Goal: Task Accomplishment & Management: Manage account settings

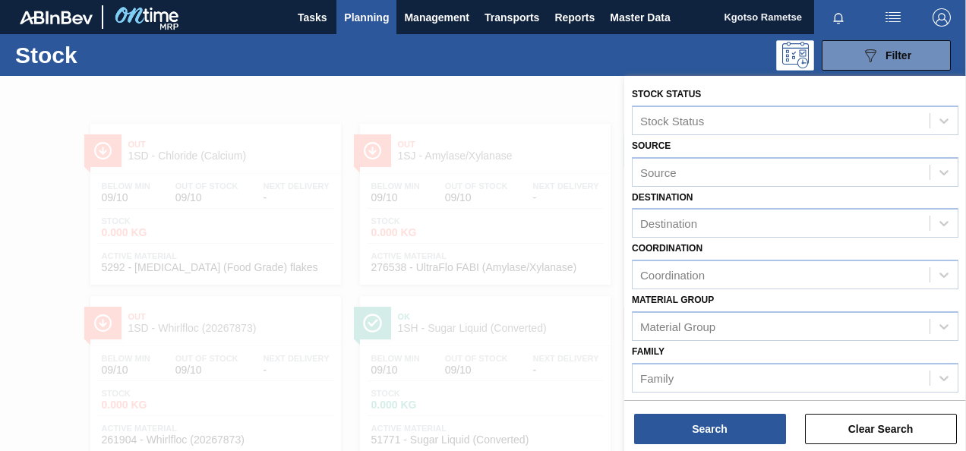
scroll to position [272, 0]
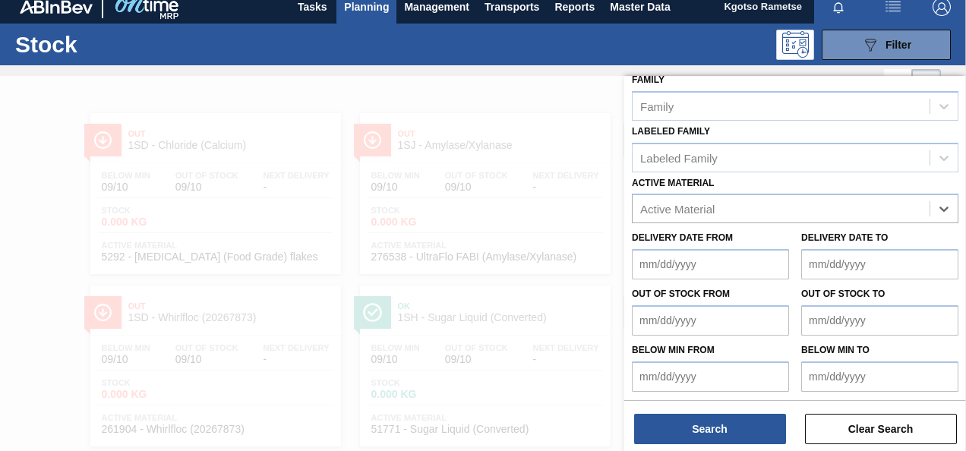
click at [362, 84] on div at bounding box center [483, 301] width 966 height 451
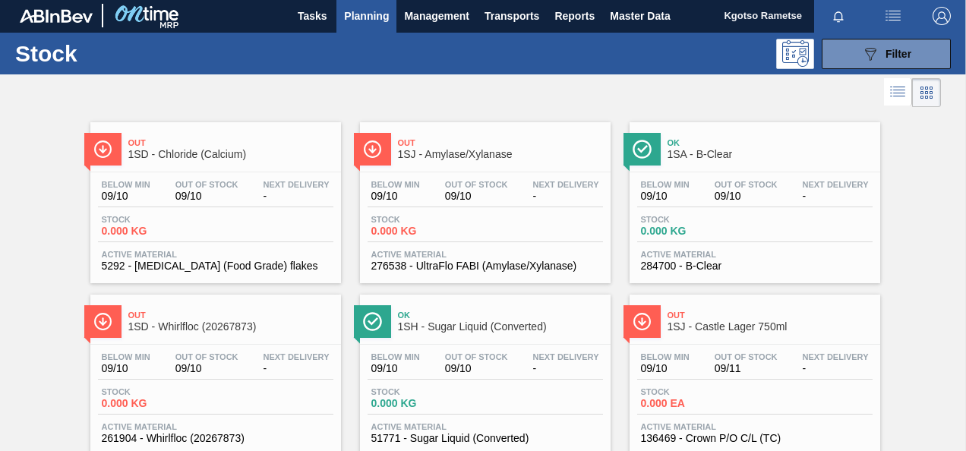
scroll to position [0, 0]
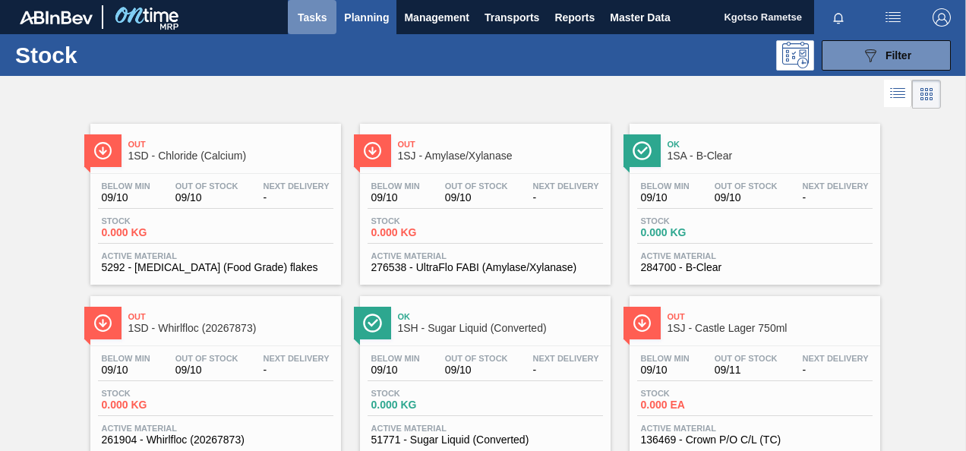
click at [323, 8] on span "Tasks" at bounding box center [311, 17] width 33 height 18
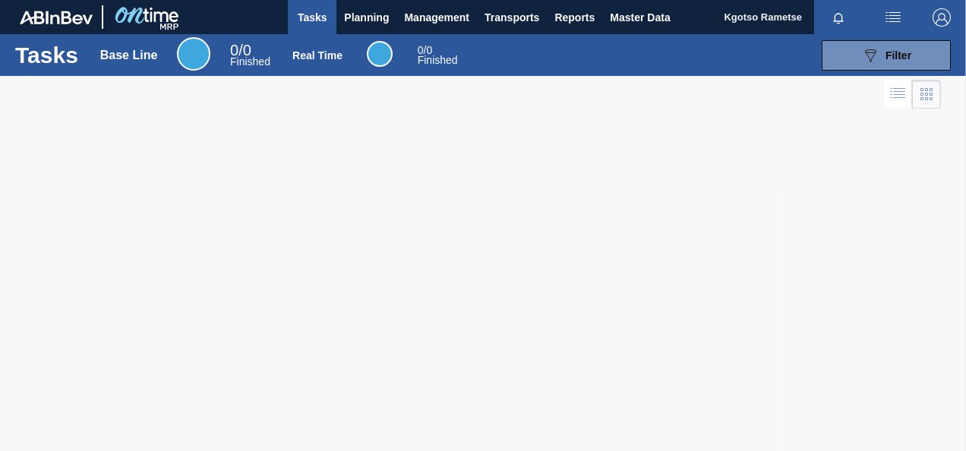
click at [377, 26] on button "Planning" at bounding box center [366, 17] width 60 height 34
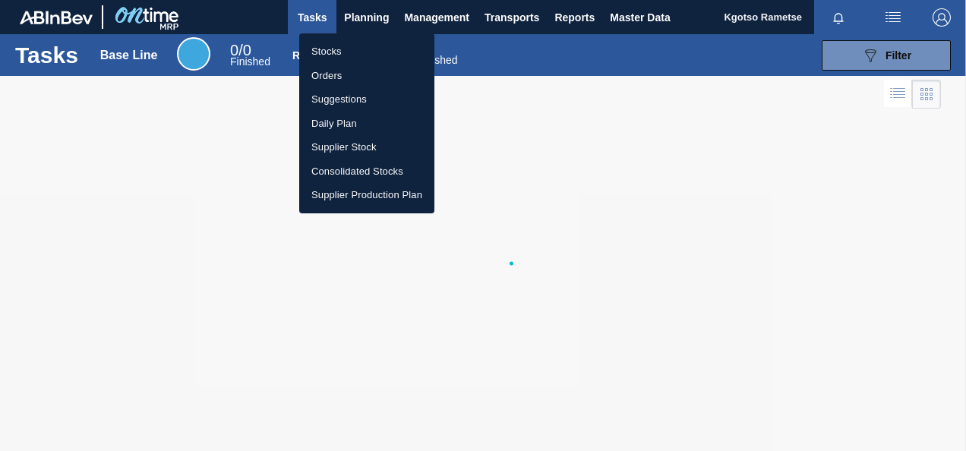
click at [355, 54] on li "Stocks" at bounding box center [366, 51] width 135 height 24
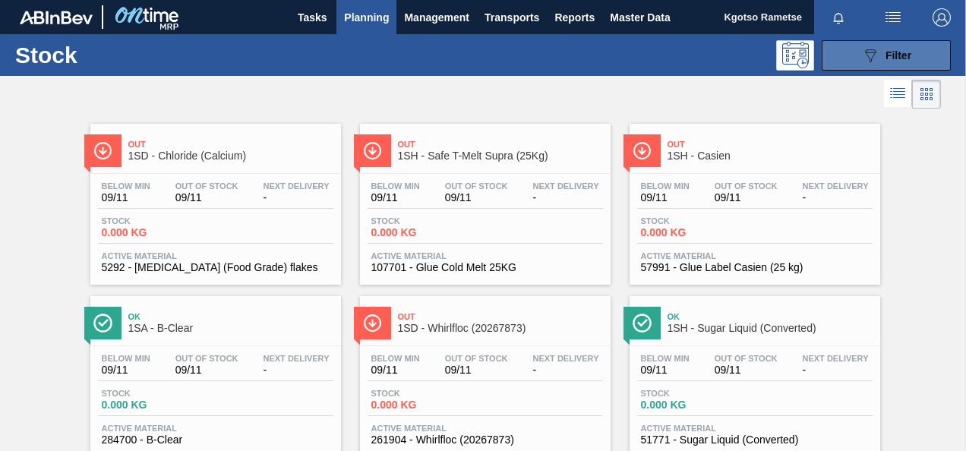
click at [887, 49] on span "Filter" at bounding box center [898, 55] width 26 height 12
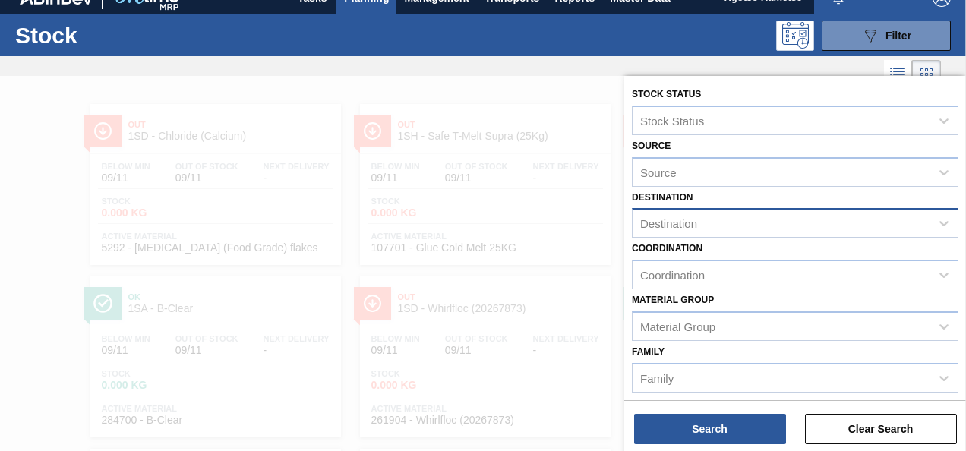
click at [669, 225] on div "Destination" at bounding box center [668, 223] width 57 height 13
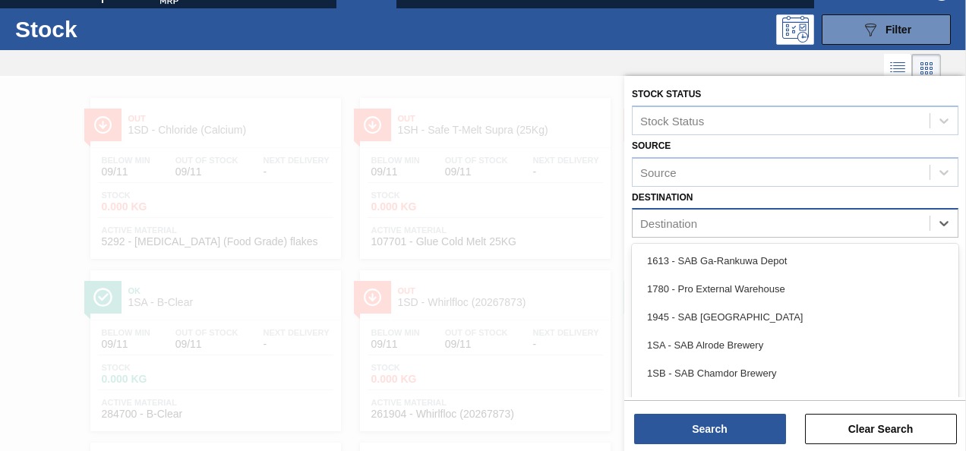
scroll to position [26, 0]
type input "1sd"
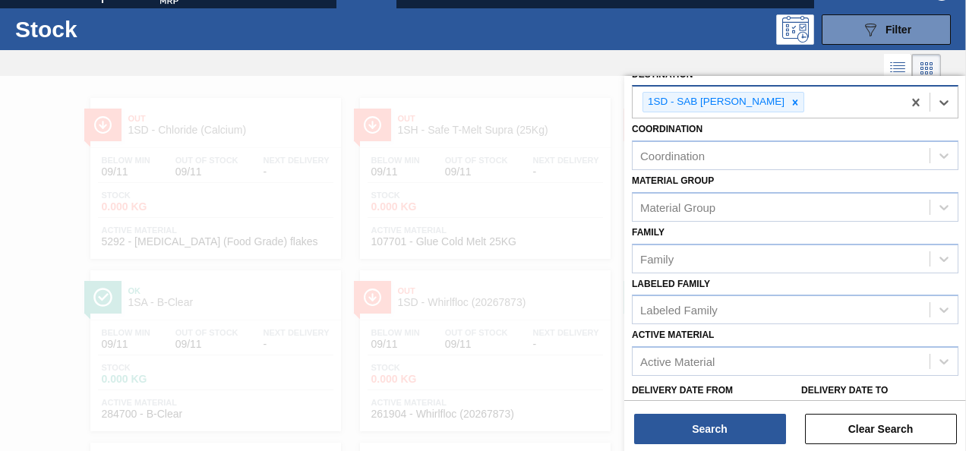
scroll to position [275, 0]
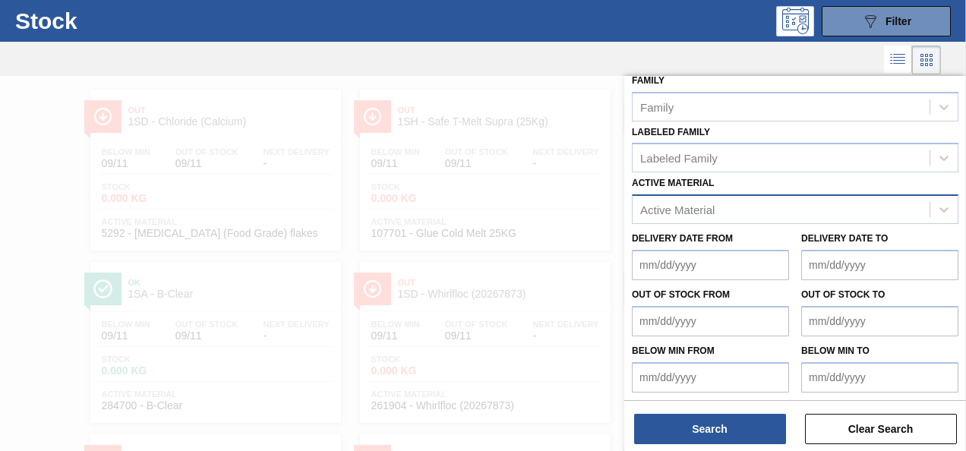
click at [661, 194] on div "Active Material" at bounding box center [795, 209] width 326 height 30
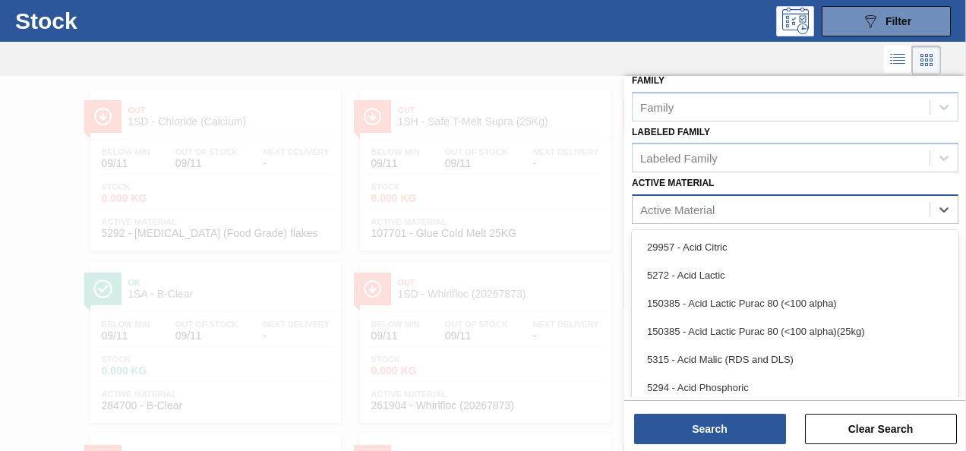
scroll to position [36, 0]
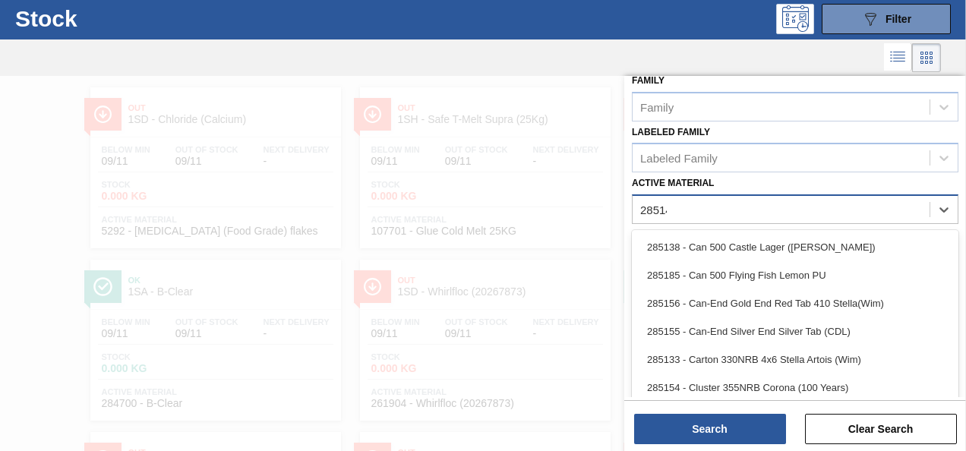
type Material "285140"
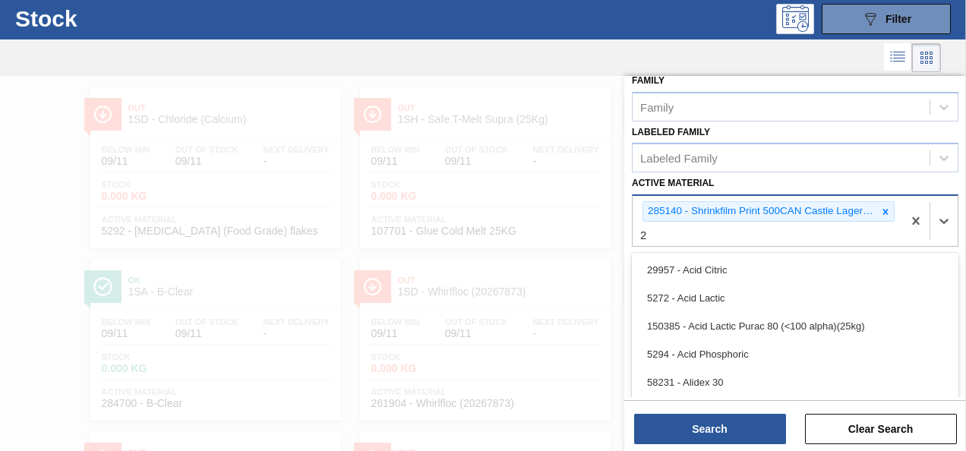
scroll to position [70, 0]
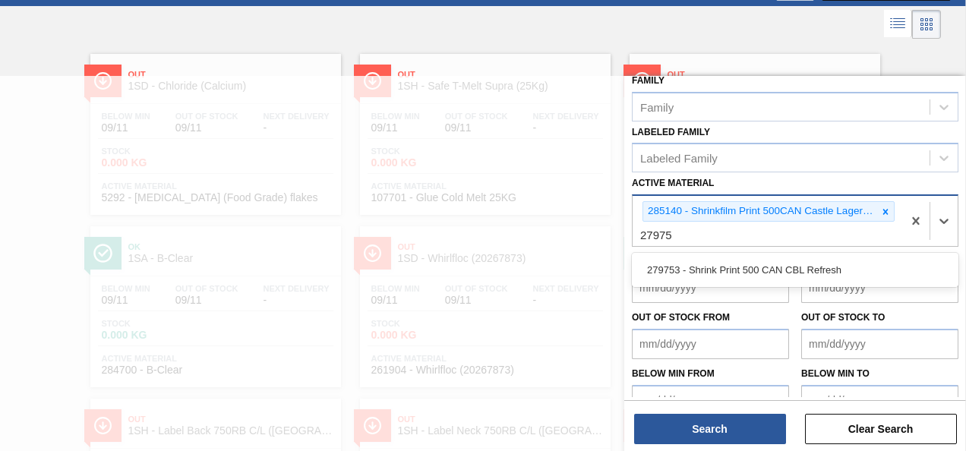
type Material "279753"
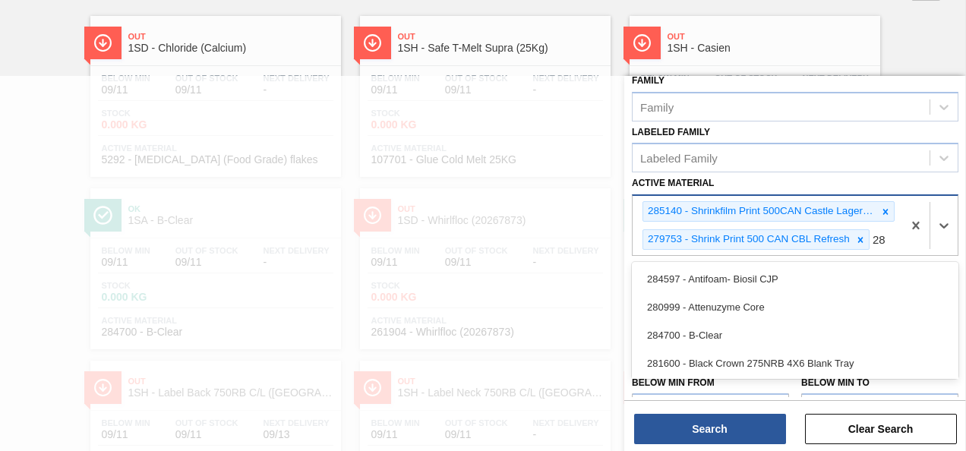
scroll to position [111, 0]
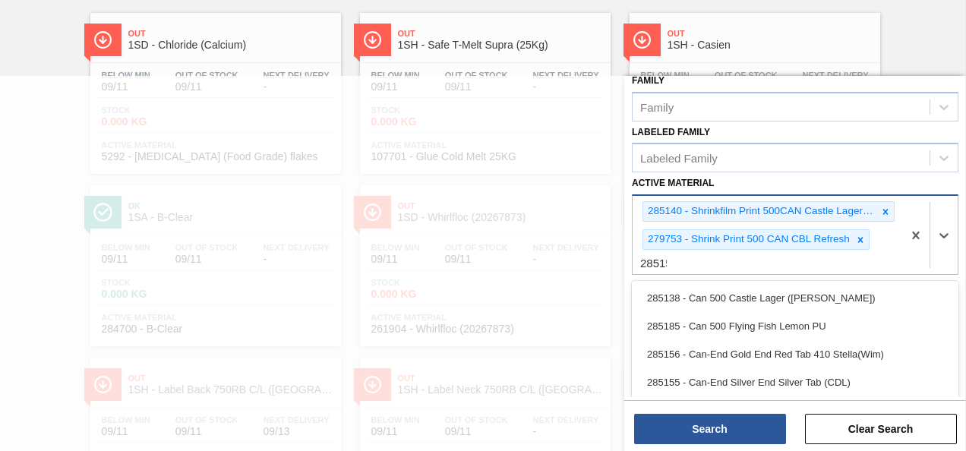
type Material "285151"
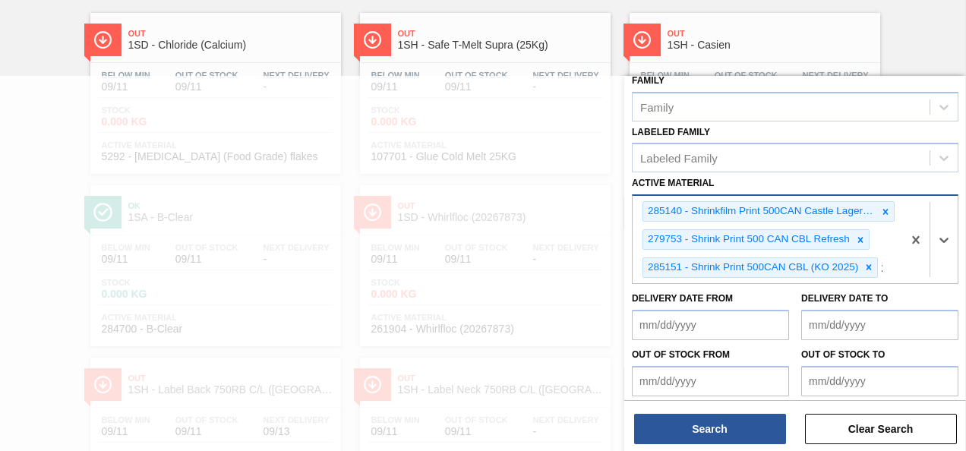
scroll to position [180, 0]
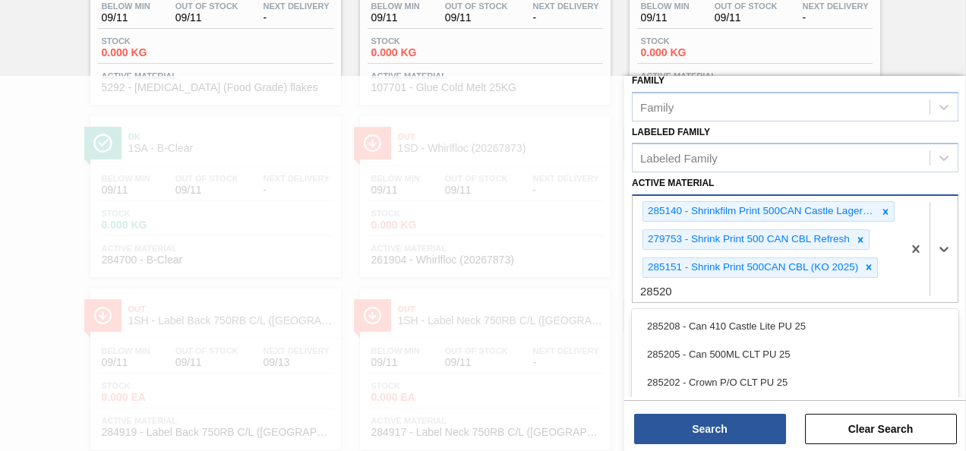
type Material "285207"
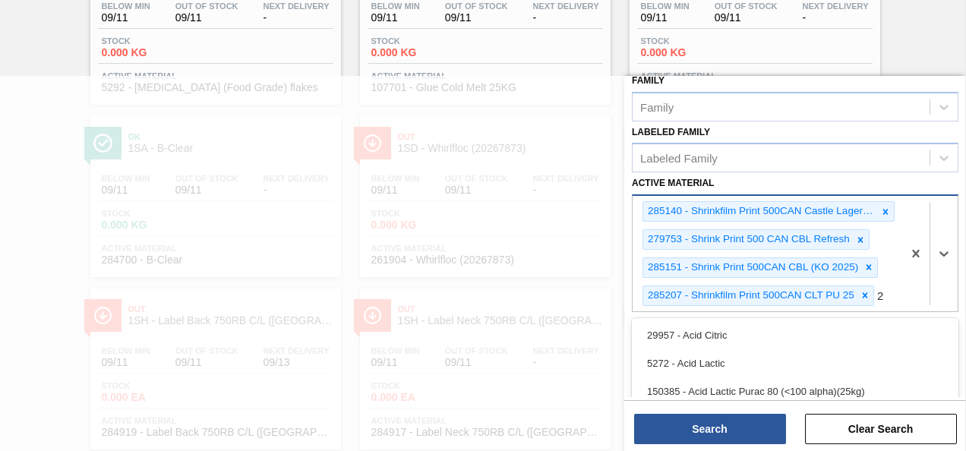
scroll to position [276, 0]
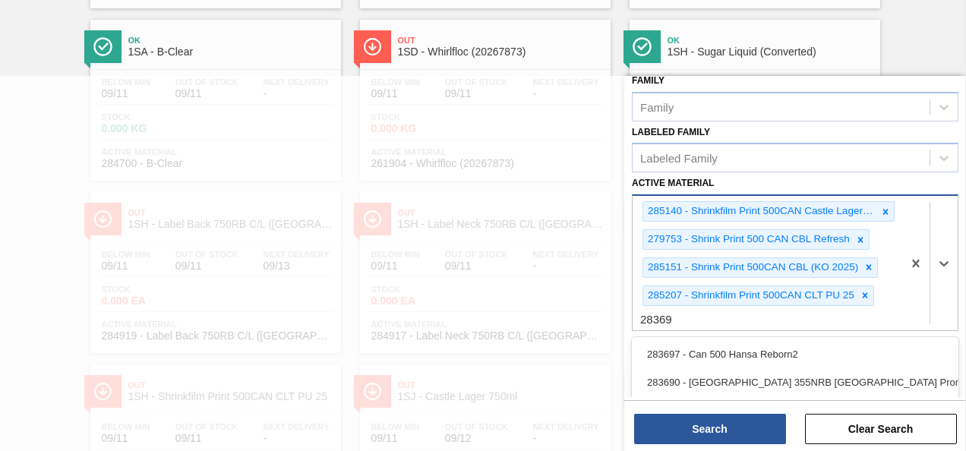
type Material "283699"
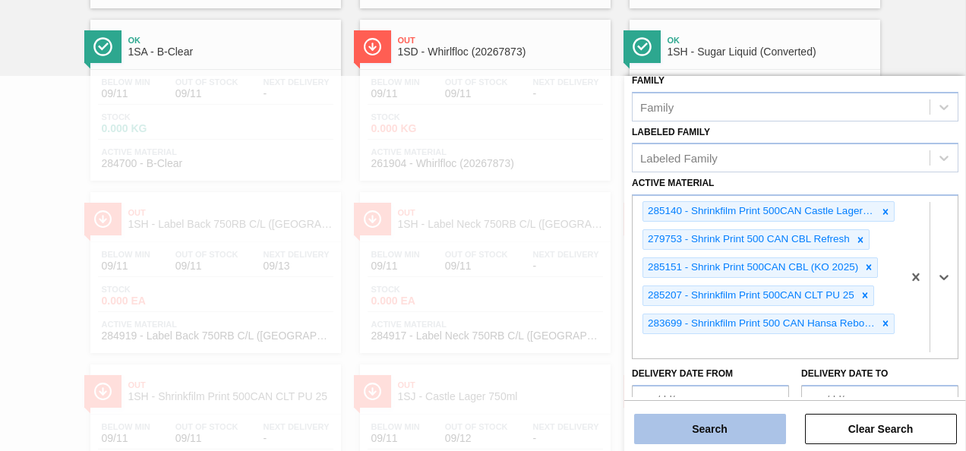
click at [718, 438] on button "Search" at bounding box center [710, 429] width 152 height 30
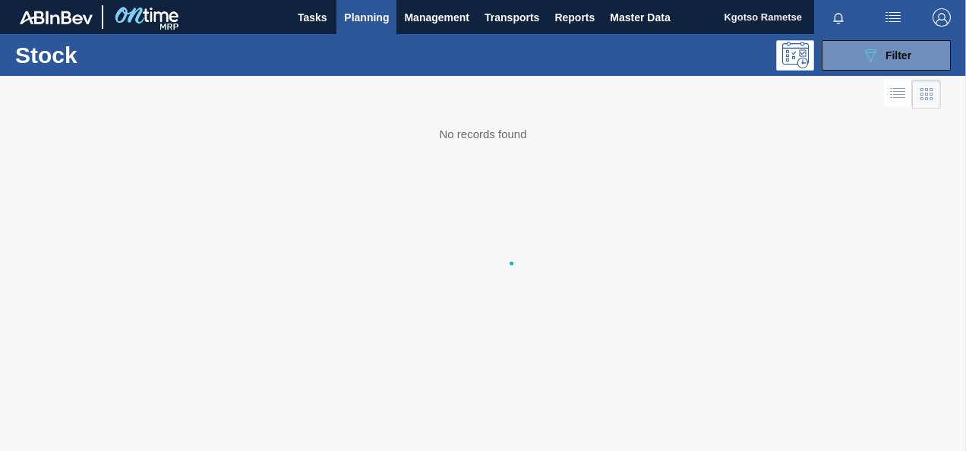
scroll to position [0, 0]
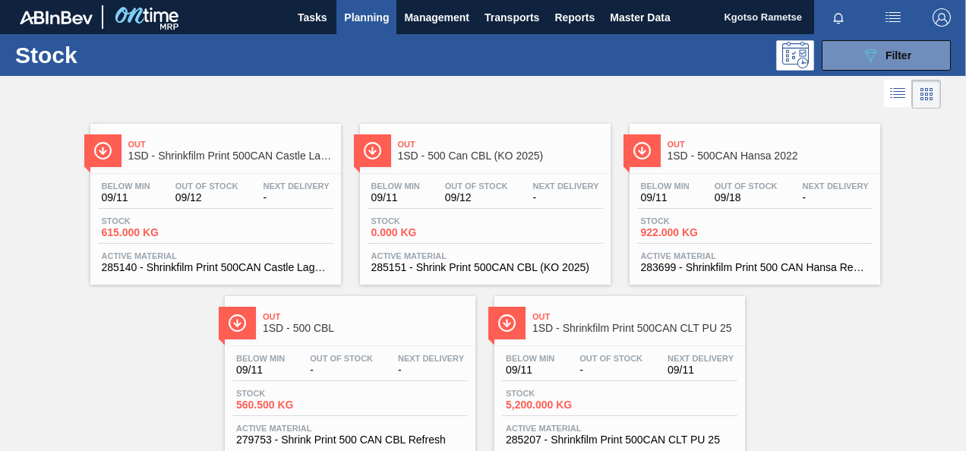
click at [194, 197] on span "09/12" at bounding box center [206, 197] width 63 height 11
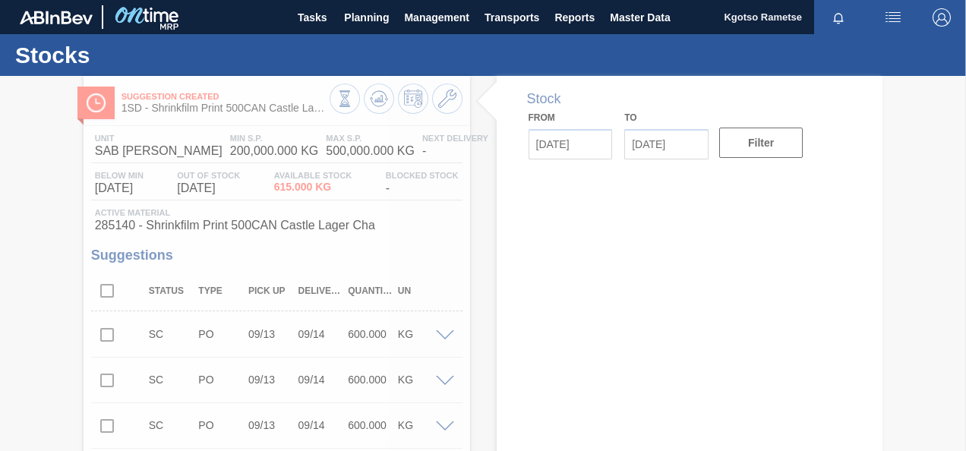
type input "[DATE]"
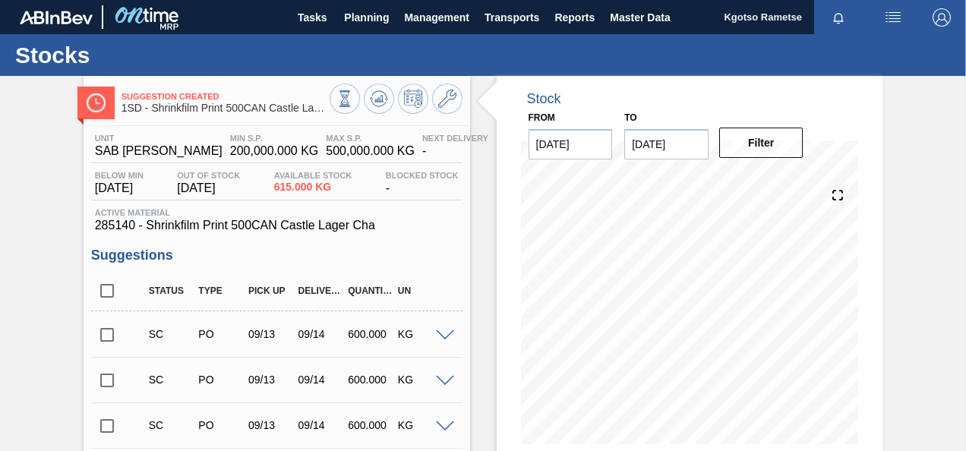
click at [443, 100] on icon at bounding box center [447, 99] width 18 height 18
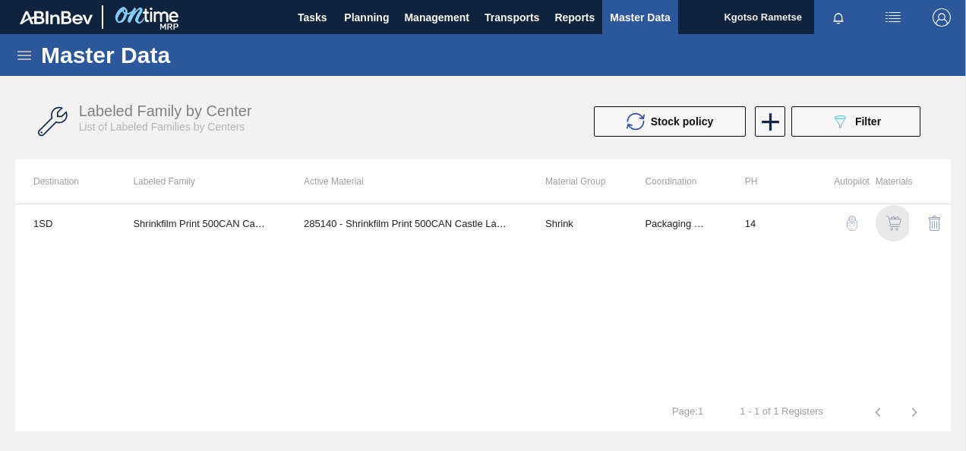
click at [893, 217] on img "button" at bounding box center [893, 223] width 15 height 15
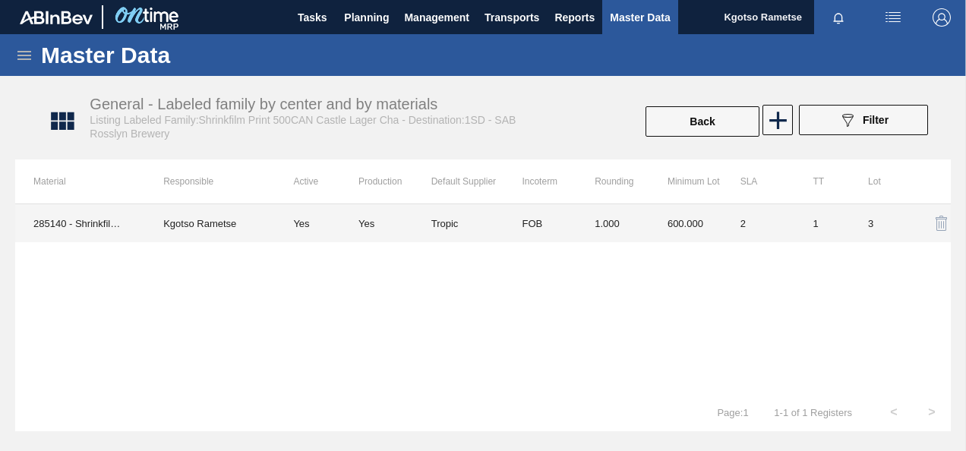
click at [565, 236] on td "FOB" at bounding box center [539, 223] width 73 height 38
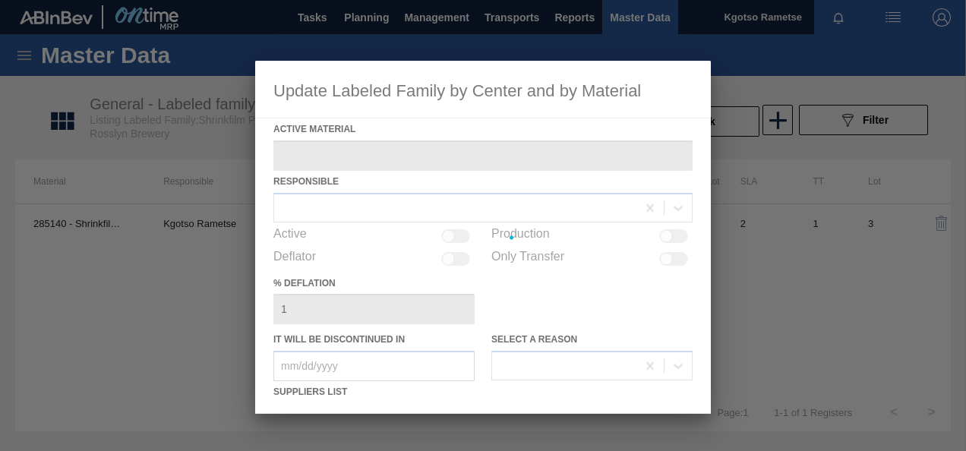
type Material "285140 - Shrinkfilm Print 500CAN Castle Lager Cha"
checkbox input "true"
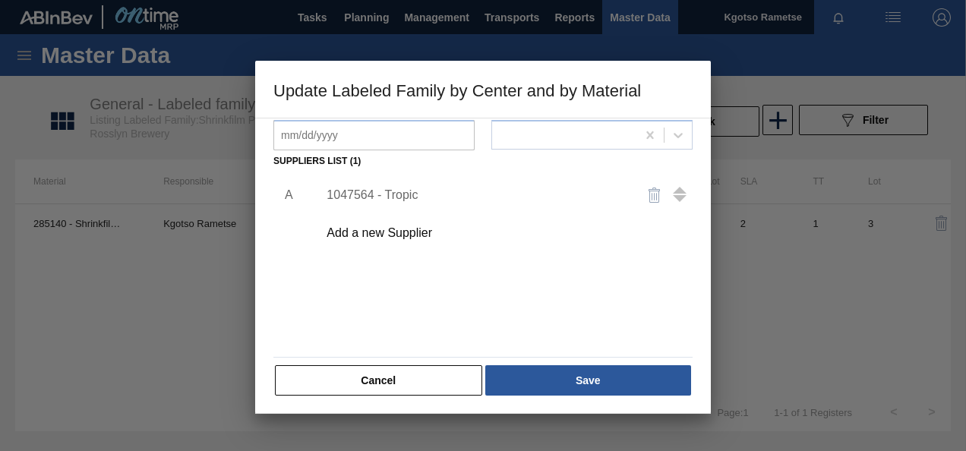
scroll to position [232, 0]
click at [399, 201] on div "1047564 - Tropic" at bounding box center [500, 194] width 383 height 38
click at [399, 197] on div "1047564 - Tropic" at bounding box center [475, 194] width 298 height 14
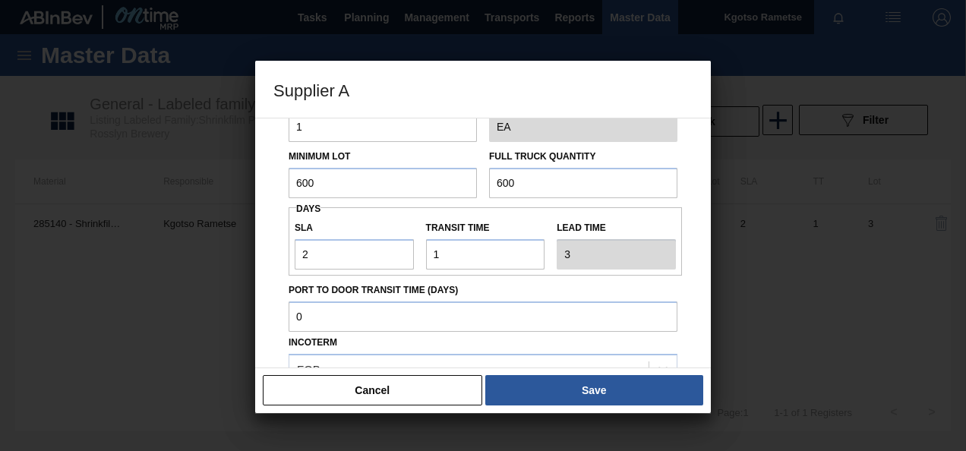
scroll to position [0, 0]
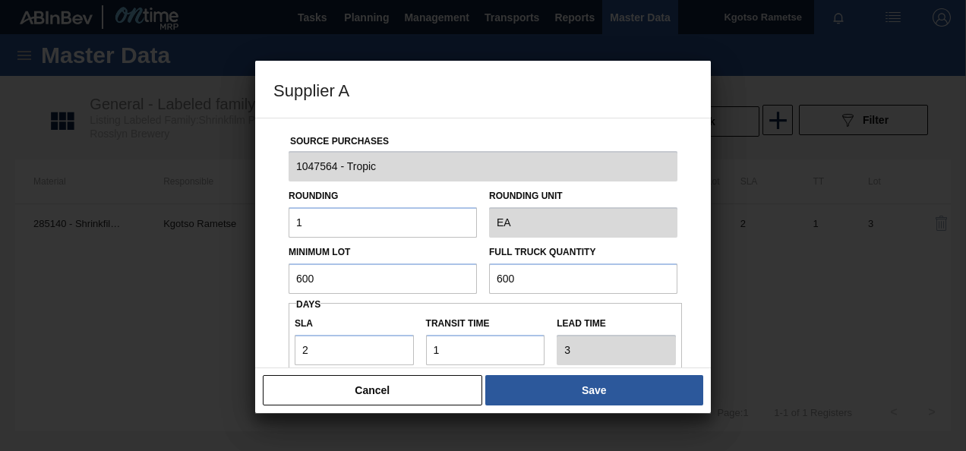
drag, startPoint x: 329, startPoint y: 266, endPoint x: 300, endPoint y: 263, distance: 29.0
click at [312, 260] on div "Minimum Lot 600" at bounding box center [383, 267] width 188 height 52
click at [322, 274] on input "600" at bounding box center [383, 278] width 188 height 30
click at [322, 273] on input "600" at bounding box center [383, 278] width 188 height 30
drag, startPoint x: 311, startPoint y: 275, endPoint x: 285, endPoint y: 281, distance: 27.3
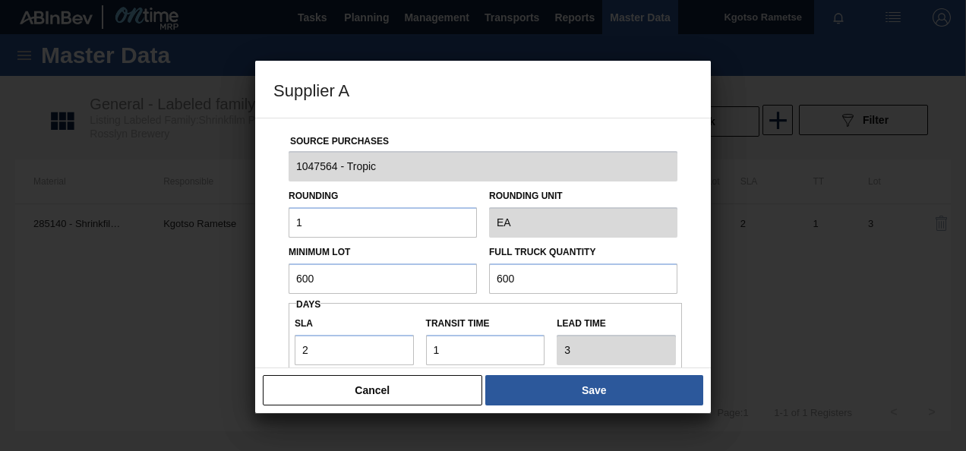
click at [289, 279] on input "600" at bounding box center [383, 278] width 188 height 30
drag, startPoint x: 325, startPoint y: 276, endPoint x: 0, endPoint y: 336, distance: 330.3
click at [0, 0] on html "Tasks Planning Management Transports Reports Master Data Kgotso Rametse Mark al…" at bounding box center [483, 0] width 966 height 0
type input "2,200"
drag, startPoint x: 502, startPoint y: 275, endPoint x: 476, endPoint y: 282, distance: 26.7
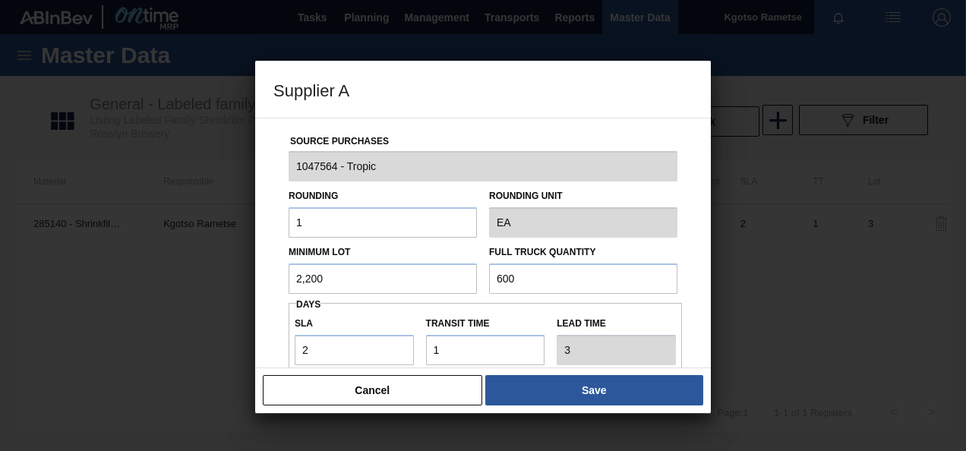
click at [475, 282] on div "Minimum Lot 2,200 Full Truck Quantity 600" at bounding box center [482, 266] width 401 height 56
click at [494, 281] on input "600" at bounding box center [583, 278] width 188 height 30
click at [494, 280] on input "600" at bounding box center [583, 278] width 188 height 30
paste input "2,2"
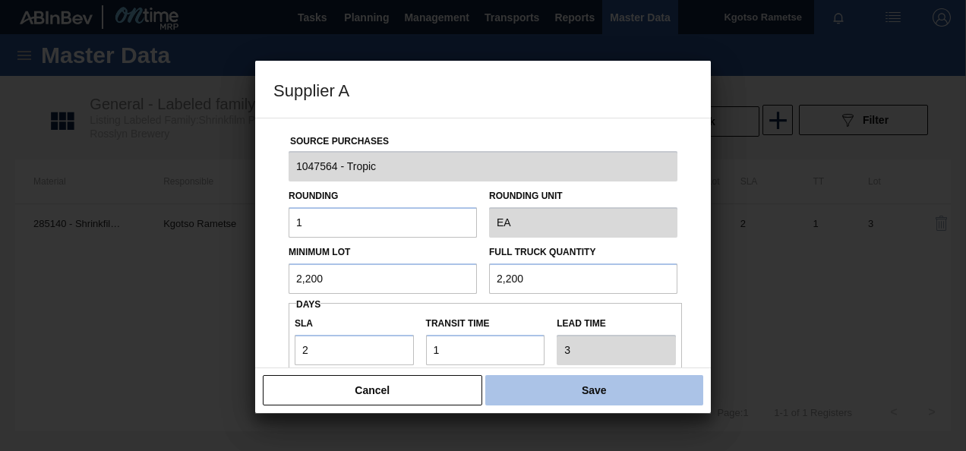
type input "2,200"
click at [547, 381] on button "Save" at bounding box center [594, 390] width 218 height 30
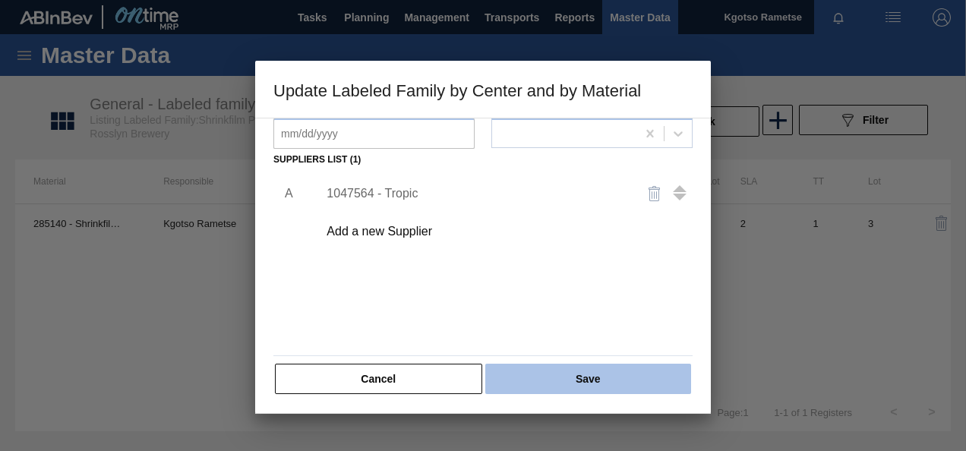
click at [544, 378] on button "Save" at bounding box center [588, 379] width 206 height 30
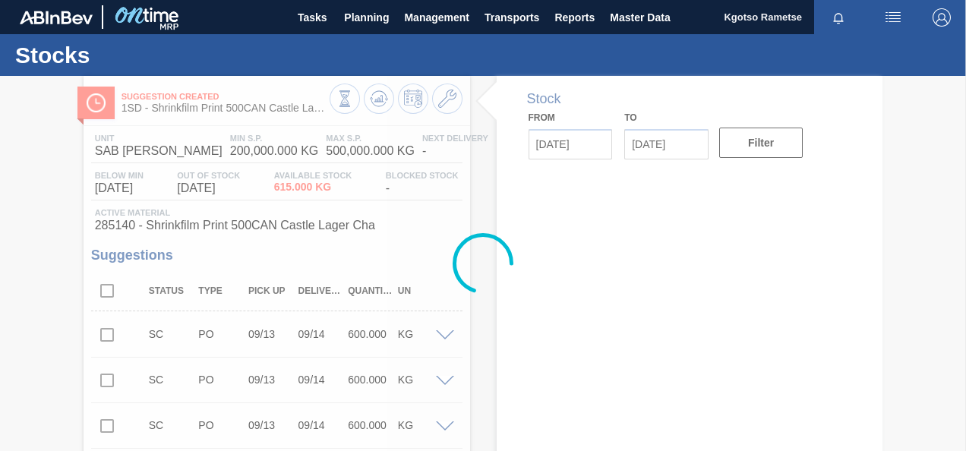
type input "[DATE]"
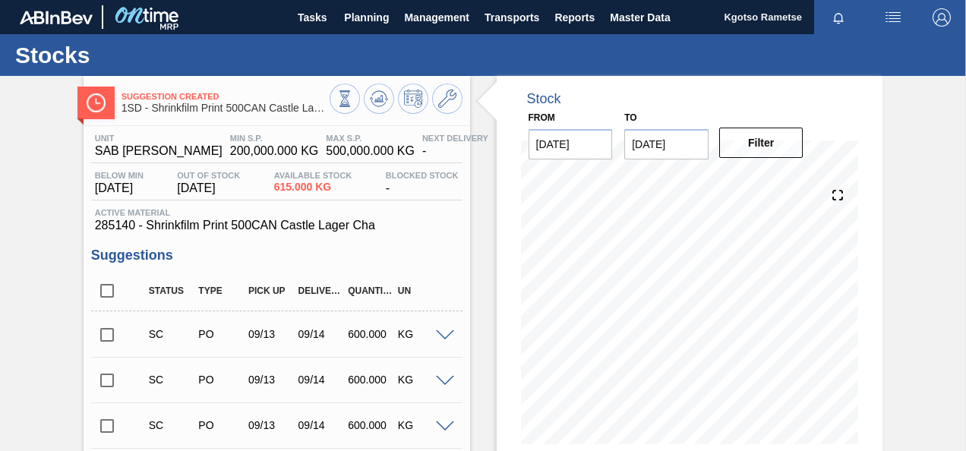
click at [380, 103] on icon at bounding box center [379, 99] width 18 height 18
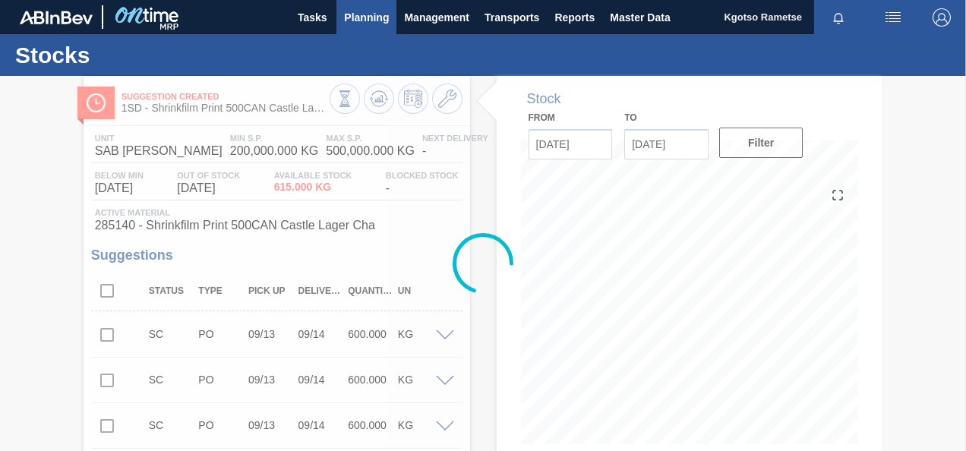
click at [362, 16] on span "Planning" at bounding box center [366, 17] width 45 height 18
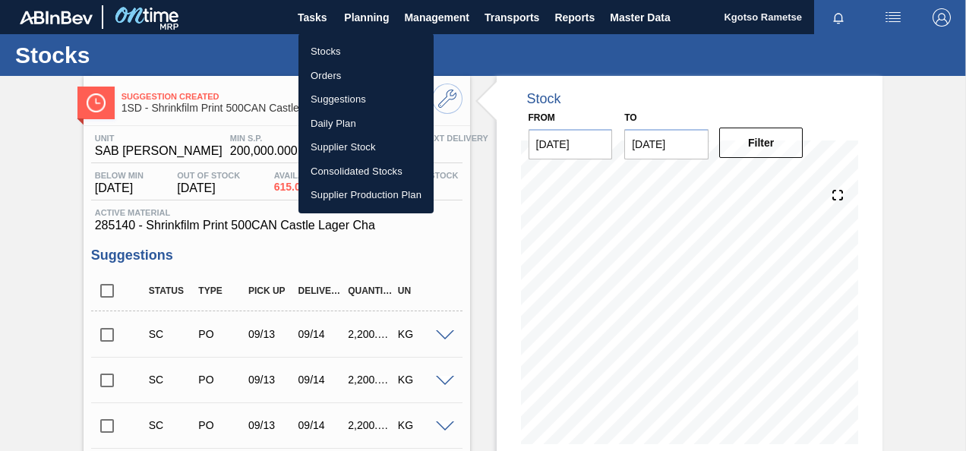
click at [343, 50] on li "Stocks" at bounding box center [365, 51] width 135 height 24
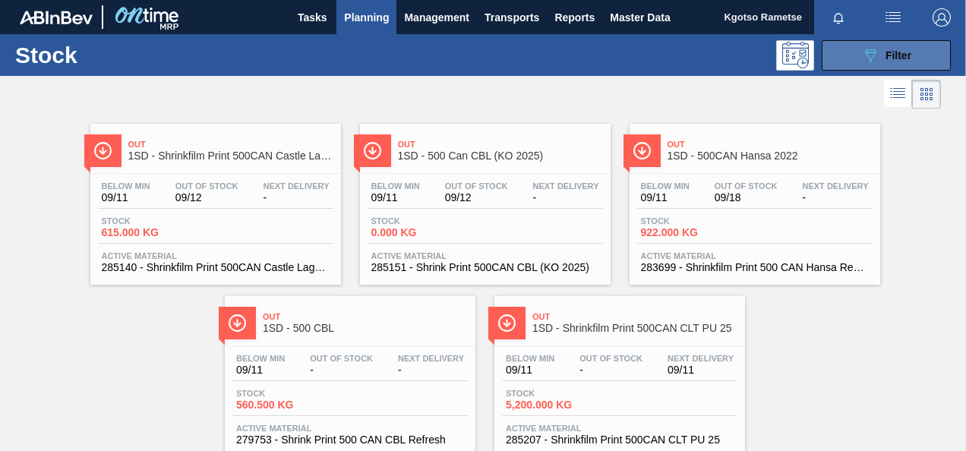
click at [867, 65] on button "089F7B8B-B2A5-4AFE-B5C0-19BA573D28AC Filter" at bounding box center [885, 55] width 129 height 30
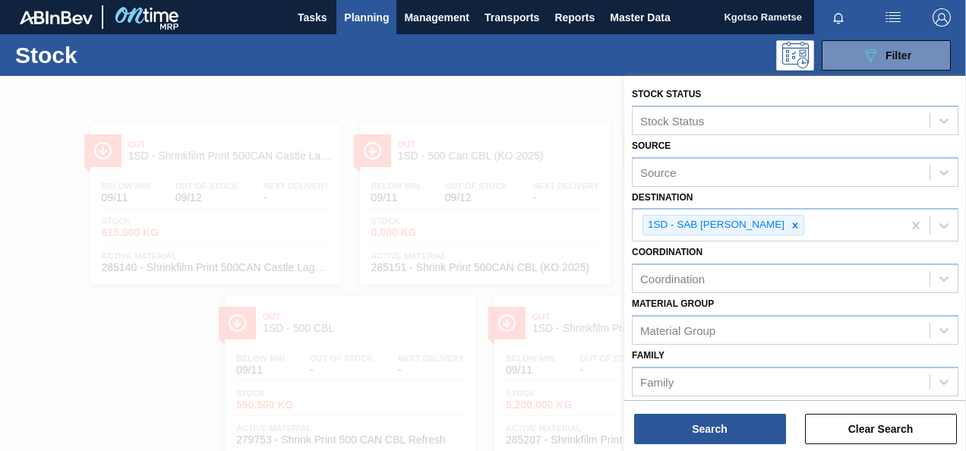
click at [352, 112] on div at bounding box center [483, 301] width 966 height 451
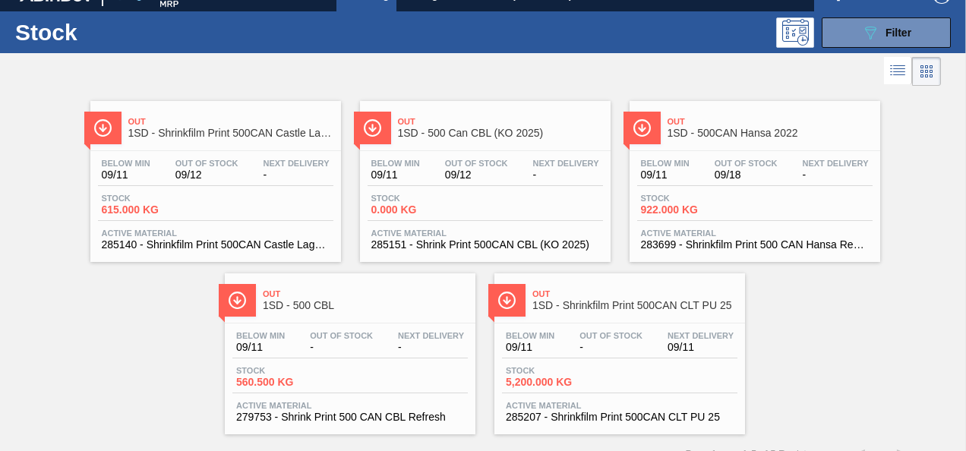
scroll to position [46, 0]
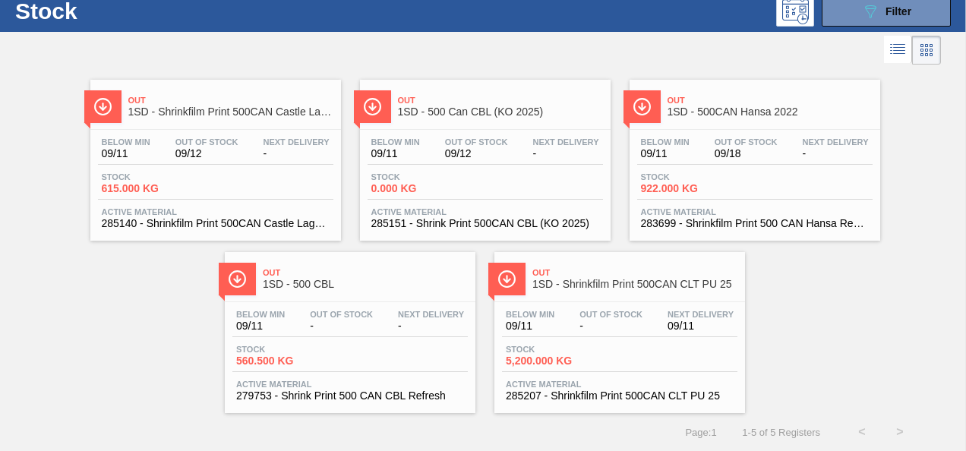
click at [311, 323] on span "-" at bounding box center [341, 325] width 63 height 11
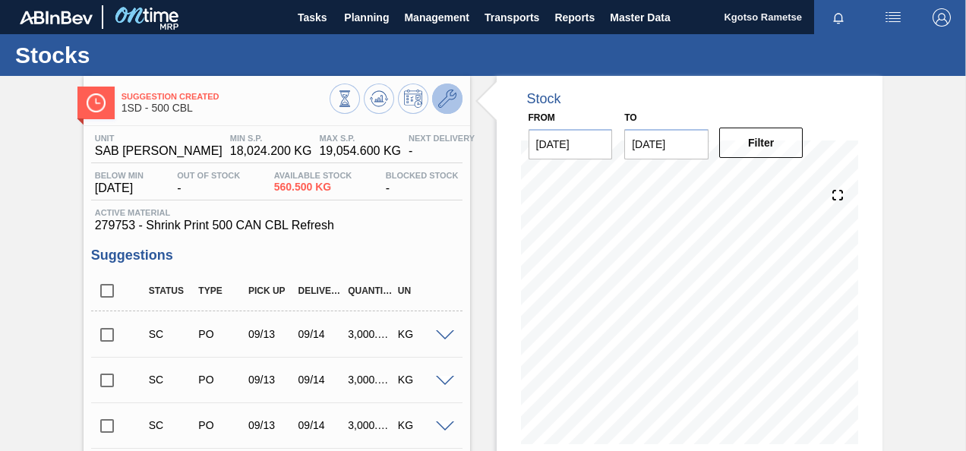
click at [452, 109] on button at bounding box center [447, 99] width 30 height 30
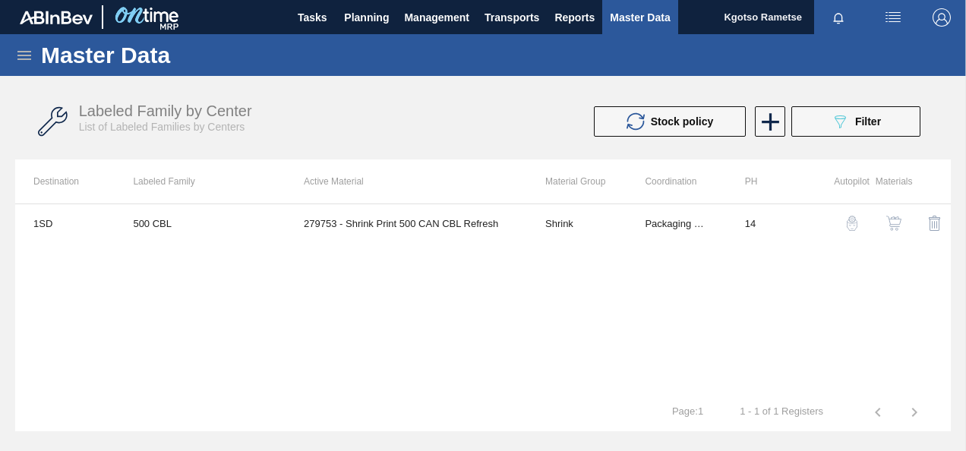
click at [891, 218] on img "button" at bounding box center [893, 223] width 15 height 15
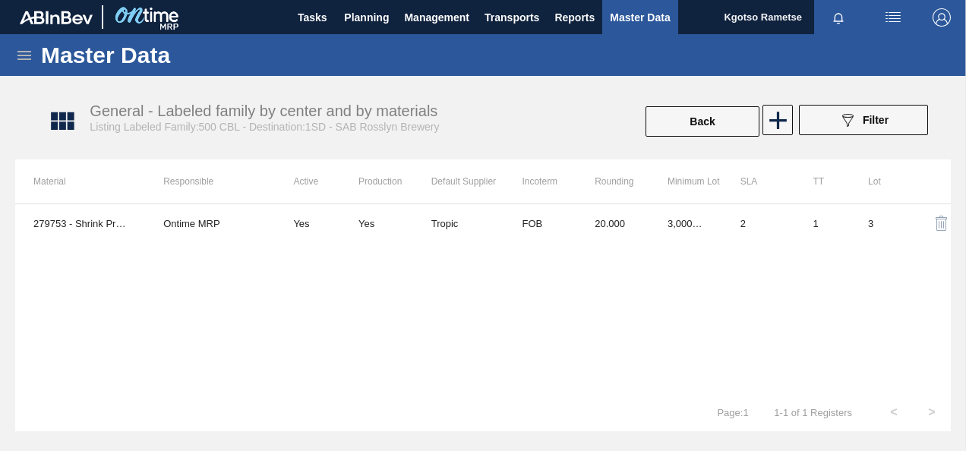
click at [654, 202] on th "Minimum Lot" at bounding box center [685, 181] width 73 height 44
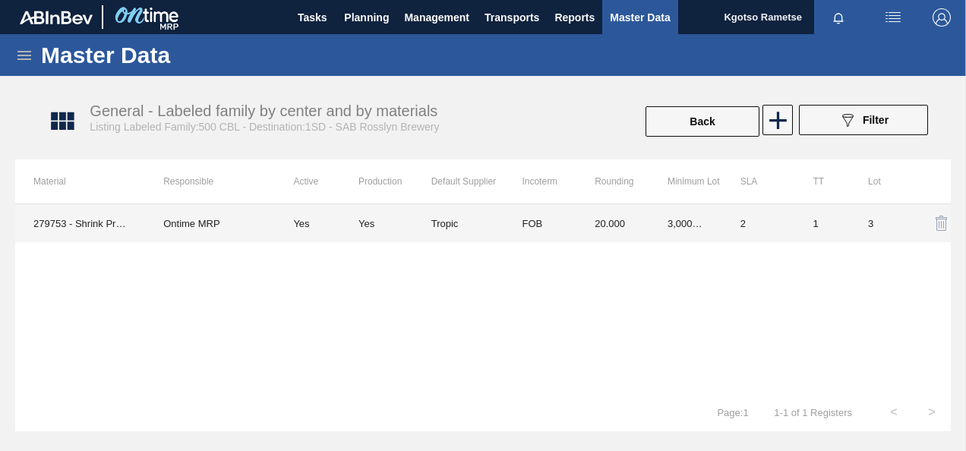
click at [642, 213] on td "20.000" at bounding box center [612, 223] width 73 height 38
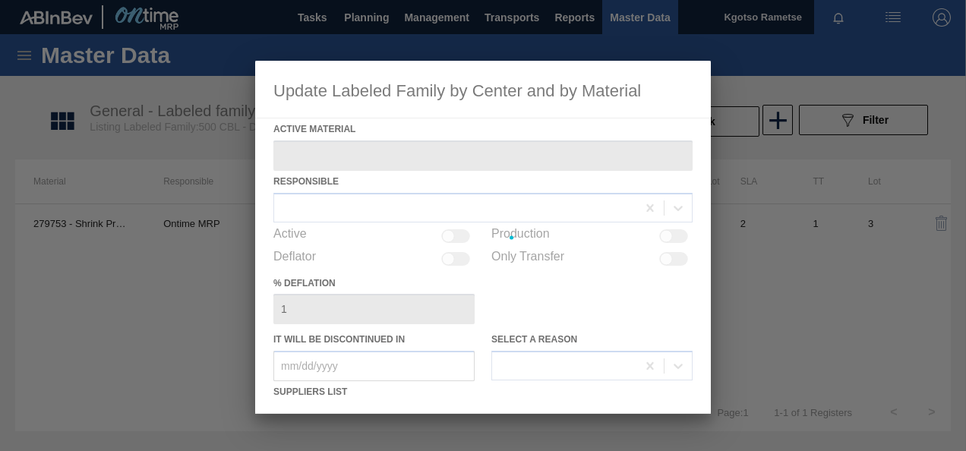
type Material "279753 - Shrink Print 500 CAN CBL Refresh"
checkbox input "true"
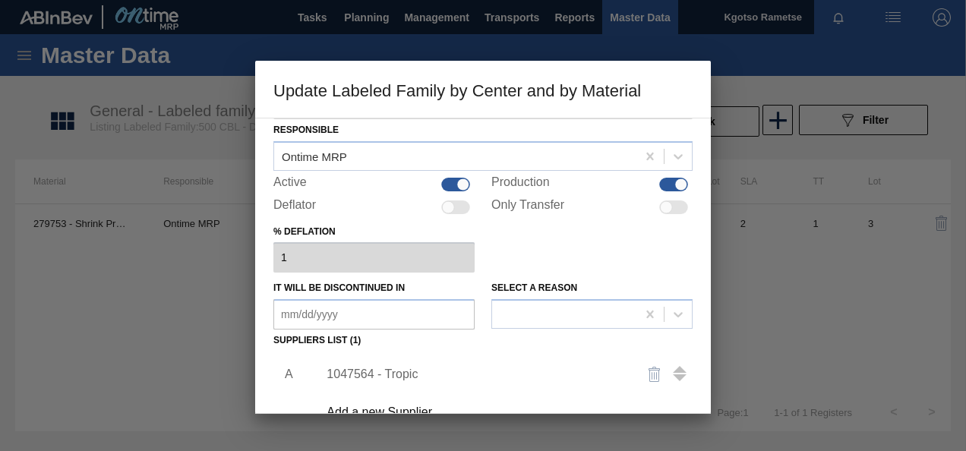
scroll to position [76, 0]
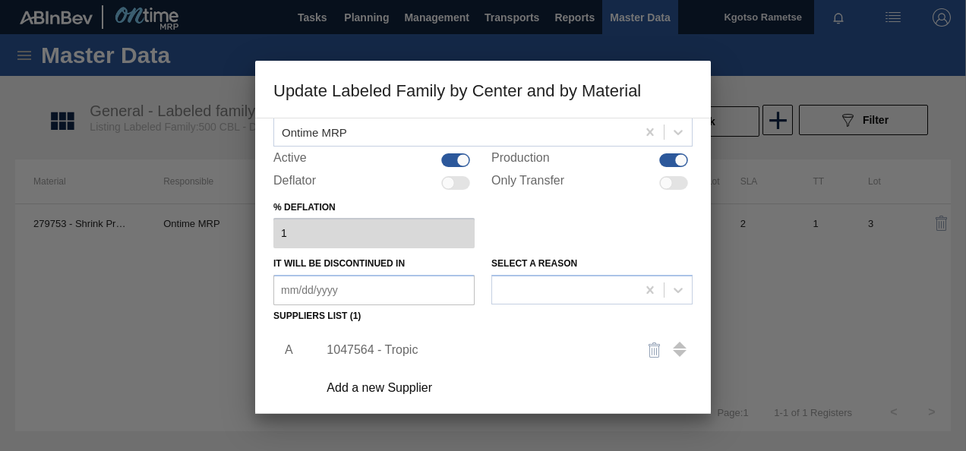
click at [390, 354] on div "1047564 - Tropic" at bounding box center [475, 350] width 298 height 14
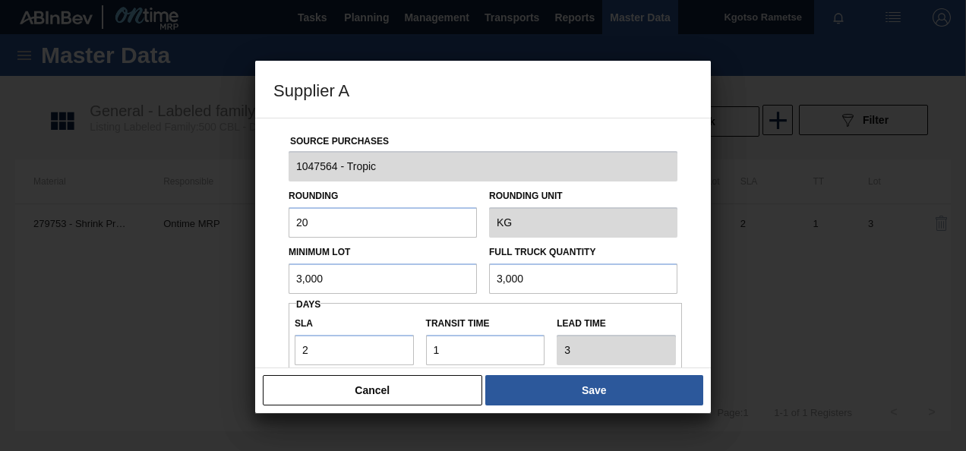
drag, startPoint x: 292, startPoint y: 287, endPoint x: 245, endPoint y: 285, distance: 47.1
click at [251, 285] on div "Supplier A Source Purchases 1047564 - Tropic Rounding 20 Rounding Unit KG Minim…" at bounding box center [483, 225] width 966 height 451
drag, startPoint x: 339, startPoint y: 285, endPoint x: 102, endPoint y: 320, distance: 238.8
click at [102, 320] on div "Supplier A Source Purchases 1047564 - Tropic Rounding 20 Rounding Unit KG Minim…" at bounding box center [483, 225] width 966 height 451
type input "2,000"
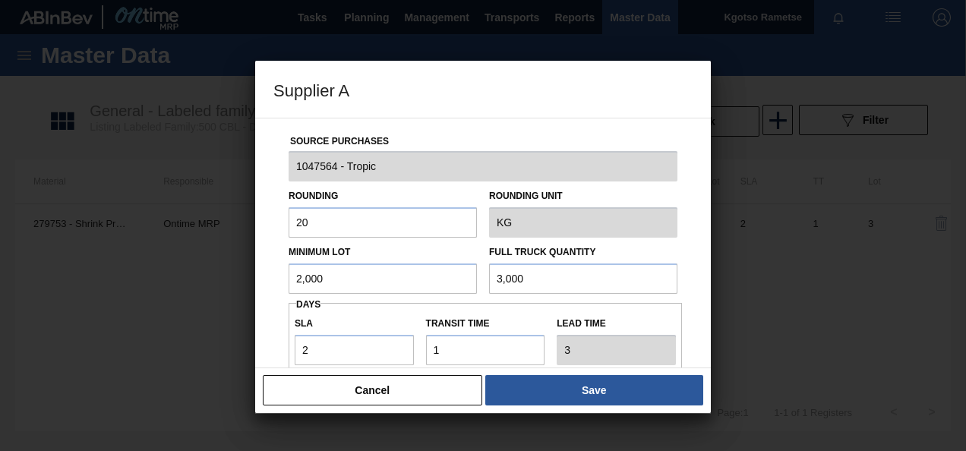
drag, startPoint x: 557, startPoint y: 281, endPoint x: 431, endPoint y: 285, distance: 125.4
click at [474, 283] on div "Minimum Lot 2,000 Full Truck Quantity 3,000" at bounding box center [482, 266] width 401 height 56
paste input "2"
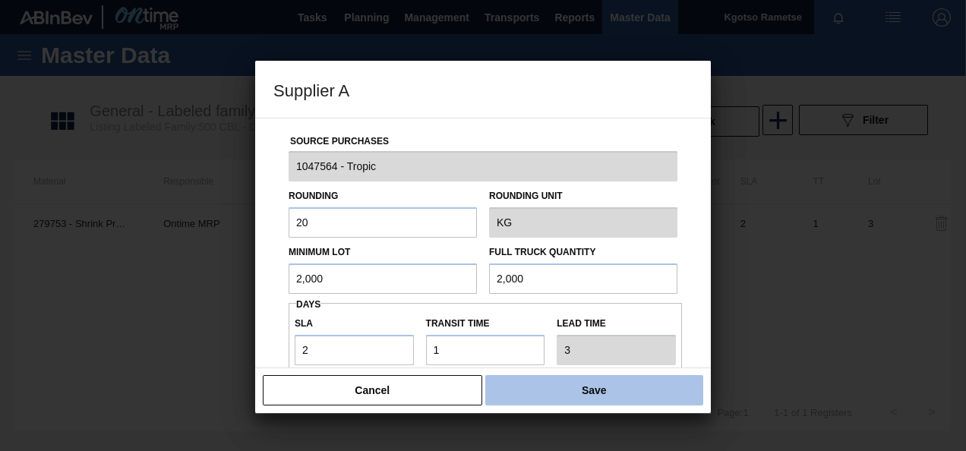
type input "2,000"
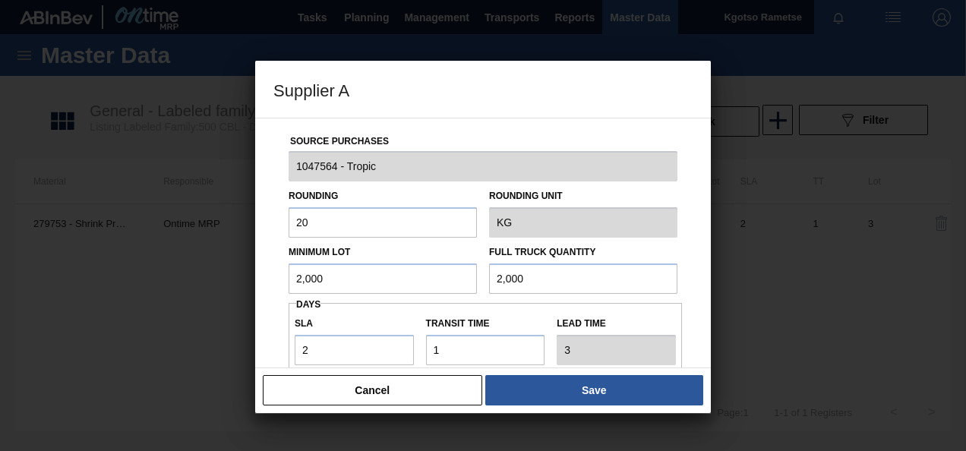
click at [560, 394] on button "Save" at bounding box center [594, 390] width 218 height 30
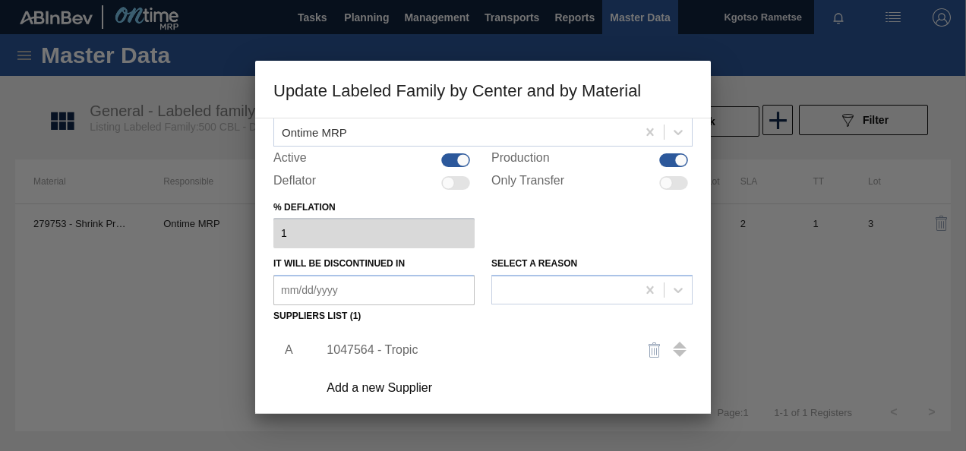
click at [393, 349] on div "1047564 - Tropic" at bounding box center [475, 350] width 298 height 14
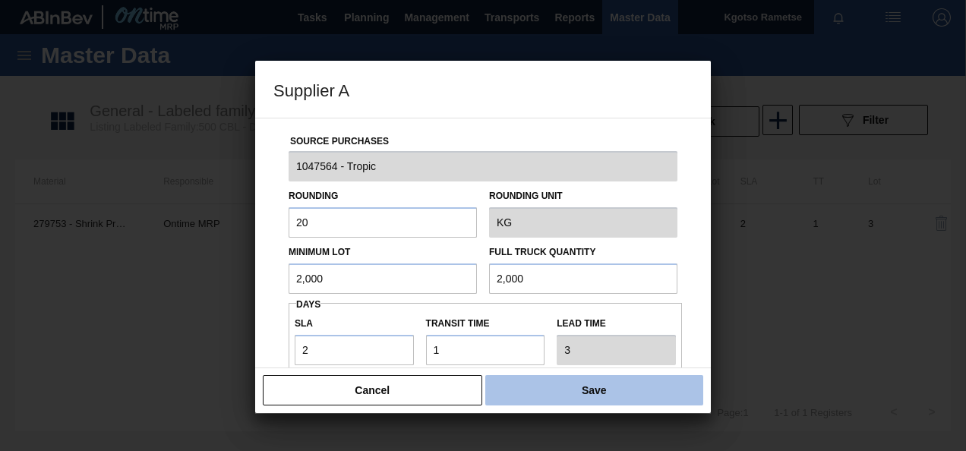
click at [560, 383] on button "Save" at bounding box center [594, 390] width 218 height 30
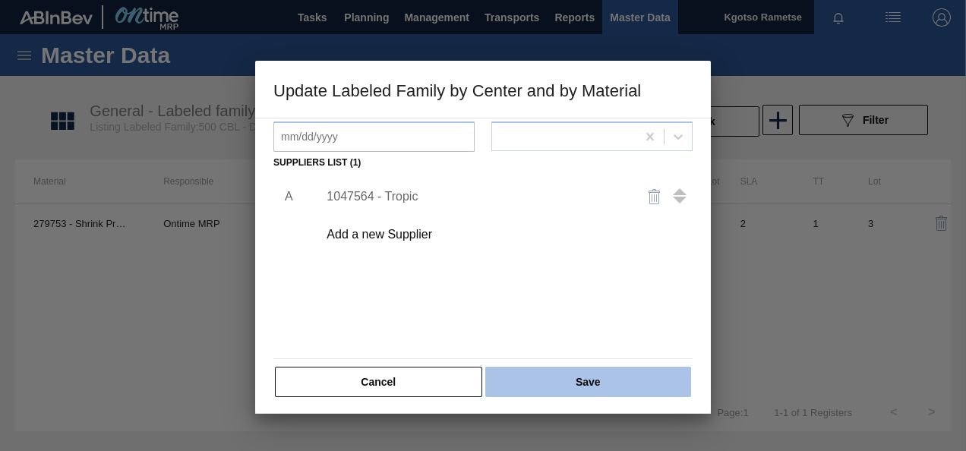
scroll to position [232, 0]
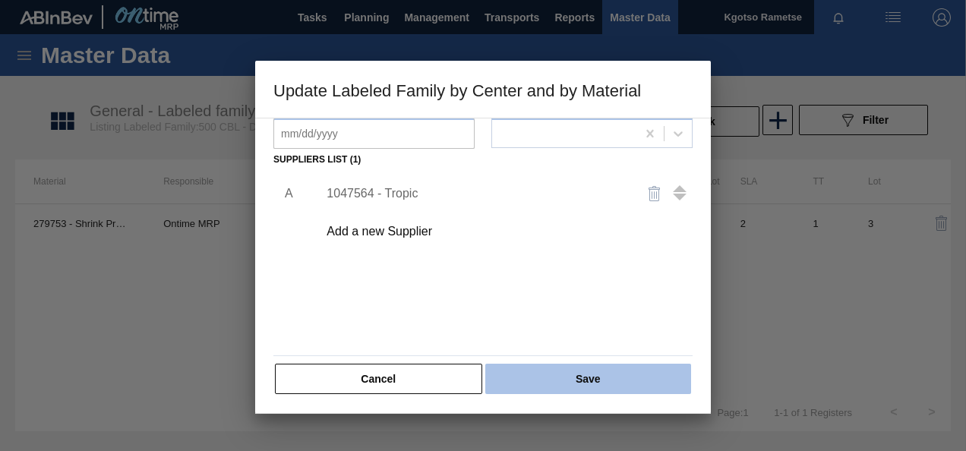
click at [553, 374] on button "Save" at bounding box center [588, 379] width 206 height 30
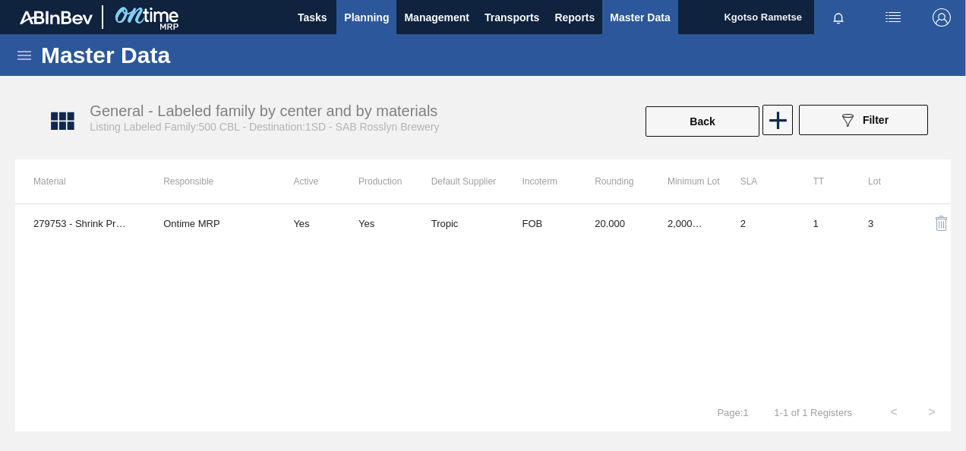
click at [380, 18] on span "Planning" at bounding box center [366, 17] width 45 height 18
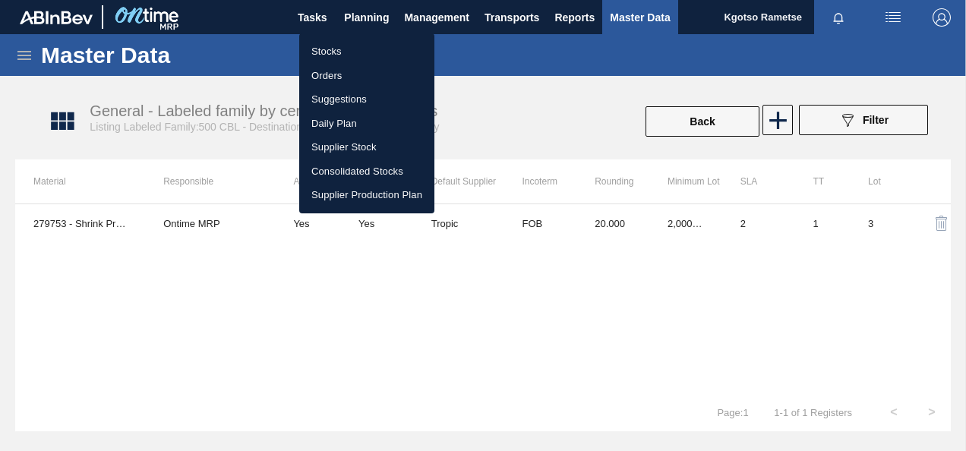
click at [339, 52] on li "Stocks" at bounding box center [366, 51] width 135 height 24
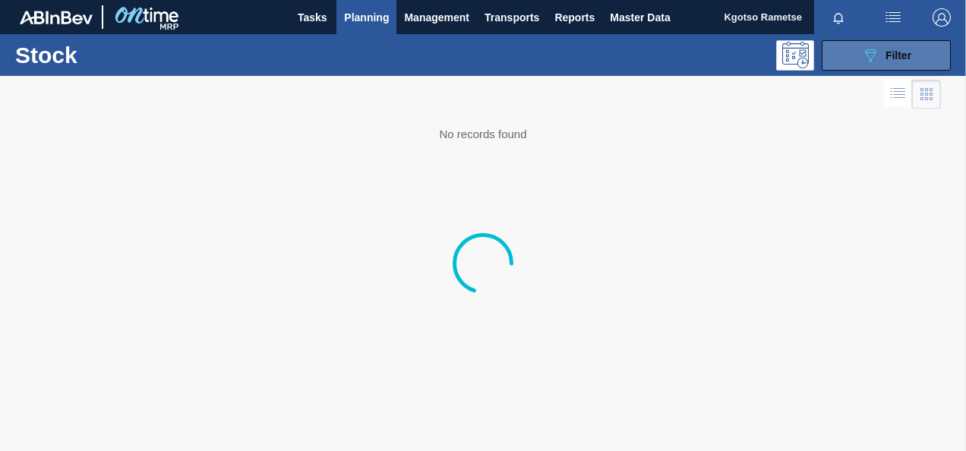
click at [825, 58] on button "089F7B8B-B2A5-4AFE-B5C0-19BA573D28AC Filter" at bounding box center [885, 55] width 129 height 30
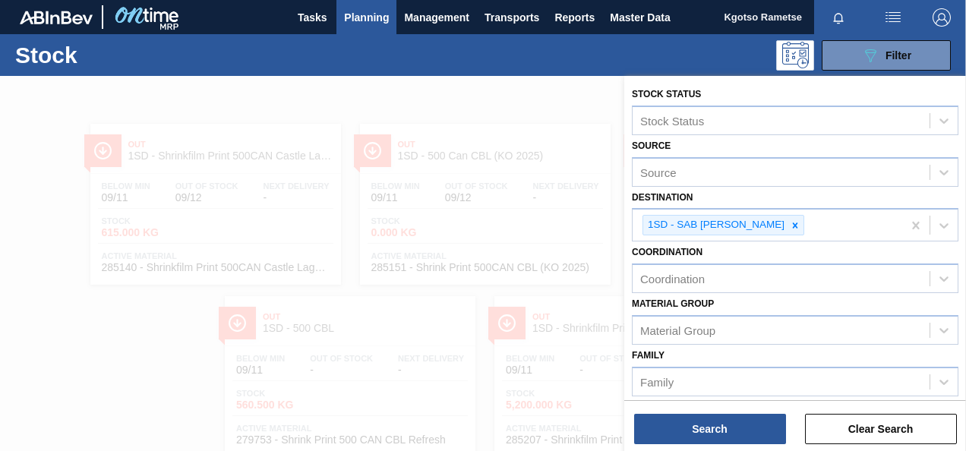
click at [44, 219] on div at bounding box center [483, 301] width 966 height 451
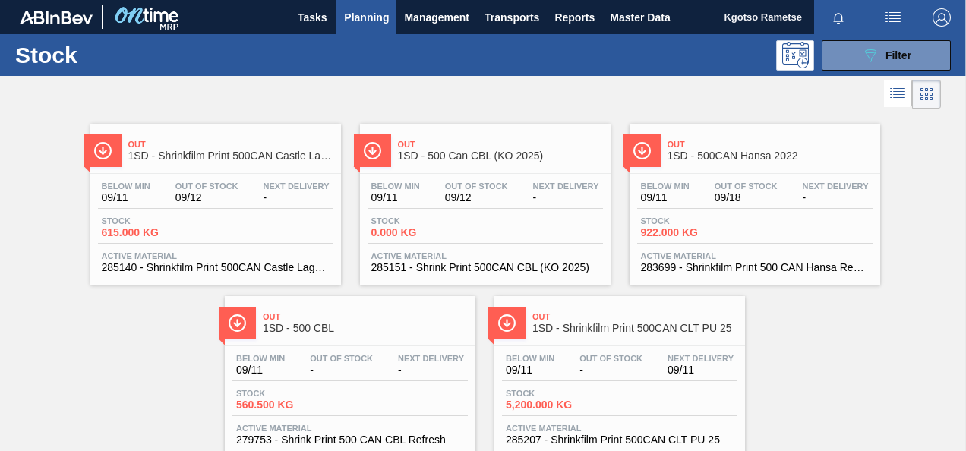
scroll to position [46, 0]
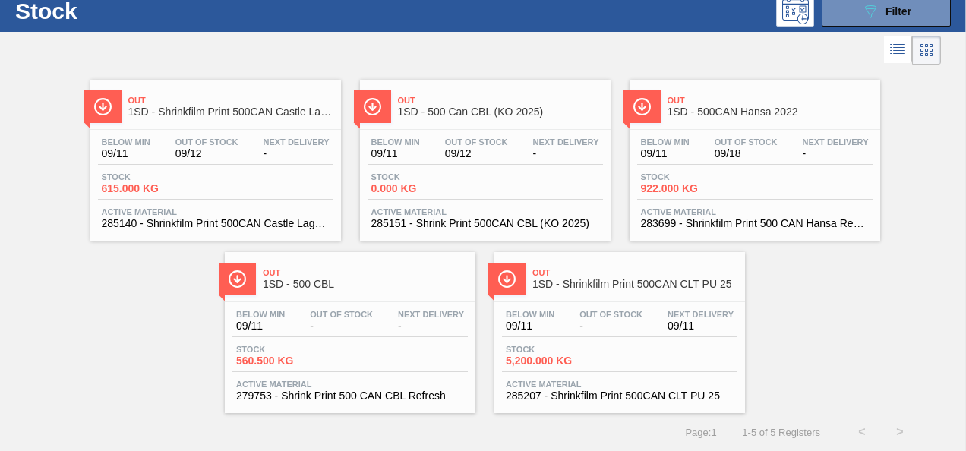
click at [468, 148] on span "09/12" at bounding box center [476, 153] width 63 height 11
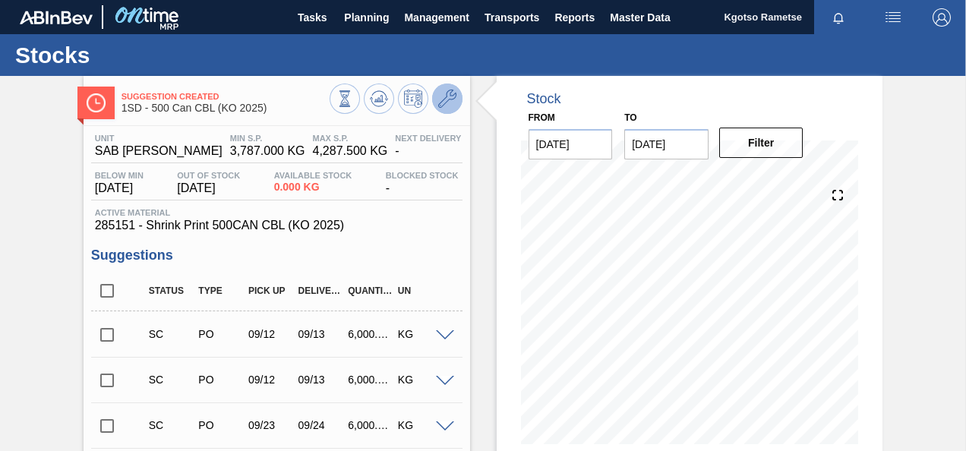
click at [449, 106] on icon at bounding box center [447, 99] width 18 height 18
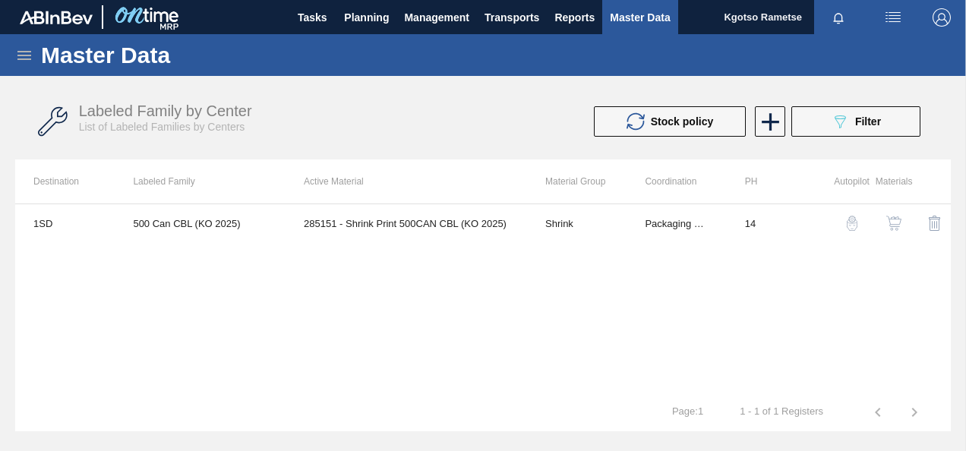
click at [892, 227] on img "button" at bounding box center [893, 223] width 15 height 15
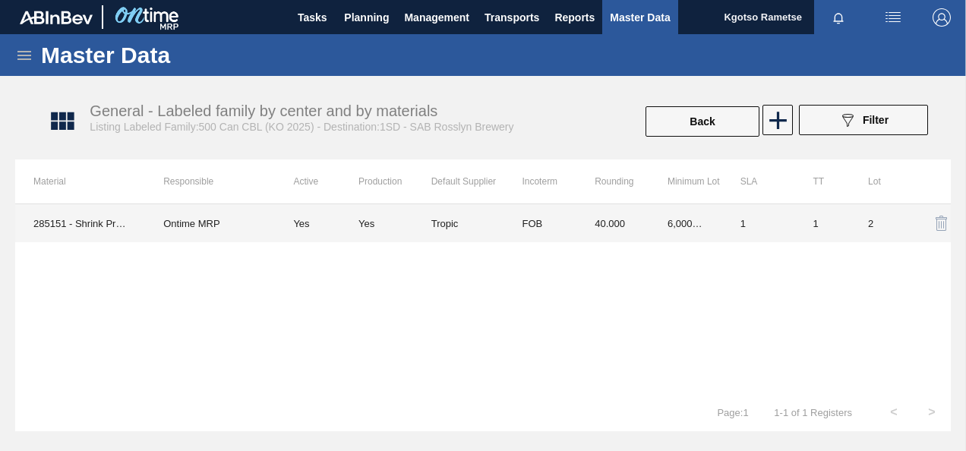
click at [600, 219] on td "40.000" at bounding box center [612, 223] width 73 height 38
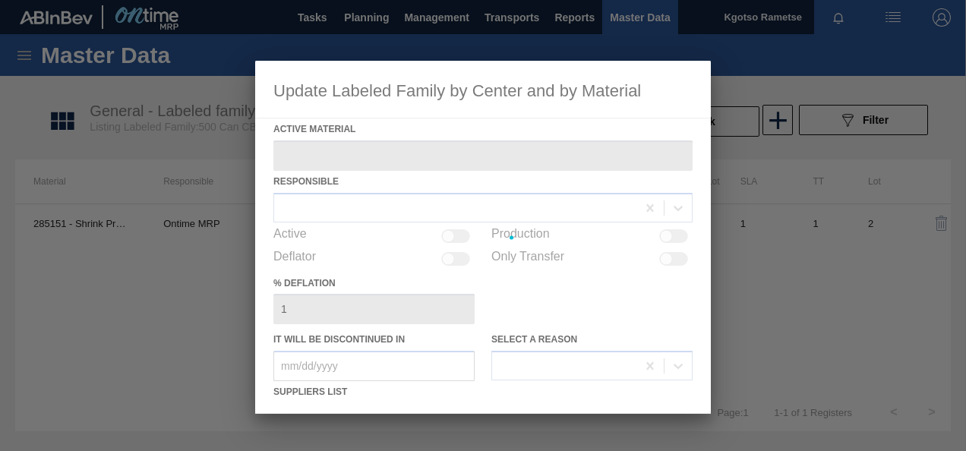
type Material "285151 - Shrink Print 500CAN CBL (KO 2025)"
checkbox input "true"
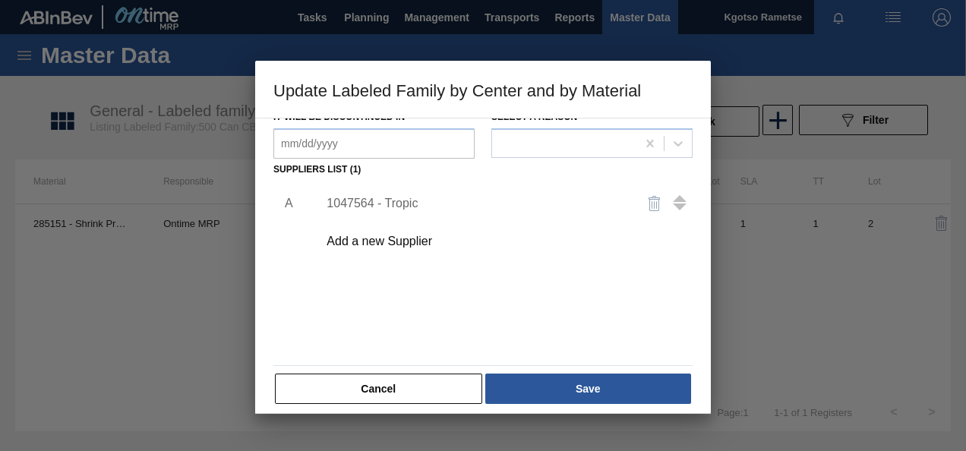
scroll to position [228, 0]
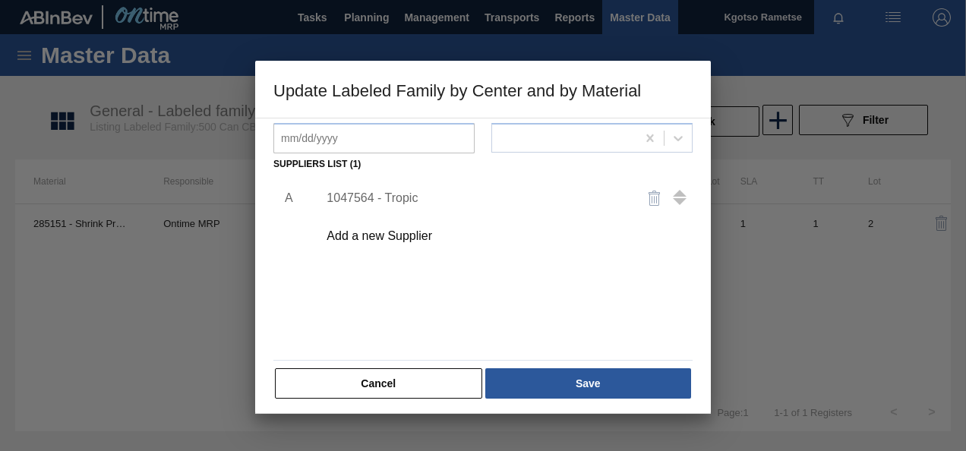
click at [402, 199] on div "1047564 - Tropic" at bounding box center [475, 198] width 298 height 14
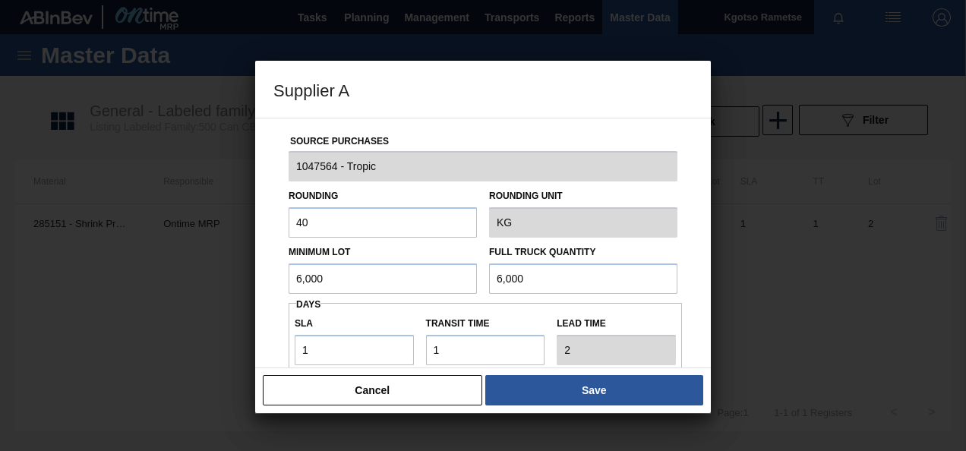
drag, startPoint x: 374, startPoint y: 279, endPoint x: 243, endPoint y: 278, distance: 130.6
click at [243, 278] on div "Supplier A Source Purchases 1047564 - Tropic Rounding 40 Rounding Unit KG Minim…" at bounding box center [483, 225] width 966 height 451
click at [342, 203] on div "Rounding 40" at bounding box center [383, 211] width 188 height 52
drag, startPoint x: 232, startPoint y: 222, endPoint x: 174, endPoint y: 225, distance: 57.7
click at [191, 225] on div "Supplier A Source Purchases 1047564 - Tropic Rounding 40 Rounding Unit KG Minim…" at bounding box center [483, 225] width 966 height 451
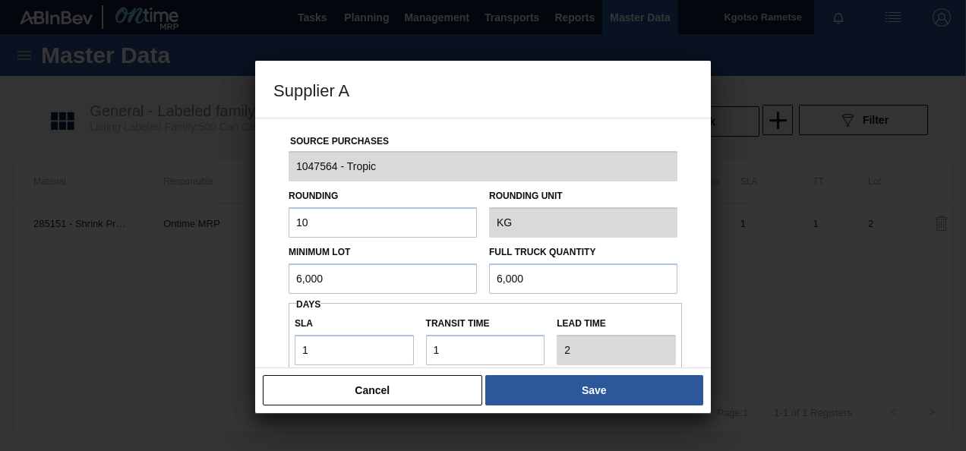
type input "10"
click at [268, 258] on div "Source Purchases 1047564 - Tropic Rounding 10 Rounding Unit KG Minimum Lot 6,00…" at bounding box center [483, 243] width 456 height 251
drag, startPoint x: 389, startPoint y: 273, endPoint x: 188, endPoint y: 276, distance: 200.5
click at [188, 276] on div "Supplier A Source Purchases 1047564 - Tropic Rounding 10 Rounding Unit KG Minim…" at bounding box center [483, 225] width 966 height 451
drag, startPoint x: 338, startPoint y: 276, endPoint x: 53, endPoint y: 310, distance: 286.7
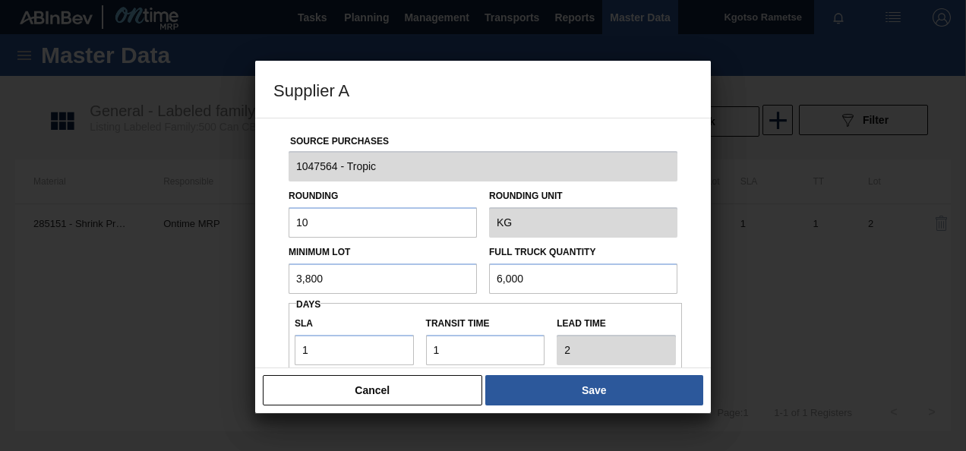
click at [146, 293] on div "Supplier A Source Purchases 1047564 - Tropic Rounding 10 Rounding Unit KG Minim…" at bounding box center [483, 225] width 966 height 451
type input "3,800"
drag, startPoint x: 533, startPoint y: 280, endPoint x: 299, endPoint y: 288, distance: 234.0
click at [328, 288] on div "Minimum Lot 3,800 Full Truck Quantity 6,000" at bounding box center [482, 266] width 401 height 56
paste input "3,8"
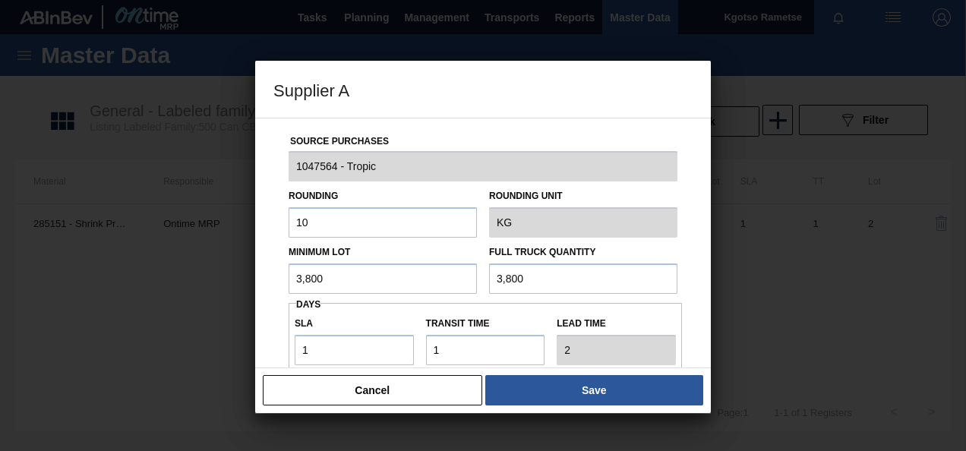
type input "3,800"
drag, startPoint x: 318, startPoint y: 348, endPoint x: 234, endPoint y: 346, distance: 84.3
click at [241, 346] on div "Supplier A Source Purchases 1047564 - Tropic Rounding 10 Rounding Unit KG Minim…" at bounding box center [483, 225] width 966 height 451
type input "2"
type input "3"
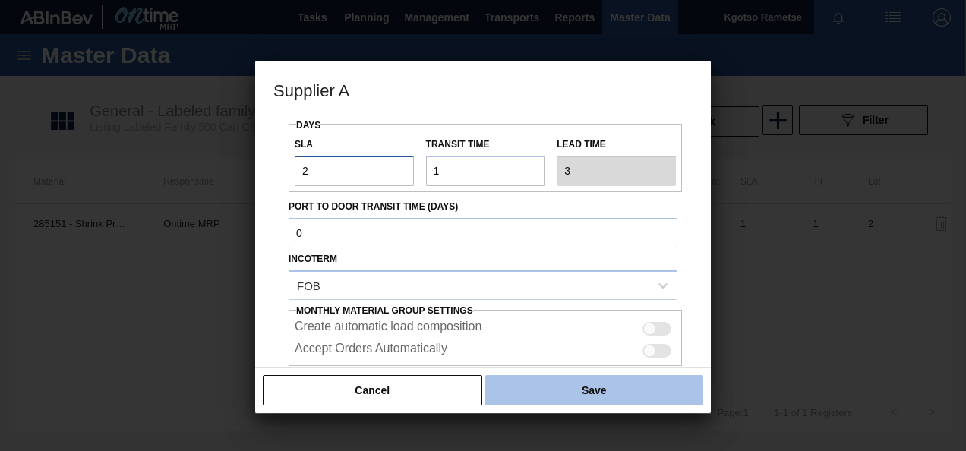
scroll to position [270, 0]
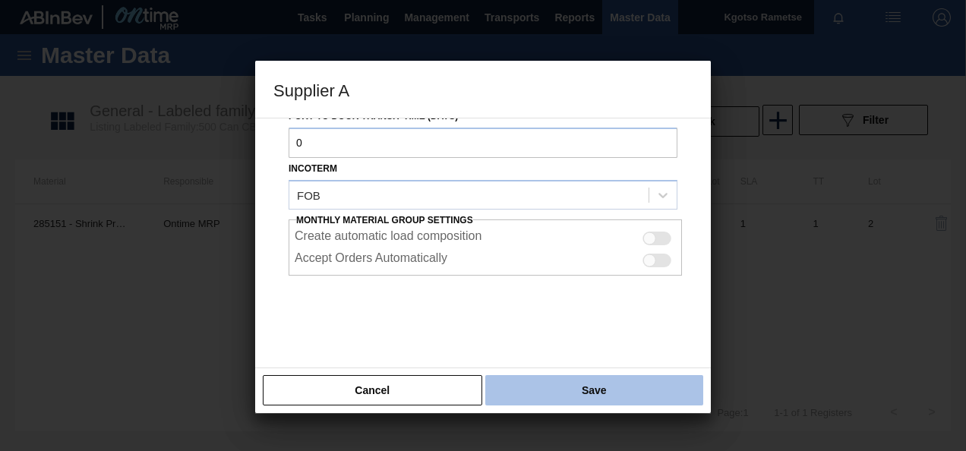
type input "2"
click at [618, 377] on button "Save" at bounding box center [594, 390] width 218 height 30
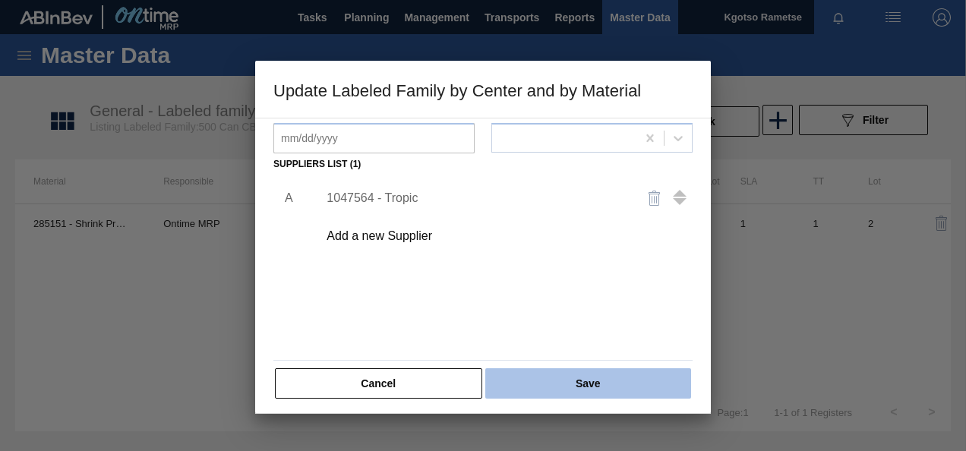
click at [609, 387] on button "Save" at bounding box center [588, 383] width 206 height 30
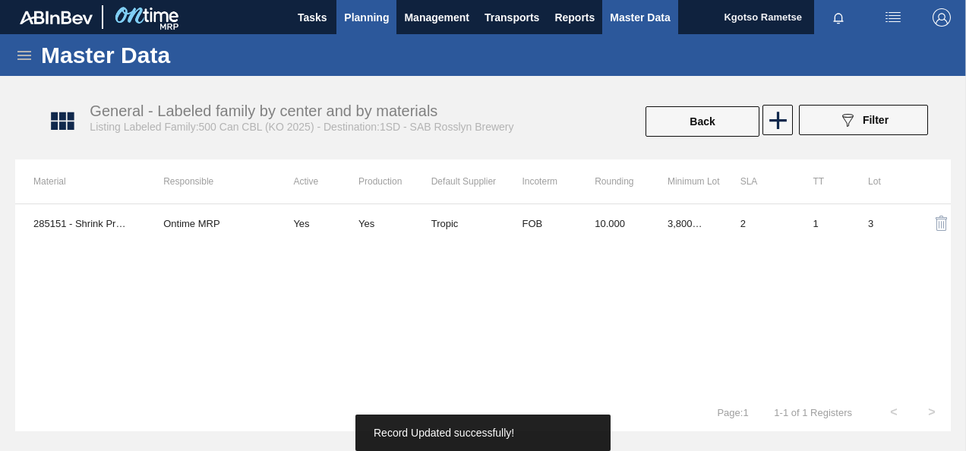
click at [364, 15] on span "Planning" at bounding box center [366, 17] width 45 height 18
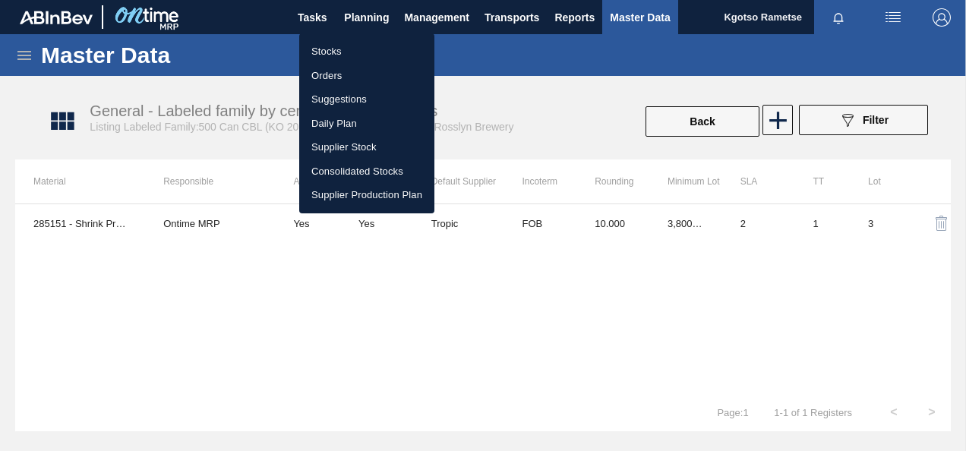
click at [345, 52] on li "Stocks" at bounding box center [366, 51] width 135 height 24
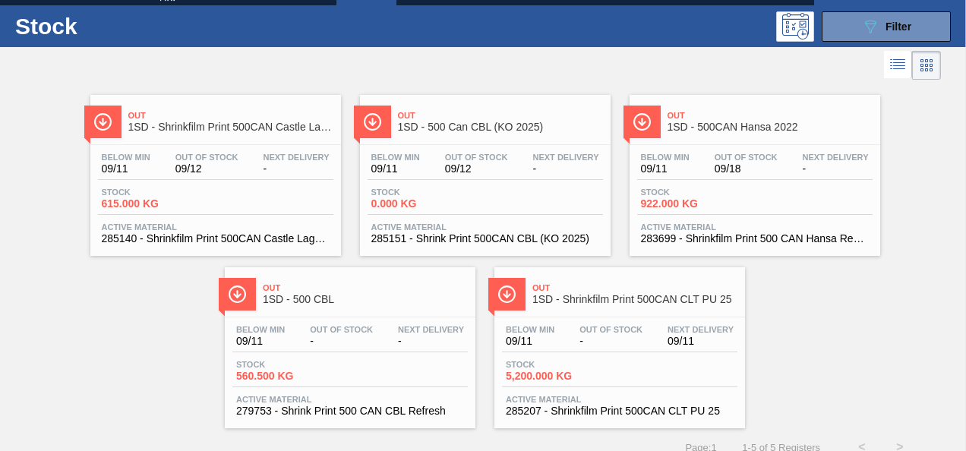
scroll to position [46, 0]
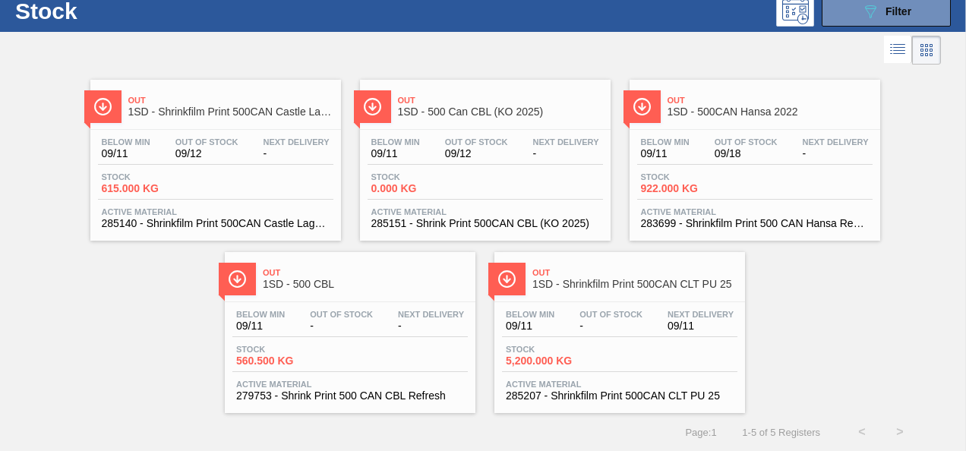
click at [592, 273] on span "Out" at bounding box center [634, 272] width 205 height 9
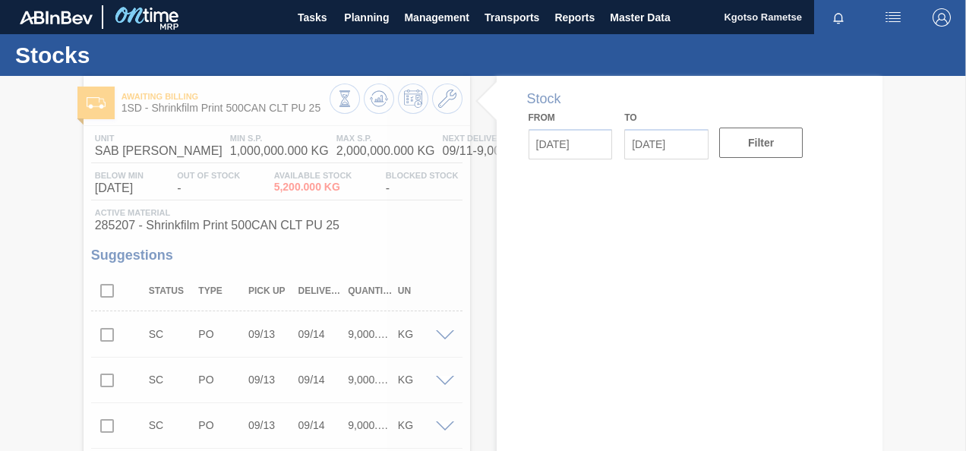
type input "[DATE]"
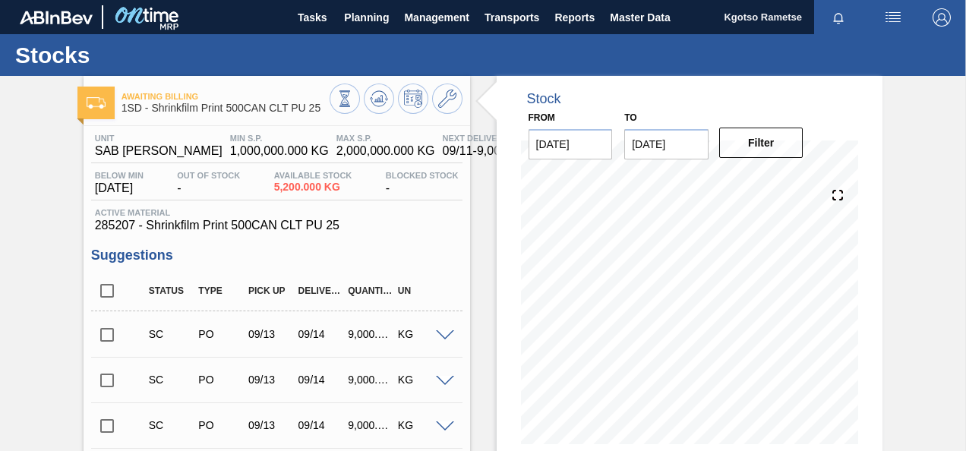
click at [443, 100] on icon at bounding box center [447, 99] width 18 height 18
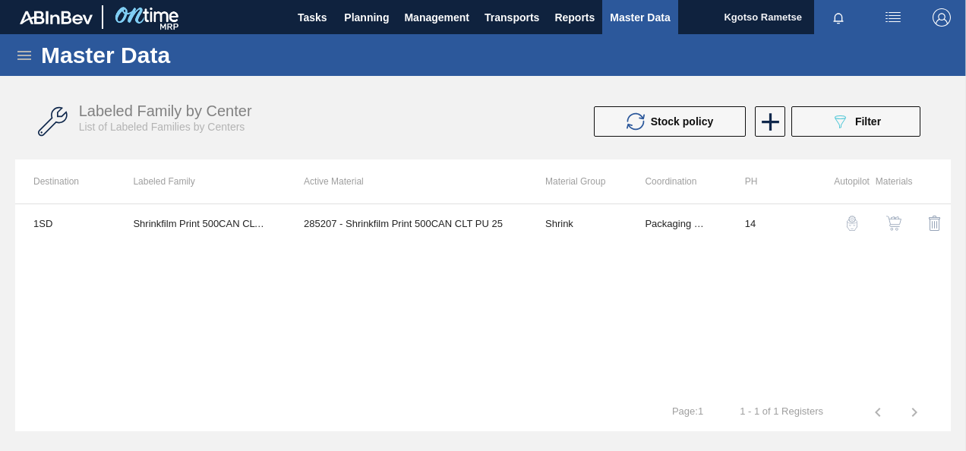
click at [891, 229] on img "button" at bounding box center [893, 223] width 15 height 15
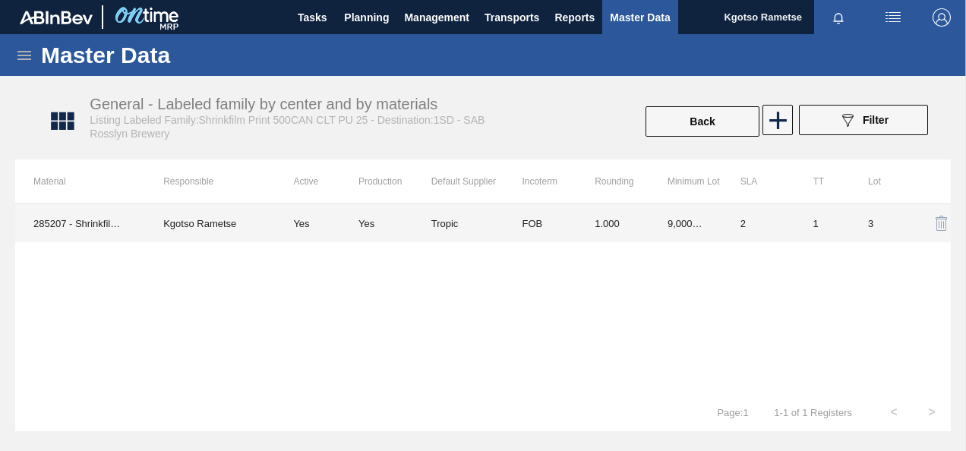
click at [551, 219] on td "FOB" at bounding box center [539, 223] width 73 height 38
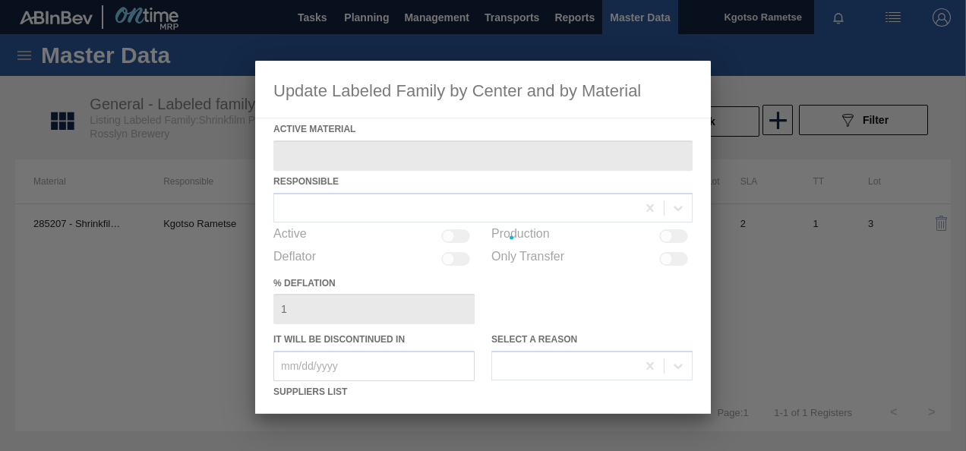
type Material "285207 - Shrinkfilm Print 500CAN CLT PU 25"
checkbox input "true"
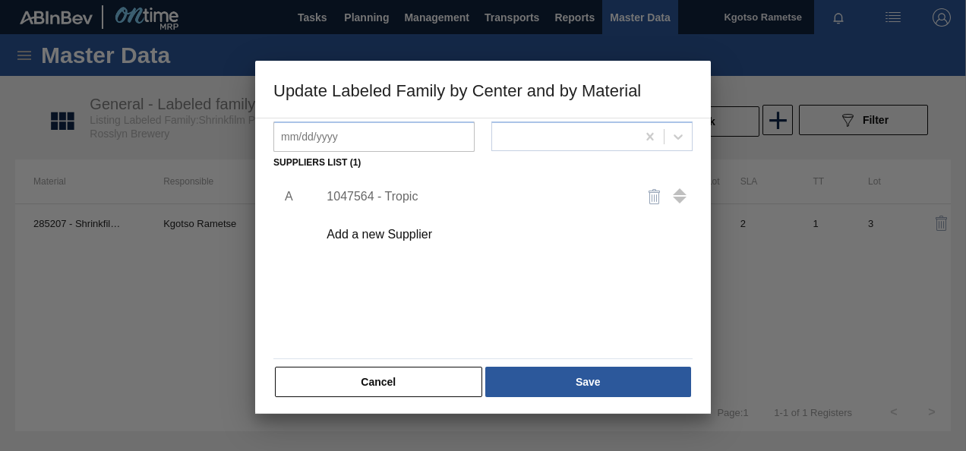
scroll to position [232, 0]
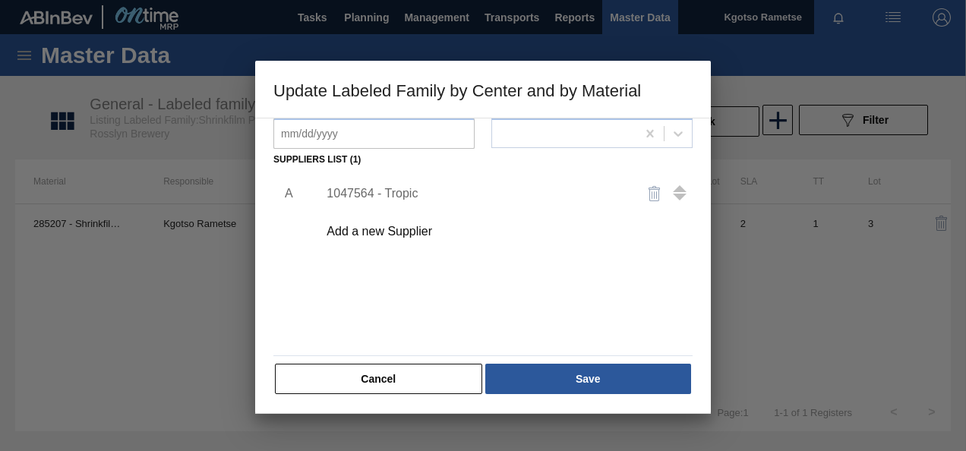
click at [396, 196] on div "1047564 - Tropic" at bounding box center [475, 194] width 298 height 14
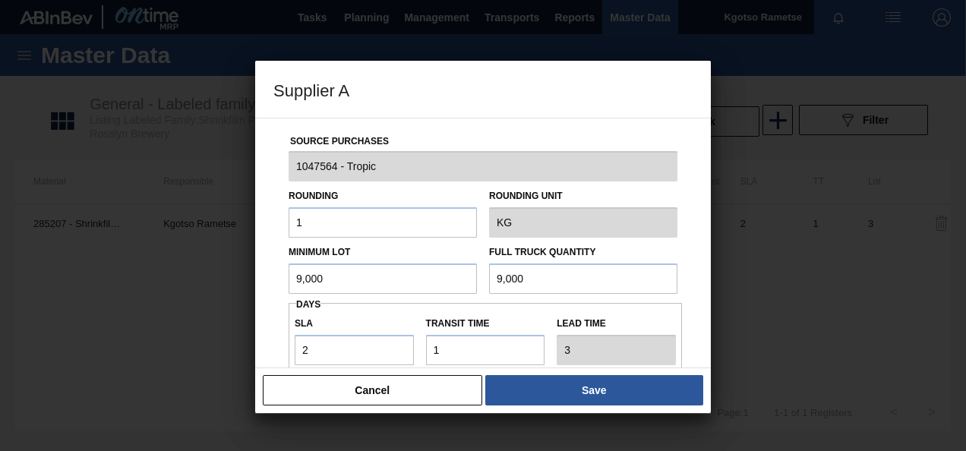
drag, startPoint x: 335, startPoint y: 277, endPoint x: 178, endPoint y: 279, distance: 156.4
click at [179, 279] on div "Supplier A Source Purchases 1047564 - Tropic Rounding 1 Rounding Unit KG Minimu…" at bounding box center [483, 225] width 966 height 451
drag, startPoint x: 374, startPoint y: 282, endPoint x: 197, endPoint y: 285, distance: 176.2
click at [209, 284] on div "Supplier A Source Purchases 1047564 - Tropic Rounding 1 Rounding Unit KG Minimu…" at bounding box center [483, 225] width 966 height 451
type input "5,000"
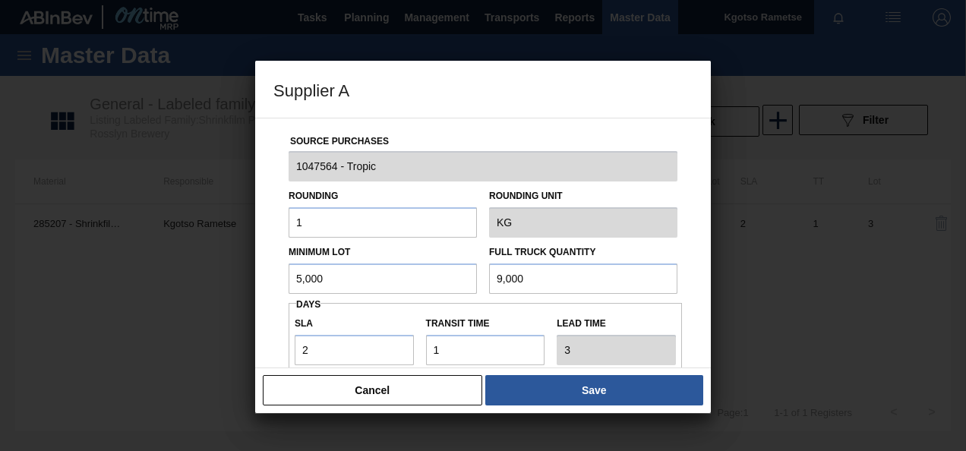
drag, startPoint x: 577, startPoint y: 291, endPoint x: 276, endPoint y: 289, distance: 301.4
click at [273, 290] on div "Source Purchases 1047564 - Tropic Rounding 1 Rounding Unit KG Minimum Lot 5,000…" at bounding box center [483, 243] width 456 height 251
paste input "5"
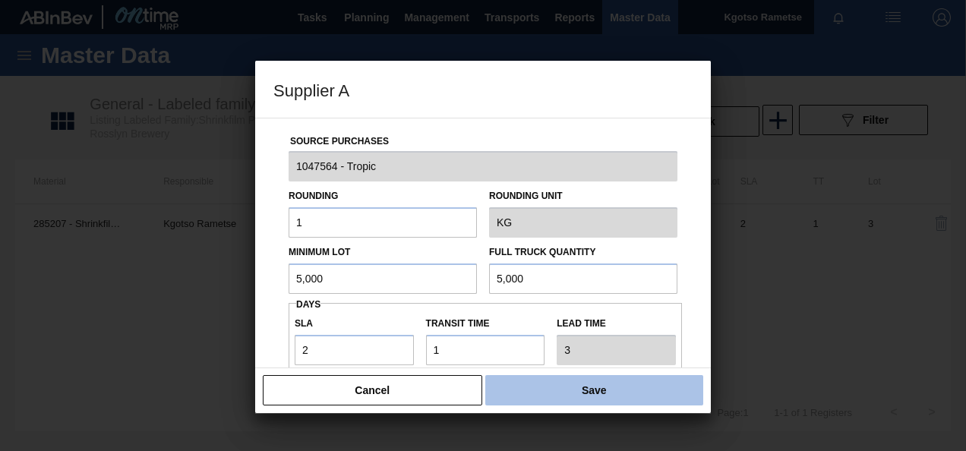
type input "5,000"
click at [515, 401] on button "Save" at bounding box center [594, 390] width 218 height 30
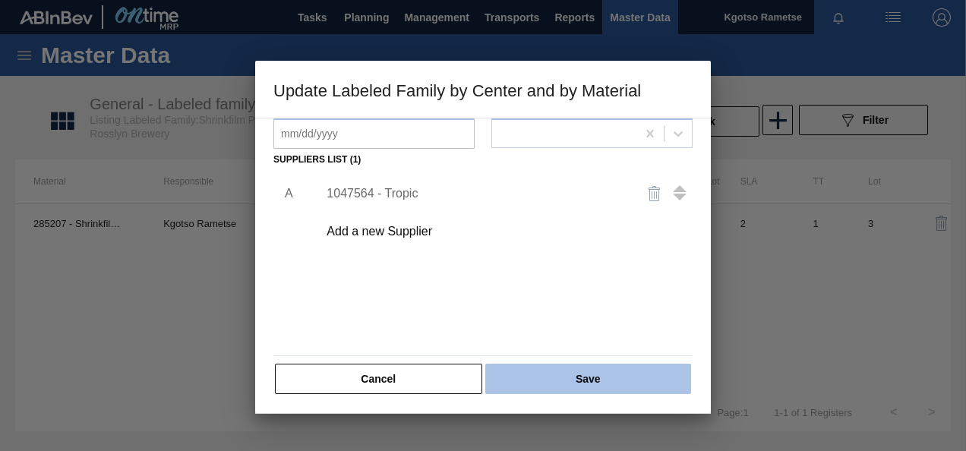
click at [506, 388] on button "Save" at bounding box center [588, 379] width 206 height 30
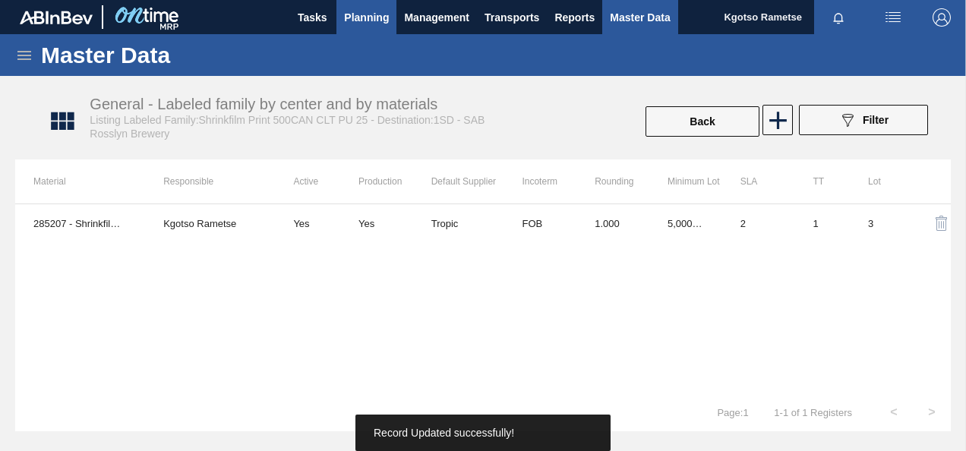
click at [352, 26] on span "Planning" at bounding box center [366, 17] width 45 height 18
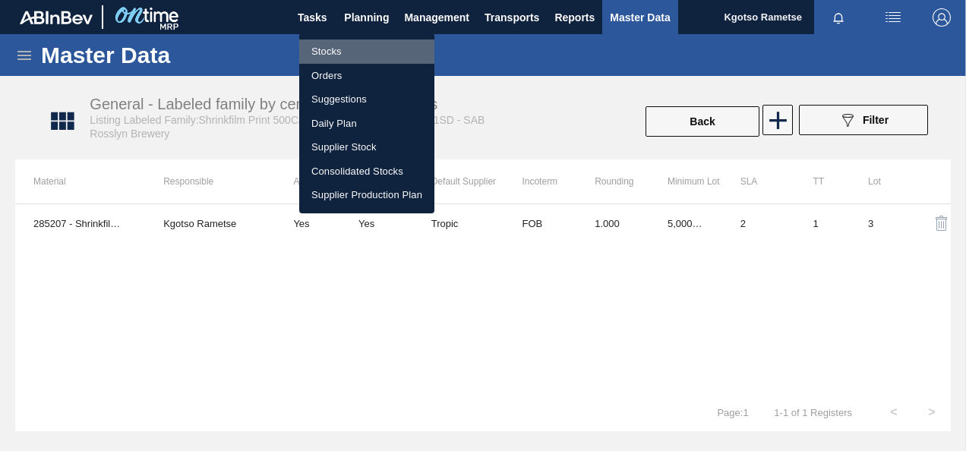
click at [330, 53] on li "Stocks" at bounding box center [366, 51] width 135 height 24
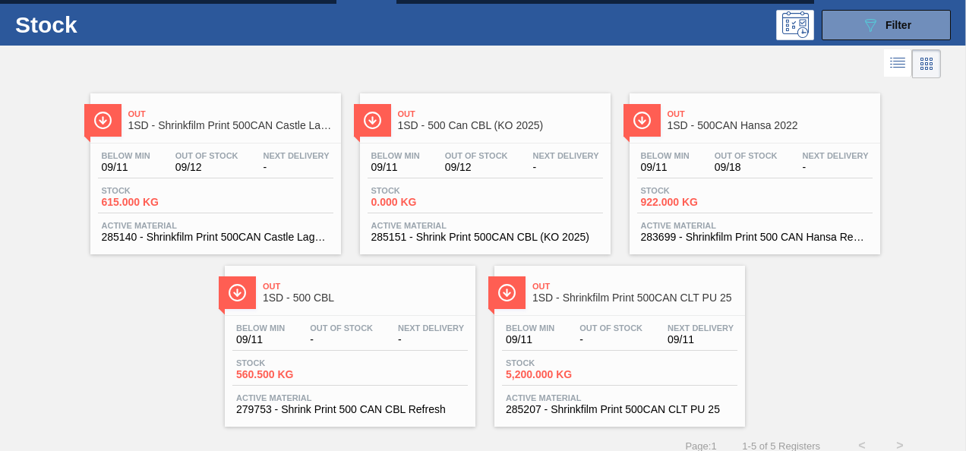
scroll to position [46, 0]
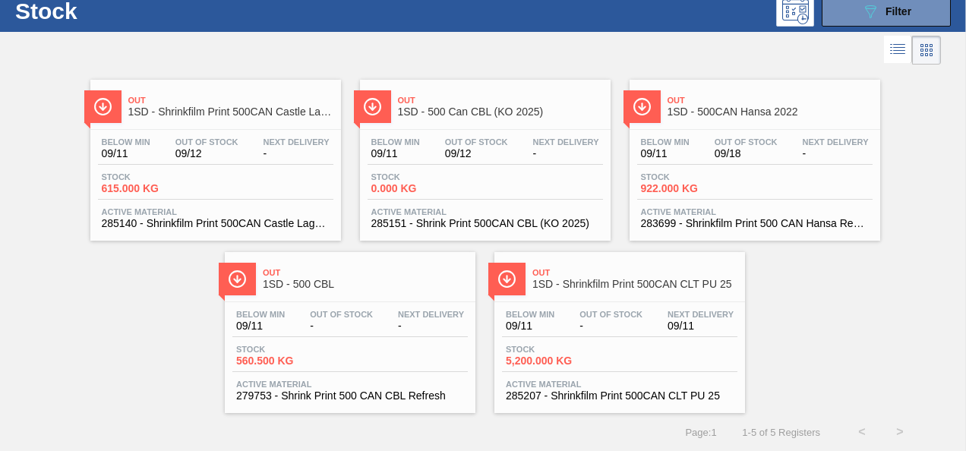
click at [703, 141] on div "Below Min 09/11 Out Of Stock 09/18 Next Delivery -" at bounding box center [754, 150] width 235 height 27
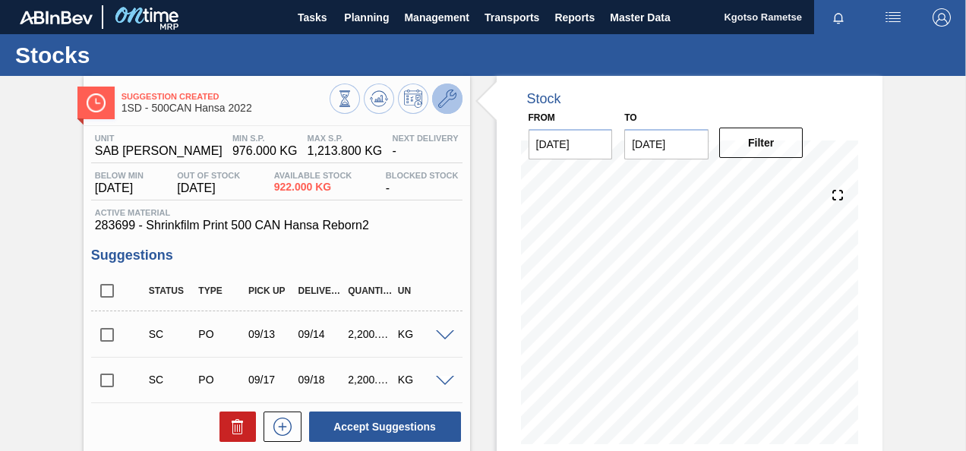
click at [440, 99] on icon at bounding box center [447, 99] width 18 height 18
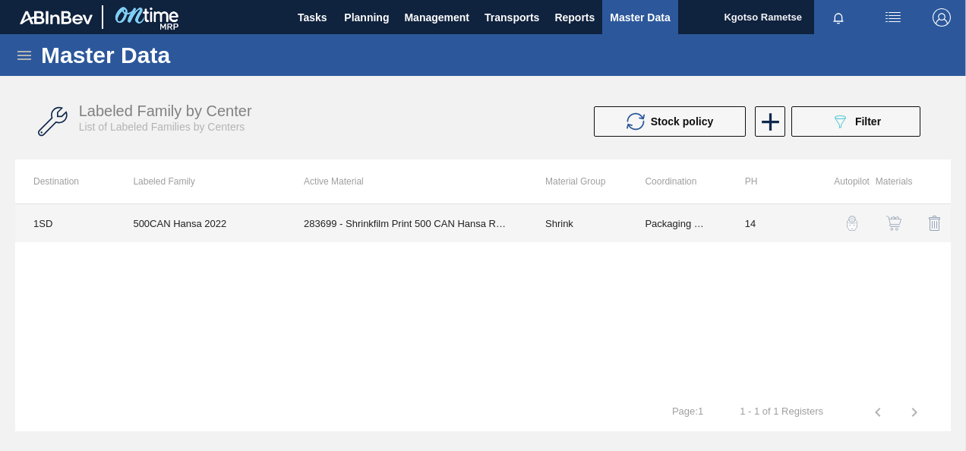
click at [575, 233] on td "Shrink" at bounding box center [576, 223] width 99 height 38
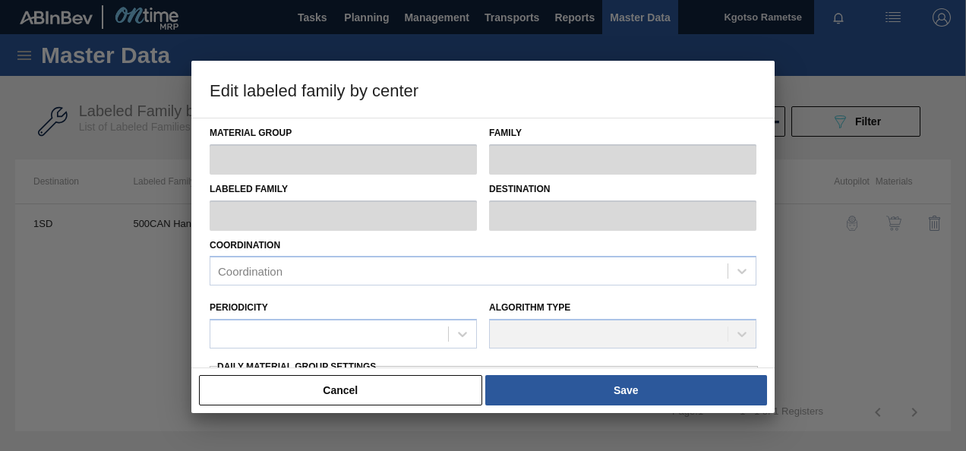
type input "Shrink"
type input "Can"
type input "500CAN Hansa 2022"
type input "1SD - SAB [PERSON_NAME]"
type input "14"
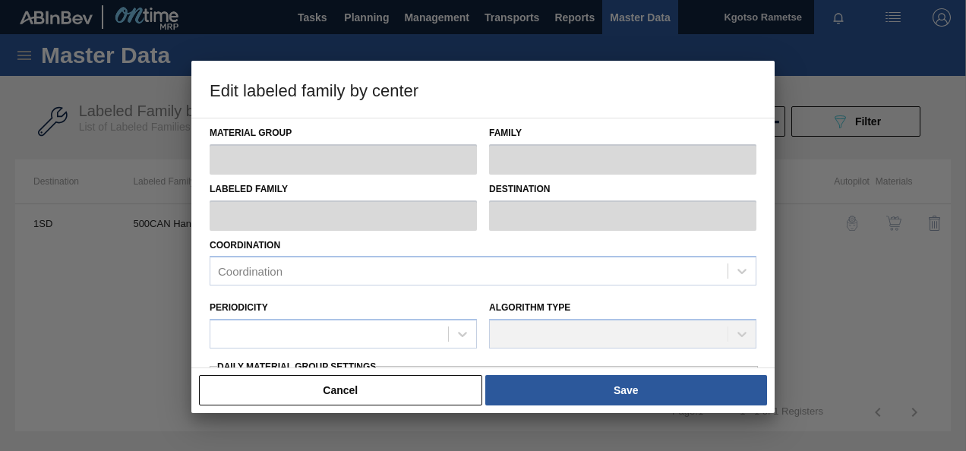
type input "976"
type input "1,213.8"
type input "0"
type input "976.000"
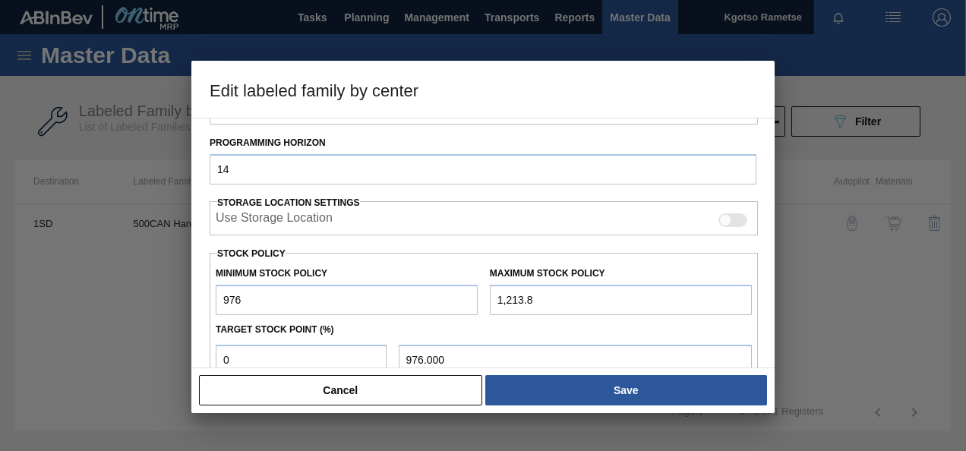
scroll to position [304, 0]
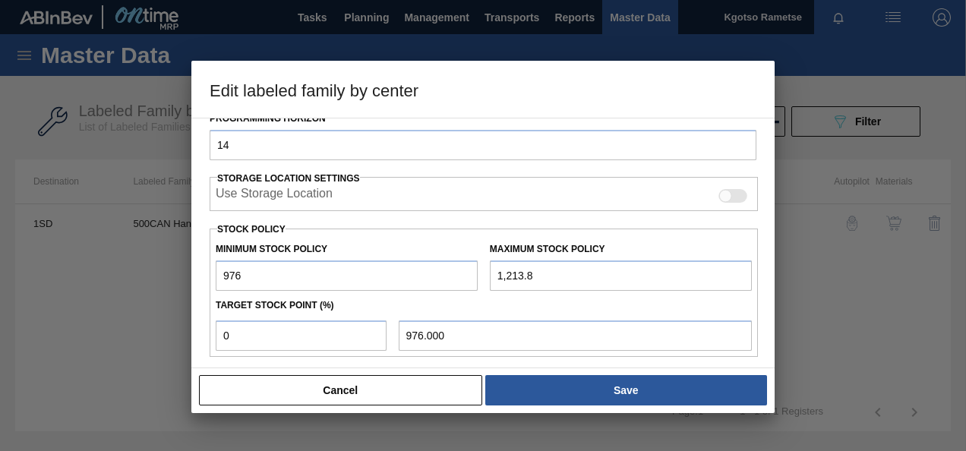
click at [318, 384] on button "Cancel" at bounding box center [340, 390] width 283 height 30
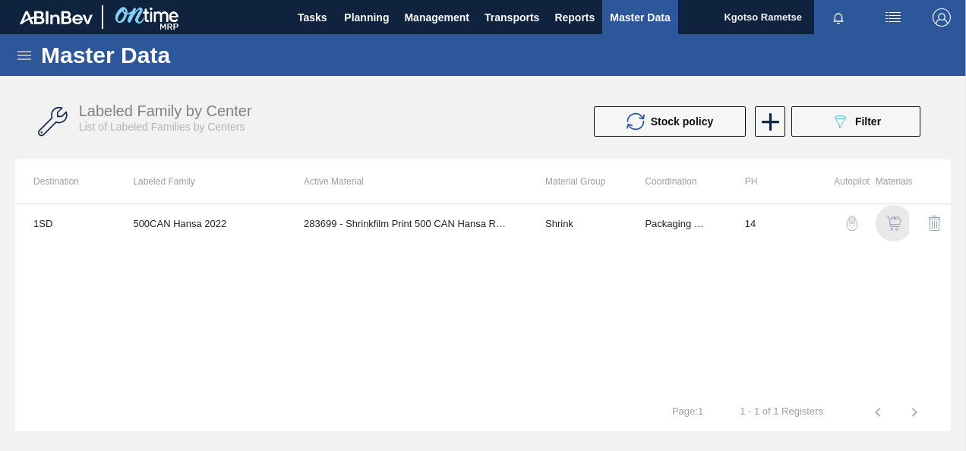
click at [888, 221] on img "button" at bounding box center [893, 223] width 15 height 15
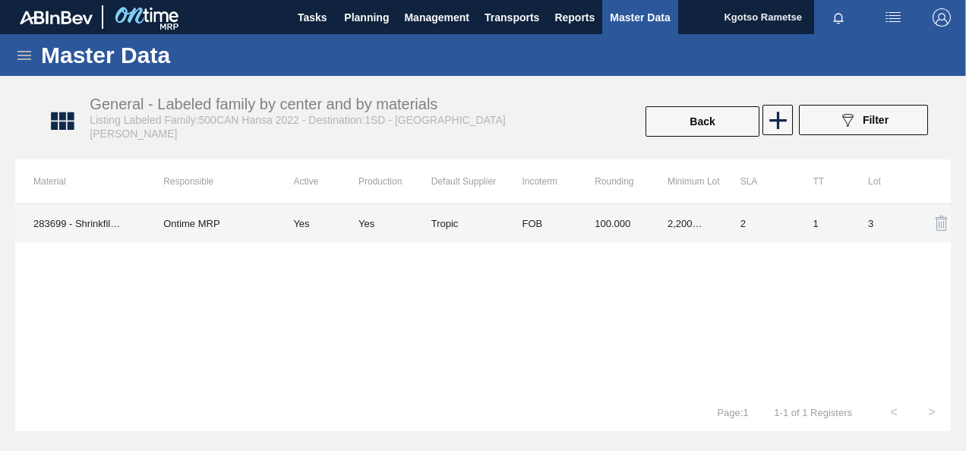
click at [588, 228] on td "100.000" at bounding box center [612, 223] width 73 height 38
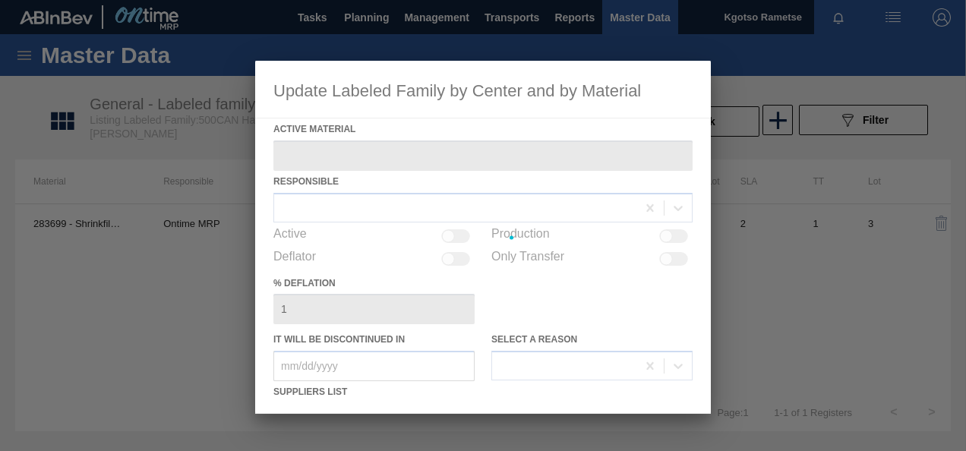
type Material "283699 - Shrinkfilm Print 500 CAN Hansa Reborn2"
checkbox input "true"
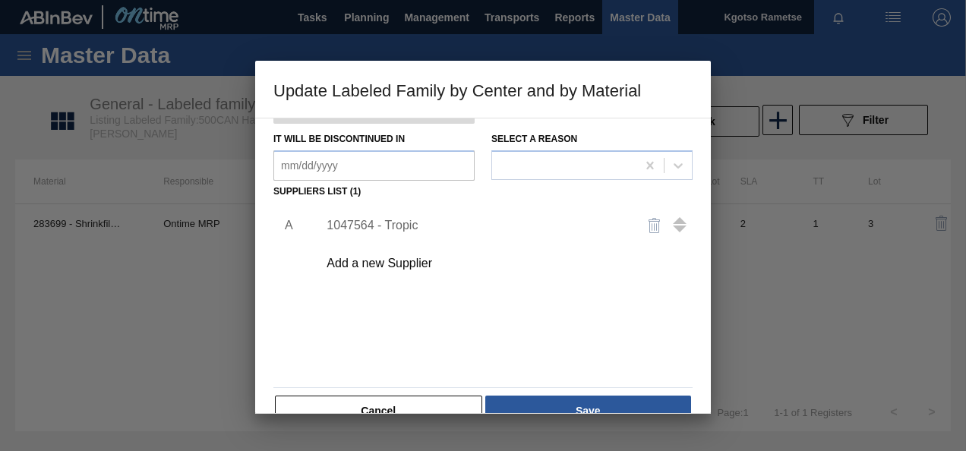
scroll to position [232, 0]
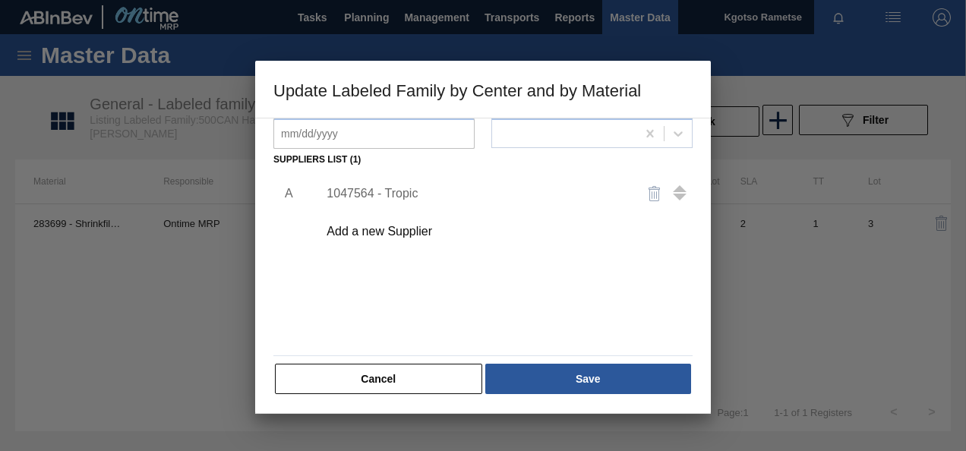
click at [396, 194] on div "1047564 - Tropic" at bounding box center [475, 194] width 298 height 14
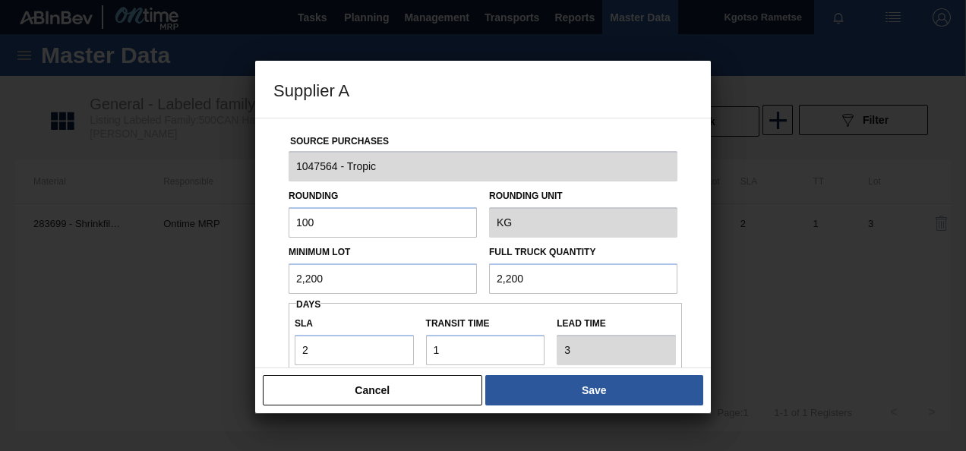
scroll to position [76, 0]
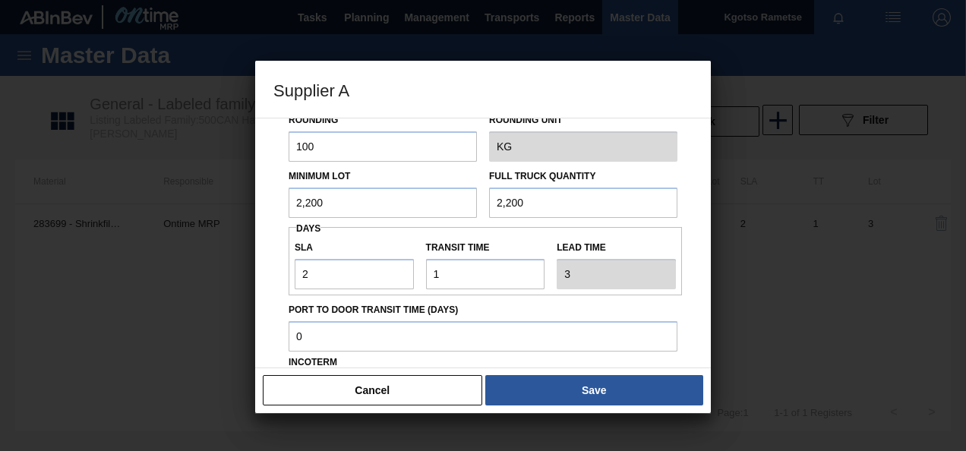
drag, startPoint x: 367, startPoint y: 204, endPoint x: 150, endPoint y: 214, distance: 218.1
click at [190, 212] on div "Supplier A Source Purchases 1047564 - Tropic Rounding 100 Rounding Unit KG Mini…" at bounding box center [483, 225] width 966 height 451
drag, startPoint x: 322, startPoint y: 210, endPoint x: 241, endPoint y: 213, distance: 81.3
click at [241, 213] on div "Supplier A Source Purchases 1047564 - Tropic Rounding 100 Rounding Unit KG Mini…" at bounding box center [483, 225] width 966 height 451
type input "3,000"
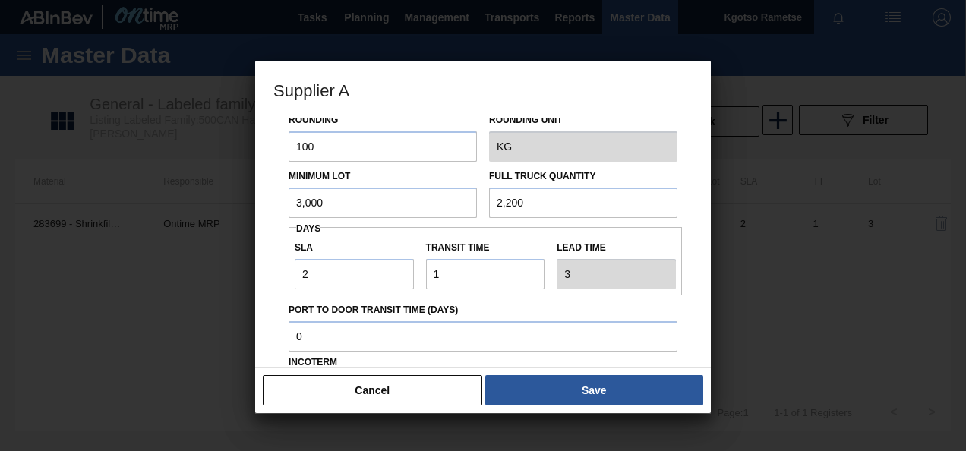
drag, startPoint x: 554, startPoint y: 199, endPoint x: 417, endPoint y: 213, distance: 138.2
click at [417, 213] on div "Minimum Lot 3,000 Full Truck Quantity 2,200" at bounding box center [482, 190] width 401 height 56
paste input "3,0"
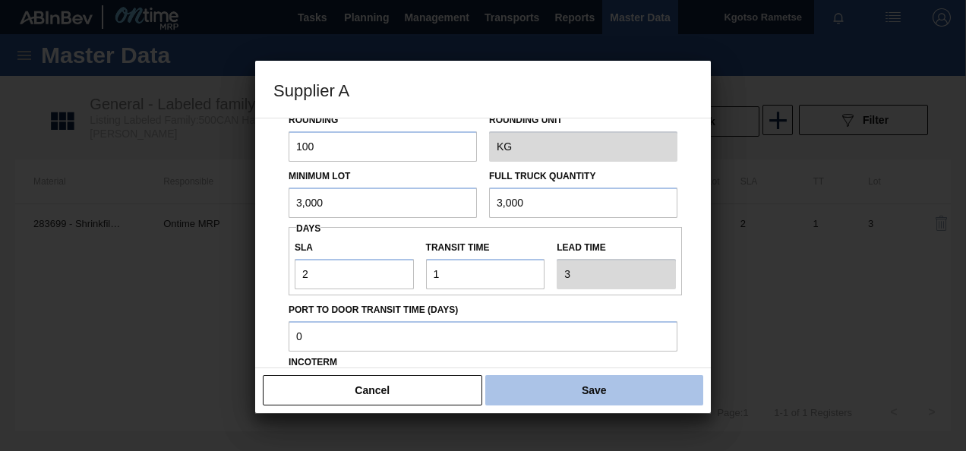
type input "3,000"
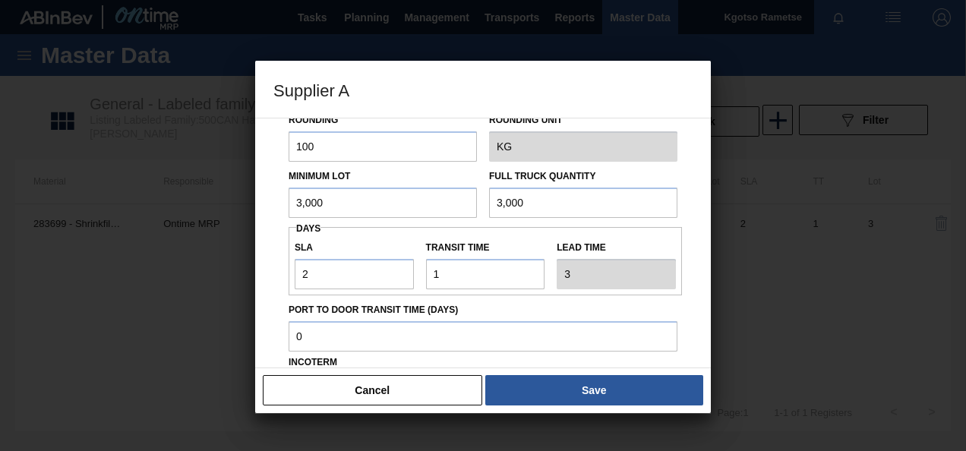
click at [556, 380] on button "Save" at bounding box center [594, 390] width 218 height 30
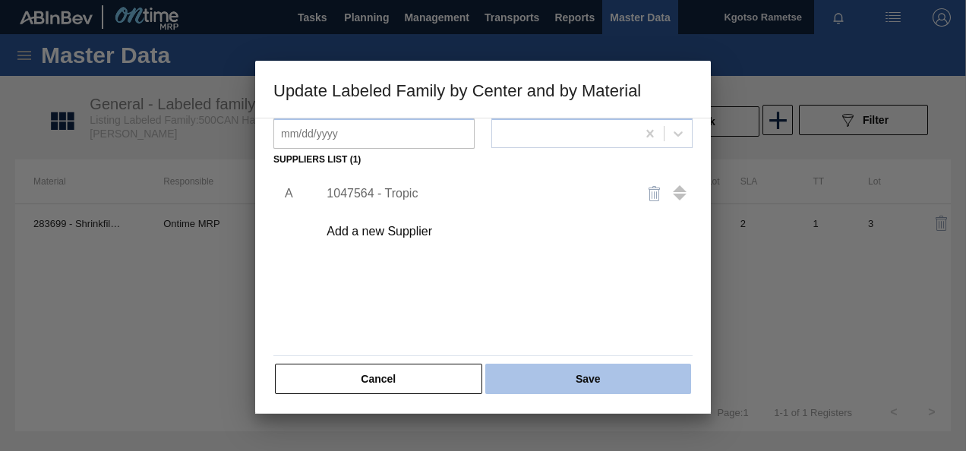
click at [548, 371] on button "Save" at bounding box center [588, 379] width 206 height 30
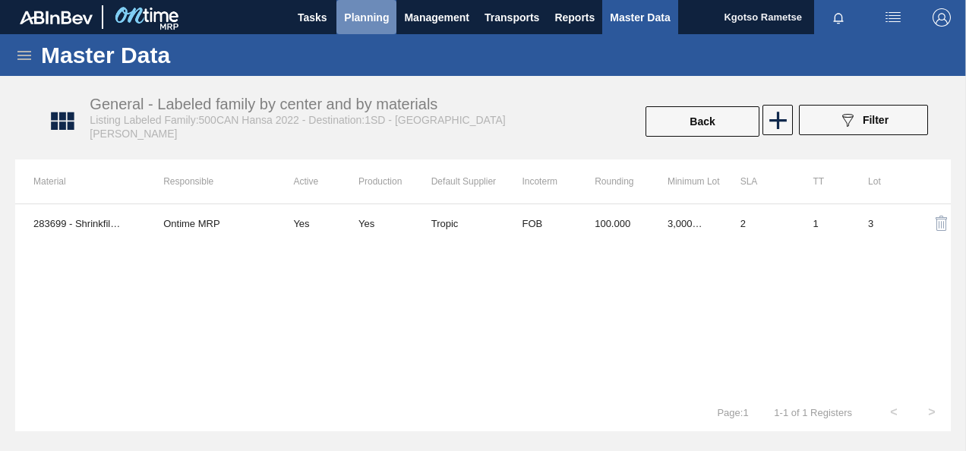
click at [375, 17] on span "Planning" at bounding box center [366, 17] width 45 height 18
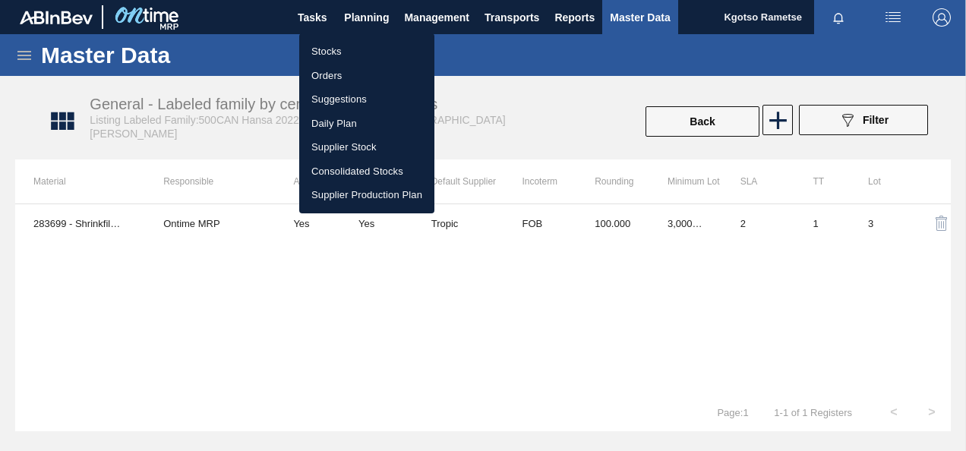
click at [351, 55] on li "Stocks" at bounding box center [366, 51] width 135 height 24
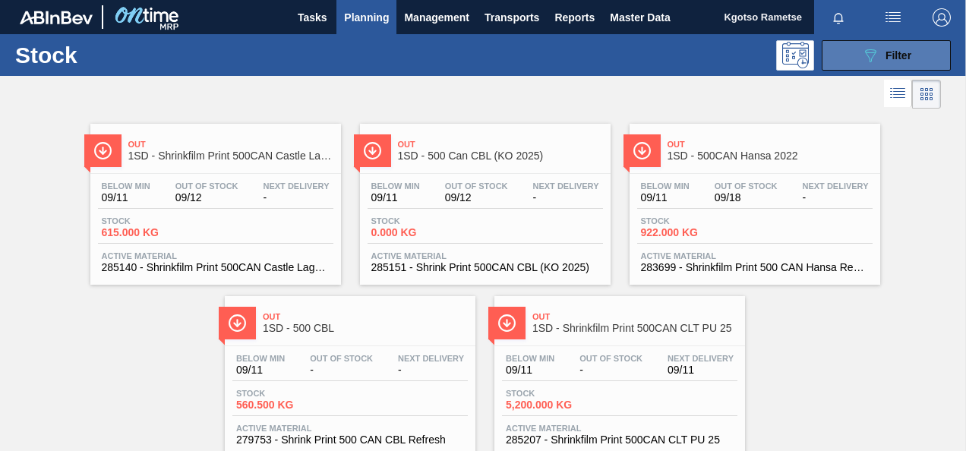
click at [861, 55] on icon "089F7B8B-B2A5-4AFE-B5C0-19BA573D28AC" at bounding box center [870, 55] width 18 height 18
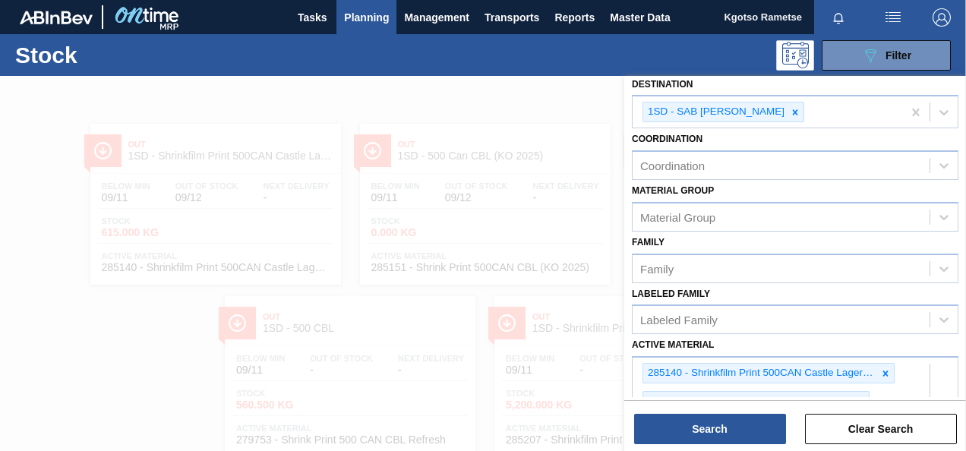
scroll to position [380, 0]
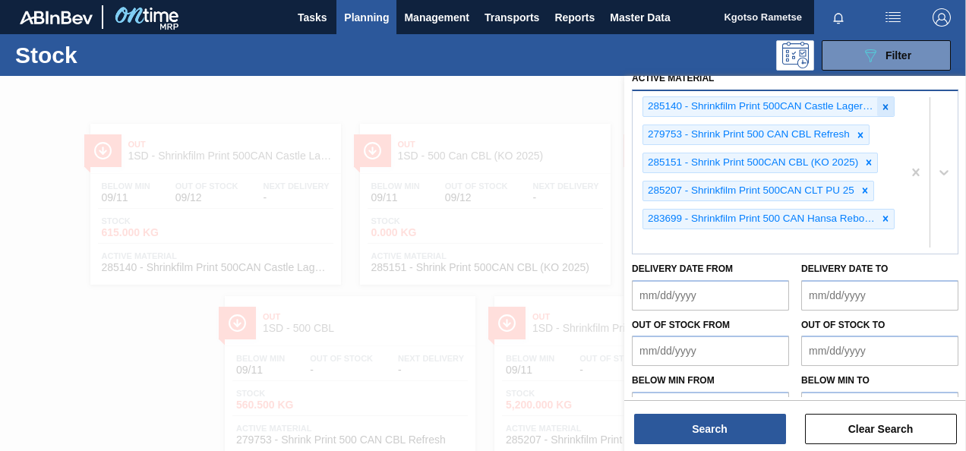
click at [882, 106] on icon at bounding box center [885, 107] width 11 height 11
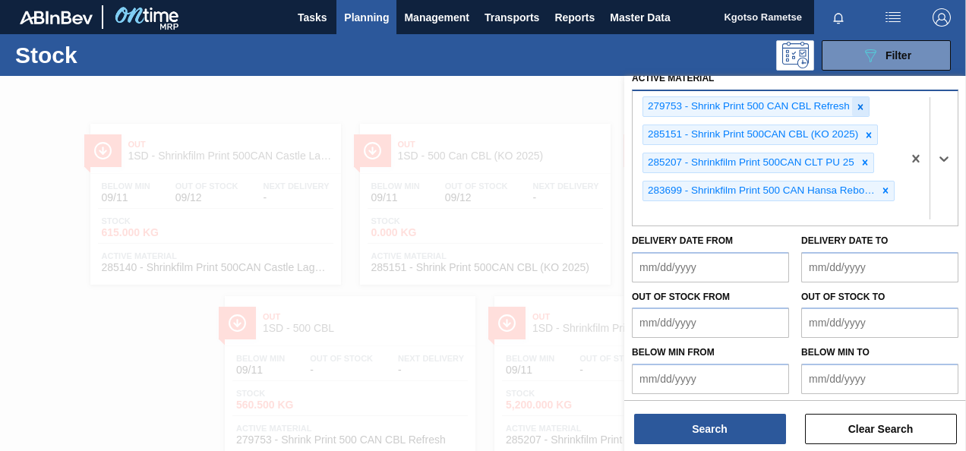
click at [862, 109] on icon at bounding box center [860, 107] width 11 height 11
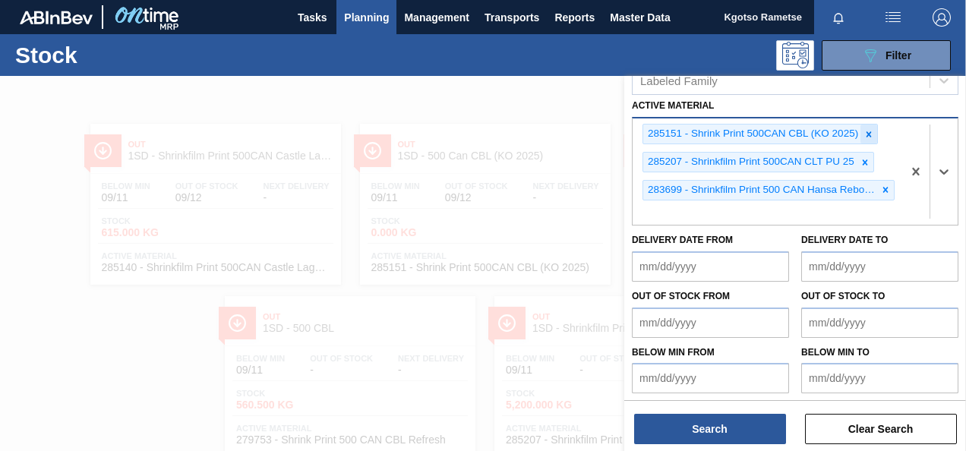
click at [866, 132] on icon at bounding box center [868, 134] width 11 height 11
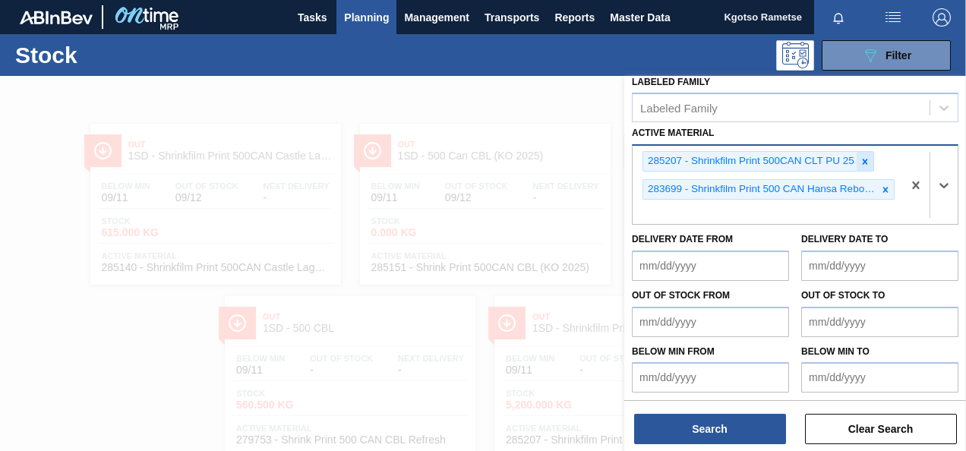
click at [862, 159] on icon at bounding box center [864, 161] width 5 height 5
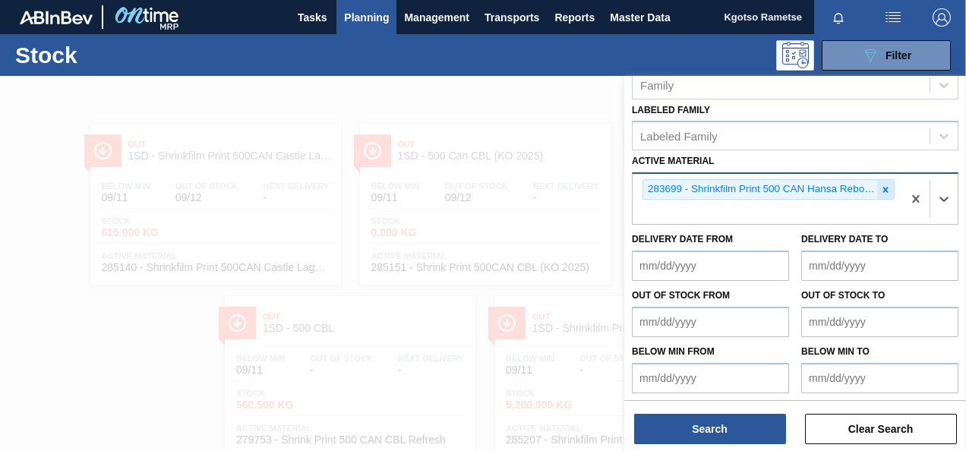
click at [880, 187] on icon at bounding box center [885, 189] width 11 height 11
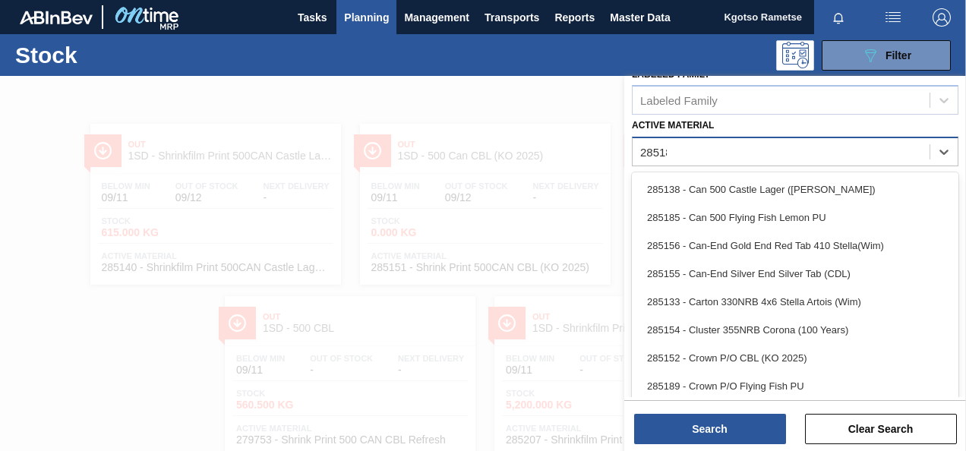
scroll to position [275, 0]
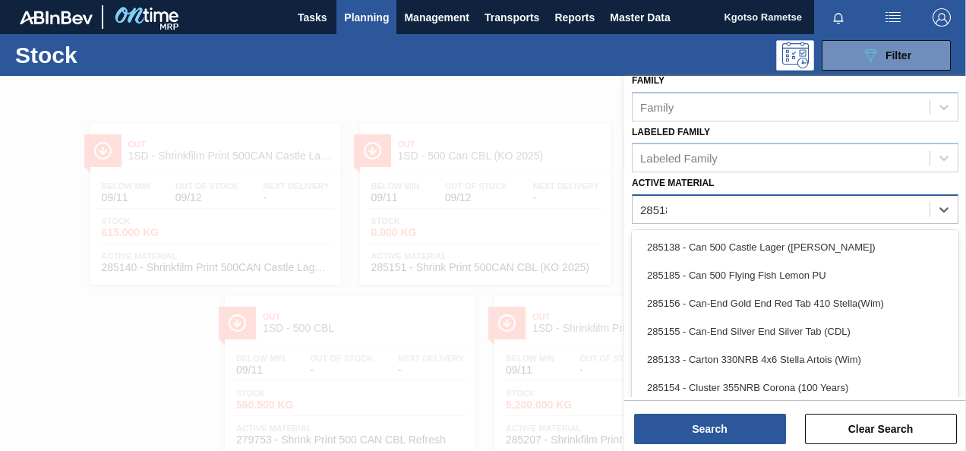
type Material "285183"
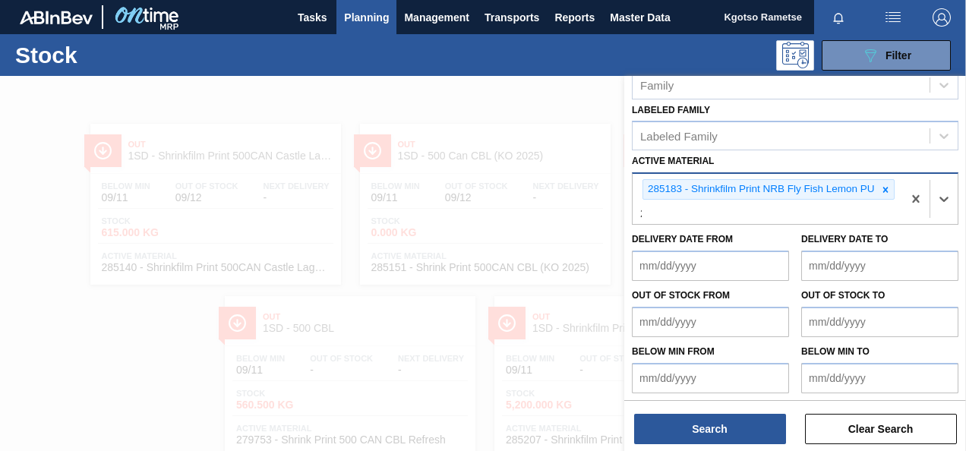
scroll to position [355, 0]
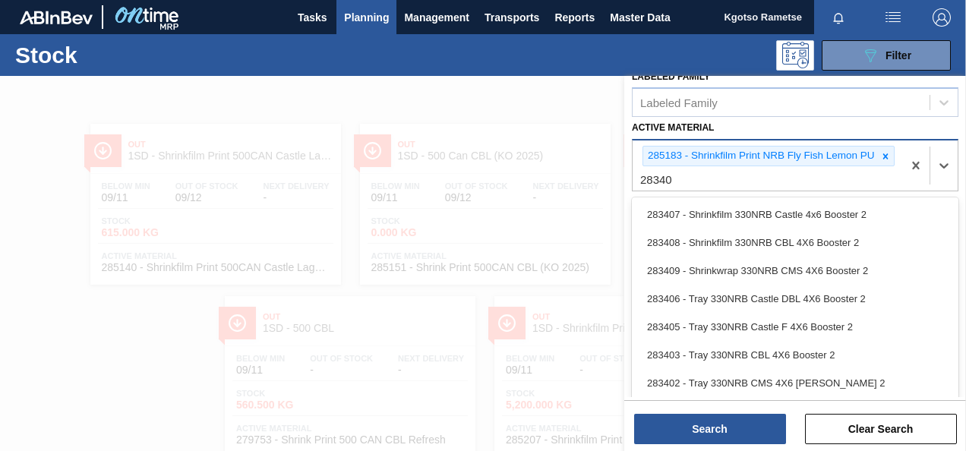
type Material "283408"
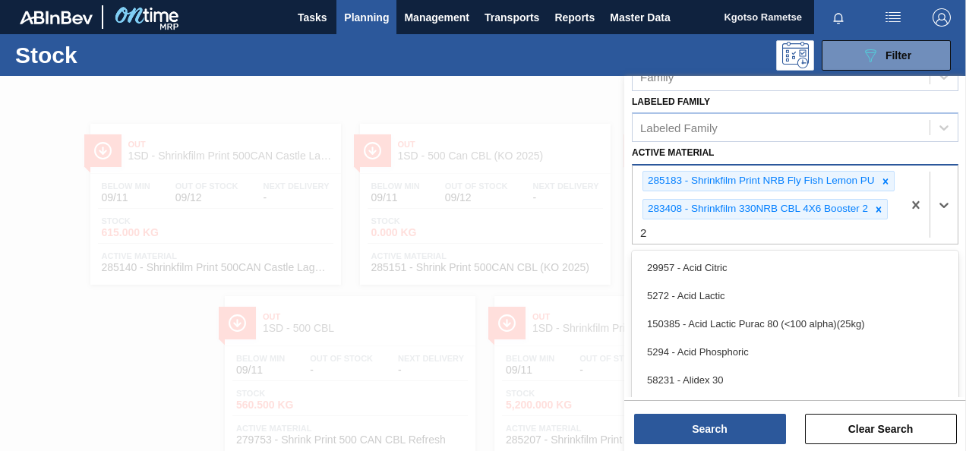
scroll to position [380, 0]
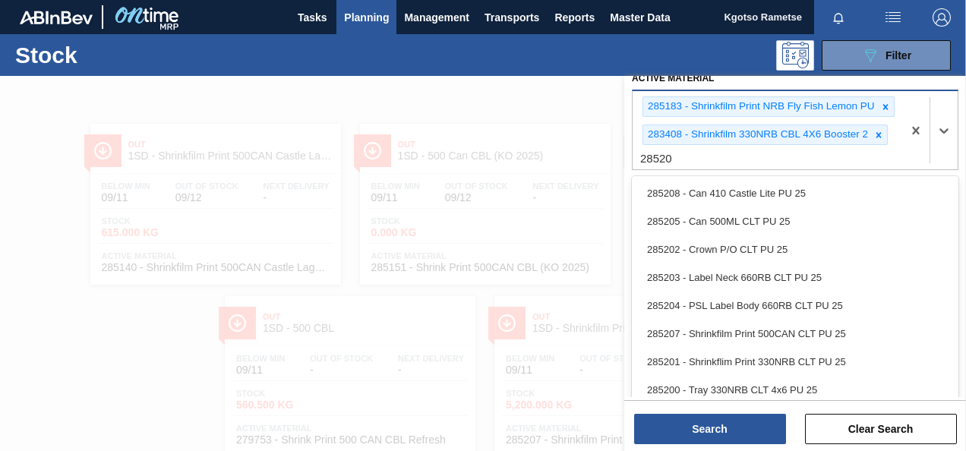
type Material "285201"
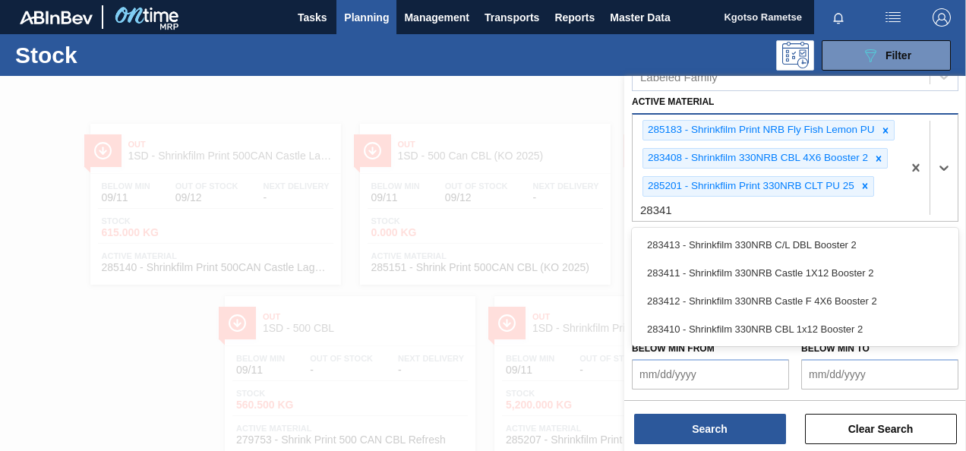
scroll to position [352, 0]
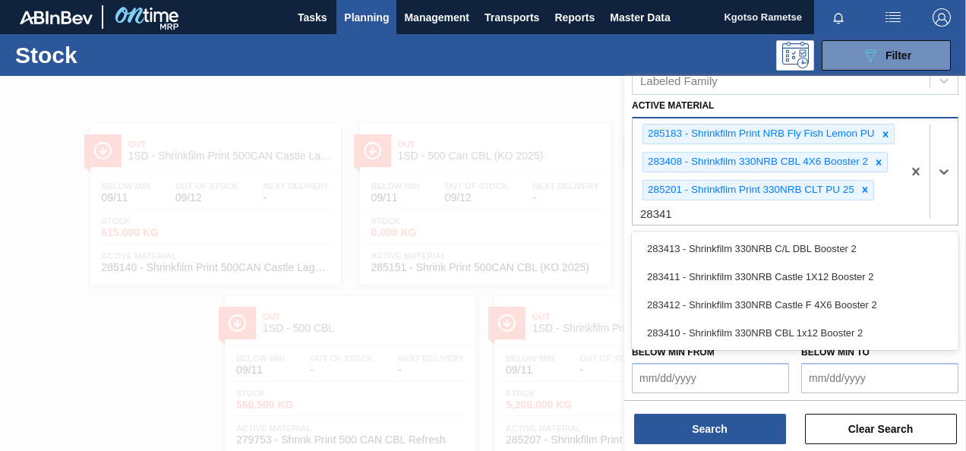
type Material "283413"
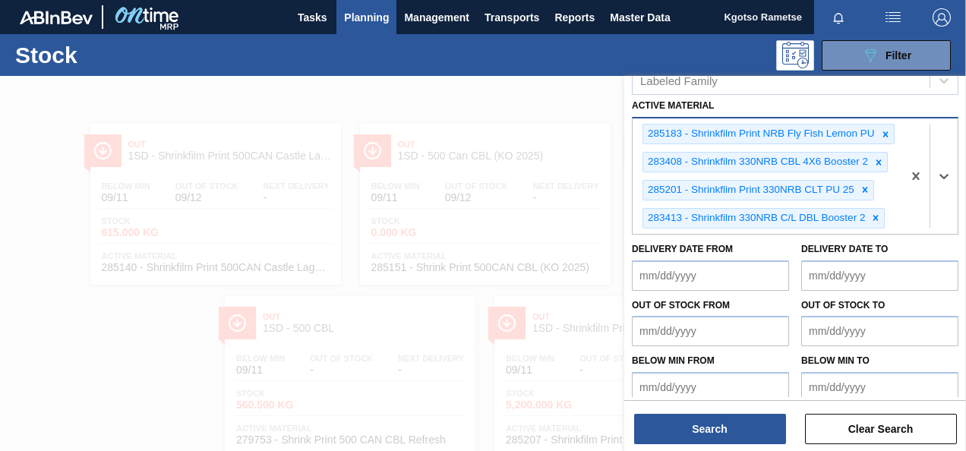
scroll to position [360, 0]
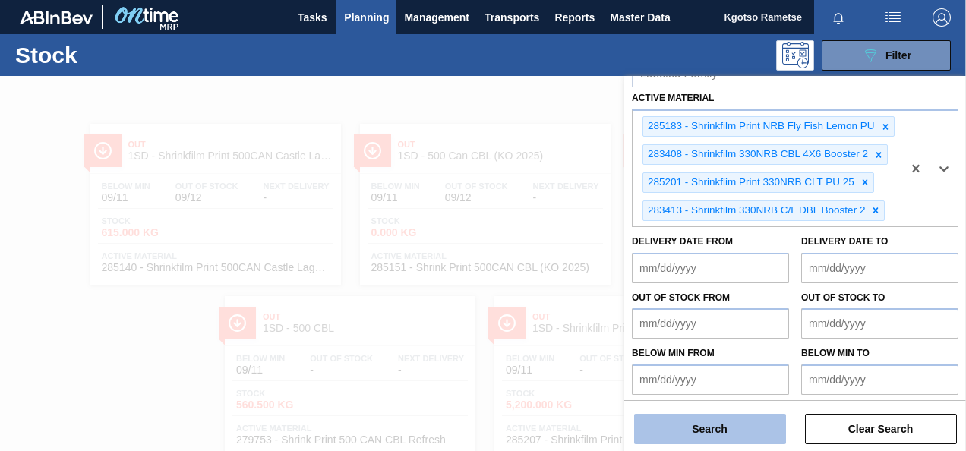
click at [721, 430] on button "Search" at bounding box center [710, 429] width 152 height 30
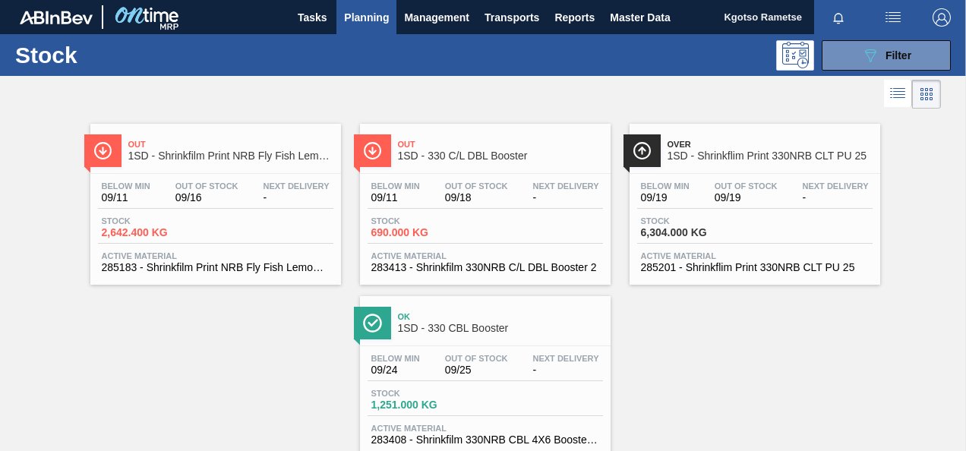
click at [279, 163] on div "Out 1SD - Shrinkfilm Print NRB Fly Fish Lemon PU" at bounding box center [230, 151] width 205 height 34
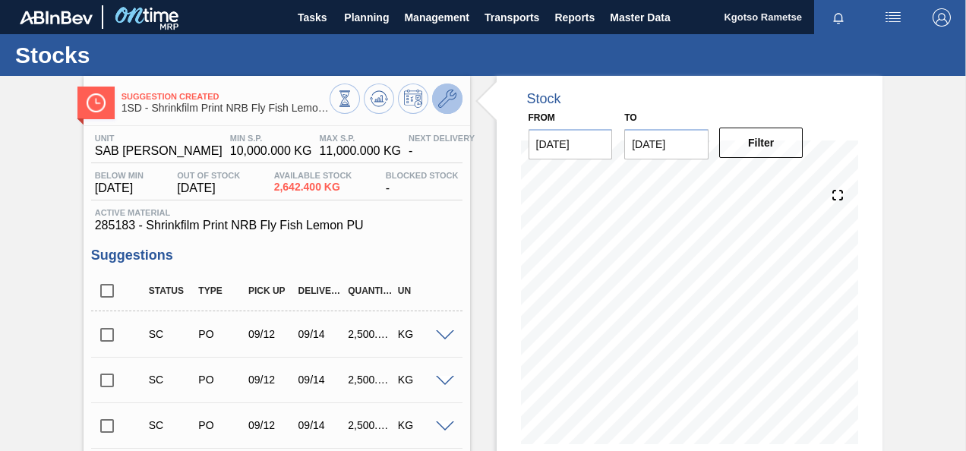
click at [457, 99] on button at bounding box center [447, 99] width 30 height 30
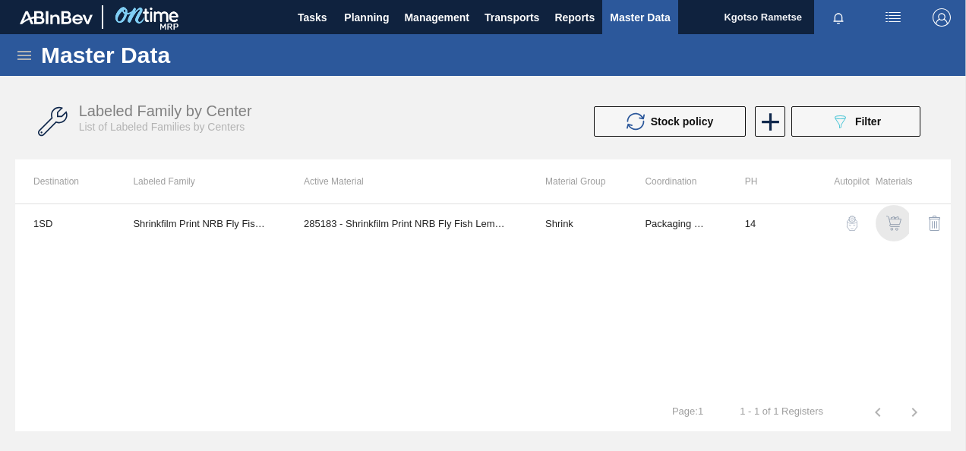
click at [887, 226] on img "button" at bounding box center [893, 223] width 15 height 15
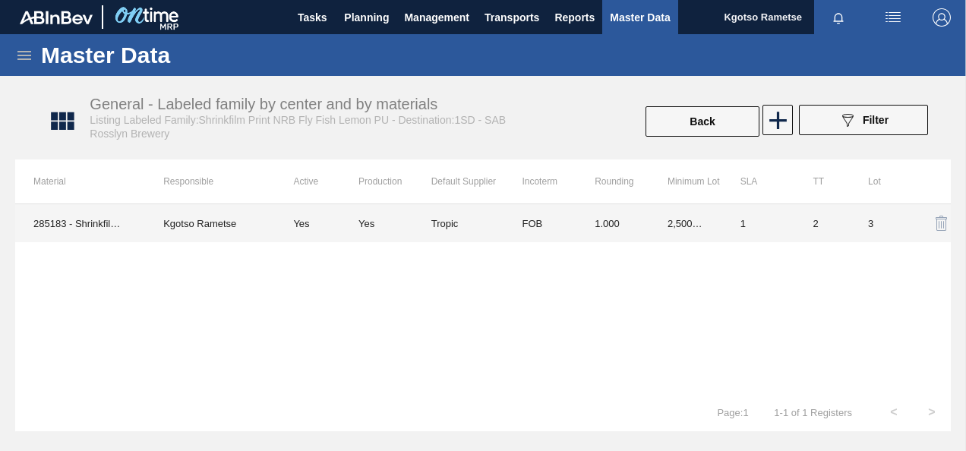
click at [587, 231] on td "1.000" at bounding box center [612, 223] width 73 height 38
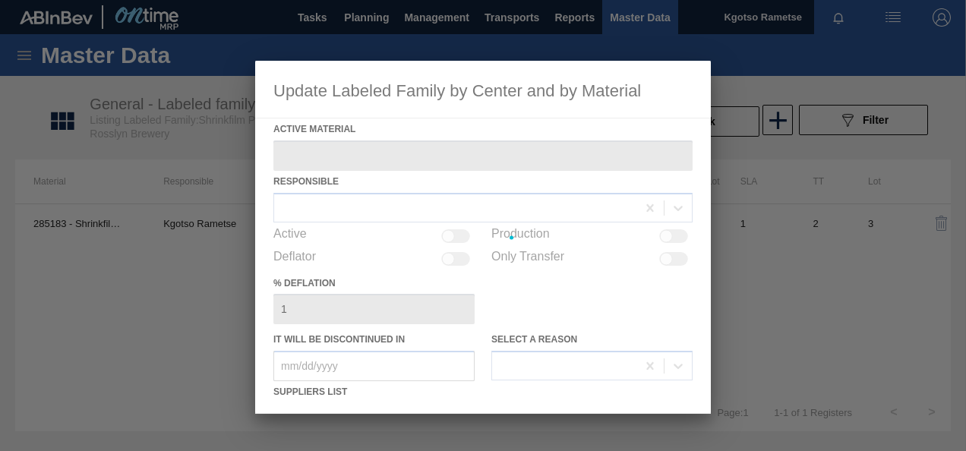
type Material "285183 - Shrinkfilm Print NRB Fly Fish Lemon PU"
checkbox input "true"
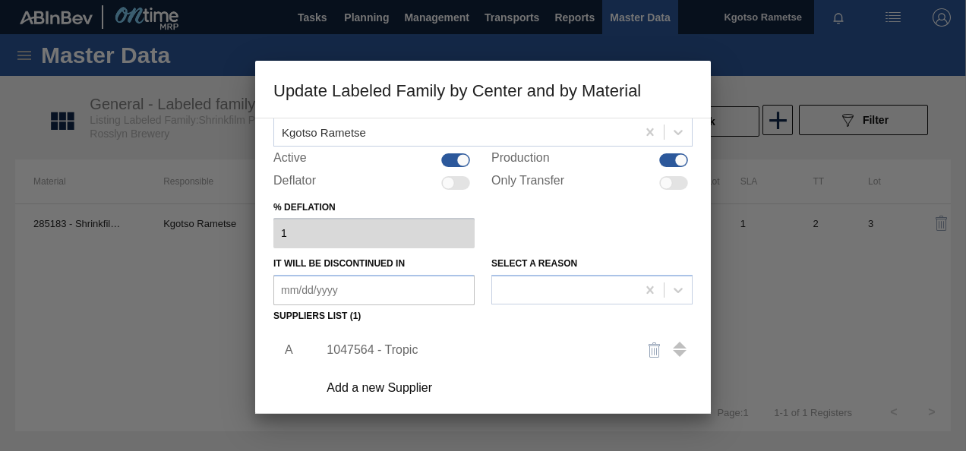
scroll to position [152, 0]
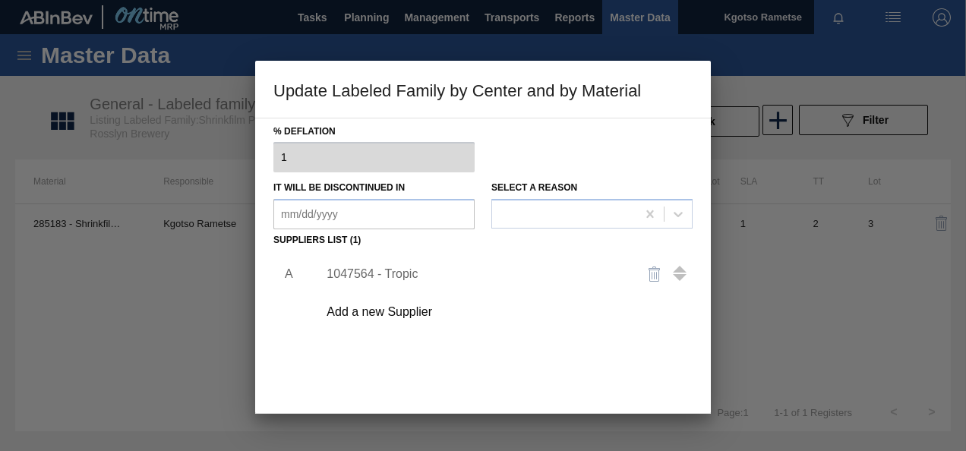
click at [361, 278] on div "1047564 - Tropic" at bounding box center [475, 274] width 298 height 14
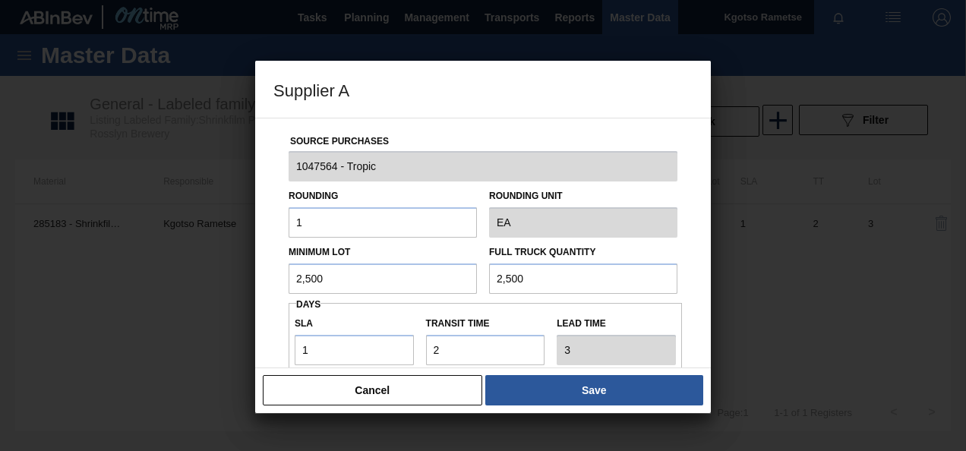
drag, startPoint x: 381, startPoint y: 285, endPoint x: 216, endPoint y: 284, distance: 164.8
click at [216, 284] on div "Supplier A Source Purchases 1047564 - Tropic Rounding 1 Rounding Unit EA Minimu…" at bounding box center [483, 225] width 966 height 451
drag, startPoint x: 351, startPoint y: 278, endPoint x: 244, endPoint y: 281, distance: 106.3
click at [243, 279] on div "Supplier A Source Purchases 1047564 - Tropic Rounding 1 Rounding Unit EA Minimu…" at bounding box center [483, 225] width 966 height 451
type input "3,200"
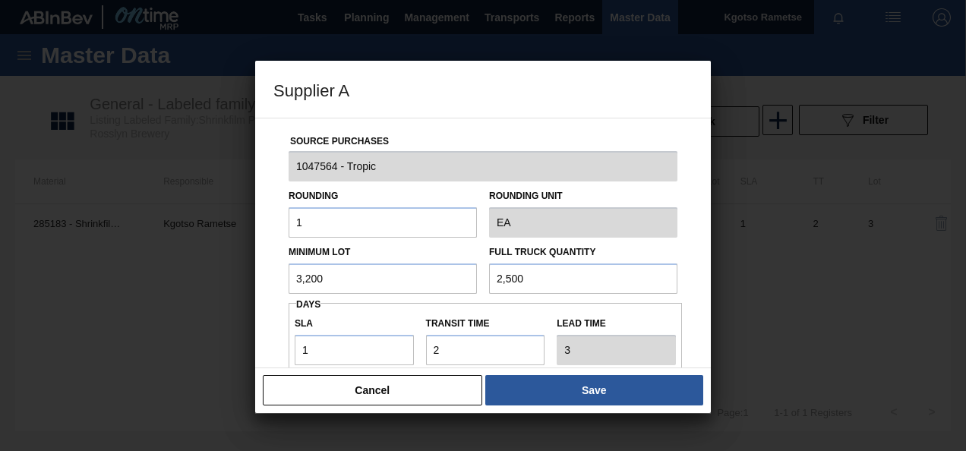
drag, startPoint x: 525, startPoint y: 284, endPoint x: 434, endPoint y: 282, distance: 91.1
click at [437, 282] on div "Minimum Lot 3,200 Full Truck Quantity 2,500" at bounding box center [482, 266] width 401 height 56
paste input "3,2"
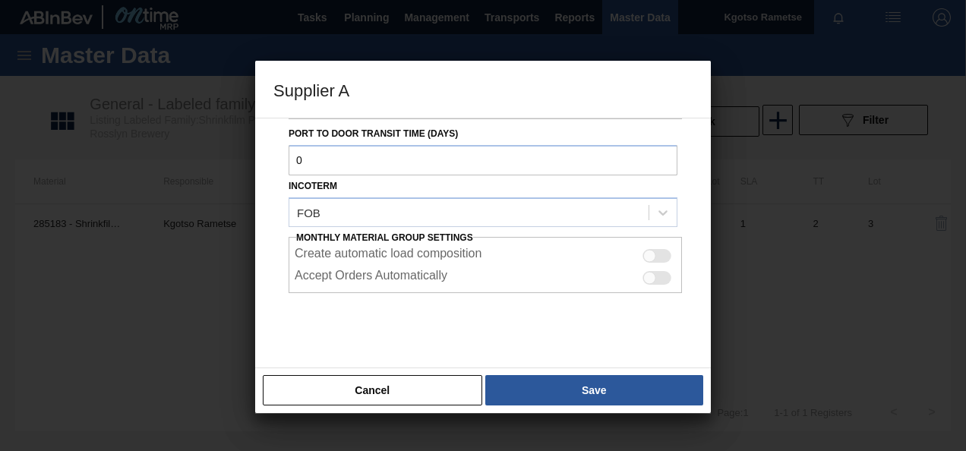
scroll to position [270, 0]
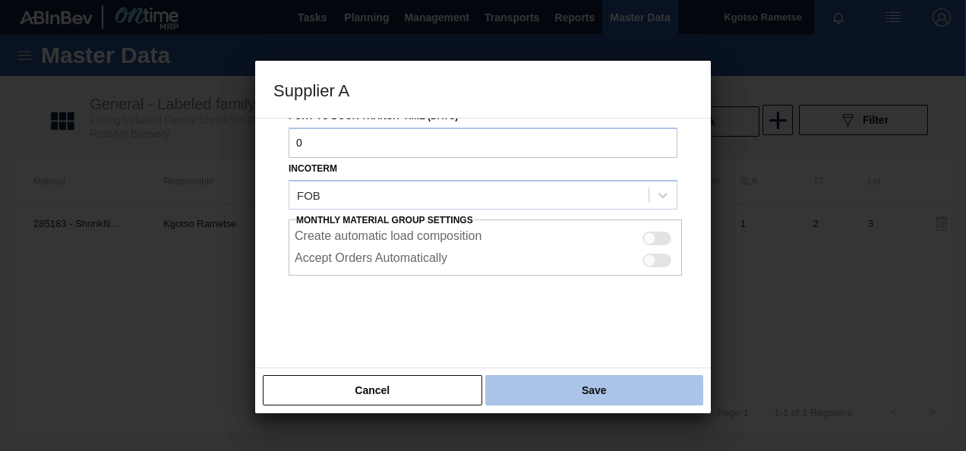
type input "3,200"
click at [505, 397] on button "Save" at bounding box center [594, 390] width 218 height 30
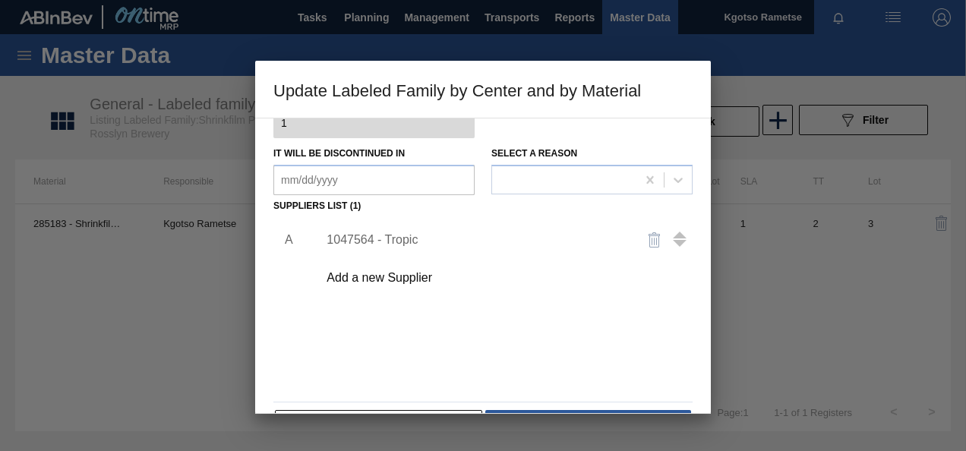
scroll to position [232, 0]
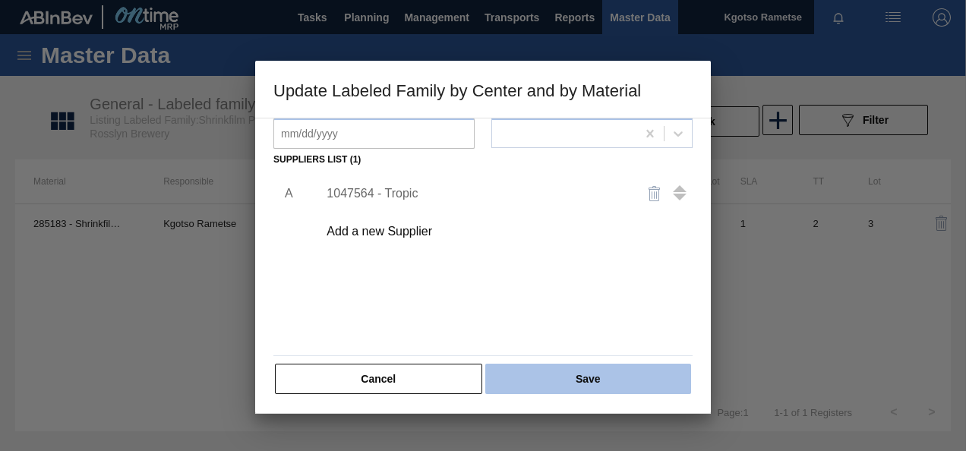
click at [540, 382] on button "Save" at bounding box center [588, 379] width 206 height 30
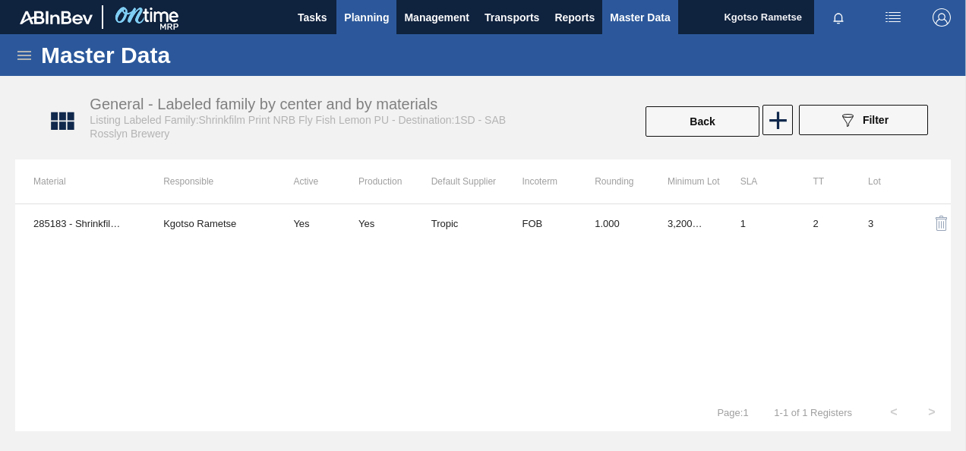
click at [377, 17] on span "Planning" at bounding box center [366, 17] width 45 height 18
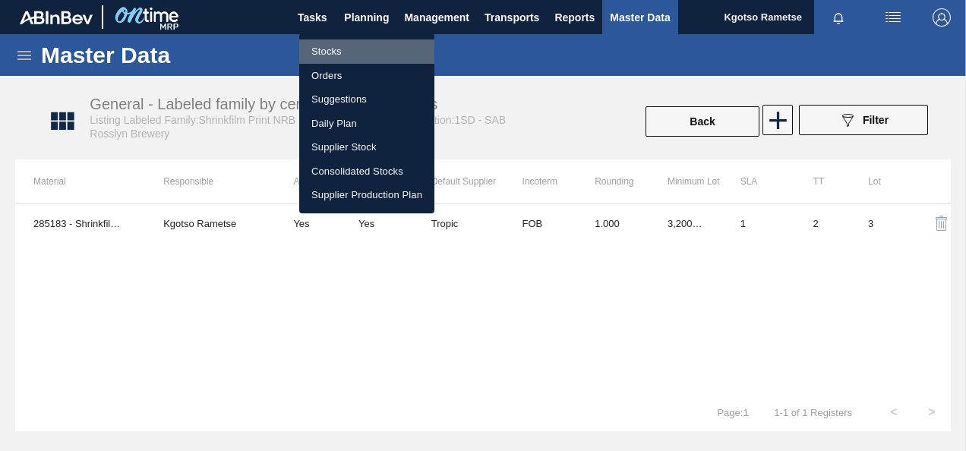
click at [333, 46] on li "Stocks" at bounding box center [366, 51] width 135 height 24
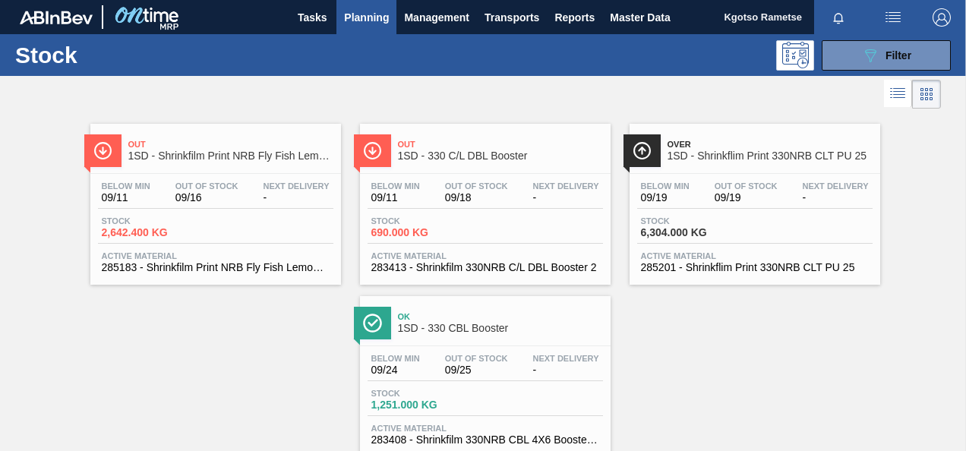
click at [497, 337] on div "Ok 1SD - 330 CBL Booster" at bounding box center [500, 323] width 205 height 34
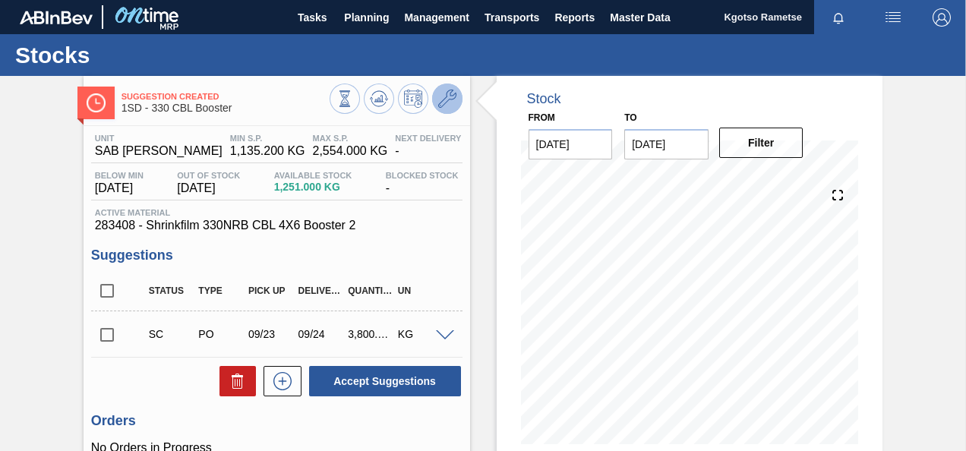
click at [444, 102] on icon at bounding box center [447, 99] width 18 height 18
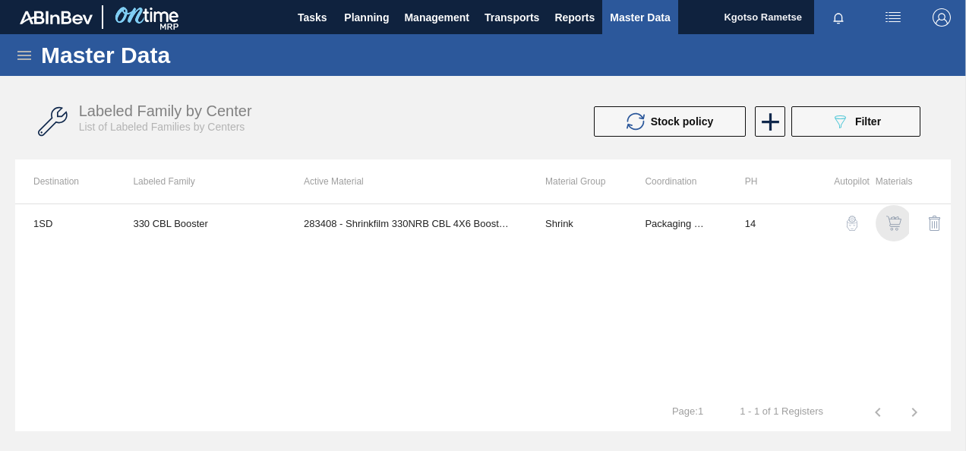
click at [891, 217] on img "button" at bounding box center [893, 223] width 15 height 15
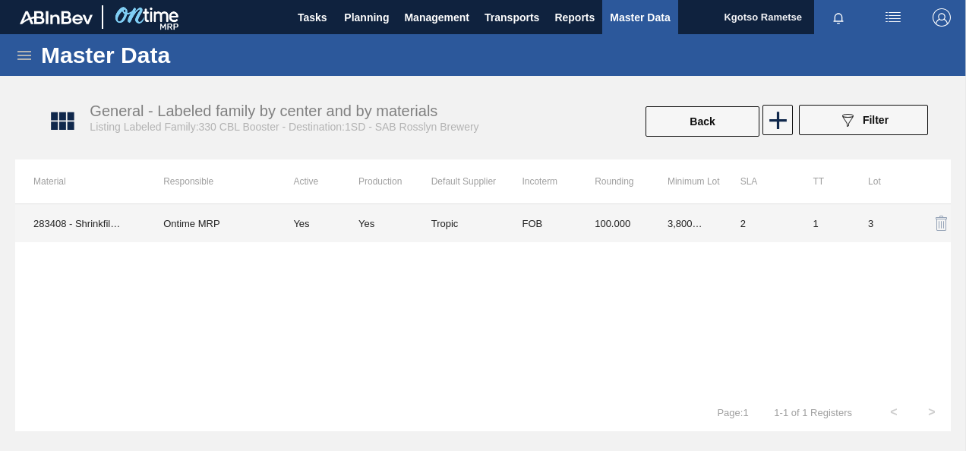
click at [575, 213] on td "FOB" at bounding box center [539, 223] width 73 height 38
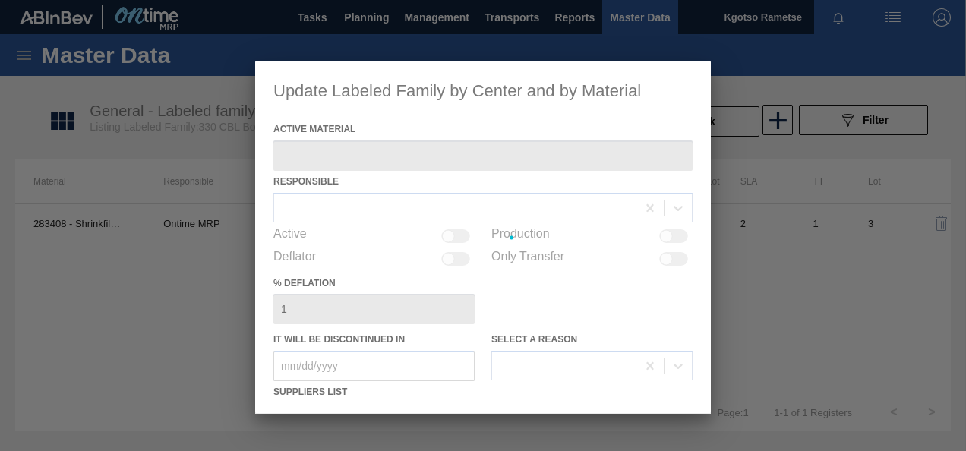
type Material "283408 - Shrinkfilm 330NRB CBL 4X6 Booster 2"
checkbox input "true"
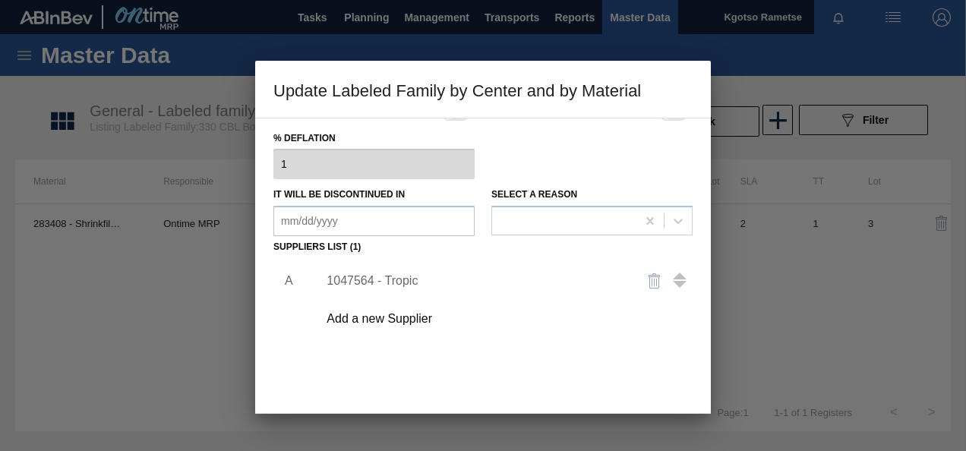
scroll to position [152, 0]
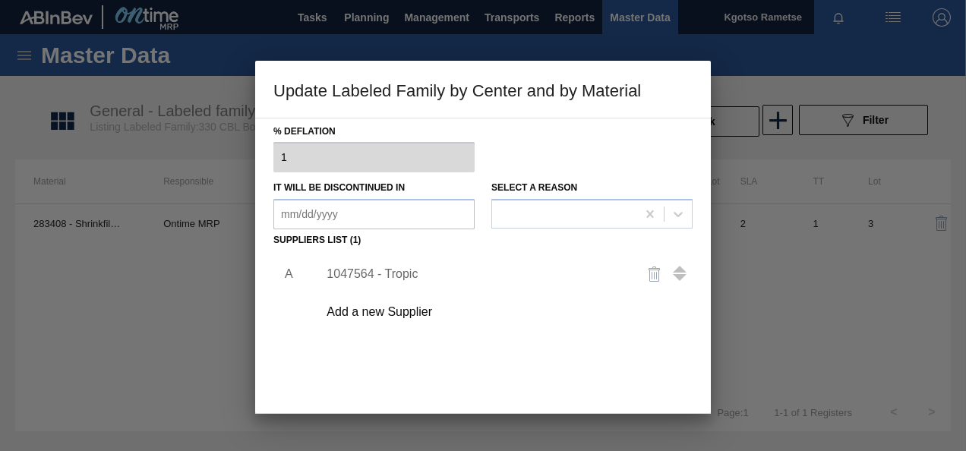
click at [395, 263] on div "1047564 - Tropic" at bounding box center [500, 274] width 383 height 38
click at [395, 267] on div "1047564 - Tropic" at bounding box center [475, 274] width 298 height 14
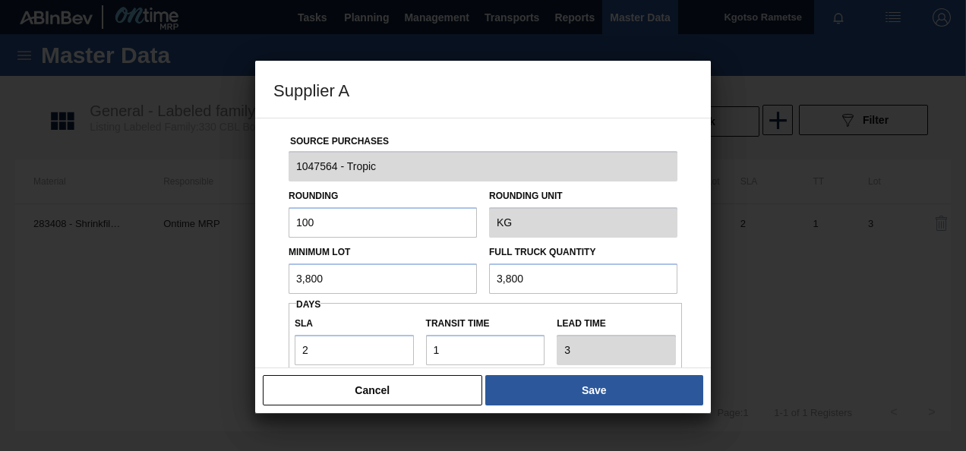
drag, startPoint x: 350, startPoint y: 268, endPoint x: 244, endPoint y: 266, distance: 105.5
click at [246, 266] on div "Supplier A Source Purchases 1047564 - Tropic Rounding 100 Rounding Unit KG Mini…" at bounding box center [483, 225] width 966 height 451
drag, startPoint x: 339, startPoint y: 273, endPoint x: 164, endPoint y: 291, distance: 175.6
click at [153, 291] on div "Supplier A Source Purchases 1047564 - Tropic Rounding 100 Rounding Unit KG Mini…" at bounding box center [483, 225] width 966 height 451
type input "600"
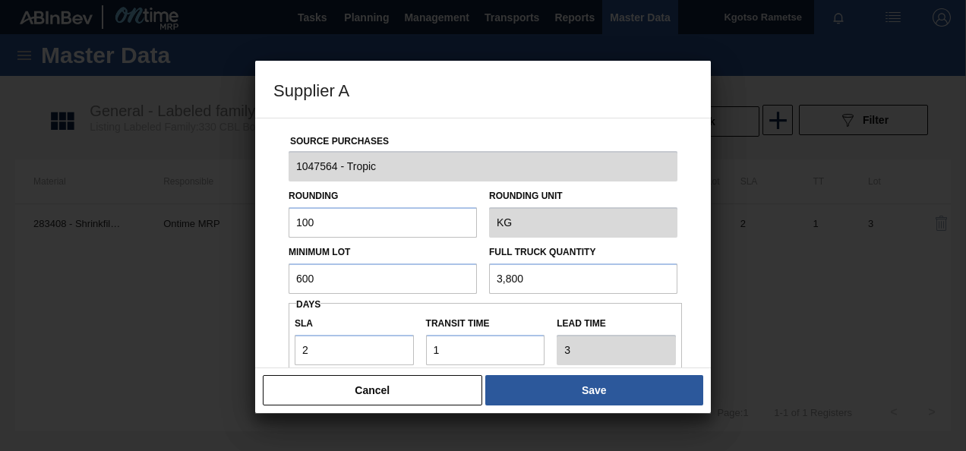
click at [431, 282] on div "Minimum Lot 600 Full Truck Quantity 3,800" at bounding box center [482, 266] width 401 height 56
paste input "6"
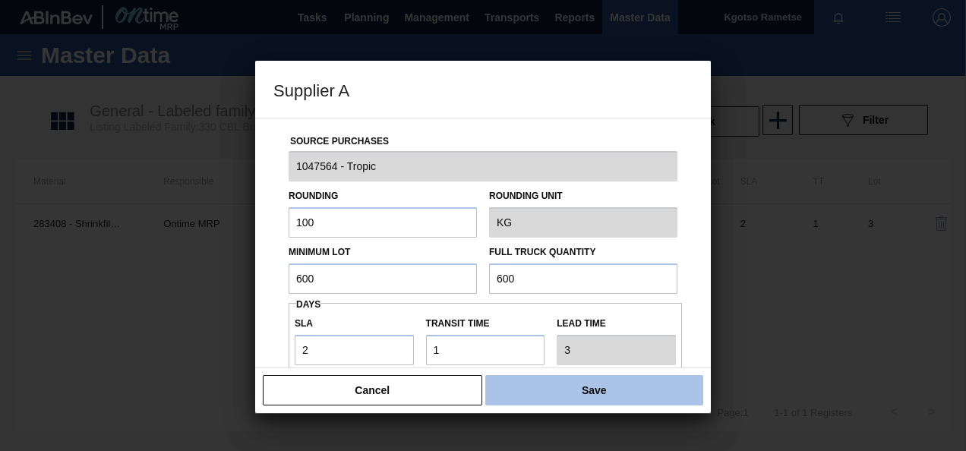
type input "600"
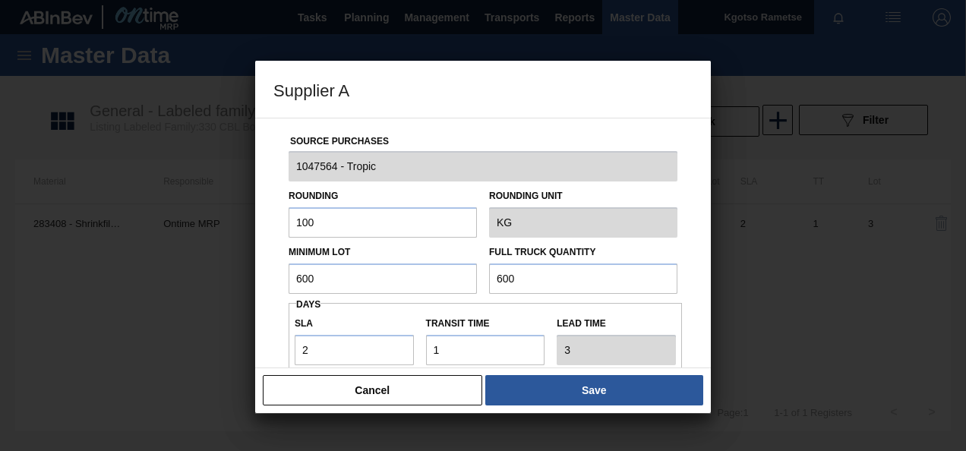
click at [519, 398] on button "Save" at bounding box center [594, 390] width 218 height 30
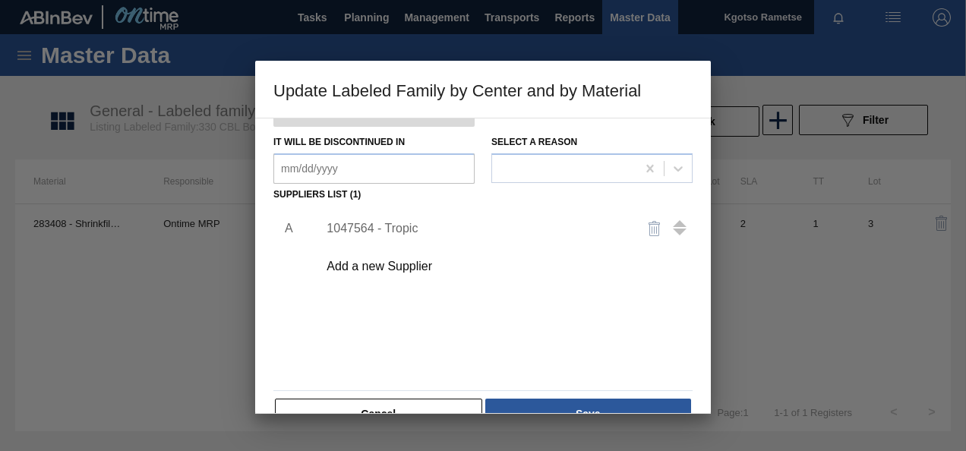
scroll to position [232, 0]
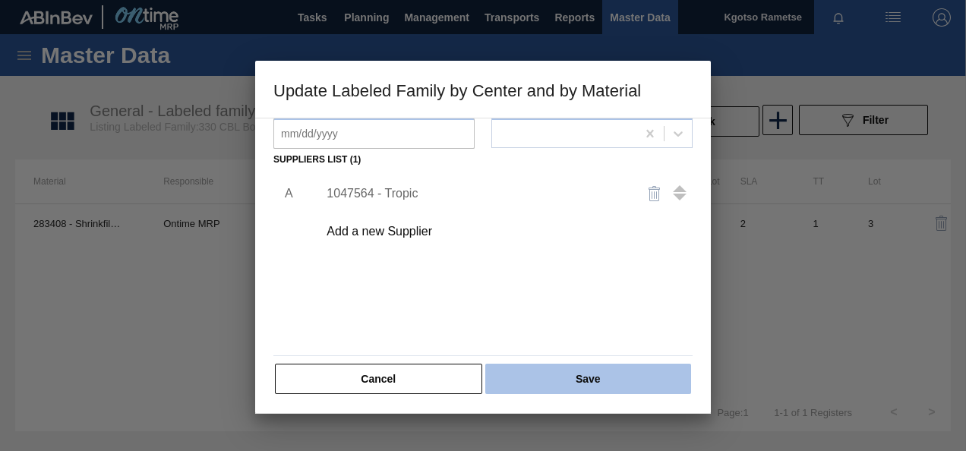
click at [514, 371] on button "Save" at bounding box center [588, 379] width 206 height 30
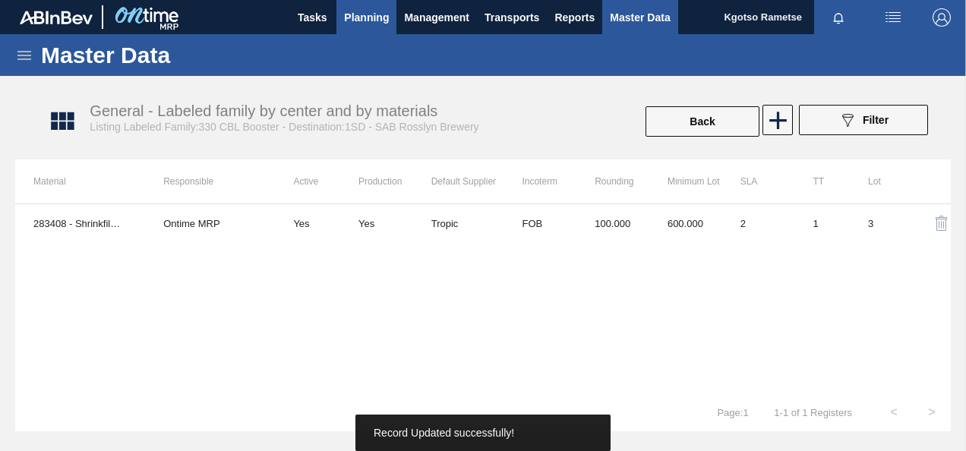
click at [375, 25] on span "Planning" at bounding box center [366, 17] width 45 height 18
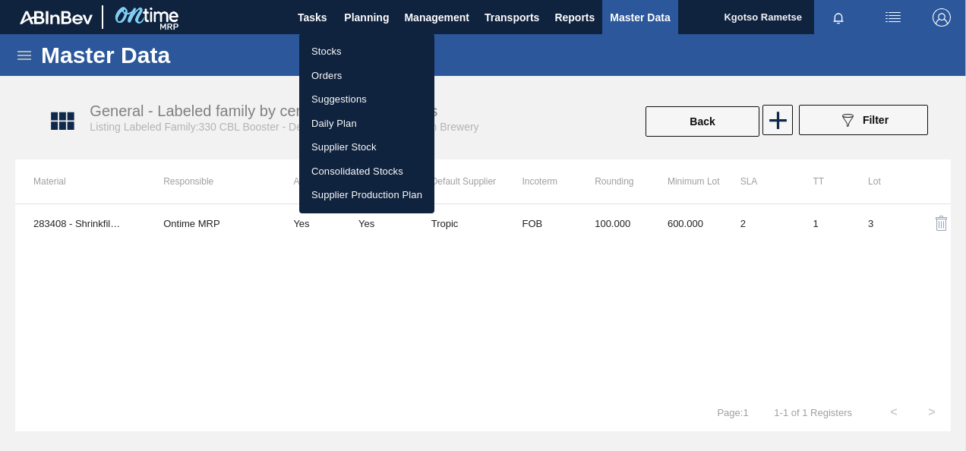
click at [356, 53] on li "Stocks" at bounding box center [366, 51] width 135 height 24
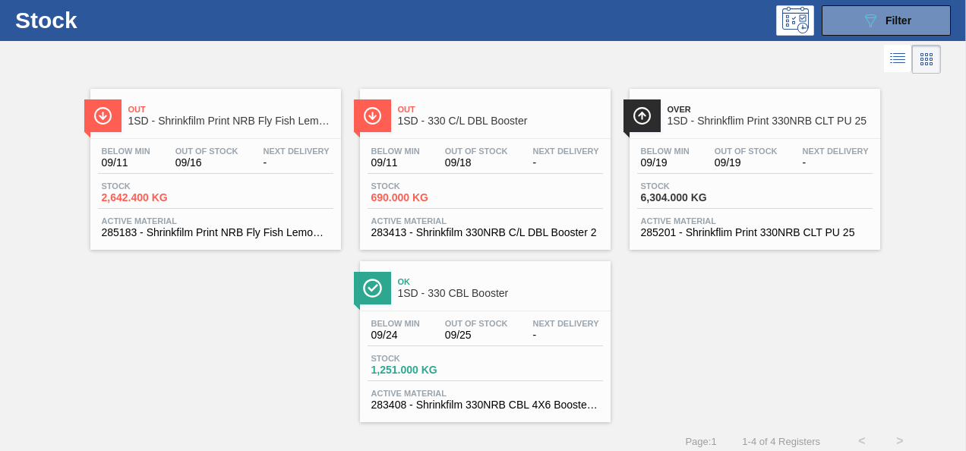
scroll to position [46, 0]
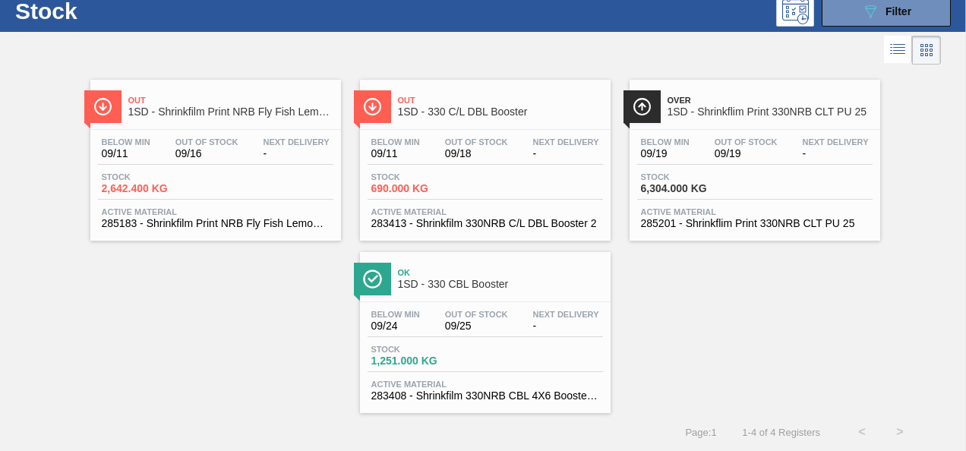
click at [715, 114] on span "1SD - Shrinkflim Print 330NRB CLT PU 25" at bounding box center [769, 111] width 205 height 11
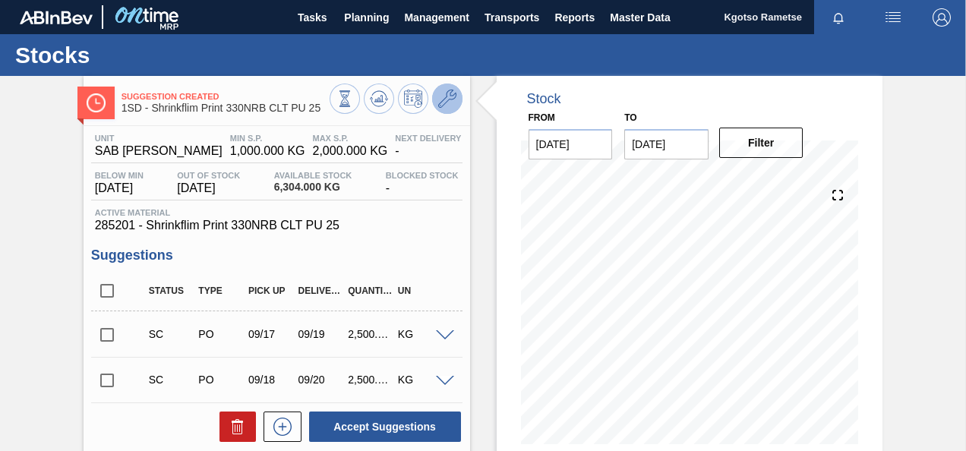
click at [449, 102] on icon at bounding box center [447, 99] width 18 height 18
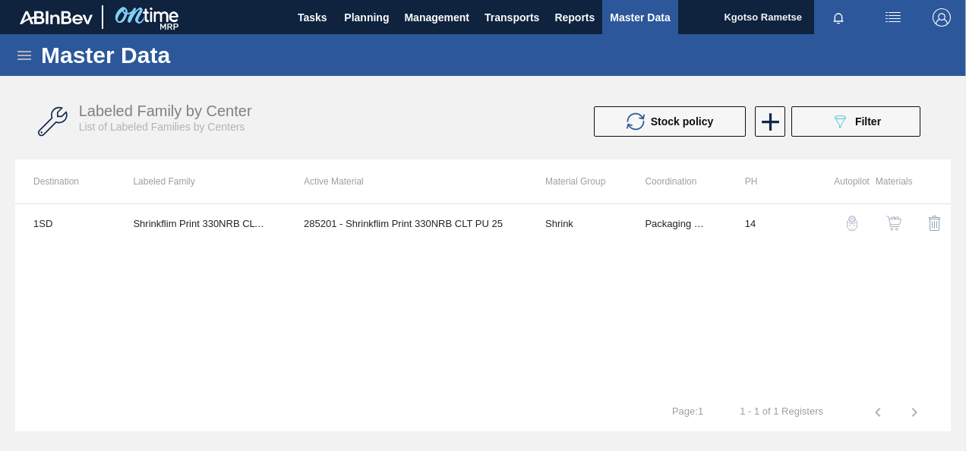
click at [897, 221] on img "button" at bounding box center [893, 223] width 15 height 15
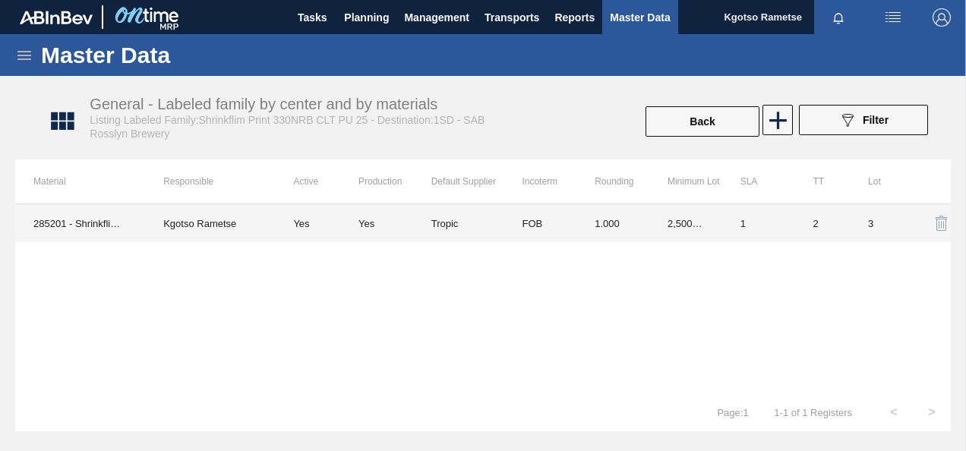
click at [600, 221] on td "1.000" at bounding box center [612, 223] width 73 height 38
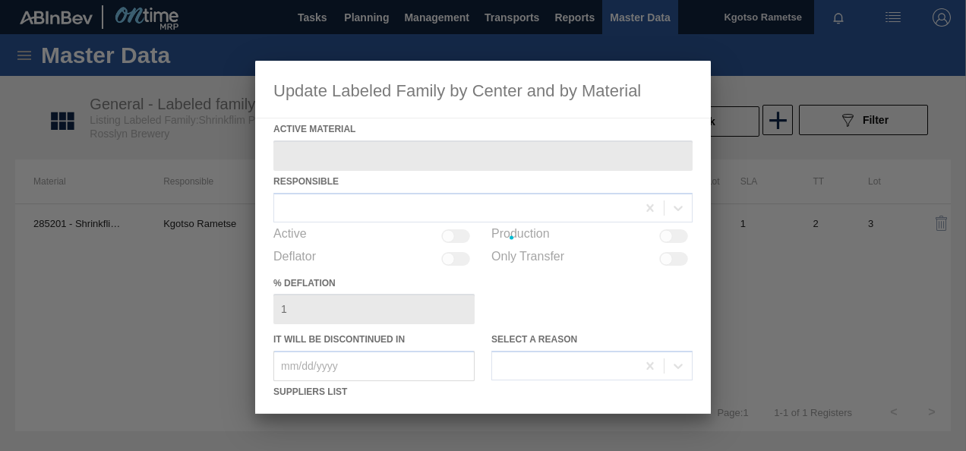
type Material "285201 - Shrinkflim Print 330NRB CLT PU 25"
checkbox input "true"
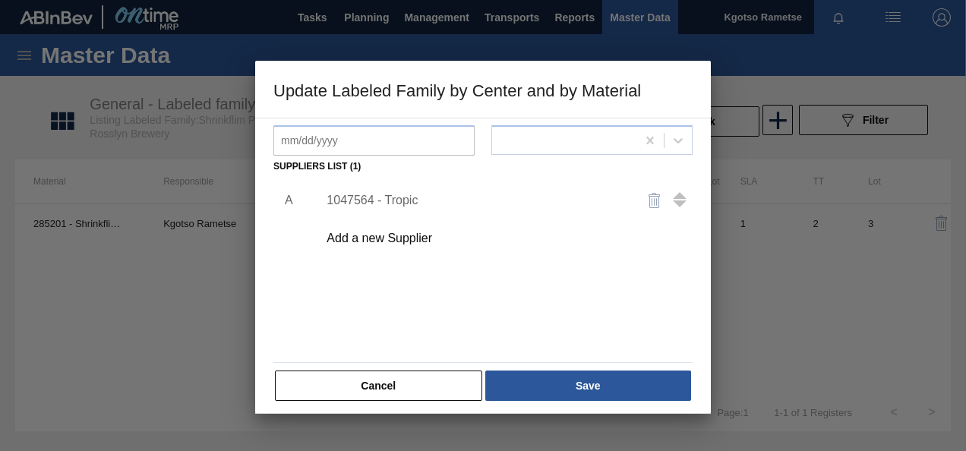
scroll to position [228, 0]
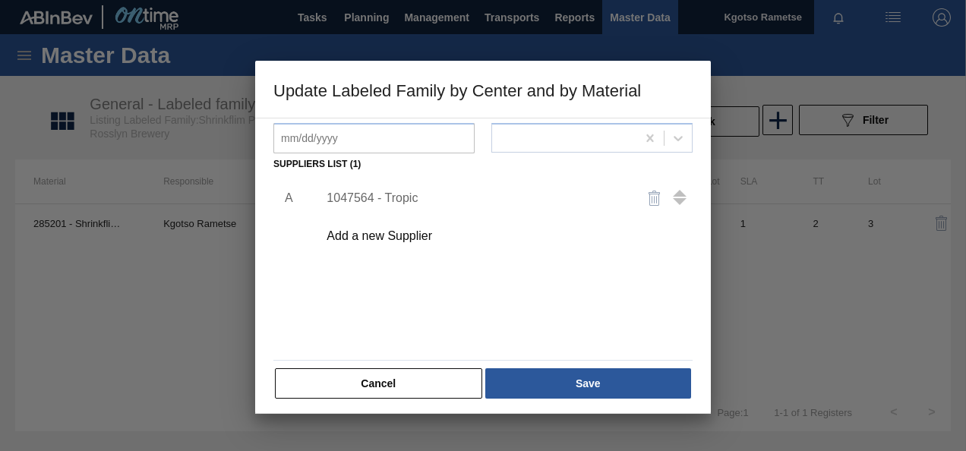
click at [385, 200] on div "1047564 - Tropic" at bounding box center [475, 198] width 298 height 14
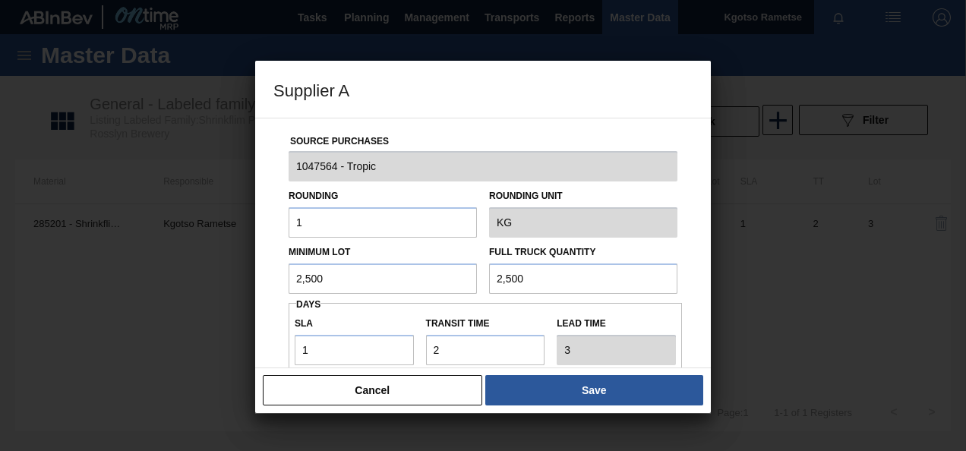
drag, startPoint x: 345, startPoint y: 284, endPoint x: 219, endPoint y: 274, distance: 125.7
click at [220, 275] on div "Supplier A Source Purchases 1047564 - Tropic Rounding 1 Rounding Unit KG Minimu…" at bounding box center [483, 225] width 966 height 451
drag, startPoint x: 407, startPoint y: 283, endPoint x: -3, endPoint y: 282, distance: 410.0
click at [0, 0] on html "Tasks Planning Management Transports Reports Master Data Kgotso Rametse Mark al…" at bounding box center [483, 0] width 966 height 0
type input "1,600"
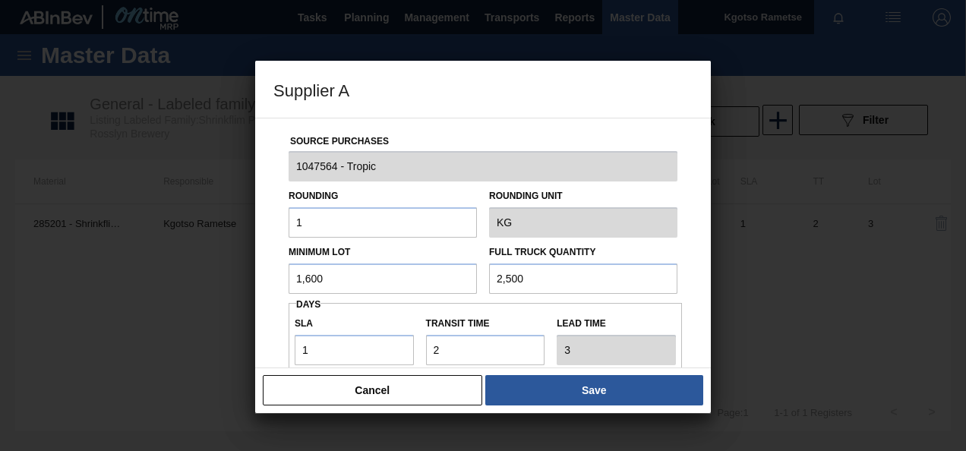
click at [537, 282] on input "2,500" at bounding box center [583, 278] width 188 height 30
drag, startPoint x: 537, startPoint y: 282, endPoint x: 422, endPoint y: 283, distance: 114.7
click at [422, 283] on div "Minimum Lot 1,600 Full Truck Quantity 2,500" at bounding box center [482, 266] width 401 height 56
type input "1,600"
click at [359, 346] on input "1" at bounding box center [354, 350] width 119 height 30
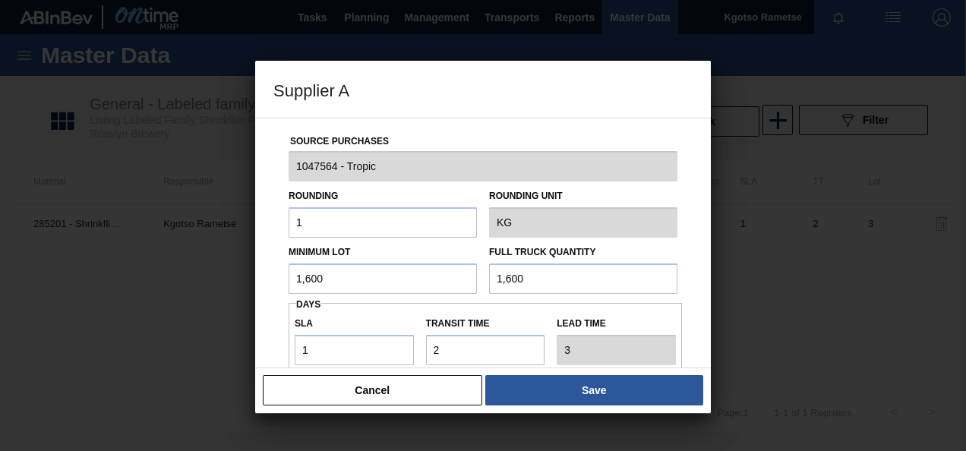
click at [695, 307] on div "Source Purchases 1047564 - Tropic Rounding 1 Rounding Unit KG Minimum Lot 1,600…" at bounding box center [483, 243] width 456 height 251
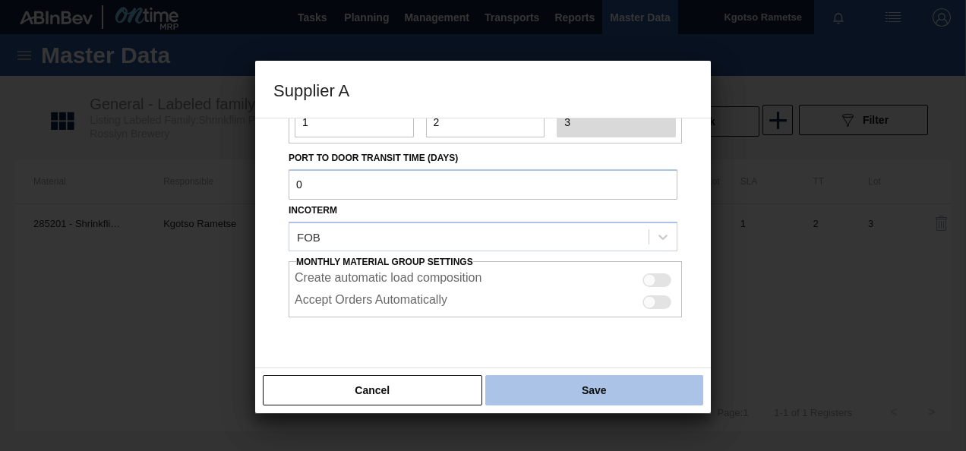
click at [588, 393] on button "Save" at bounding box center [594, 390] width 218 height 30
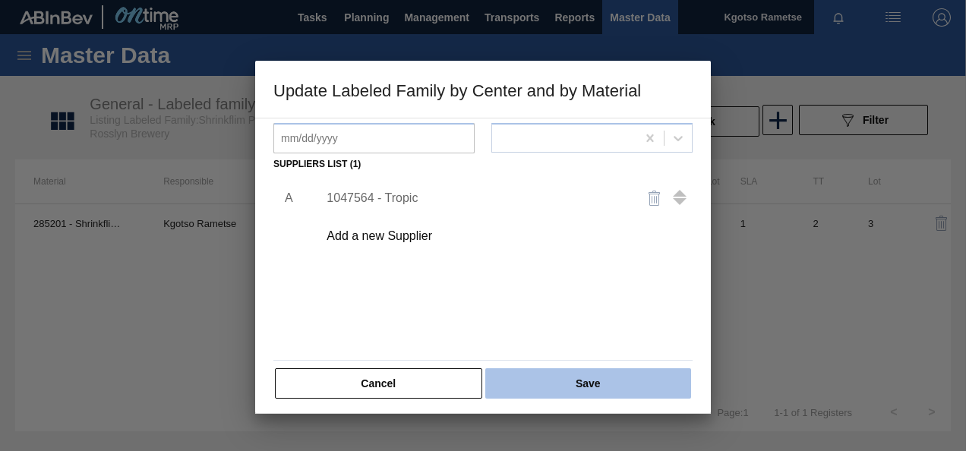
click at [565, 374] on button "Save" at bounding box center [588, 383] width 206 height 30
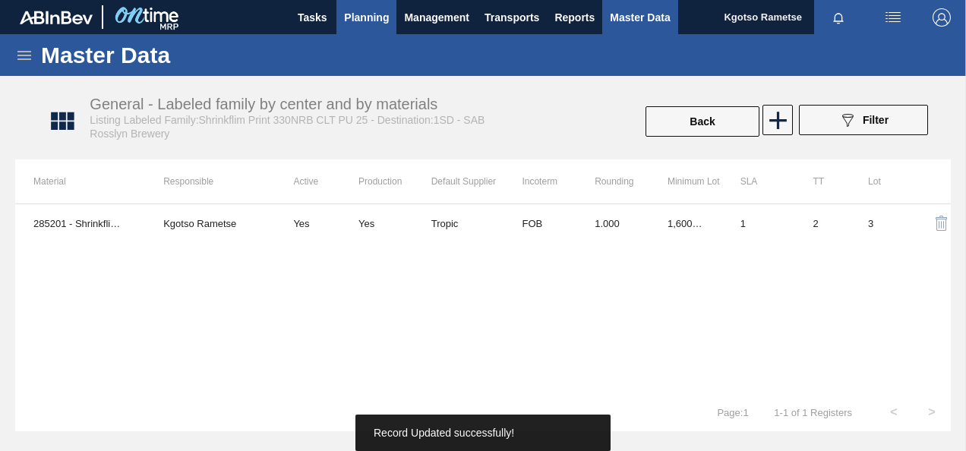
click at [365, 12] on span "Planning" at bounding box center [366, 17] width 45 height 18
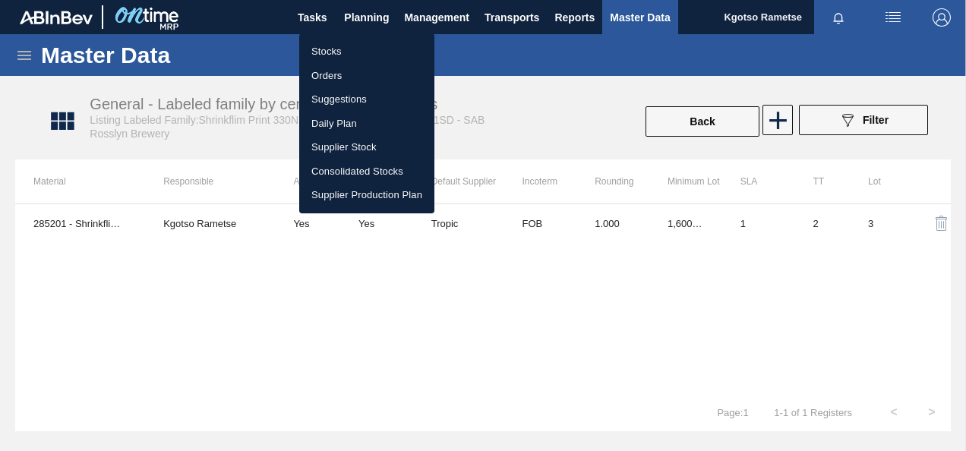
click at [346, 52] on li "Stocks" at bounding box center [366, 51] width 135 height 24
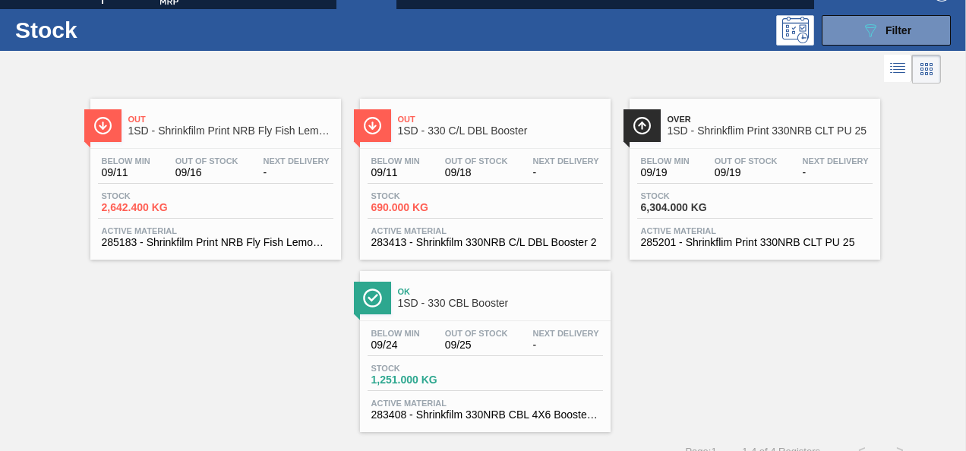
scroll to position [46, 0]
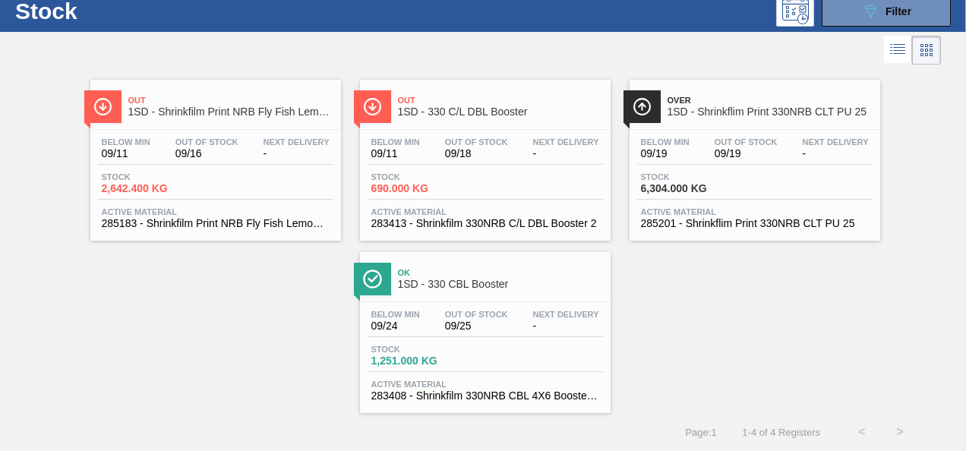
click at [493, 108] on span "1SD - 330 C/L DBL Booster" at bounding box center [500, 111] width 205 height 11
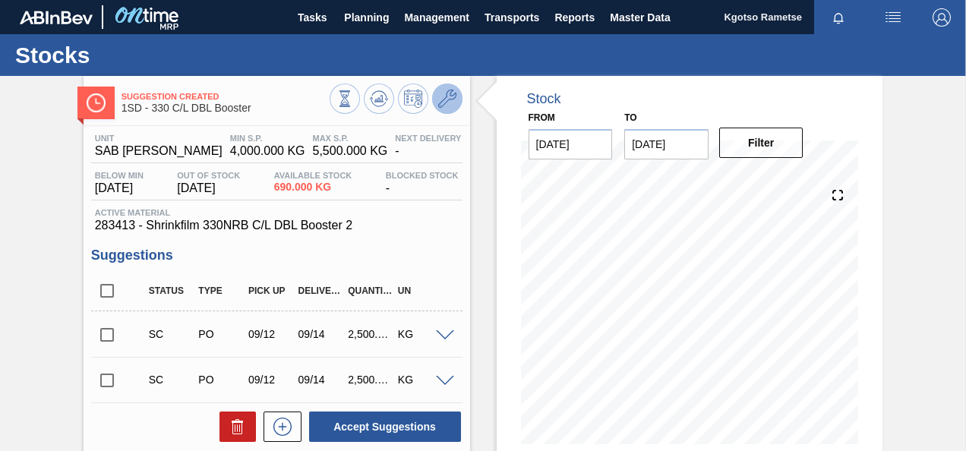
click at [451, 96] on icon at bounding box center [447, 99] width 18 height 18
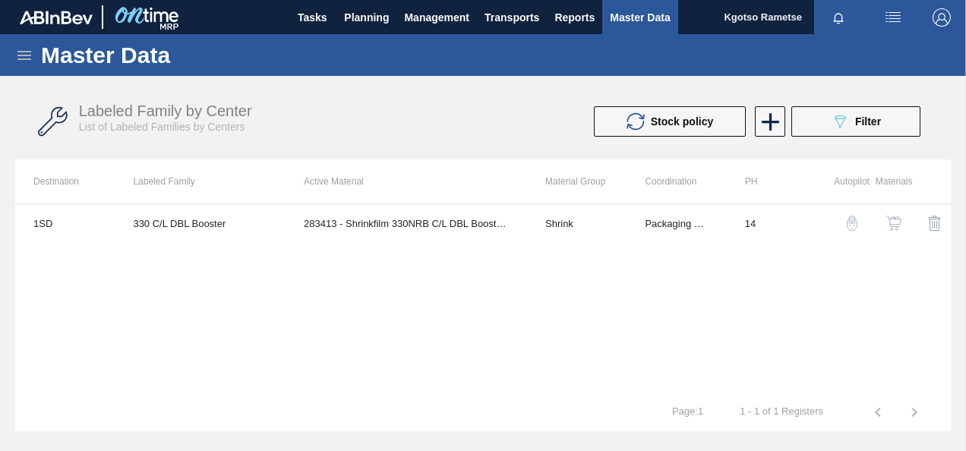
click at [891, 223] on img "button" at bounding box center [893, 223] width 15 height 15
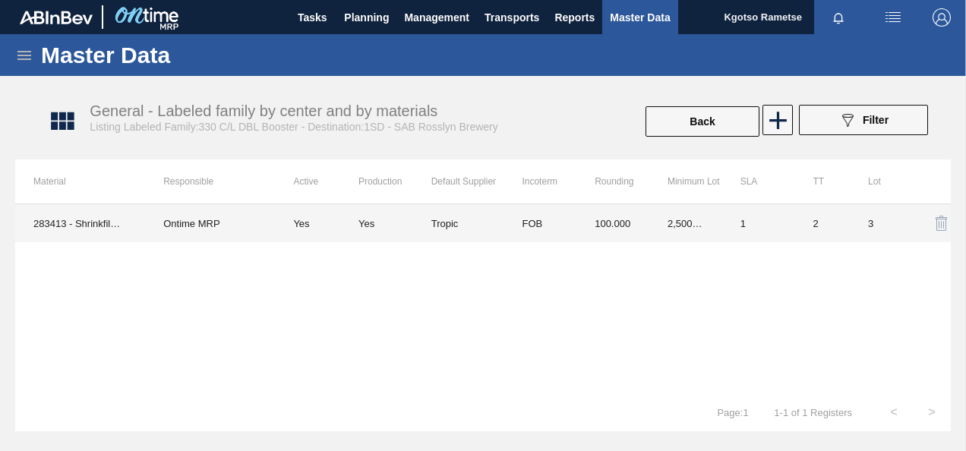
click at [620, 225] on td "100.000" at bounding box center [612, 223] width 73 height 38
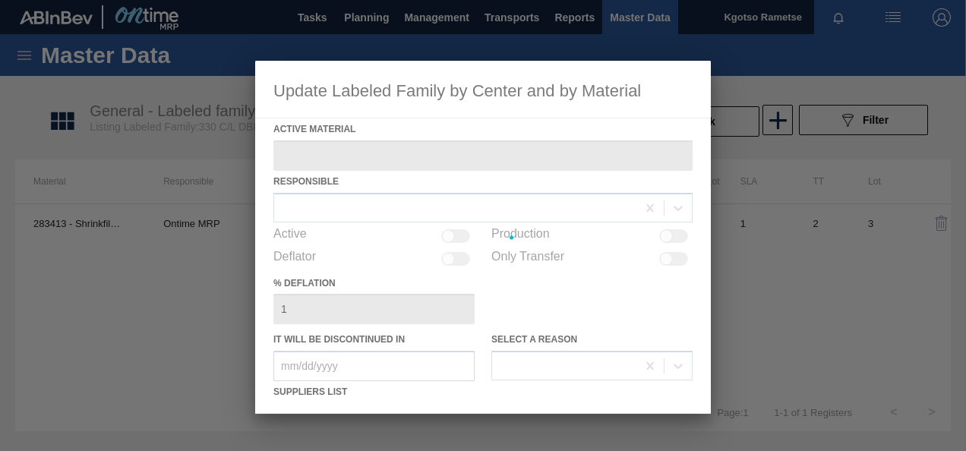
type Material "283413 - Shrinkfilm 330NRB C/L DBL Booster 2"
checkbox input "true"
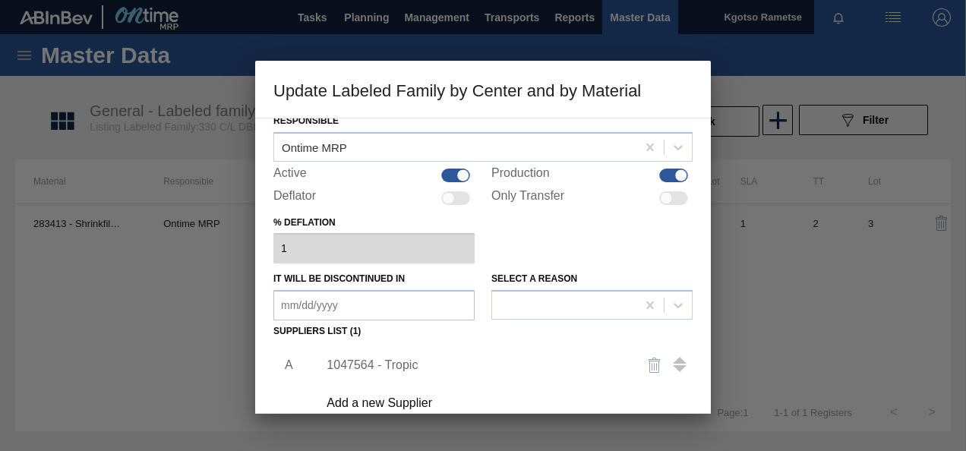
scroll to position [152, 0]
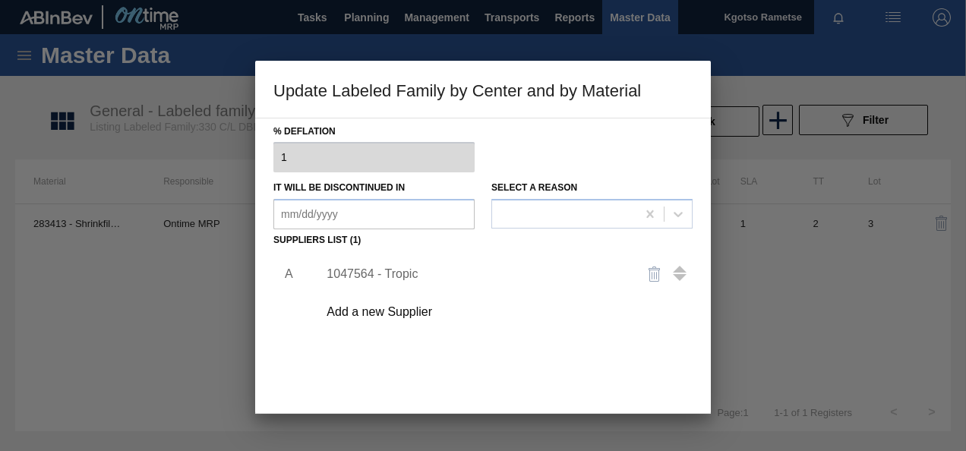
click at [360, 276] on div "1047564 - Tropic" at bounding box center [475, 274] width 298 height 14
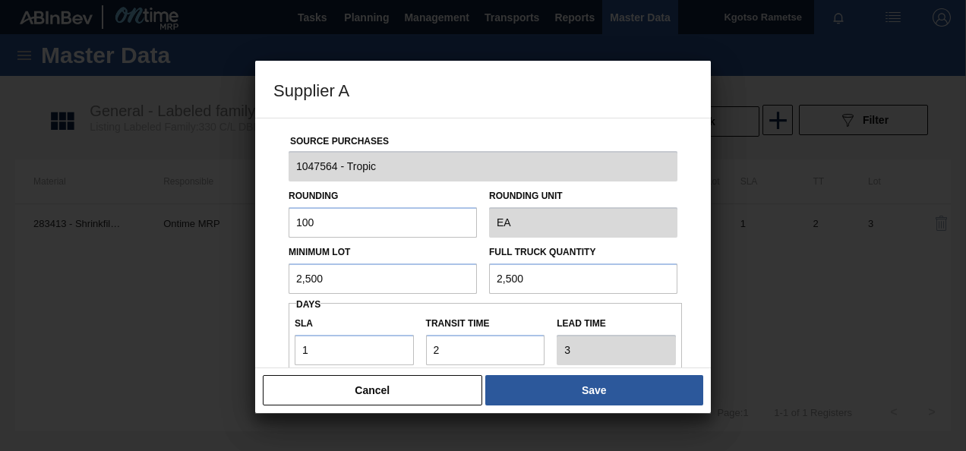
drag, startPoint x: 342, startPoint y: 279, endPoint x: 164, endPoint y: 295, distance: 179.1
click at [205, 296] on div "Supplier A Source Purchases 1047564 - Tropic Rounding 100 Rounding Unit EA Mini…" at bounding box center [483, 225] width 966 height 451
drag, startPoint x: 317, startPoint y: 281, endPoint x: 226, endPoint y: 282, distance: 91.1
click at [228, 282] on div "Supplier A Source Purchases 1047564 - Tropic Rounding 100 Rounding Unit EA Mini…" at bounding box center [483, 225] width 966 height 451
type input "600"
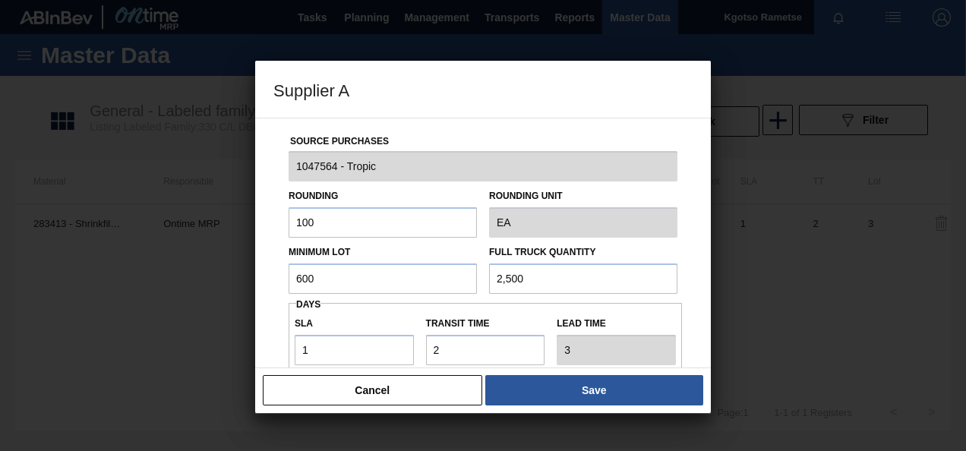
drag, startPoint x: 545, startPoint y: 272, endPoint x: 325, endPoint y: 285, distance: 220.6
click at [421, 279] on div "Minimum Lot 600 Full Truck Quantity 2,500" at bounding box center [482, 266] width 401 height 56
paste input "6"
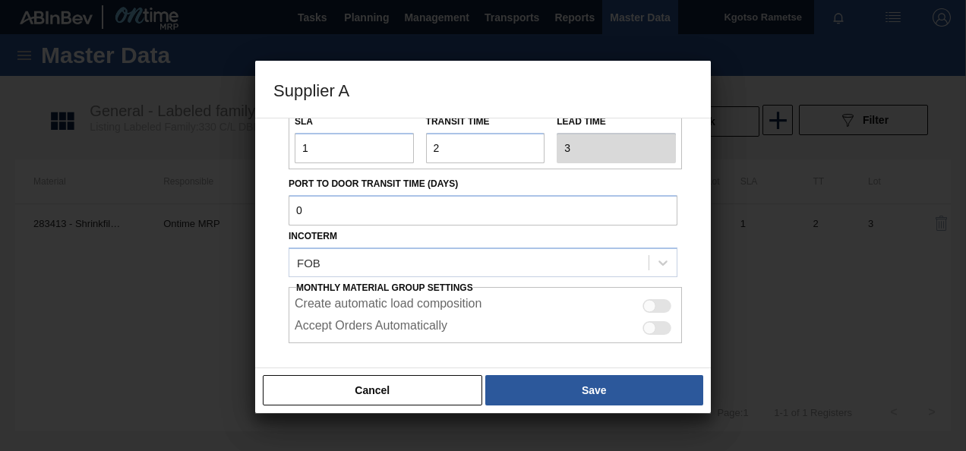
scroll to position [228, 0]
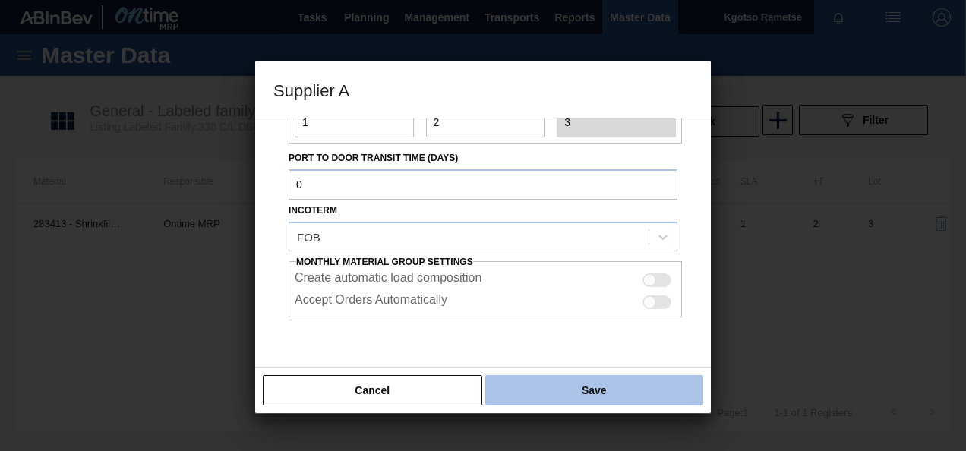
type input "600"
click at [497, 388] on button "Save" at bounding box center [594, 390] width 218 height 30
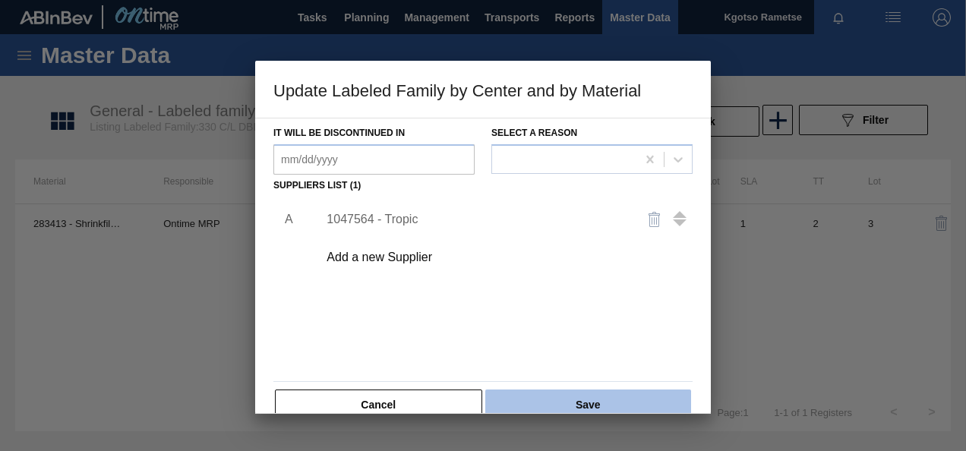
scroll to position [232, 0]
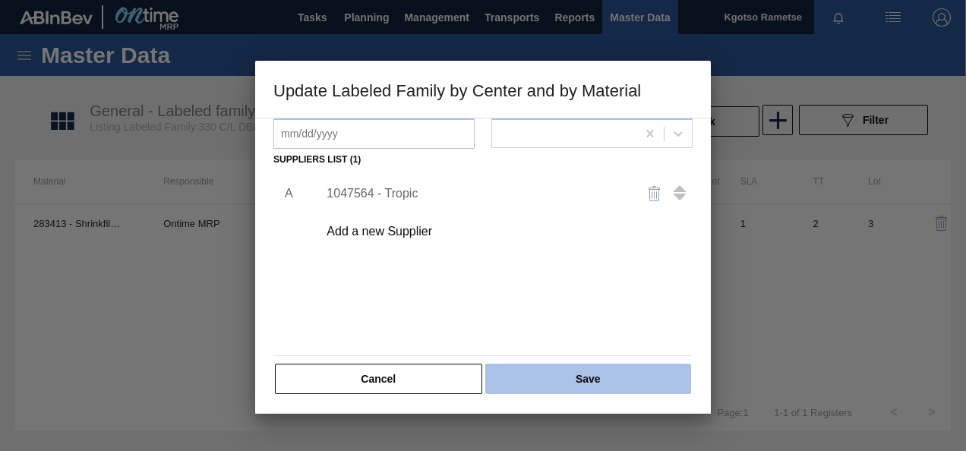
click at [526, 383] on button "Save" at bounding box center [588, 379] width 206 height 30
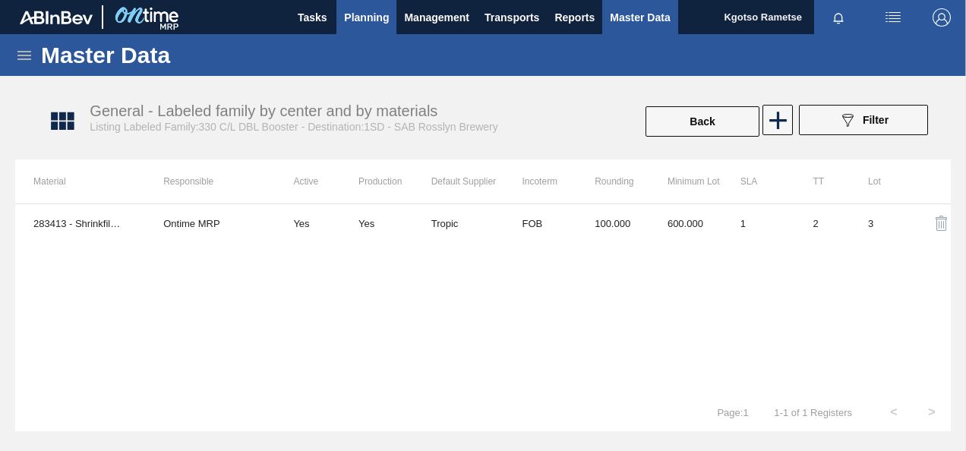
click at [360, 12] on span "Planning" at bounding box center [366, 17] width 45 height 18
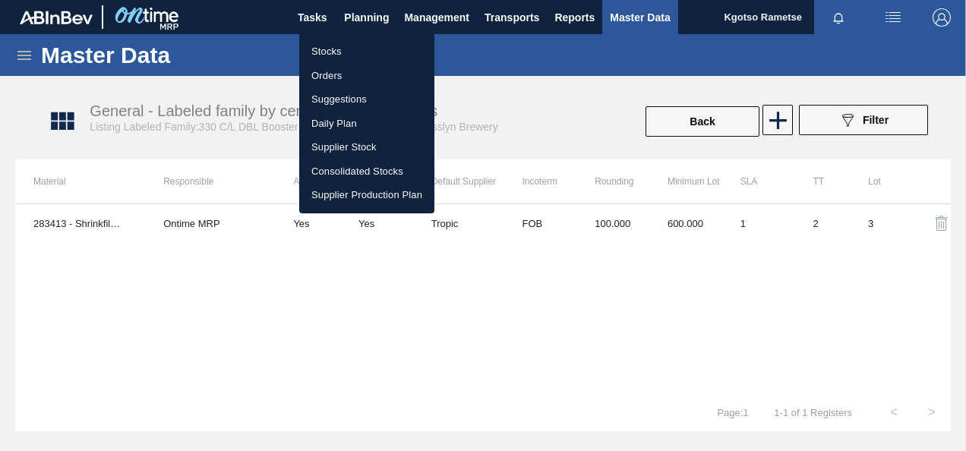
click at [331, 49] on li "Stocks" at bounding box center [366, 51] width 135 height 24
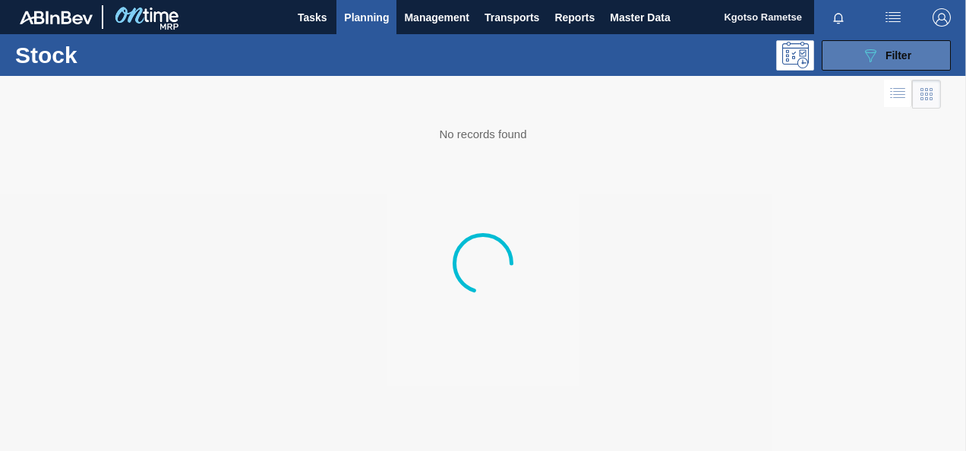
click at [876, 58] on icon "089F7B8B-B2A5-4AFE-B5C0-19BA573D28AC" at bounding box center [870, 55] width 18 height 18
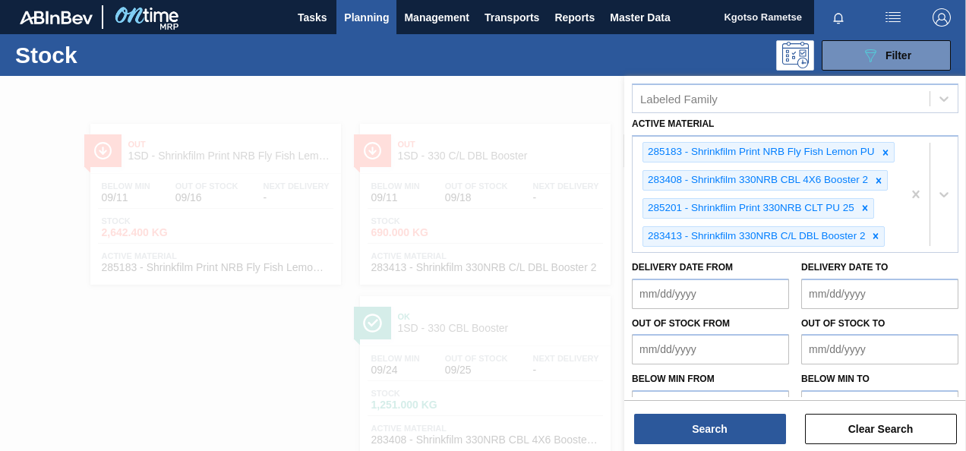
scroll to position [360, 0]
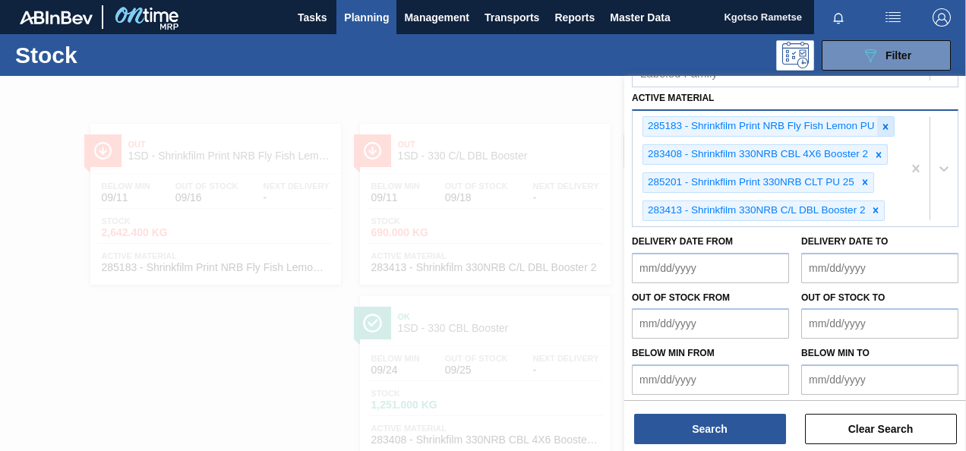
click at [882, 125] on icon at bounding box center [884, 126] width 5 height 5
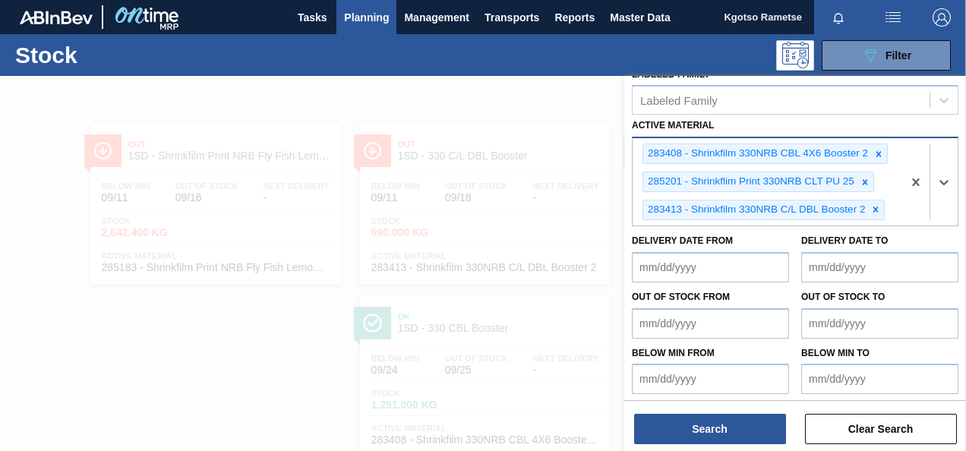
click at [873, 149] on icon at bounding box center [878, 154] width 11 height 11
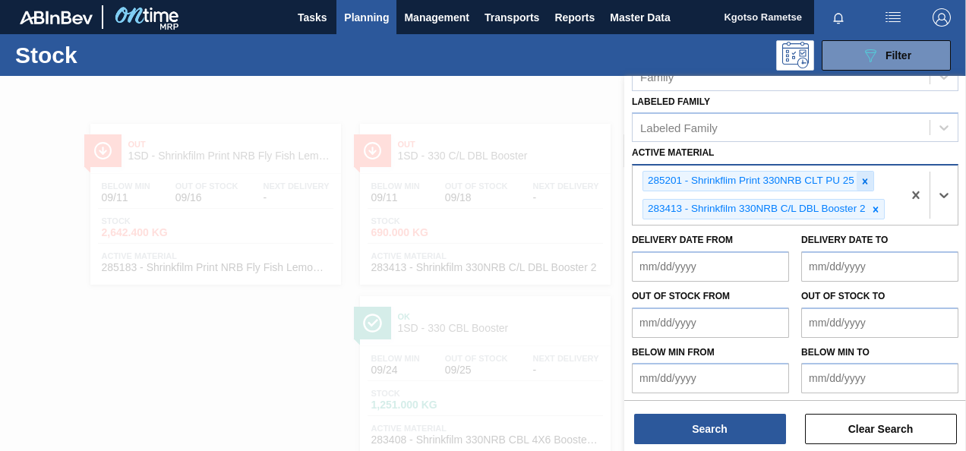
click at [862, 179] on icon at bounding box center [864, 181] width 11 height 11
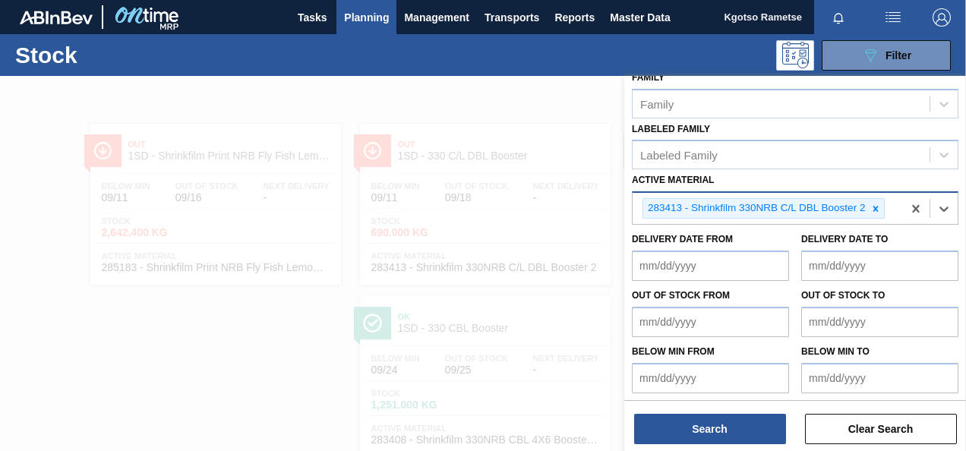
click at [872, 203] on icon at bounding box center [875, 208] width 11 height 11
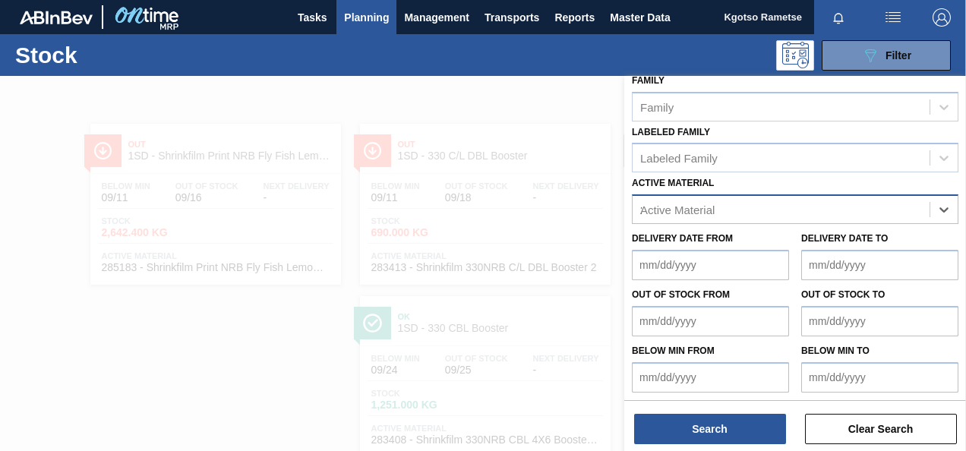
scroll to position [333, 0]
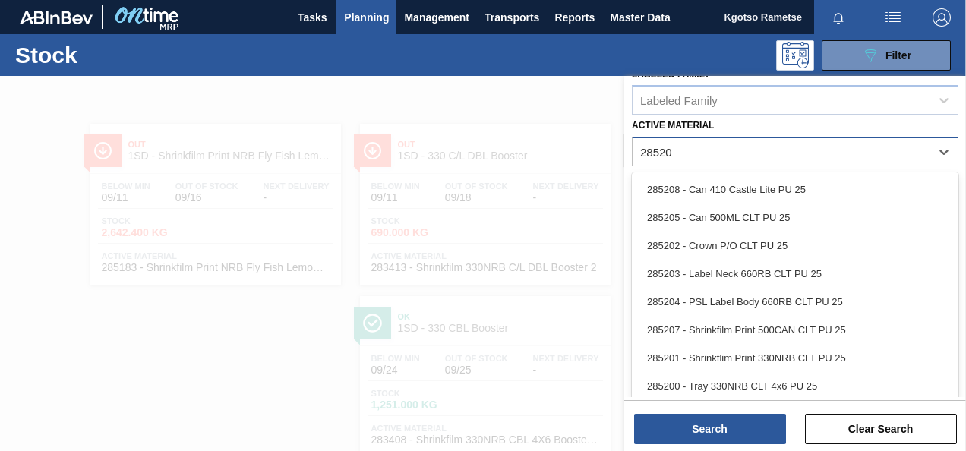
type Material "285200"
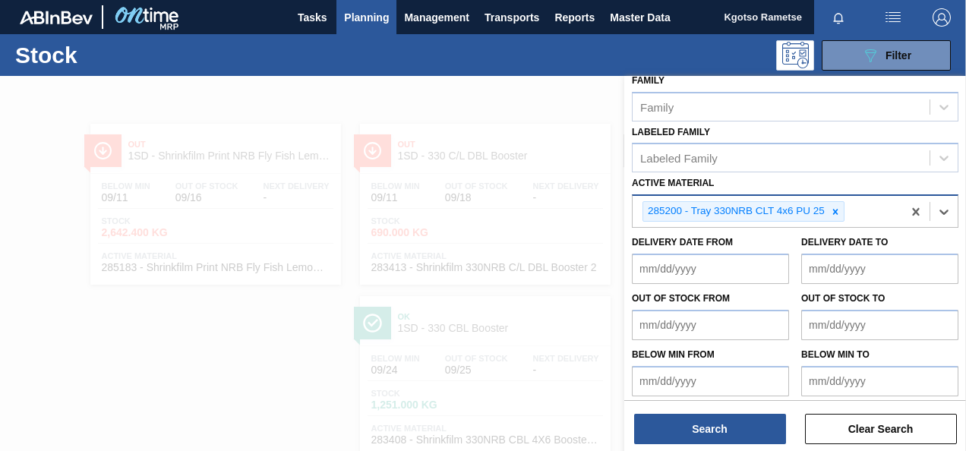
scroll to position [278, 0]
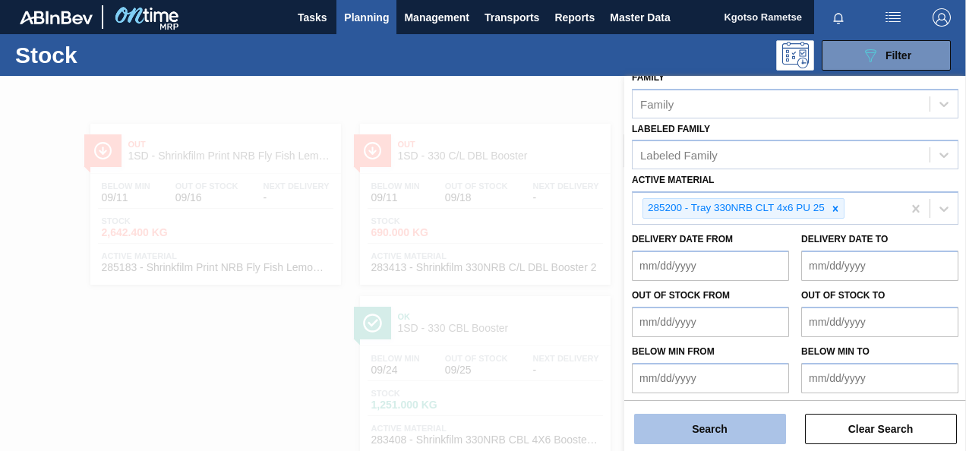
click at [732, 430] on button "Search" at bounding box center [710, 429] width 152 height 30
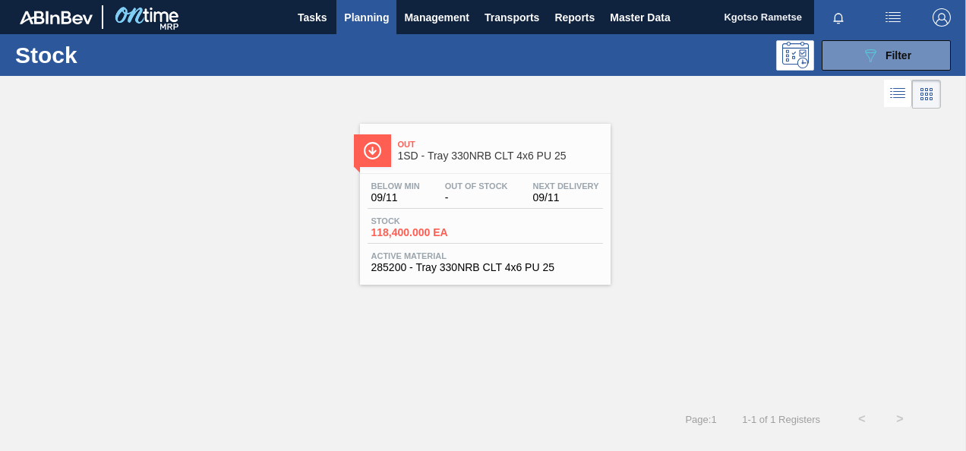
click at [493, 251] on span "Active Material" at bounding box center [485, 255] width 228 height 9
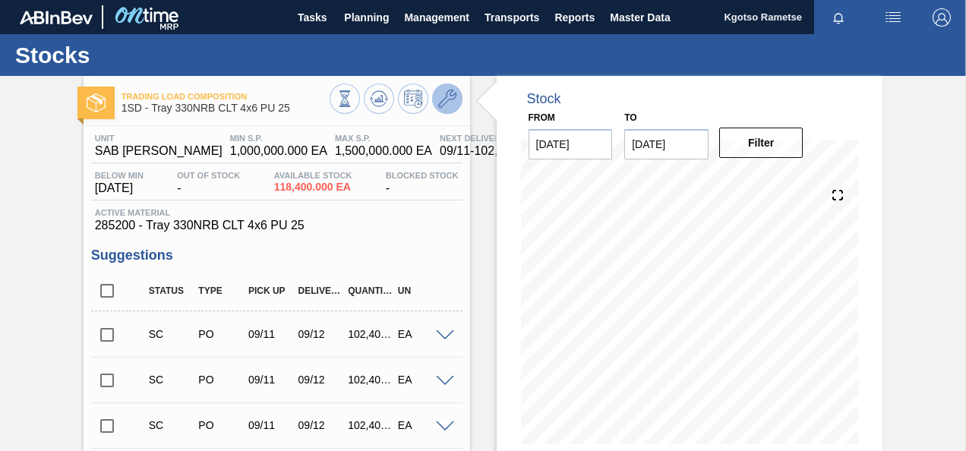
click at [449, 88] on button at bounding box center [447, 99] width 30 height 30
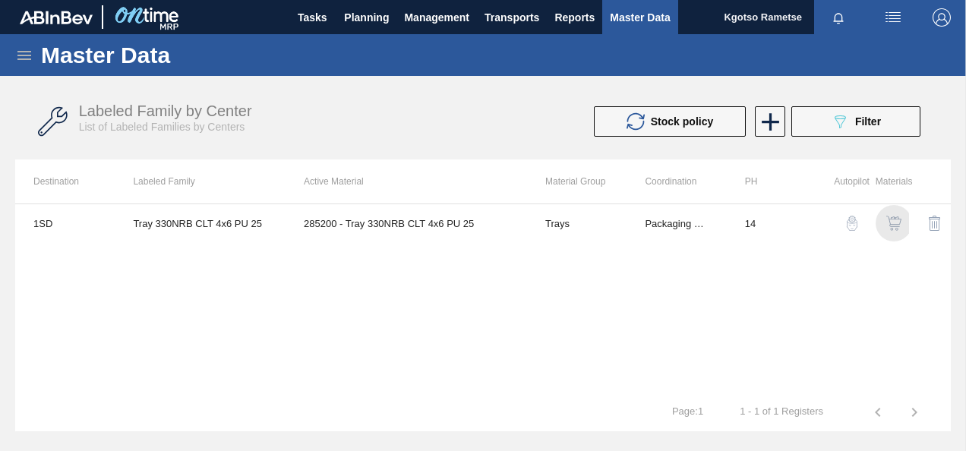
click at [888, 218] on img "button" at bounding box center [893, 223] width 15 height 15
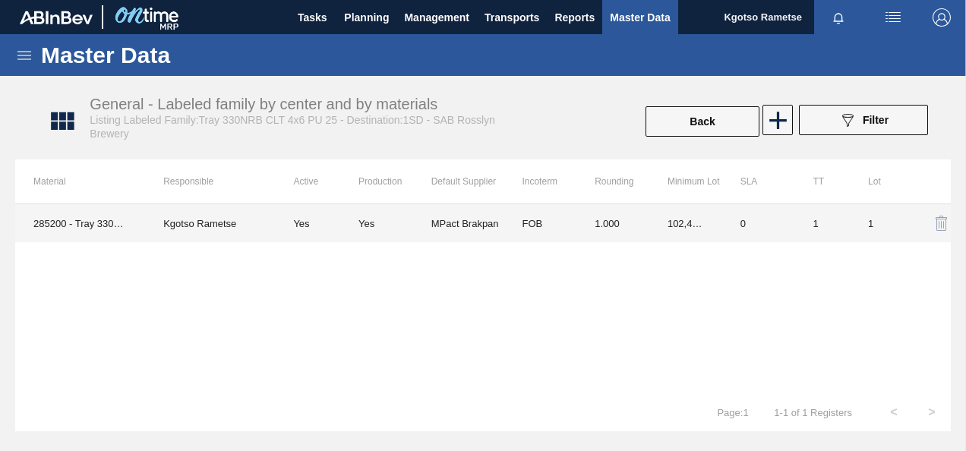
click at [650, 216] on td "102,400.000" at bounding box center [685, 223] width 73 height 38
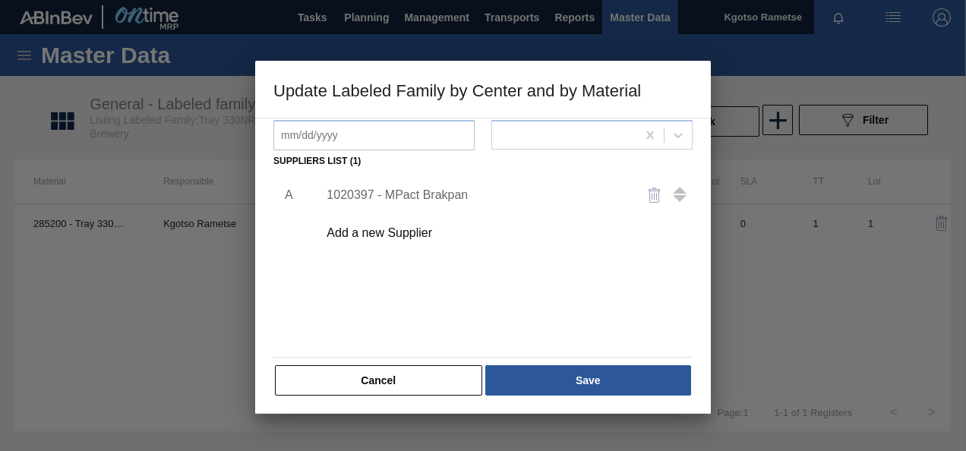
scroll to position [232, 0]
click at [404, 189] on div "1020397 - MPact Brakpan" at bounding box center [475, 194] width 298 height 14
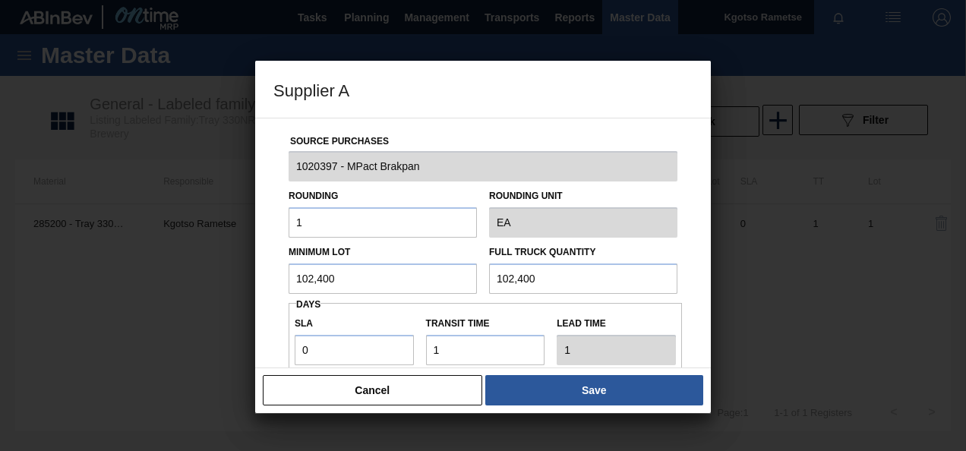
drag, startPoint x: 364, startPoint y: 280, endPoint x: 212, endPoint y: 279, distance: 152.6
click at [223, 280] on div "Supplier A Source Purchases 1020397 - MPact Brakpan Rounding 1 Rounding Unit EA…" at bounding box center [483, 225] width 966 height 451
type input "32,000"
drag, startPoint x: 261, startPoint y: 277, endPoint x: 211, endPoint y: 277, distance: 50.1
click at [214, 277] on div "Supplier A Source Purchases 1020397 - MPact Brakpan Rounding 1 Rounding Unit EA…" at bounding box center [483, 225] width 966 height 451
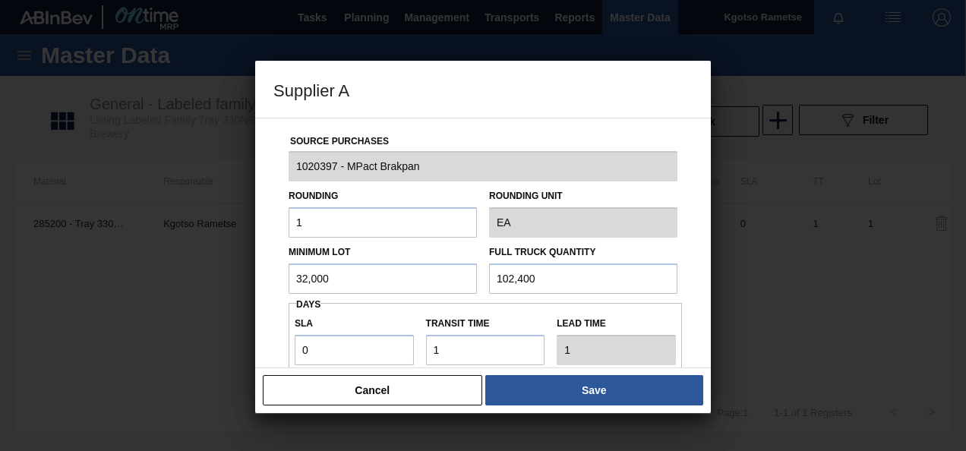
drag, startPoint x: 383, startPoint y: 285, endPoint x: 0, endPoint y: 282, distance: 383.4
click at [0, 0] on html "Tasks Planning Management Transports Reports Master Data Kgotso Rametse Mark al…" at bounding box center [483, 0] width 966 height 0
type input "32,000"
drag, startPoint x: 490, startPoint y: 279, endPoint x: 236, endPoint y: 266, distance: 254.7
click at [381, 272] on div "Minimum Lot 32,000 Full Truck Quantity 102,400" at bounding box center [482, 266] width 401 height 56
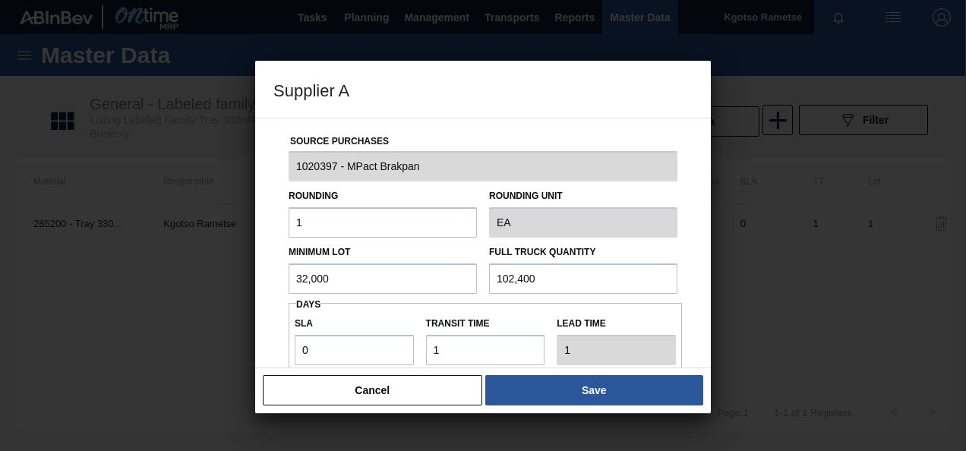
paste input "32,0"
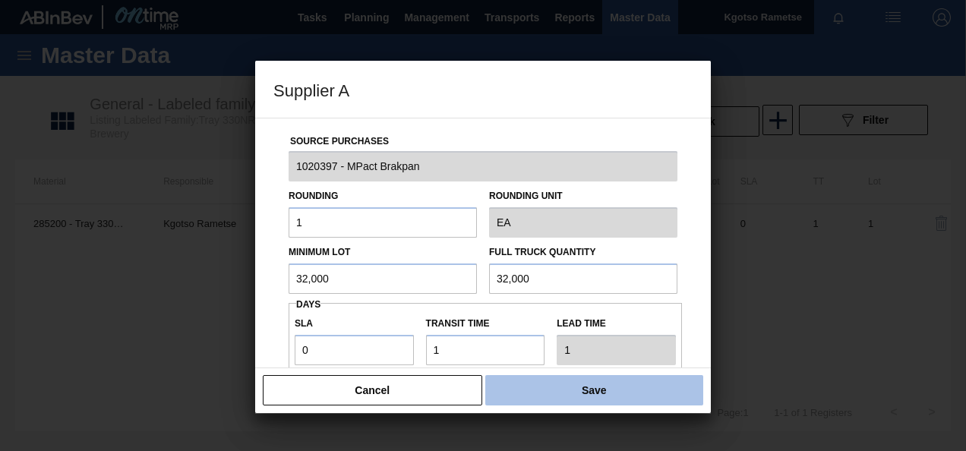
type input "32,000"
click at [588, 393] on button "Save" at bounding box center [594, 390] width 218 height 30
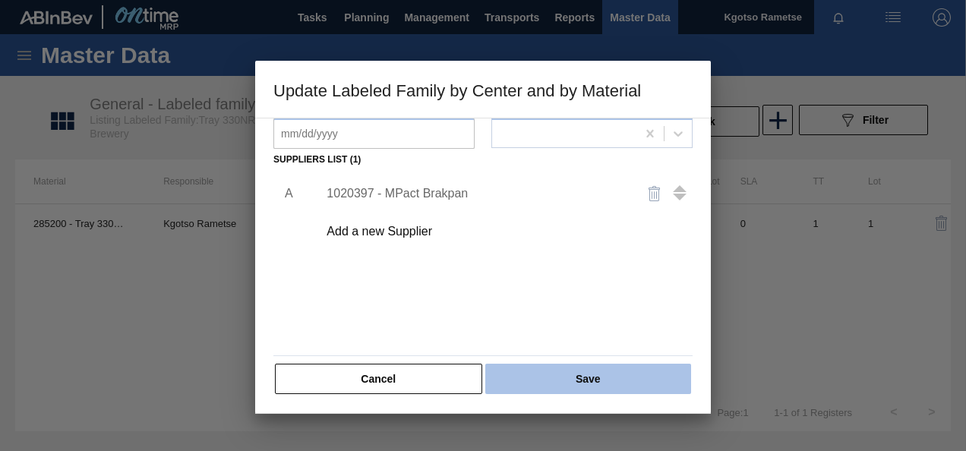
click at [573, 375] on button "Save" at bounding box center [588, 379] width 206 height 30
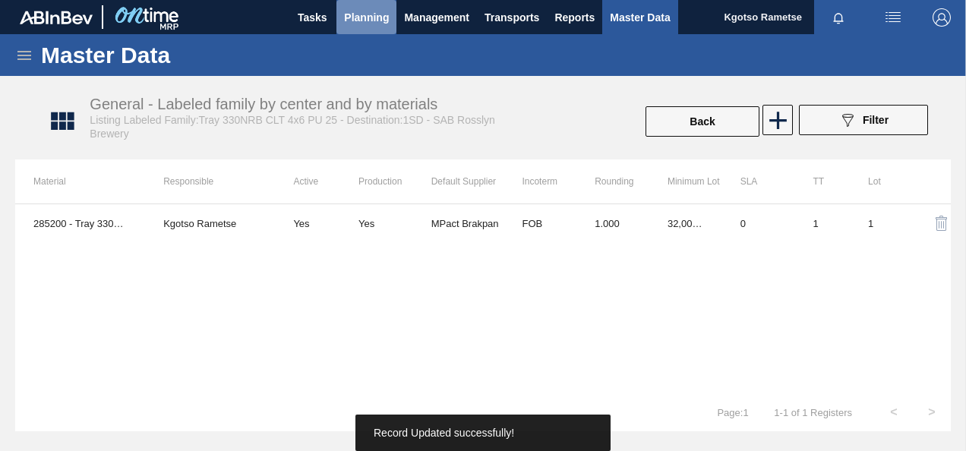
click at [372, 24] on span "Planning" at bounding box center [366, 17] width 45 height 18
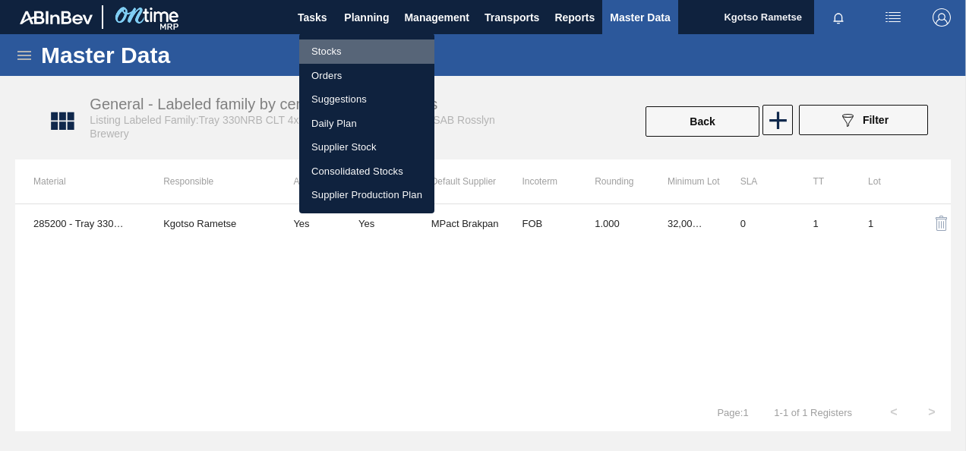
click at [346, 58] on li "Stocks" at bounding box center [366, 51] width 135 height 24
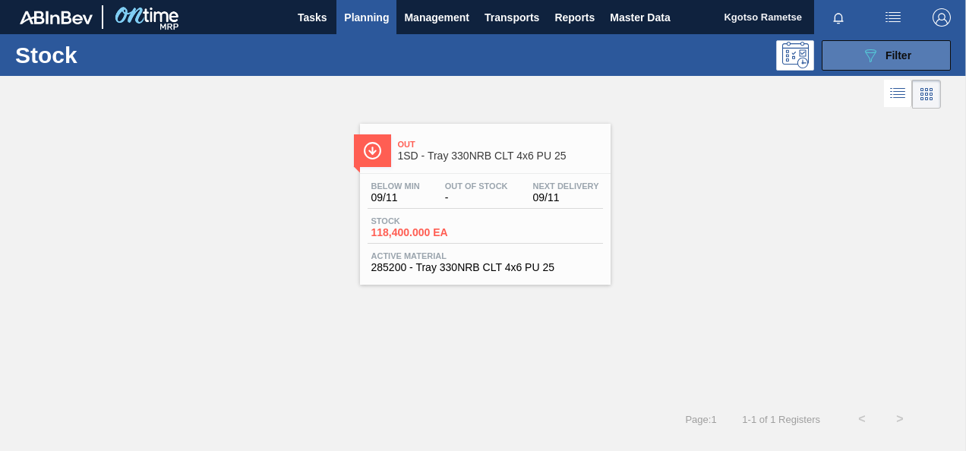
click at [856, 56] on button "089F7B8B-B2A5-4AFE-B5C0-19BA573D28AC Filter" at bounding box center [885, 55] width 129 height 30
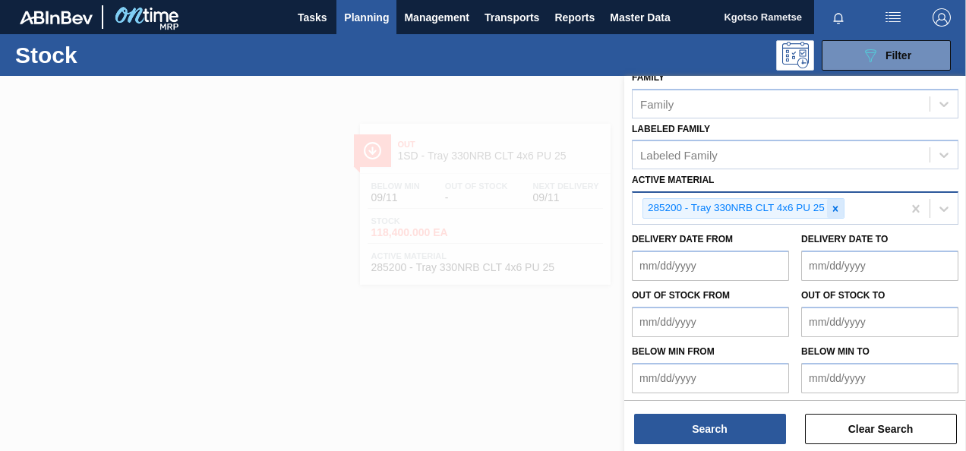
click at [832, 209] on icon at bounding box center [835, 208] width 11 height 11
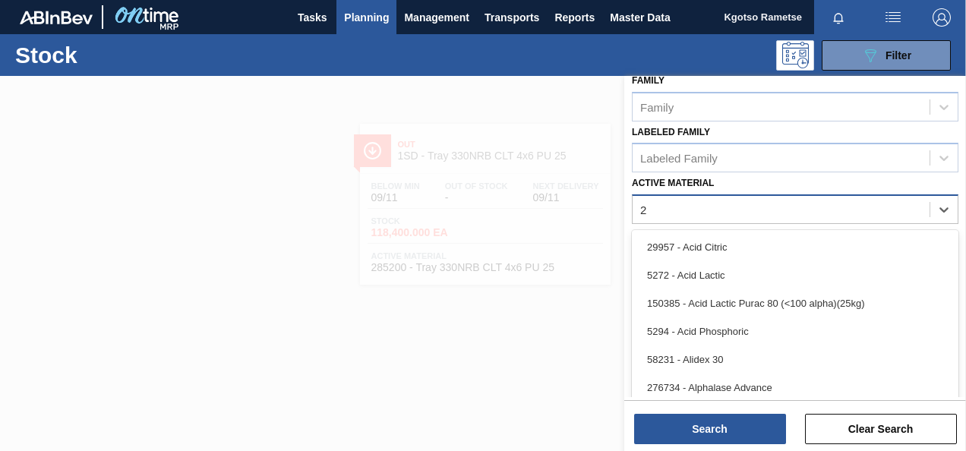
scroll to position [278, 0]
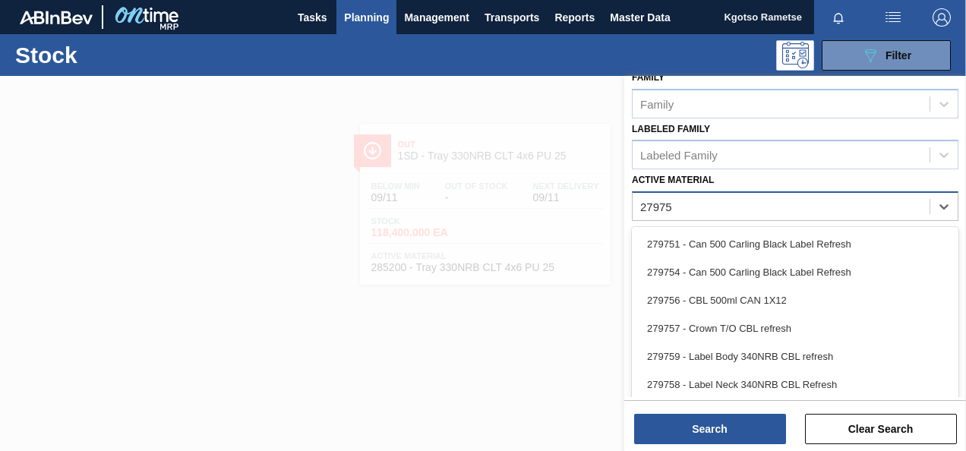
type Material "279752"
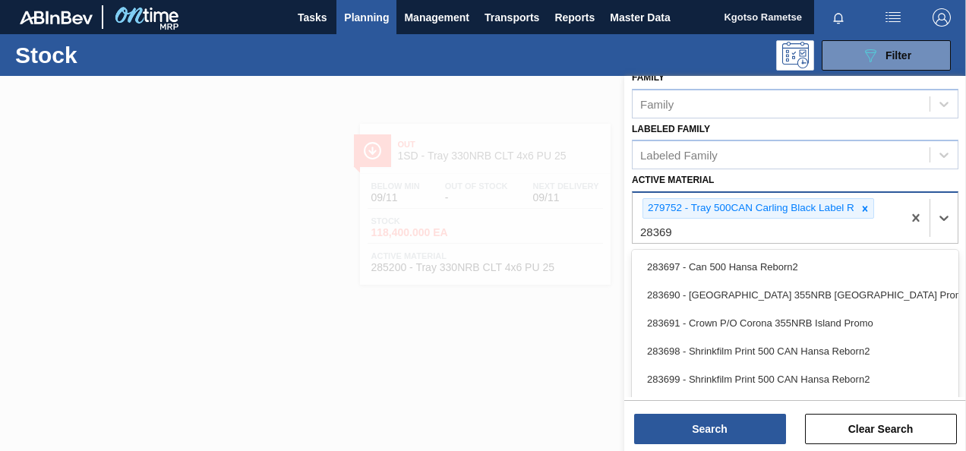
type Material "283698"
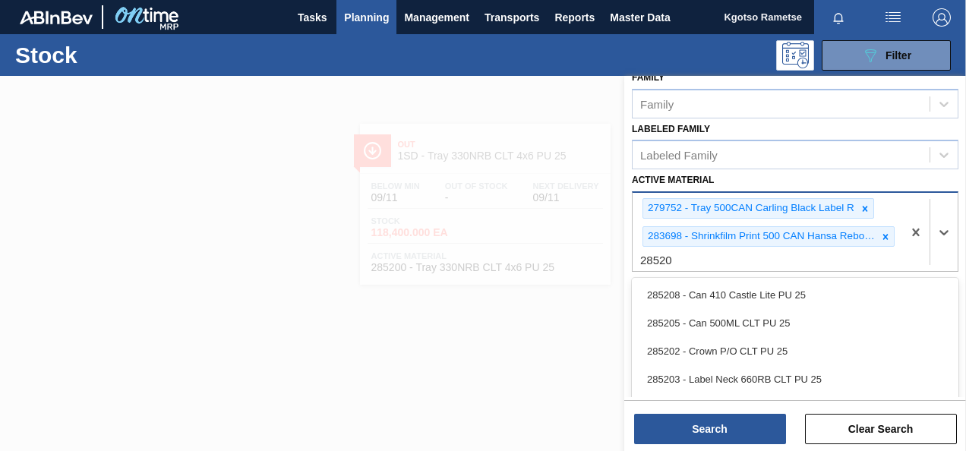
type Material "285207"
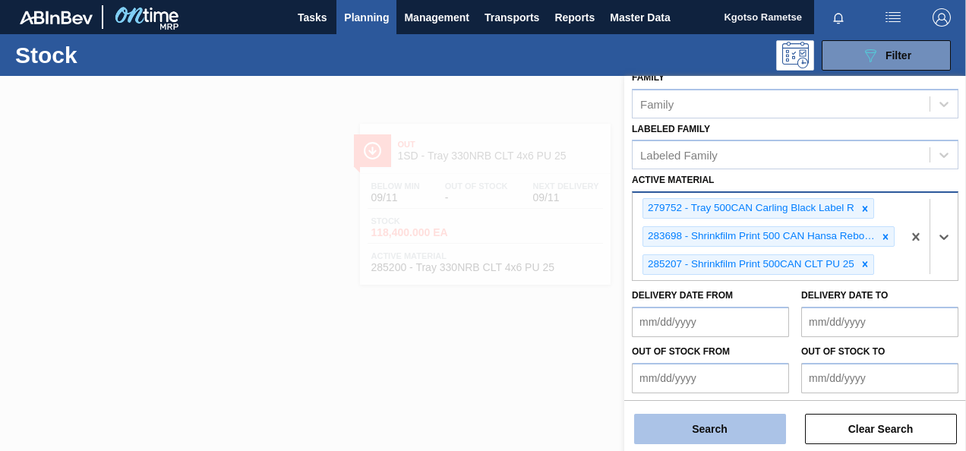
click at [703, 434] on button "Search" at bounding box center [710, 429] width 152 height 30
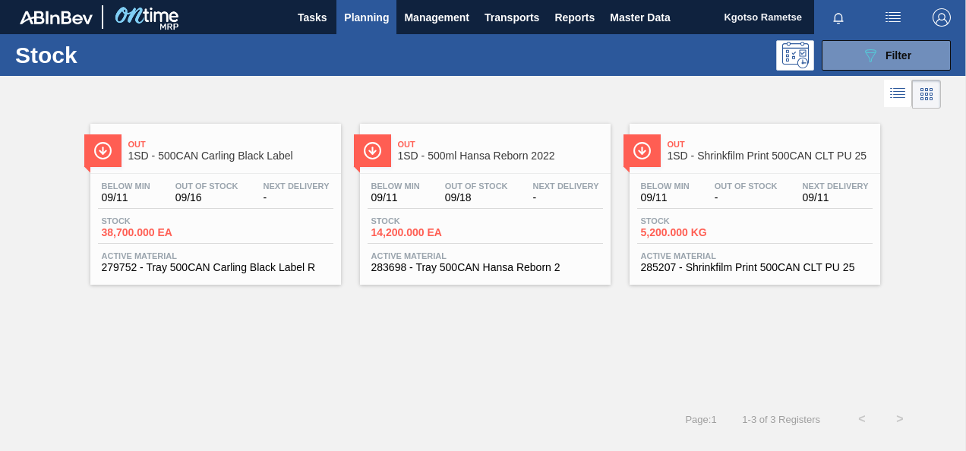
click at [260, 194] on div "Next Delivery -" at bounding box center [297, 192] width 74 height 22
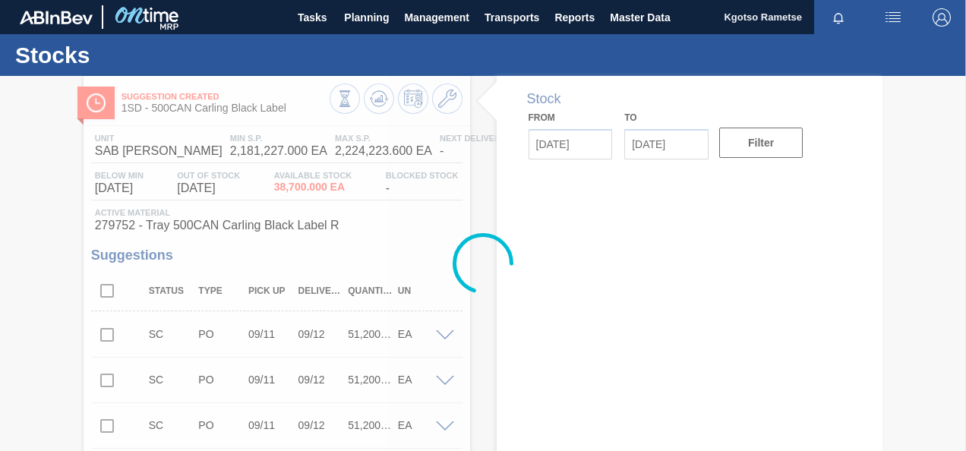
type input "[DATE]"
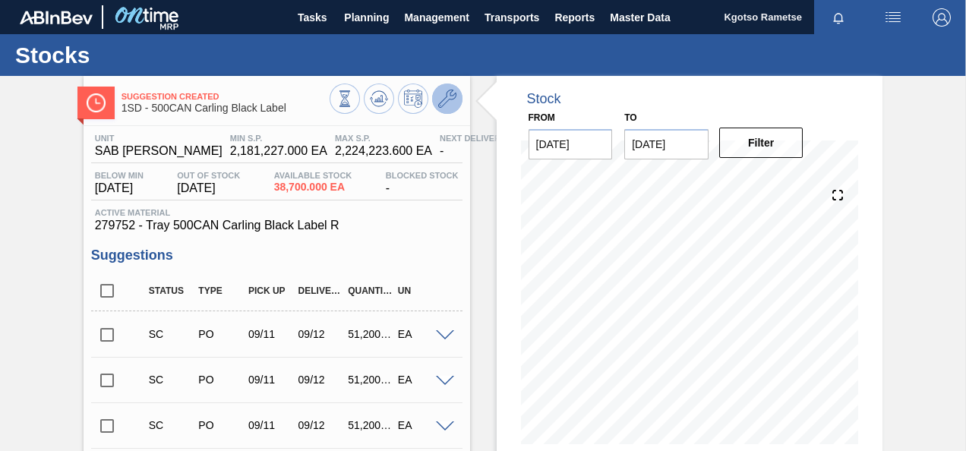
click at [442, 90] on icon at bounding box center [447, 99] width 18 height 18
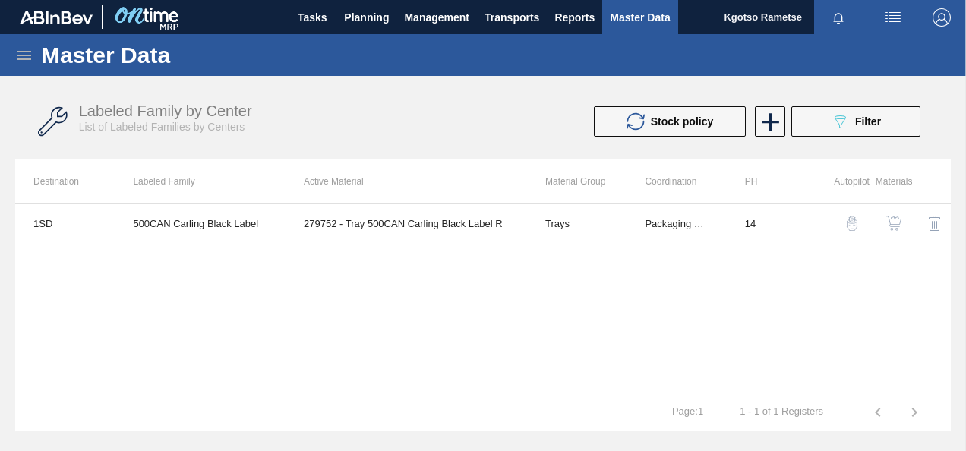
click at [893, 214] on button "button" at bounding box center [893, 223] width 36 height 36
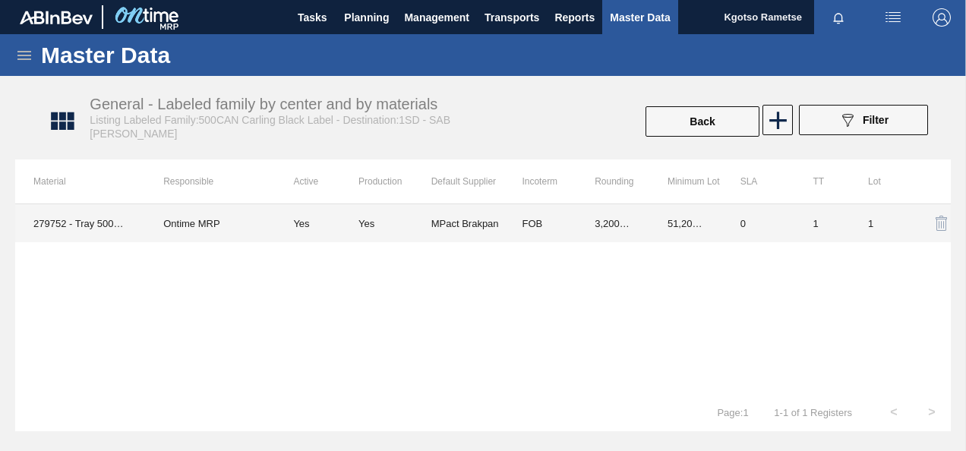
click at [648, 211] on td "3,200.000" at bounding box center [612, 223] width 73 height 38
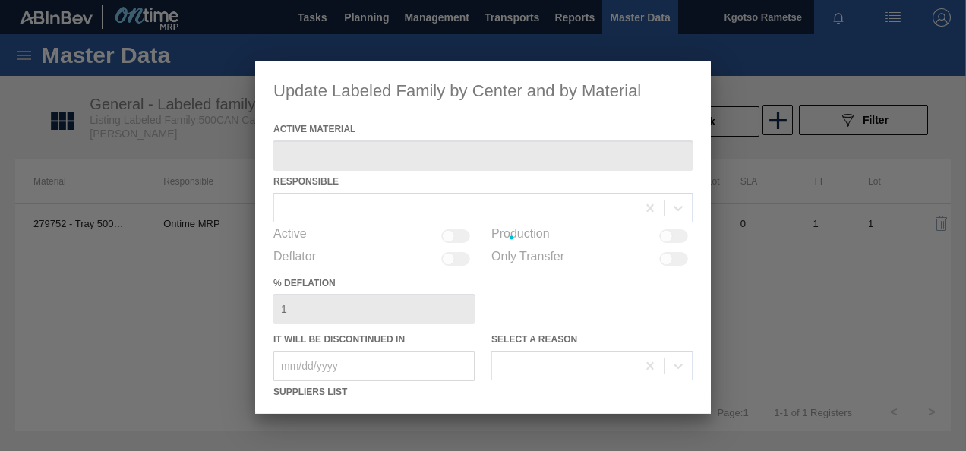
type Material "279752 - Tray 500CAN Carling Black Label R"
checkbox input "true"
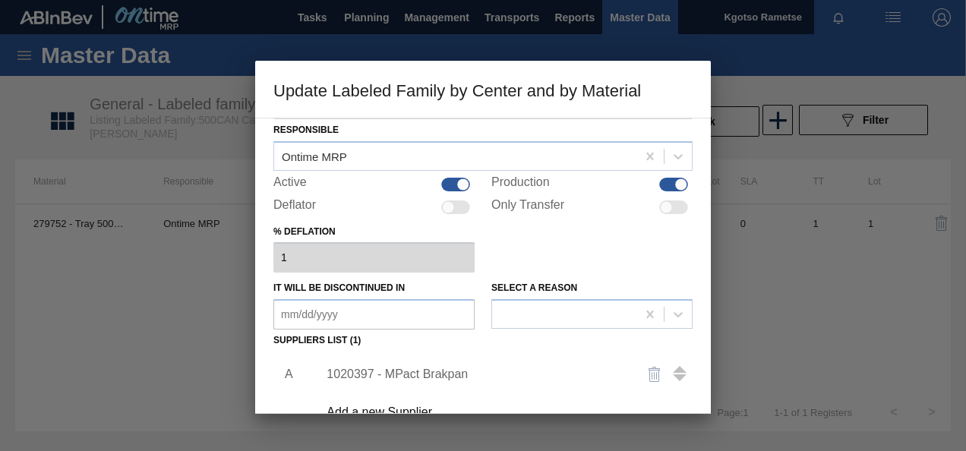
scroll to position [76, 0]
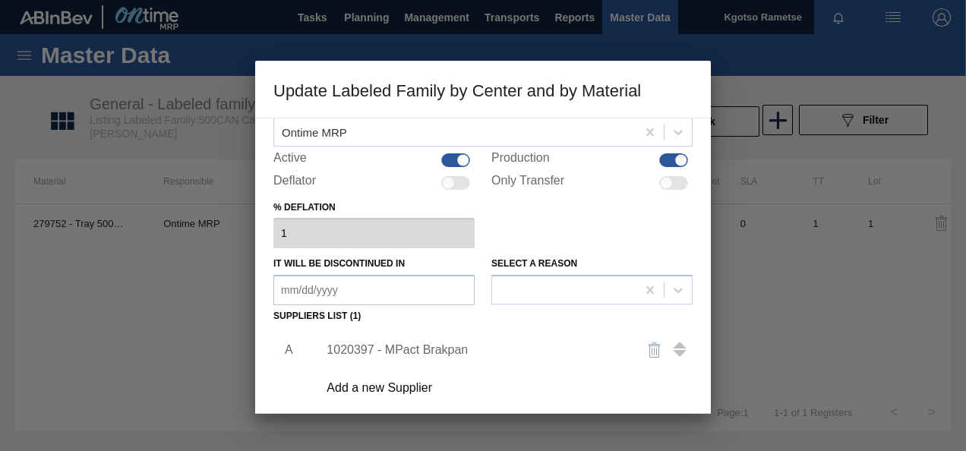
click at [354, 337] on div "1020397 - MPact Brakpan" at bounding box center [500, 350] width 383 height 38
click at [353, 346] on div "1020397 - MPact Brakpan" at bounding box center [475, 350] width 298 height 14
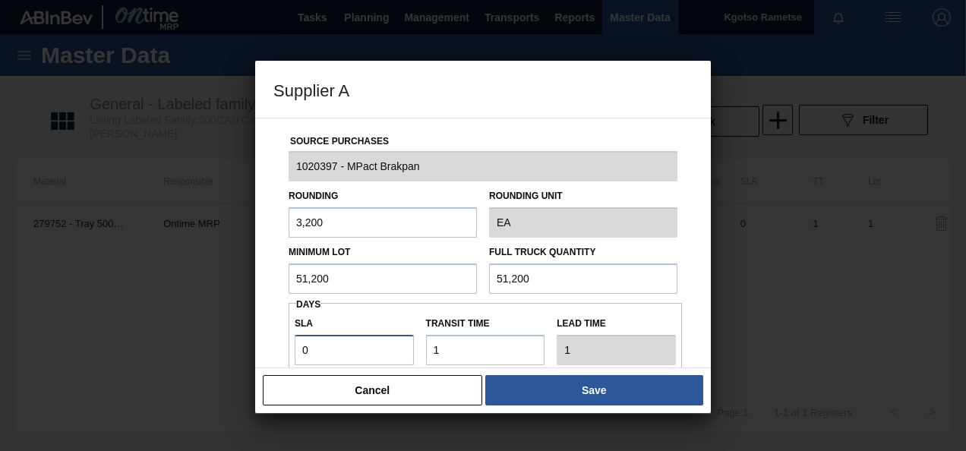
drag, startPoint x: 343, startPoint y: 351, endPoint x: 240, endPoint y: 355, distance: 103.4
click at [244, 355] on div "Supplier A Source Purchases 1020397 - MPact Brakpan Rounding 3,200 Rounding Uni…" at bounding box center [483, 225] width 966 height 451
type input "2"
type input "3"
type input "2"
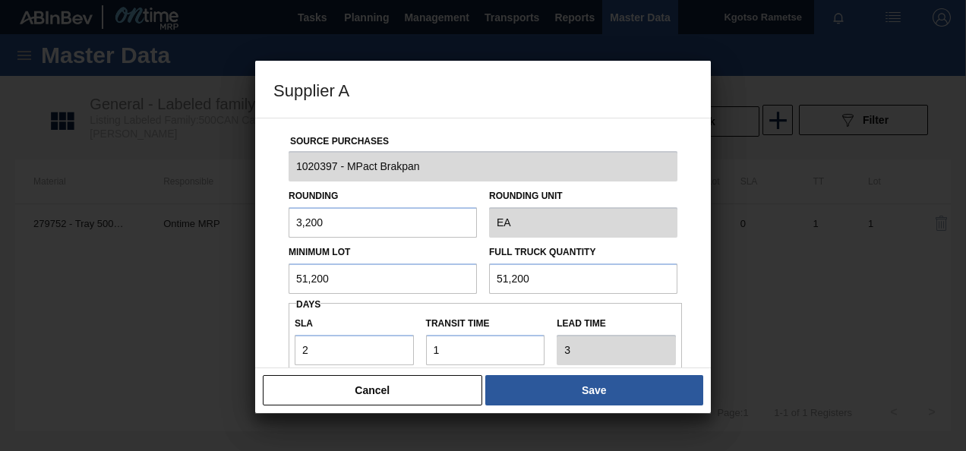
drag, startPoint x: 266, startPoint y: 282, endPoint x: 307, endPoint y: 285, distance: 41.2
click at [267, 282] on div "Source Purchases 1020397 - MPact Brakpan Rounding 3,200 Rounding Unit EA Minimu…" at bounding box center [483, 243] width 456 height 251
drag, startPoint x: 346, startPoint y: 284, endPoint x: 276, endPoint y: 285, distance: 69.9
click at [277, 285] on div "Source Purchases 1020397 - MPact Brakpan Rounding 3,200 Rounding Unit EA Minimu…" at bounding box center [482, 369] width 419 height 503
drag, startPoint x: 330, startPoint y: 278, endPoint x: 258, endPoint y: 275, distance: 72.2
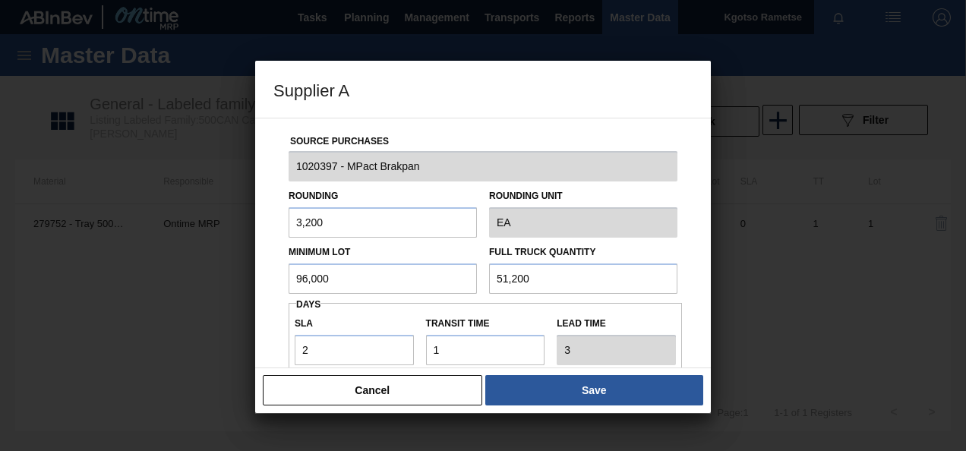
click at [275, 276] on div "Source Purchases 1020397 - MPact Brakpan Rounding 3,200 Rounding Unit EA Minimu…" at bounding box center [482, 369] width 419 height 503
type input "96,000"
click at [412, 282] on div "Minimum Lot 96,000 Full Truck Quantity 51,200" at bounding box center [482, 266] width 401 height 56
paste input "96,0"
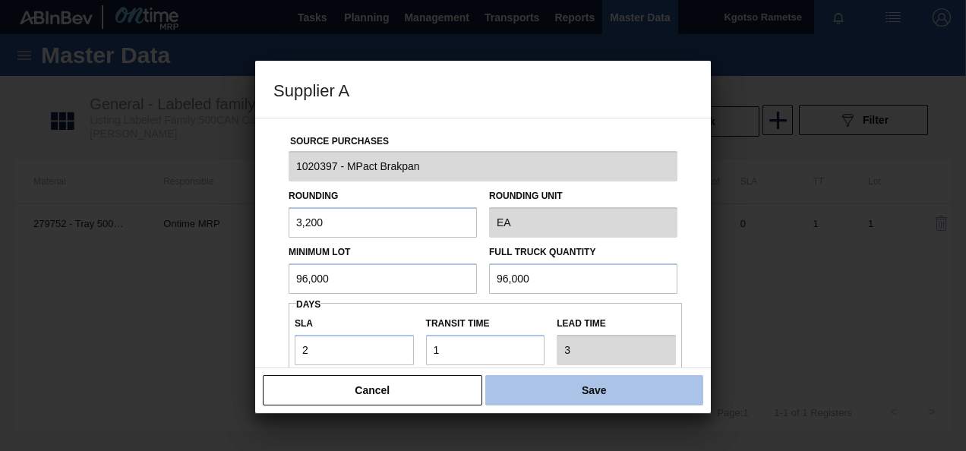
type input "96,000"
click at [578, 392] on button "Save" at bounding box center [594, 390] width 218 height 30
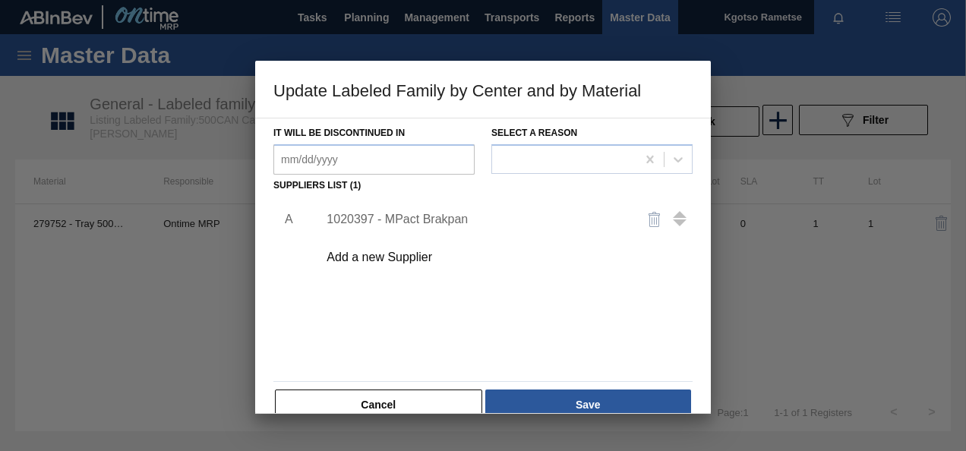
scroll to position [232, 0]
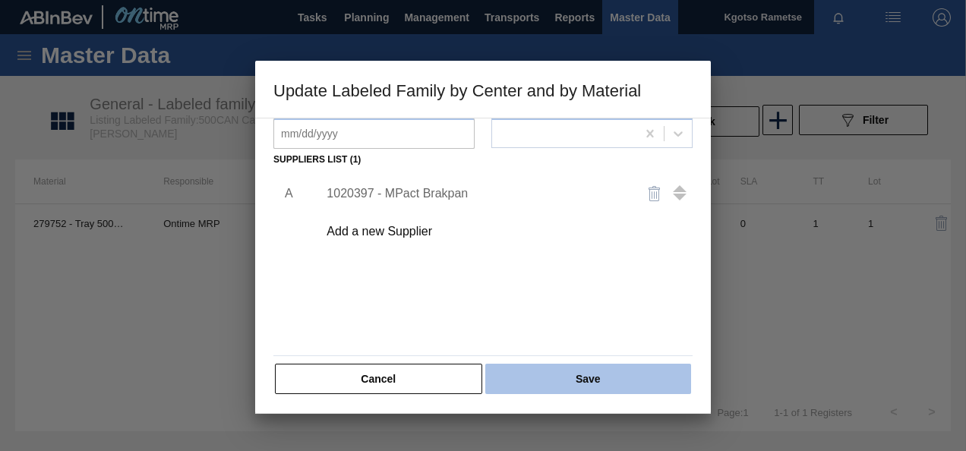
click at [560, 379] on button "Save" at bounding box center [588, 379] width 206 height 30
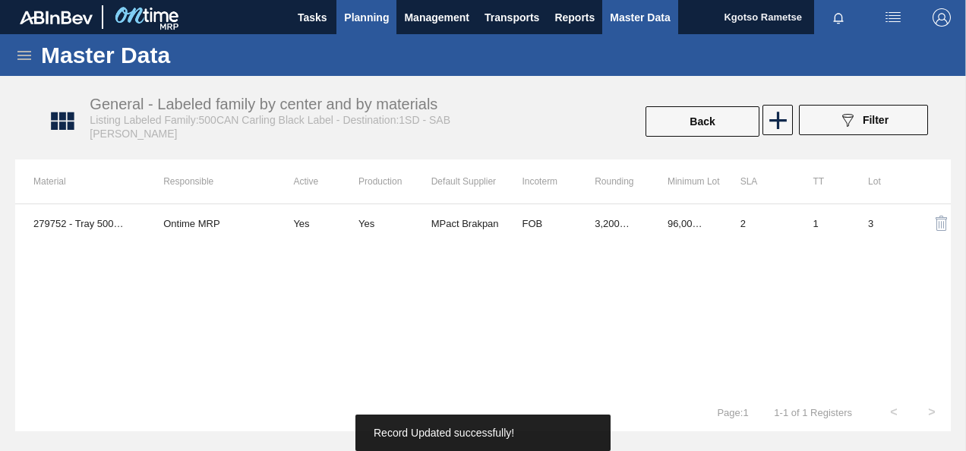
click at [381, 12] on span "Planning" at bounding box center [366, 17] width 45 height 18
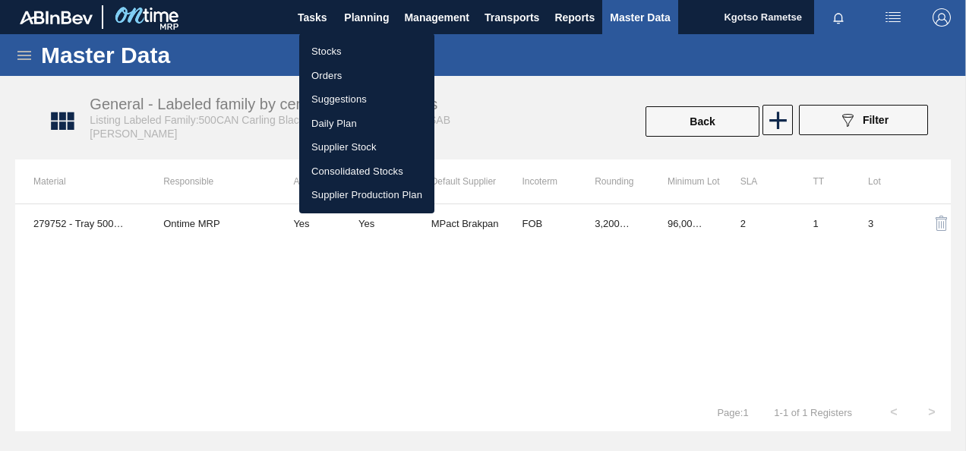
click at [333, 58] on li "Stocks" at bounding box center [366, 51] width 135 height 24
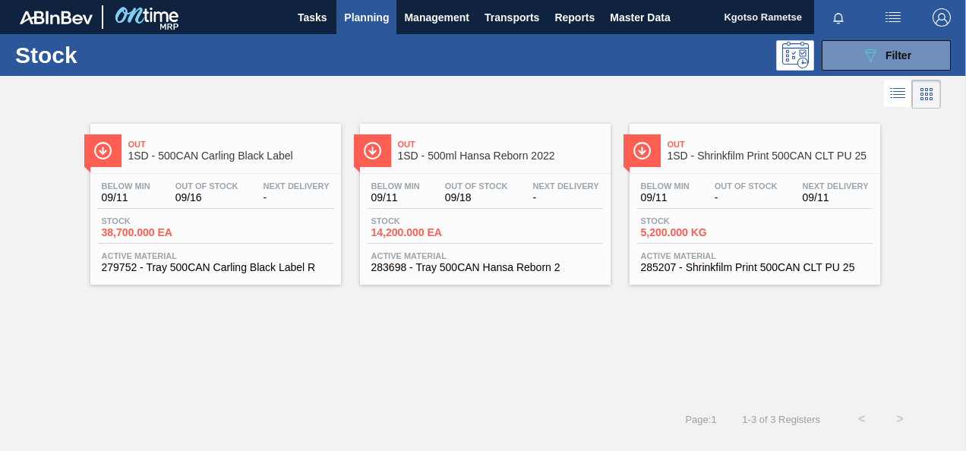
click at [451, 237] on span "14,200.000 EA" at bounding box center [424, 232] width 106 height 11
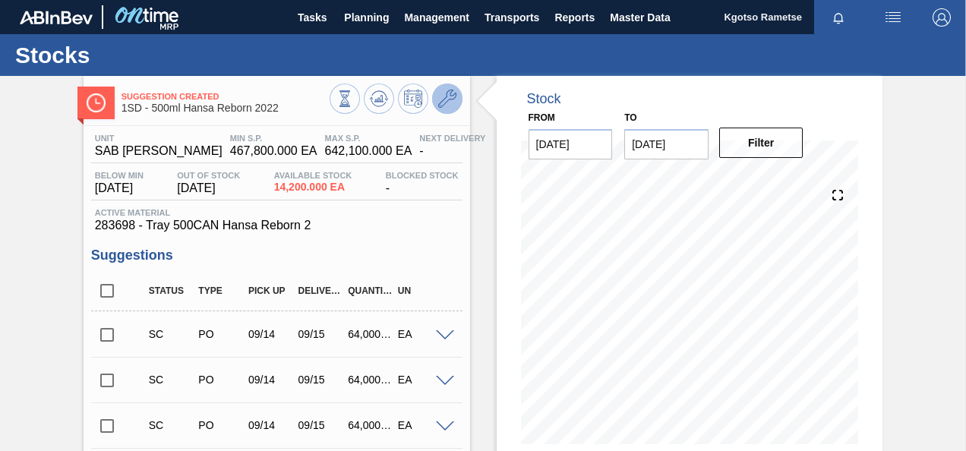
click at [443, 91] on icon at bounding box center [447, 99] width 18 height 18
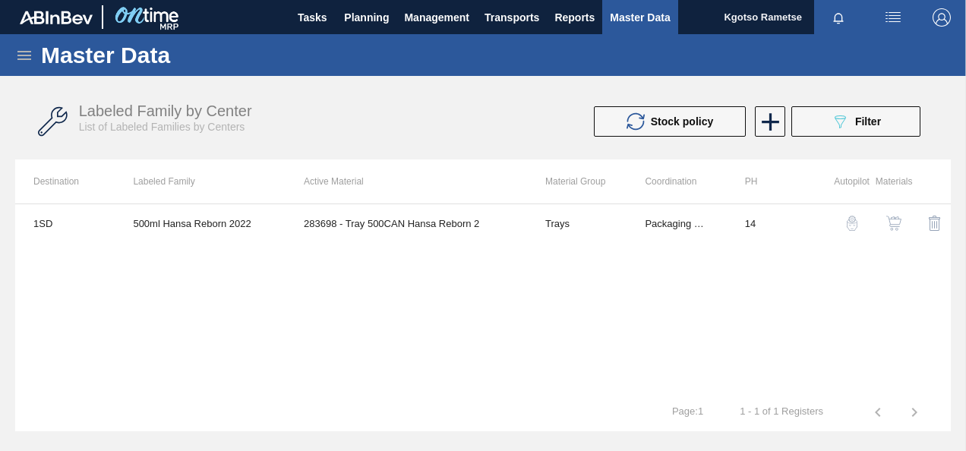
click at [883, 224] on button "button" at bounding box center [893, 223] width 36 height 36
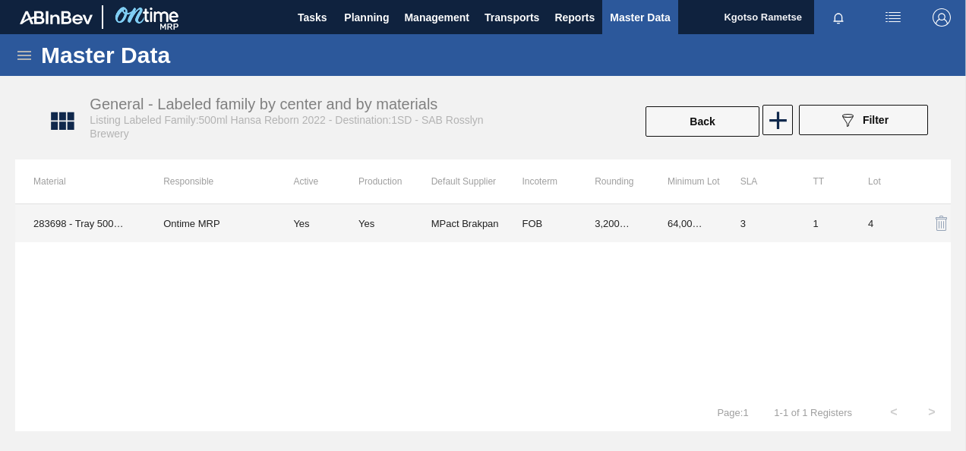
click at [639, 223] on td "3,200.000" at bounding box center [612, 223] width 73 height 38
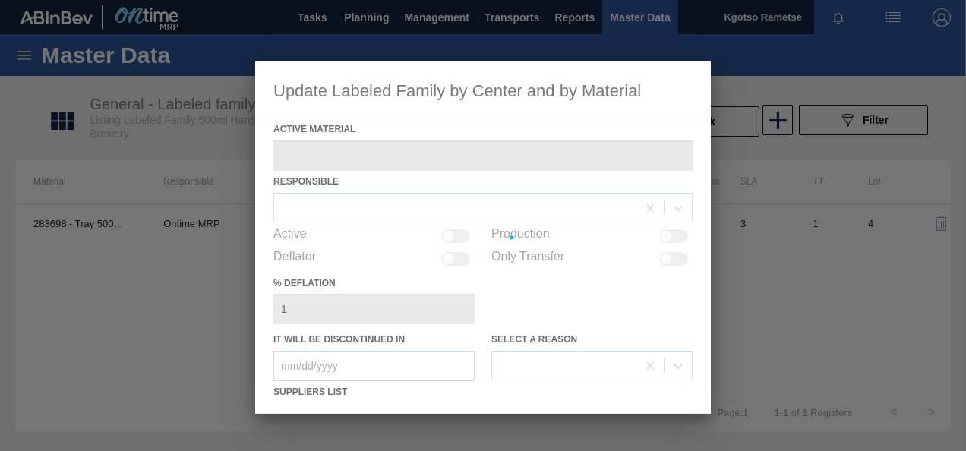
type Material "283698 - Tray 500CAN Hansa Reborn 2"
checkbox input "true"
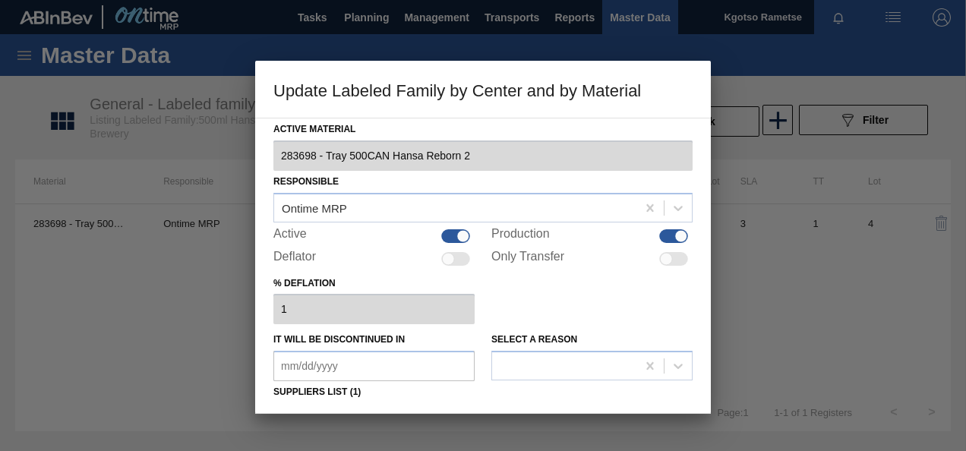
scroll to position [232, 0]
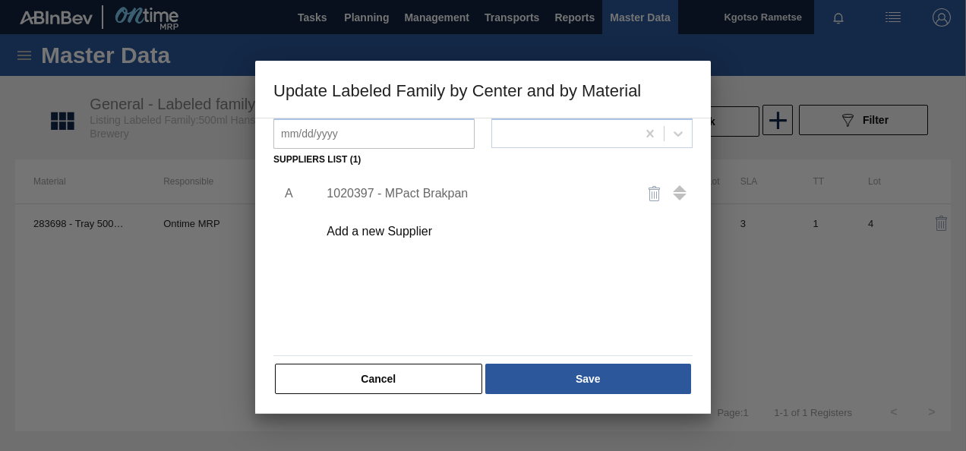
click at [389, 197] on div "1020397 - MPact Brakpan" at bounding box center [475, 194] width 298 height 14
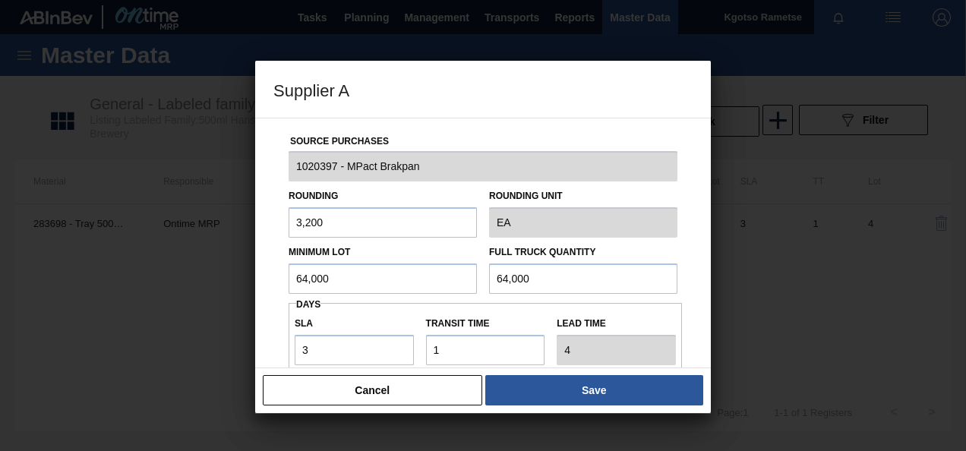
drag, startPoint x: 334, startPoint y: 291, endPoint x: 273, endPoint y: 291, distance: 61.5
click at [276, 291] on div "Source Purchases 1020397 - MPact Brakpan Rounding 3,200 Rounding Unit EA Minimu…" at bounding box center [482, 369] width 419 height 503
drag, startPoint x: 363, startPoint y: 269, endPoint x: 140, endPoint y: 272, distance: 223.2
click at [206, 270] on div "Supplier A Source Purchases 1020397 - MPact Brakpan Rounding 3,200 Rounding Uni…" at bounding box center [483, 225] width 966 height 451
type input "83,200"
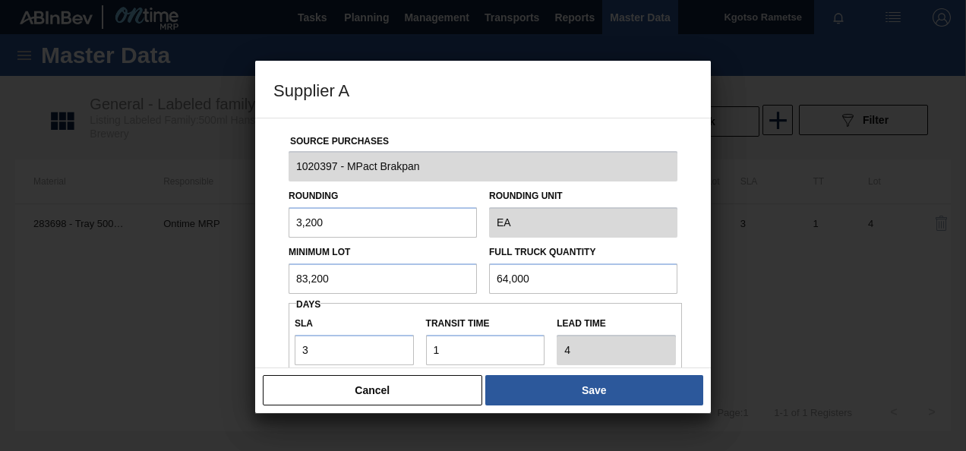
click at [341, 287] on div "Minimum Lot 83,200 Full Truck Quantity 64,000" at bounding box center [482, 266] width 401 height 56
paste input "83,2"
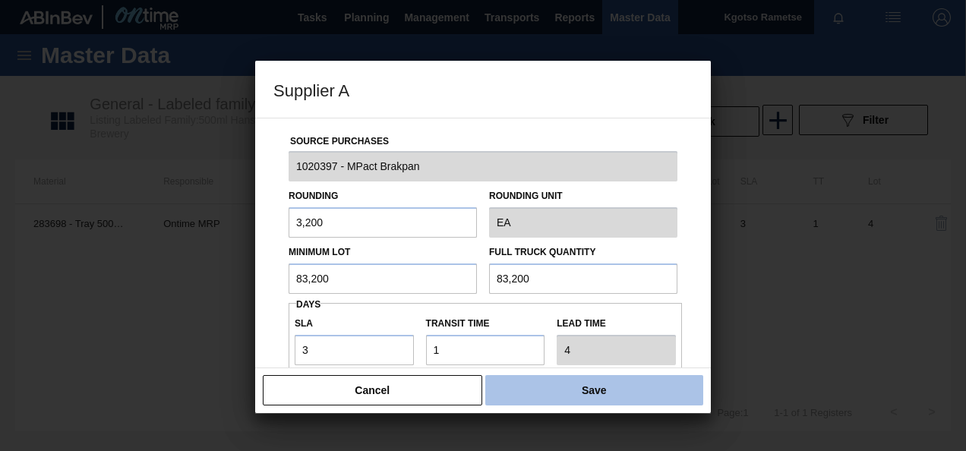
type input "83,200"
click at [500, 390] on button "Save" at bounding box center [594, 390] width 218 height 30
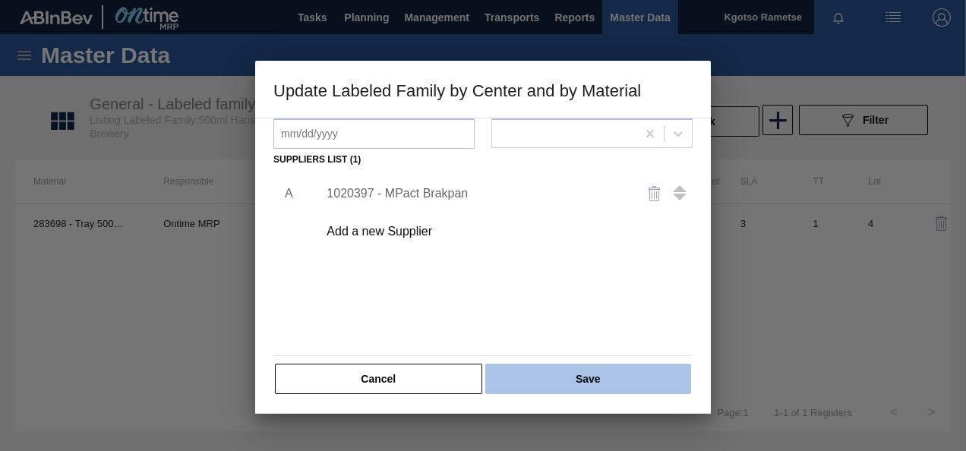
click at [511, 378] on button "Save" at bounding box center [588, 379] width 206 height 30
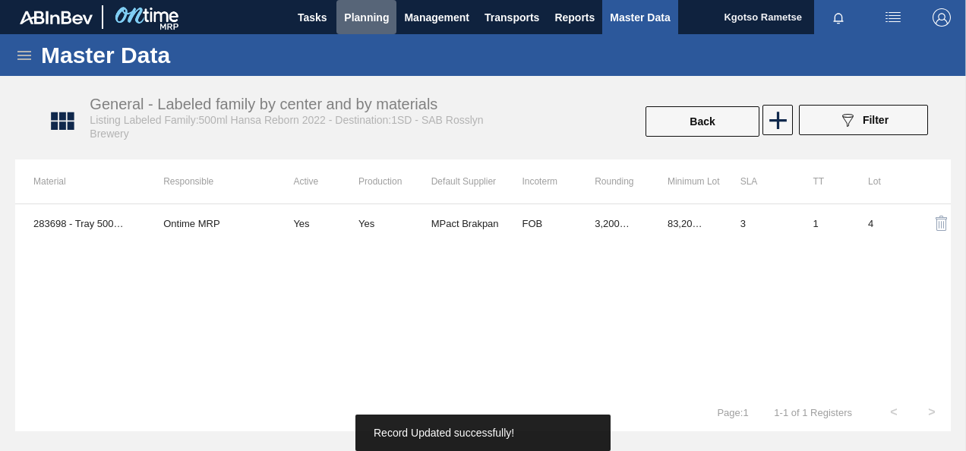
drag, startPoint x: 366, startPoint y: 20, endPoint x: 340, endPoint y: 38, distance: 31.2
click at [364, 20] on span "Planning" at bounding box center [366, 17] width 45 height 18
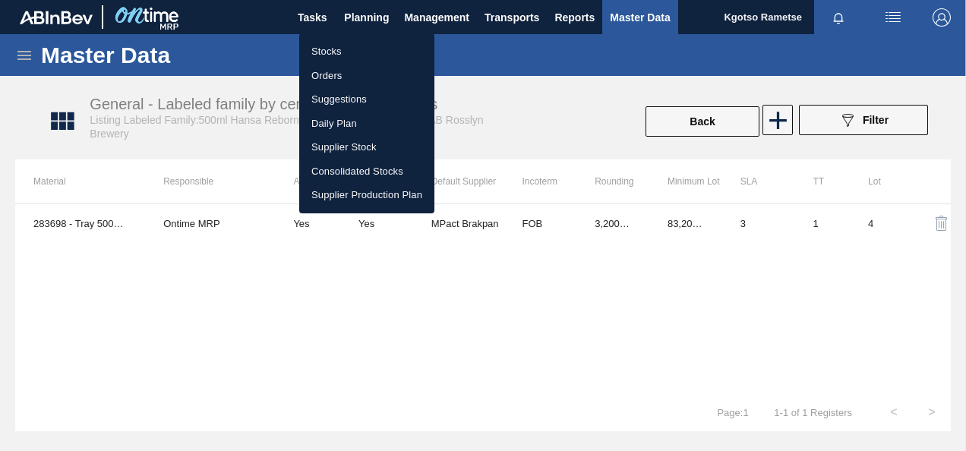
click at [325, 50] on li "Stocks" at bounding box center [366, 51] width 135 height 24
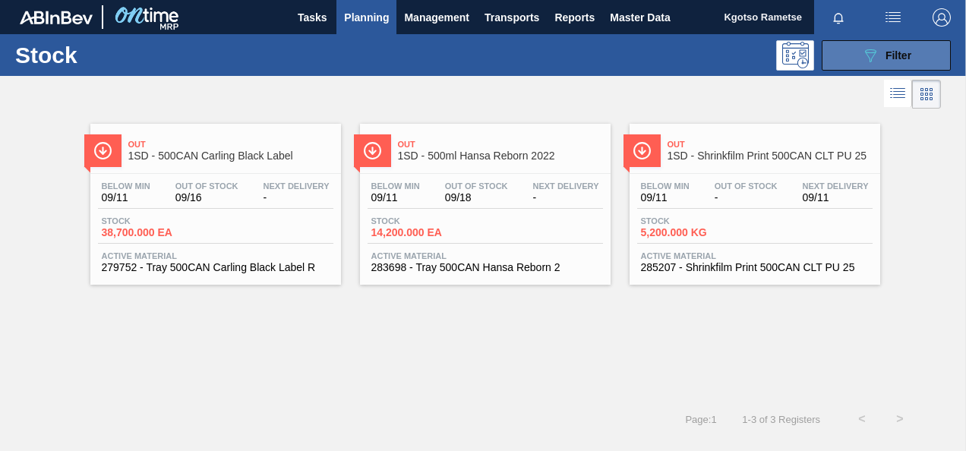
click at [867, 64] on button "089F7B8B-B2A5-4AFE-B5C0-19BA573D28AC Filter" at bounding box center [885, 55] width 129 height 30
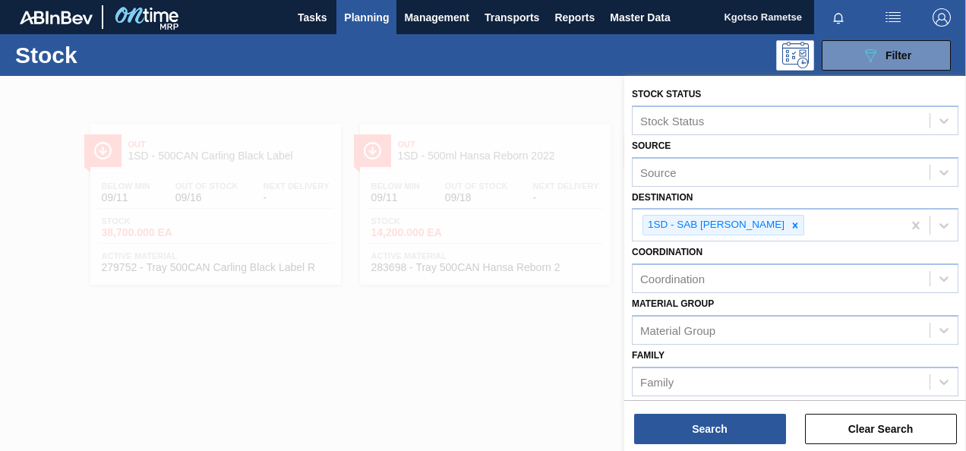
scroll to position [304, 0]
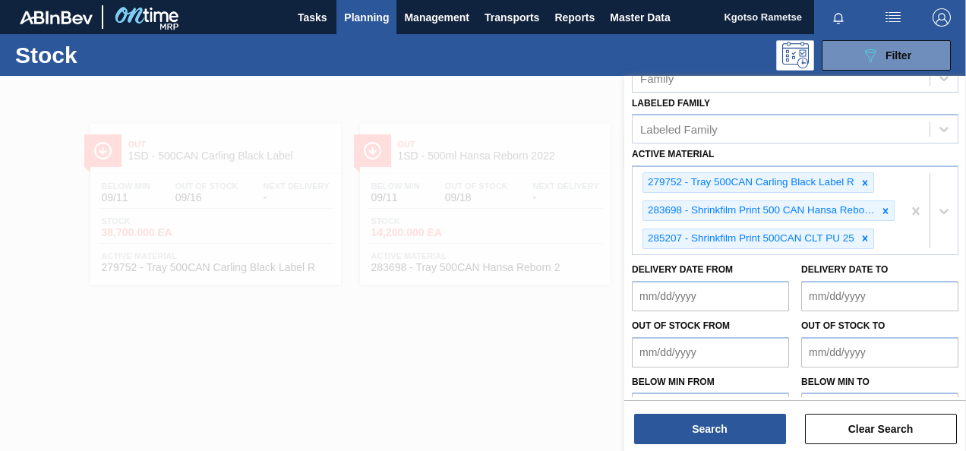
click at [285, 320] on div at bounding box center [483, 301] width 966 height 451
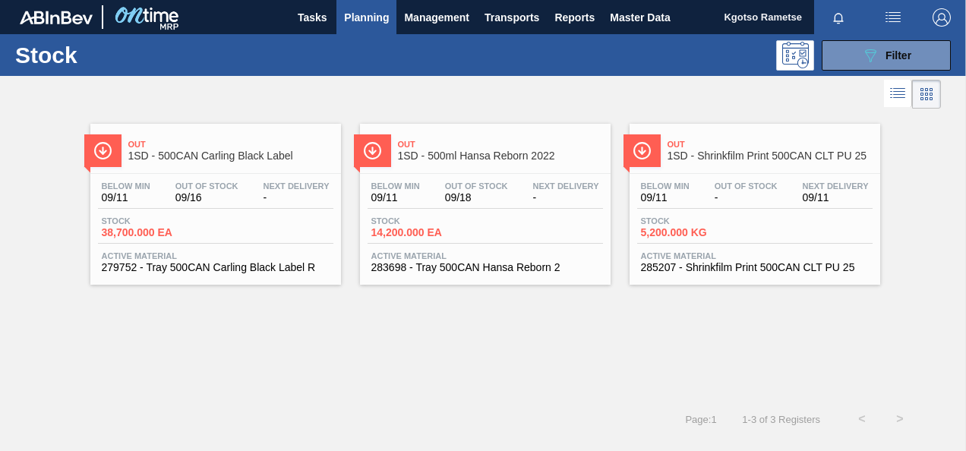
click at [717, 202] on span "-" at bounding box center [745, 197] width 63 height 11
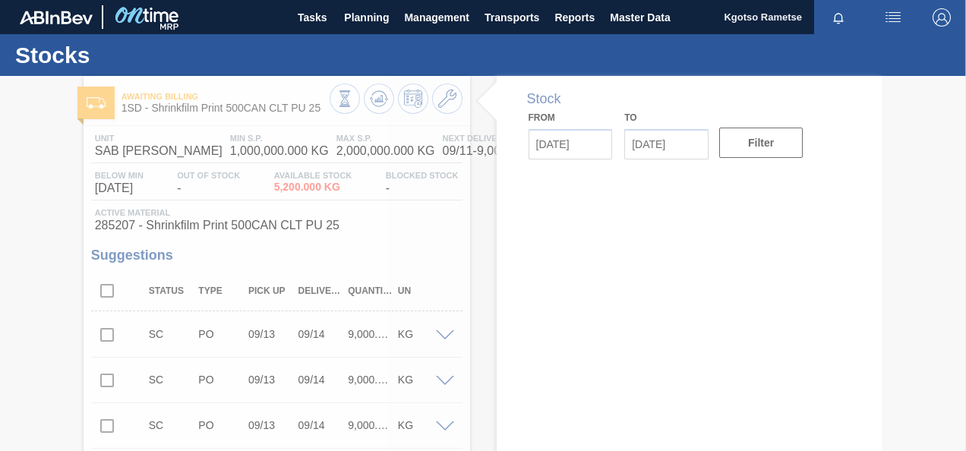
type input "[DATE]"
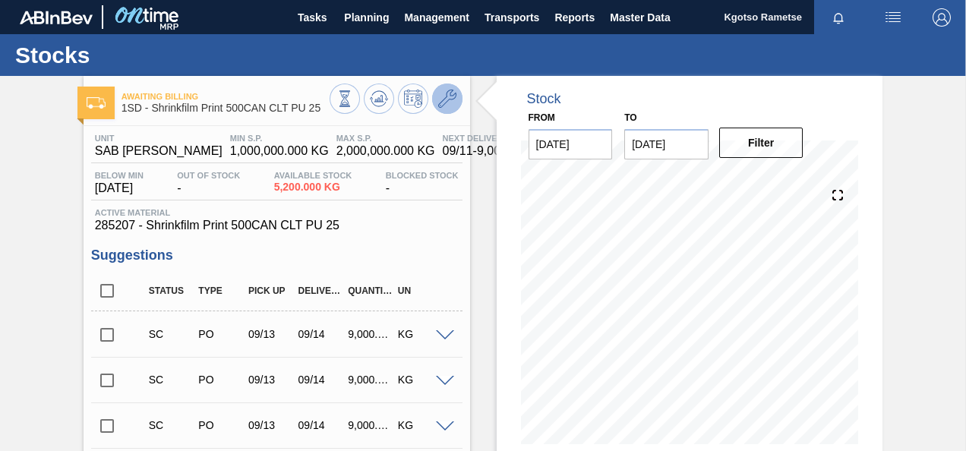
click at [454, 87] on button at bounding box center [447, 99] width 30 height 30
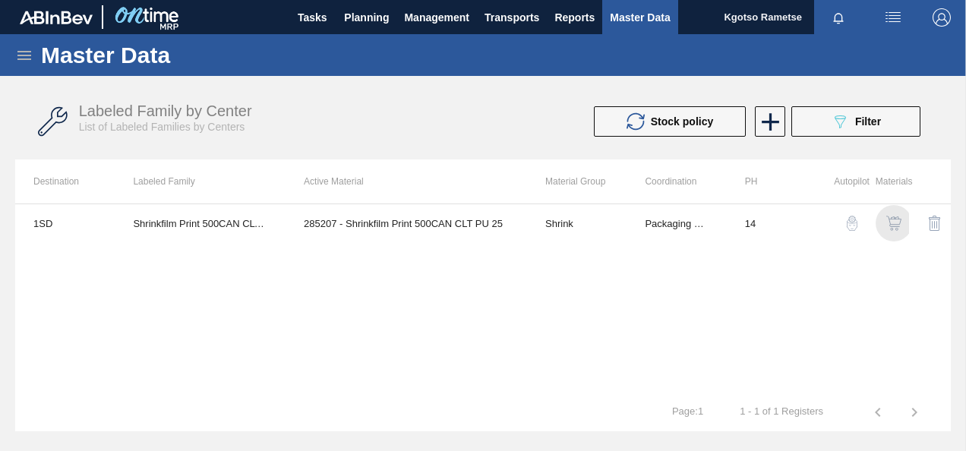
click at [893, 216] on img "button" at bounding box center [893, 223] width 15 height 15
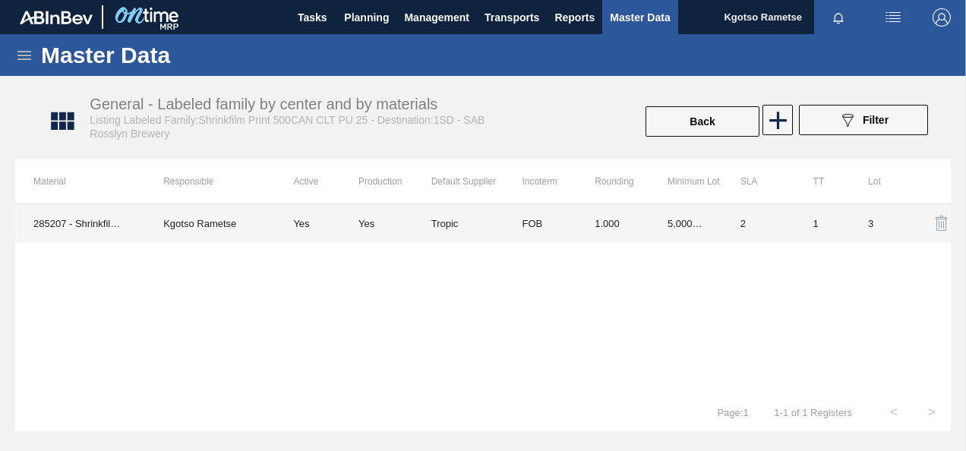
click at [536, 225] on td "FOB" at bounding box center [539, 223] width 73 height 38
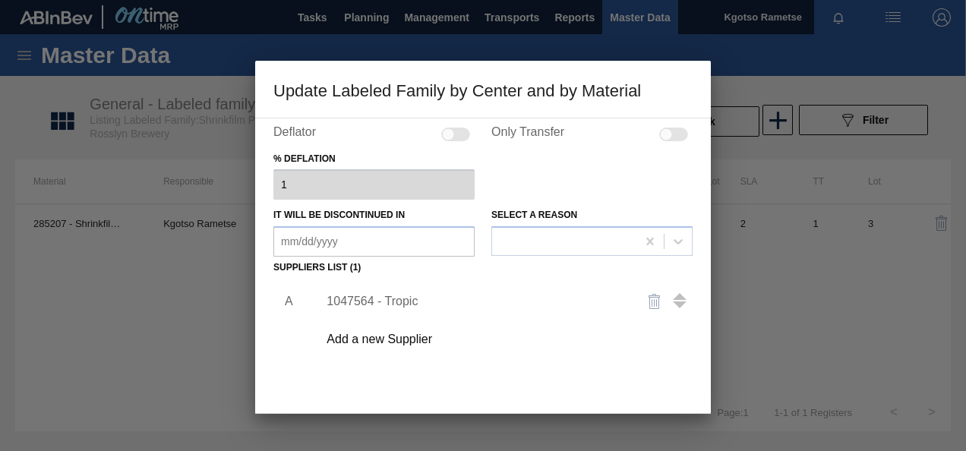
scroll to position [232, 0]
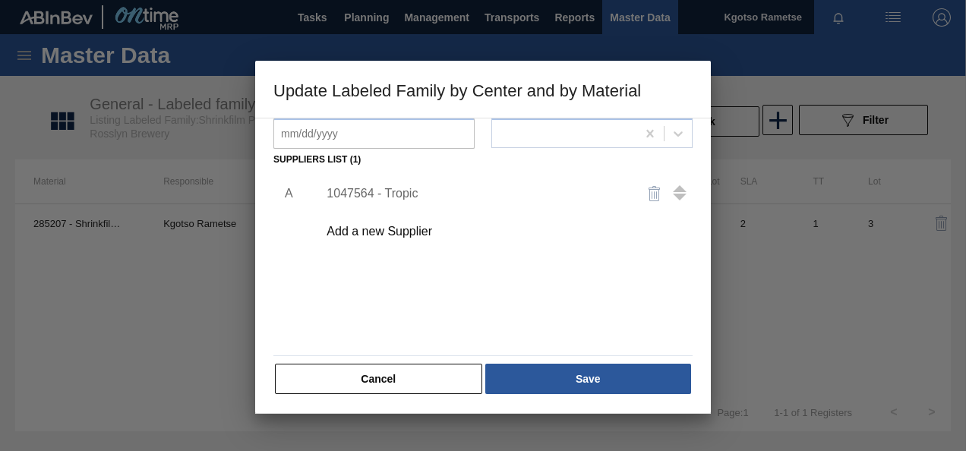
click at [376, 181] on div "1047564 - Tropic" at bounding box center [500, 194] width 383 height 38
click at [371, 191] on div "1047564 - Tropic" at bounding box center [475, 194] width 298 height 14
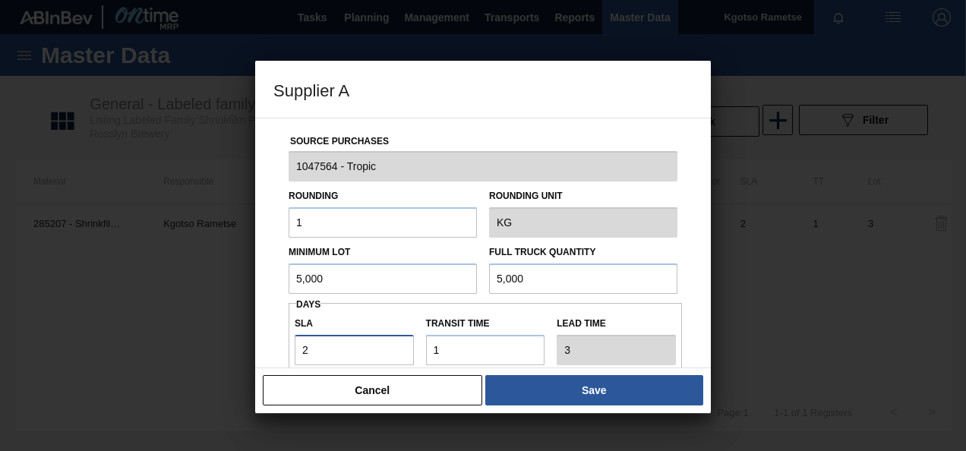
drag, startPoint x: 334, startPoint y: 360, endPoint x: 253, endPoint y: 363, distance: 81.3
click at [263, 364] on div "Source Purchases 1047564 - Tropic Rounding 1 Rounding Unit KG Minimum Lot 5,000…" at bounding box center [483, 243] width 456 height 251
type input "0"
type input "1"
type input "0"
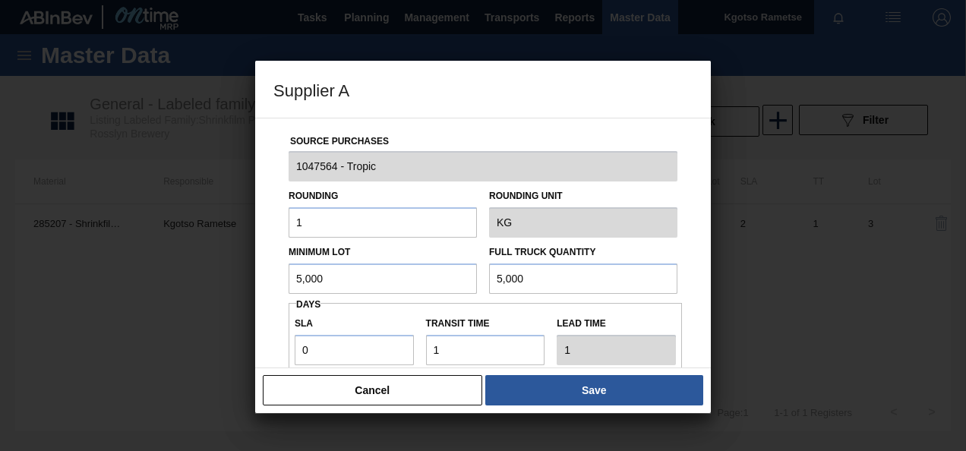
drag, startPoint x: 336, startPoint y: 267, endPoint x: 173, endPoint y: 292, distance: 164.3
click at [179, 290] on div "Supplier A Source Purchases 1047564 - Tropic Rounding 1 Rounding Unit KG Minimu…" at bounding box center [483, 225] width 966 height 451
drag, startPoint x: 348, startPoint y: 284, endPoint x: 0, endPoint y: 295, distance: 347.9
click at [59, 292] on div "Supplier A Source Purchases 1047564 - Tropic Rounding 1 Rounding Unit KG Minimu…" at bounding box center [483, 225] width 966 height 451
type input "192,000"
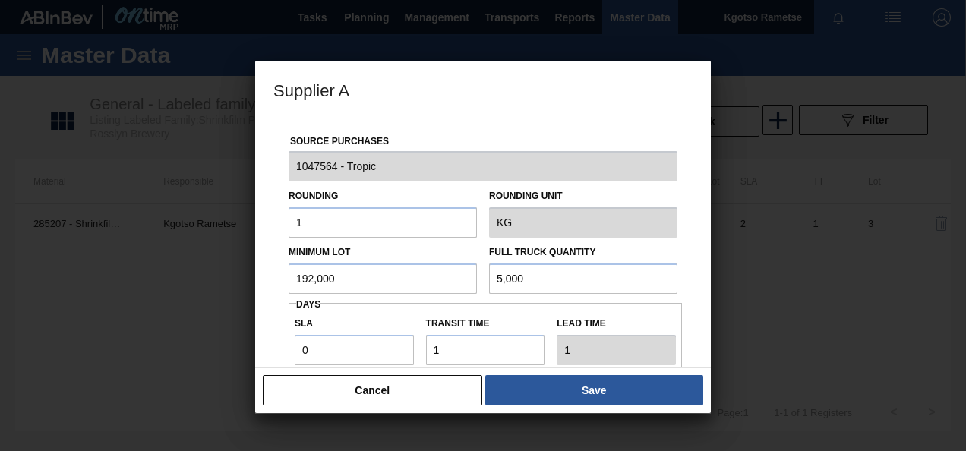
drag, startPoint x: 546, startPoint y: 279, endPoint x: 156, endPoint y: 310, distance: 390.7
click at [349, 289] on div "Minimum Lot 192,000 Full Truck Quantity 5,000" at bounding box center [482, 266] width 401 height 56
paste input "192"
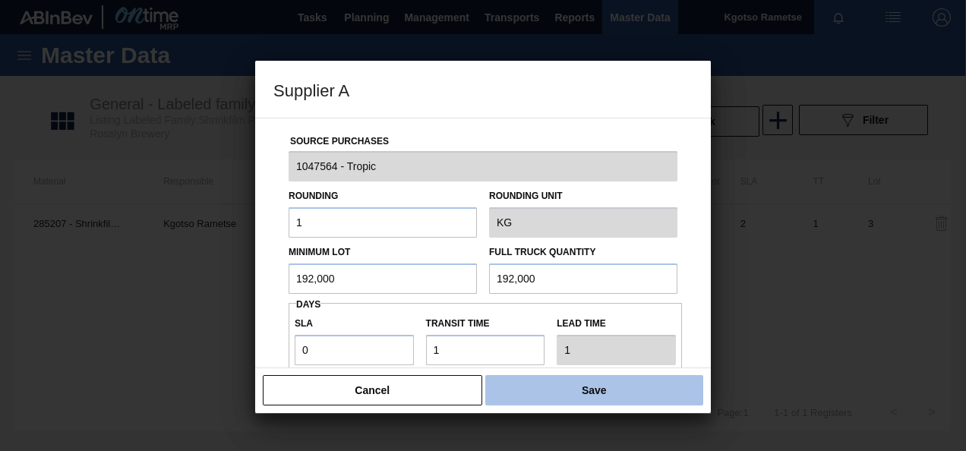
type input "192,000"
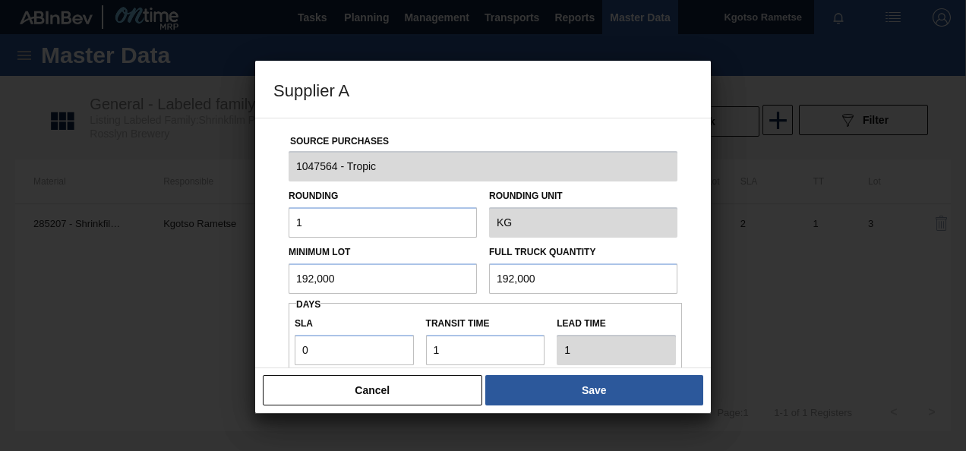
click at [519, 389] on button "Save" at bounding box center [594, 390] width 218 height 30
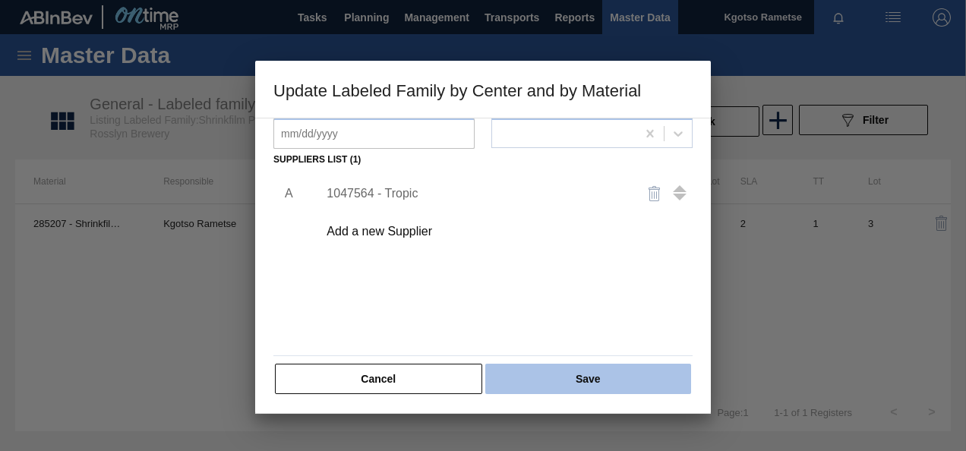
click at [509, 380] on button "Save" at bounding box center [588, 379] width 206 height 30
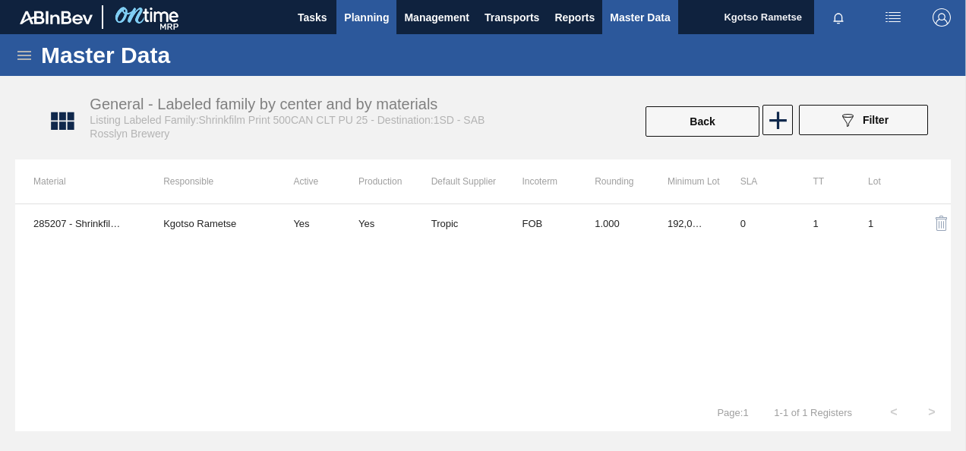
click at [378, 11] on span "Planning" at bounding box center [366, 17] width 45 height 18
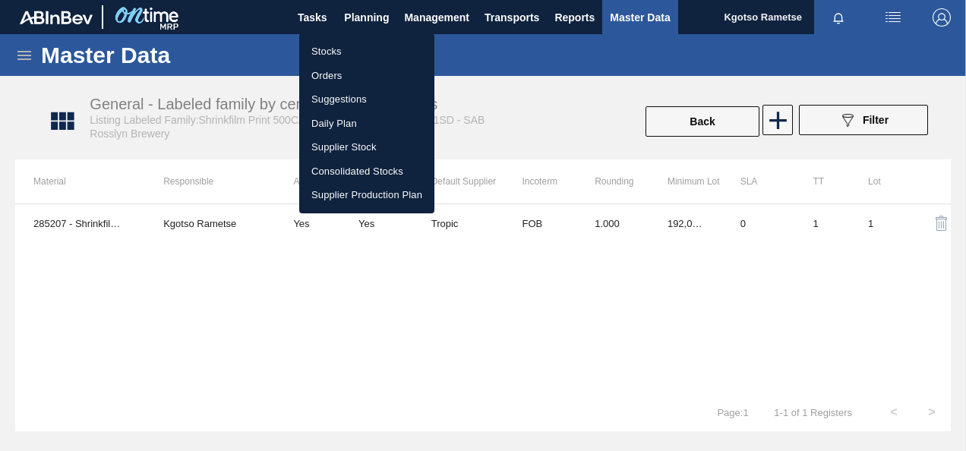
click at [340, 67] on li "Orders" at bounding box center [366, 76] width 135 height 24
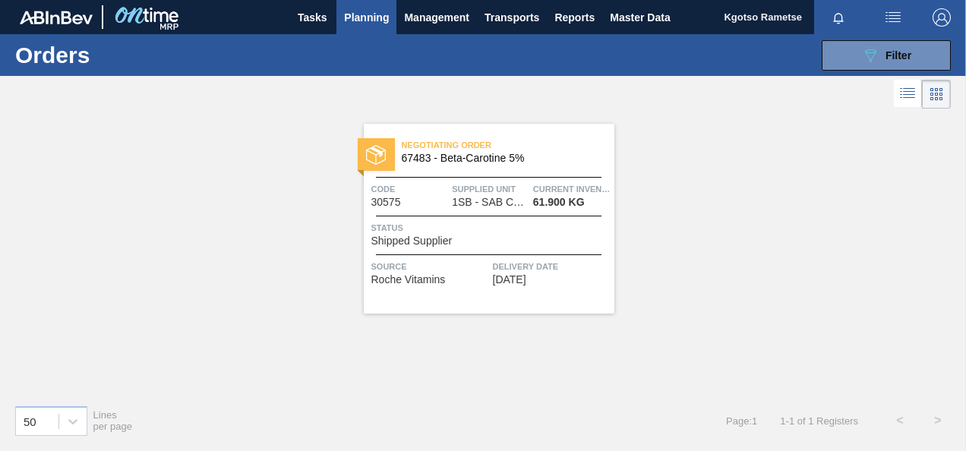
click at [358, 23] on span "Planning" at bounding box center [366, 17] width 45 height 18
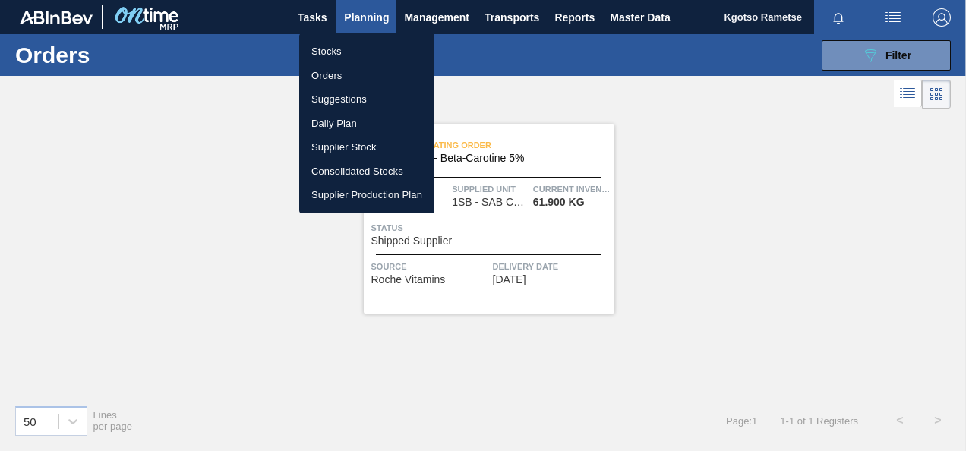
click at [337, 61] on li "Stocks" at bounding box center [366, 51] width 135 height 24
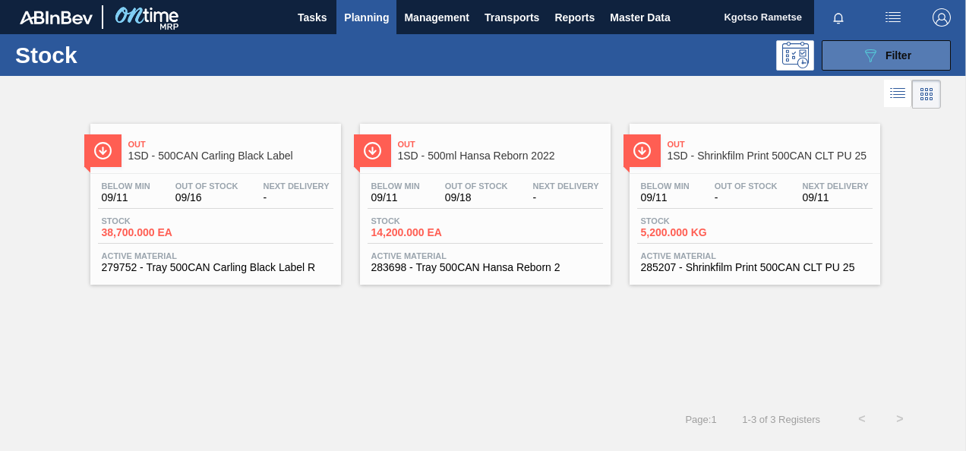
click at [864, 53] on icon "089F7B8B-B2A5-4AFE-B5C0-19BA573D28AC" at bounding box center [870, 55] width 18 height 18
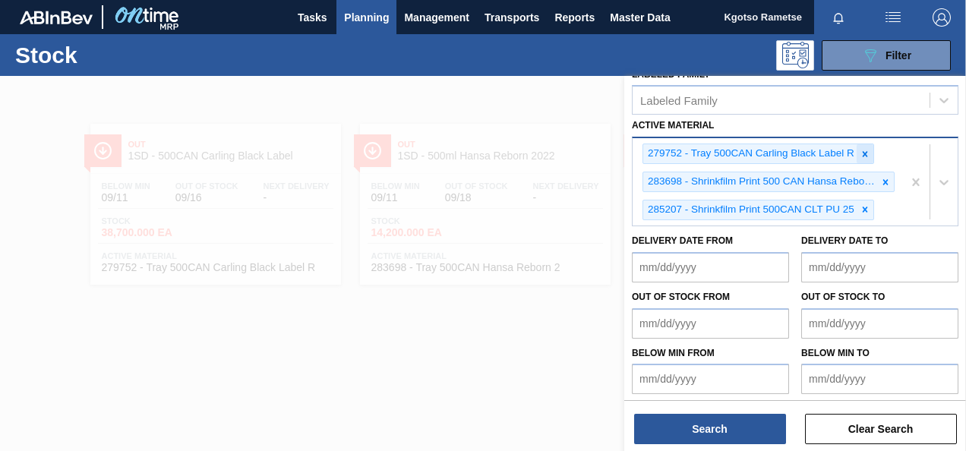
click at [867, 151] on icon at bounding box center [864, 154] width 11 height 11
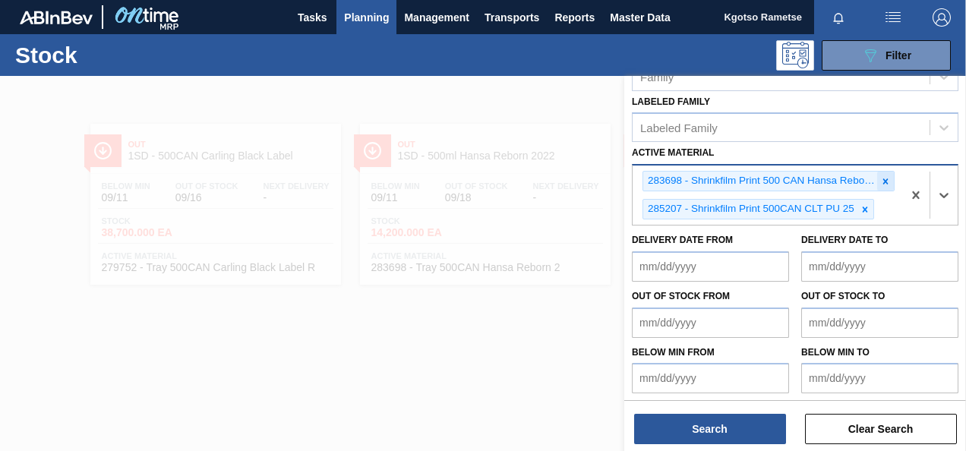
click at [883, 181] on icon at bounding box center [885, 181] width 11 height 11
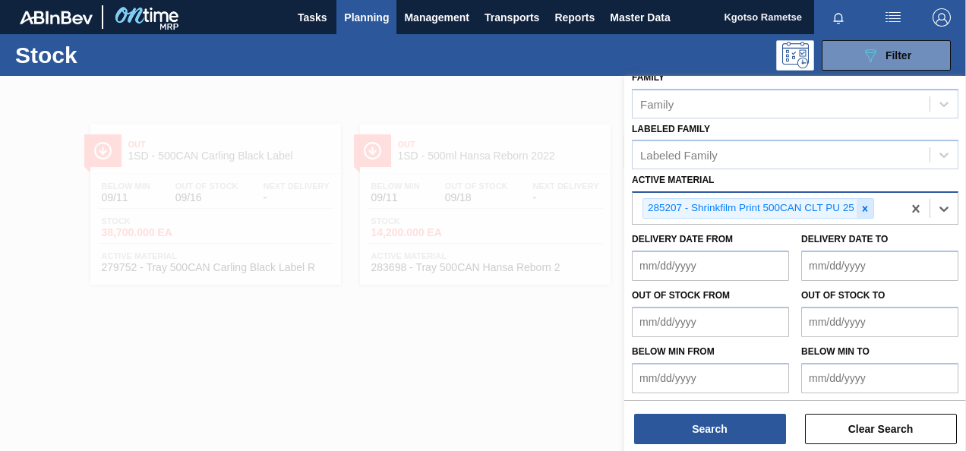
click at [862, 203] on icon at bounding box center [864, 208] width 11 height 11
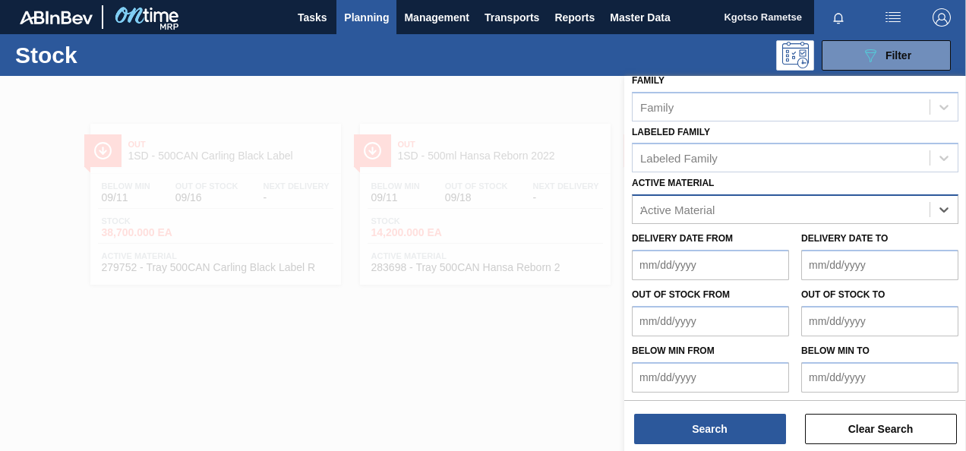
scroll to position [333, 0]
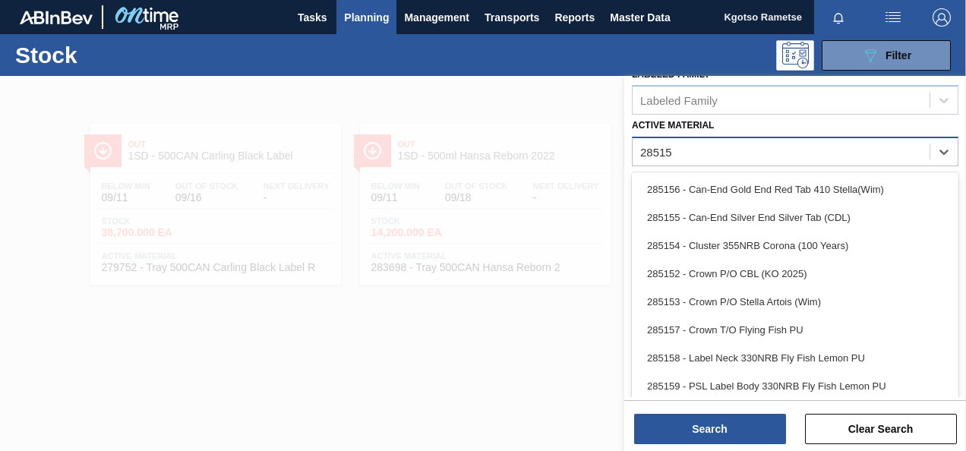
type Material "285157"
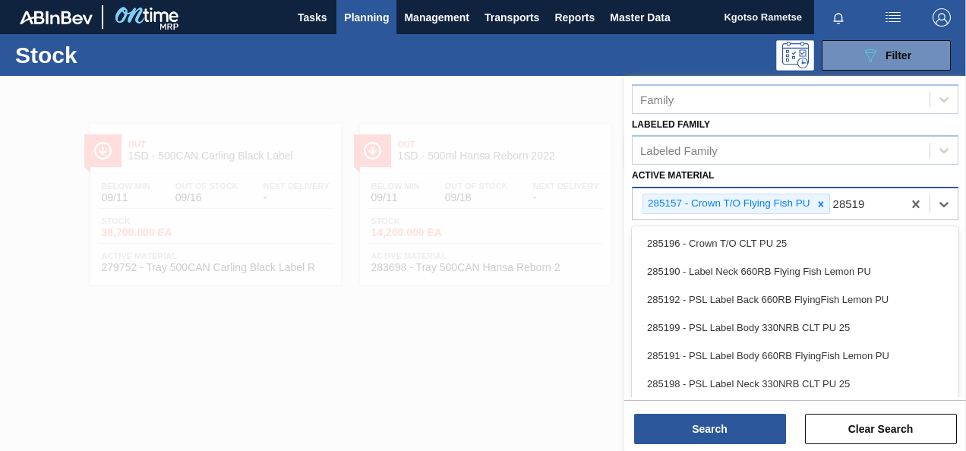
type Material "285196"
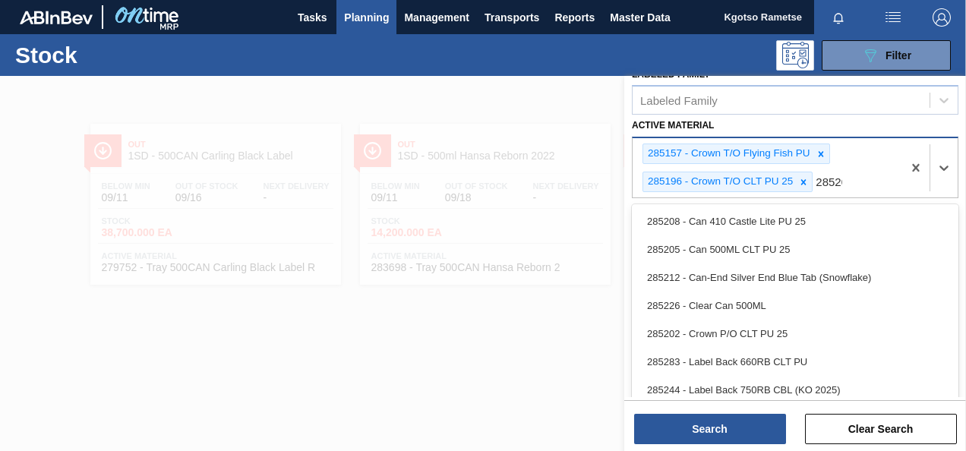
type Material "285202"
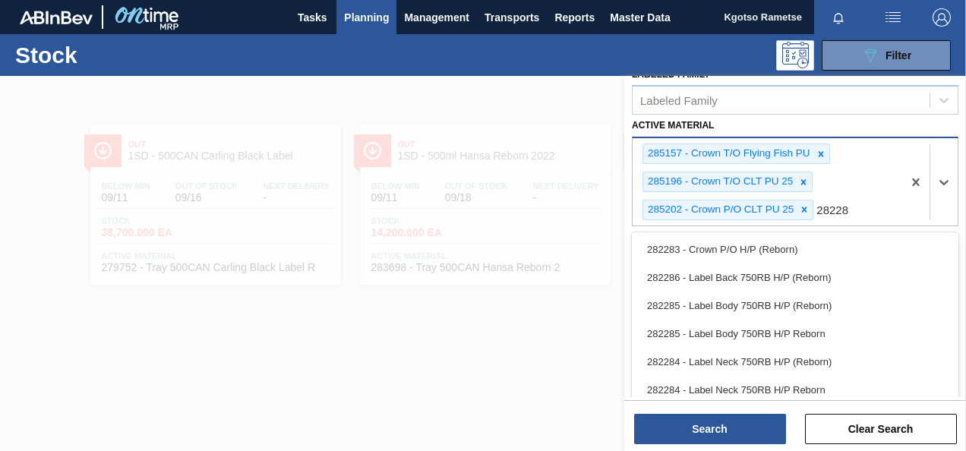
type Material "282283"
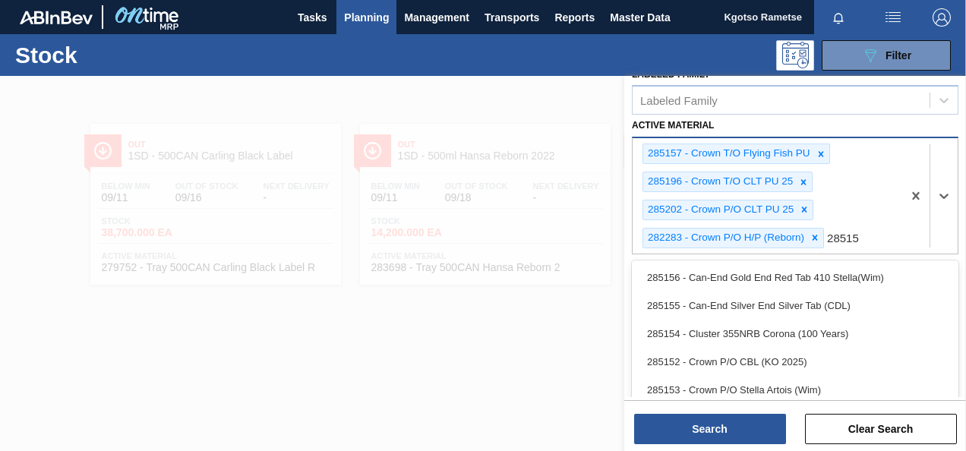
type Material "285152"
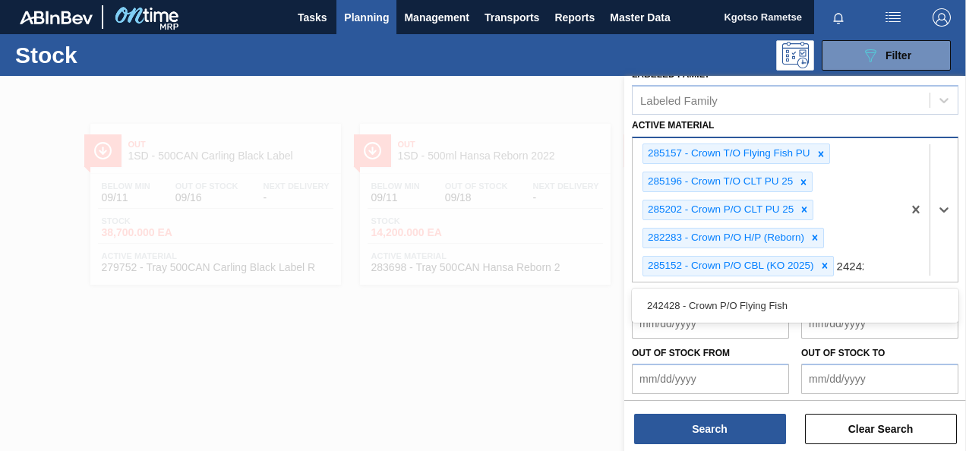
type Material "242428"
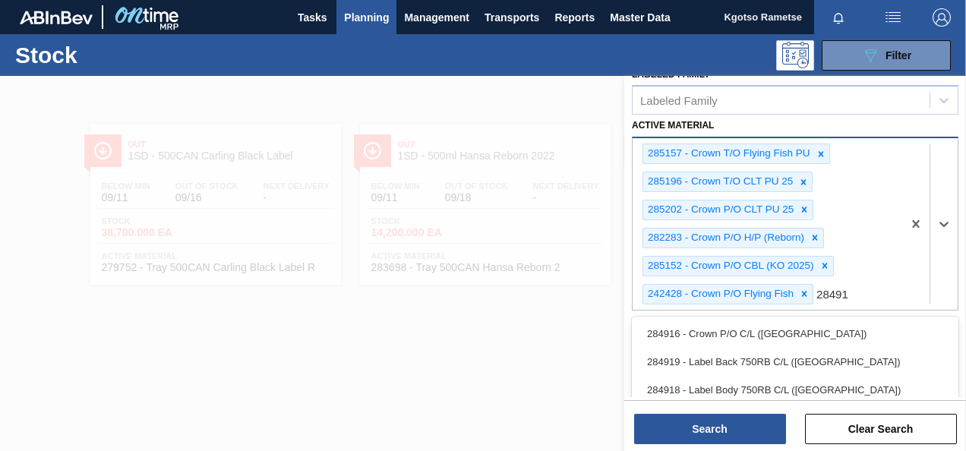
type Material "284916"
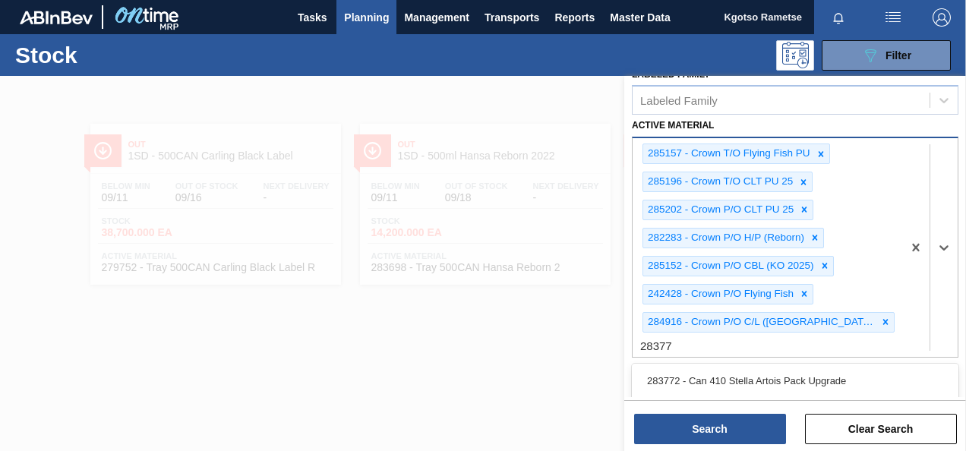
type Material "283779"
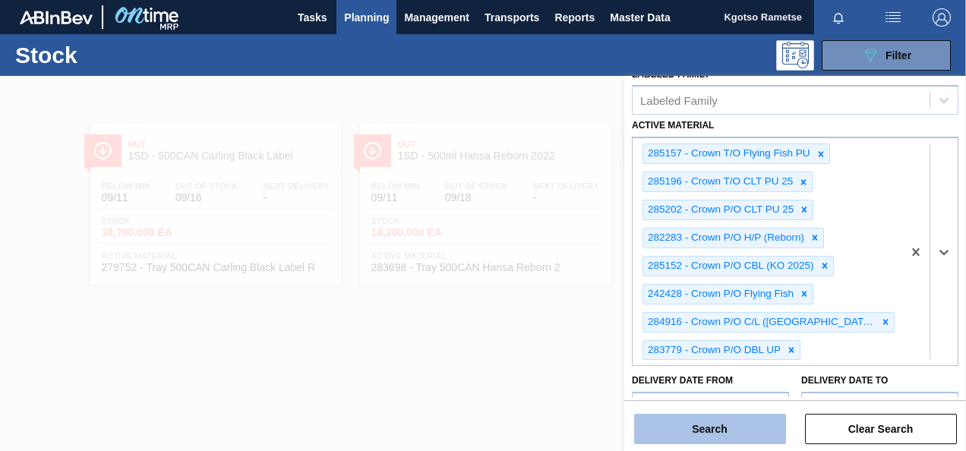
click at [721, 418] on button "Search" at bounding box center [710, 429] width 152 height 30
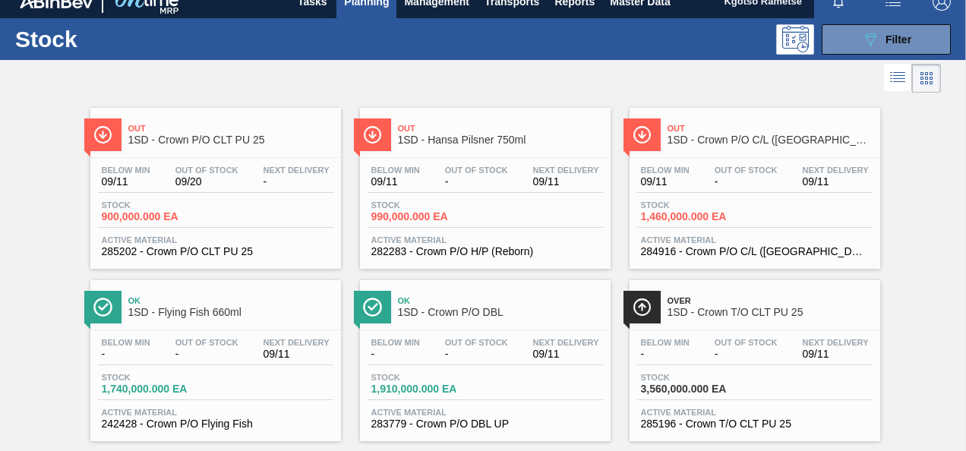
scroll to position [0, 0]
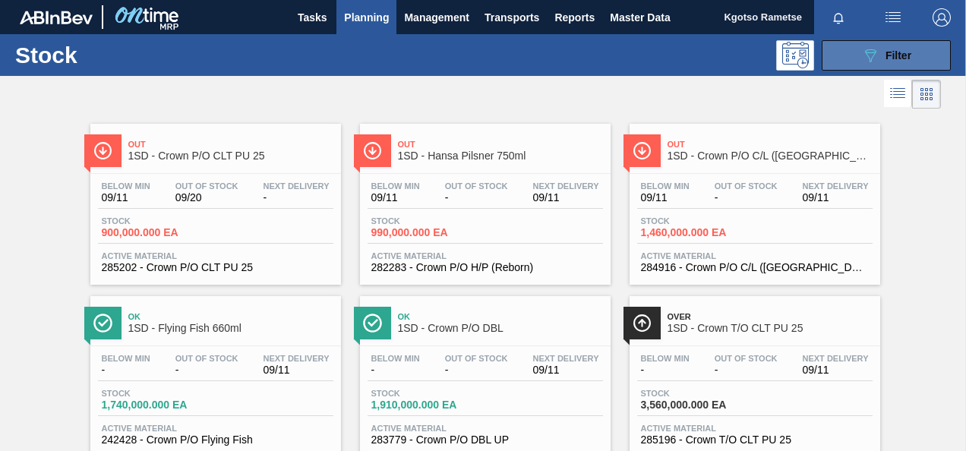
click at [900, 44] on button "089F7B8B-B2A5-4AFE-B5C0-19BA573D28AC Filter" at bounding box center [885, 55] width 129 height 30
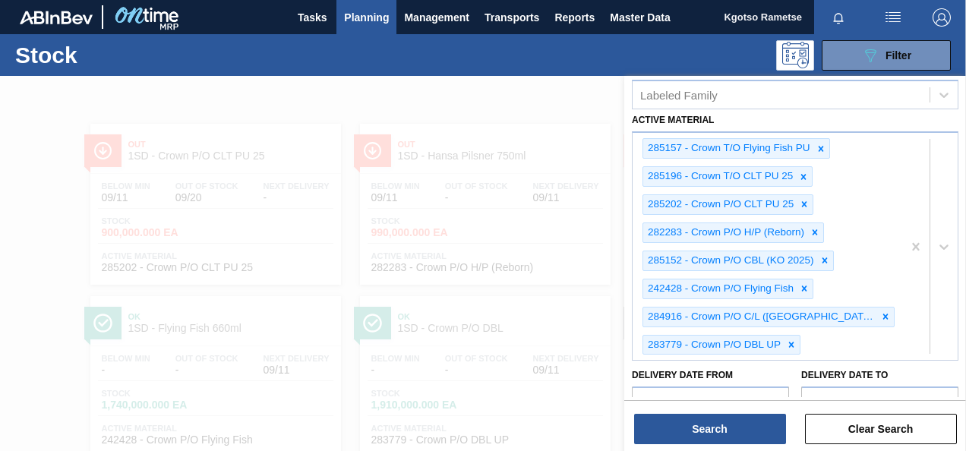
scroll to position [243, 0]
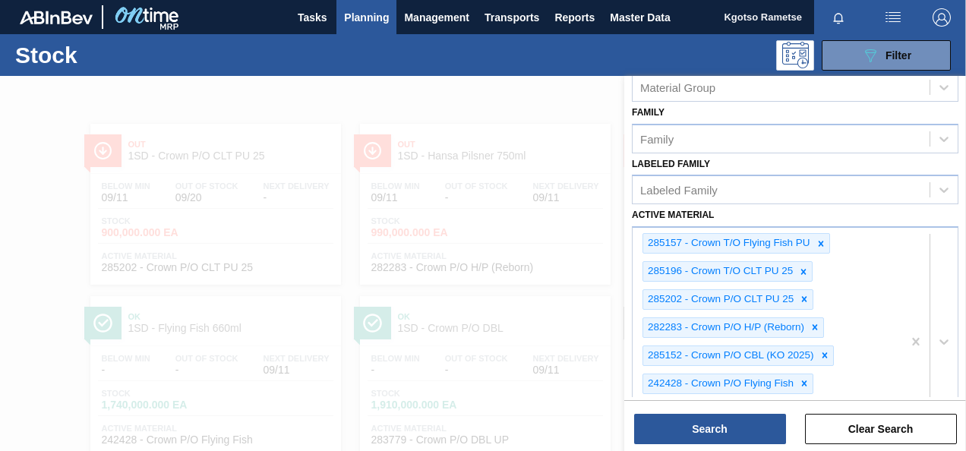
click at [75, 252] on div at bounding box center [483, 301] width 966 height 451
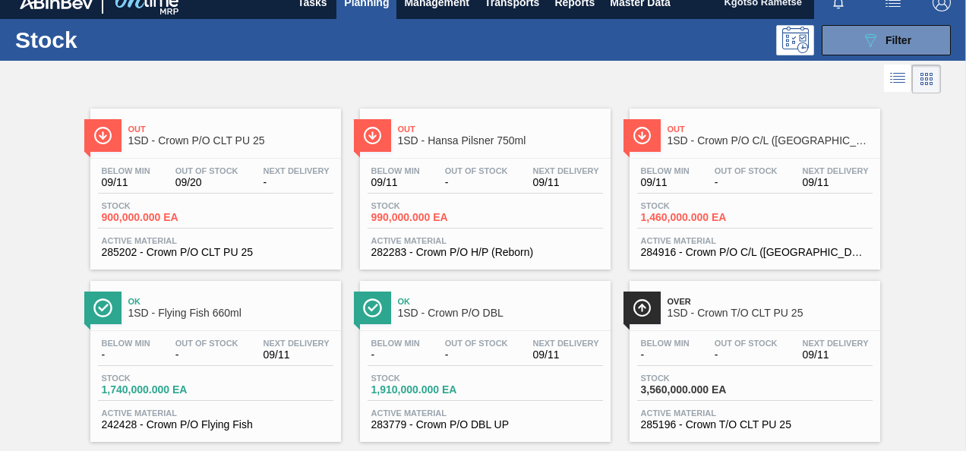
scroll to position [0, 0]
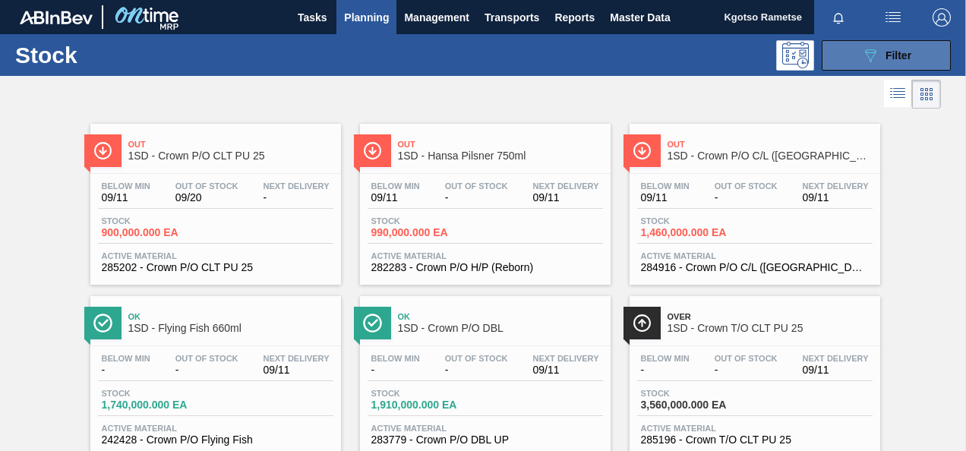
drag, startPoint x: 879, startPoint y: 61, endPoint x: 861, endPoint y: 88, distance: 32.2
click at [879, 61] on div "089F7B8B-B2A5-4AFE-B5C0-19BA573D28AC Filter" at bounding box center [886, 55] width 50 height 18
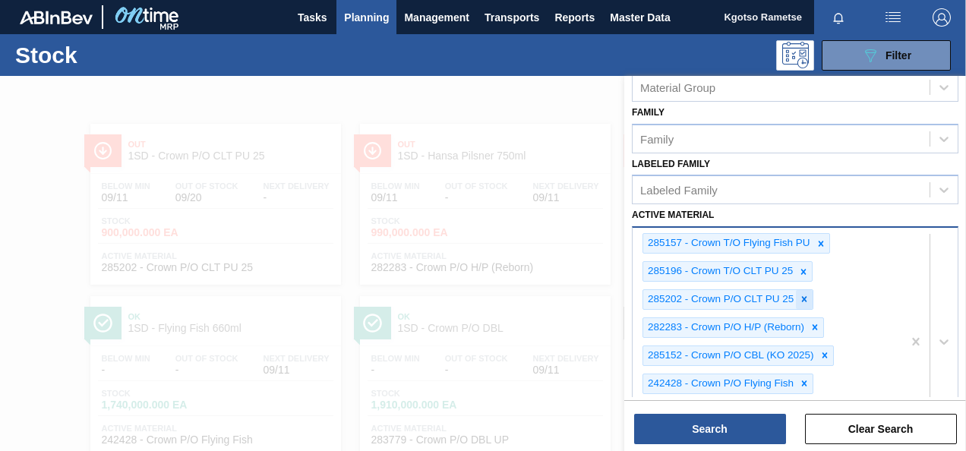
click at [805, 294] on icon at bounding box center [804, 299] width 11 height 11
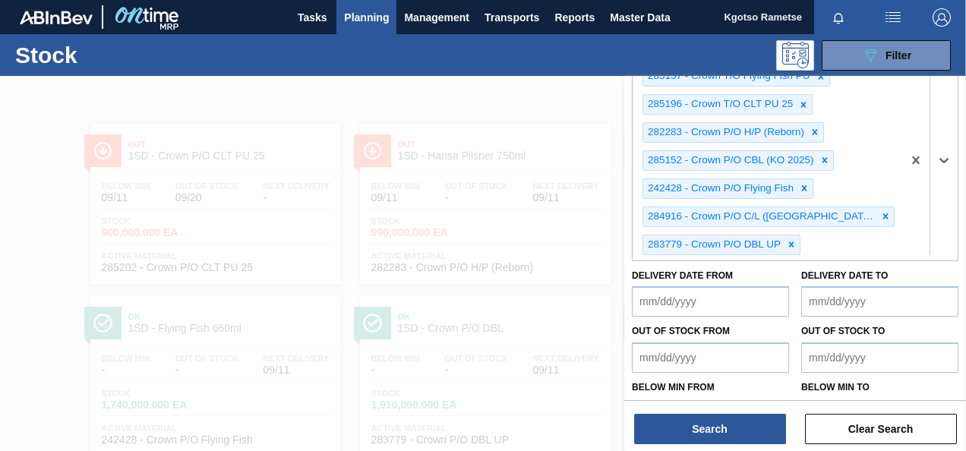
scroll to position [364, 0]
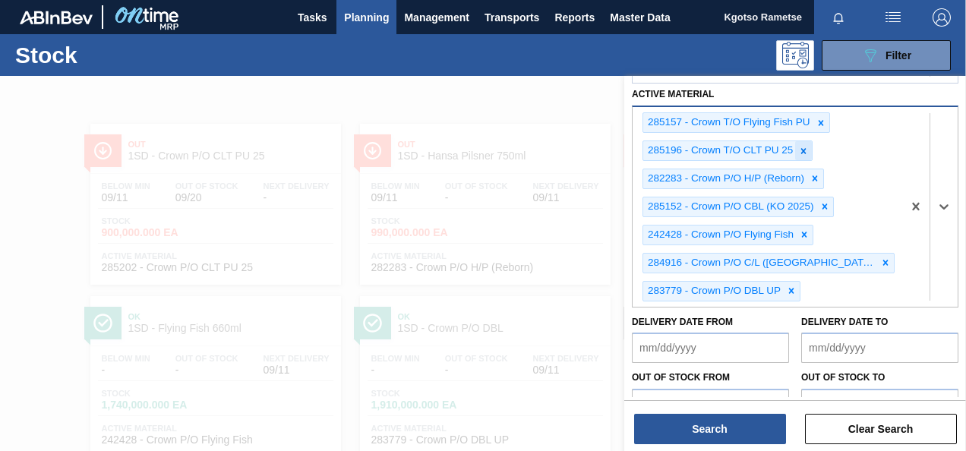
click at [802, 150] on icon at bounding box center [803, 151] width 11 height 11
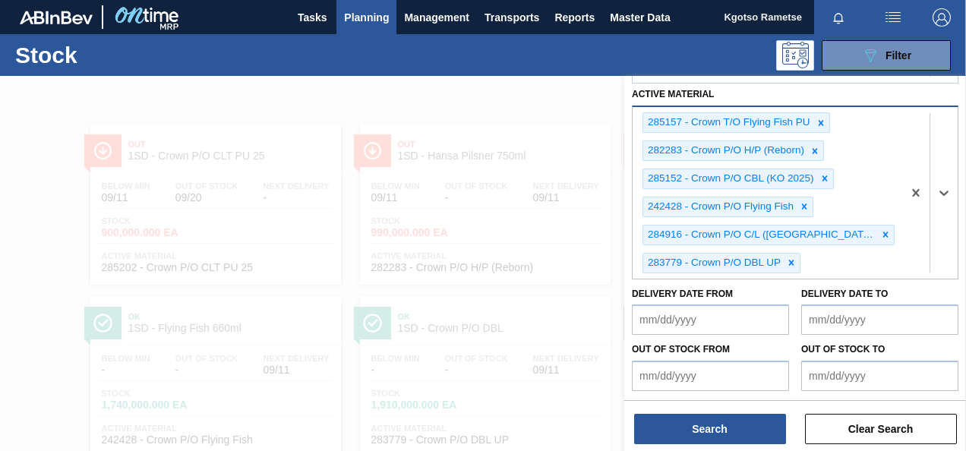
click at [802, 150] on div "282283 - Crown P/O H/P (Reborn)" at bounding box center [724, 150] width 163 height 19
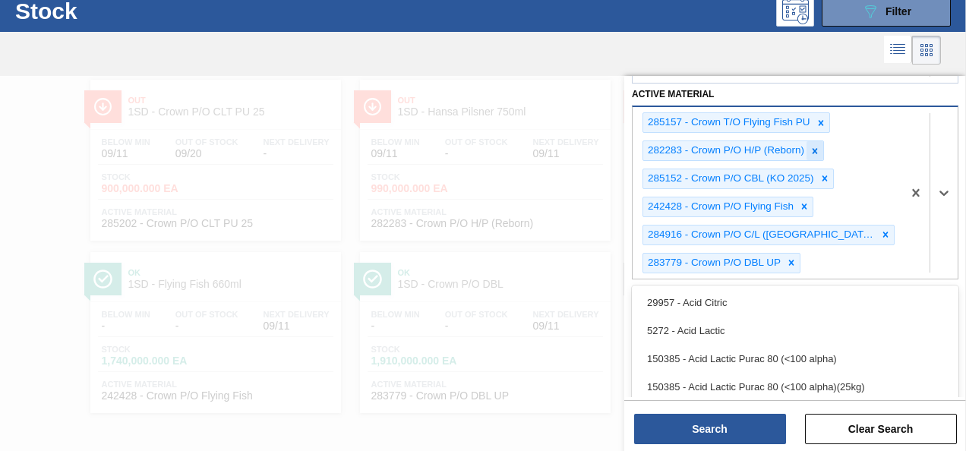
click at [814, 148] on icon at bounding box center [814, 150] width 5 height 5
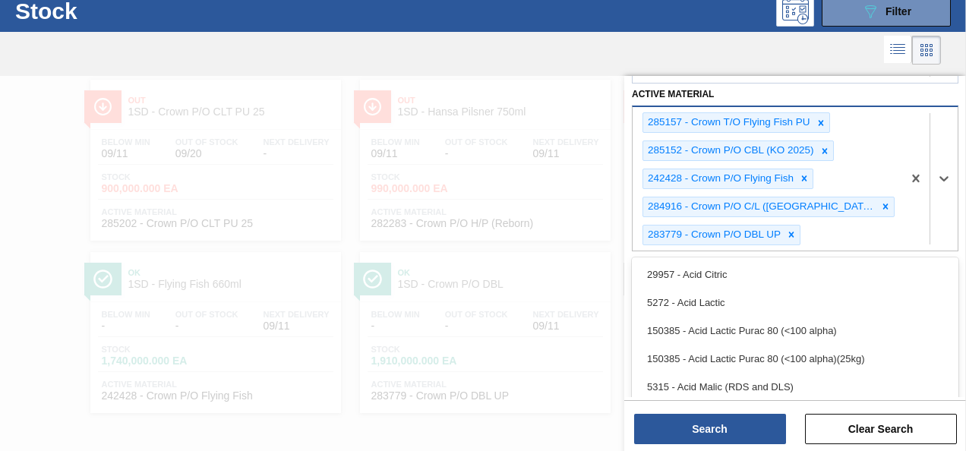
click at [814, 148] on div "285152 - Crown P/O CBL (KO 2025)" at bounding box center [729, 150] width 173 height 19
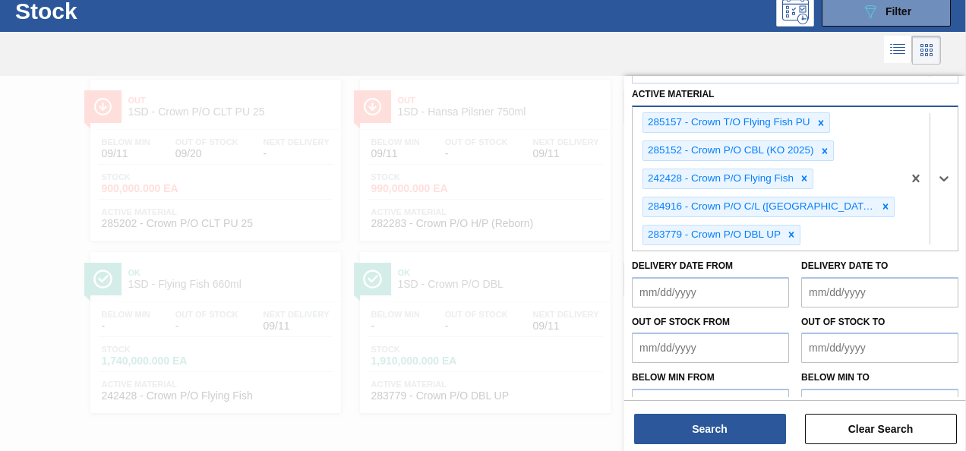
click at [823, 146] on icon at bounding box center [824, 151] width 11 height 11
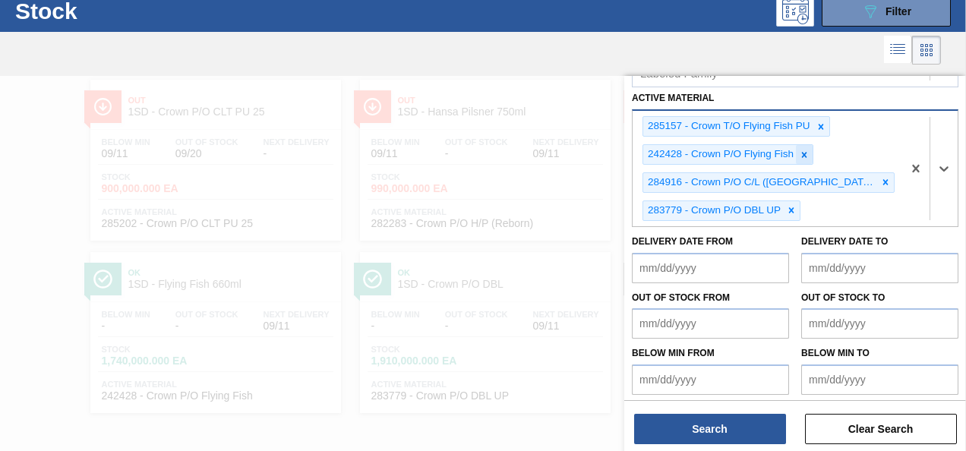
click at [808, 150] on icon at bounding box center [804, 155] width 11 height 11
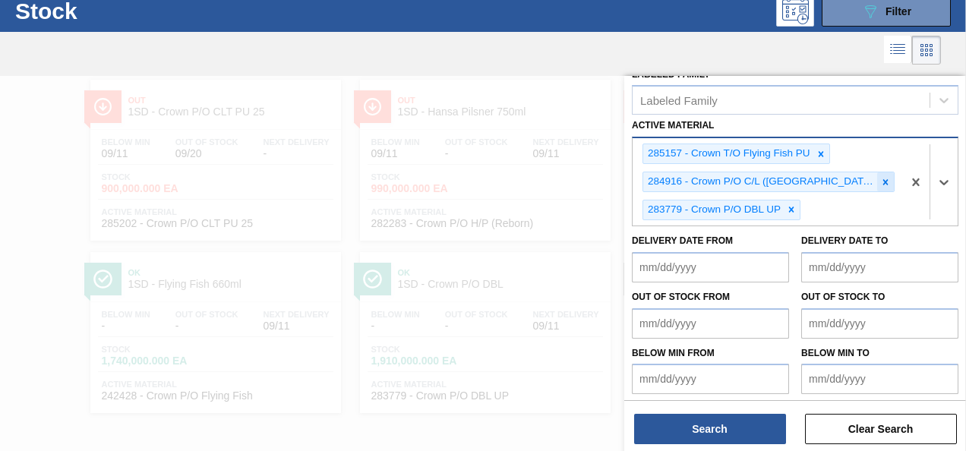
click at [880, 177] on icon at bounding box center [885, 182] width 11 height 11
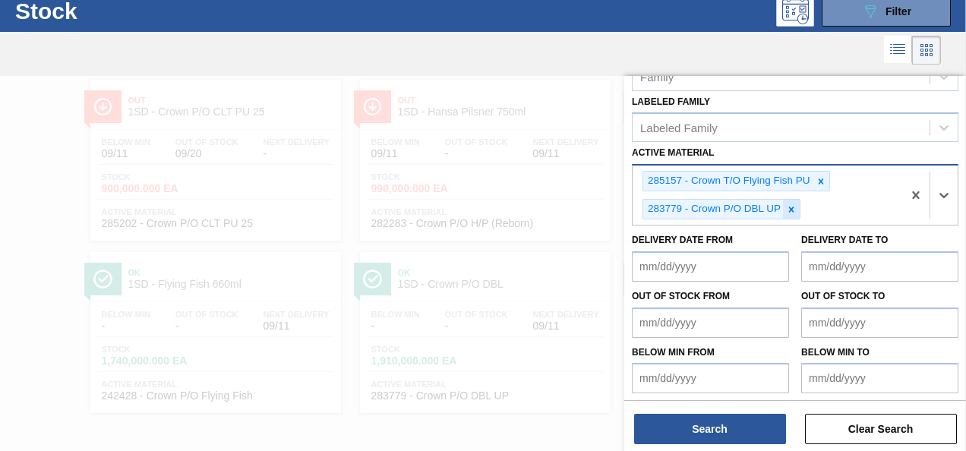
click at [795, 204] on icon at bounding box center [791, 209] width 11 height 11
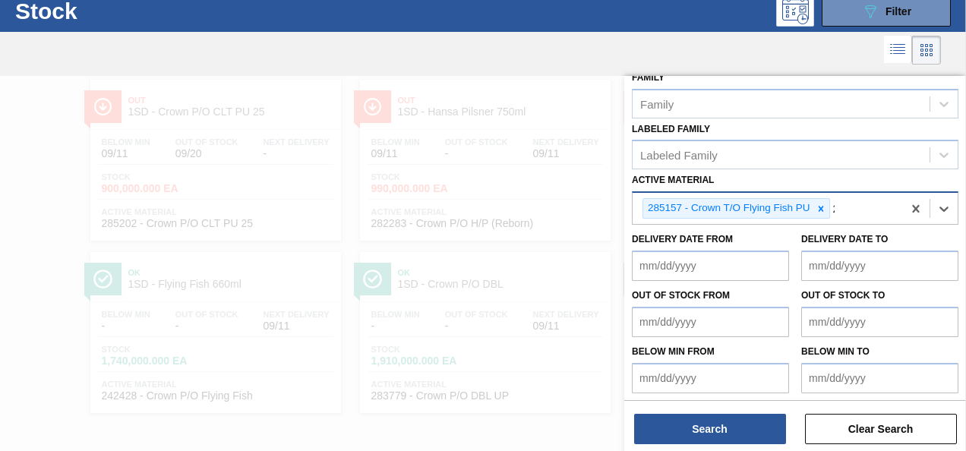
scroll to position [336, 0]
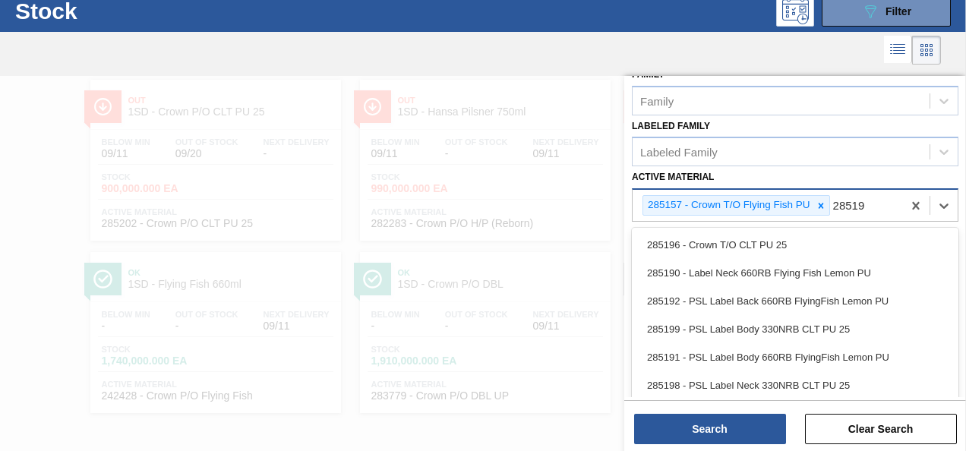
type Material "285196"
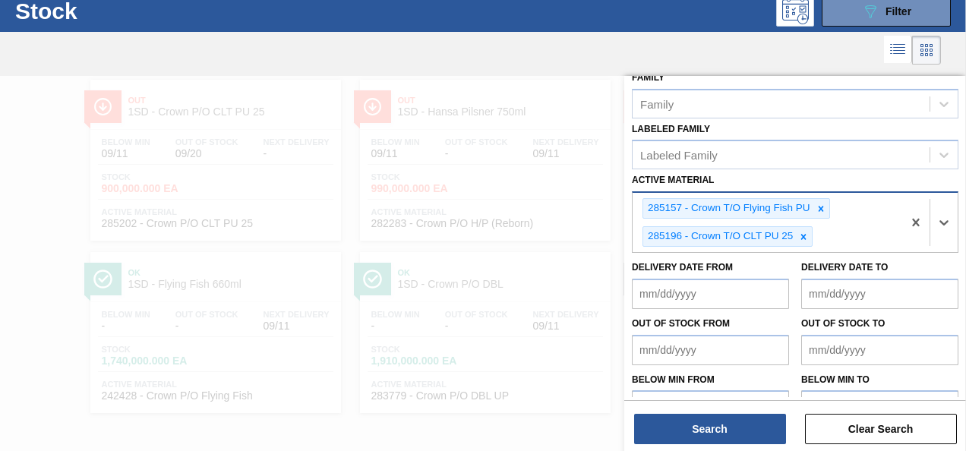
scroll to position [305, 0]
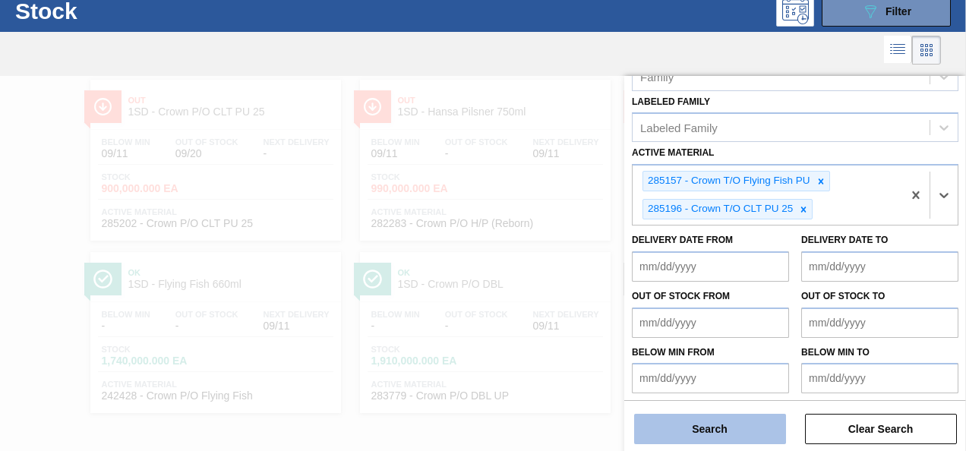
click at [664, 418] on button "Search" at bounding box center [710, 429] width 152 height 30
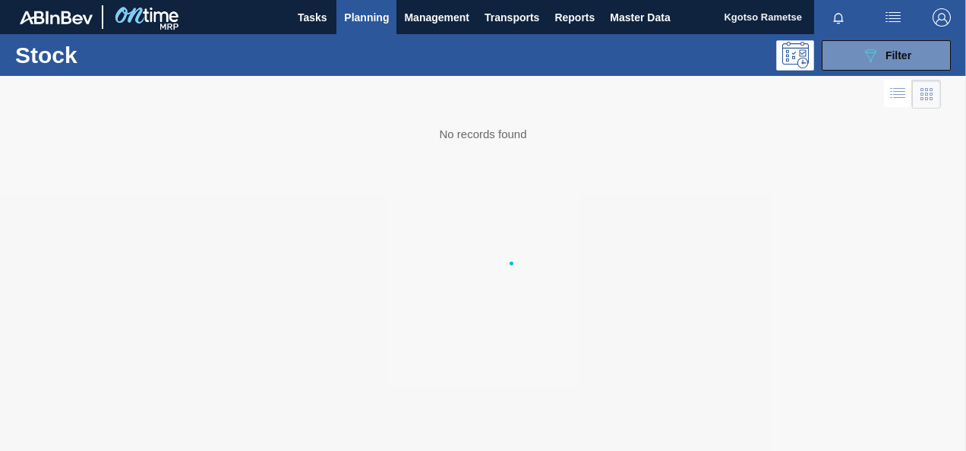
scroll to position [0, 0]
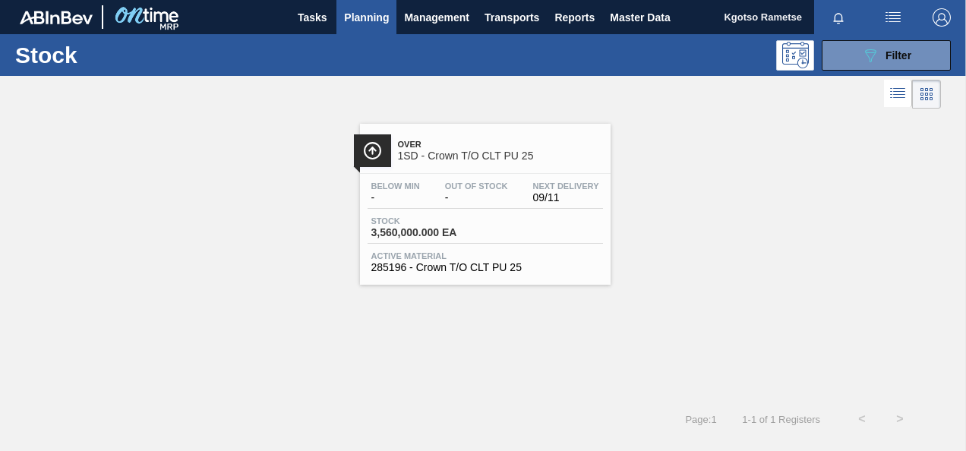
click at [489, 204] on div "Below Min - Out Of Stock - Next Delivery 09/11" at bounding box center [484, 194] width 235 height 27
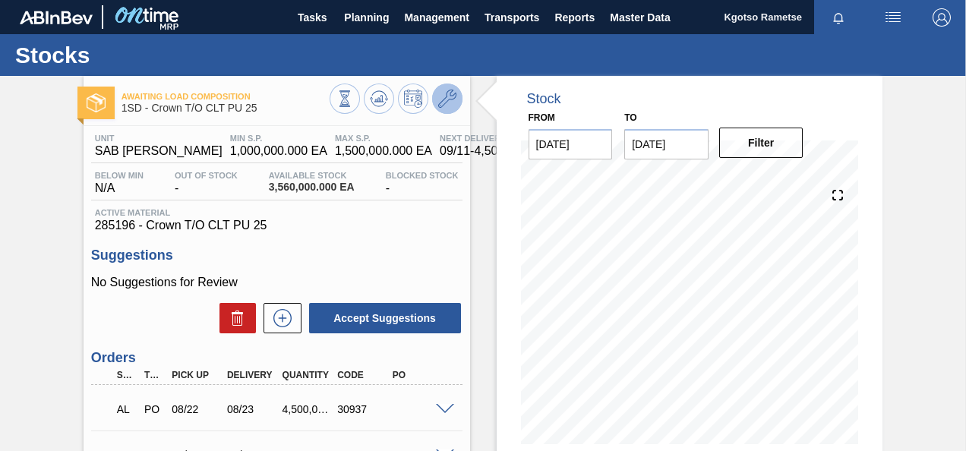
click at [453, 99] on icon at bounding box center [447, 99] width 18 height 18
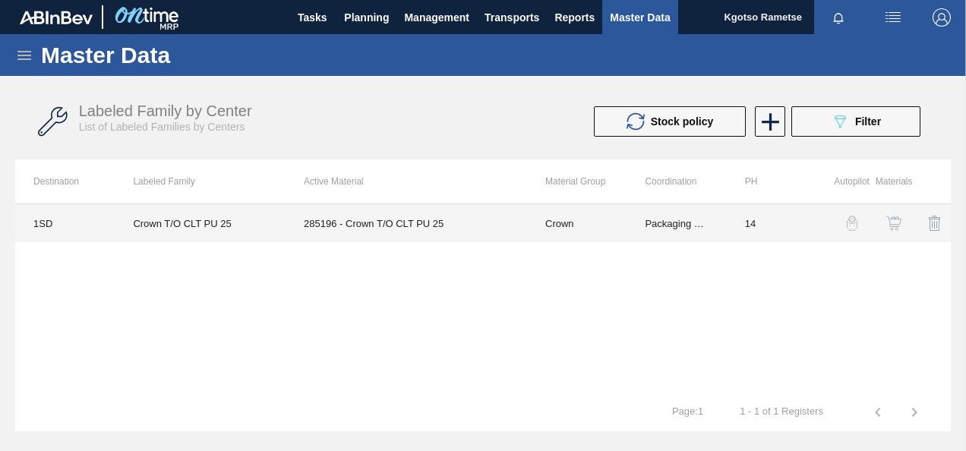
click at [476, 217] on td "285196 - Crown T/O CLT PU 25" at bounding box center [405, 223] width 241 height 38
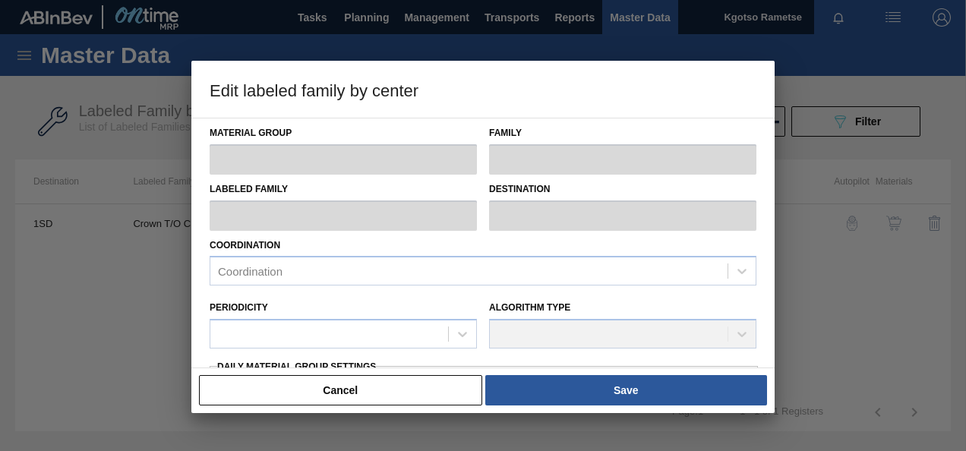
type input "Crown"
type input "T/O"
type input "Crown T/O CLT PU 25"
type input "1SD - SAB [PERSON_NAME]"
type input "14"
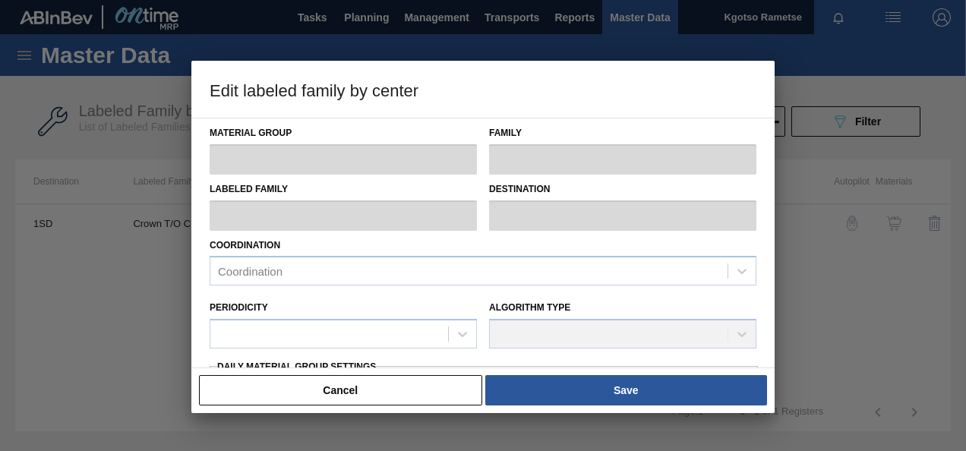
type input "1,000,000"
type input "1,500,000"
type input "100"
type input "1,500,000.000"
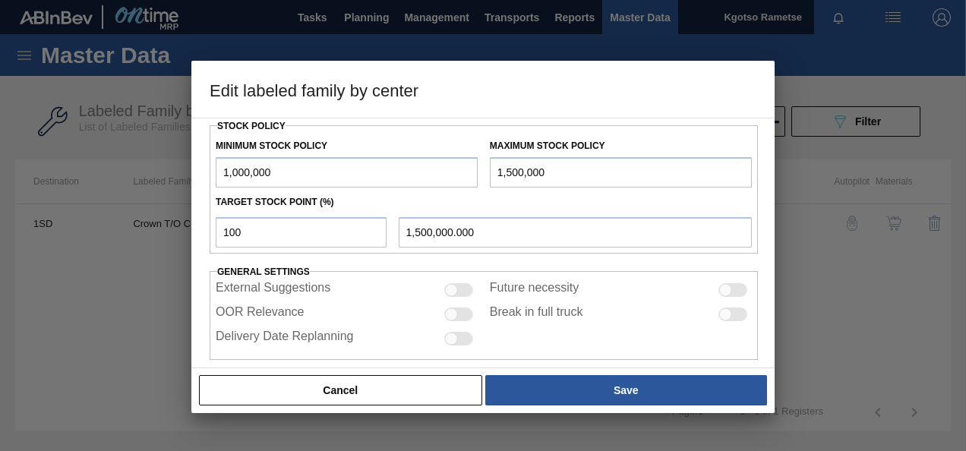
scroll to position [421, 0]
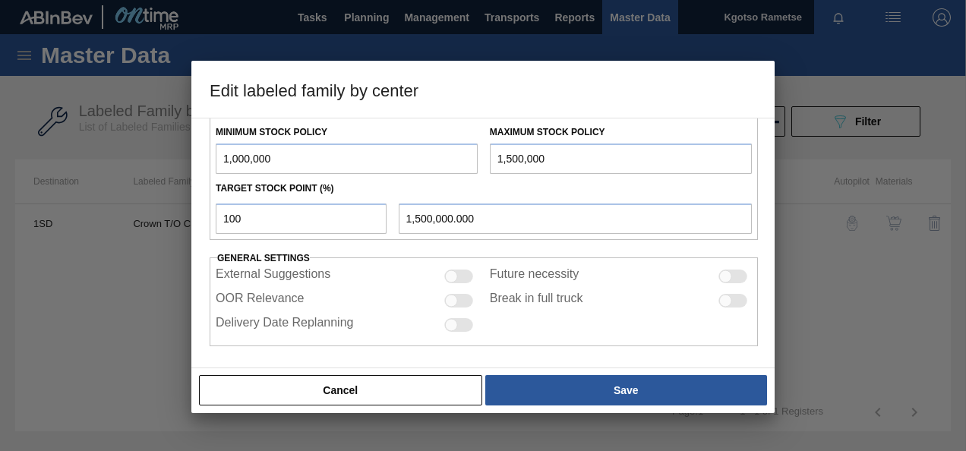
drag, startPoint x: 228, startPoint y: 157, endPoint x: 210, endPoint y: 158, distance: 18.2
click at [210, 158] on div "Minimum Stock Policy 1,000,000" at bounding box center [347, 147] width 274 height 52
type input "2,000,000"
drag, startPoint x: 503, startPoint y: 154, endPoint x: 469, endPoint y: 155, distance: 33.4
click at [470, 155] on div "Minimum Stock Policy 2,000,000 Maximum Stock Policy 1,500,000" at bounding box center [484, 146] width 548 height 56
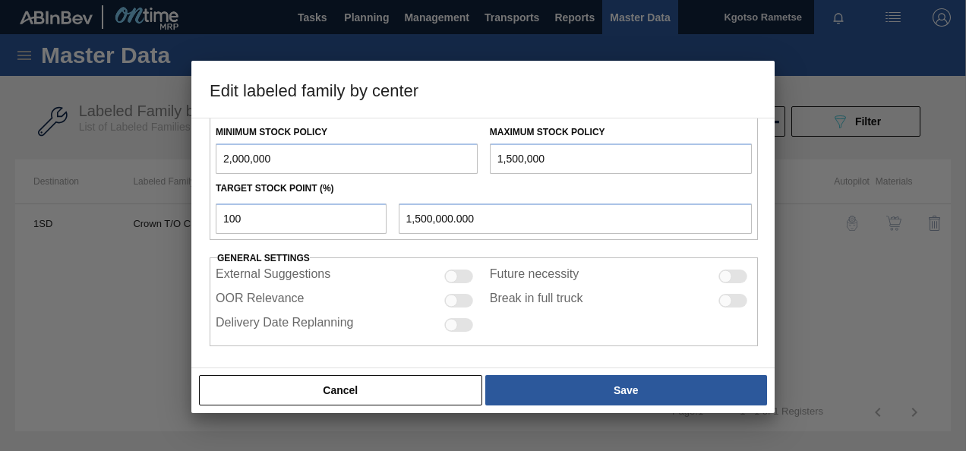
type input "3,500,000"
type input "3,500,000.000"
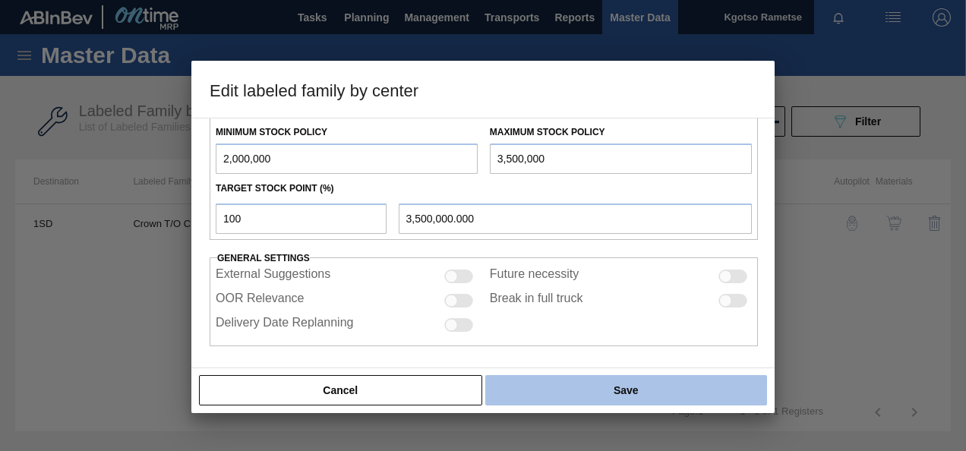
type input "3,500,000"
click at [543, 394] on button "Save" at bounding box center [626, 390] width 282 height 30
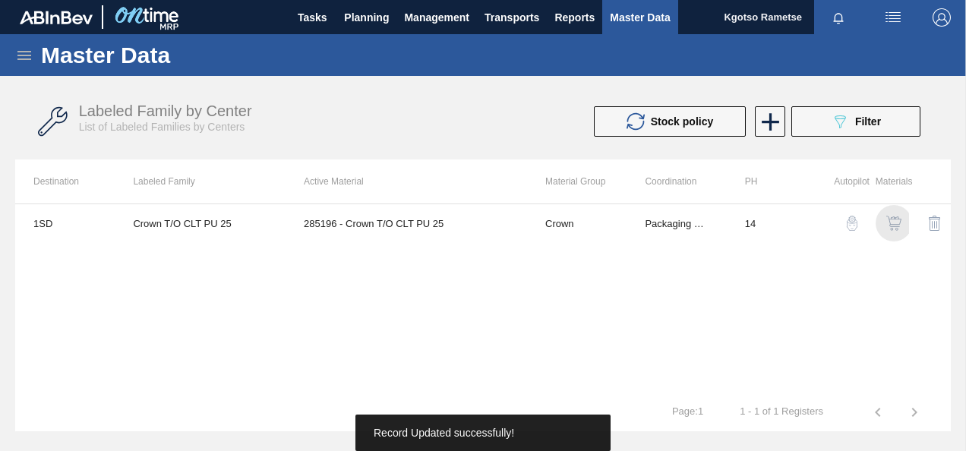
click at [893, 220] on img "button" at bounding box center [893, 223] width 15 height 15
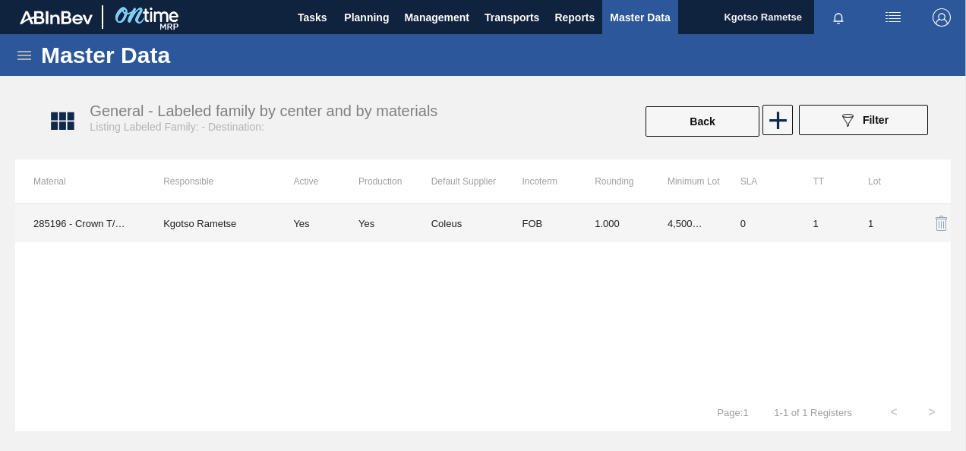
click at [669, 223] on td "4,500,000.000" at bounding box center [685, 223] width 73 height 38
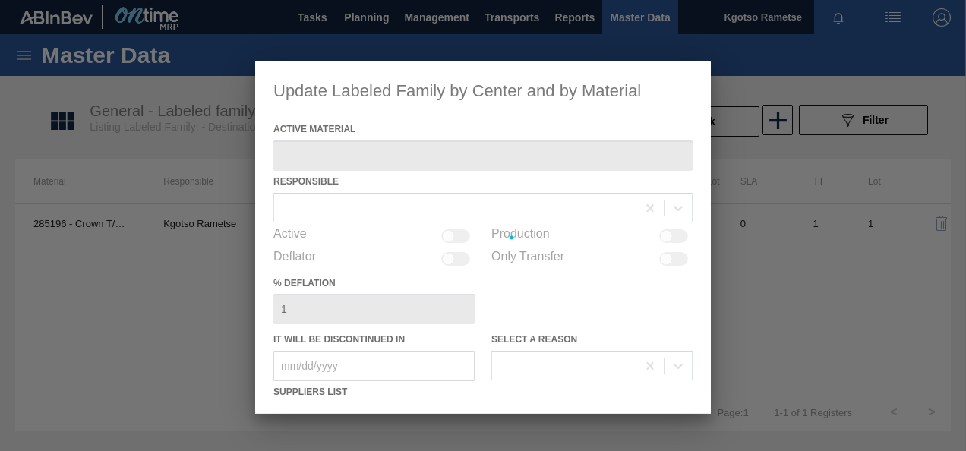
type Material "285196 - Crown T/O CLT PU 25"
checkbox input "true"
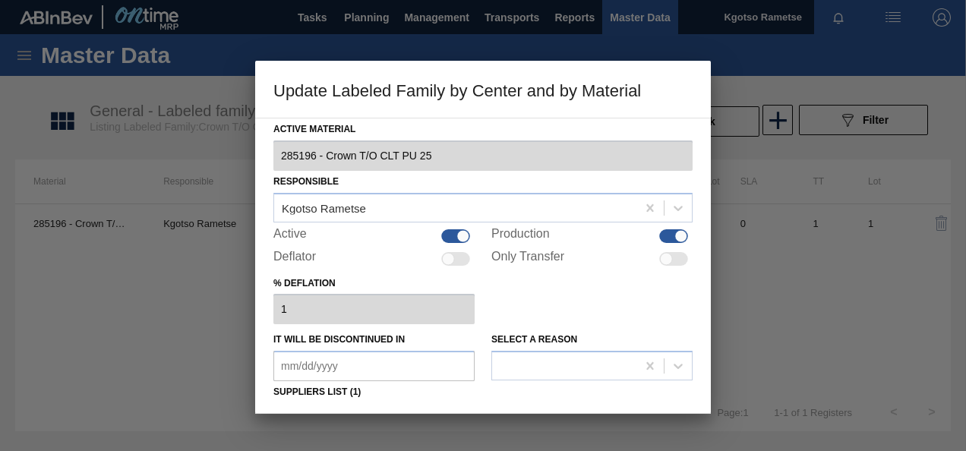
scroll to position [76, 0]
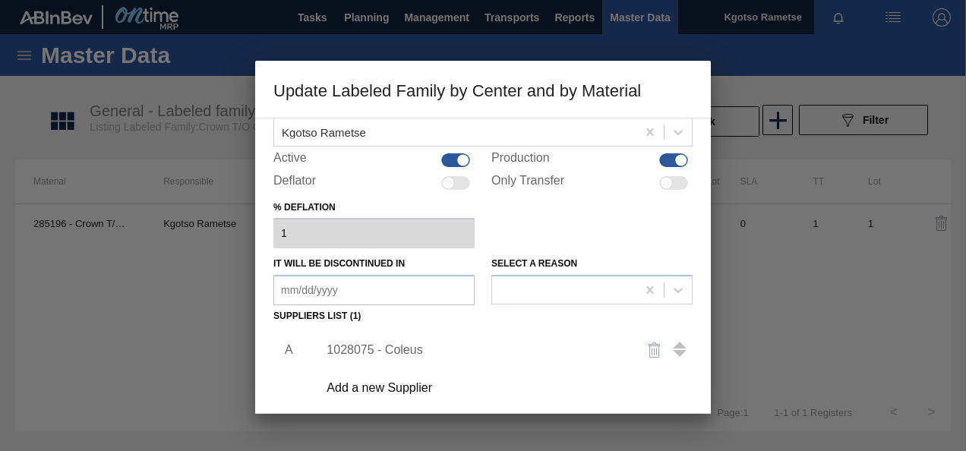
click at [384, 342] on div "1028075 - Coleus" at bounding box center [500, 350] width 383 height 38
click at [374, 343] on div "1028075 - Coleus" at bounding box center [475, 350] width 298 height 14
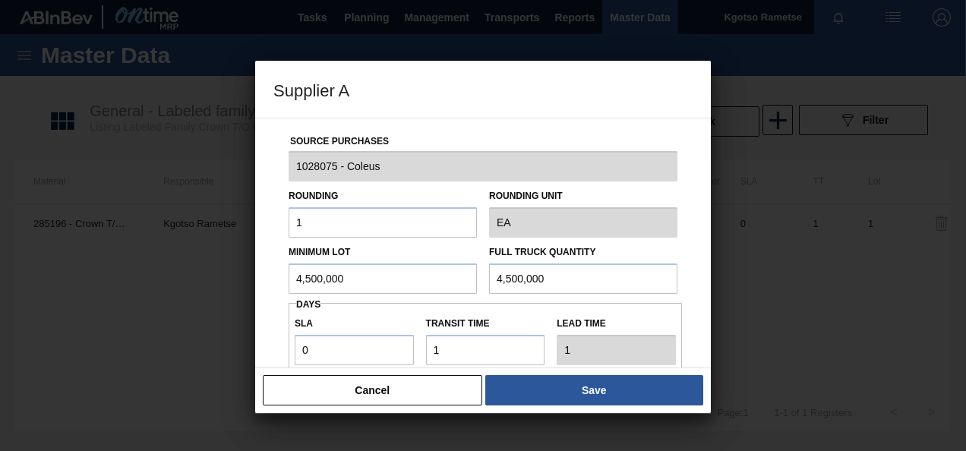
drag, startPoint x: 360, startPoint y: 279, endPoint x: 208, endPoint y: 284, distance: 151.9
click at [241, 287] on div "Supplier A Source Purchases 1028075 - Coleus Rounding 1 Rounding Unit EA Minimu…" at bounding box center [483, 225] width 966 height 451
drag, startPoint x: 370, startPoint y: 278, endPoint x: 116, endPoint y: 284, distance: 253.7
click at [179, 282] on div "Supplier A Source Purchases 1028075 - Coleus Rounding 1 Rounding Unit EA Minimu…" at bounding box center [483, 225] width 966 height 451
type input "1,350,000"
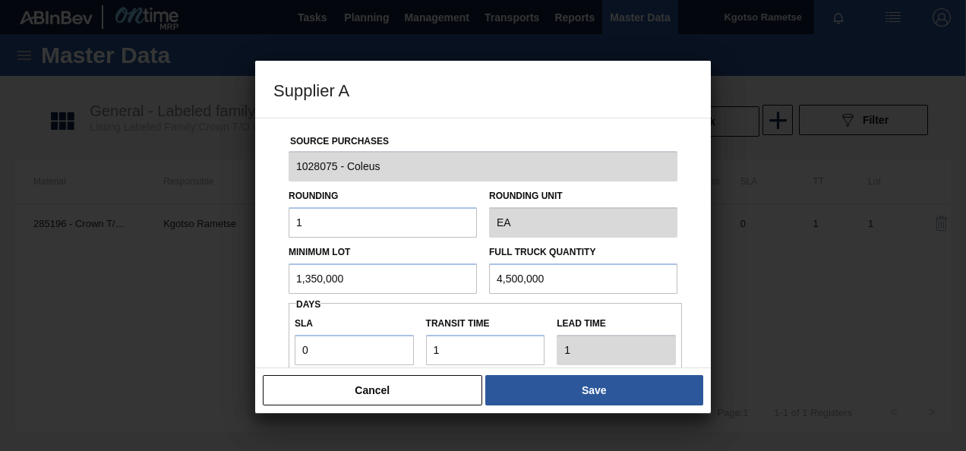
click at [463, 278] on div "Minimum Lot 1,350,000 Full Truck Quantity 4,500,000" at bounding box center [482, 266] width 401 height 56
paste input "1,35"
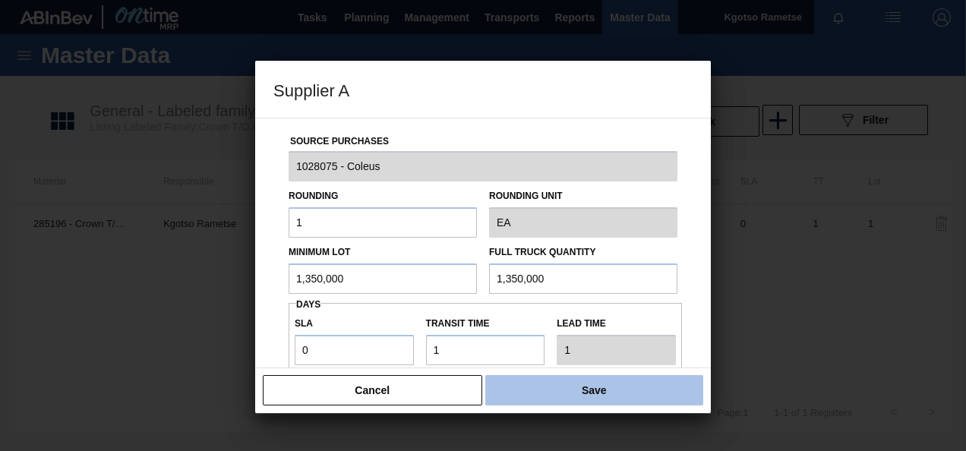
type input "1,350,000"
click at [541, 393] on button "Save" at bounding box center [594, 390] width 218 height 30
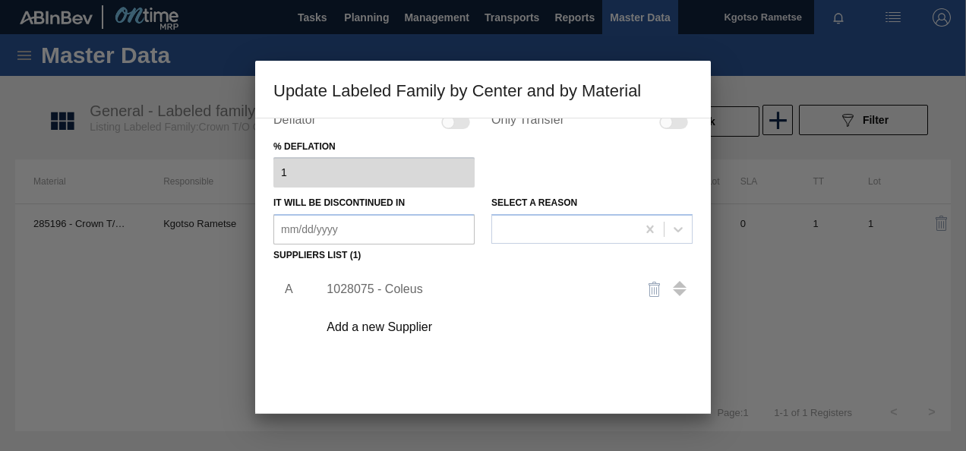
scroll to position [232, 0]
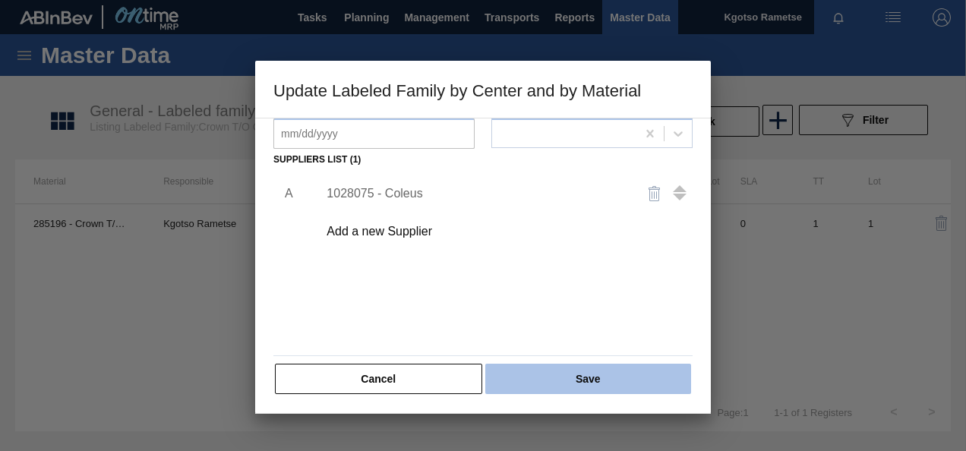
click at [534, 367] on button "Save" at bounding box center [588, 379] width 206 height 30
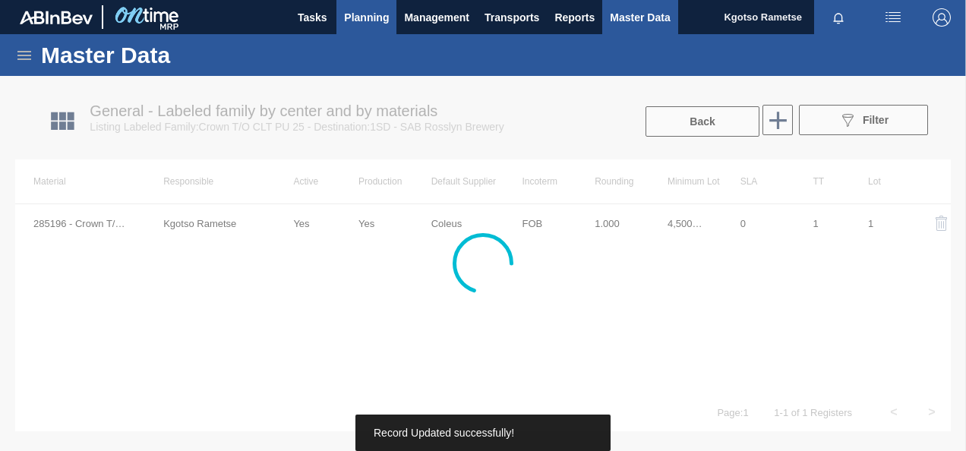
click at [368, 16] on span "Planning" at bounding box center [366, 17] width 45 height 18
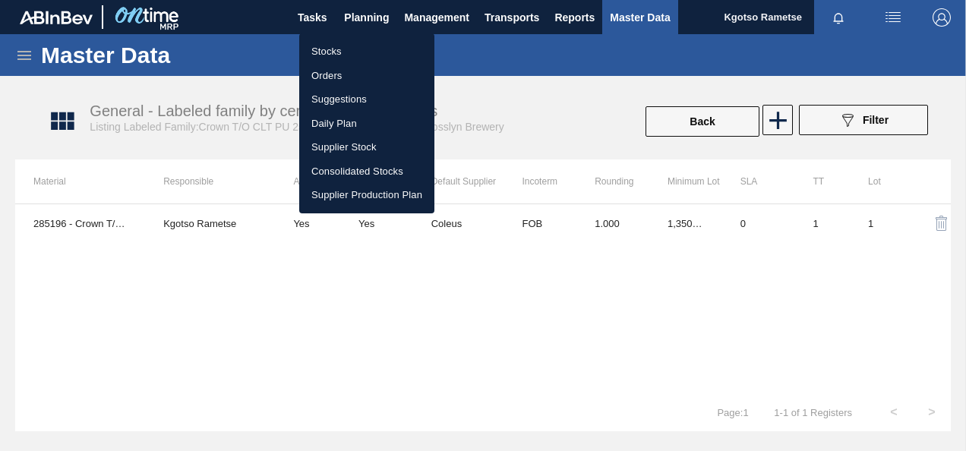
click at [352, 47] on li "Stocks" at bounding box center [366, 51] width 135 height 24
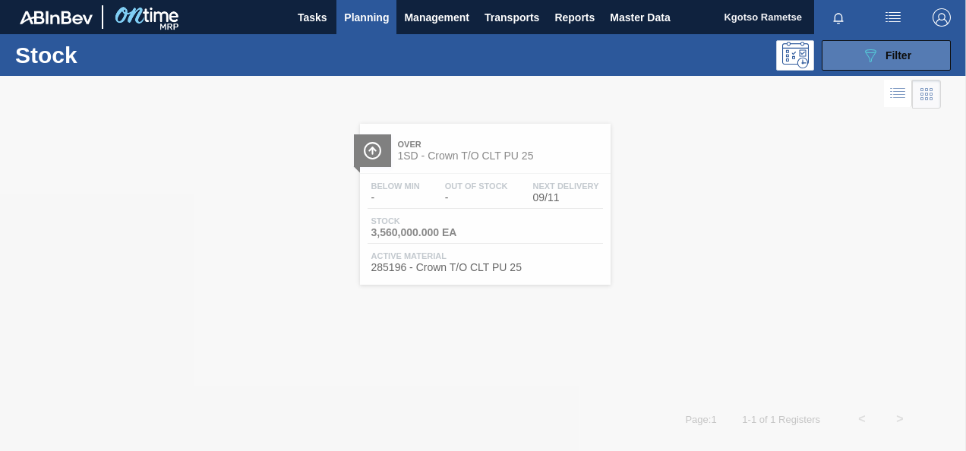
click at [831, 58] on button "089F7B8B-B2A5-4AFE-B5C0-19BA573D28AC Filter" at bounding box center [885, 55] width 129 height 30
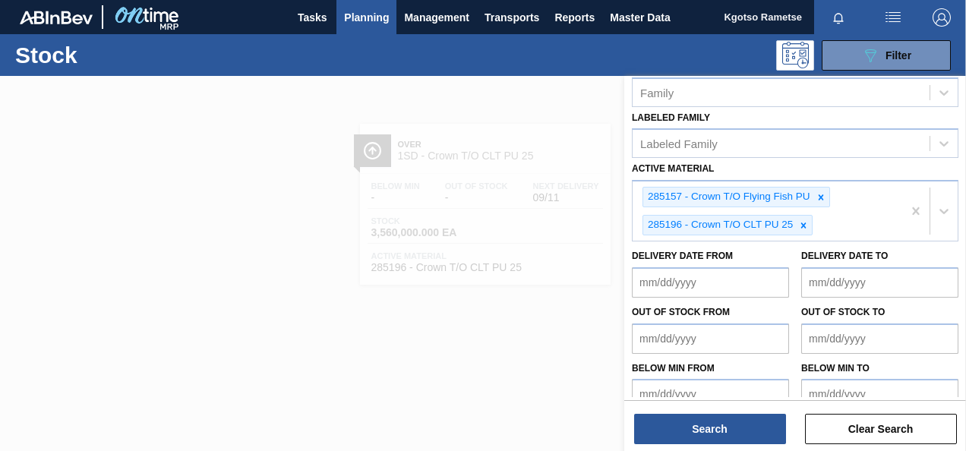
scroll to position [304, 0]
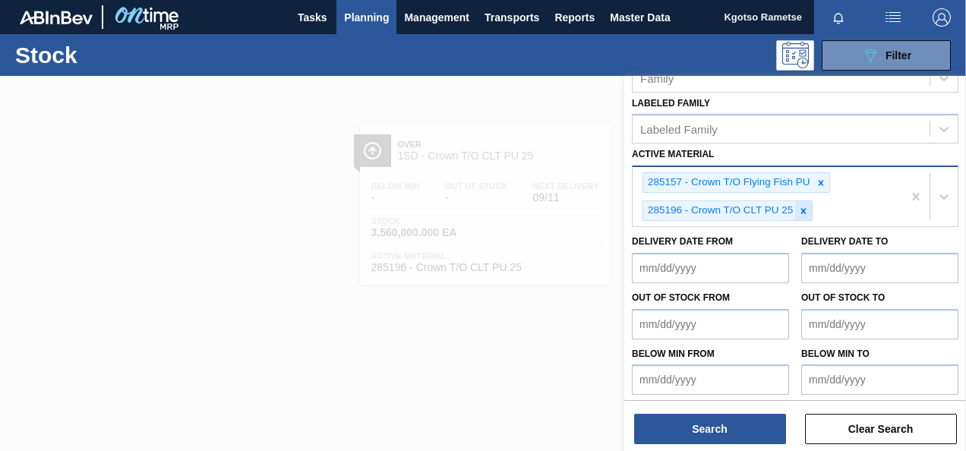
click at [803, 209] on icon at bounding box center [803, 211] width 11 height 11
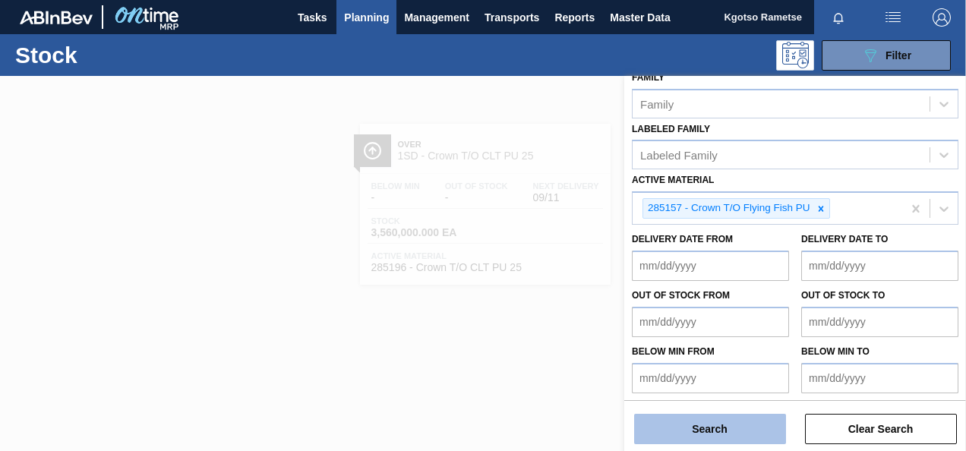
click at [686, 437] on button "Search" at bounding box center [710, 429] width 152 height 30
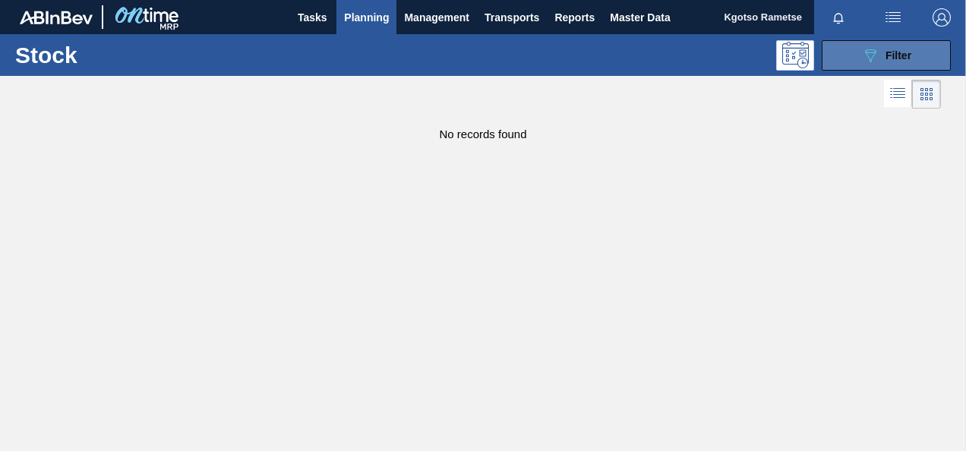
click at [866, 57] on icon "089F7B8B-B2A5-4AFE-B5C0-19BA573D28AC" at bounding box center [870, 55] width 18 height 18
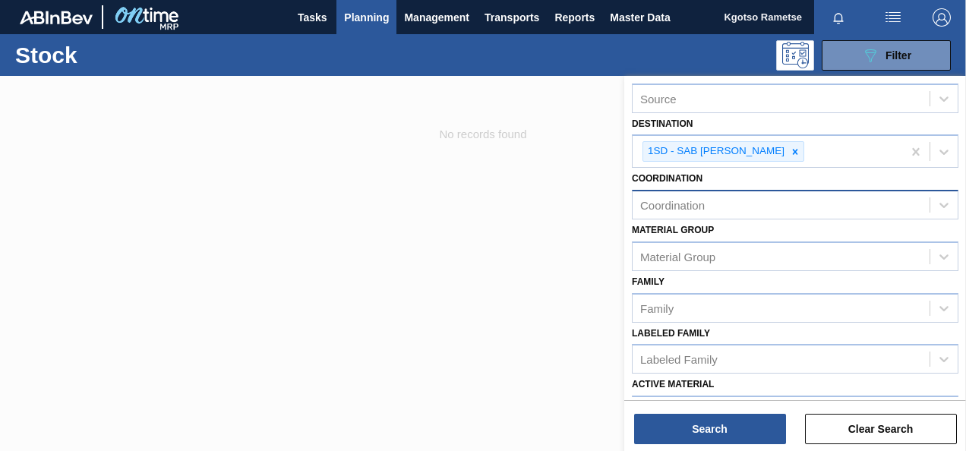
scroll to position [50, 0]
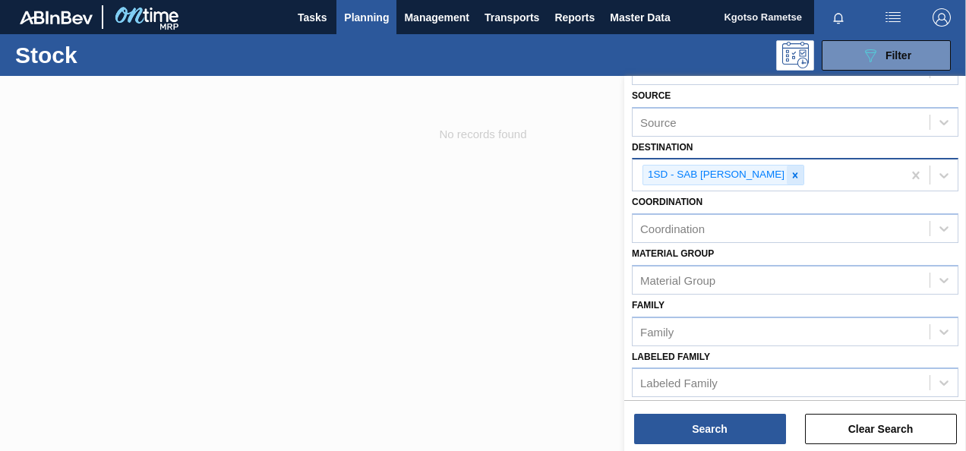
click at [790, 178] on icon at bounding box center [795, 175] width 11 height 11
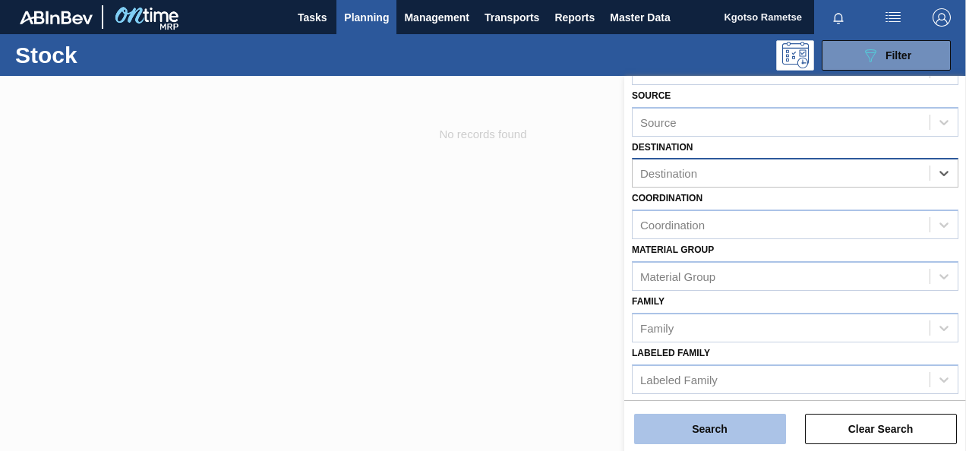
click at [728, 420] on button "Search" at bounding box center [710, 429] width 152 height 30
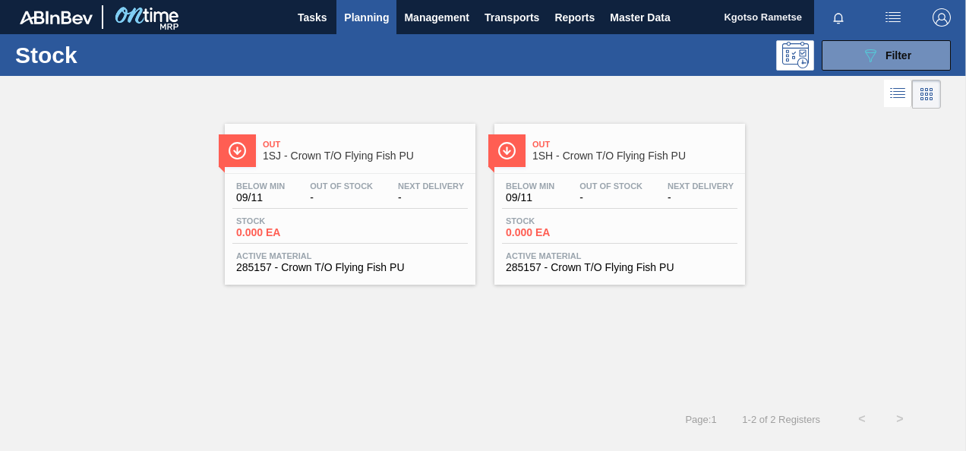
click at [561, 135] on div "Out 1SH - Crown T/O Flying Fish PU" at bounding box center [634, 151] width 205 height 34
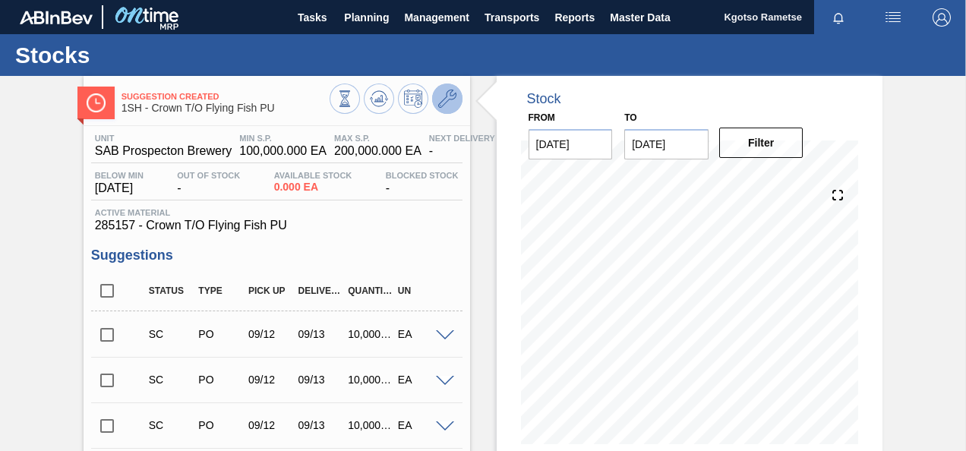
click at [453, 87] on button at bounding box center [447, 99] width 30 height 30
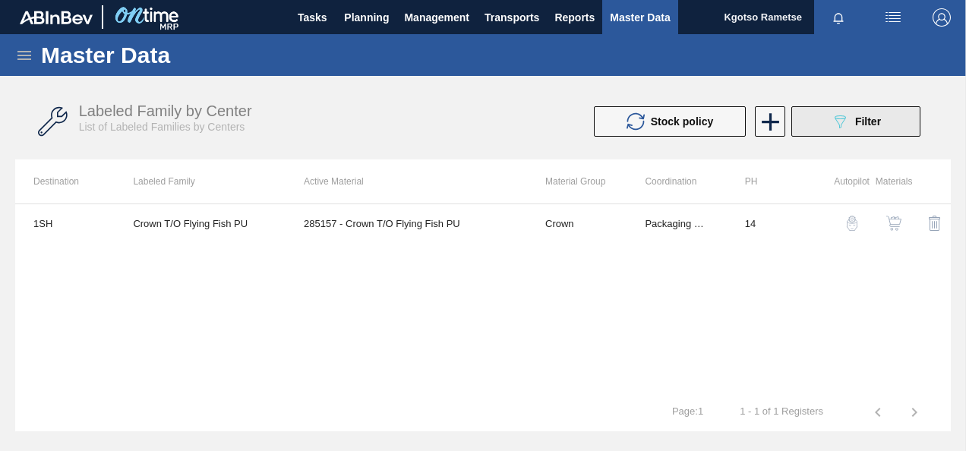
click at [879, 129] on div "089F7B8B-B2A5-4AFE-B5C0-19BA573D28AC Filter" at bounding box center [856, 121] width 50 height 18
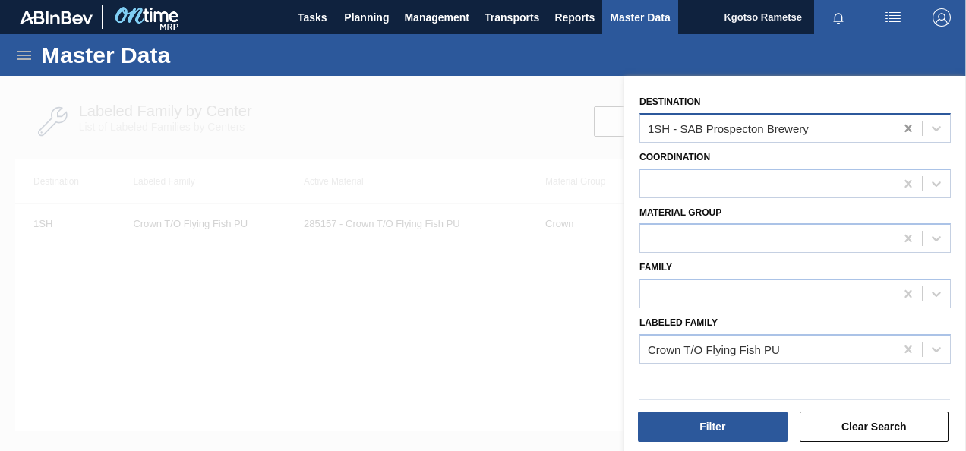
click at [904, 130] on icon at bounding box center [907, 129] width 7 height 8
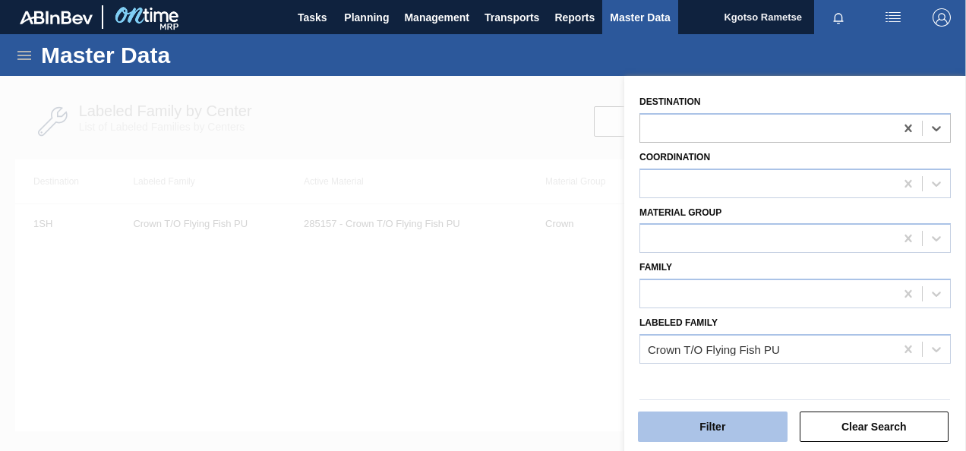
click at [744, 422] on button "Filter" at bounding box center [713, 427] width 150 height 30
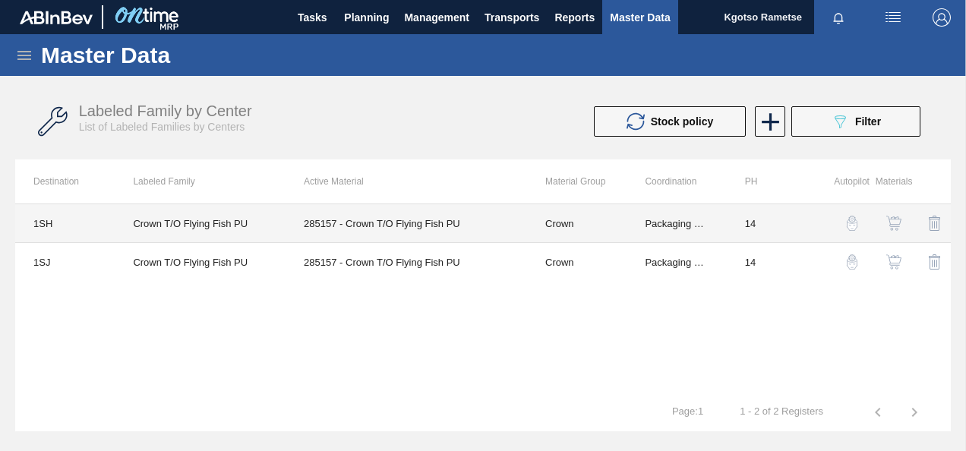
click at [316, 219] on td "285157 - Crown T/O Flying Fish PU" at bounding box center [405, 223] width 241 height 39
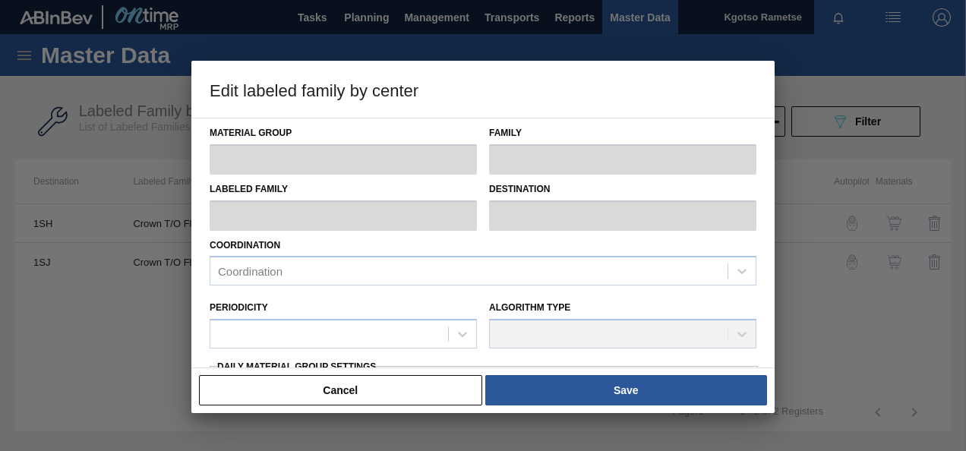
type input "Crown"
type input "Crown T/O"
type input "Crown T/O Flying Fish PU"
type input "1SH - SAB Prospecton Brewery"
type input "14"
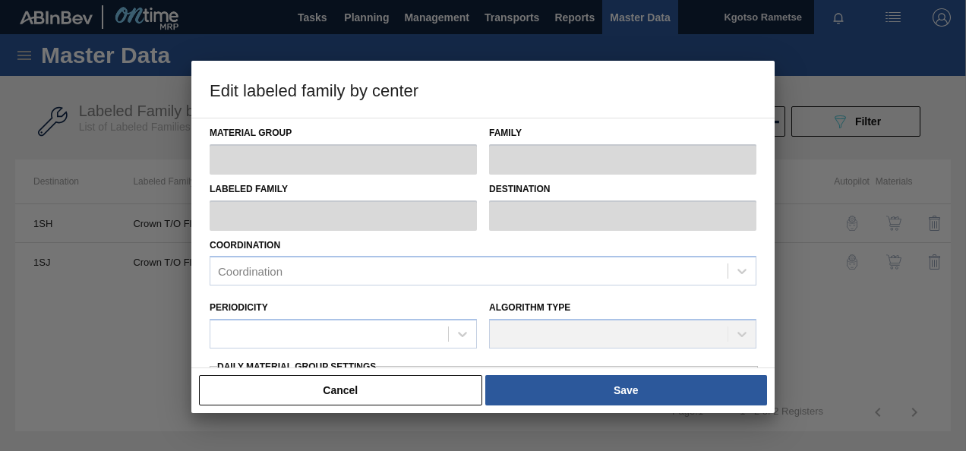
type input "100,000"
type input "200,000"
type input "100"
type input "200,000.000"
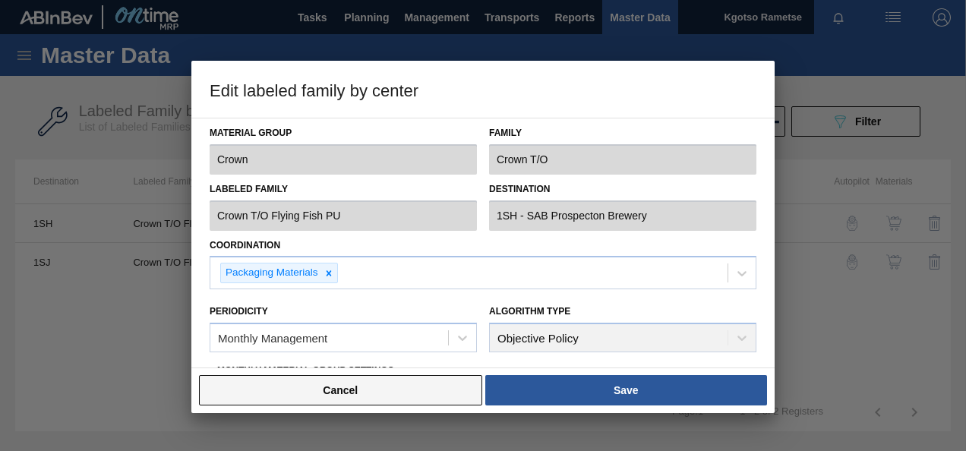
click at [295, 384] on button "Cancel" at bounding box center [340, 390] width 283 height 30
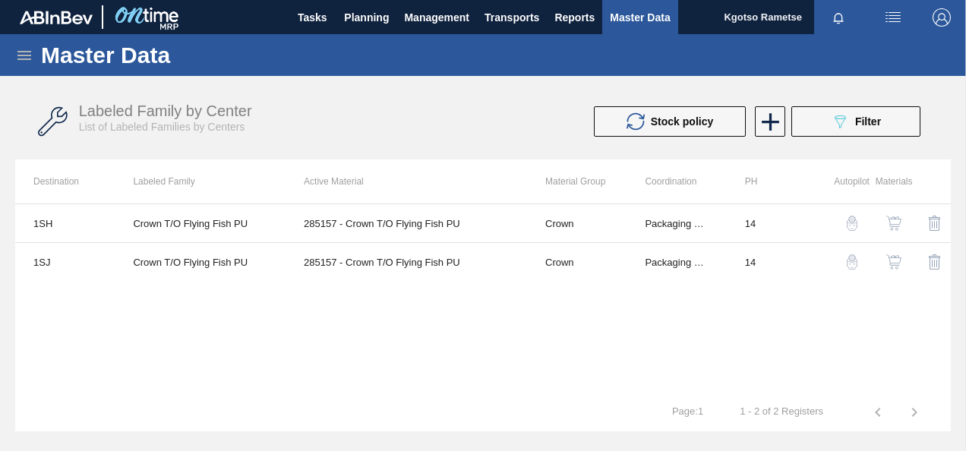
click at [15, 61] on icon at bounding box center [24, 55] width 18 height 18
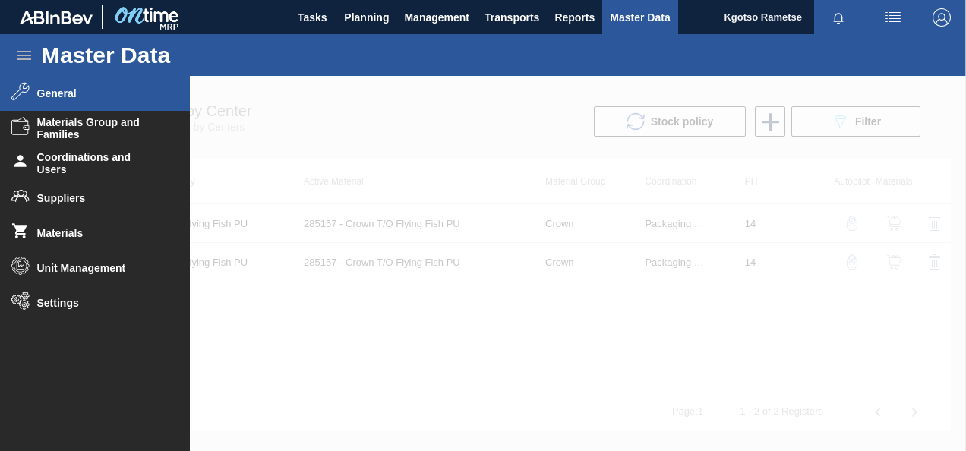
click at [87, 102] on li "General" at bounding box center [95, 93] width 190 height 35
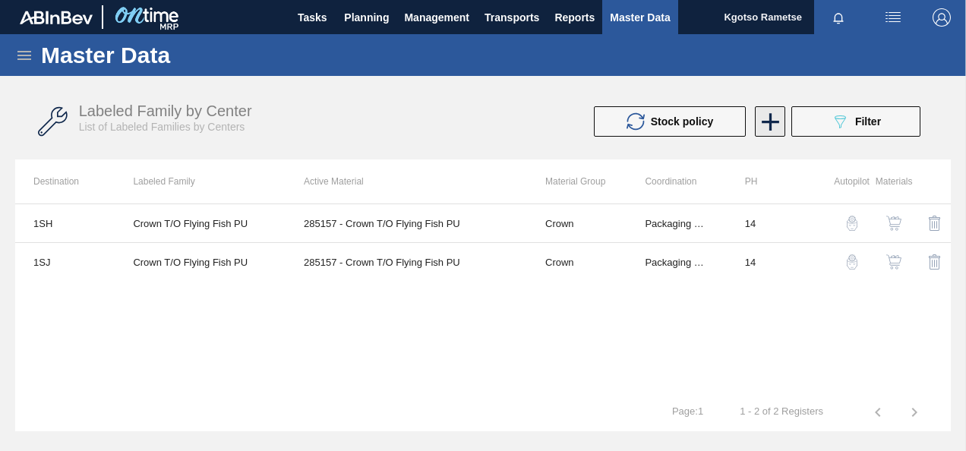
click at [765, 124] on icon at bounding box center [770, 122] width 30 height 30
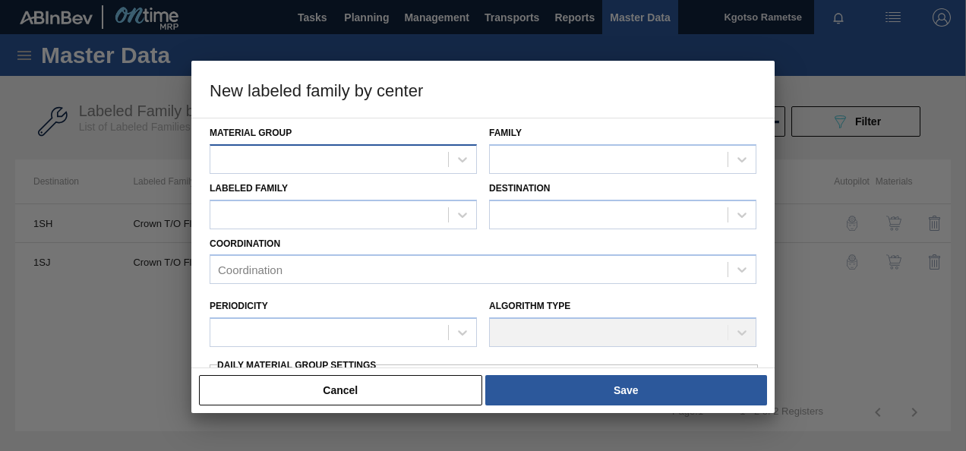
click at [274, 153] on div at bounding box center [329, 159] width 238 height 22
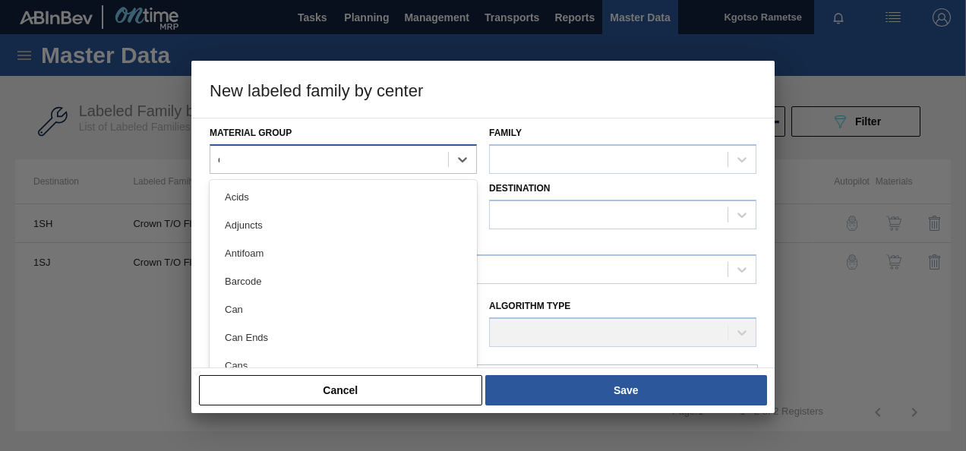
type Group "cr"
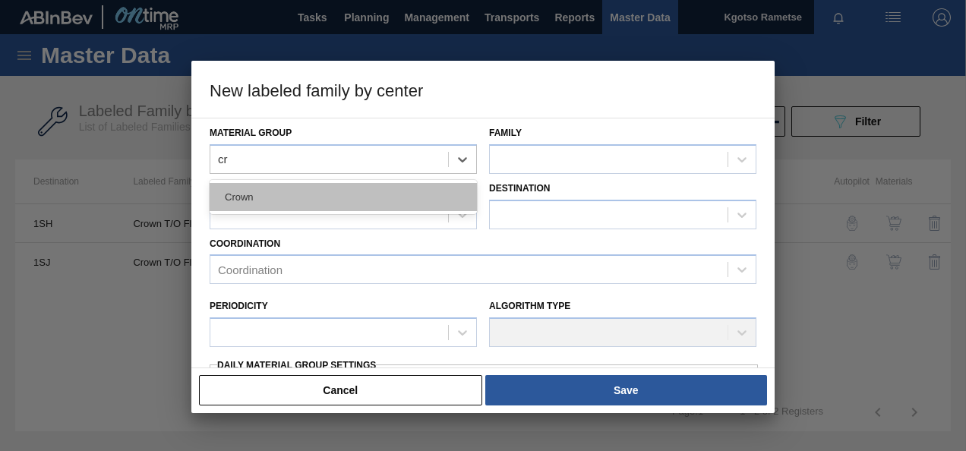
click at [276, 192] on div "Crown" at bounding box center [343, 197] width 267 height 28
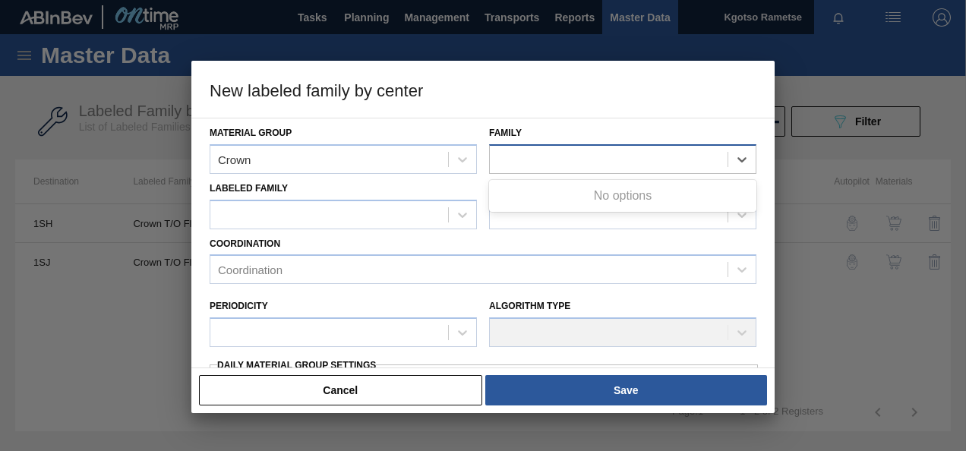
click at [497, 161] on input "Family" at bounding box center [498, 159] width 2 height 13
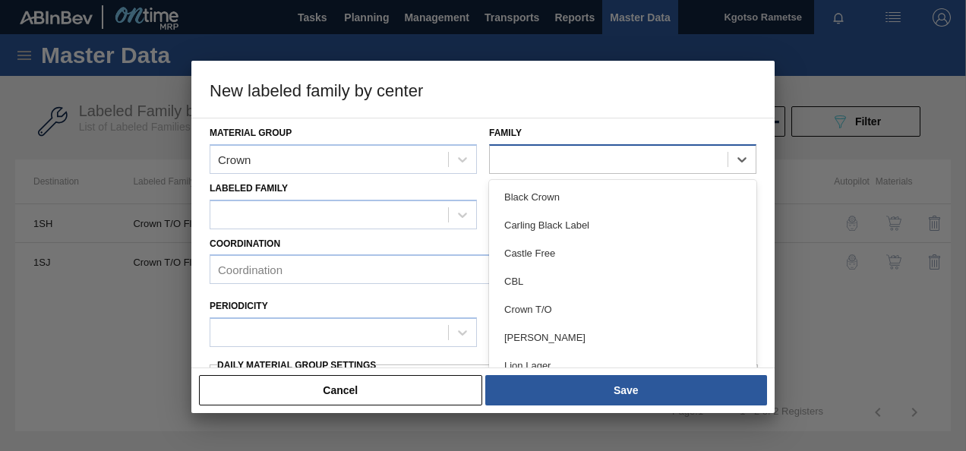
type input "p"
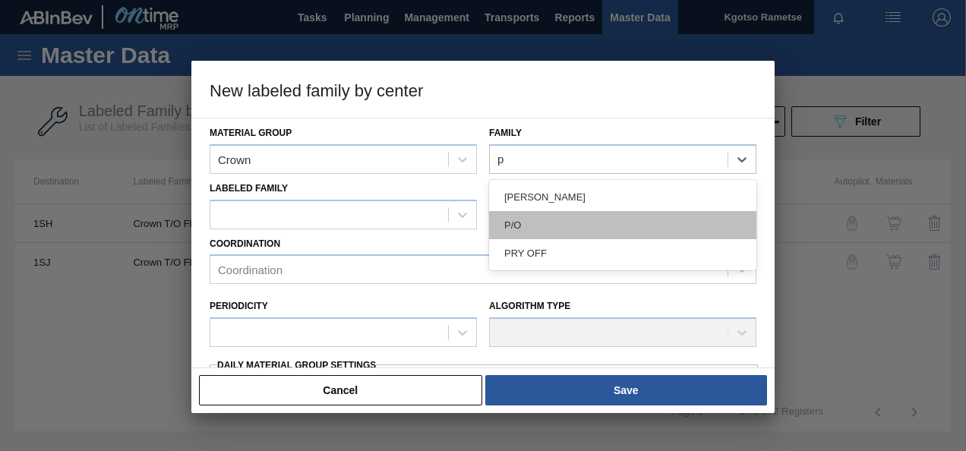
drag, startPoint x: 509, startPoint y: 228, endPoint x: 432, endPoint y: 220, distance: 77.8
click at [509, 228] on div "P/O" at bounding box center [622, 225] width 267 height 28
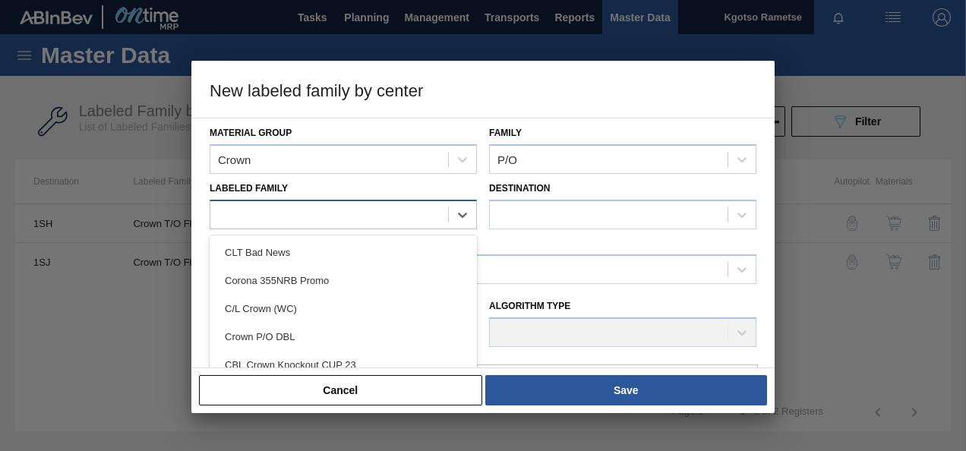
click at [333, 210] on div at bounding box center [329, 214] width 238 height 22
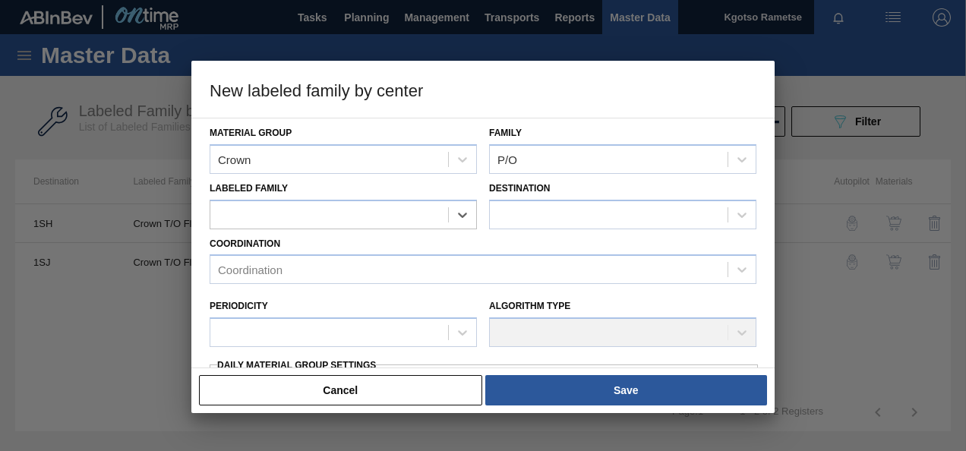
paste Family "Crown P/O CBL (KO 2025)"
type Family "Crown P/O CBL (KO 2025)"
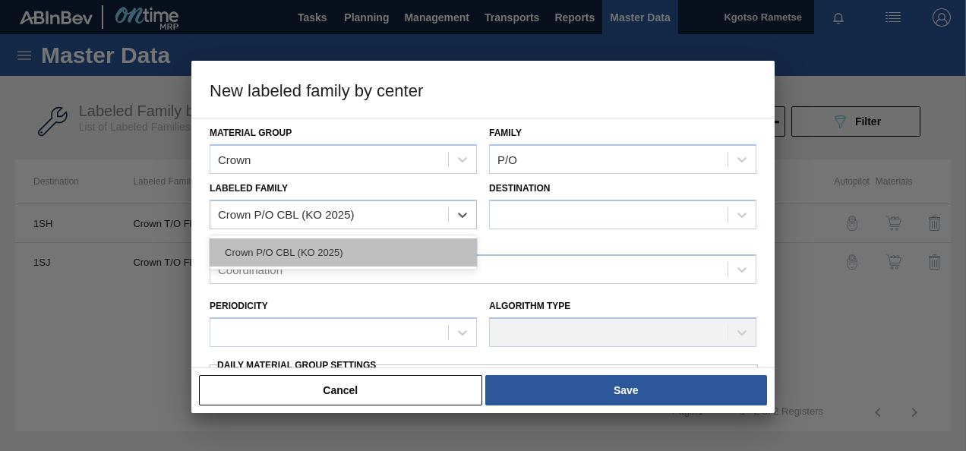
click at [278, 246] on div "Crown P/O CBL (KO 2025)" at bounding box center [343, 252] width 267 height 28
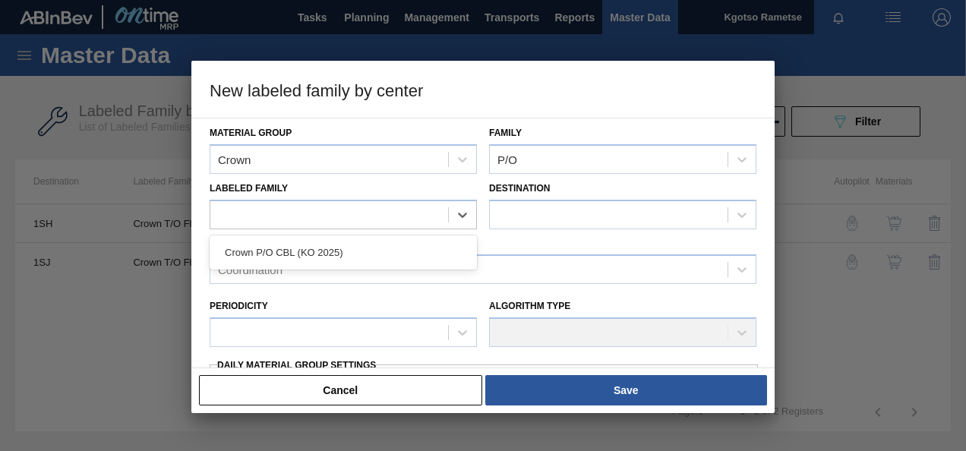
checkbox input "false"
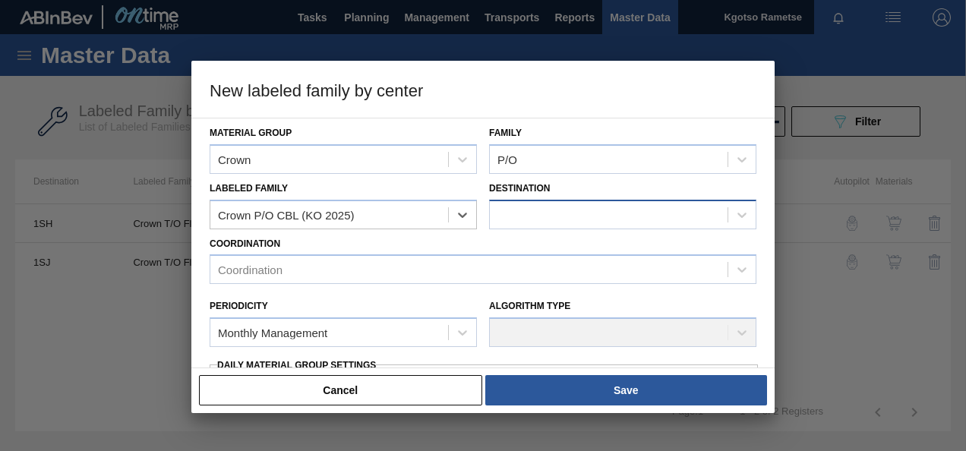
click at [510, 217] on div at bounding box center [609, 214] width 238 height 22
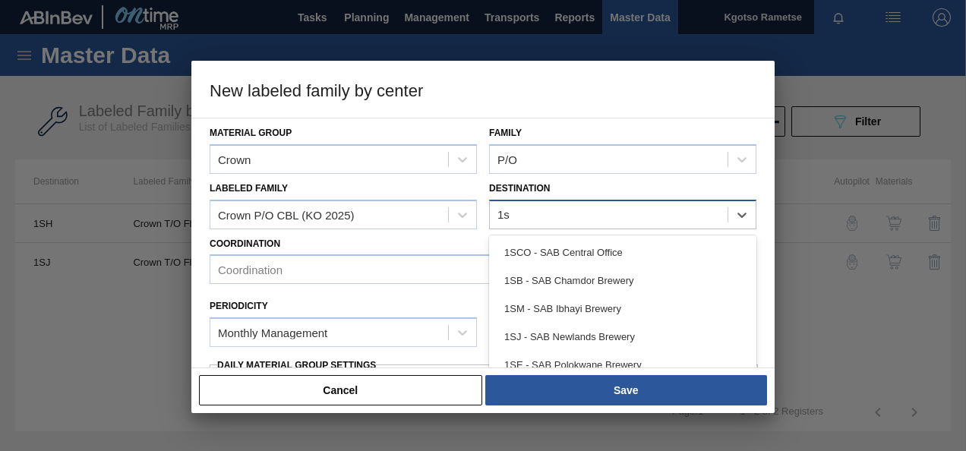
type input "1sd"
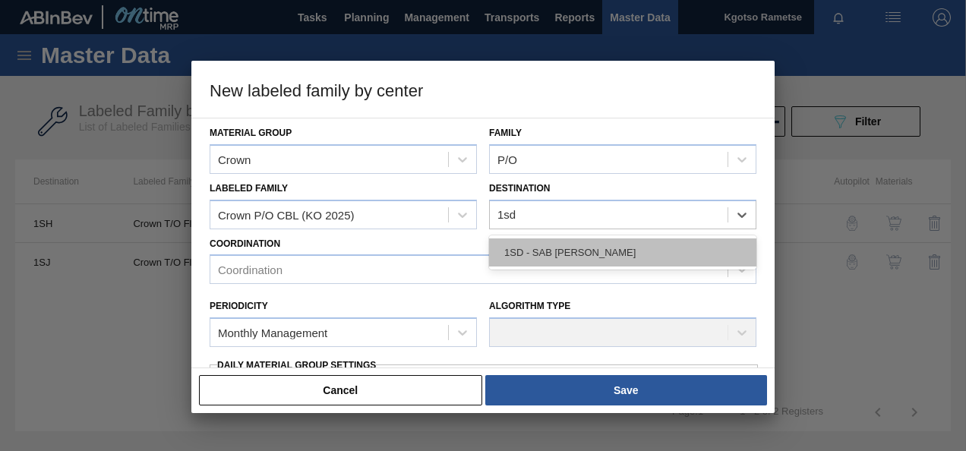
click at [515, 243] on div "1SD - SAB [PERSON_NAME]" at bounding box center [622, 252] width 267 height 28
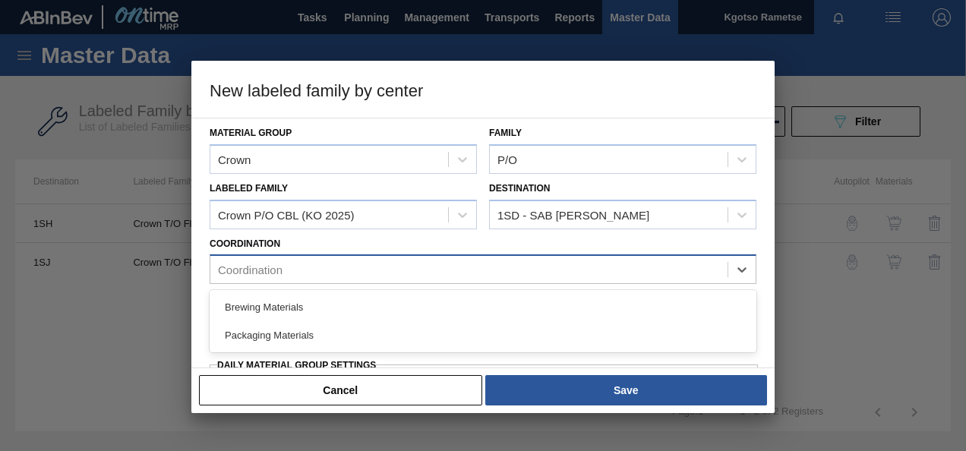
click at [377, 260] on div "Coordination" at bounding box center [468, 270] width 517 height 22
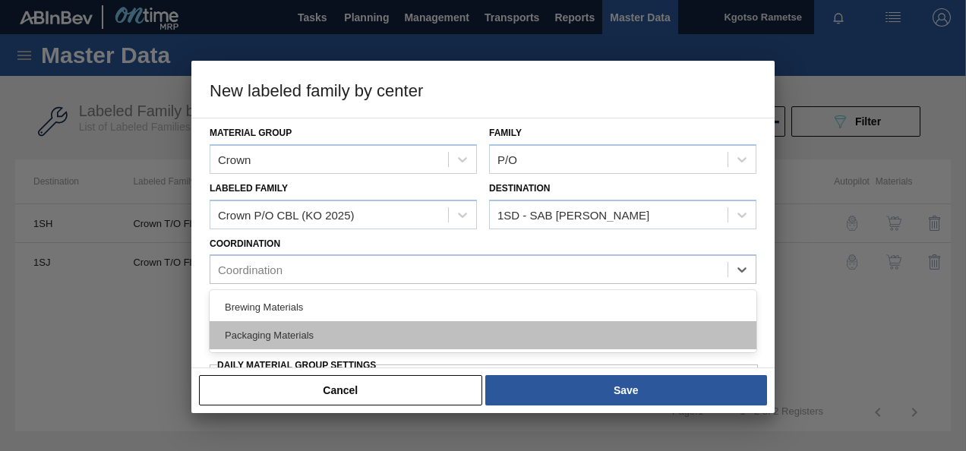
click at [290, 325] on div "Packaging Materials" at bounding box center [483, 335] width 547 height 28
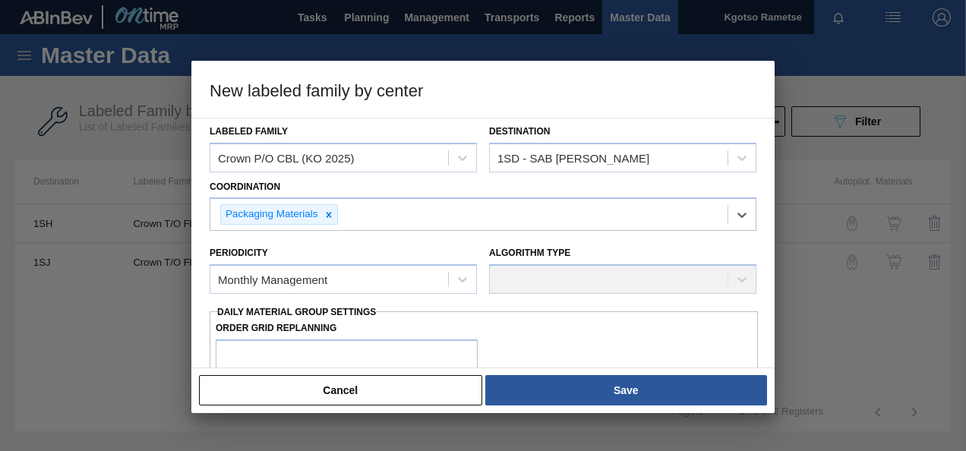
scroll to position [76, 0]
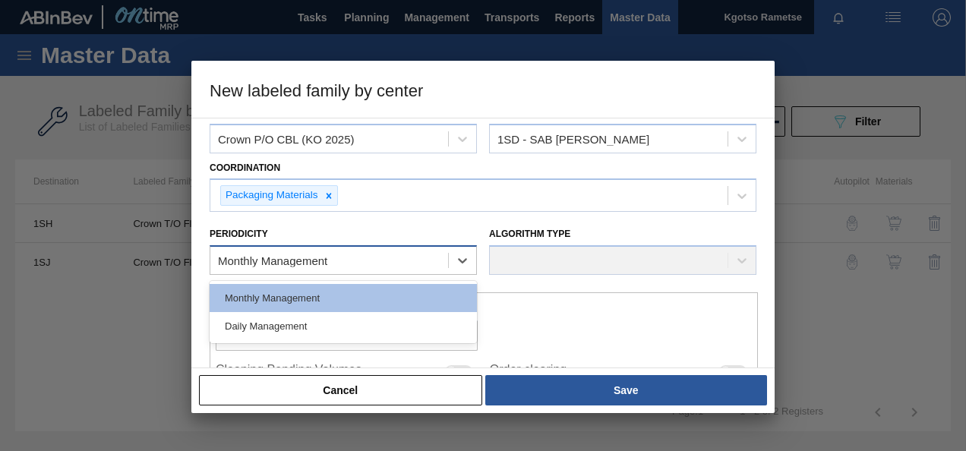
click at [270, 264] on div "Monthly Management" at bounding box center [272, 260] width 109 height 13
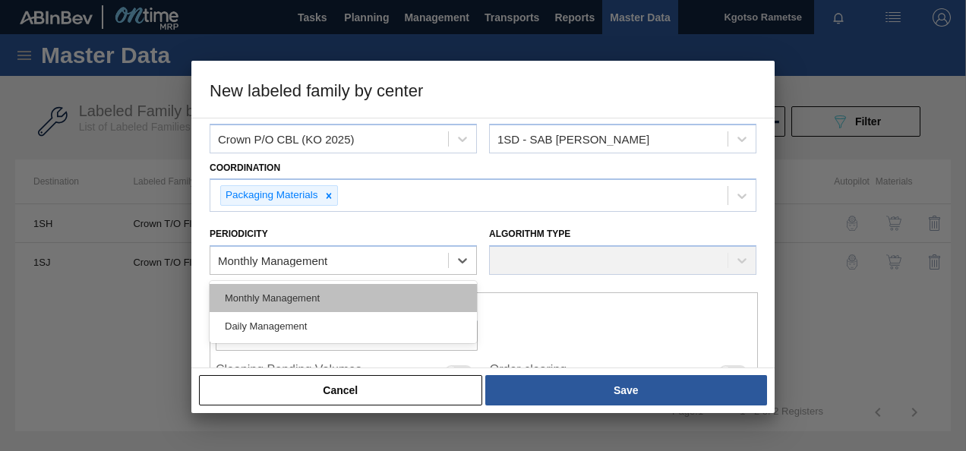
click at [269, 297] on div "Monthly Management" at bounding box center [343, 298] width 267 height 28
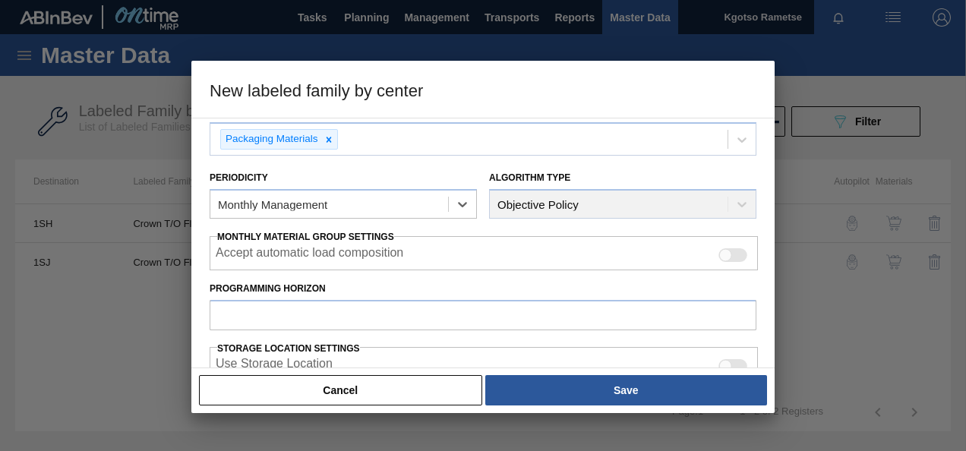
scroll to position [152, 0]
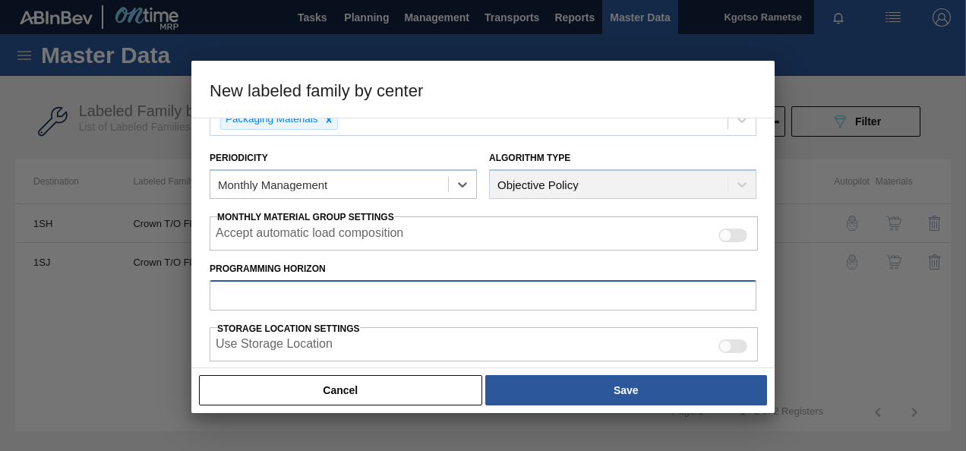
click at [267, 296] on input "Programming Horizon" at bounding box center [483, 295] width 547 height 30
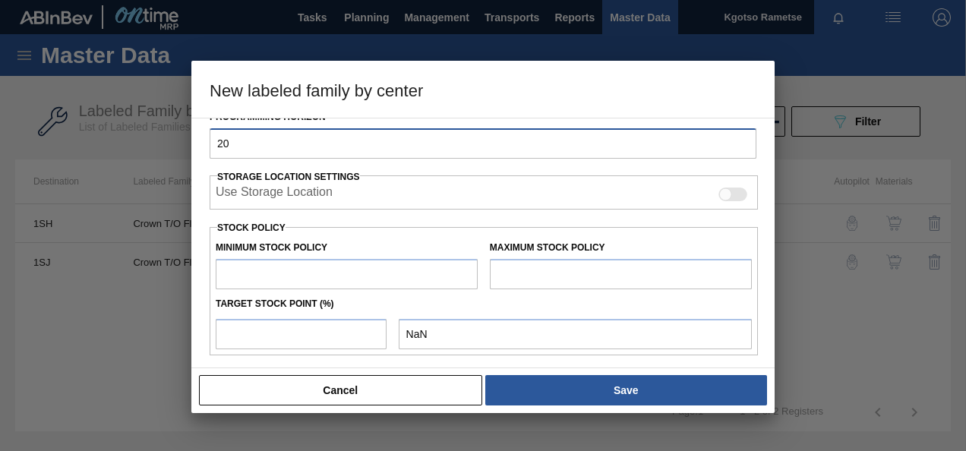
type input "20"
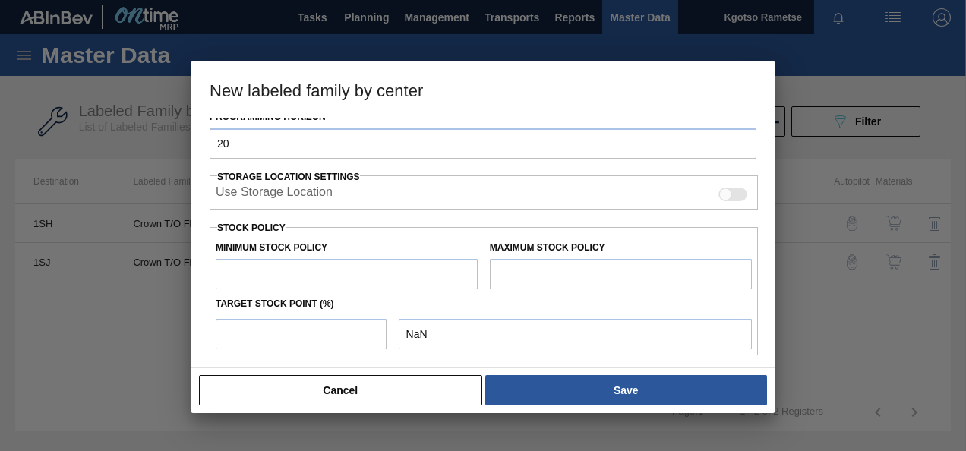
click at [288, 280] on input "text" at bounding box center [347, 274] width 262 height 30
type input "1"
type input "1.000"
type input "10"
type input "10.000"
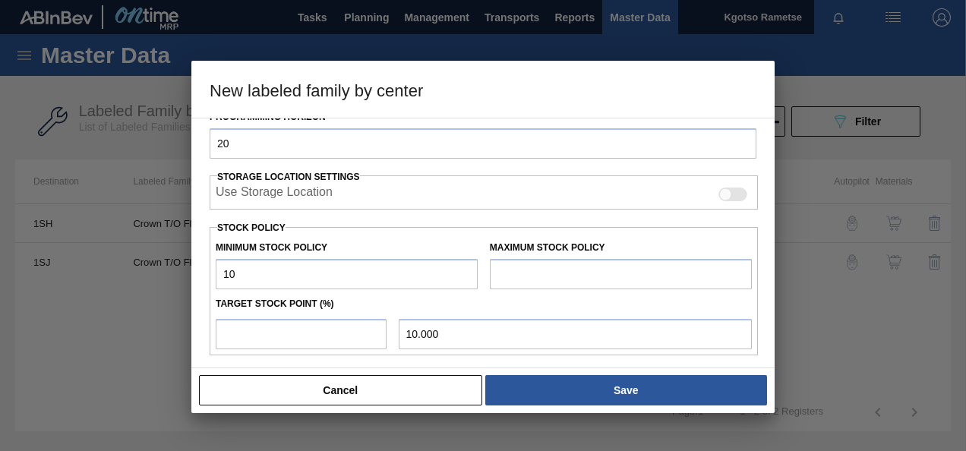
type input "100"
type input "100.000"
type input "1,000"
type input "1,000.000"
type input "10,000"
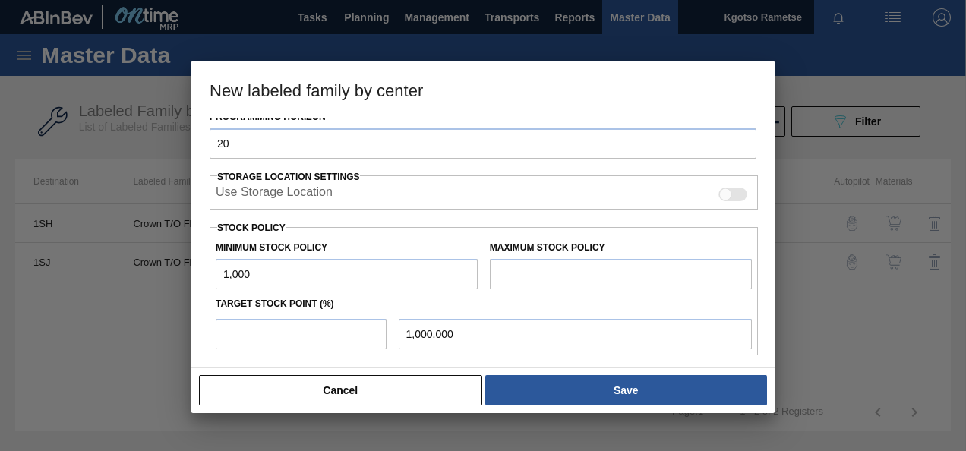
type input "10,000.000"
type input "100,000"
type input "100,000.000"
type input "1,000,000"
type input "1,000,000.000"
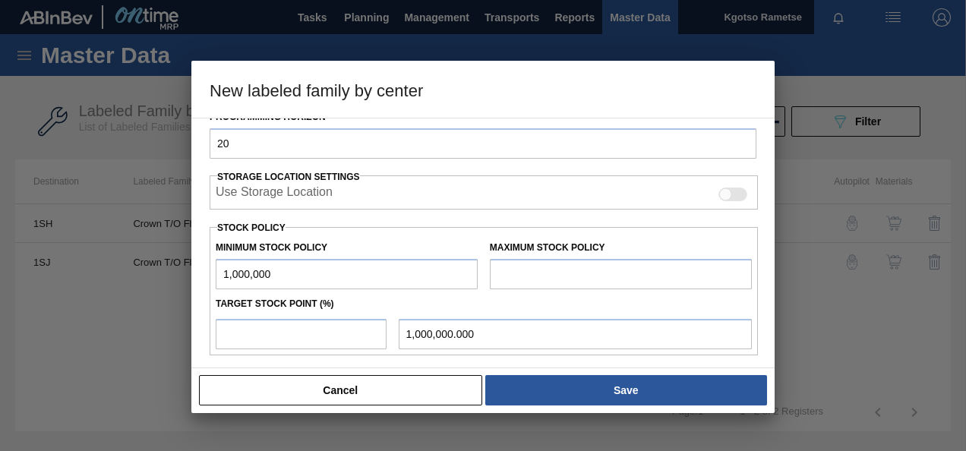
type input "1,000,000"
click at [497, 280] on input "text" at bounding box center [621, 274] width 262 height 30
type input "2,000,000"
click at [263, 336] on input "number" at bounding box center [301, 334] width 171 height 30
type input "1"
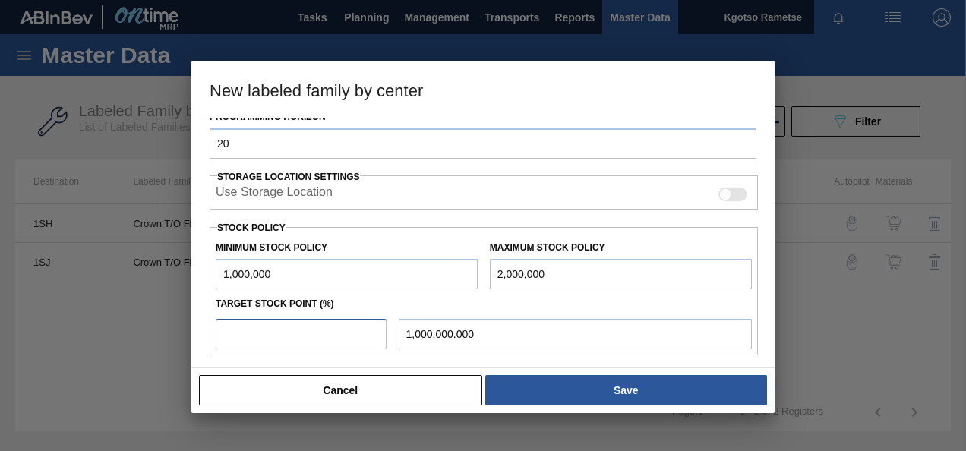
type input "1,010,000.000"
type input "10"
type input "1,100,000.000"
type input "100"
type input "2,000,000.000"
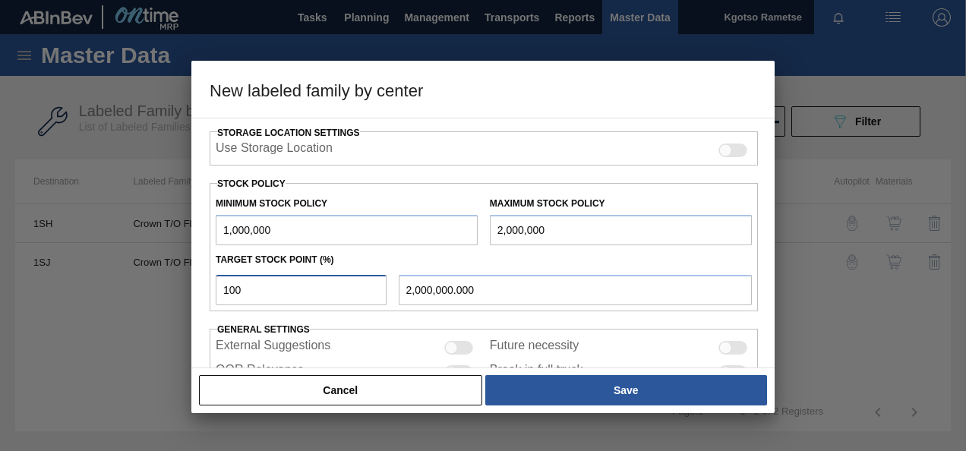
scroll to position [419, 0]
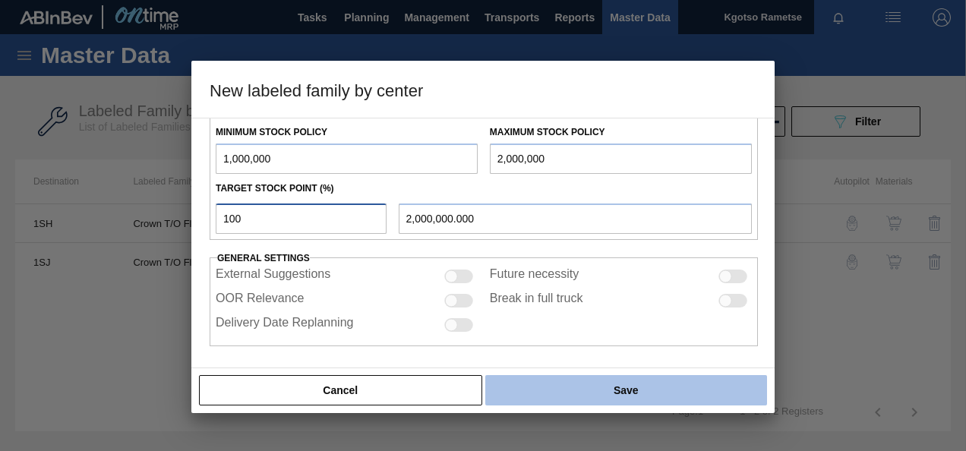
type input "100"
click at [527, 380] on button "Save" at bounding box center [626, 390] width 282 height 30
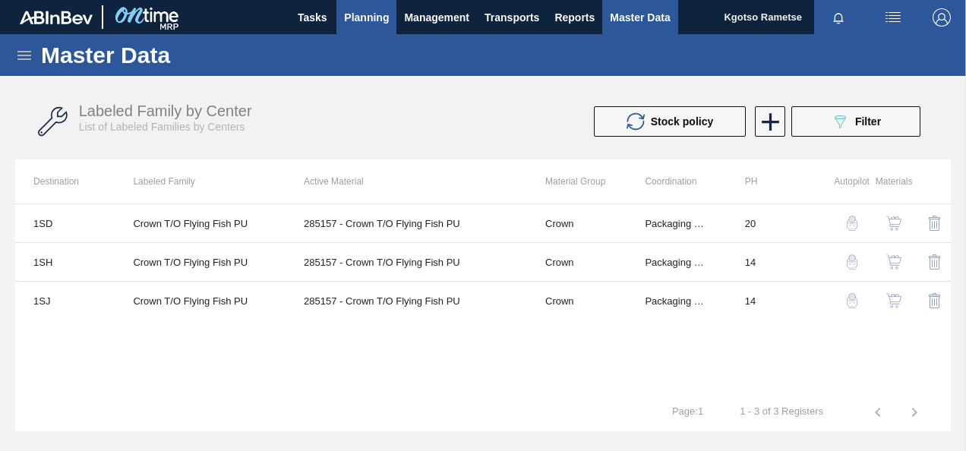
click at [366, 19] on span "Planning" at bounding box center [366, 17] width 45 height 18
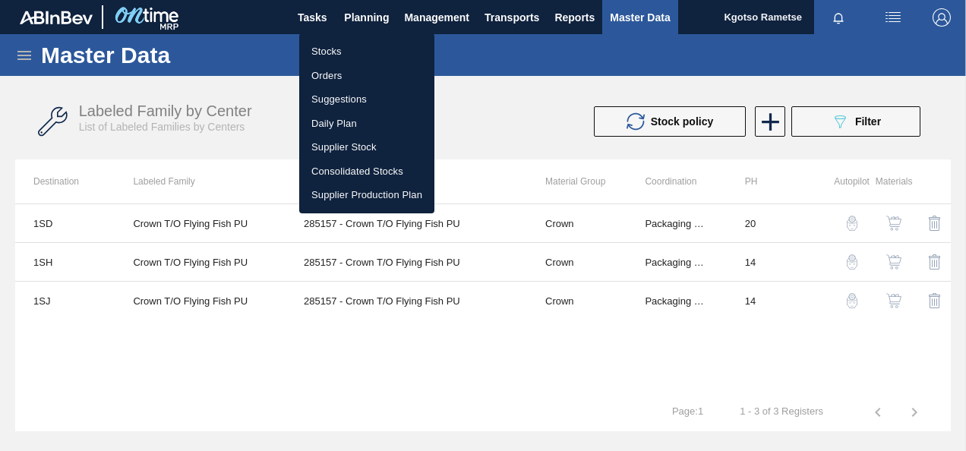
click at [248, 369] on div at bounding box center [483, 225] width 966 height 451
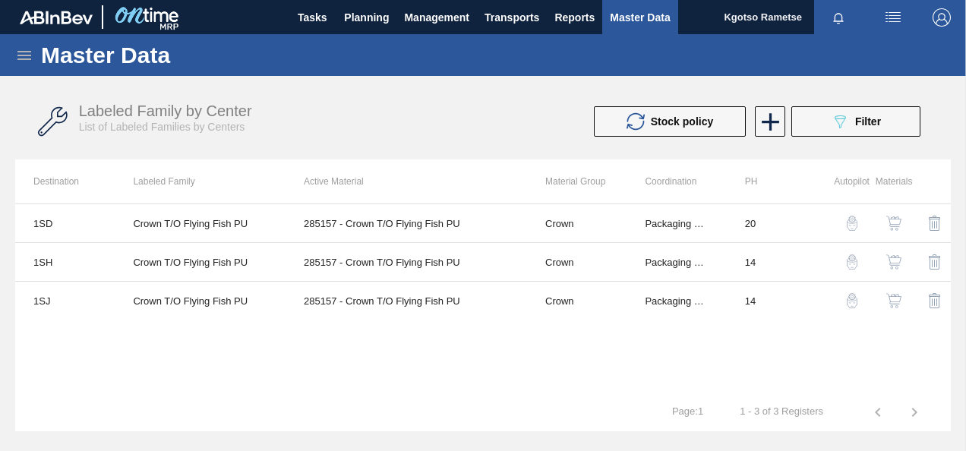
click at [891, 221] on img "button" at bounding box center [893, 223] width 15 height 15
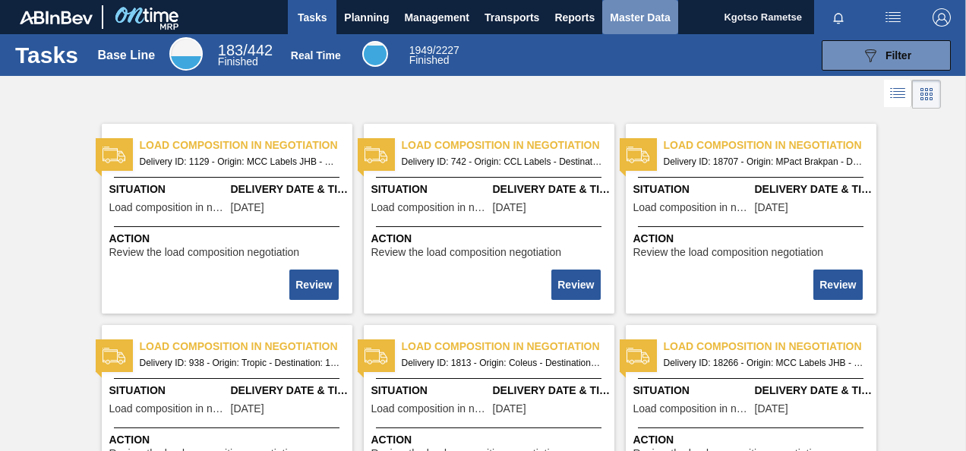
click at [638, 23] on span "Master Data" at bounding box center [640, 17] width 60 height 18
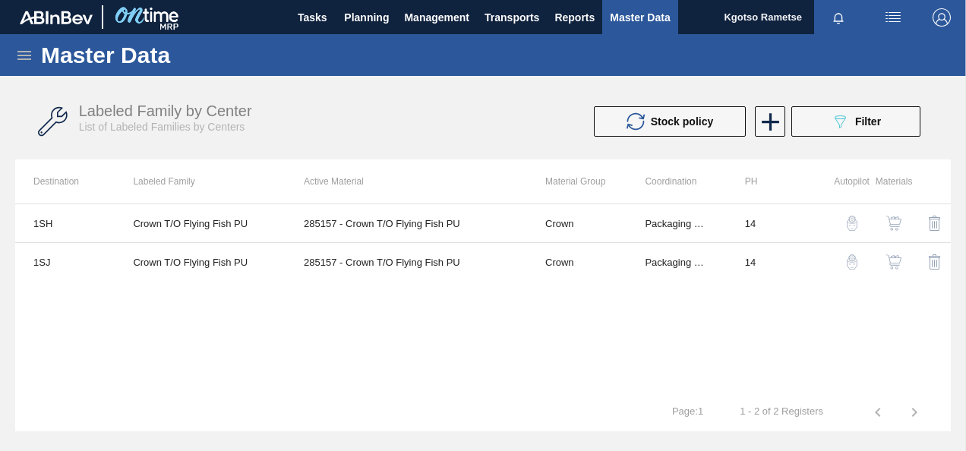
click at [18, 52] on icon at bounding box center [24, 55] width 18 height 18
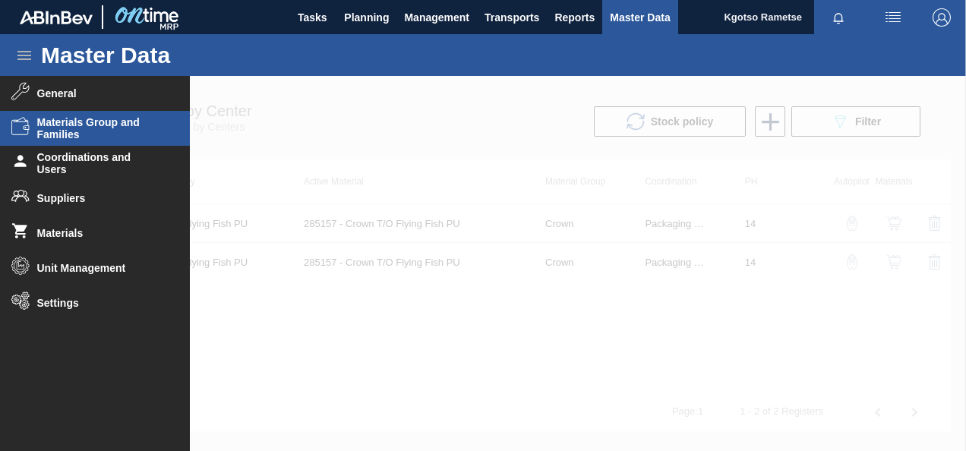
click at [65, 136] on span "Materials Group and Families" at bounding box center [99, 128] width 125 height 24
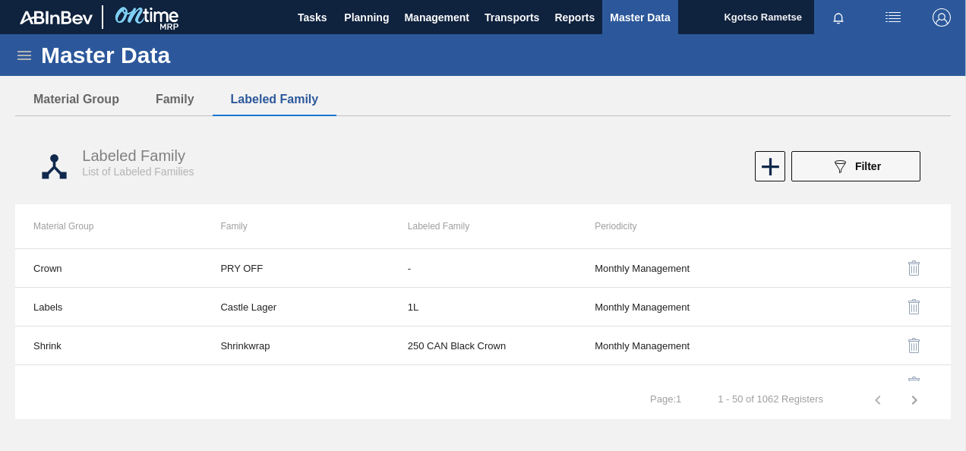
click at [29, 50] on icon at bounding box center [24, 55] width 18 height 18
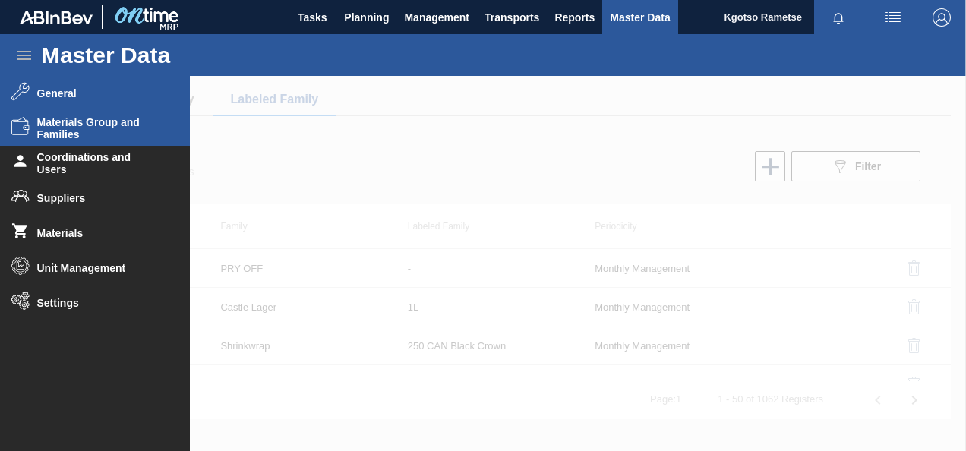
click at [49, 98] on span "General" at bounding box center [99, 93] width 125 height 12
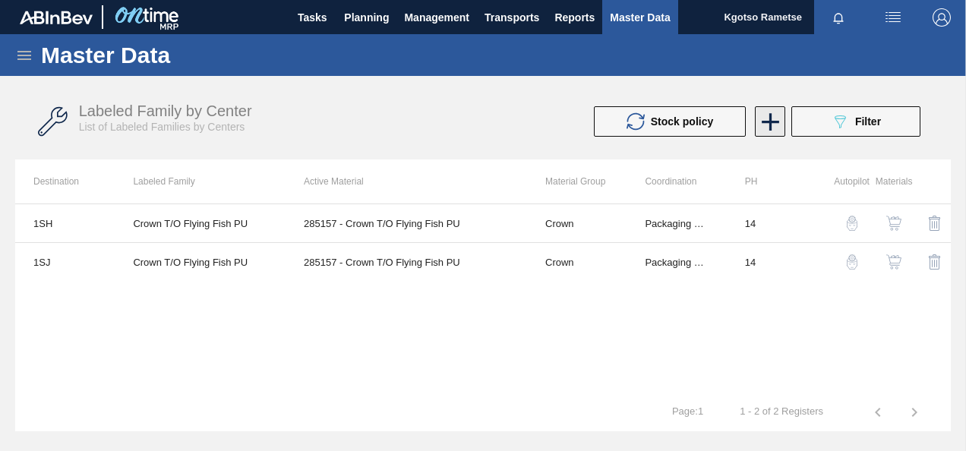
click at [772, 120] on icon at bounding box center [770, 121] width 17 height 17
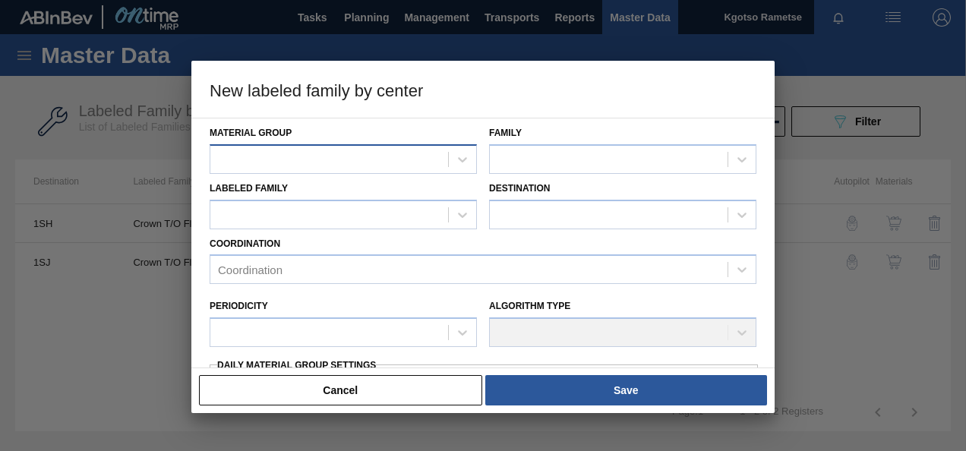
click at [336, 161] on div at bounding box center [329, 159] width 238 height 22
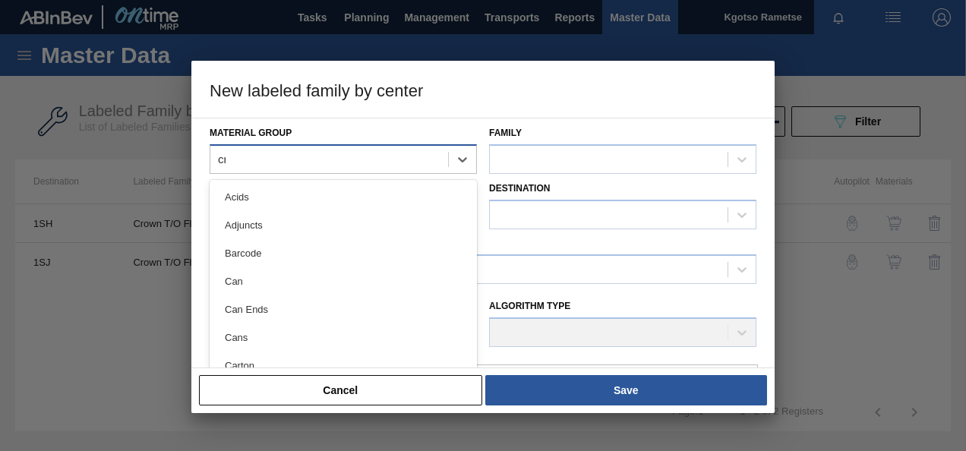
type Group "cro"
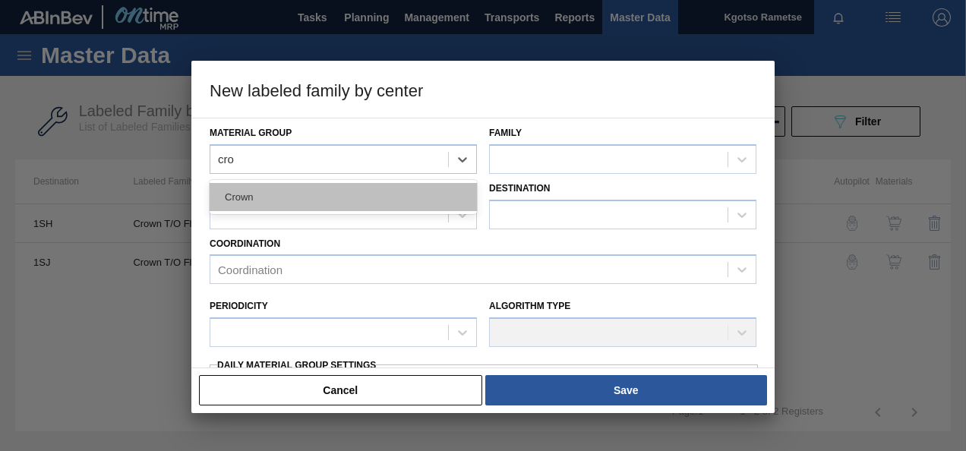
click at [304, 205] on div "Crown" at bounding box center [343, 197] width 267 height 28
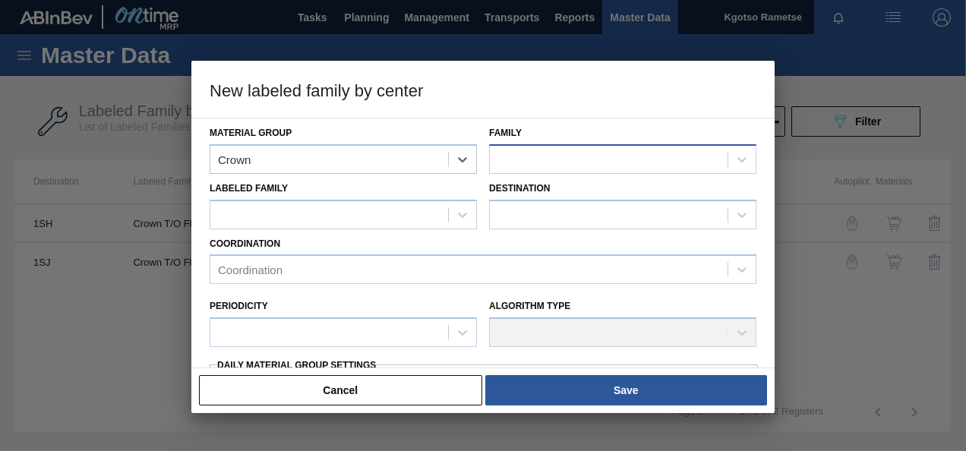
click at [523, 172] on div at bounding box center [622, 159] width 267 height 30
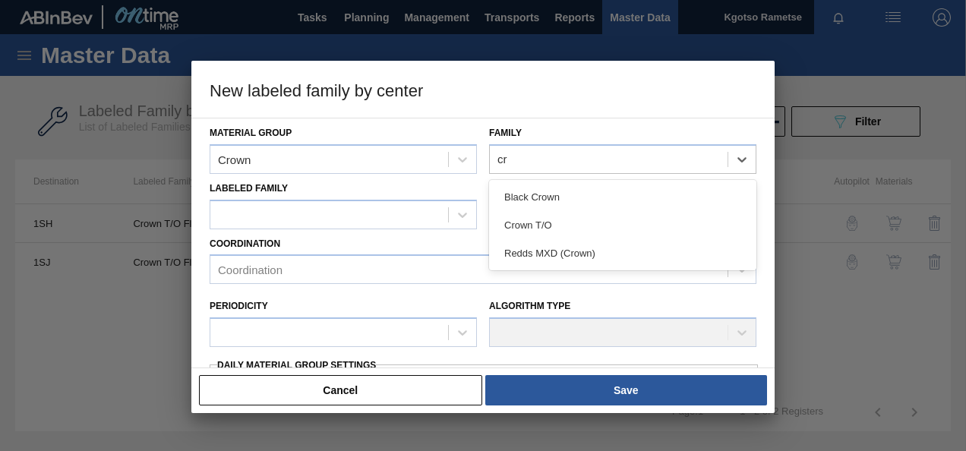
type input "cro"
click at [550, 216] on div "Crown T/O" at bounding box center [622, 225] width 267 height 28
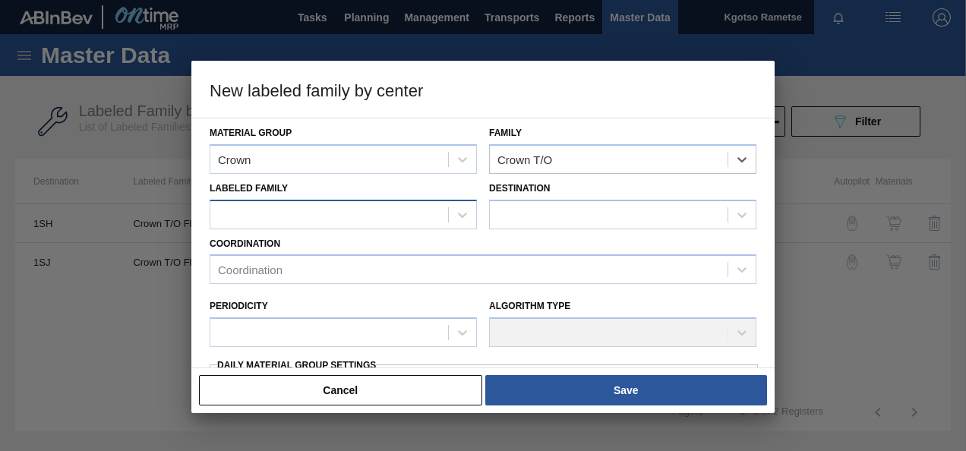
click at [263, 215] on div at bounding box center [329, 214] width 238 height 22
type Family "cr"
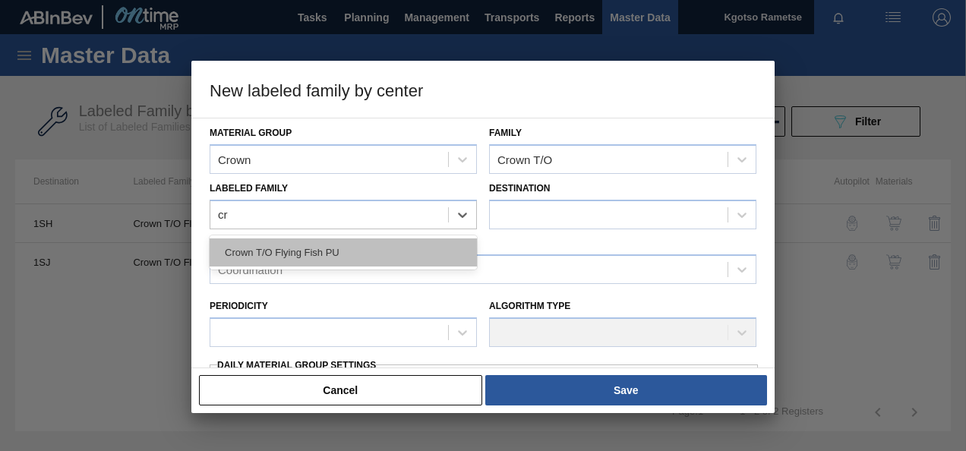
click at [272, 257] on div "Crown T/O Flying Fish PU" at bounding box center [343, 252] width 267 height 28
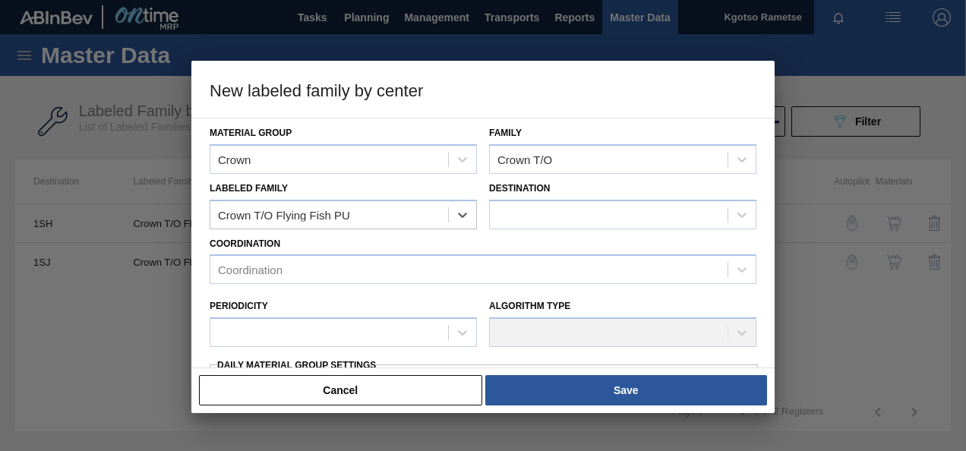
checkbox input "false"
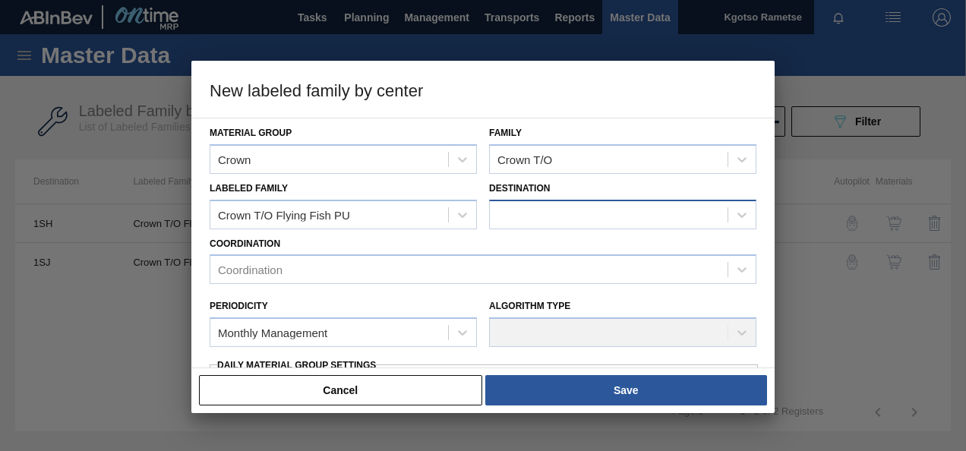
drag, startPoint x: 509, startPoint y: 194, endPoint x: 518, endPoint y: 210, distance: 17.3
click at [510, 195] on div "Destination" at bounding box center [622, 204] width 267 height 52
click at [518, 210] on div at bounding box center [609, 214] width 238 height 22
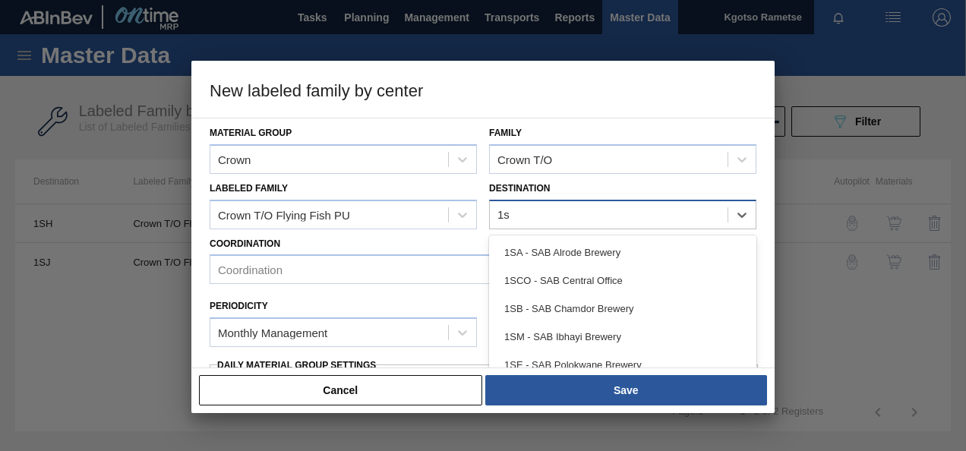
type input "1sd"
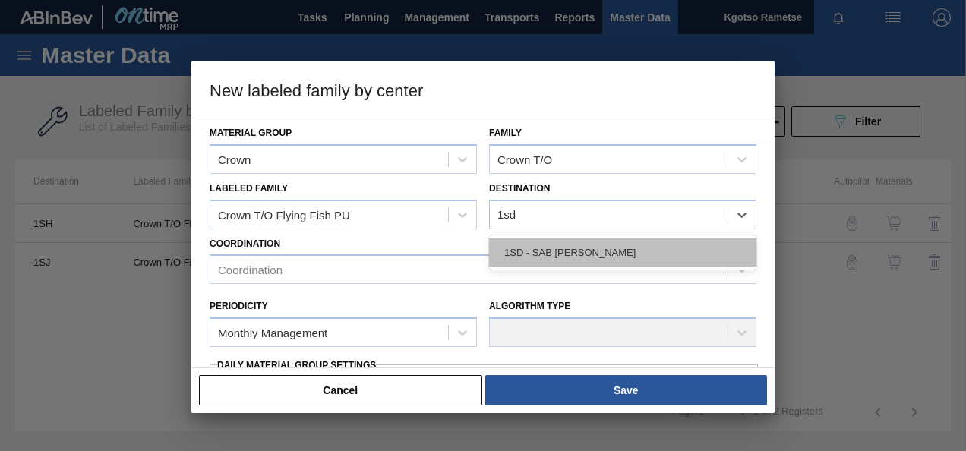
click at [528, 254] on div "1SD - SAB [PERSON_NAME]" at bounding box center [622, 252] width 267 height 28
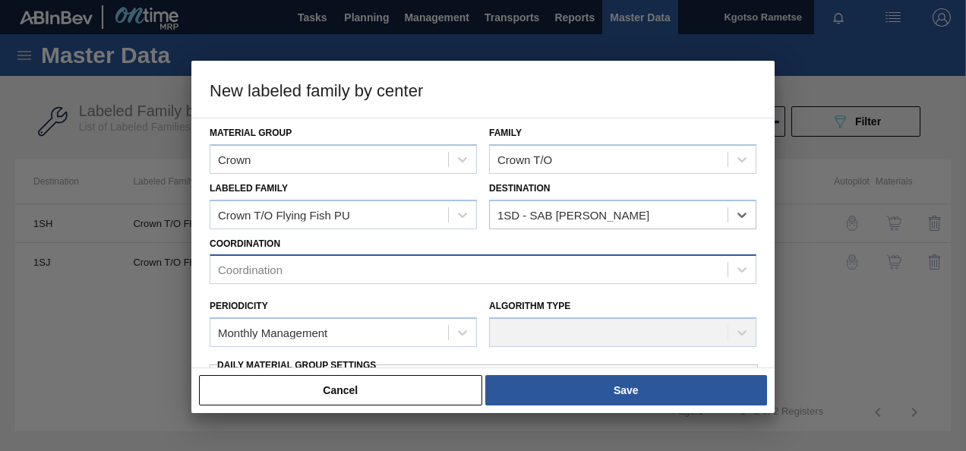
click at [388, 278] on div "Coordination" at bounding box center [468, 270] width 517 height 22
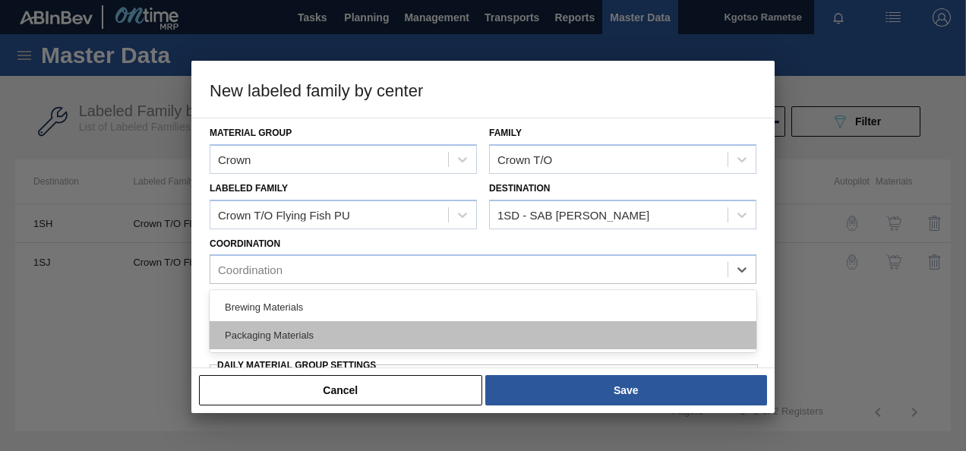
click at [315, 326] on div "Packaging Materials" at bounding box center [483, 335] width 547 height 28
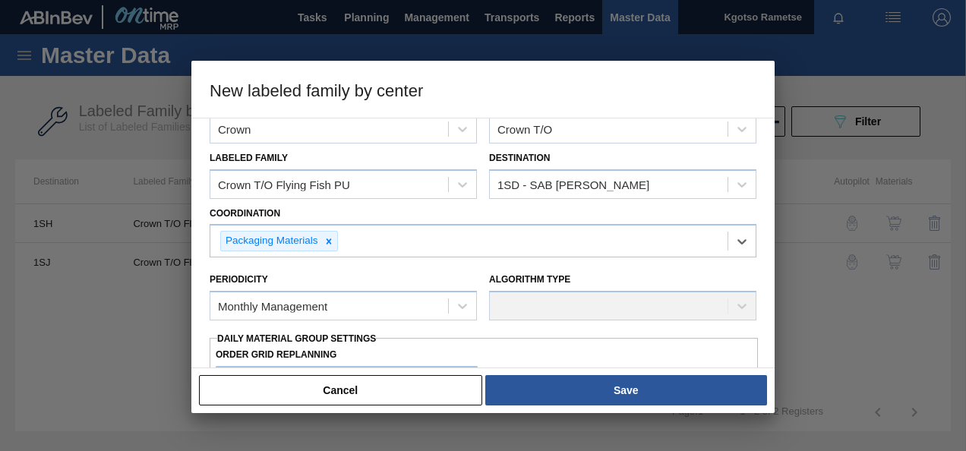
scroll to position [76, 0]
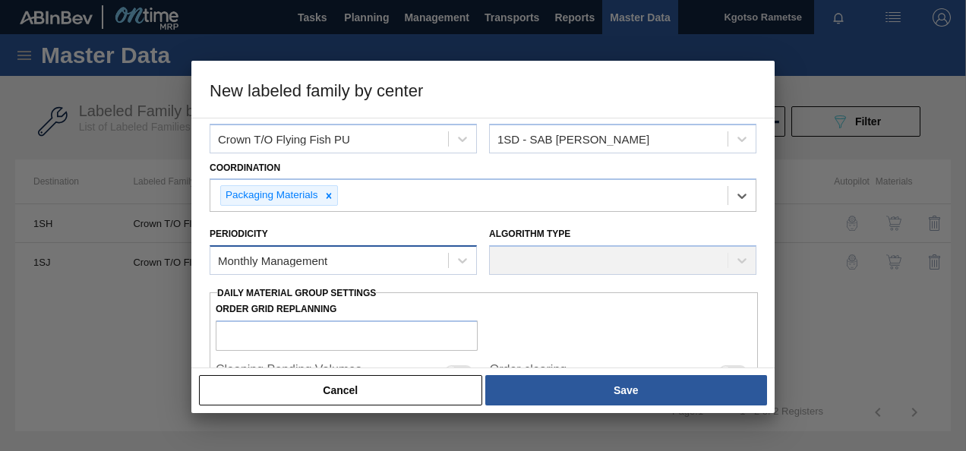
click at [308, 260] on div "Monthly Management" at bounding box center [272, 260] width 109 height 13
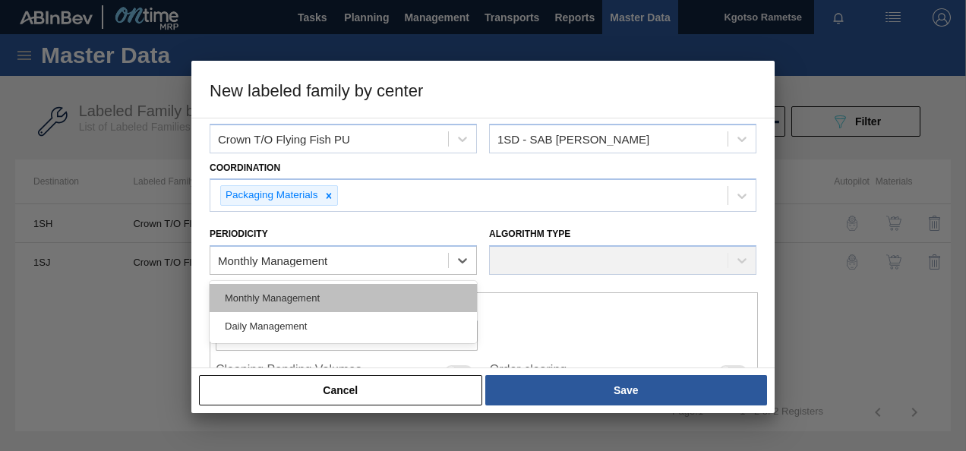
click at [298, 291] on div "Monthly Management" at bounding box center [343, 298] width 267 height 28
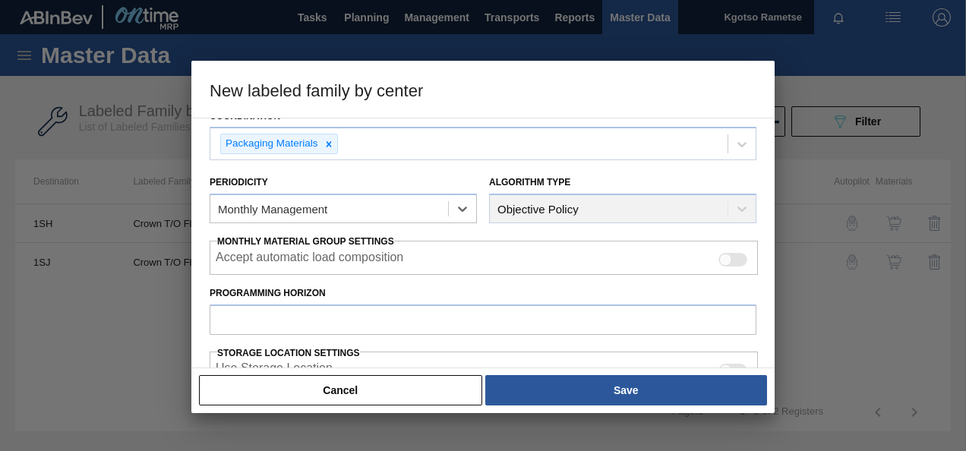
scroll to position [152, 0]
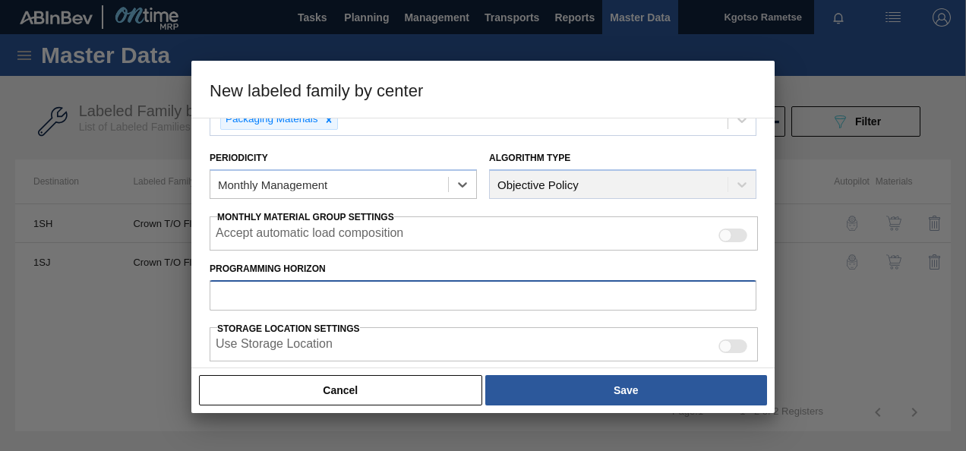
click at [291, 292] on input "Programming Horizon" at bounding box center [483, 295] width 547 height 30
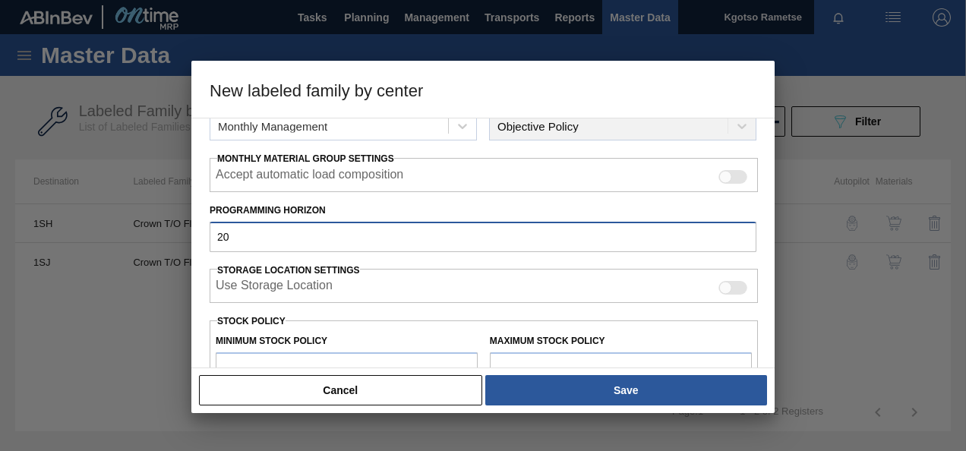
scroll to position [304, 0]
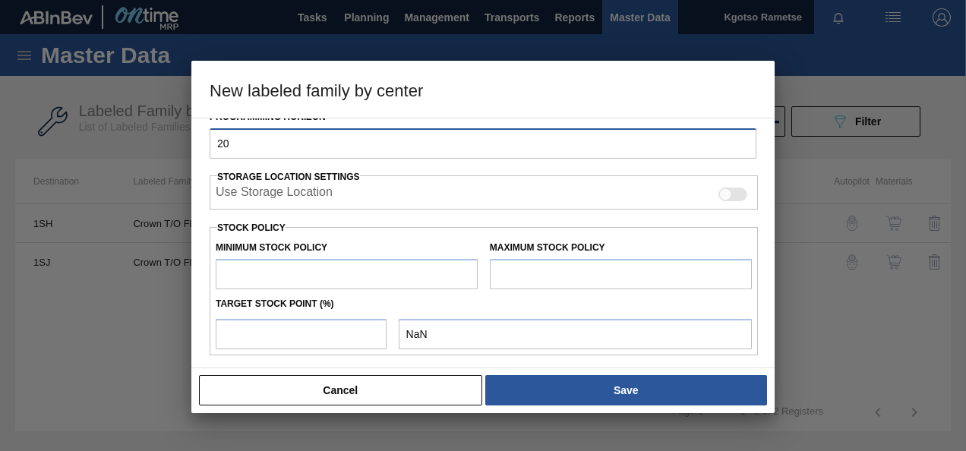
type input "20"
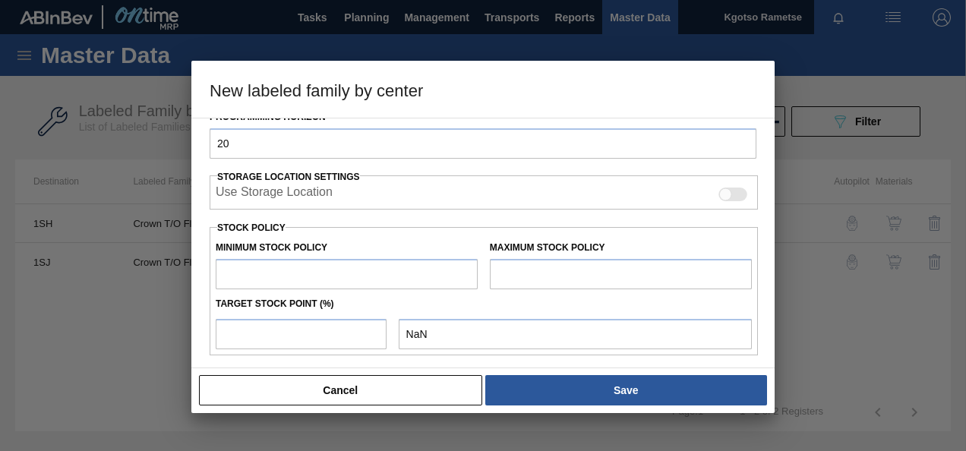
click at [266, 273] on input "text" at bounding box center [347, 274] width 262 height 30
type input "2"
type input "2.000"
type input "20"
type input "20.000"
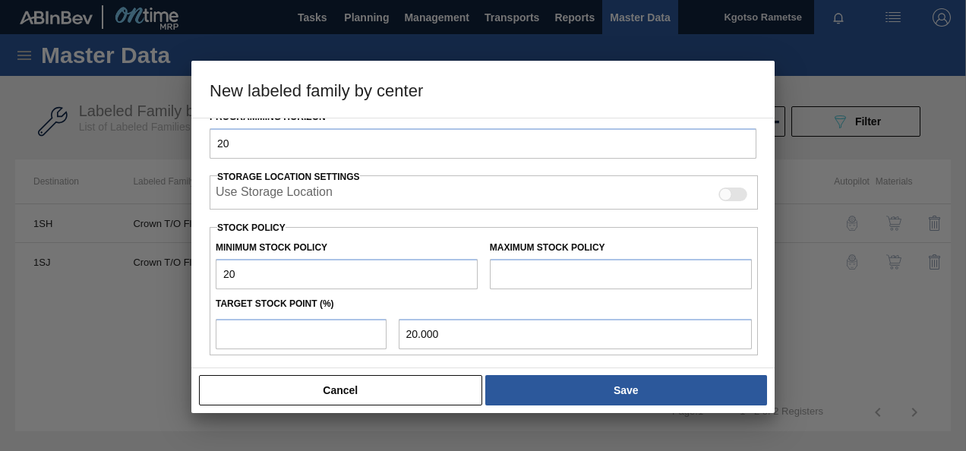
type input "200"
type input "200.000"
type input "2,000"
type input "2,000.000"
type input "20,000"
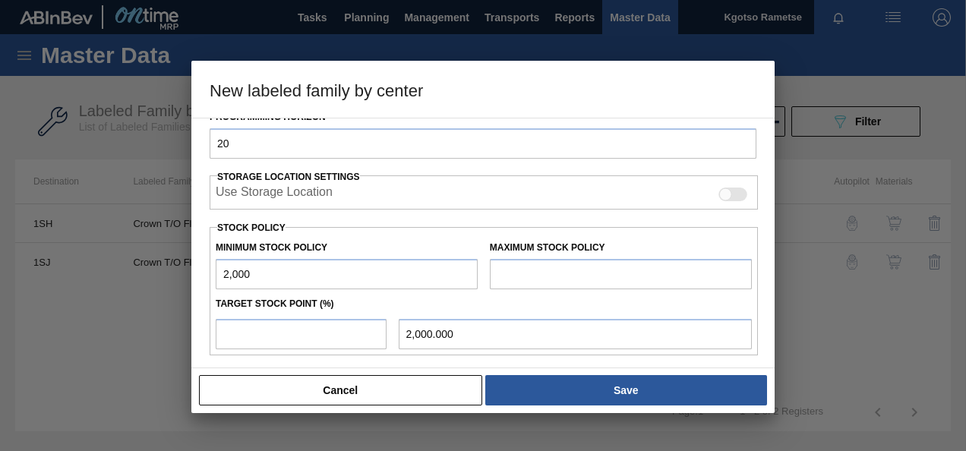
type input "20,000.000"
type input "200,000"
type input "200,000.000"
type input "2,000,000"
type input "2,000,000.000"
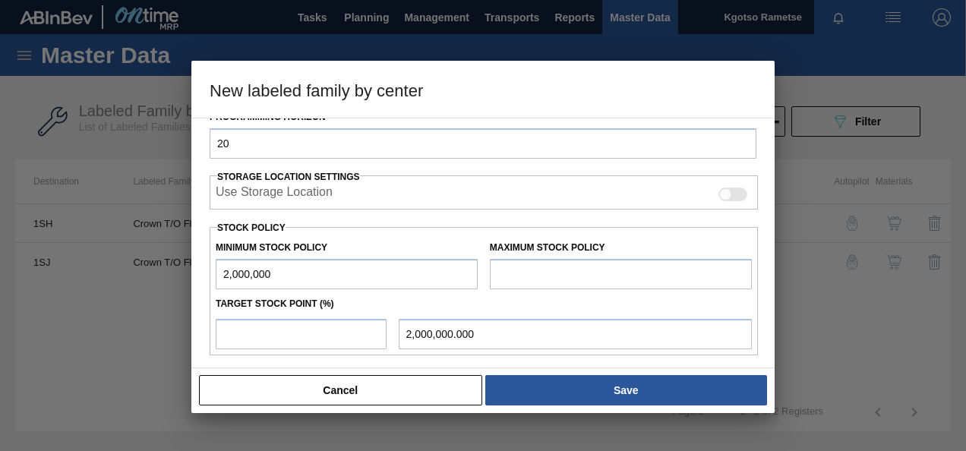
type input "2,000,000"
click at [531, 259] on input "text" at bounding box center [621, 274] width 262 height 30
type input "3,000,000"
click at [304, 339] on input "number" at bounding box center [301, 334] width 171 height 30
type input "1"
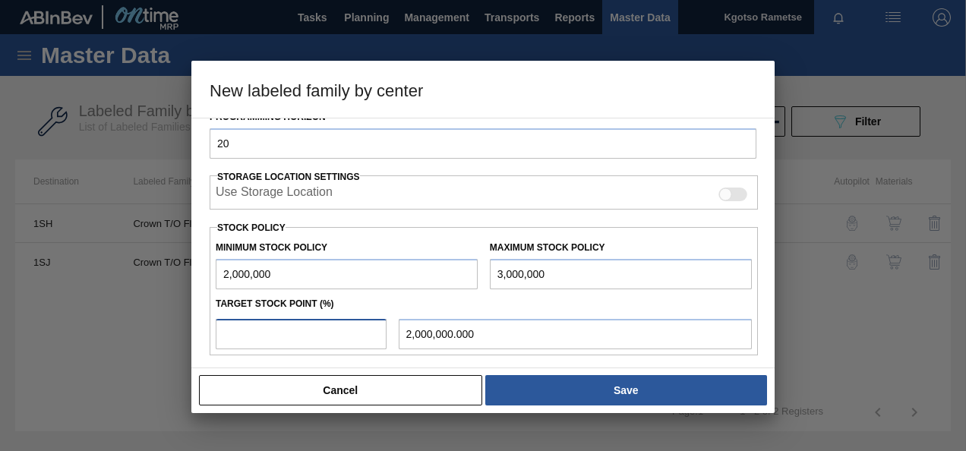
type input "2,010,000.000"
type input "10"
type input "2,100,000.000"
type input "100"
type input "3,000,000.000"
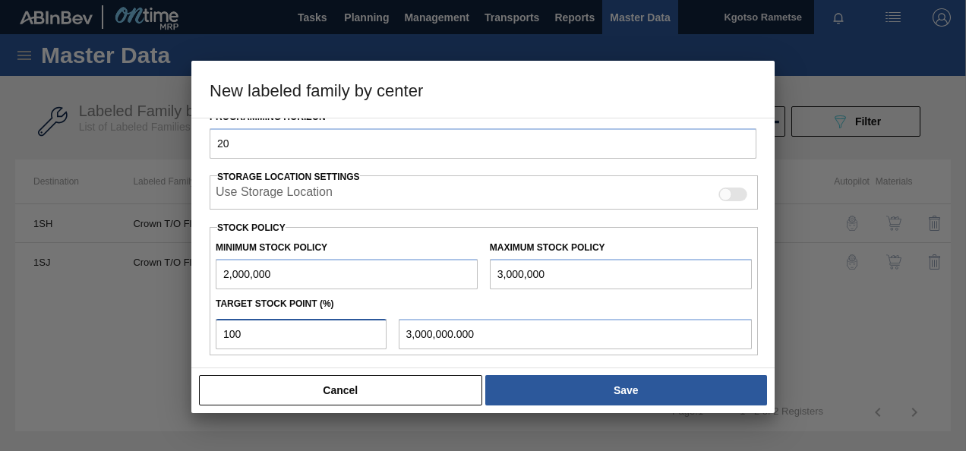
type input "99"
type input "2,990,000.000"
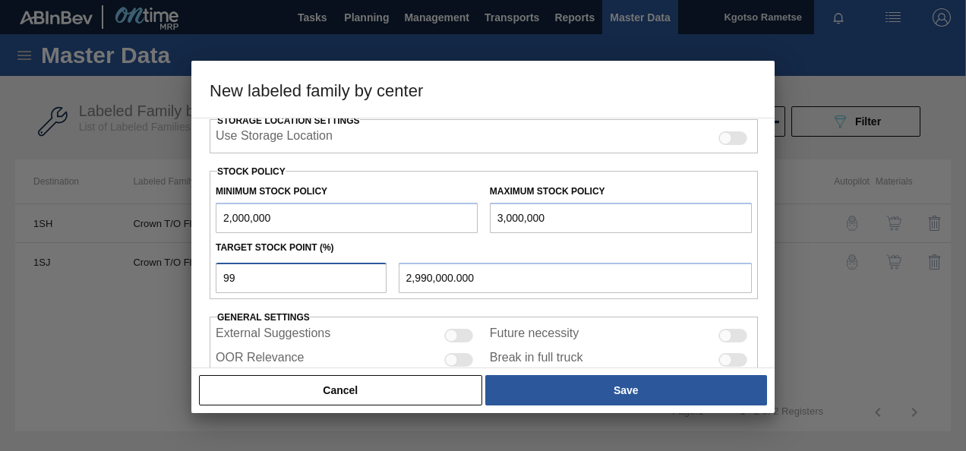
scroll to position [419, 0]
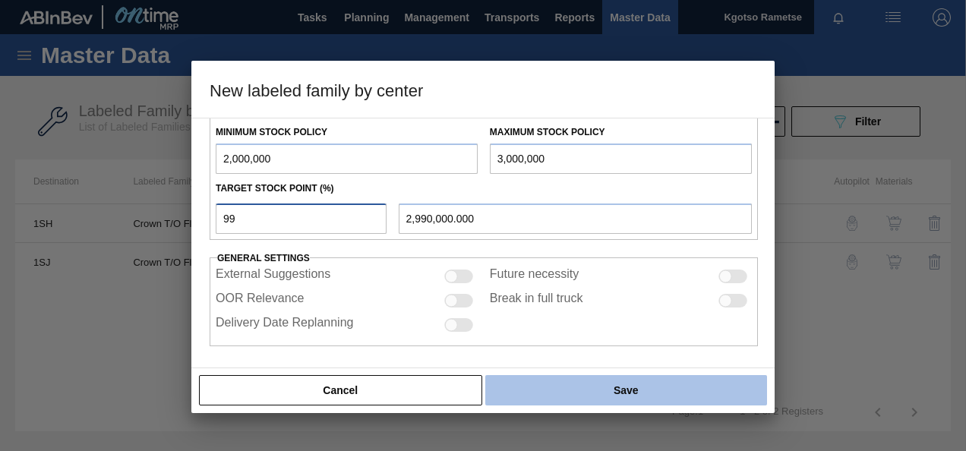
type input "99"
click at [595, 383] on button "Save" at bounding box center [626, 390] width 282 height 30
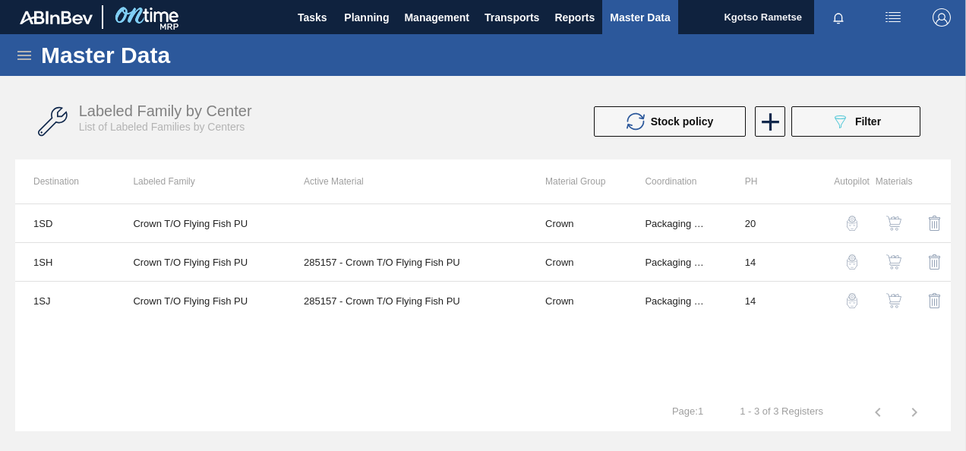
click at [894, 214] on button "button" at bounding box center [893, 223] width 36 height 36
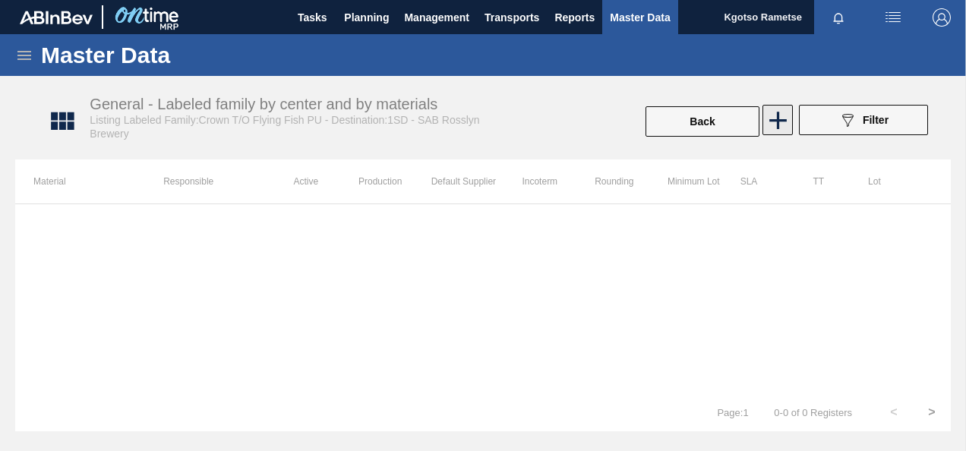
click at [777, 129] on icon at bounding box center [778, 121] width 30 height 30
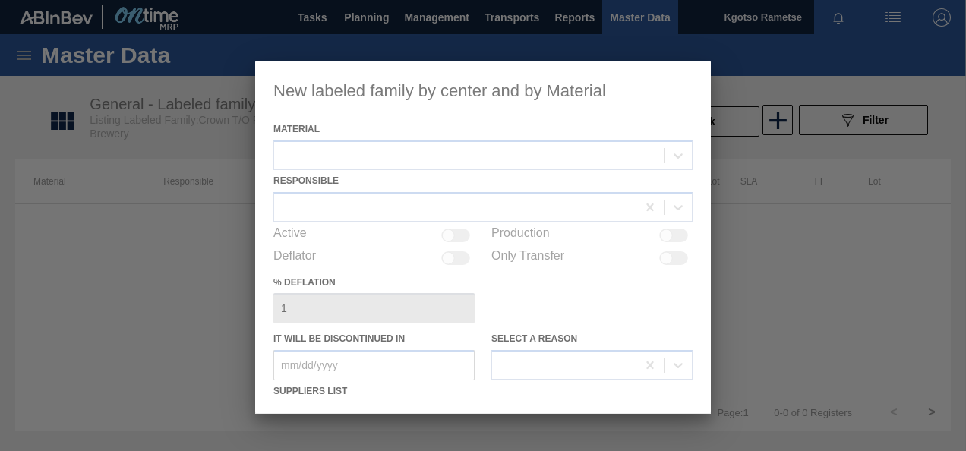
click at [358, 164] on div at bounding box center [483, 237] width 456 height 353
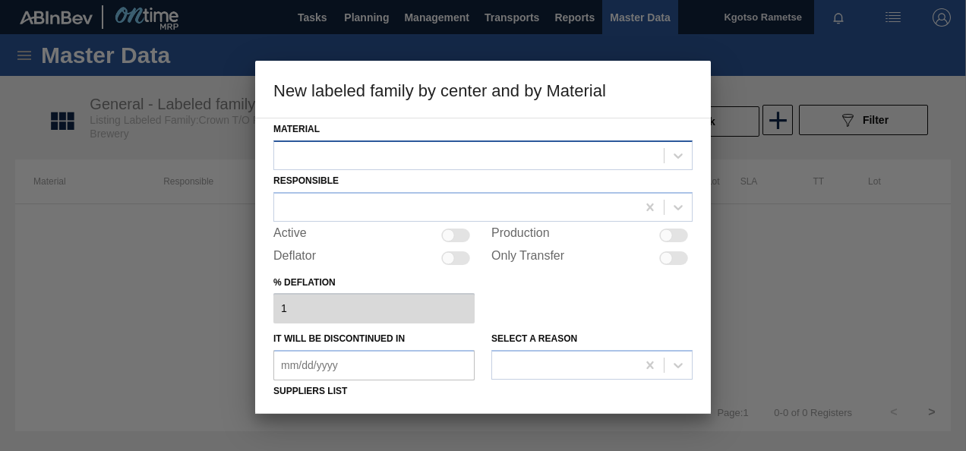
click at [358, 156] on div at bounding box center [468, 155] width 389 height 22
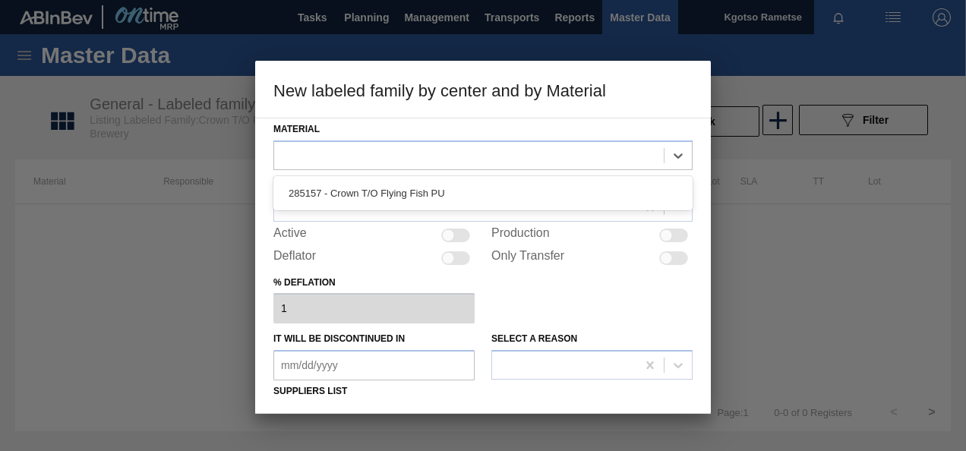
click at [347, 181] on div "285157 - Crown T/O Flying Fish PU" at bounding box center [482, 193] width 419 height 28
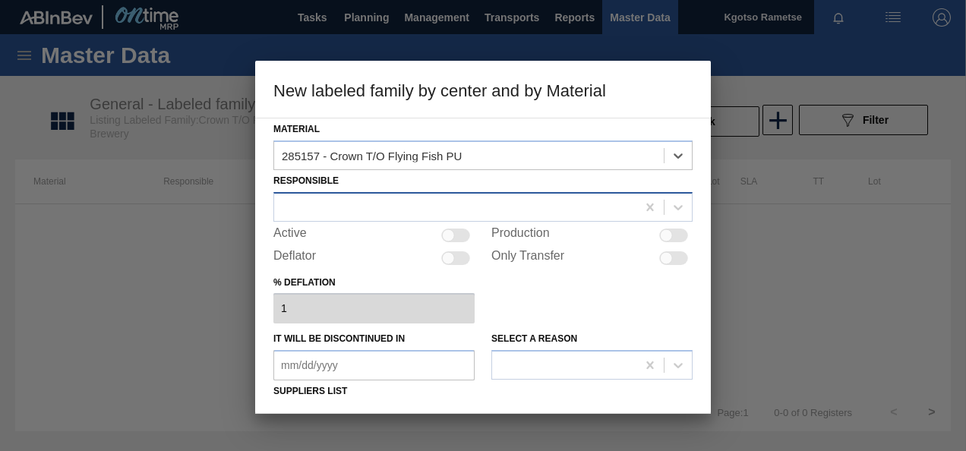
click at [320, 208] on div at bounding box center [455, 207] width 362 height 22
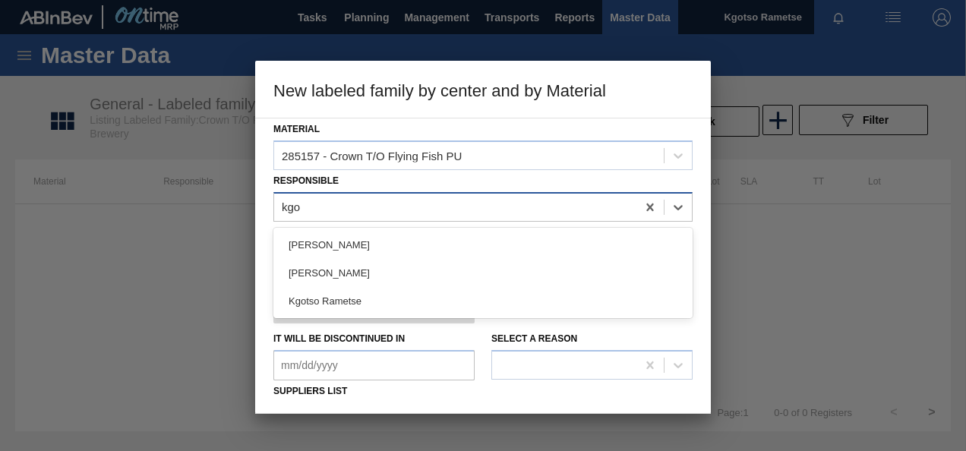
type input "kgot"
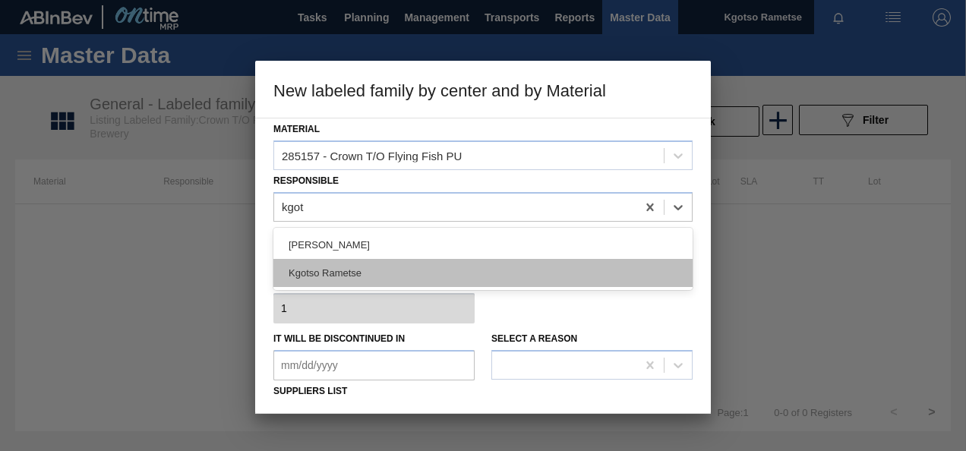
click at [329, 276] on div "Kgotso Rametse" at bounding box center [482, 273] width 419 height 28
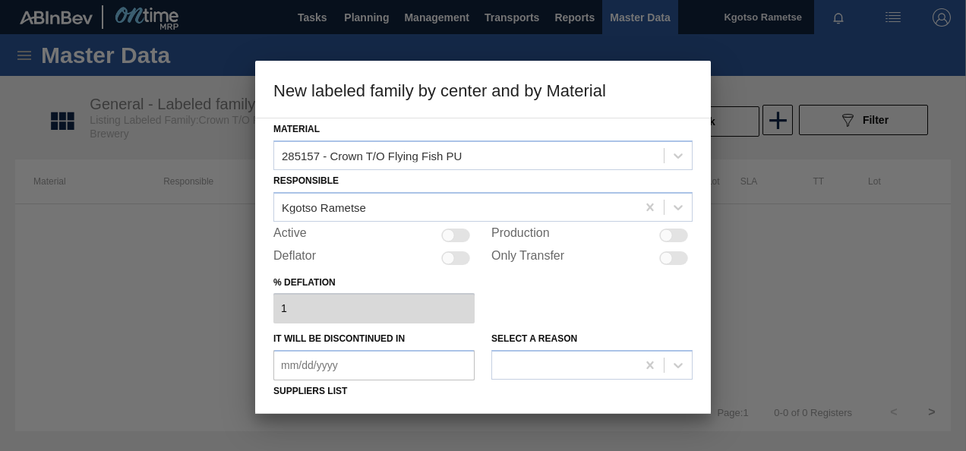
click at [459, 229] on div at bounding box center [455, 236] width 29 height 14
checkbox input "true"
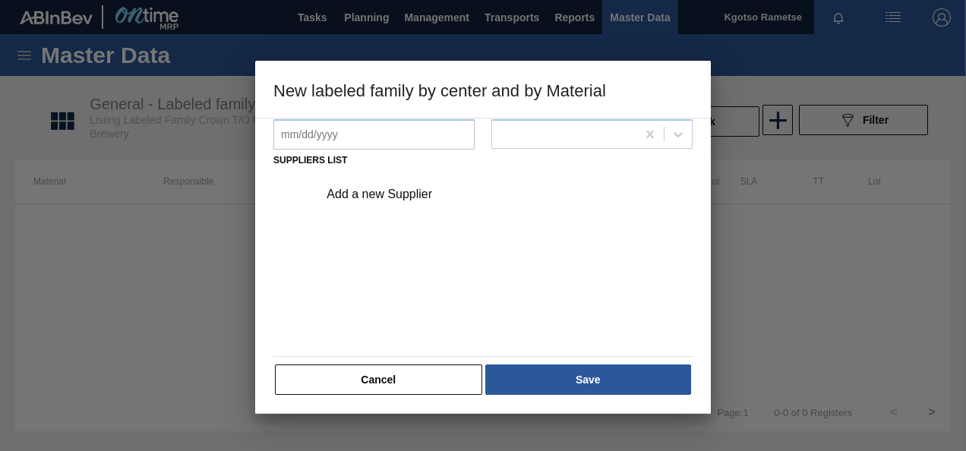
click at [395, 188] on div "Add a new Supplier" at bounding box center [475, 195] width 298 height 14
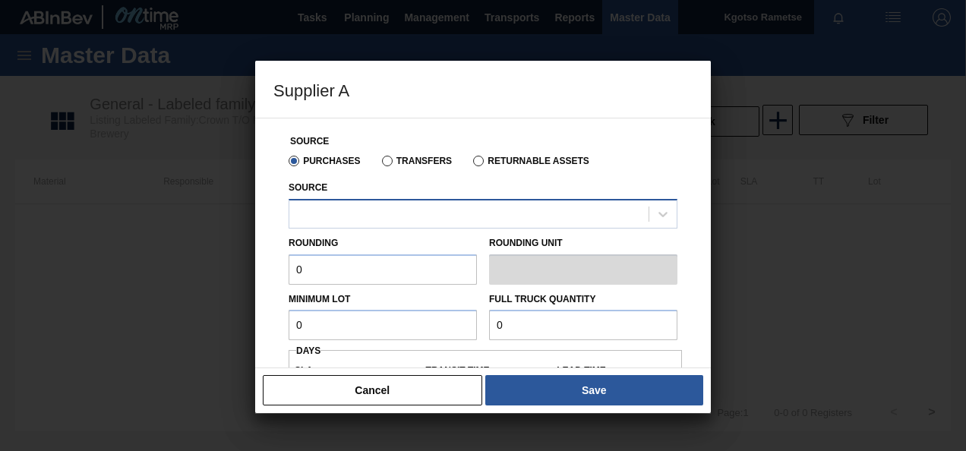
click at [371, 222] on div at bounding box center [468, 214] width 359 height 22
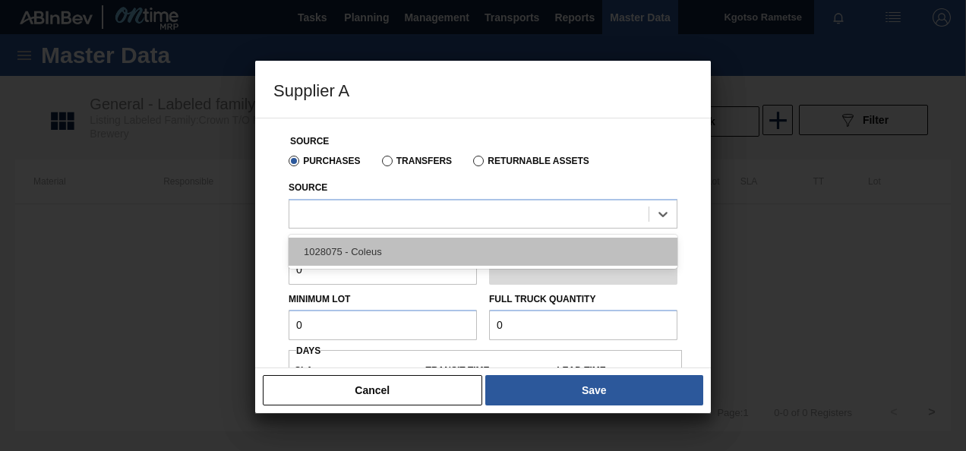
click at [352, 248] on div "1028075 - Coleus" at bounding box center [483, 252] width 389 height 28
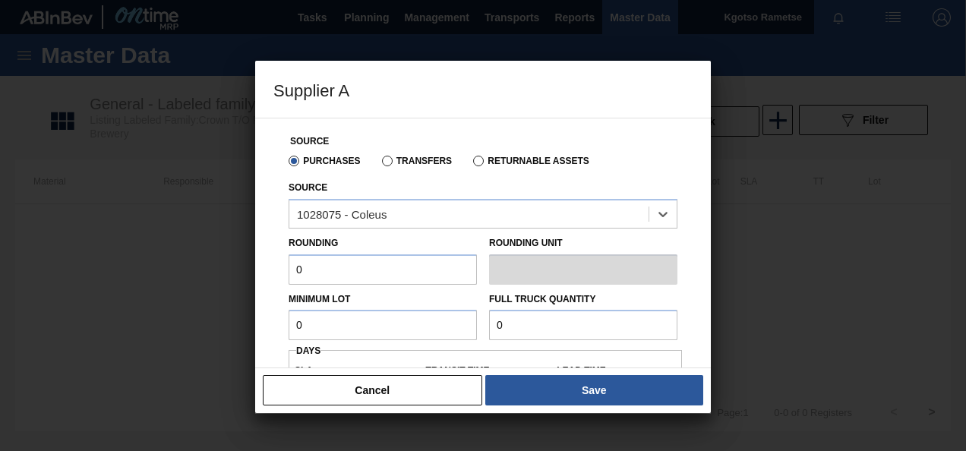
drag, startPoint x: 337, startPoint y: 260, endPoint x: 220, endPoint y: 276, distance: 118.0
click at [232, 275] on div "Supplier A Source Purchases Transfers Returnable Assets Source option 1028075 -…" at bounding box center [483, 225] width 966 height 451
type input "1"
drag, startPoint x: 320, startPoint y: 317, endPoint x: 252, endPoint y: 330, distance: 69.5
click at [252, 330] on div "Supplier A Source Purchases Transfers Returnable Assets Source 1028075 - Coleus…" at bounding box center [483, 225] width 966 height 451
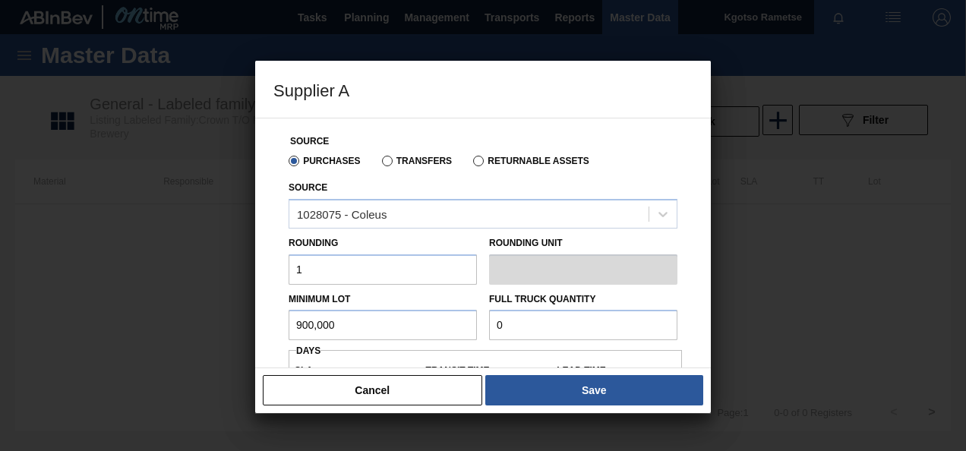
drag, startPoint x: 377, startPoint y: 327, endPoint x: 228, endPoint y: 336, distance: 149.8
click at [292, 331] on input "900,000" at bounding box center [383, 325] width 188 height 30
type input "900,000"
drag, startPoint x: 544, startPoint y: 309, endPoint x: 387, endPoint y: 342, distance: 159.8
click at [443, 331] on div "Minimum Lot 900,000 Full Truck Quantity 0" at bounding box center [482, 313] width 401 height 56
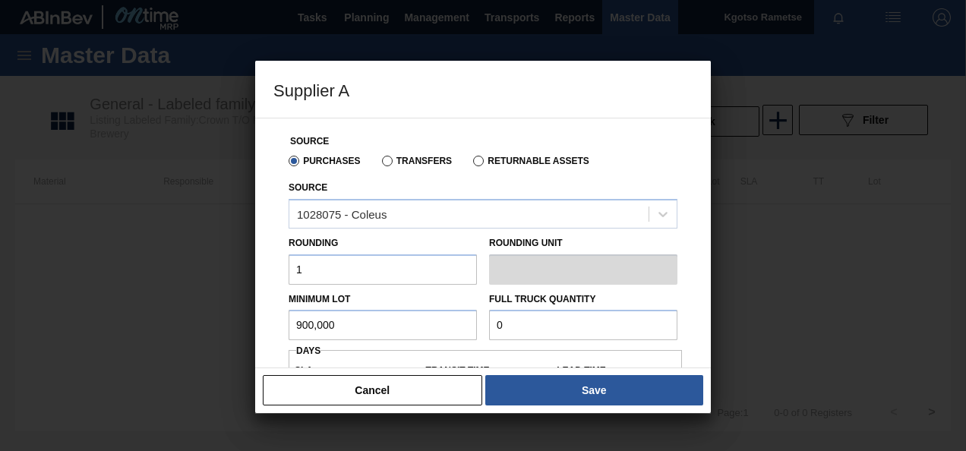
drag, startPoint x: 547, startPoint y: 316, endPoint x: 402, endPoint y: 349, distance: 148.1
click at [413, 348] on div "Source Purchases Transfers Returnable Assets Source 1028075 - Coleus Rounding 1…" at bounding box center [482, 360] width 419 height 484
paste input "900,00"
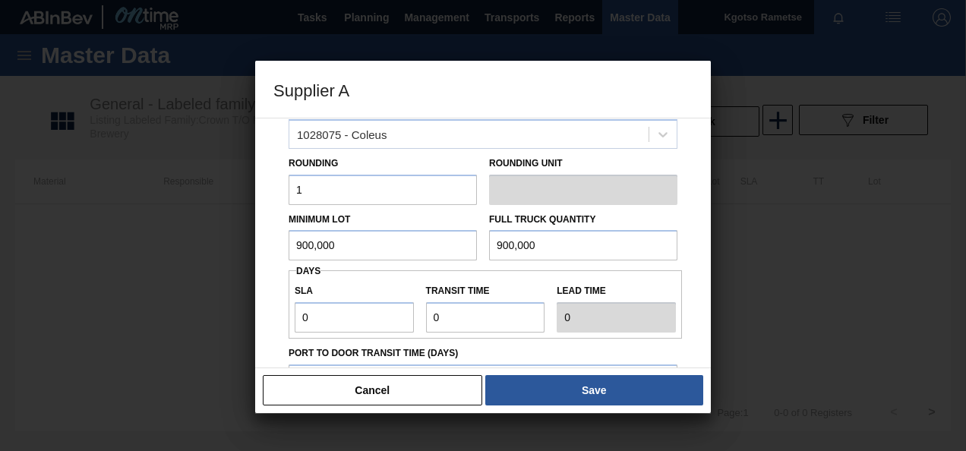
scroll to position [152, 0]
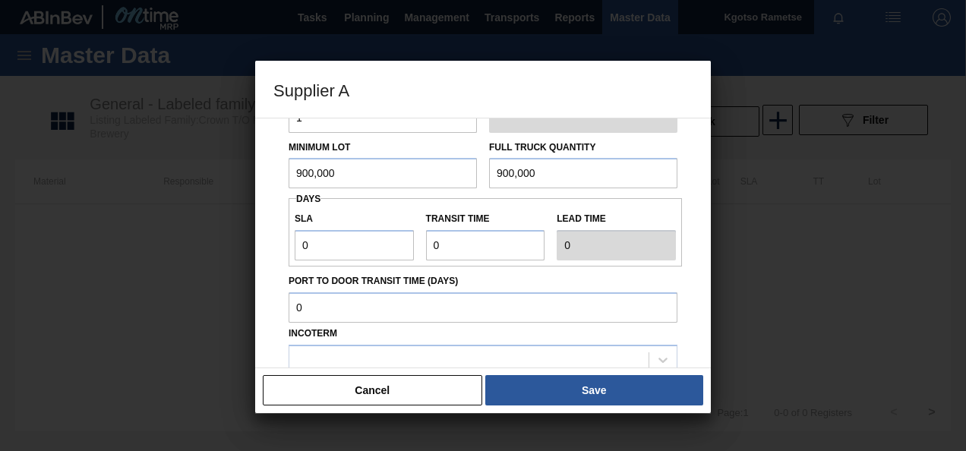
type input "900,000"
drag, startPoint x: 468, startPoint y: 249, endPoint x: 388, endPoint y: 264, distance: 81.9
click at [394, 261] on div "SLA 0 Transit time Lead time 0" at bounding box center [485, 232] width 393 height 68
type input "1"
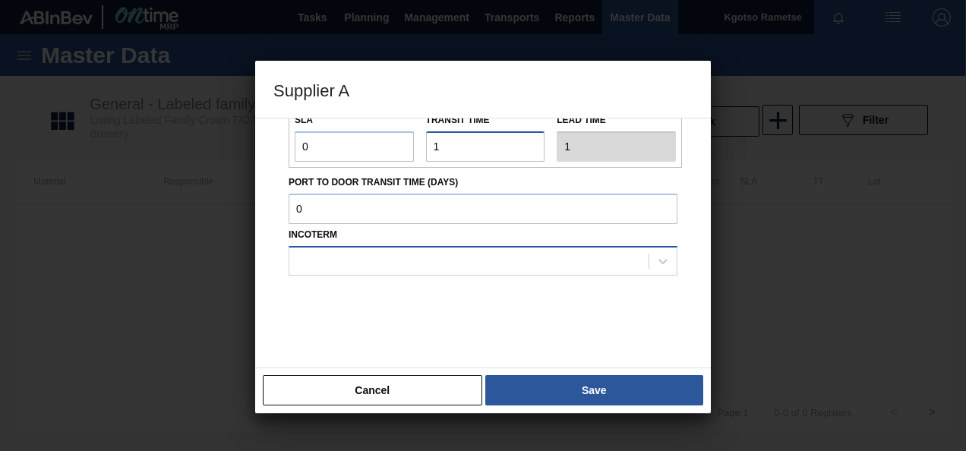
scroll to position [251, 0]
type input "1"
click at [389, 259] on div at bounding box center [468, 260] width 359 height 22
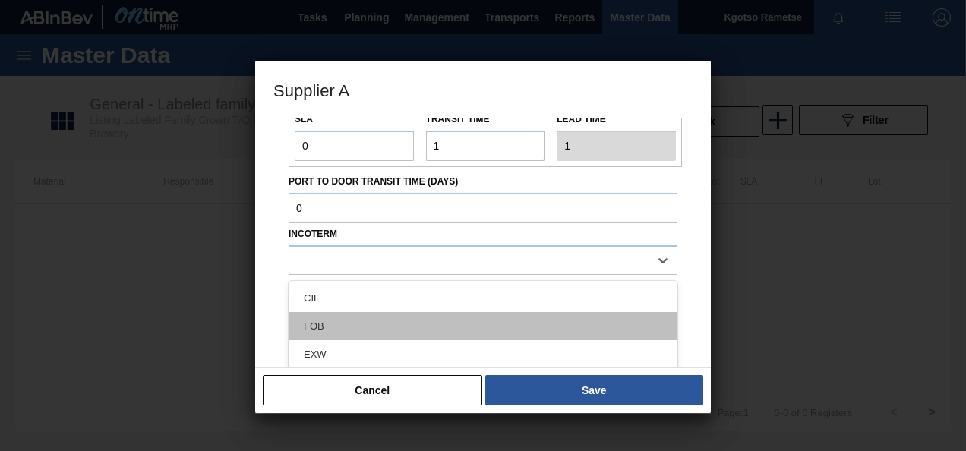
drag, startPoint x: 369, startPoint y: 320, endPoint x: 419, endPoint y: 352, distance: 59.4
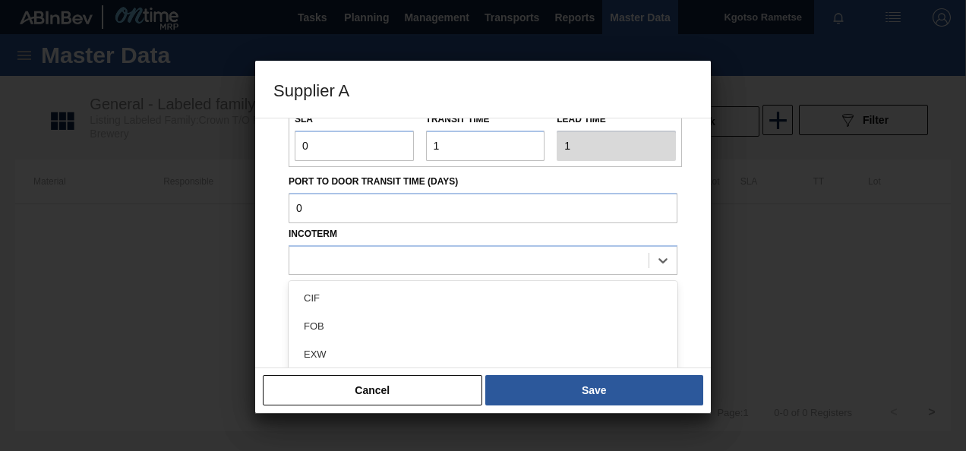
click at [369, 320] on div "FOB" at bounding box center [483, 326] width 389 height 28
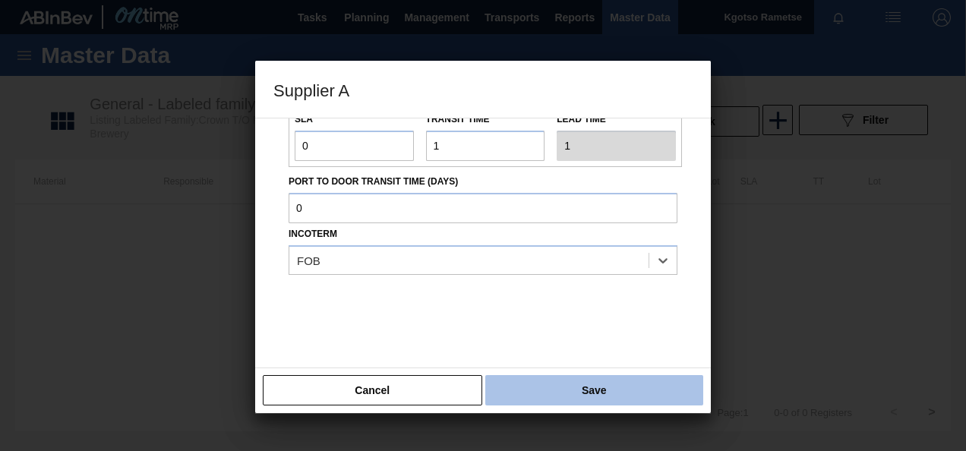
click at [545, 381] on button "Save" at bounding box center [594, 390] width 218 height 30
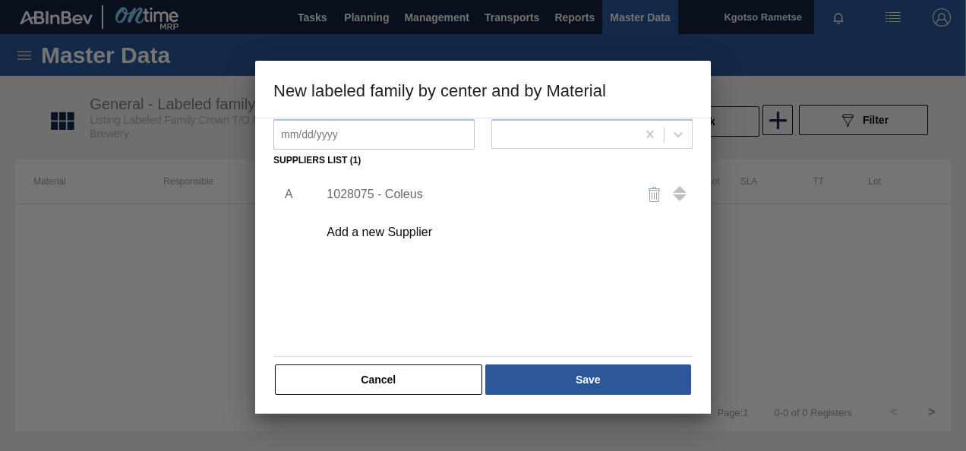
click at [524, 360] on div "Material 285157 - Crown T/O Flying Fish PU Responsible Kgotso Rametse Active Pr…" at bounding box center [482, 142] width 419 height 509
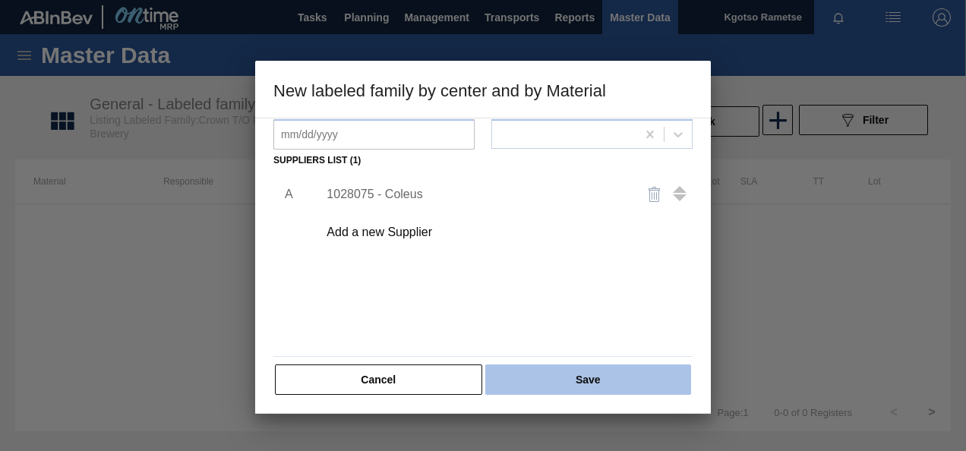
click at [525, 380] on button "Save" at bounding box center [588, 379] width 206 height 30
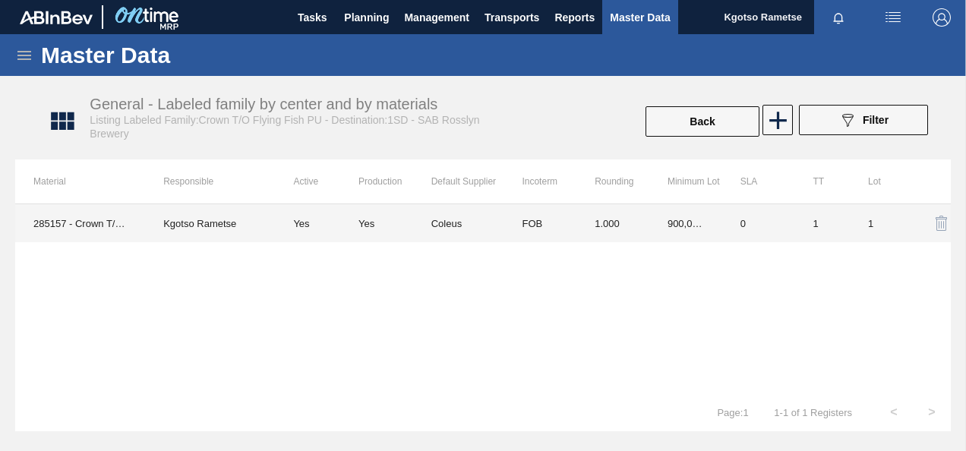
click at [285, 232] on td "Yes" at bounding box center [317, 223] width 84 height 38
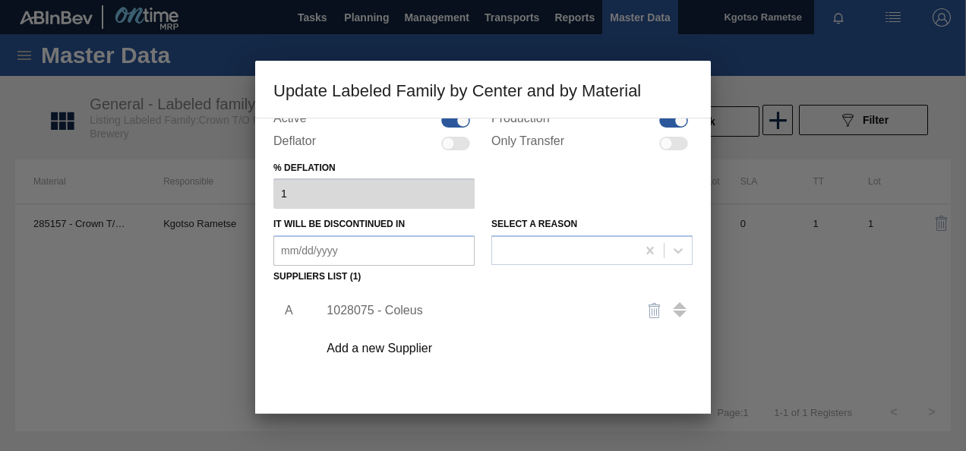
scroll to position [232, 0]
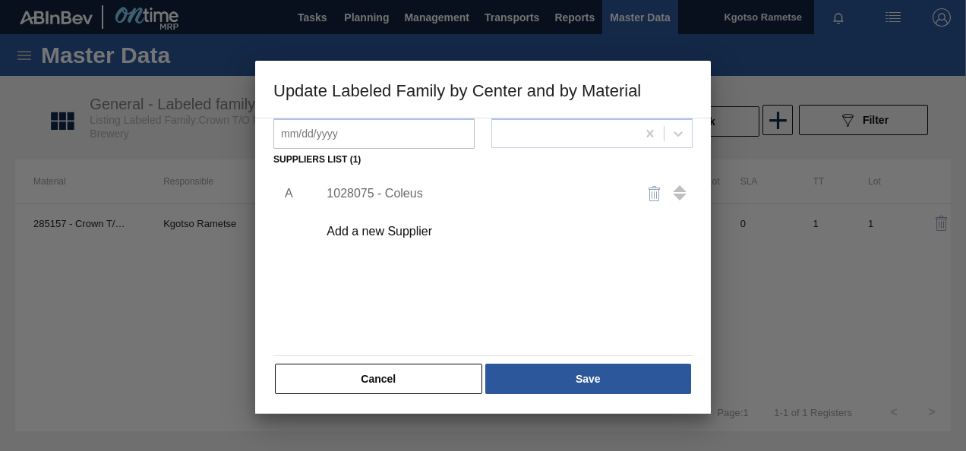
click at [364, 190] on div "1028075 - Coleus" at bounding box center [475, 194] width 298 height 14
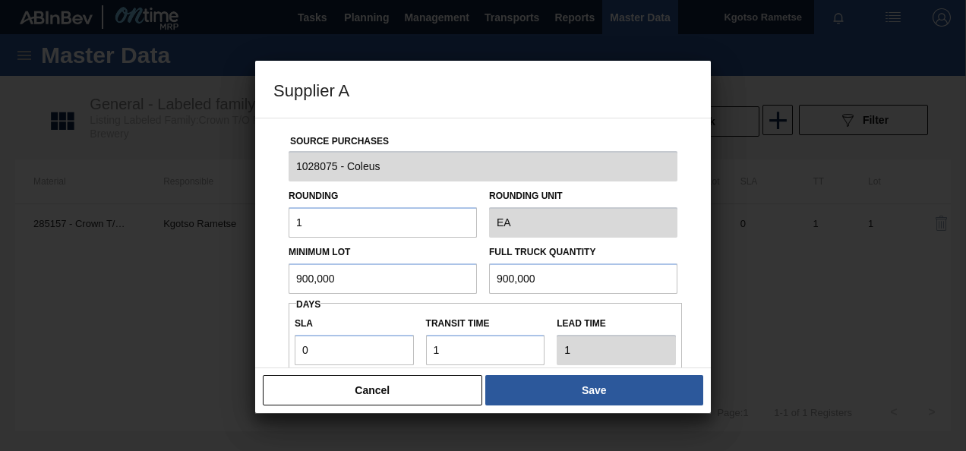
drag, startPoint x: 181, startPoint y: 292, endPoint x: 154, endPoint y: 295, distance: 26.7
click at [154, 295] on div "Supplier A Source Purchases 1028075 - Coleus Rounding 1 Rounding Unit EA Minimu…" at bounding box center [483, 225] width 966 height 451
drag, startPoint x: 356, startPoint y: 276, endPoint x: 111, endPoint y: 300, distance: 246.4
click at [111, 300] on div "Supplier A Source Purchases 1028075 - Coleus Rounding 1 Rounding Unit EA Minimu…" at bounding box center [483, 225] width 966 height 451
type input "1,350,000"
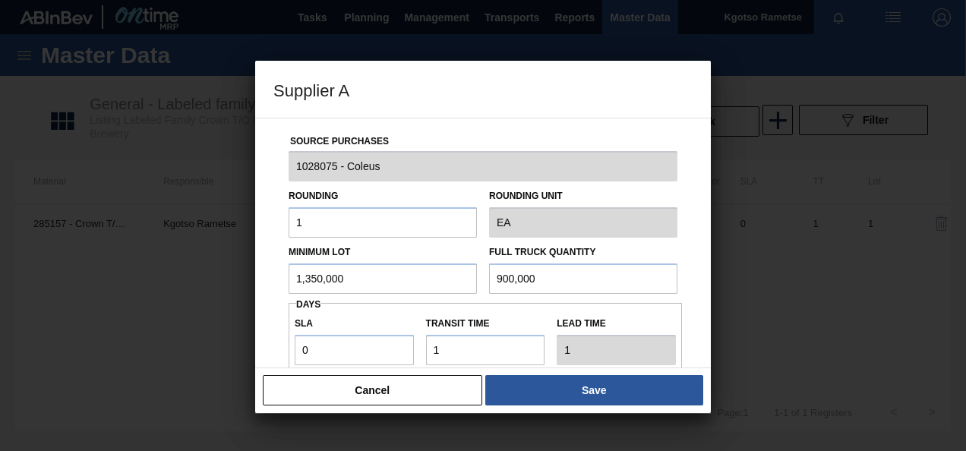
drag, startPoint x: 521, startPoint y: 282, endPoint x: 434, endPoint y: 284, distance: 87.3
click at [434, 284] on div "Minimum Lot 1,350,000 Full Truck Quantity 900,000" at bounding box center [482, 266] width 401 height 56
paste input "1,35"
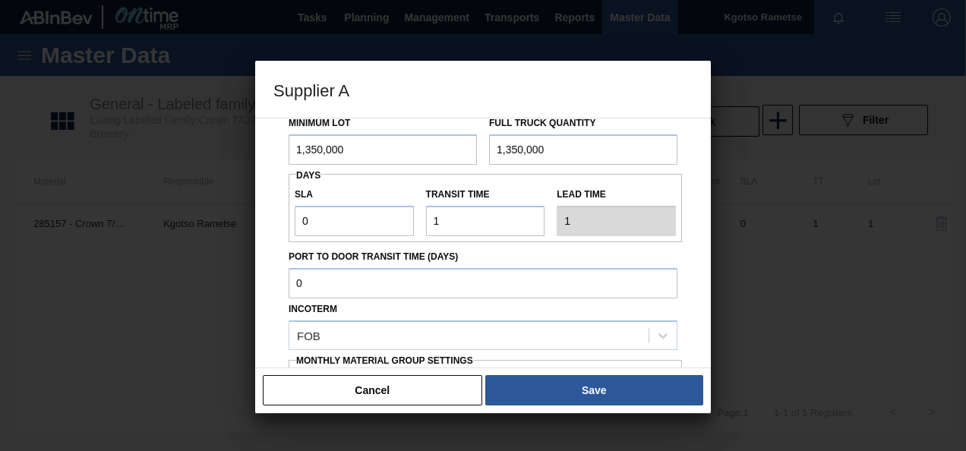
scroll to position [270, 0]
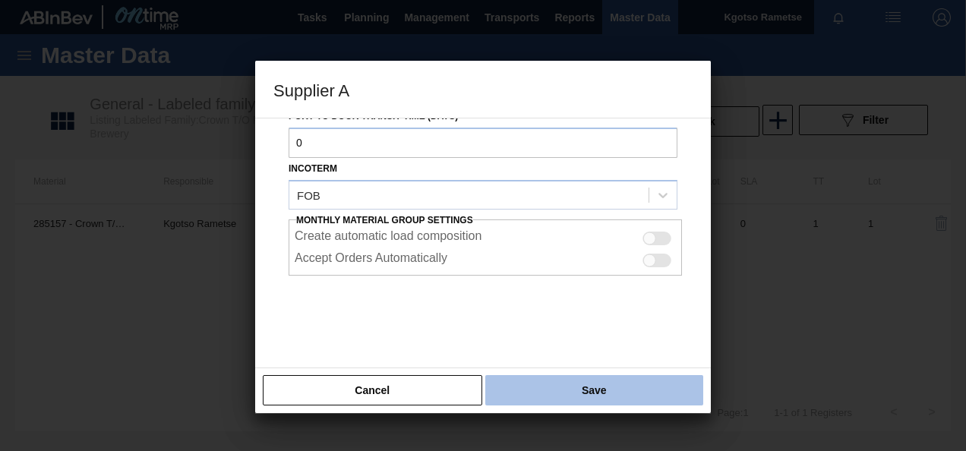
type input "1,350,000"
click at [541, 378] on button "Save" at bounding box center [594, 390] width 218 height 30
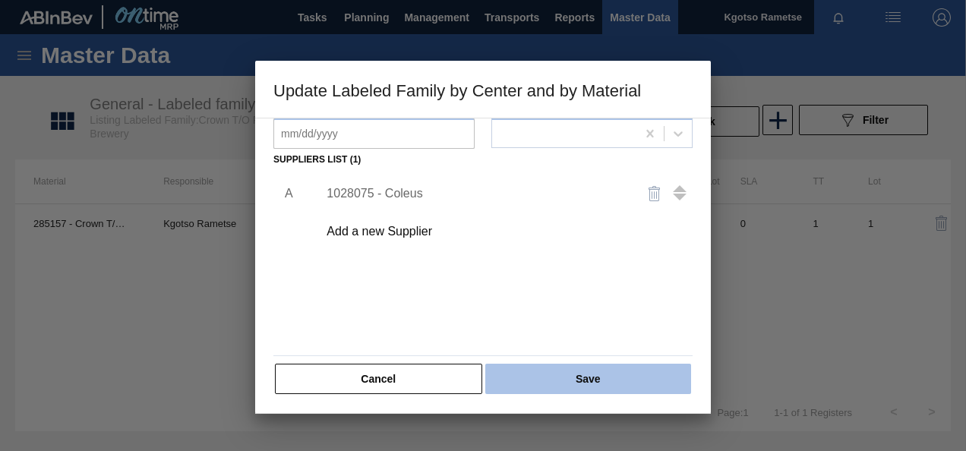
click at [540, 380] on button "Save" at bounding box center [588, 379] width 206 height 30
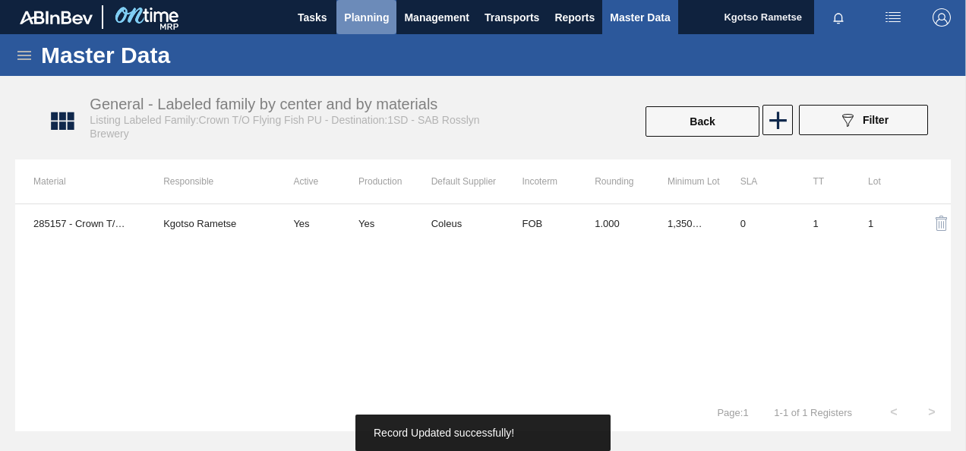
click at [364, 18] on span "Planning" at bounding box center [366, 17] width 45 height 18
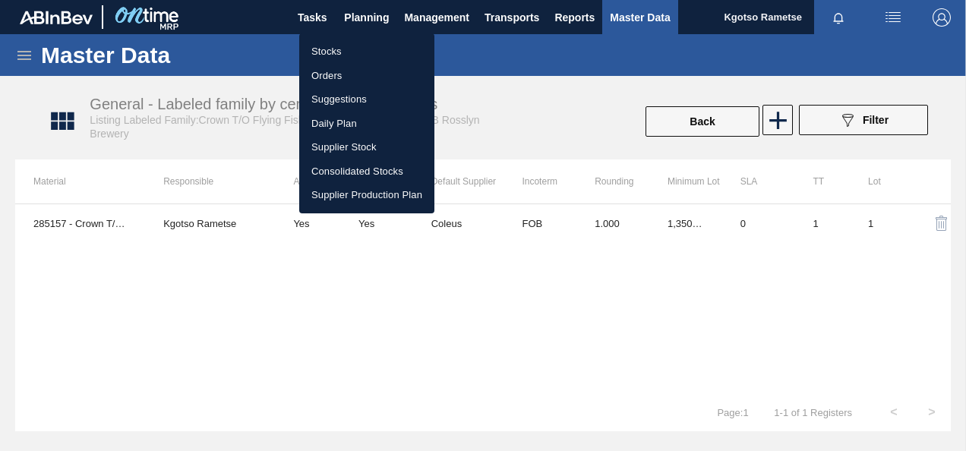
drag, startPoint x: 343, startPoint y: 44, endPoint x: 393, endPoint y: 73, distance: 57.2
click at [343, 44] on li "Stocks" at bounding box center [366, 51] width 135 height 24
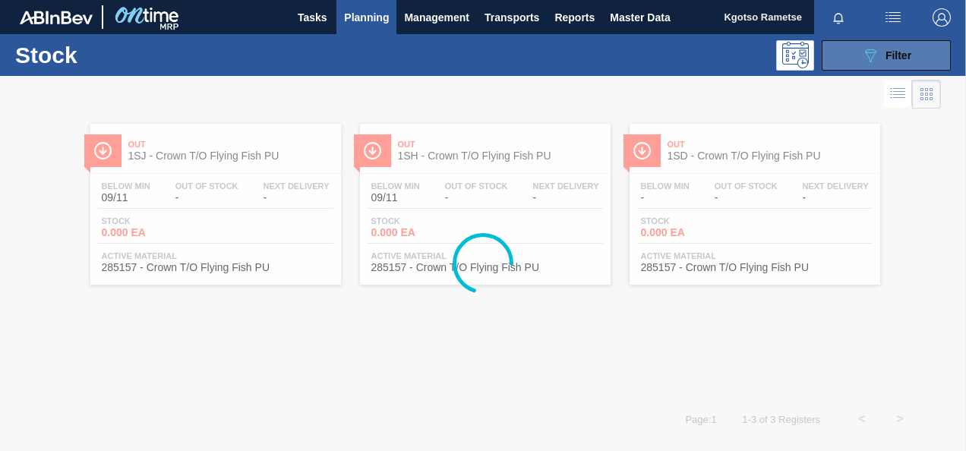
click at [835, 55] on button "089F7B8B-B2A5-4AFE-B5C0-19BA573D28AC Filter" at bounding box center [885, 55] width 129 height 30
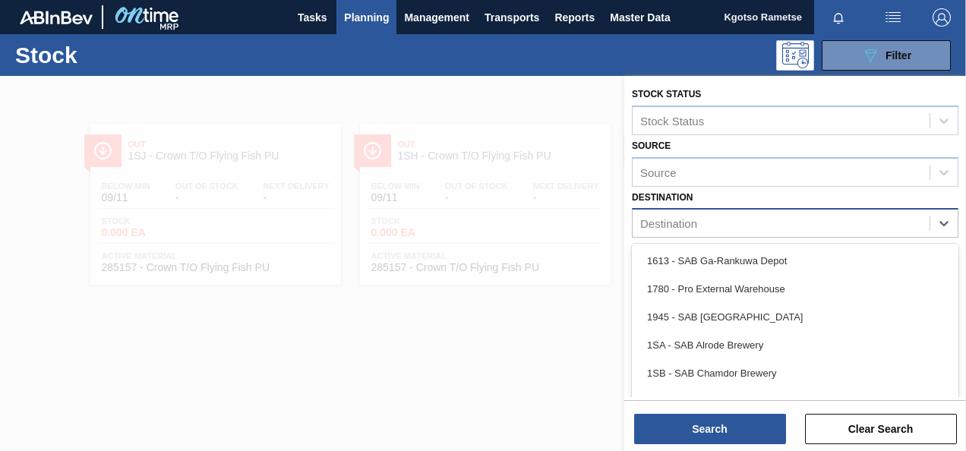
click at [652, 226] on div "Destination" at bounding box center [668, 223] width 57 height 13
type input "1sd"
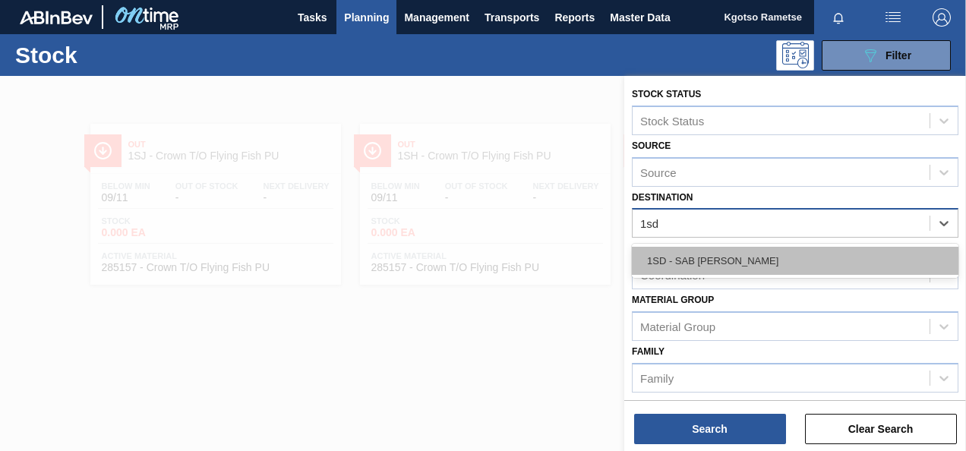
click at [671, 254] on div "1SD - SAB [PERSON_NAME]" at bounding box center [795, 261] width 326 height 28
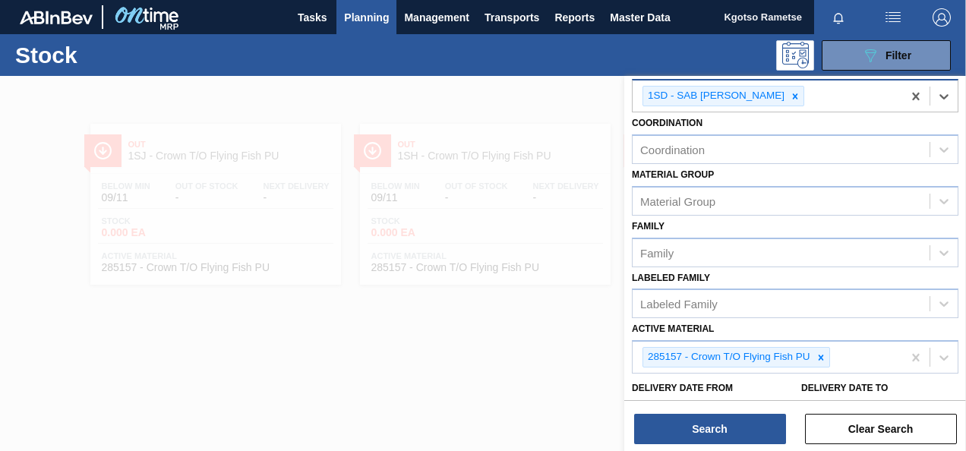
scroll to position [278, 0]
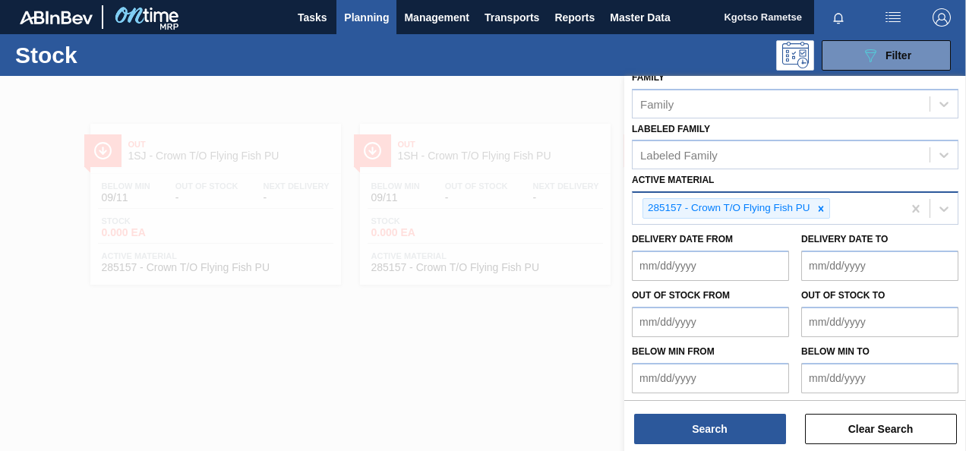
click at [820, 208] on icon at bounding box center [820, 208] width 11 height 11
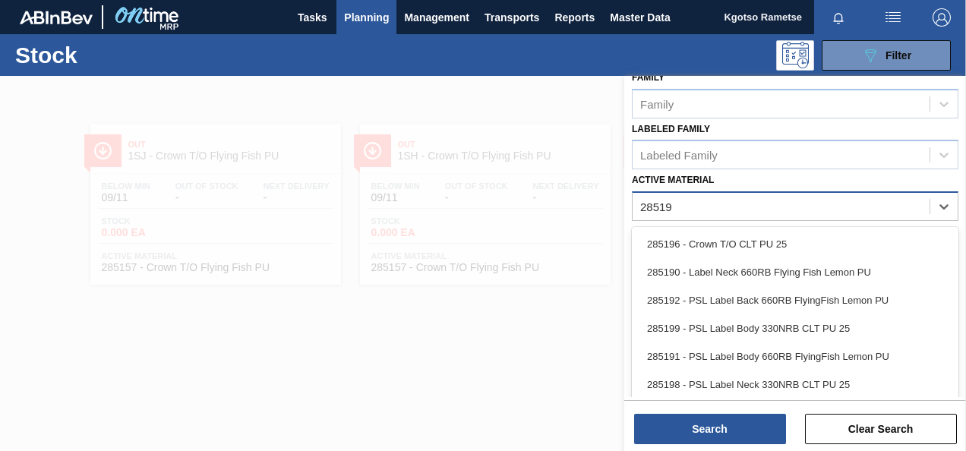
type Material "285196"
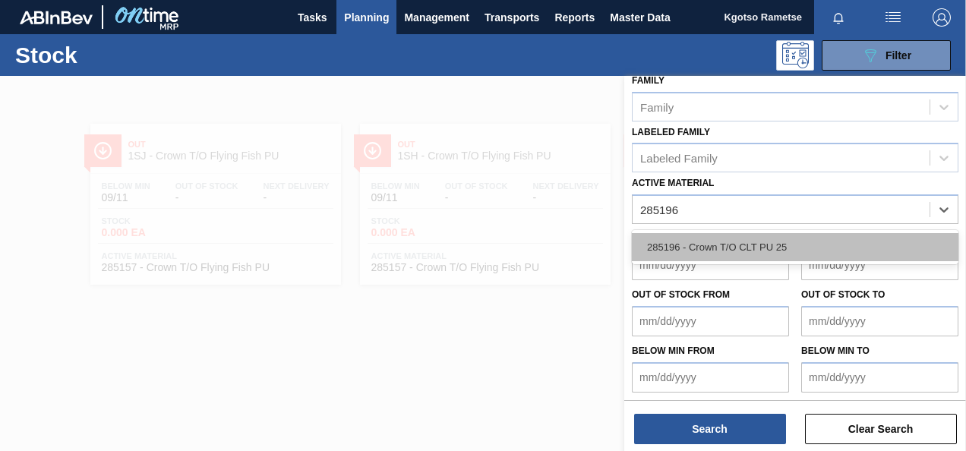
click at [773, 233] on div "285196 - Crown T/O CLT PU 25" at bounding box center [795, 247] width 326 height 28
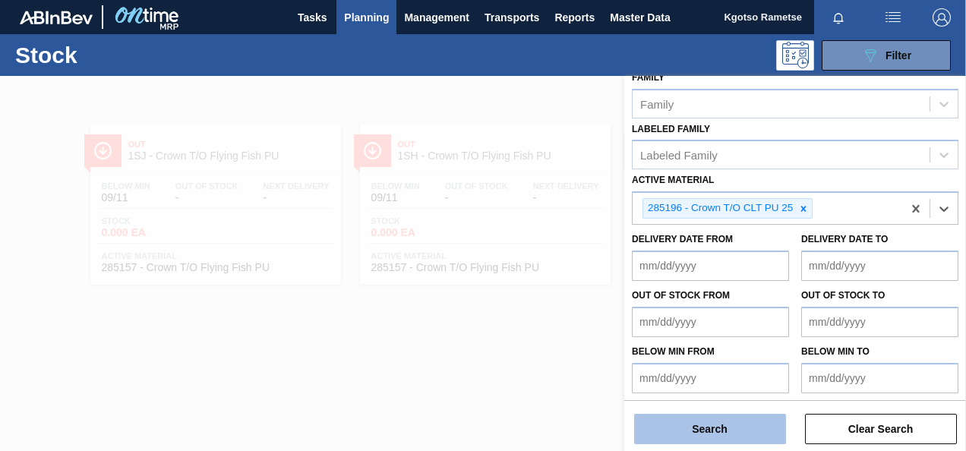
click at [697, 433] on button "Search" at bounding box center [710, 429] width 152 height 30
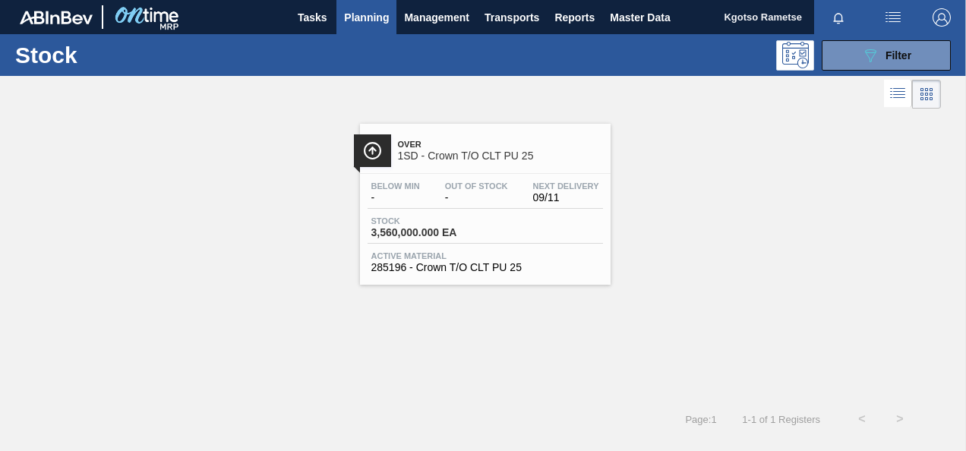
click at [511, 205] on div "Below Min - Out Of Stock - Next Delivery 09/11" at bounding box center [484, 194] width 235 height 27
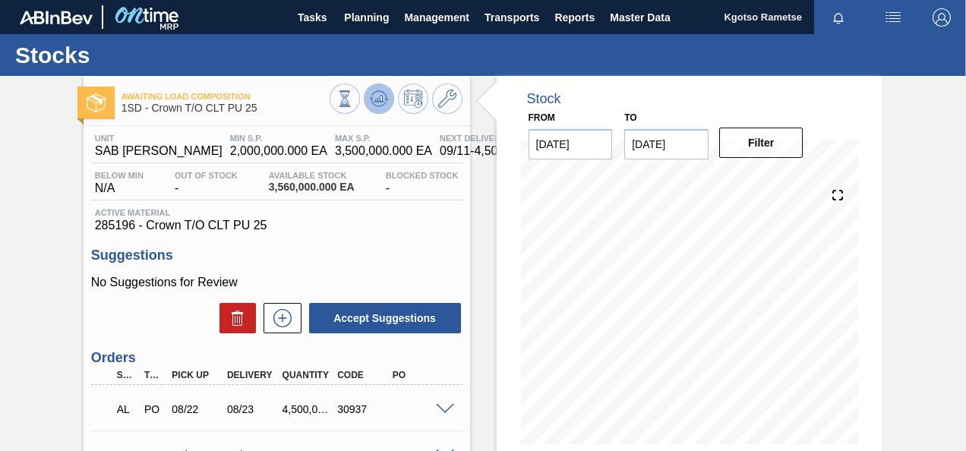
click at [386, 97] on icon at bounding box center [379, 99] width 18 height 18
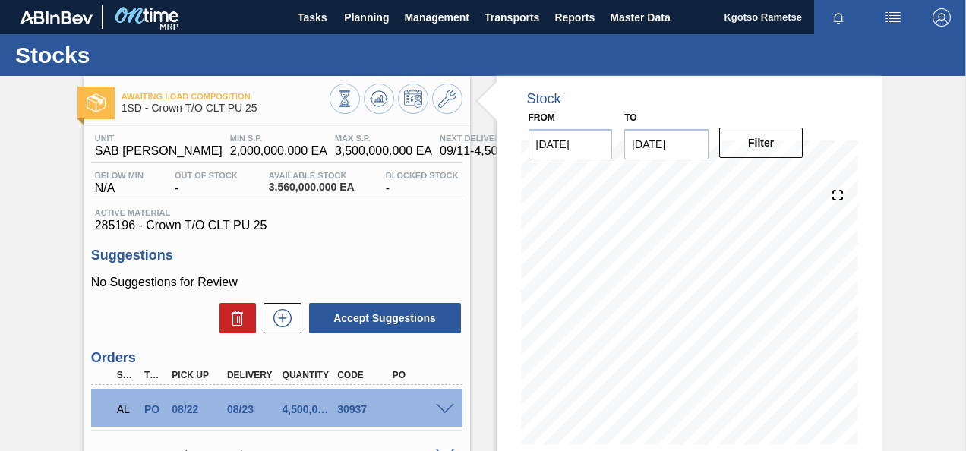
click at [442, 97] on icon at bounding box center [447, 99] width 18 height 18
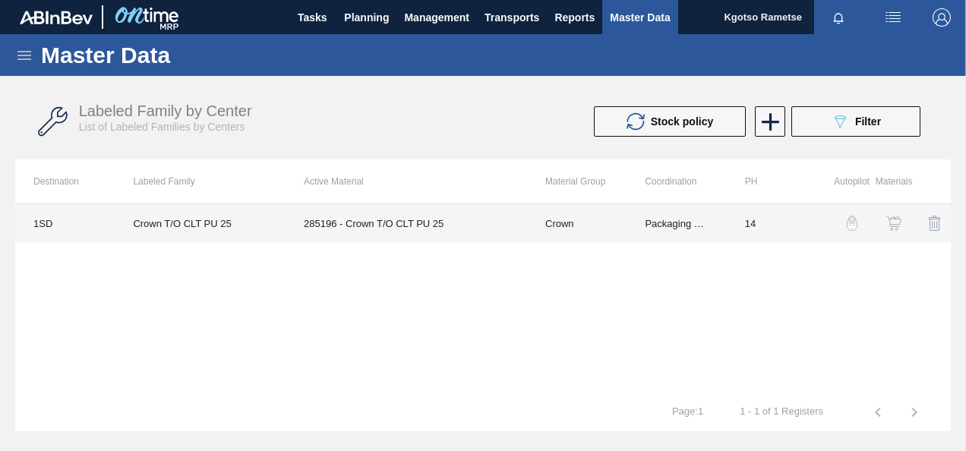
click at [389, 218] on td "285196 - Crown T/O CLT PU 25" at bounding box center [405, 223] width 241 height 38
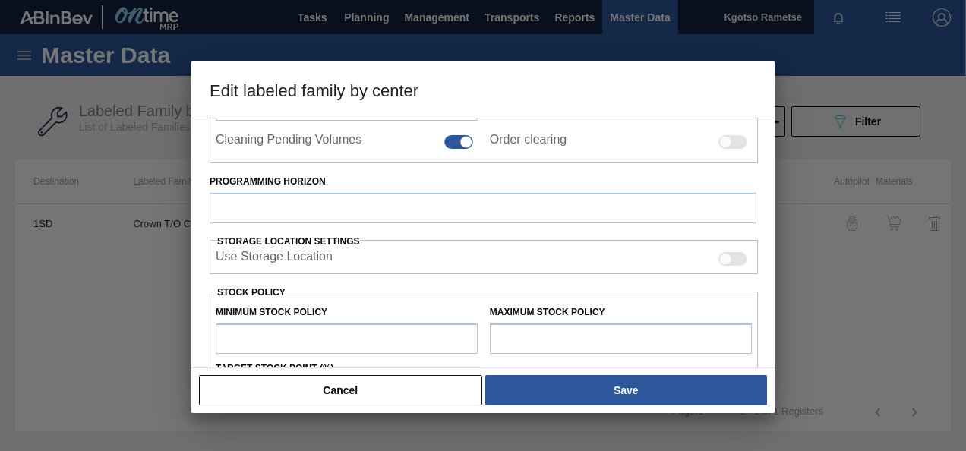
type input "Crown"
type input "T/O"
type input "Crown T/O CLT PU 25"
type input "1SD - SAB [PERSON_NAME]"
type input "14"
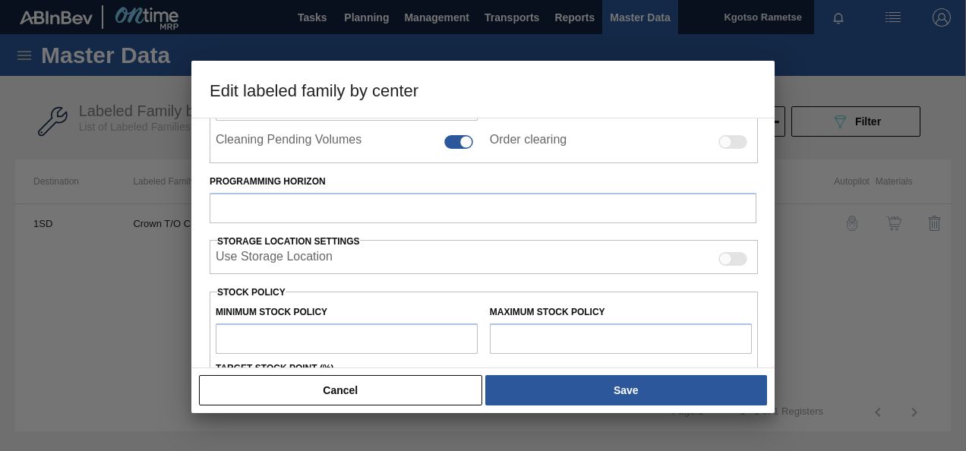
type input "2,000,000"
type input "3,500,000"
type input "100"
type input "3,500,000.000"
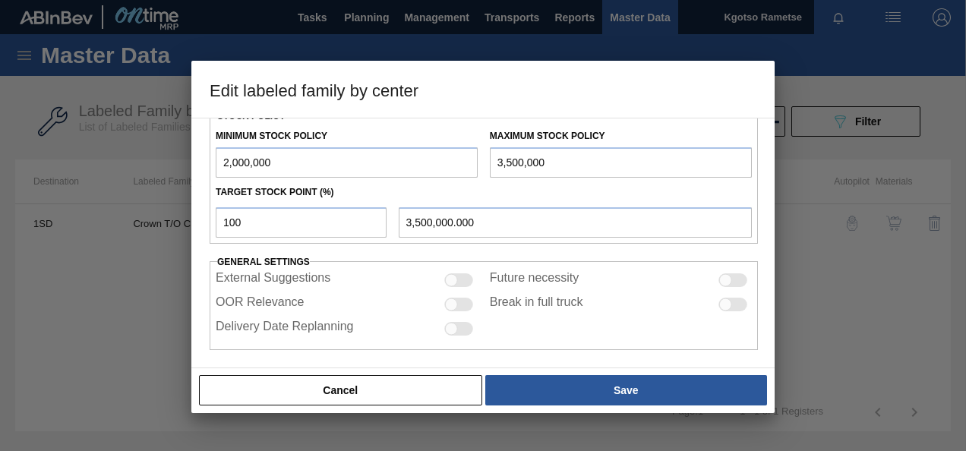
scroll to position [421, 0]
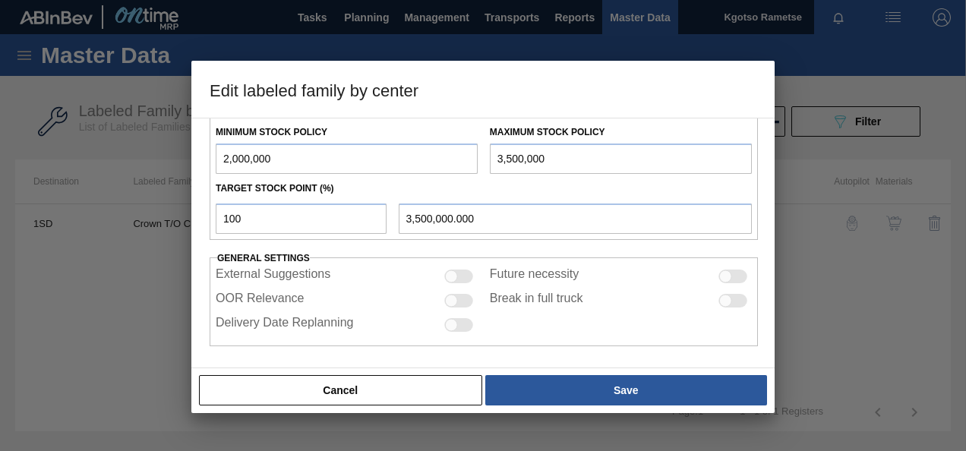
click at [219, 156] on input "2,000,000" at bounding box center [347, 158] width 262 height 30
type input "12,000,000"
click at [498, 153] on input "3,500,000" at bounding box center [621, 158] width 262 height 30
type input "13,500,000"
type input "13,500,000.000"
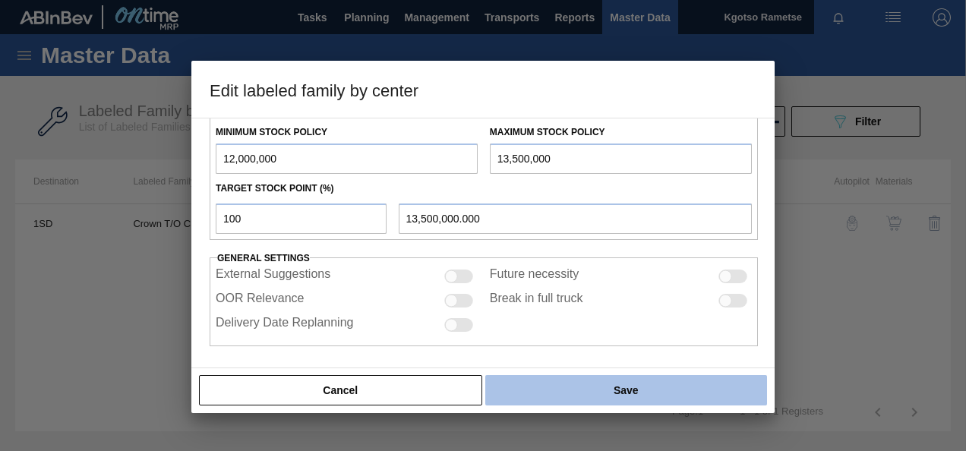
type input "13,500,000"
click at [570, 383] on button "Save" at bounding box center [626, 390] width 282 height 30
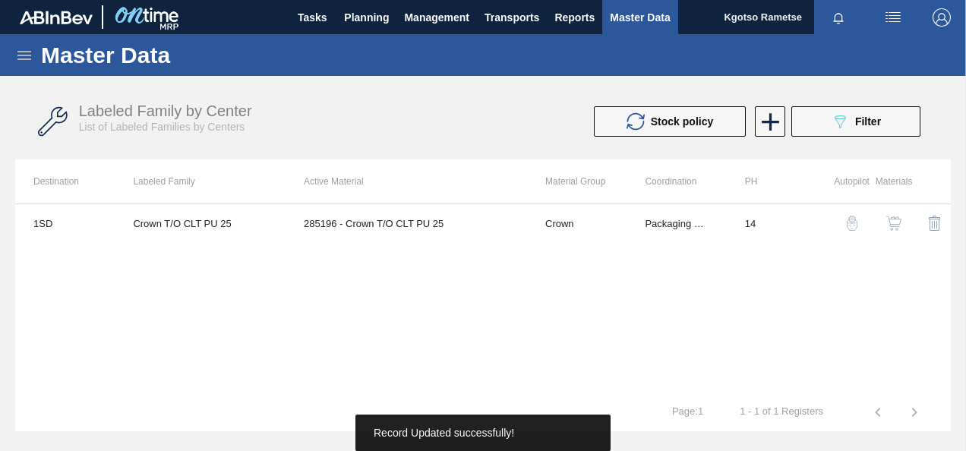
click at [890, 217] on img "button" at bounding box center [893, 223] width 15 height 15
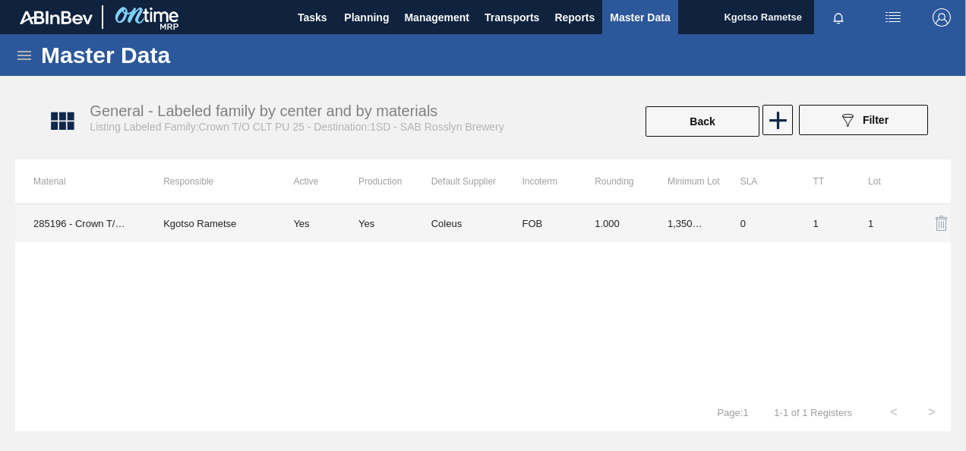
click at [663, 214] on td "1,350,000.000" at bounding box center [685, 223] width 73 height 38
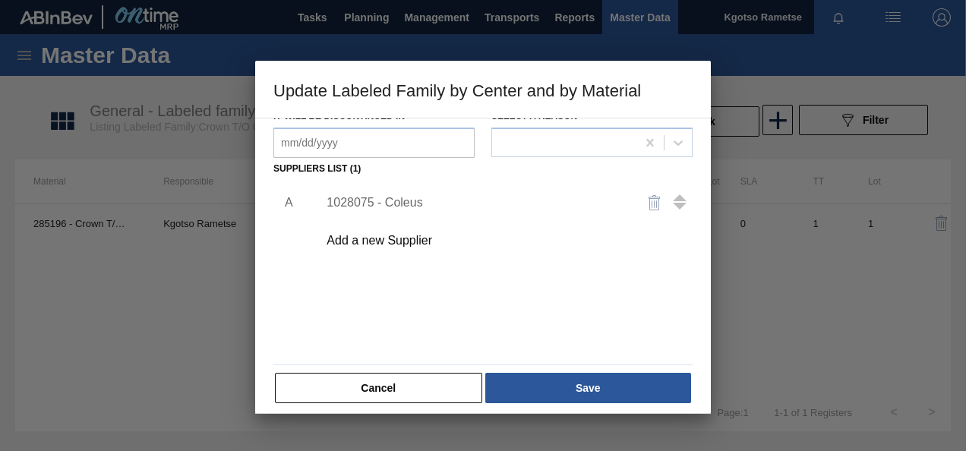
scroll to position [228, 0]
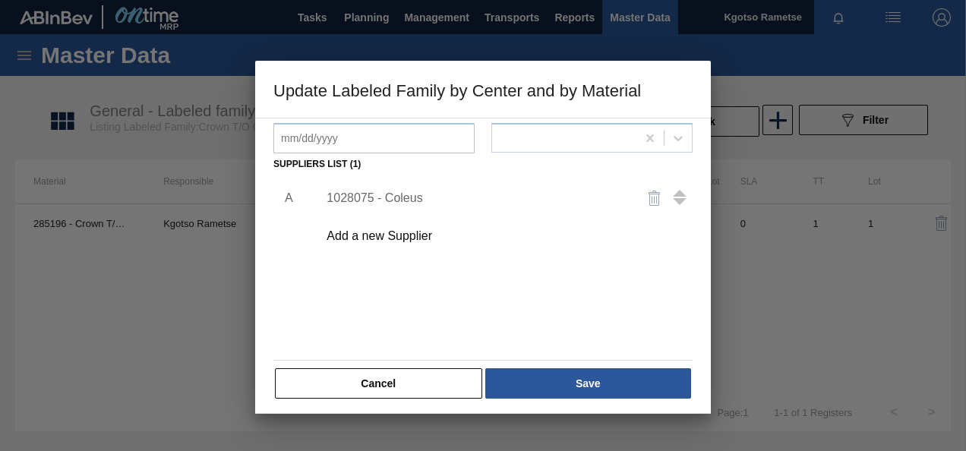
click at [384, 197] on div "1028075 - Coleus" at bounding box center [475, 198] width 298 height 14
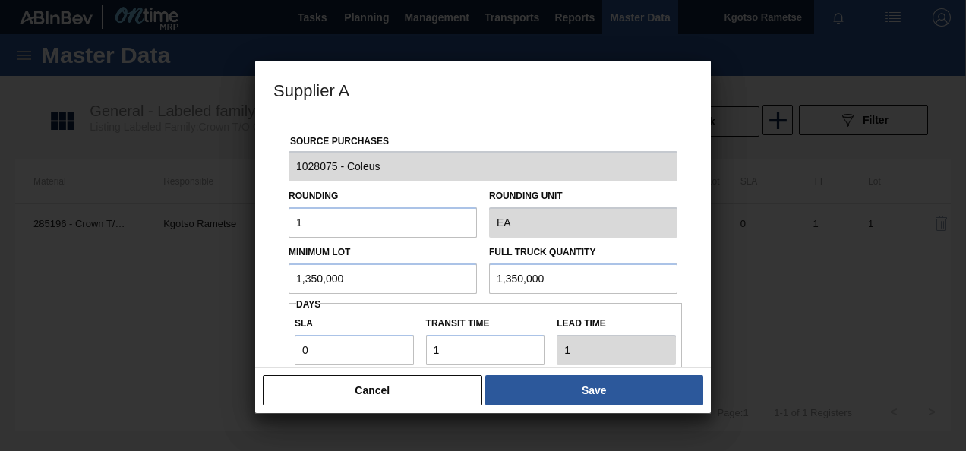
drag, startPoint x: 321, startPoint y: 281, endPoint x: 175, endPoint y: 278, distance: 145.8
click at [181, 280] on div "Supplier A Source Purchases 1028075 - Coleus Rounding 1 Rounding Unit EA Minimu…" at bounding box center [483, 225] width 966 height 451
drag, startPoint x: 369, startPoint y: 273, endPoint x: 0, endPoint y: 287, distance: 369.2
click at [24, 287] on div "Supplier A Source Purchases 1028075 - Coleus Rounding 1 Rounding Unit EA Minimu…" at bounding box center [483, 225] width 966 height 451
type input "900,000"
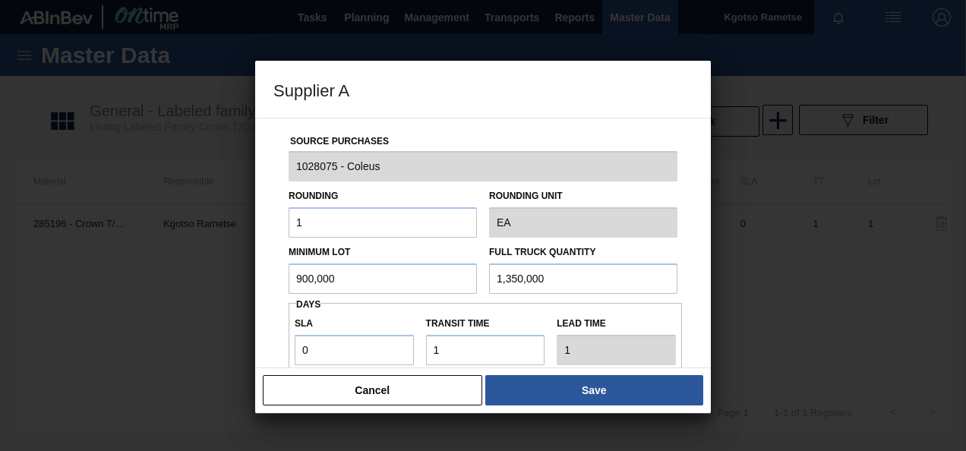
click at [430, 281] on div "Minimum Lot 900,000 Full Truck Quantity 1,350,000" at bounding box center [482, 266] width 401 height 56
paste input "90"
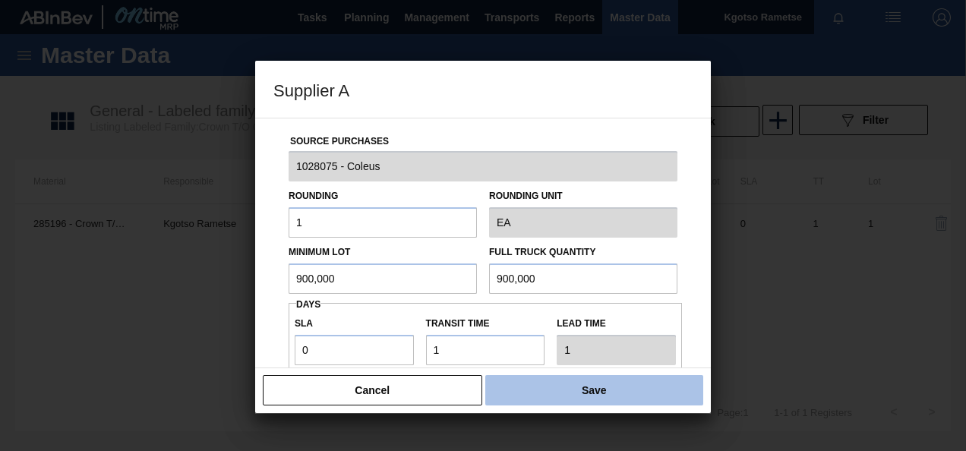
type input "900,000"
click at [629, 397] on button "Save" at bounding box center [594, 390] width 218 height 30
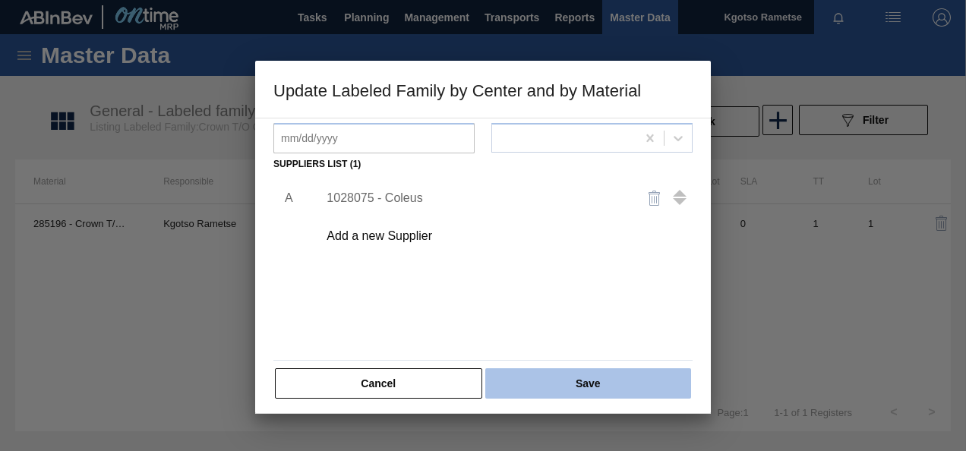
click at [601, 375] on button "Save" at bounding box center [588, 383] width 206 height 30
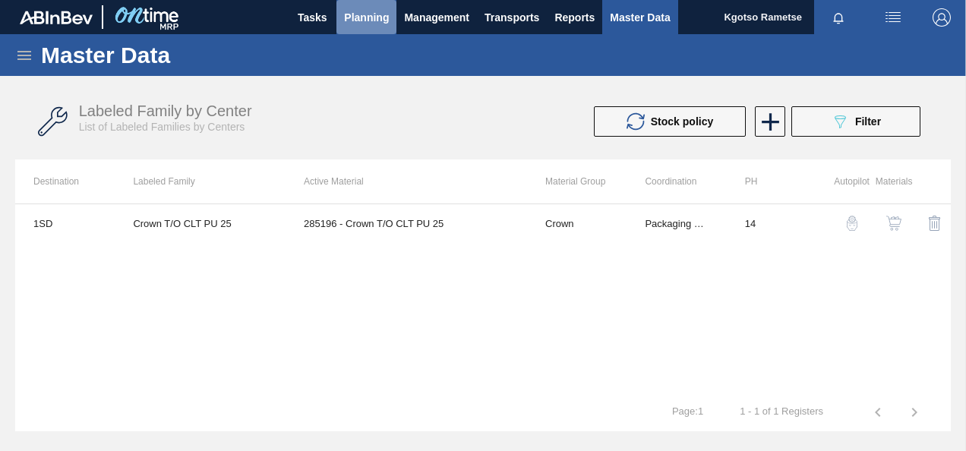
click at [378, 12] on span "Planning" at bounding box center [366, 17] width 45 height 18
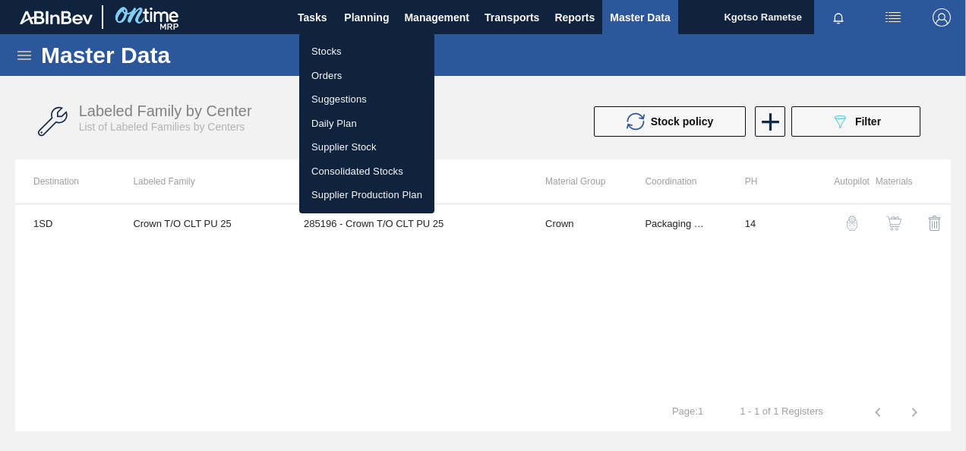
click at [348, 46] on li "Stocks" at bounding box center [366, 51] width 135 height 24
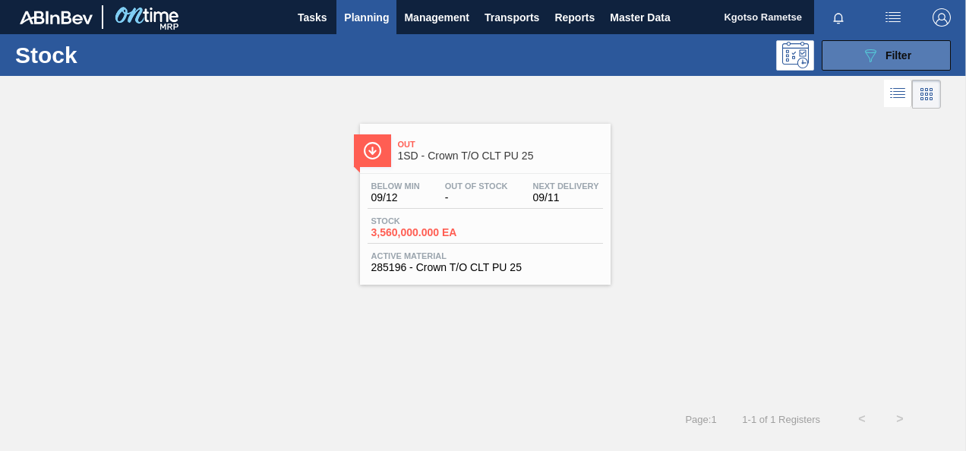
click at [867, 61] on icon "089F7B8B-B2A5-4AFE-B5C0-19BA573D28AC" at bounding box center [870, 55] width 18 height 18
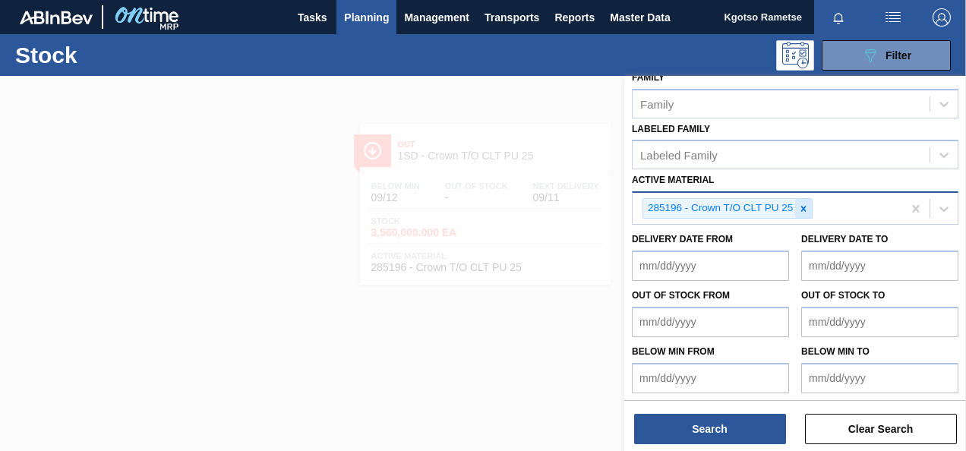
click at [803, 206] on icon at bounding box center [803, 208] width 5 height 5
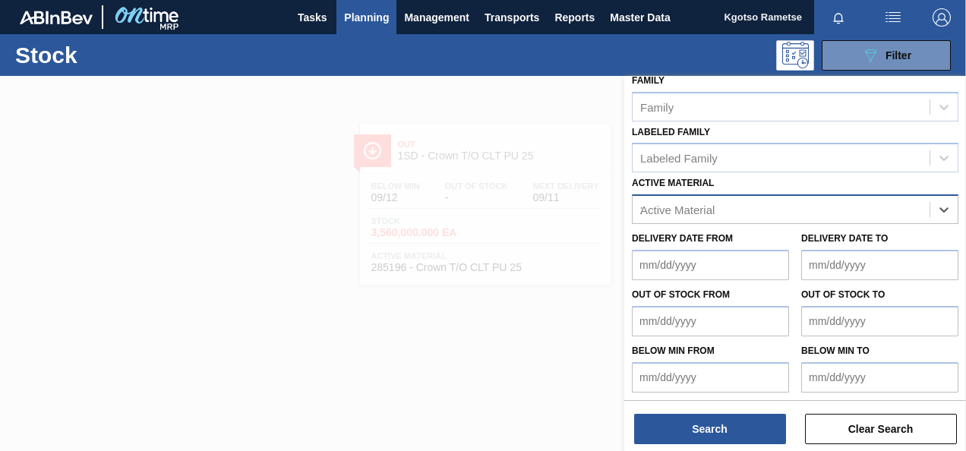
scroll to position [278, 0]
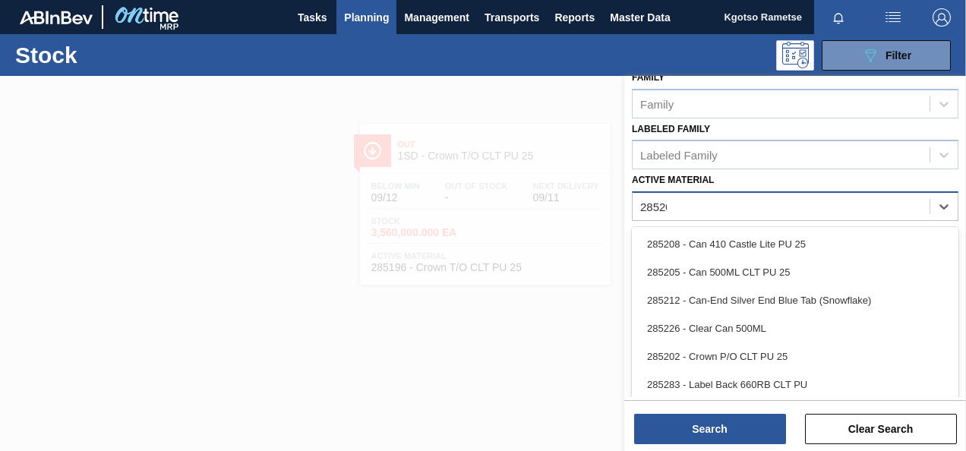
type Material "285202"
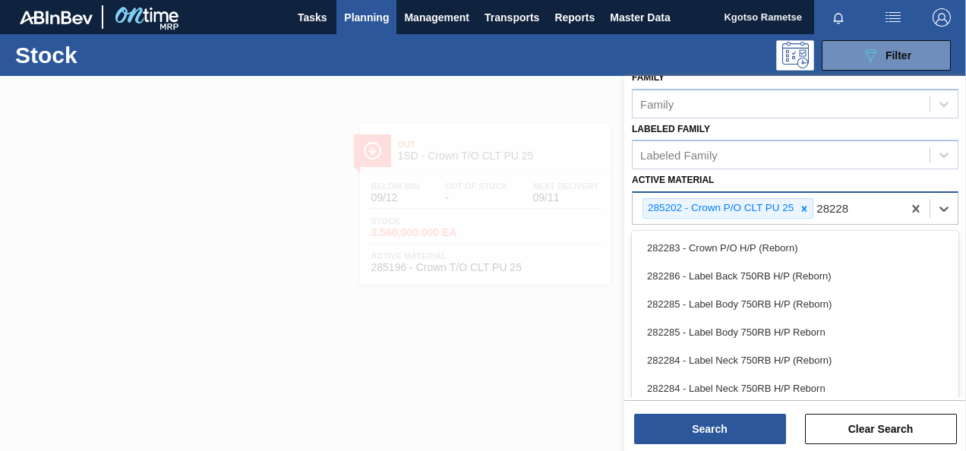
type Material "282283"
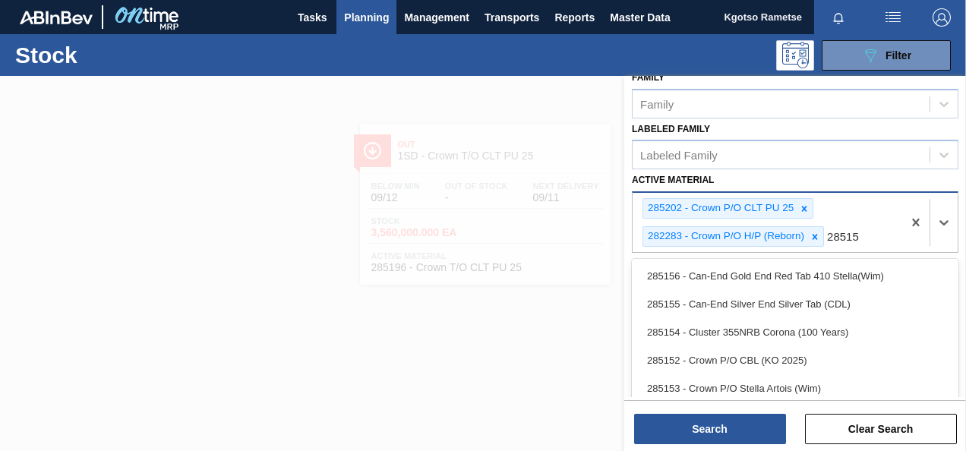
type Material "285152"
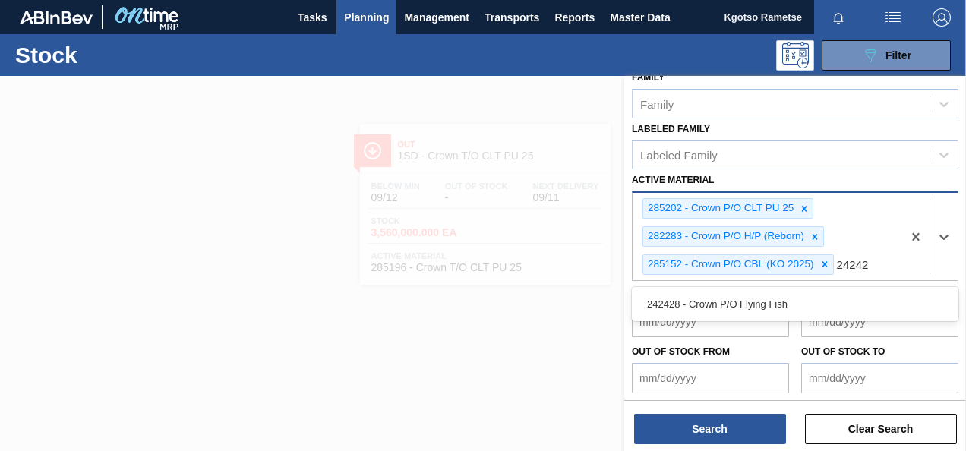
type Material "242428"
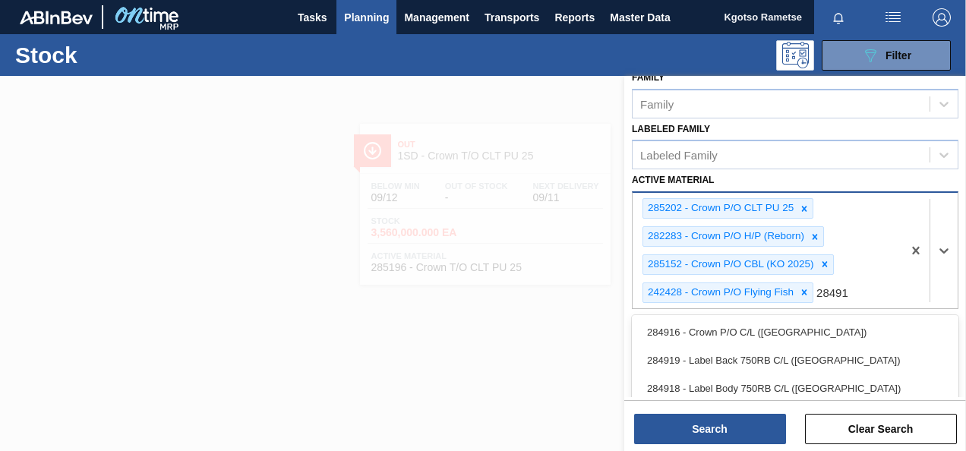
type Material "284916"
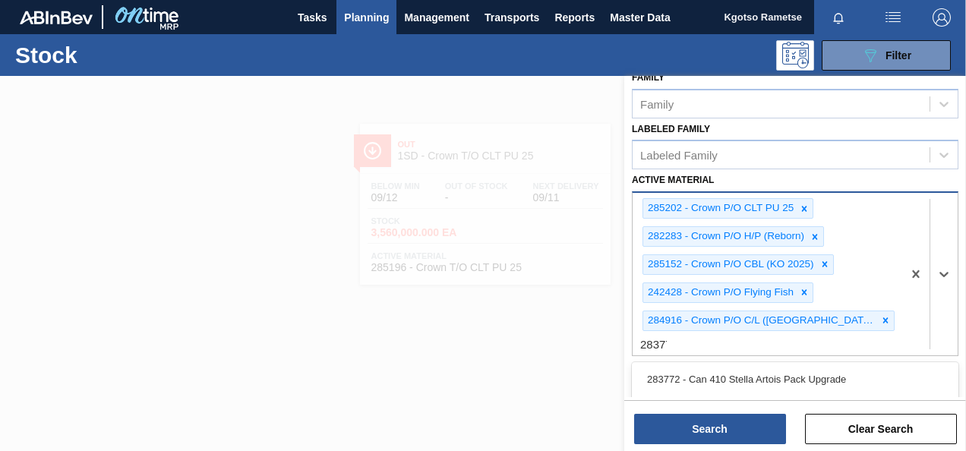
type Material "283779"
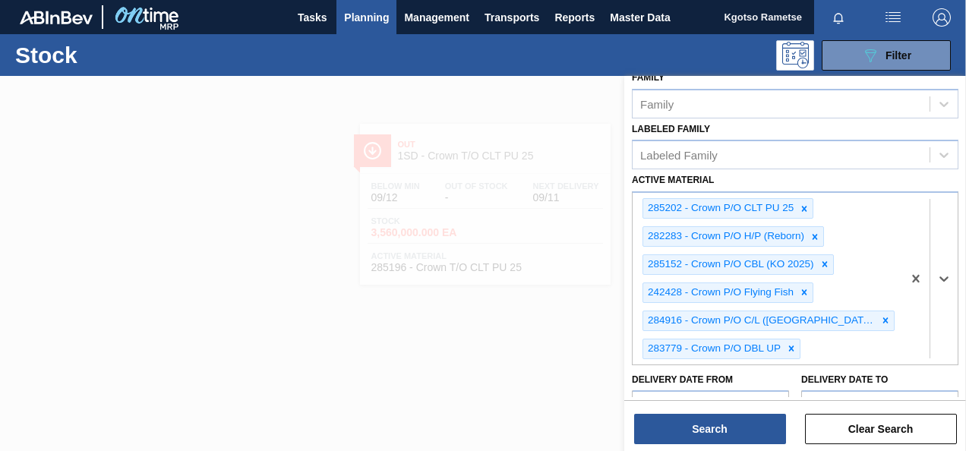
click at [668, 445] on div "Stock Status Stock Status Source Source Destination 1SD - SAB Rosslyn Brewery C…" at bounding box center [795, 265] width 342 height 378
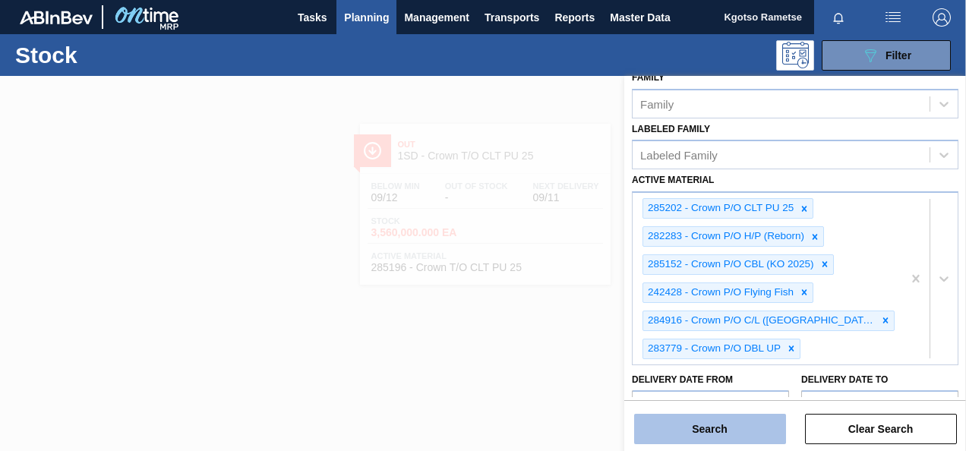
click at [668, 439] on button "Search" at bounding box center [710, 429] width 152 height 30
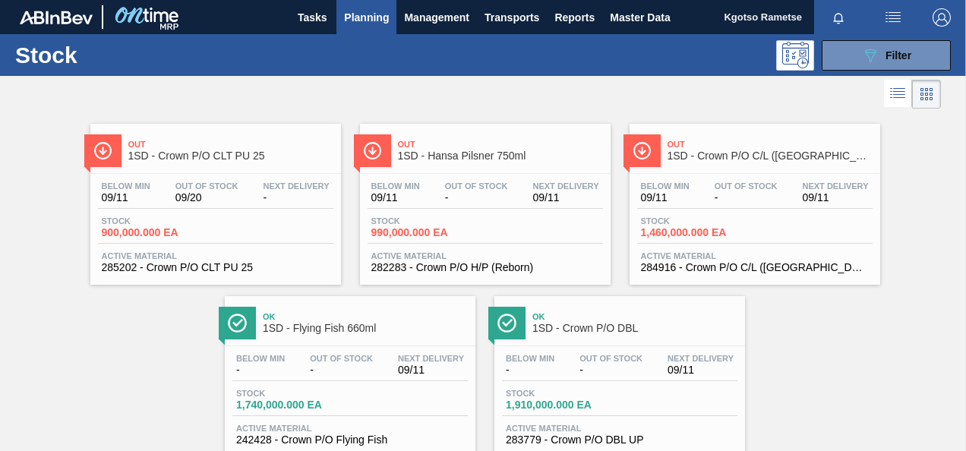
click at [282, 235] on div "Stock 900,000.000 EA" at bounding box center [215, 229] width 235 height 27
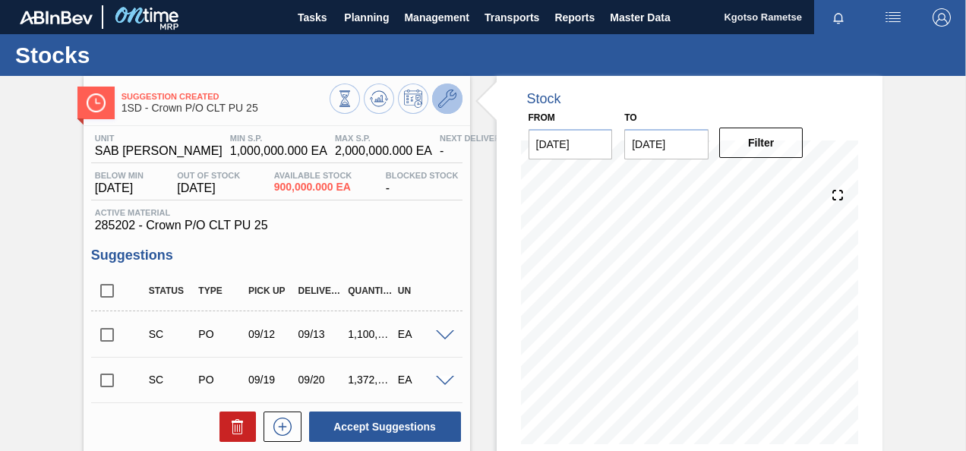
click at [445, 109] on button at bounding box center [447, 99] width 30 height 30
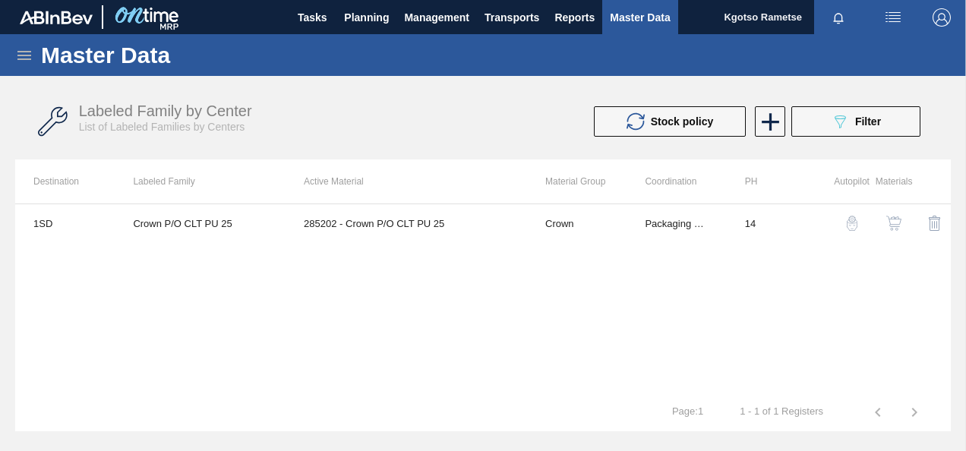
click at [891, 207] on button "button" at bounding box center [893, 223] width 36 height 36
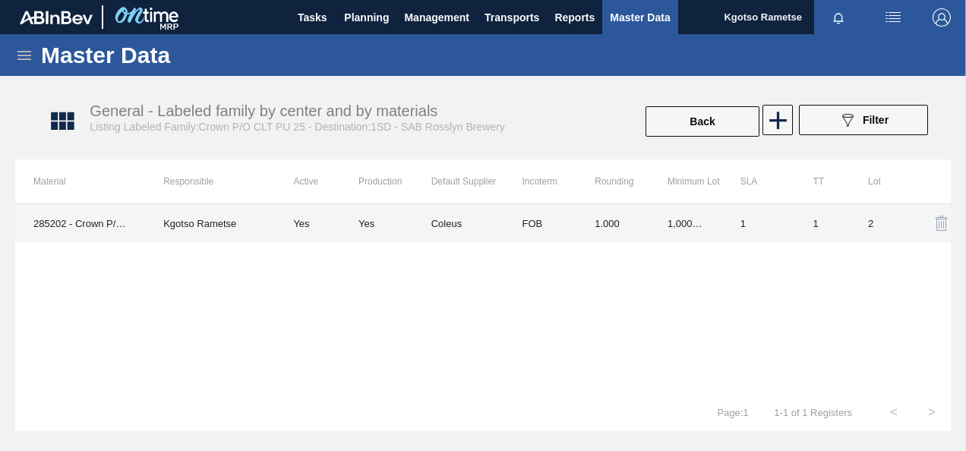
click at [712, 221] on td "1,000,000.000" at bounding box center [685, 223] width 73 height 38
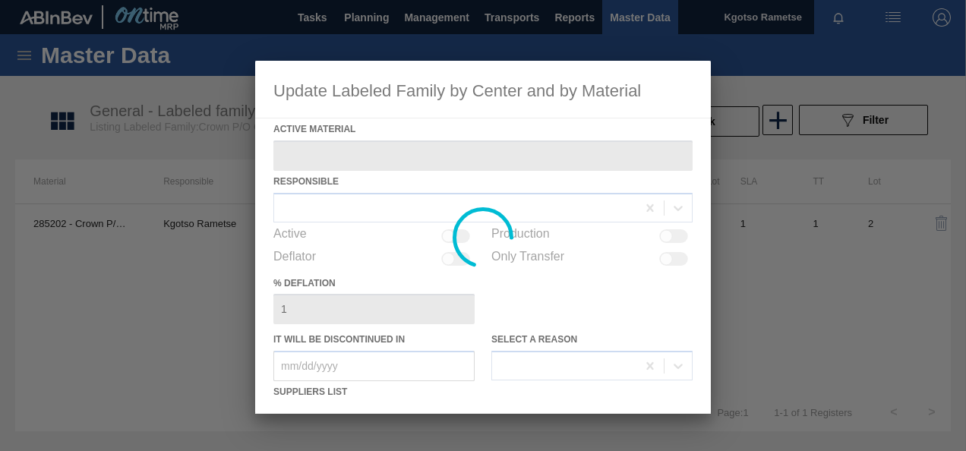
type Material "285202 - Crown P/O CLT PU 25"
checkbox input "true"
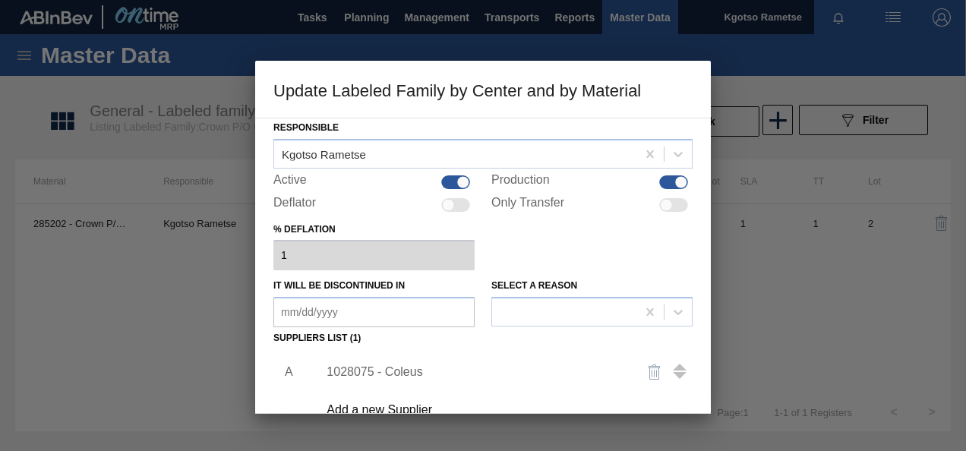
scroll to position [152, 0]
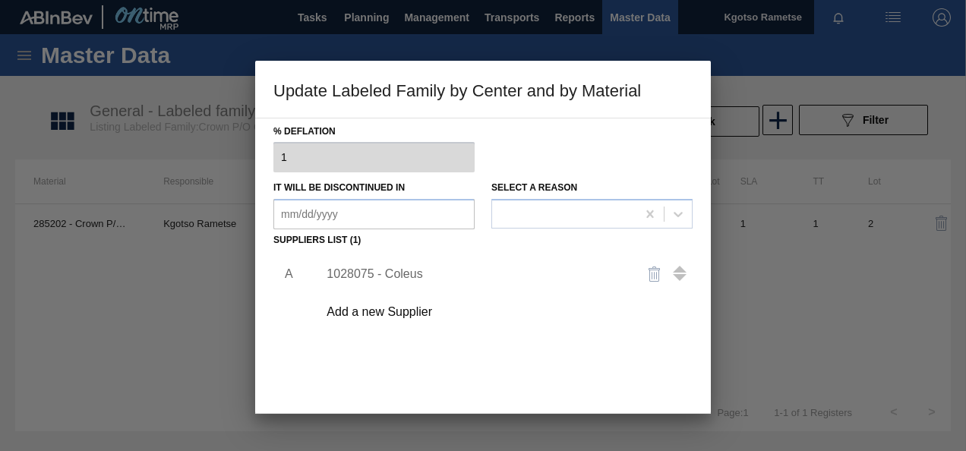
click at [421, 267] on div "1028075 - Coleus" at bounding box center [475, 274] width 298 height 14
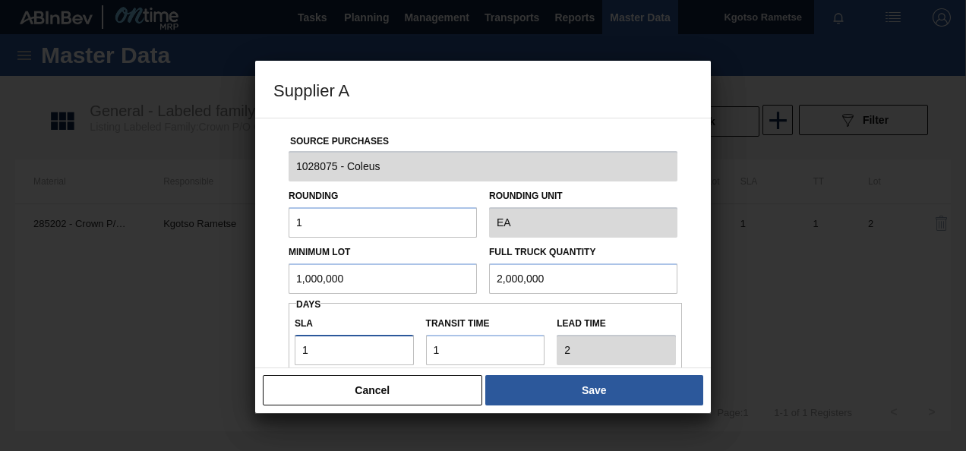
drag, startPoint x: 343, startPoint y: 348, endPoint x: 196, endPoint y: 345, distance: 147.3
click at [222, 348] on div "Supplier A Source Purchases 1028075 - Coleus Rounding 1 Rounding Unit EA Minimu…" at bounding box center [483, 225] width 966 height 451
type input "0"
type input "1"
type input "0"
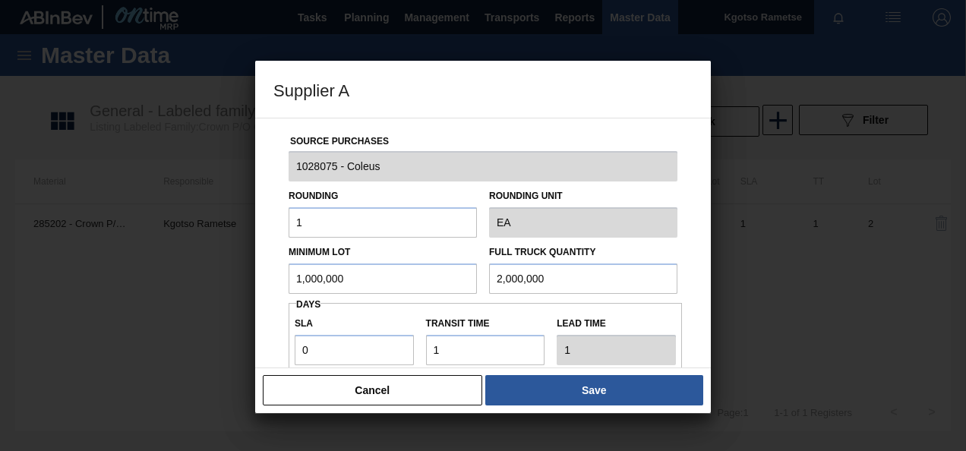
drag, startPoint x: 352, startPoint y: 275, endPoint x: 222, endPoint y: 281, distance: 130.7
click at [222, 281] on div "Supplier A Source Purchases 1028075 - Coleus Rounding 1 Rounding Unit EA Minimu…" at bounding box center [483, 225] width 966 height 451
type input "2"
drag, startPoint x: 378, startPoint y: 273, endPoint x: -3, endPoint y: 283, distance: 381.3
click at [0, 0] on html "Tasks Planning Management Transports Reports Master Data Kgotso [PERSON_NAME] a…" at bounding box center [483, 0] width 966 height 0
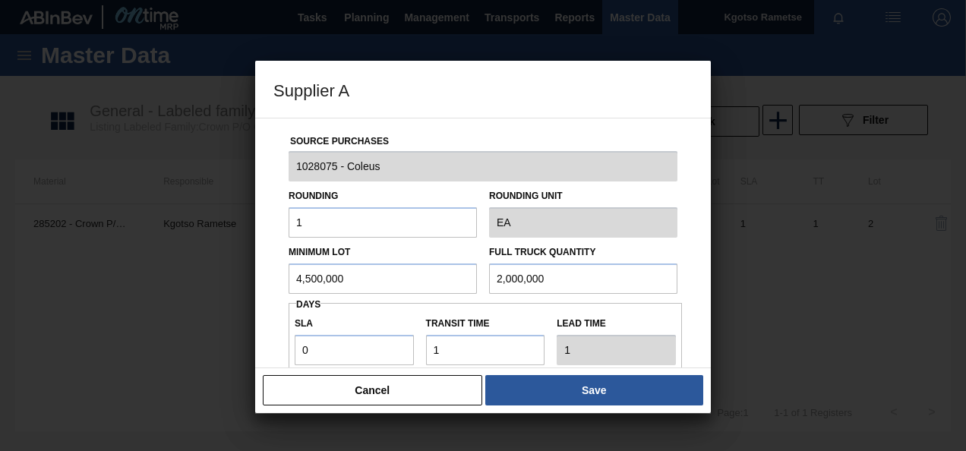
type input "4,500,000"
drag, startPoint x: 580, startPoint y: 275, endPoint x: 0, endPoint y: 296, distance: 580.4
click at [151, 290] on div "Supplier A Source Purchases 1028075 - Coleus Rounding 1 Rounding Unit EA Minimu…" at bounding box center [483, 225] width 966 height 451
paste input "4,5"
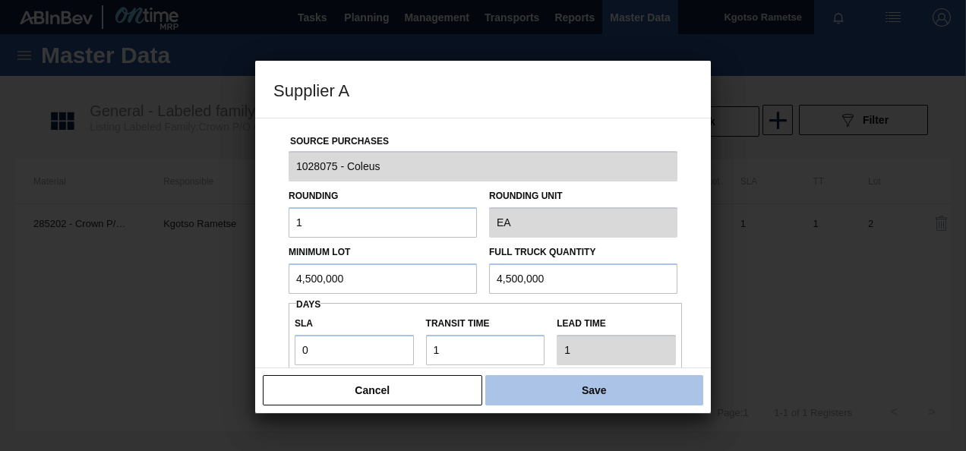
type input "4,500,000"
click at [513, 390] on button "Save" at bounding box center [594, 390] width 218 height 30
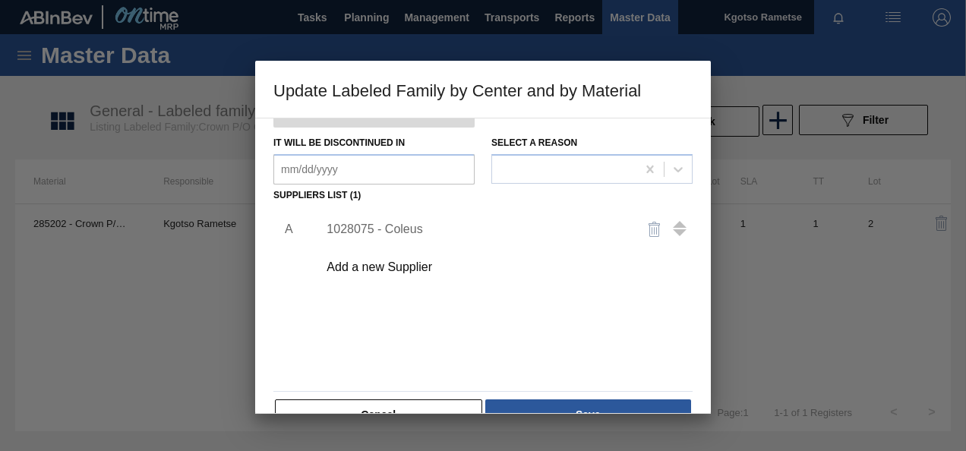
scroll to position [232, 0]
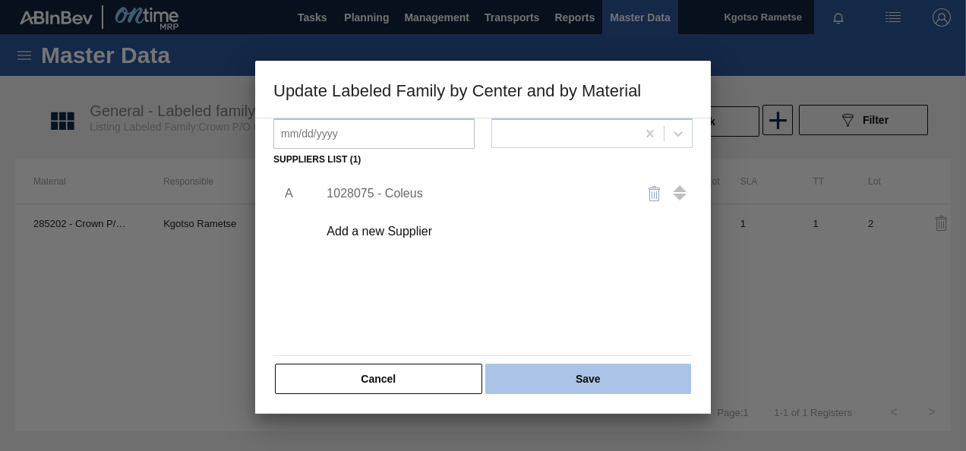
click at [517, 378] on button "Save" at bounding box center [588, 379] width 206 height 30
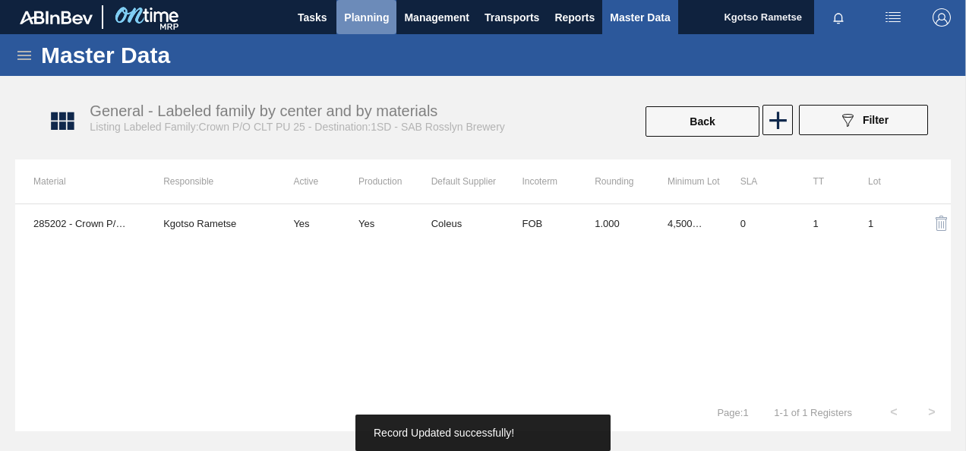
click at [374, 24] on span "Planning" at bounding box center [366, 17] width 45 height 18
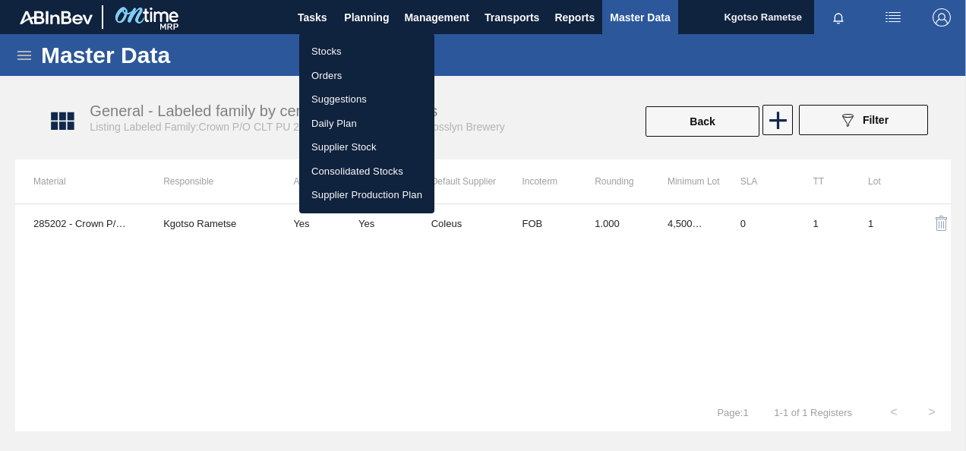
click at [355, 52] on li "Stocks" at bounding box center [366, 51] width 135 height 24
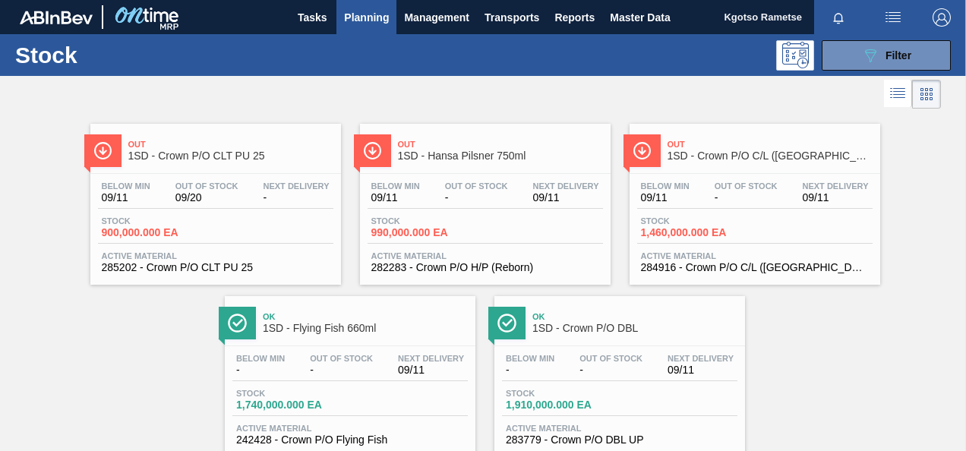
scroll to position [46, 0]
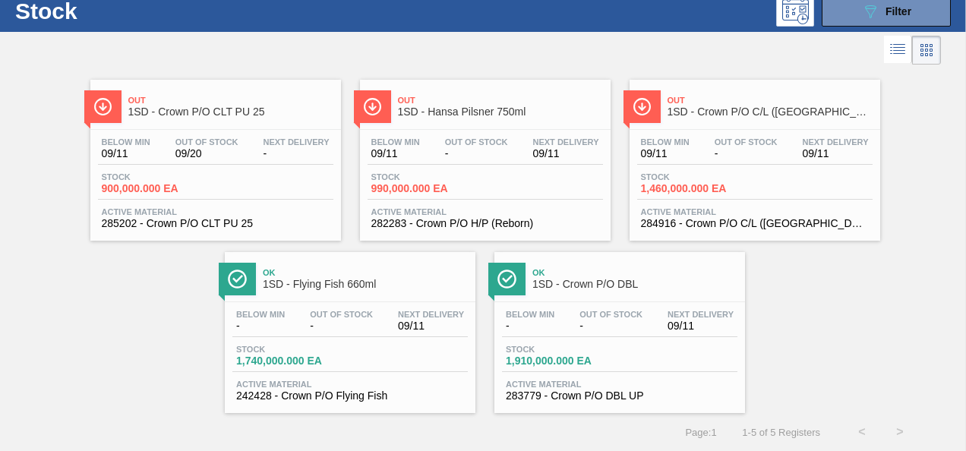
click at [459, 172] on span "Stock" at bounding box center [424, 176] width 106 height 9
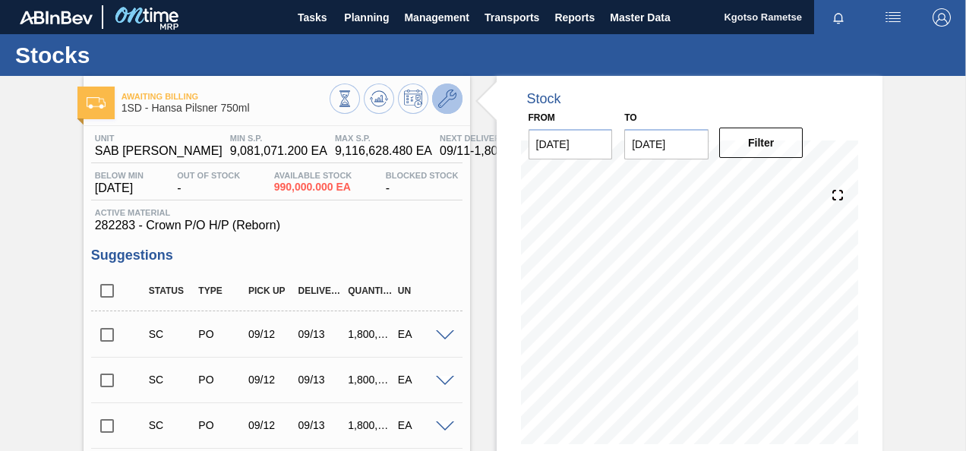
click at [440, 91] on icon at bounding box center [447, 99] width 18 height 18
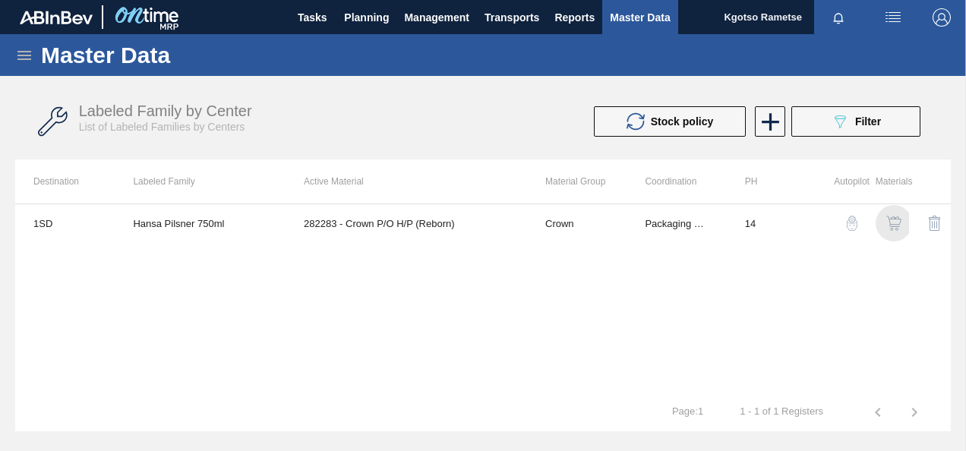
click at [894, 216] on img "button" at bounding box center [893, 223] width 15 height 15
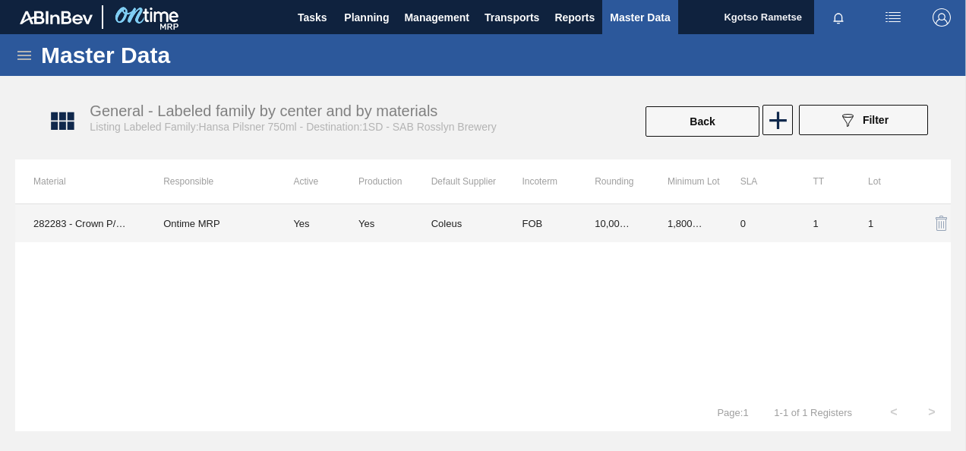
click at [670, 223] on td "1,800,000.000" at bounding box center [685, 223] width 73 height 38
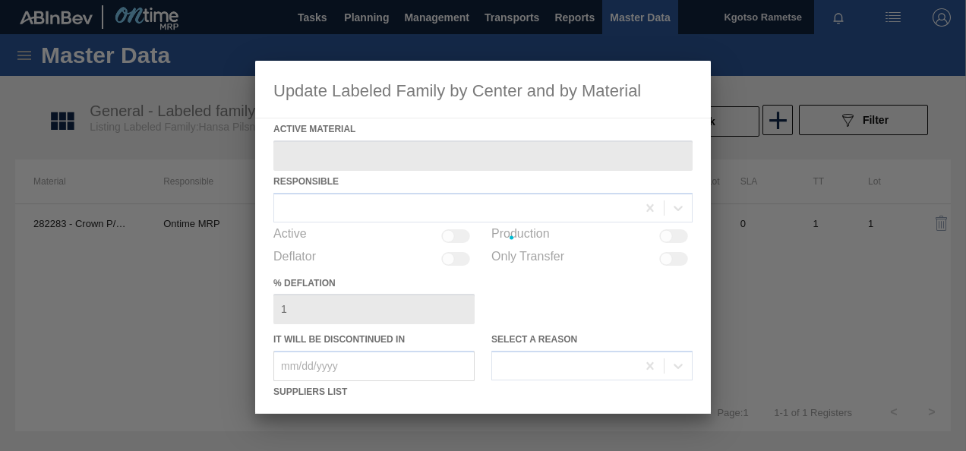
type Material "282283 - Crown P/O H/P (Reborn)"
checkbox input "true"
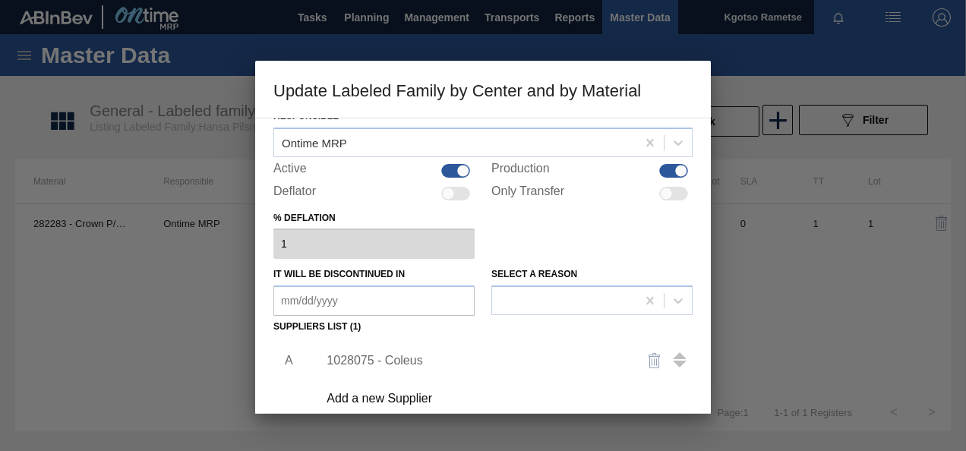
scroll to position [152, 0]
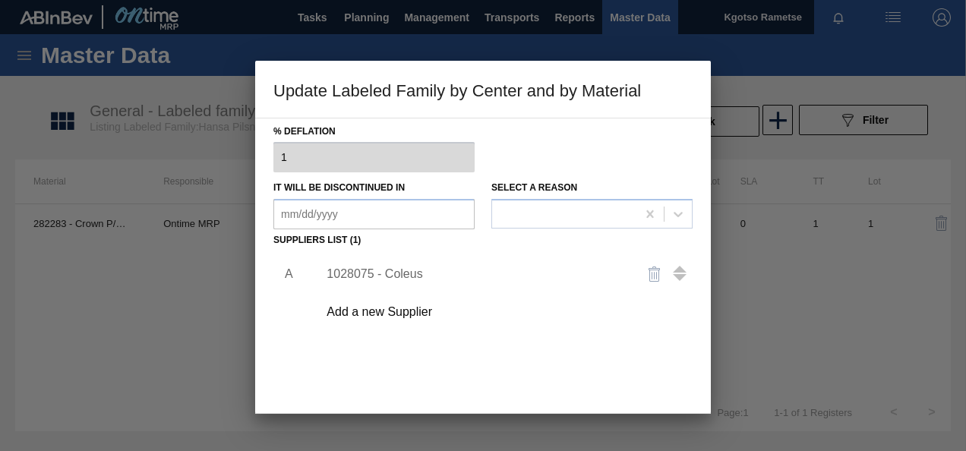
click at [377, 276] on div "1028075 - Coleus" at bounding box center [475, 274] width 298 height 14
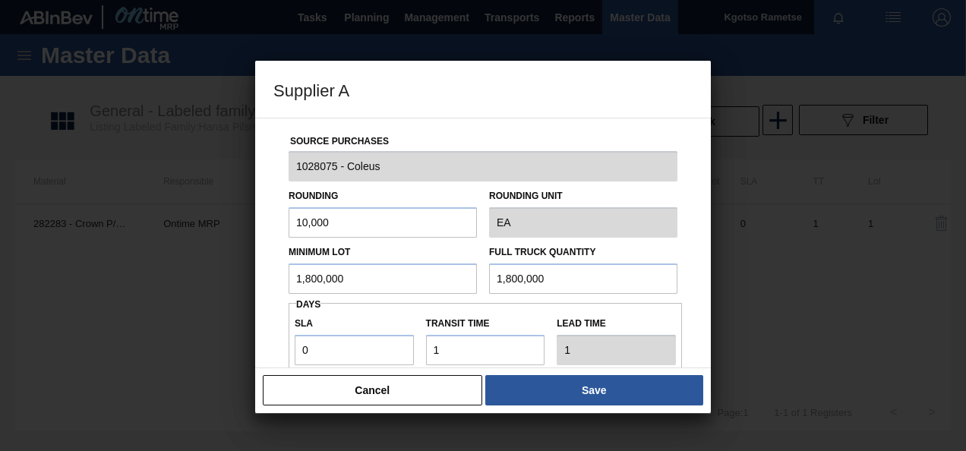
drag, startPoint x: 317, startPoint y: 278, endPoint x: 138, endPoint y: 285, distance: 178.5
click at [167, 284] on div "Supplier A Source Purchases 1028075 - Coleus Rounding 10,000 Rounding Unit EA M…" at bounding box center [483, 225] width 966 height 451
drag, startPoint x: 348, startPoint y: 279, endPoint x: 99, endPoint y: 285, distance: 249.1
click at [189, 280] on div "Supplier A Source Purchases 1028075 - Coleus Rounding 10,000 Rounding Unit EA M…" at bounding box center [483, 225] width 966 height 451
type input "900,000"
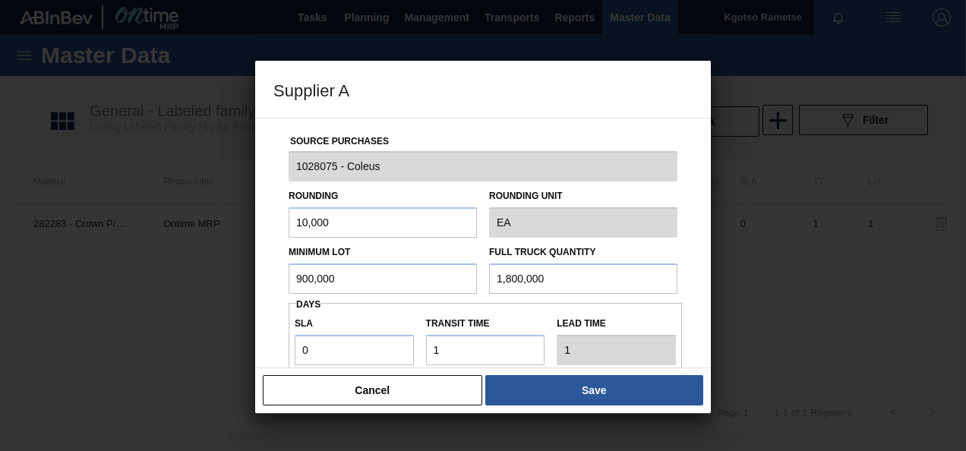
drag, startPoint x: 601, startPoint y: 278, endPoint x: 106, endPoint y: 314, distance: 495.6
click at [279, 295] on div "Source Purchases 1028075 - Coleus Rounding 10,000 Rounding Unit EA Minimum Lot …" at bounding box center [482, 369] width 419 height 503
paste input "9"
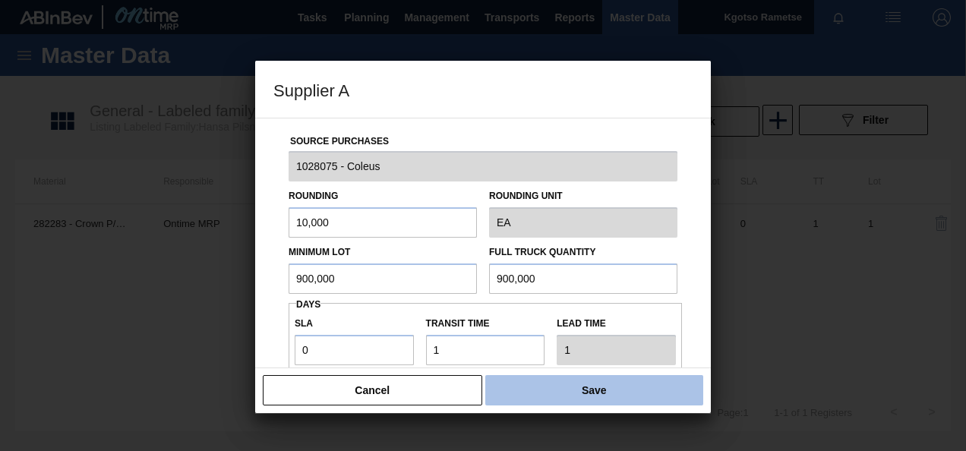
type input "900,000"
click at [529, 391] on button "Save" at bounding box center [594, 390] width 218 height 30
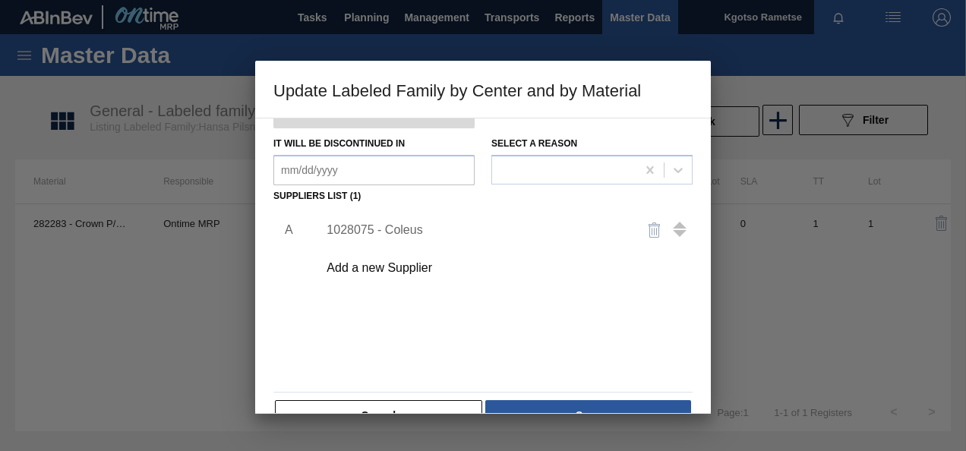
scroll to position [232, 0]
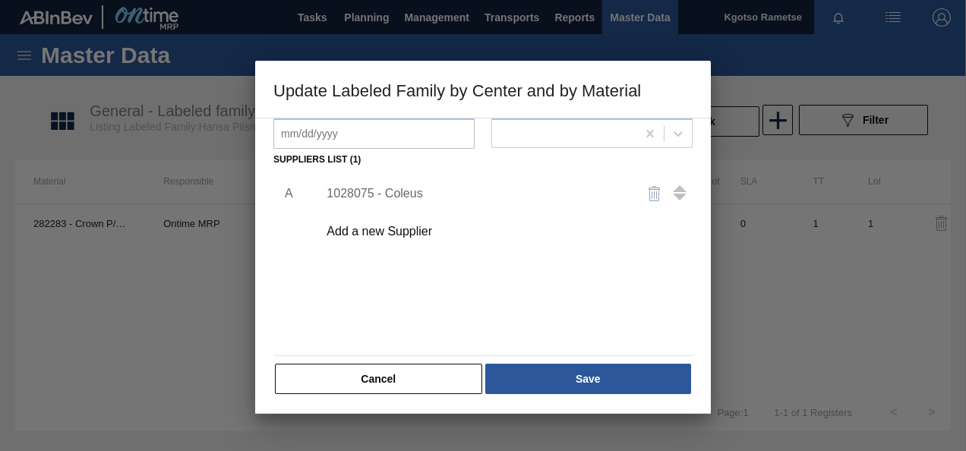
click at [519, 379] on button "Save" at bounding box center [588, 379] width 206 height 30
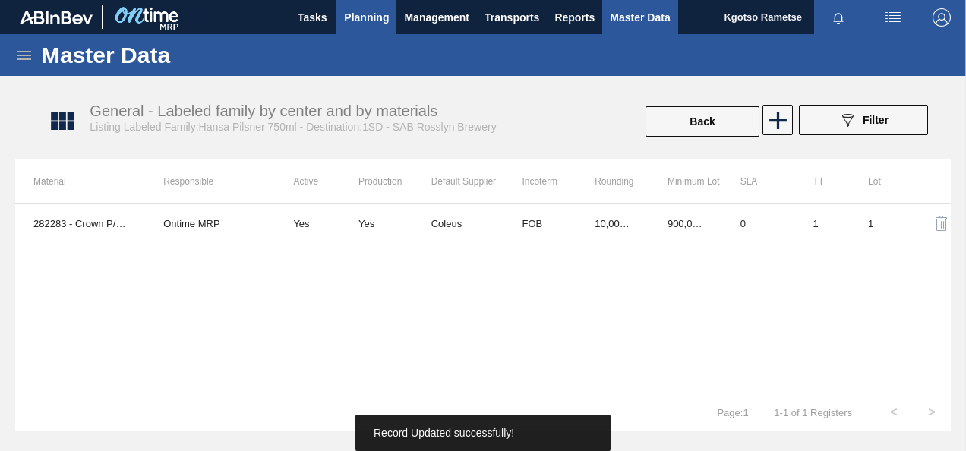
click at [358, 17] on span "Planning" at bounding box center [366, 17] width 45 height 18
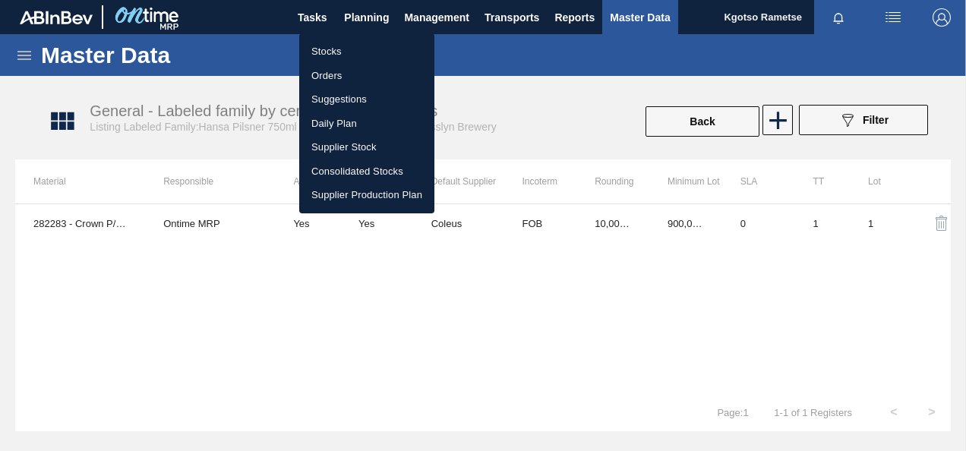
click at [330, 46] on li "Stocks" at bounding box center [366, 51] width 135 height 24
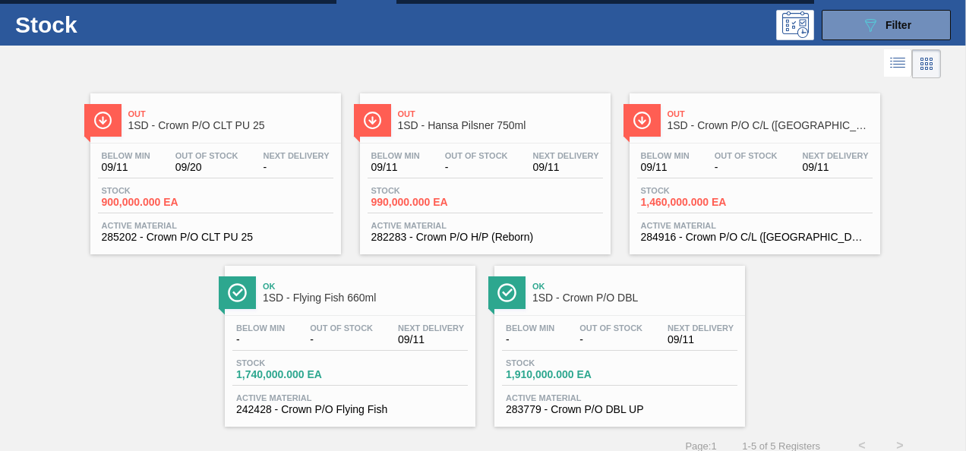
scroll to position [46, 0]
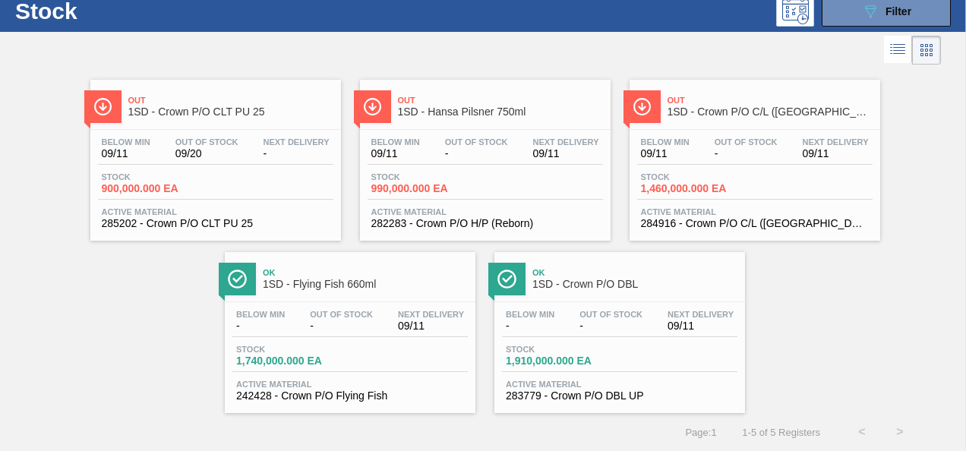
click at [279, 323] on span "-" at bounding box center [260, 325] width 49 height 11
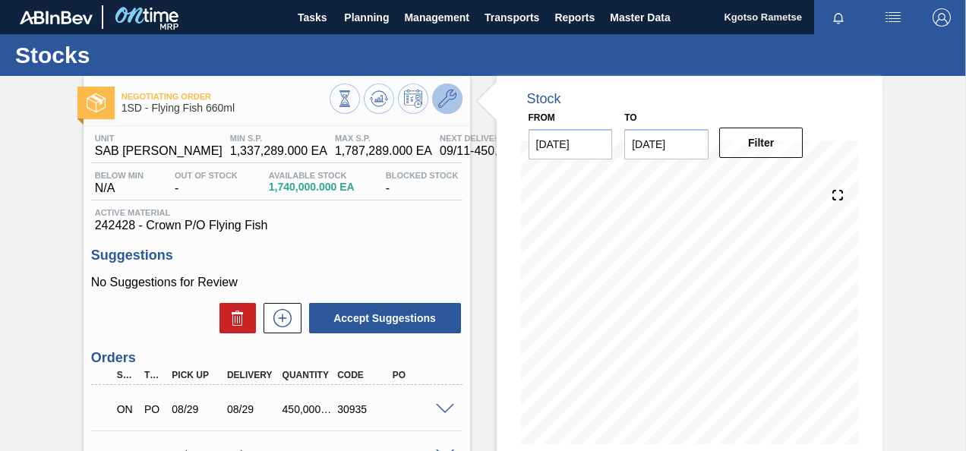
click at [453, 95] on icon at bounding box center [447, 99] width 18 height 18
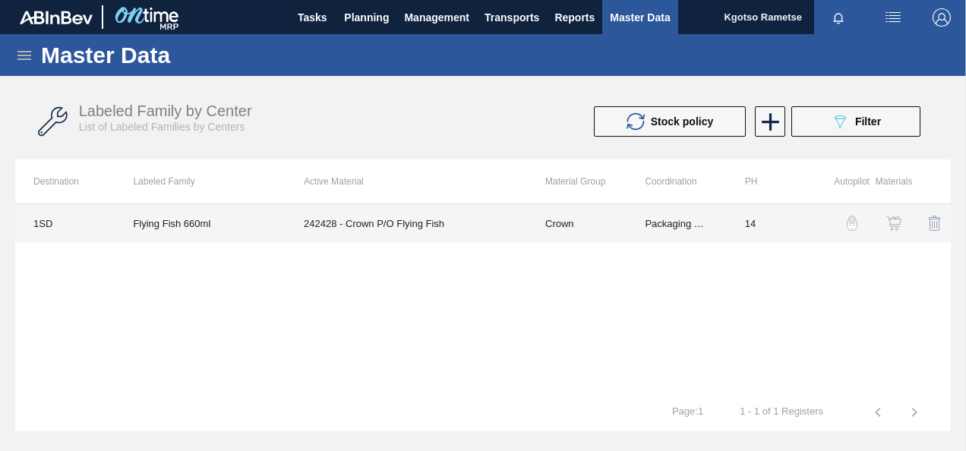
click at [381, 219] on td "242428 - Crown P/O Flying Fish" at bounding box center [405, 223] width 241 height 38
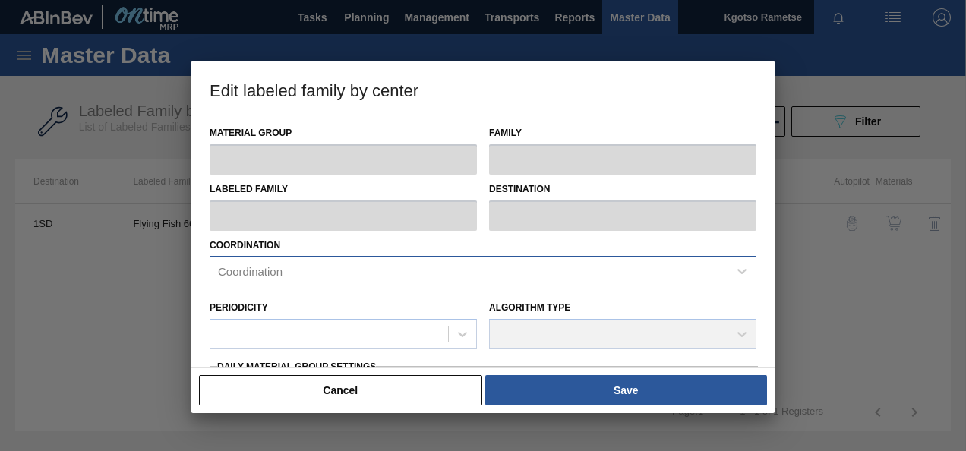
type input "Crown"
type input "PRY OFF"
type input "Flying Fish 660ml"
type input "1SD - SAB [PERSON_NAME]"
type input "14"
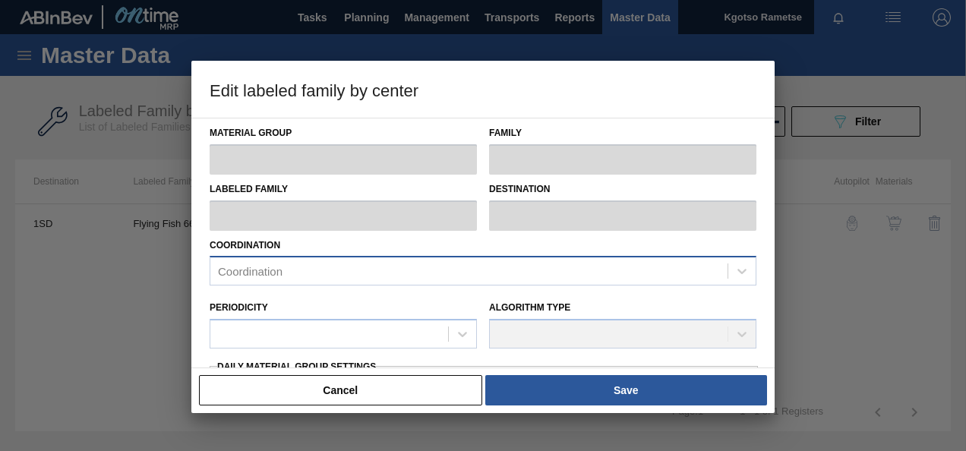
type input "1,337,289"
type input "1,787,289"
type input "0"
type input "1,337,289.000"
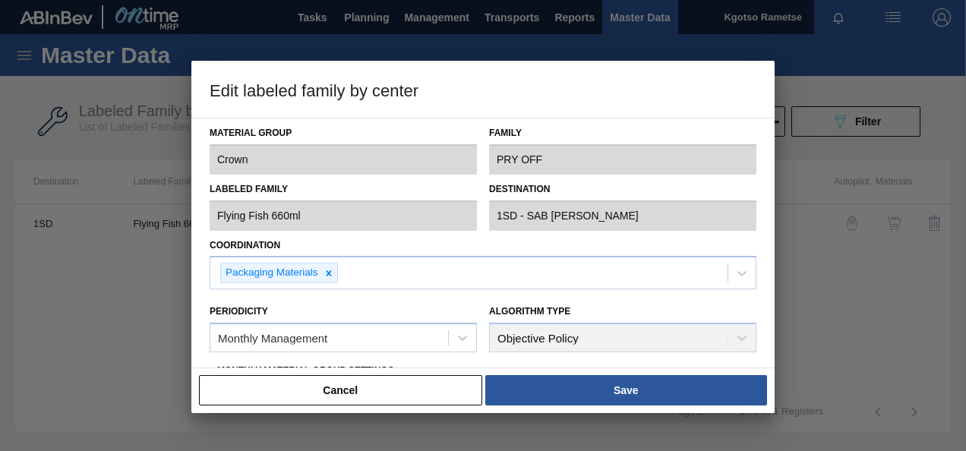
scroll to position [421, 0]
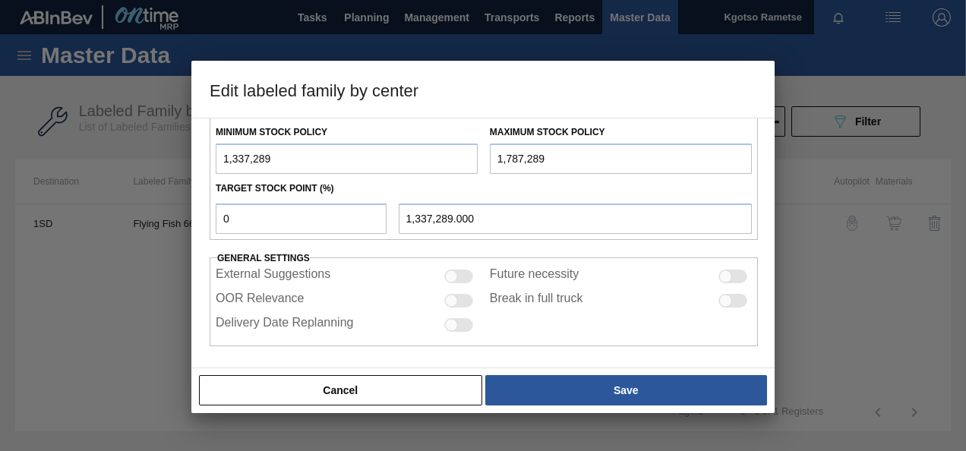
drag, startPoint x: 230, startPoint y: 153, endPoint x: 180, endPoint y: 156, distance: 50.2
click at [180, 156] on div "Edit labeled family by center Material Group Crown Family PRY OFF Labeled Famil…" at bounding box center [483, 225] width 966 height 451
type input "6,337,289"
type input "6,337,289.000"
type input "6,337,289"
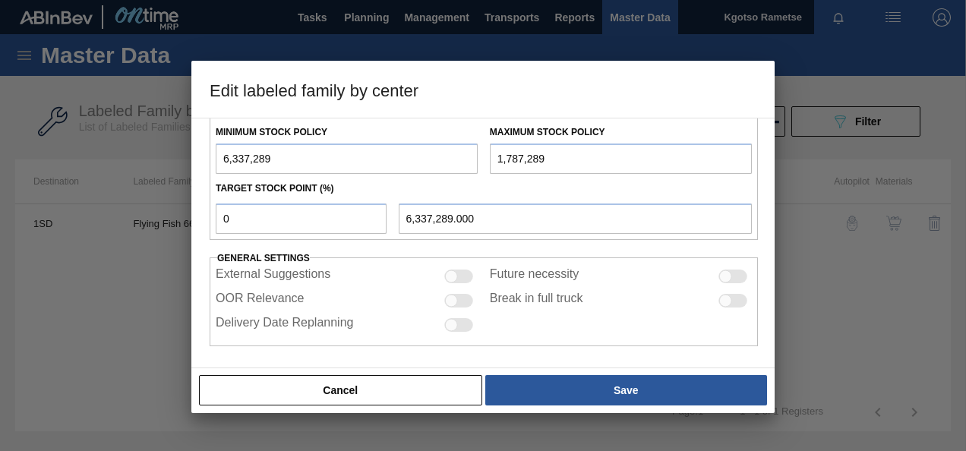
drag, startPoint x: 501, startPoint y: 156, endPoint x: 469, endPoint y: 153, distance: 32.0
click at [475, 154] on div "Minimum Stock Policy 6,337,289 Maximum Stock Policy 1,787,289" at bounding box center [484, 146] width 548 height 56
type input "9,787,289"
drag, startPoint x: 229, startPoint y: 214, endPoint x: 121, endPoint y: 225, distance: 107.7
click at [118, 225] on div "Edit labeled family by center Material Group Crown Family PRY OFF Labeled Famil…" at bounding box center [483, 225] width 966 height 451
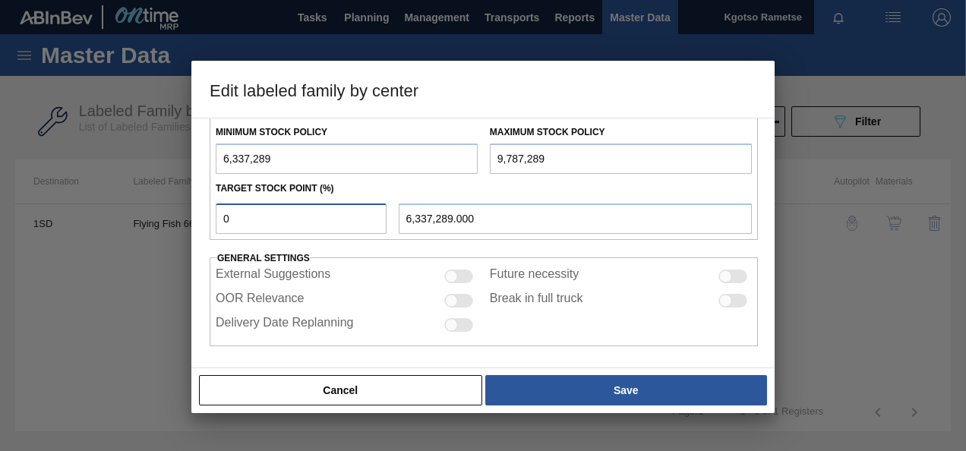
type input "1"
type input "6,371,789.000"
type input "10"
type input "6,682,289.000"
type input "100"
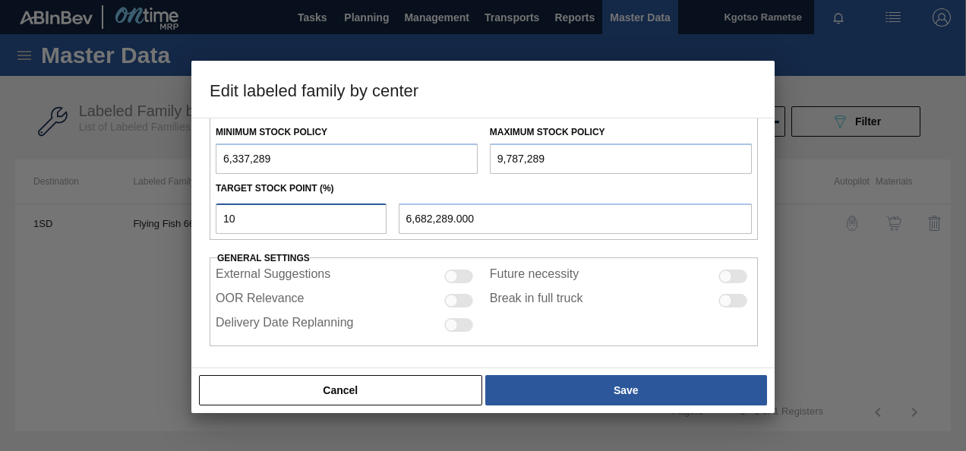
type input "9,787,289.000"
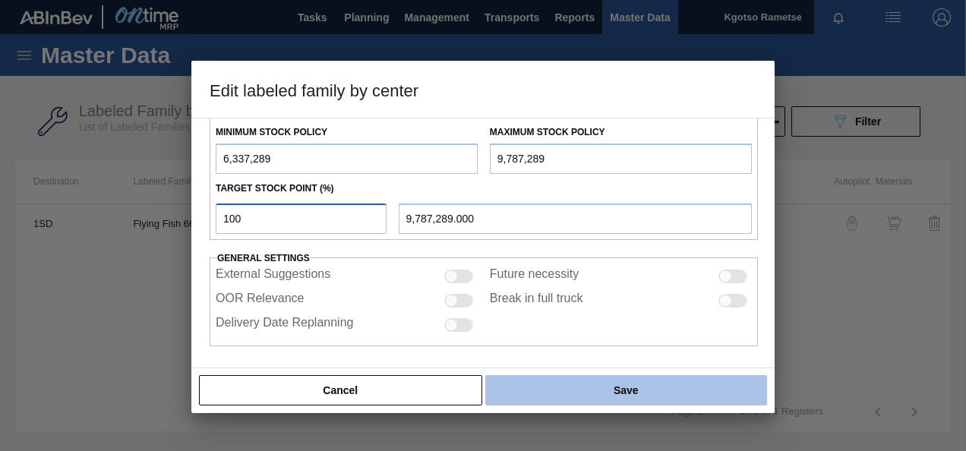
type input "100"
click at [539, 381] on button "Save" at bounding box center [626, 390] width 282 height 30
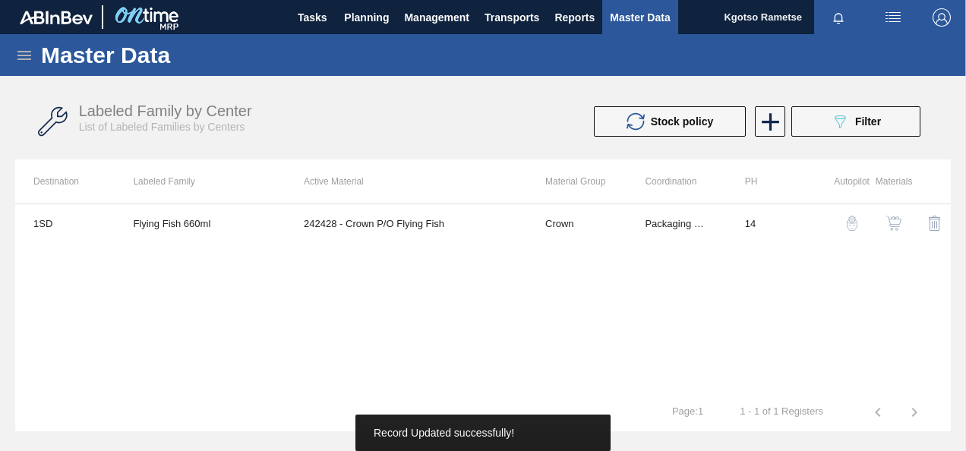
click at [894, 216] on img "button" at bounding box center [893, 223] width 15 height 15
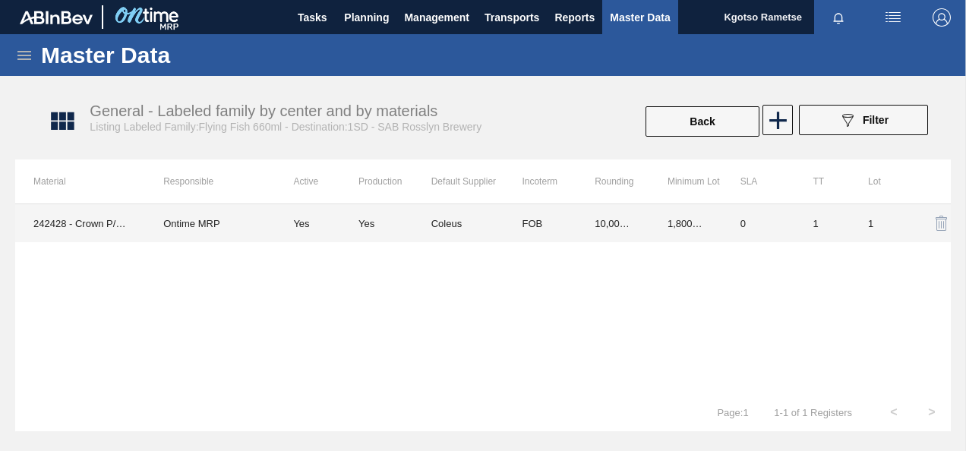
click at [607, 220] on td "10,000.000" at bounding box center [612, 223] width 73 height 38
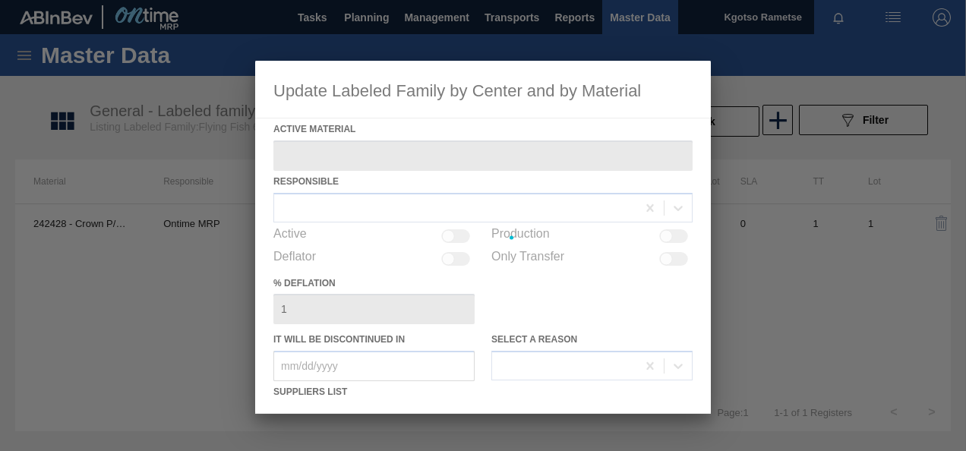
type Material "242428 - Crown P/O Flying Fish"
checkbox input "true"
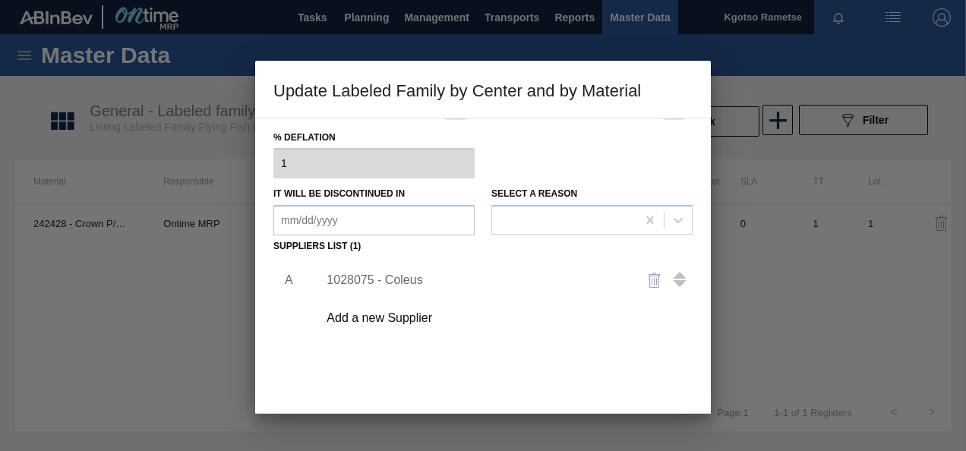
scroll to position [232, 0]
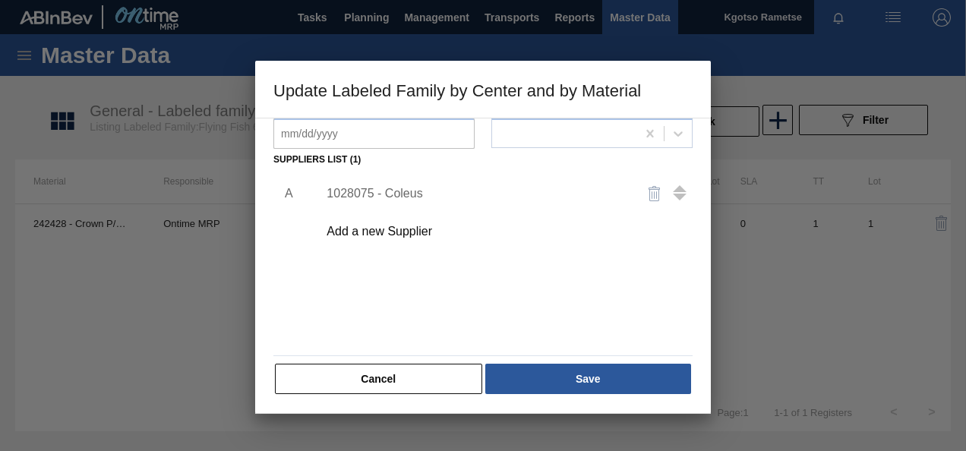
click at [392, 197] on div "1028075 - Coleus" at bounding box center [475, 194] width 298 height 14
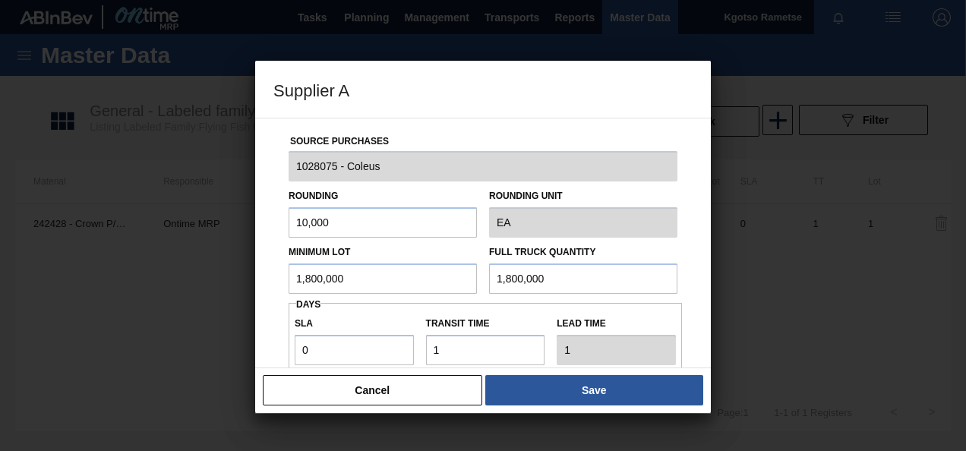
drag, startPoint x: 358, startPoint y: 285, endPoint x: 224, endPoint y: 282, distance: 133.6
click at [245, 282] on div "Supplier A Source Purchases 1028075 - Coleus Rounding 10,000 Rounding Unit EA M…" at bounding box center [483, 225] width 966 height 451
drag, startPoint x: 240, startPoint y: 279, endPoint x: 171, endPoint y: 282, distance: 69.1
click at [205, 281] on div "Supplier A Source Purchases 1028075 - Coleus Rounding 10,000 Rounding Unit EA M…" at bounding box center [483, 225] width 966 height 451
type input "4,500,000"
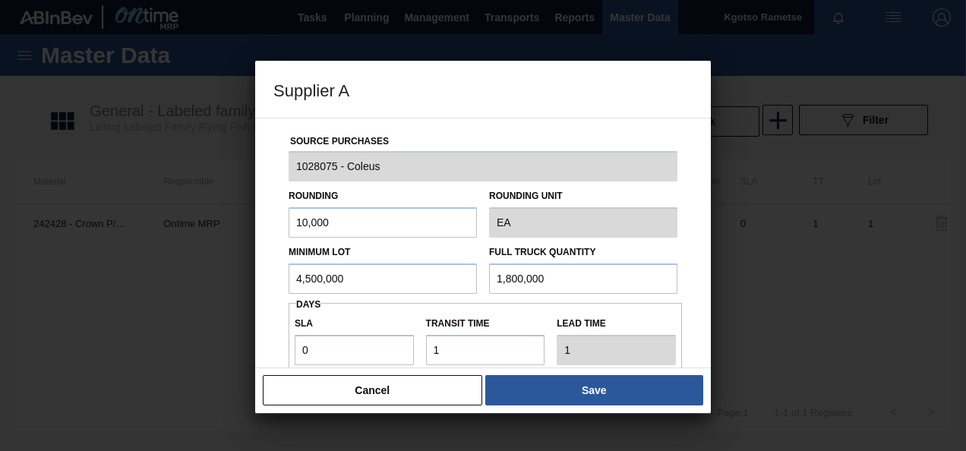
drag, startPoint x: 553, startPoint y: 281, endPoint x: 448, endPoint y: 279, distance: 104.8
click at [463, 279] on div "Minimum Lot 4,500,000 Full Truck Quantity 1,800,000" at bounding box center [482, 266] width 401 height 56
paste input "4,5"
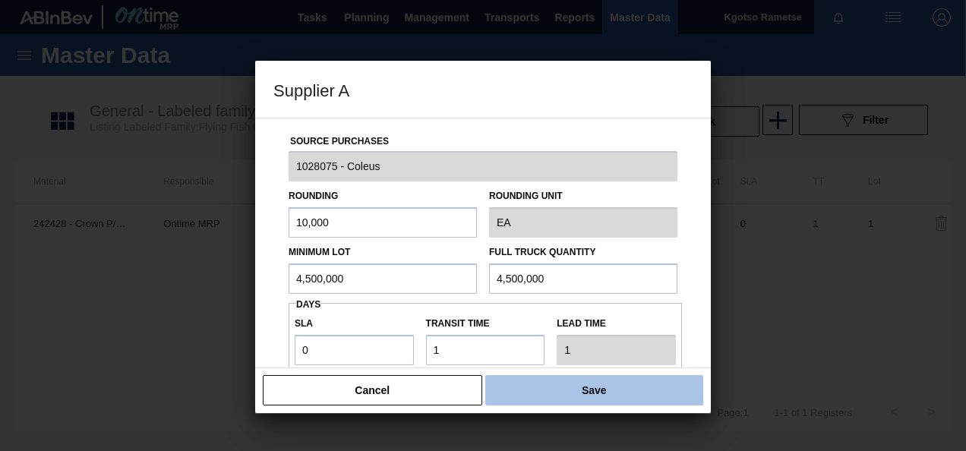
type input "4,500,000"
click at [563, 382] on button "Save" at bounding box center [594, 390] width 218 height 30
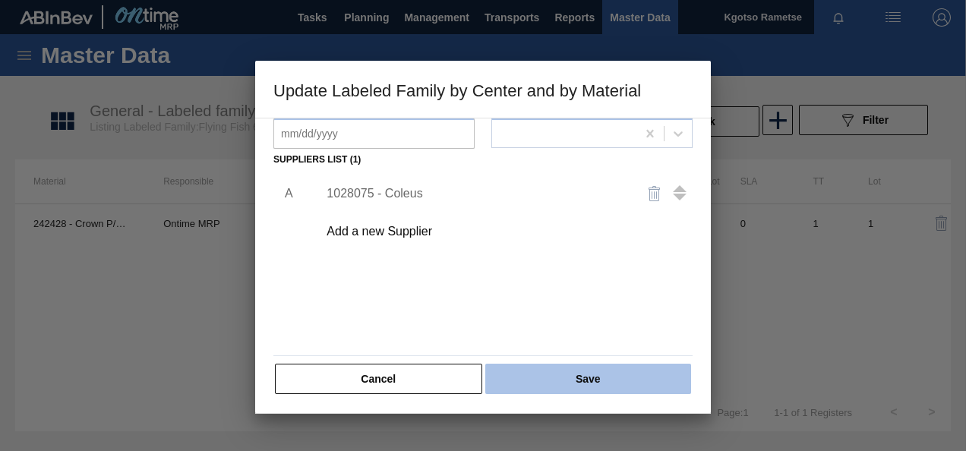
click at [559, 377] on button "Save" at bounding box center [588, 379] width 206 height 30
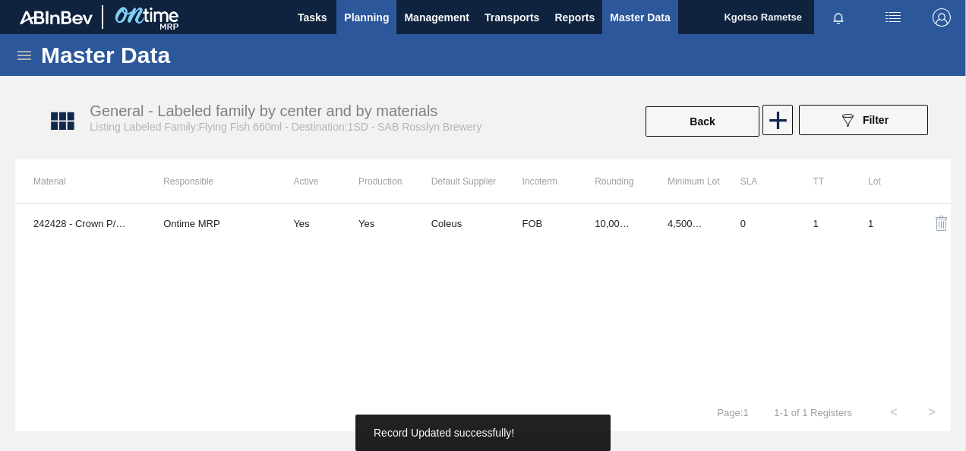
click at [383, 24] on span "Planning" at bounding box center [366, 17] width 45 height 18
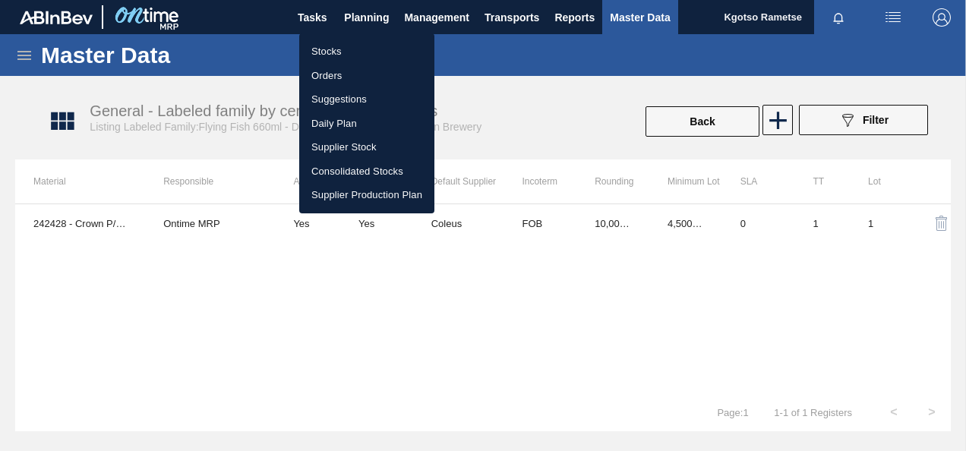
click at [363, 49] on li "Stocks" at bounding box center [366, 51] width 135 height 24
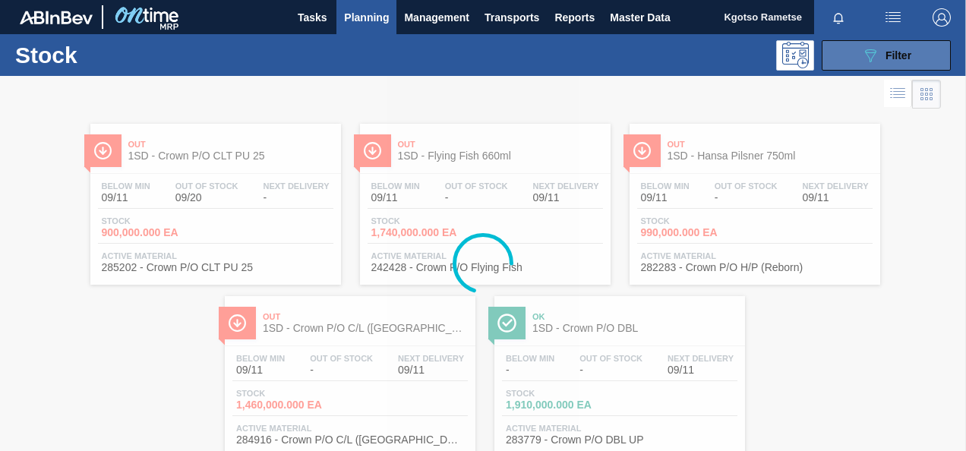
click at [907, 61] on div "089F7B8B-B2A5-4AFE-B5C0-19BA573D28AC Filter" at bounding box center [886, 55] width 50 height 18
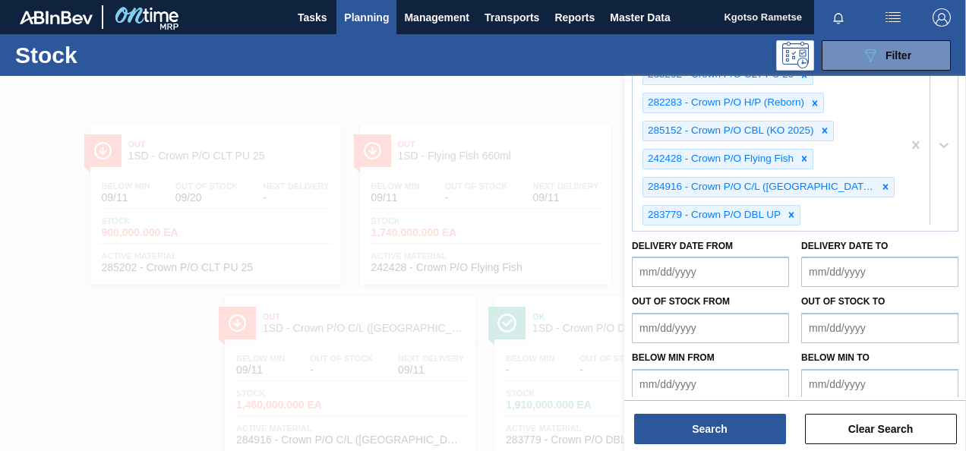
scroll to position [415, 0]
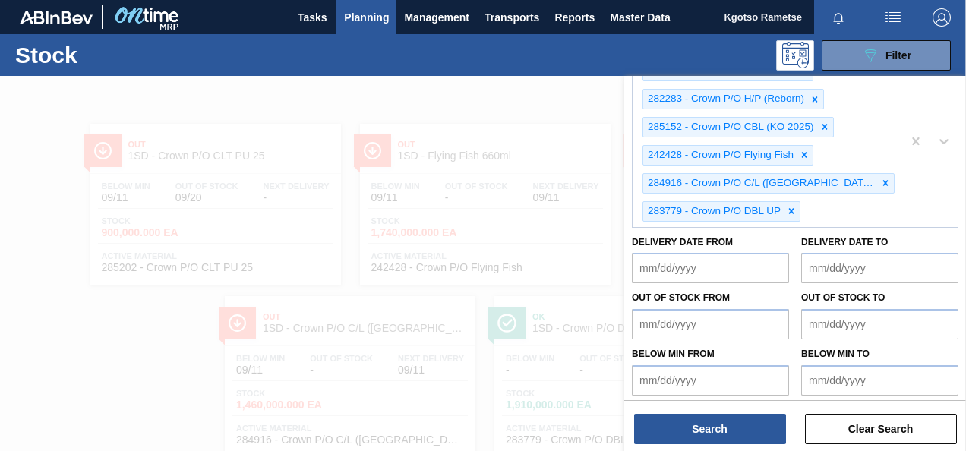
click at [336, 214] on div at bounding box center [483, 301] width 966 height 451
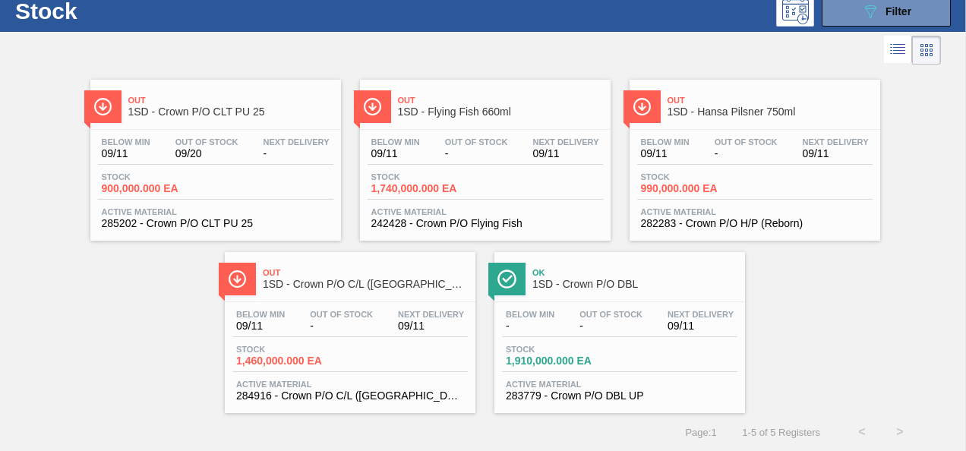
scroll to position [46, 0]
click at [336, 314] on span "Out Of Stock" at bounding box center [341, 314] width 63 height 9
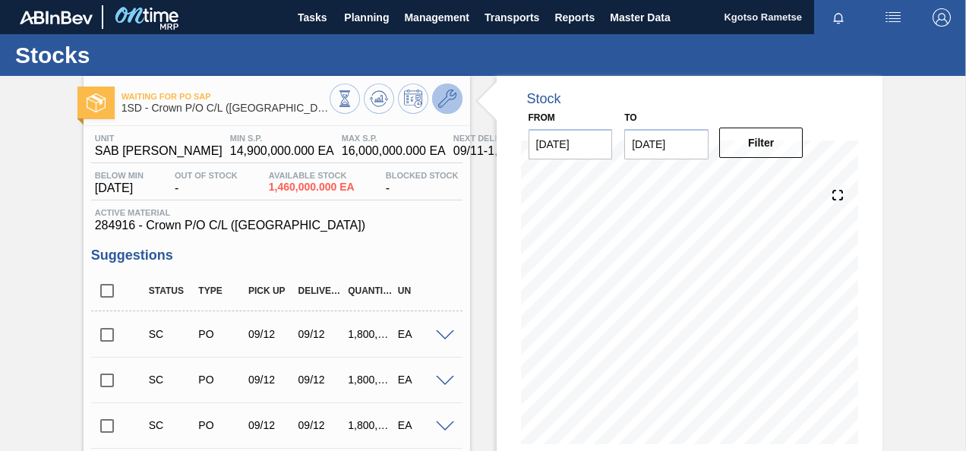
click at [453, 93] on icon at bounding box center [447, 99] width 18 height 18
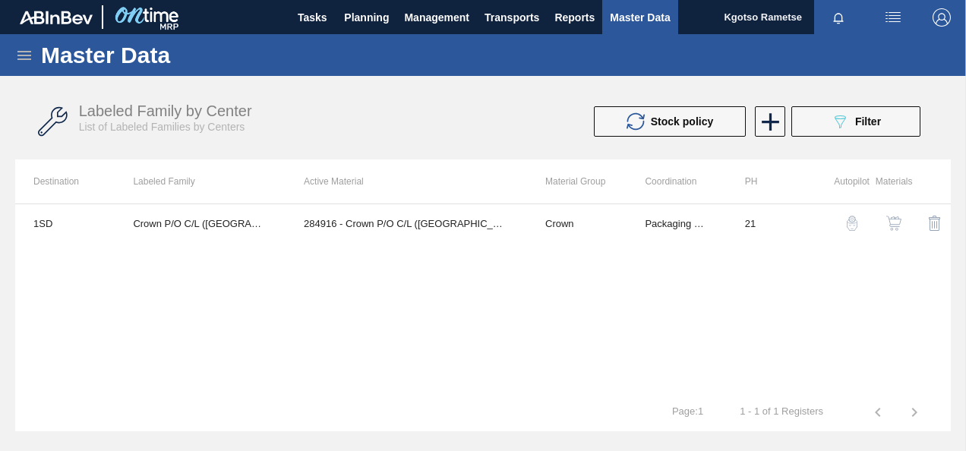
click at [891, 222] on img "button" at bounding box center [893, 223] width 15 height 15
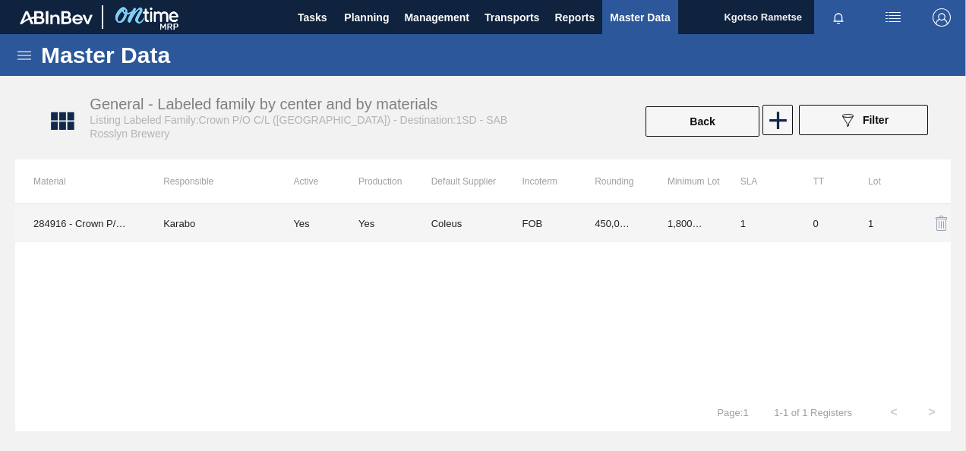
click at [632, 218] on td "450,000.000" at bounding box center [612, 223] width 73 height 38
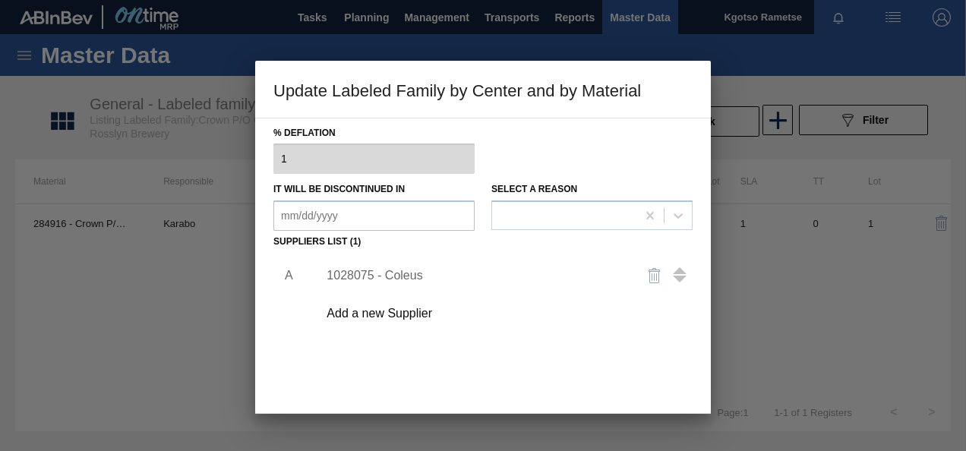
scroll to position [152, 0]
click at [412, 269] on div "1028075 - Coleus" at bounding box center [475, 274] width 298 height 14
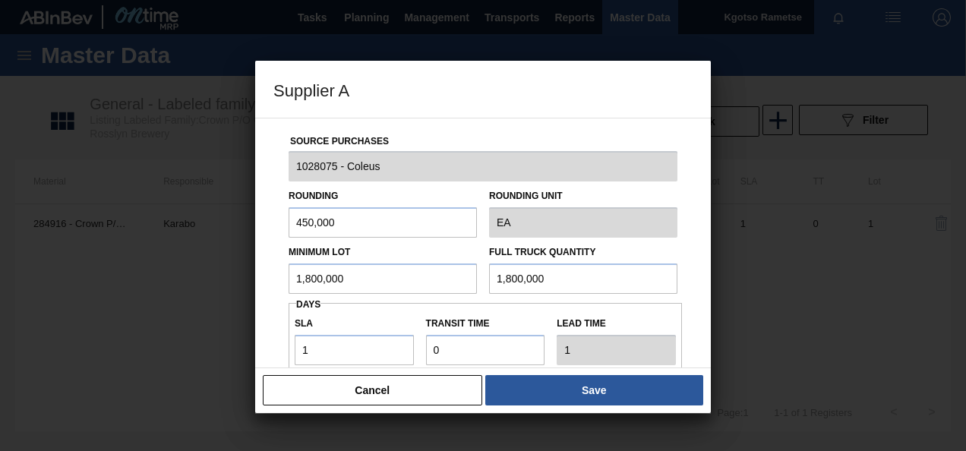
click at [396, 276] on input "1,800,000" at bounding box center [383, 278] width 188 height 30
type input "1"
drag, startPoint x: 331, startPoint y: 284, endPoint x: 177, endPoint y: 304, distance: 155.4
click at [290, 284] on input "4,500,000" at bounding box center [383, 278] width 188 height 30
type input "4,500,000"
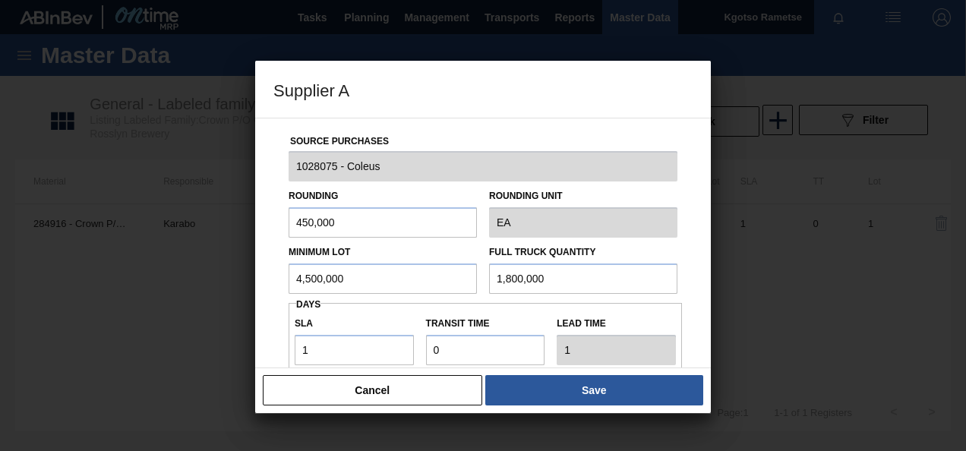
click at [446, 302] on div "Source Purchases 1028075 - Coleus Rounding 450,000 Rounding Unit EA Minimum Lot…" at bounding box center [482, 369] width 419 height 503
paste input "4,5"
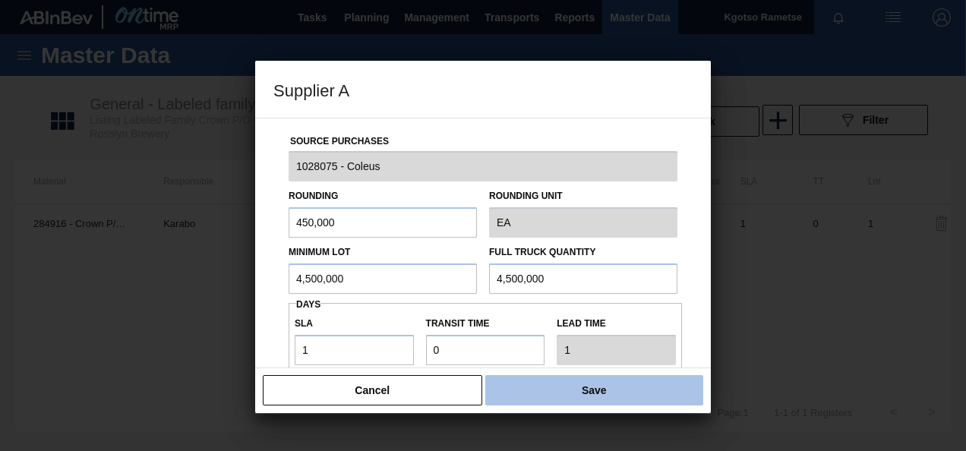
type input "4,500,000"
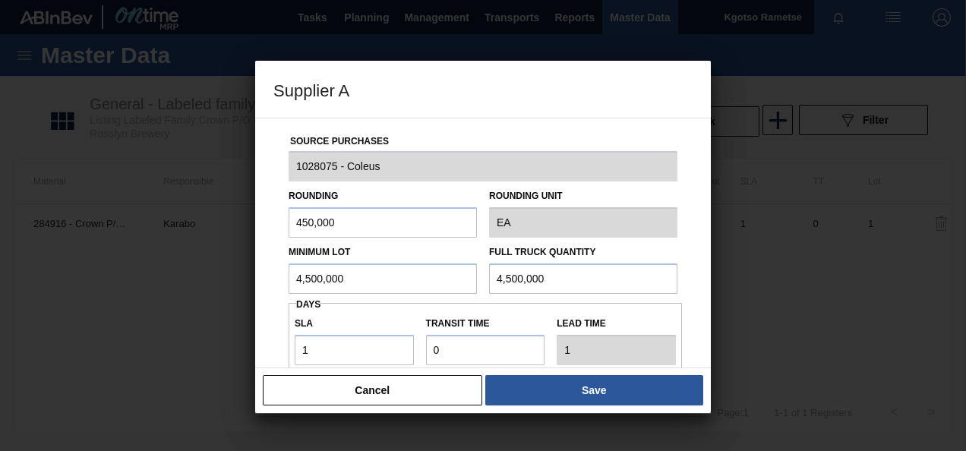
click at [567, 393] on button "Save" at bounding box center [594, 390] width 218 height 30
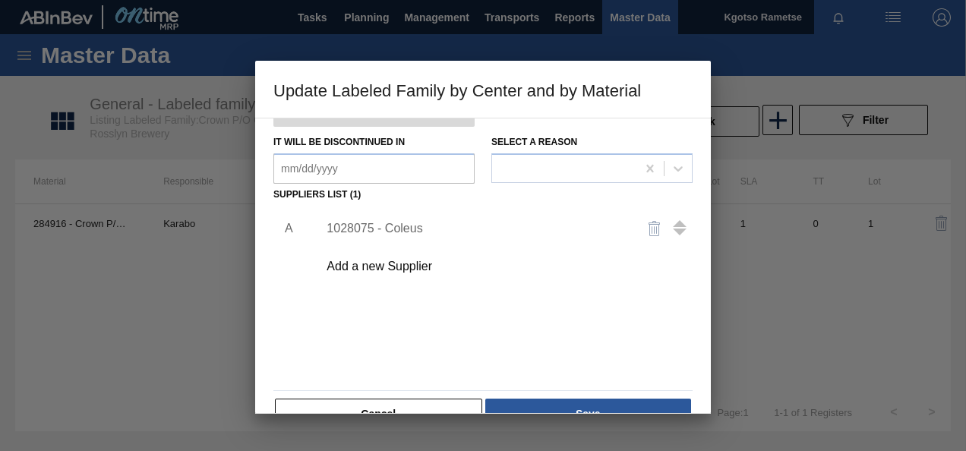
scroll to position [232, 0]
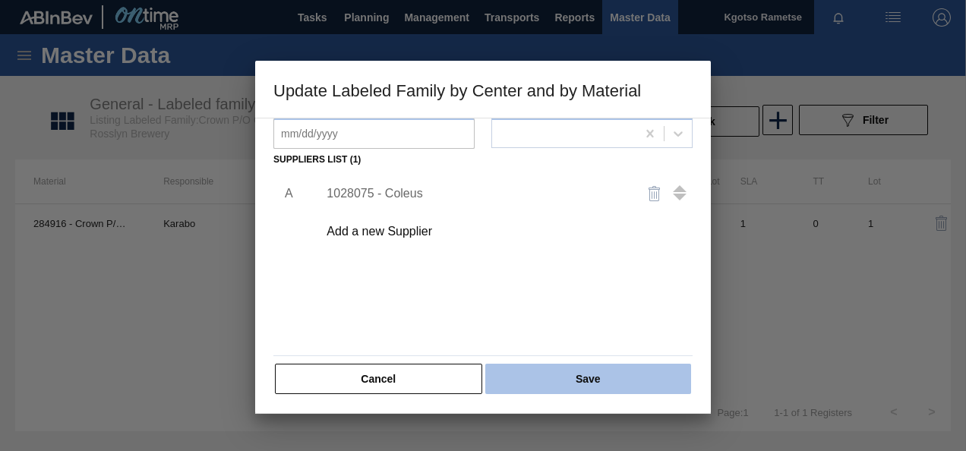
click at [538, 374] on button "Save" at bounding box center [588, 379] width 206 height 30
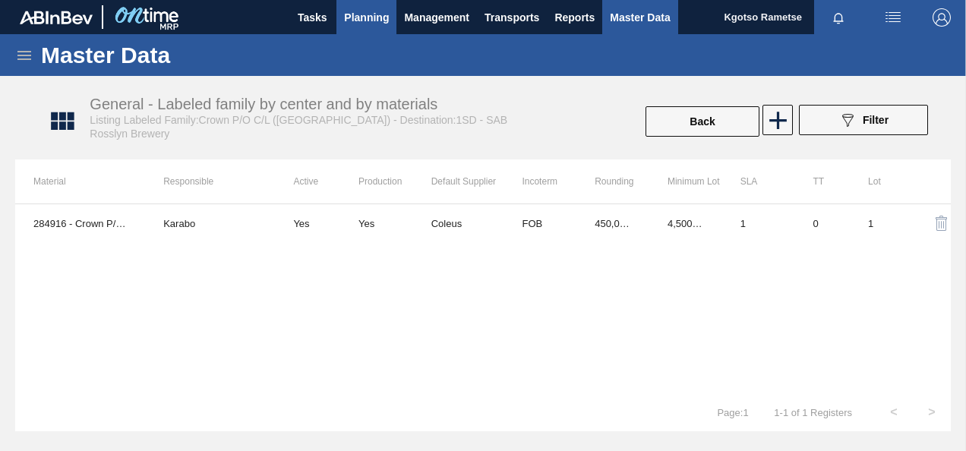
click at [358, 21] on span "Planning" at bounding box center [366, 17] width 45 height 18
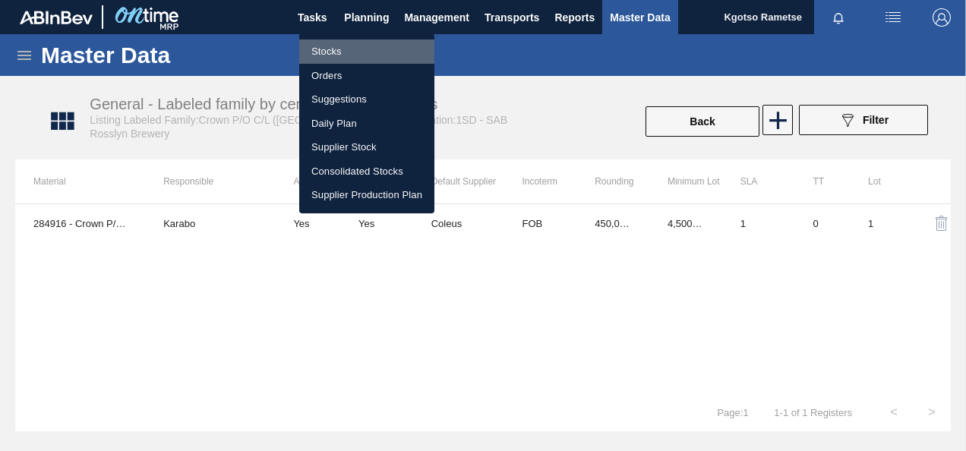
click at [337, 55] on li "Stocks" at bounding box center [366, 51] width 135 height 24
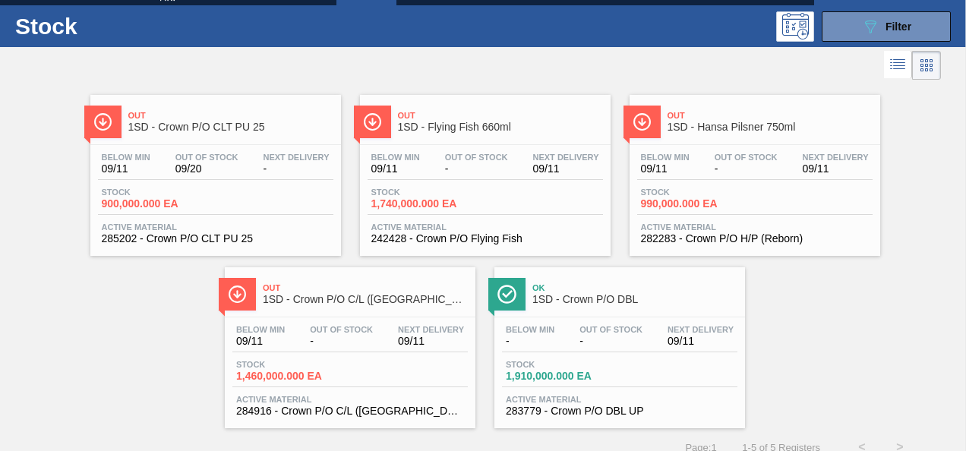
scroll to position [46, 0]
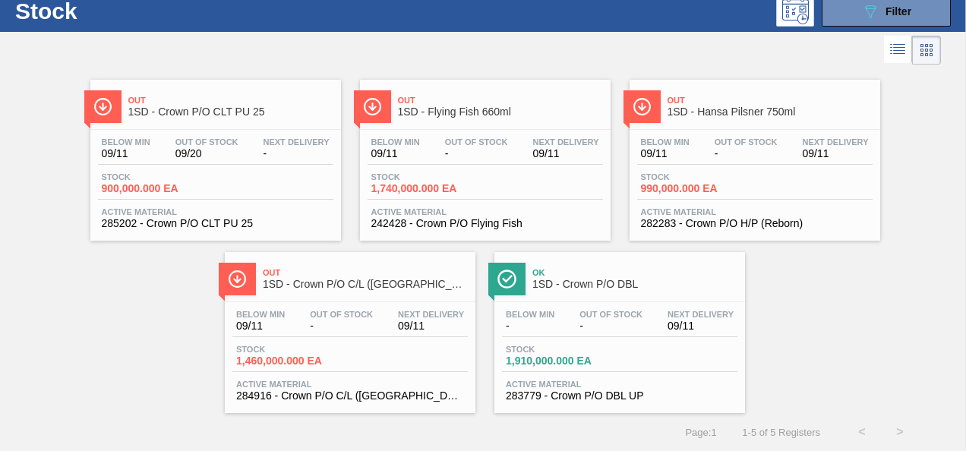
click at [537, 337] on div "Below Min - Out Of Stock - Next Delivery 09/11 Stock 1,910,000.000 EA Active Ma…" at bounding box center [619, 353] width 251 height 103
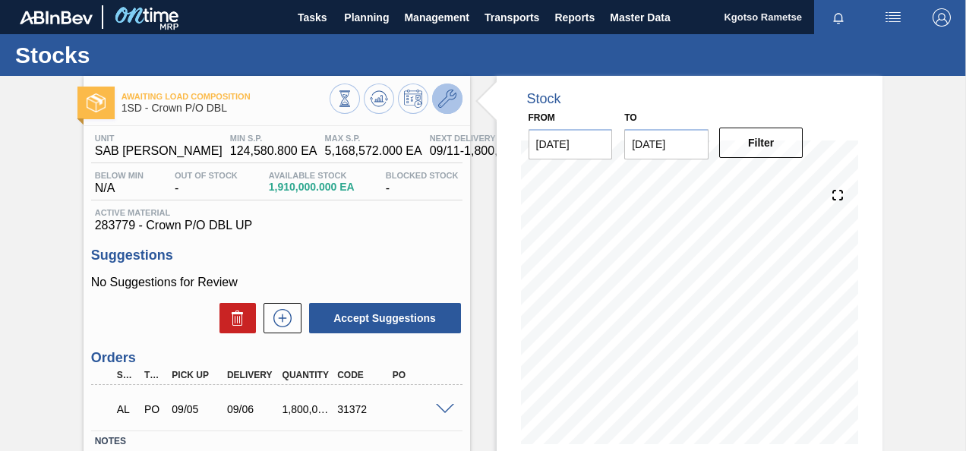
click at [444, 102] on icon at bounding box center [447, 99] width 18 height 18
click at [439, 92] on icon at bounding box center [447, 99] width 18 height 18
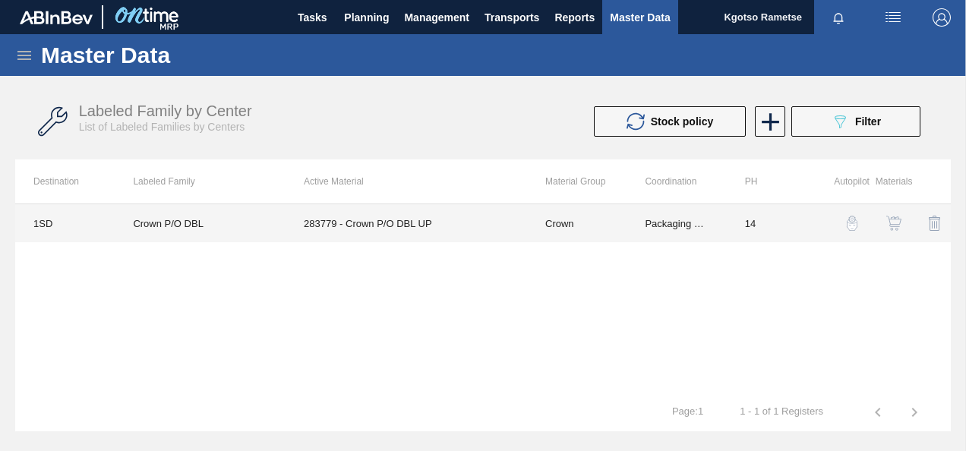
click at [358, 219] on td "283779 - Crown P/O DBL UP" at bounding box center [405, 223] width 241 height 38
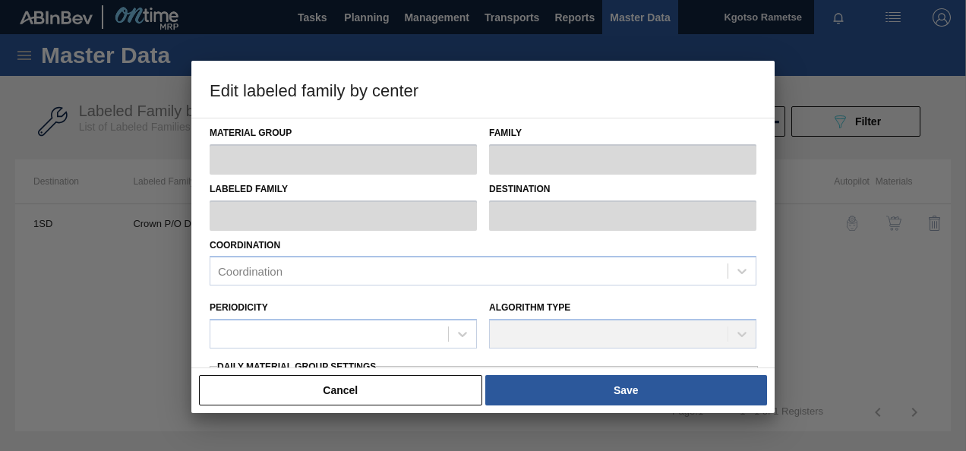
type input "Crown"
type input "P/O"
type input "Crown P/O DBL"
type input "1SD - SAB [PERSON_NAME]"
type input "14"
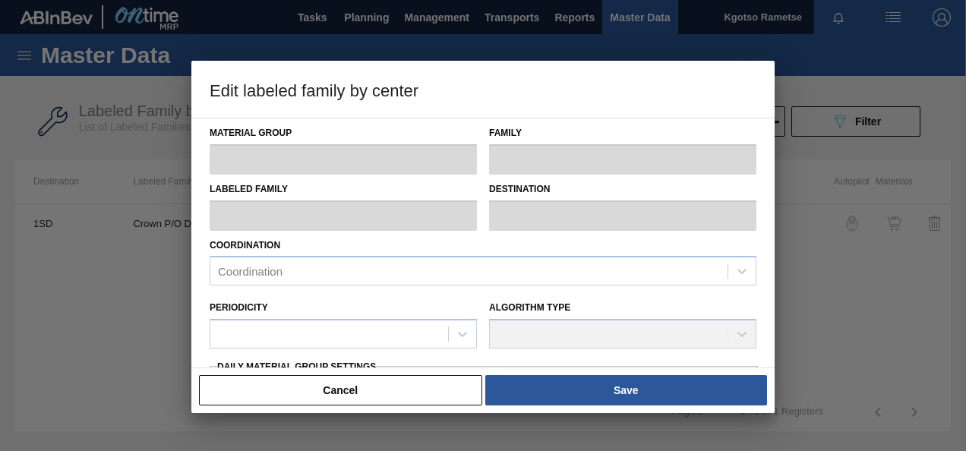
type input "124,580.8"
type input "5,168,572"
type input "100"
type input "5,168,572.000"
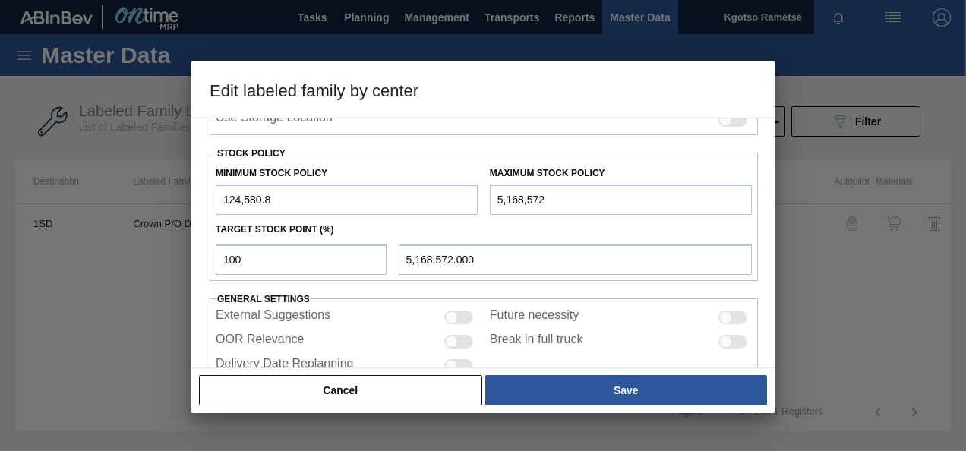
click at [222, 200] on input "124,580.8" at bounding box center [347, 199] width 262 height 30
type input "8,124,580.8"
click at [500, 196] on input "5,168,572" at bounding box center [621, 199] width 262 height 30
click at [492, 197] on input "5,168,572" at bounding box center [621, 199] width 262 height 30
type input "15,168,572"
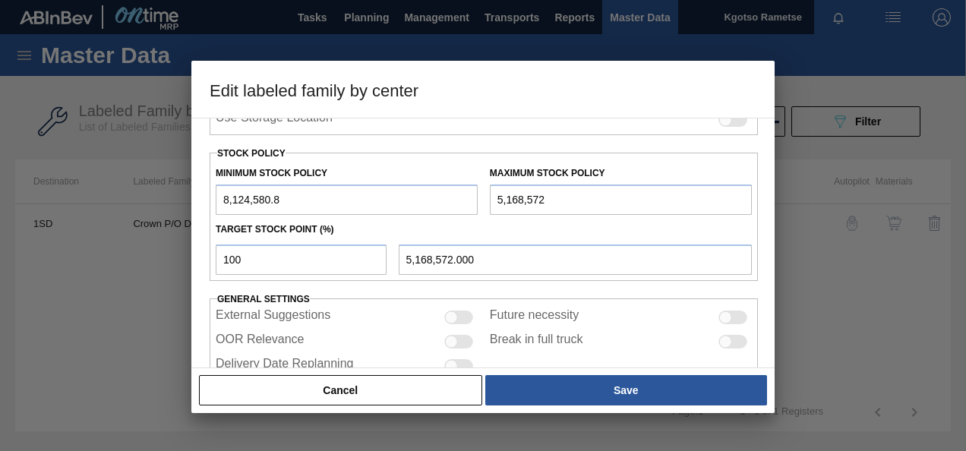
type input "15,168,572.000"
type input "151,685,721"
type input "151,685,721.000"
type input "15,168,572"
type input "15,168,572.000"
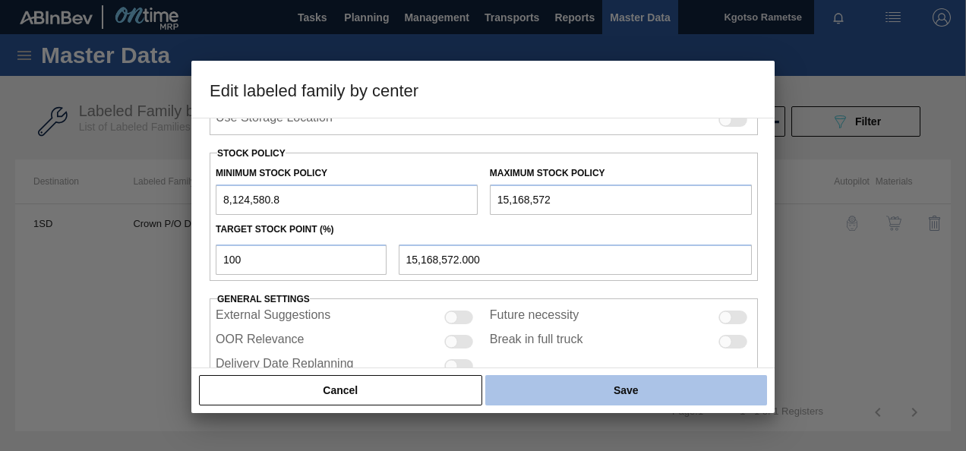
type input "15,168,572"
click at [603, 396] on button "Save" at bounding box center [626, 390] width 282 height 30
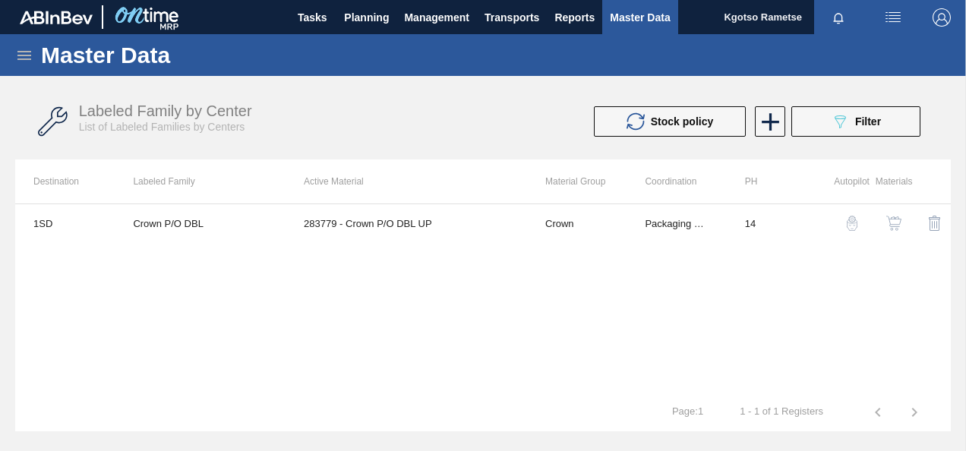
click at [893, 219] on img "button" at bounding box center [893, 223] width 15 height 15
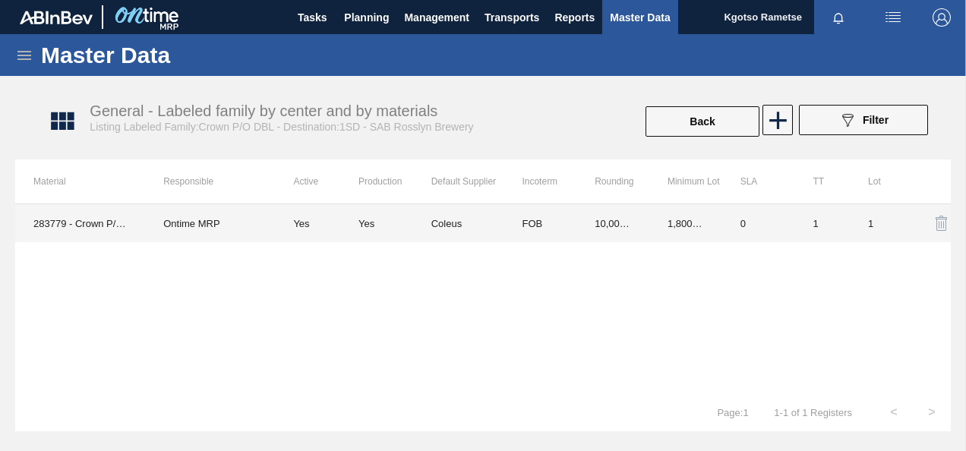
click at [493, 213] on td "Coleus" at bounding box center [467, 223] width 73 height 38
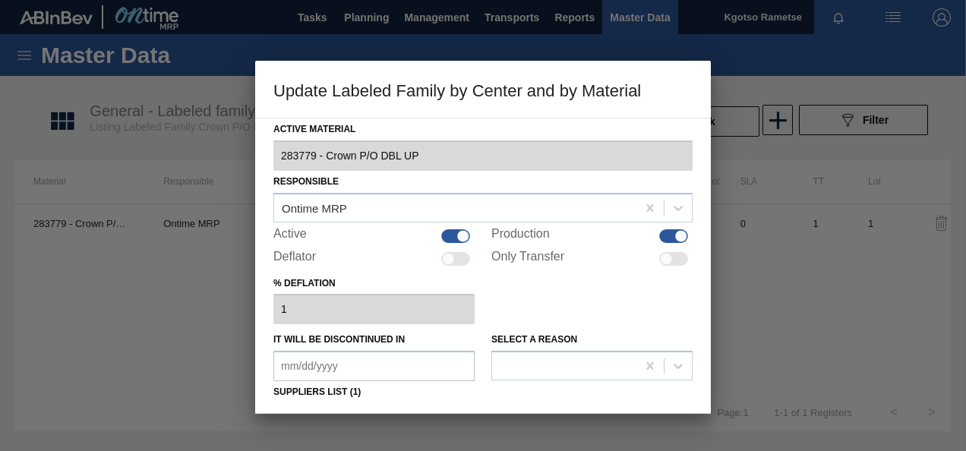
click at [506, 290] on div "% deflation 1" at bounding box center [482, 299] width 419 height 52
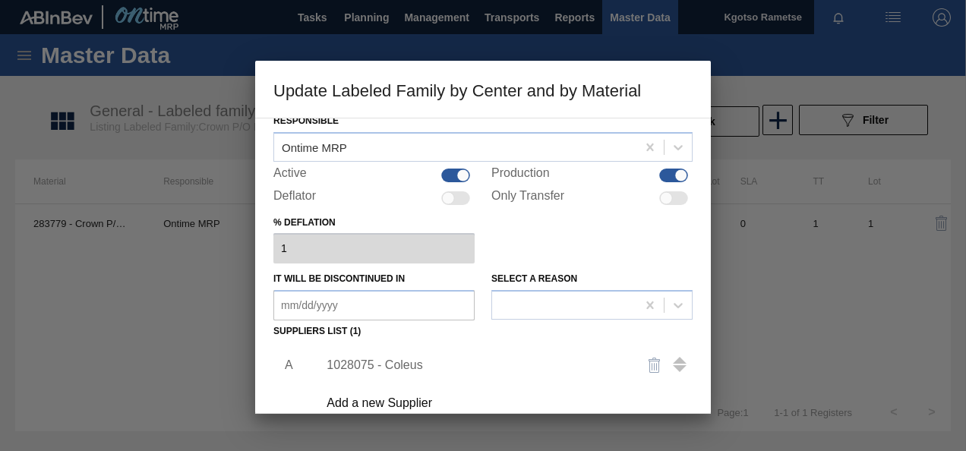
scroll to position [91, 0]
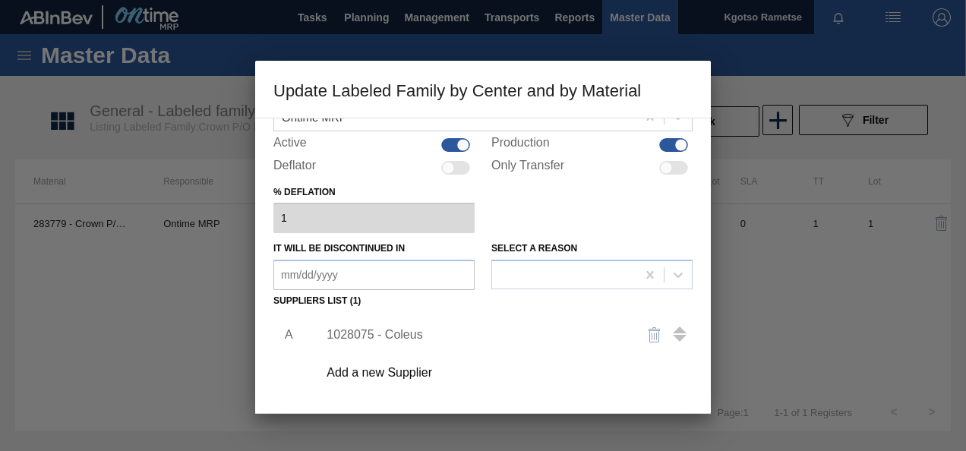
click at [366, 337] on div "1028075 - Coleus" at bounding box center [475, 335] width 298 height 14
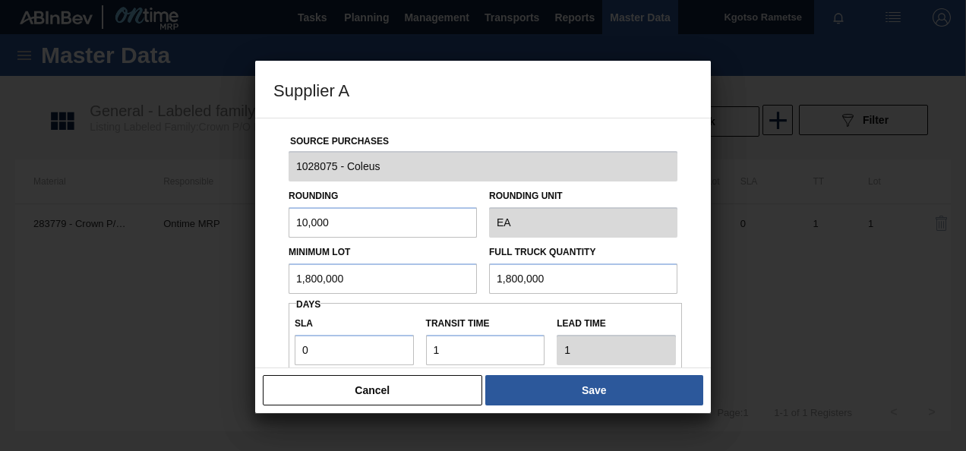
drag, startPoint x: 349, startPoint y: 279, endPoint x: 196, endPoint y: 292, distance: 153.8
click at [196, 292] on div "Supplier A Source Purchases 1028075 - Coleus Rounding 10,000 Rounding Unit EA M…" at bounding box center [483, 225] width 966 height 451
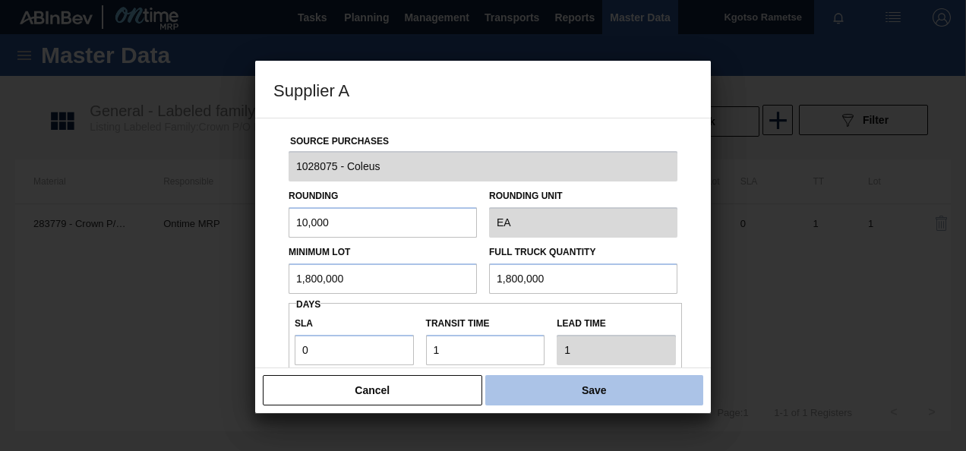
click at [520, 380] on button "Save" at bounding box center [594, 390] width 218 height 30
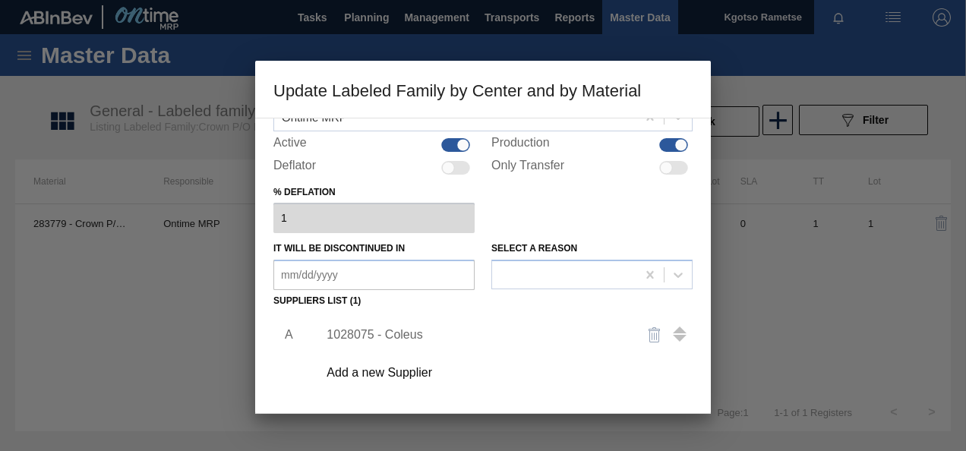
click at [654, 396] on div "A 1028075 - Coleus Add a new Supplier" at bounding box center [482, 401] width 419 height 178
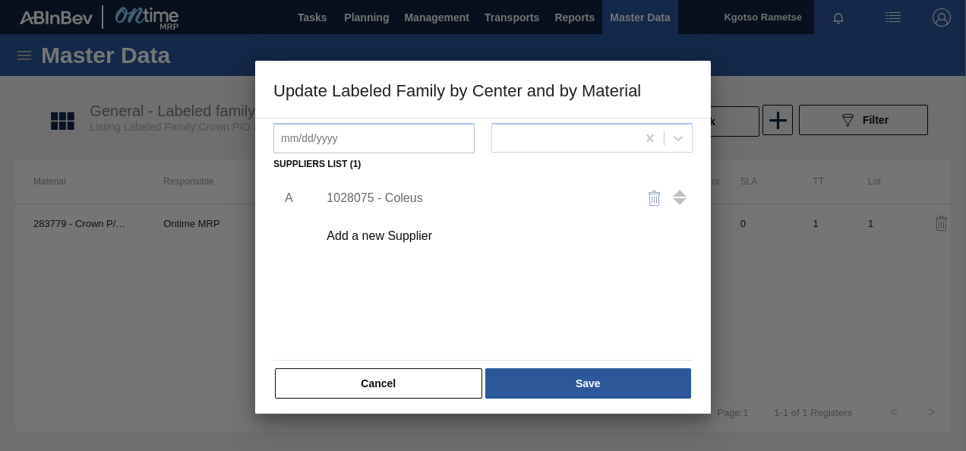
scroll to position [232, 0]
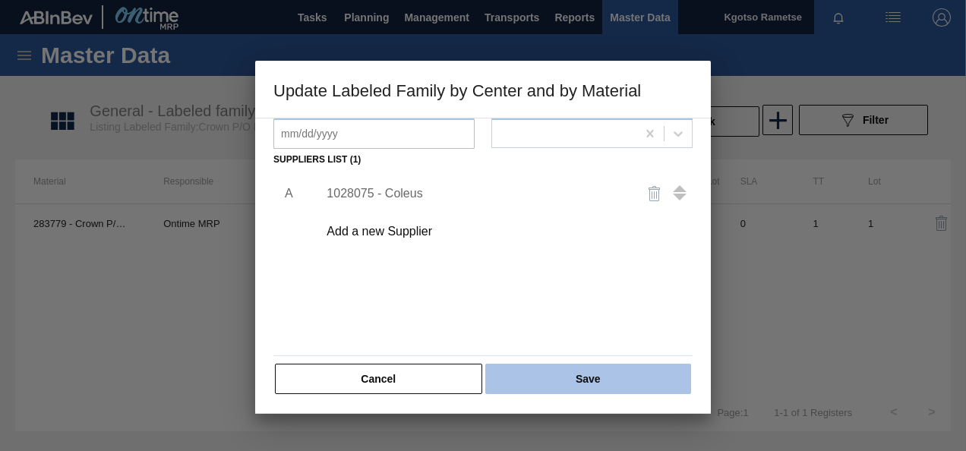
click at [641, 380] on button "Save" at bounding box center [588, 379] width 206 height 30
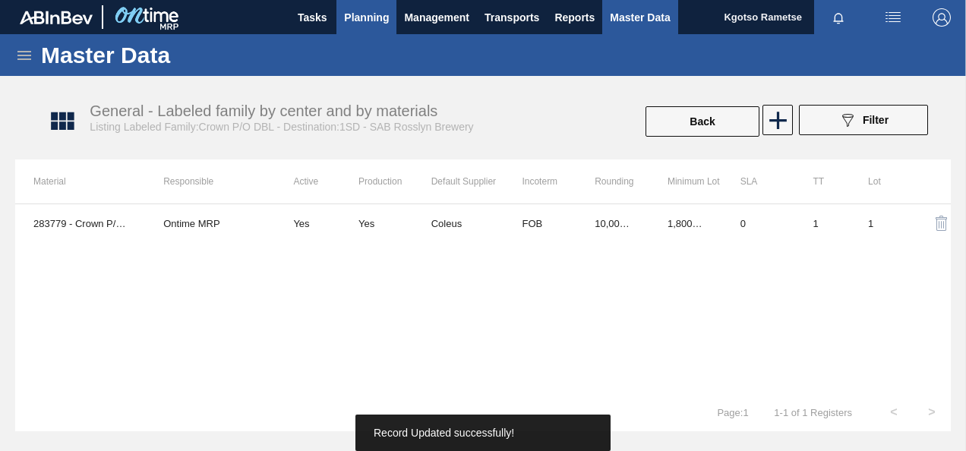
click at [342, 24] on button "Planning" at bounding box center [366, 17] width 60 height 34
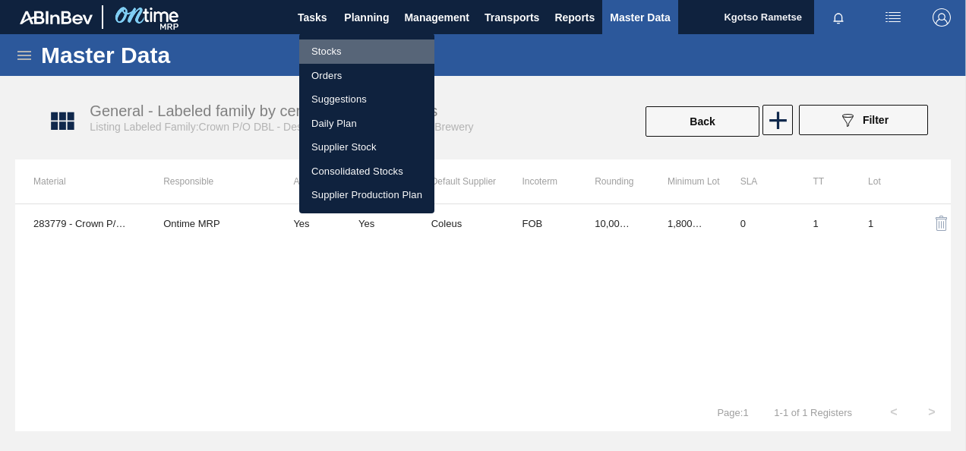
click at [336, 52] on li "Stocks" at bounding box center [366, 51] width 135 height 24
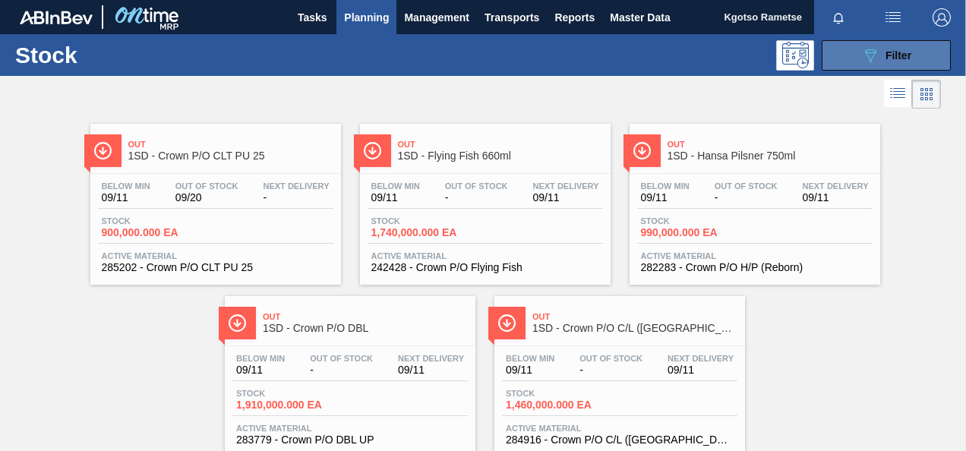
click at [884, 64] on button "089F7B8B-B2A5-4AFE-B5C0-19BA573D28AC Filter" at bounding box center [885, 55] width 129 height 30
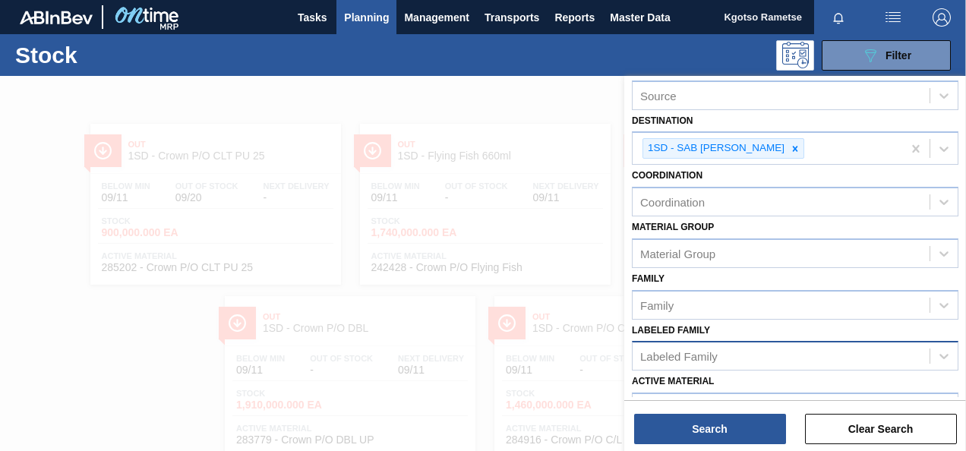
scroll to position [152, 0]
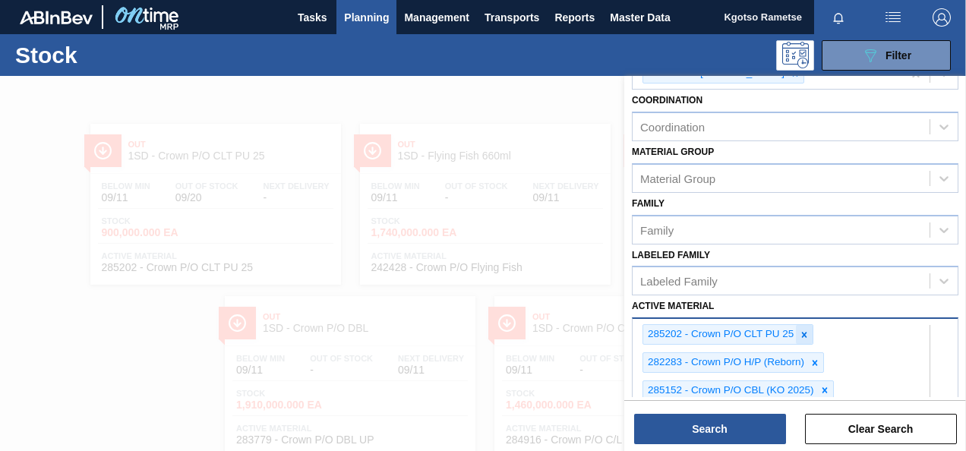
click at [802, 332] on icon at bounding box center [804, 334] width 5 height 5
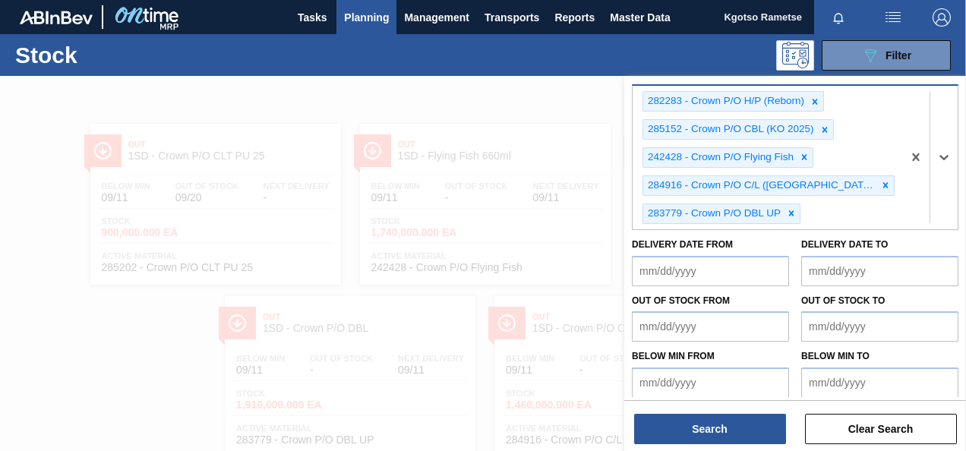
click at [821, 92] on div at bounding box center [814, 101] width 17 height 19
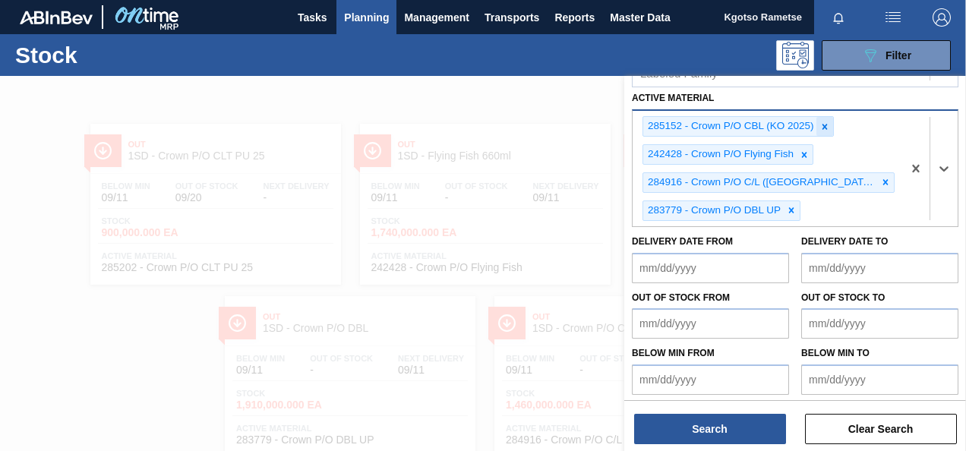
click at [821, 126] on icon at bounding box center [824, 126] width 11 height 11
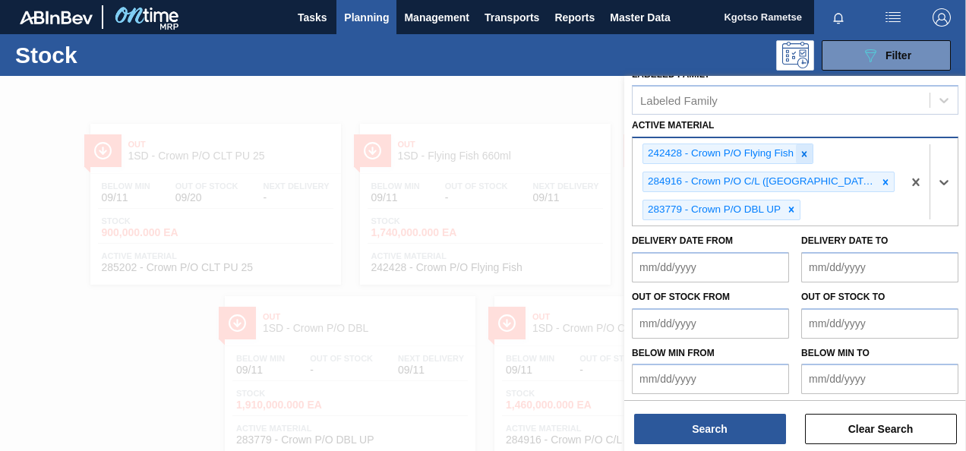
click at [805, 151] on icon at bounding box center [804, 153] width 5 height 5
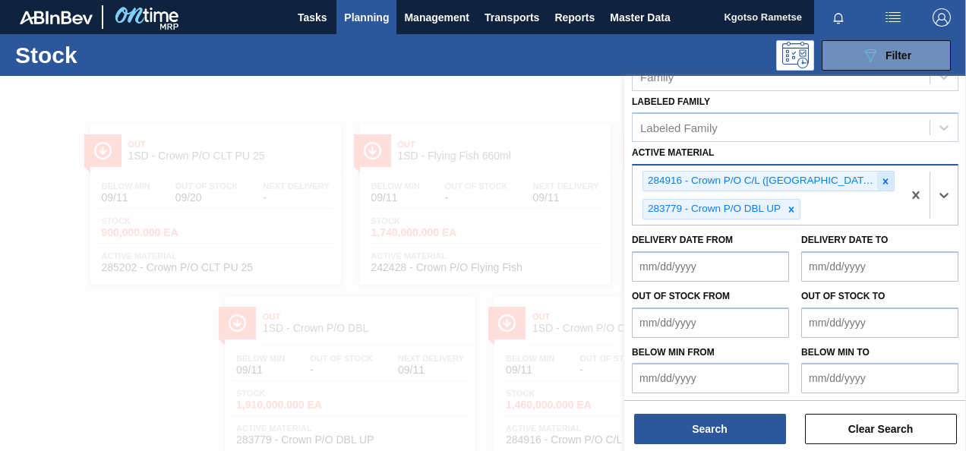
click at [877, 172] on div at bounding box center [885, 181] width 17 height 19
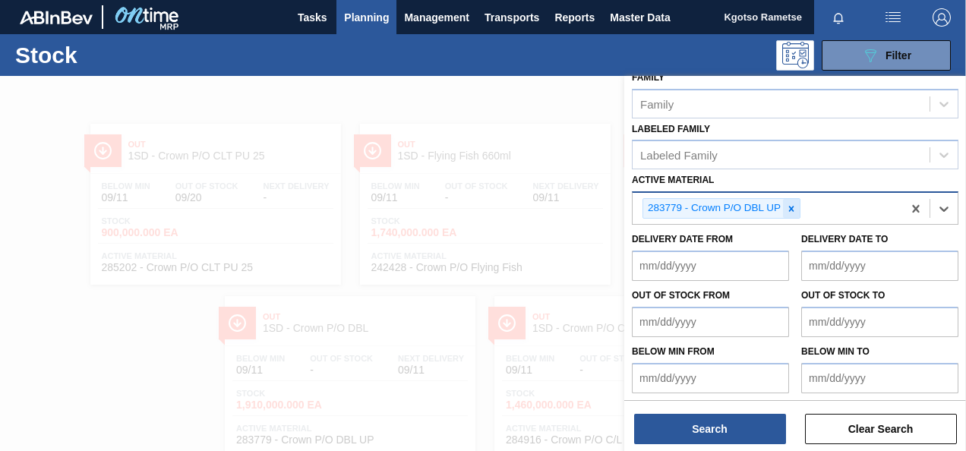
click at [791, 209] on icon at bounding box center [791, 208] width 11 height 11
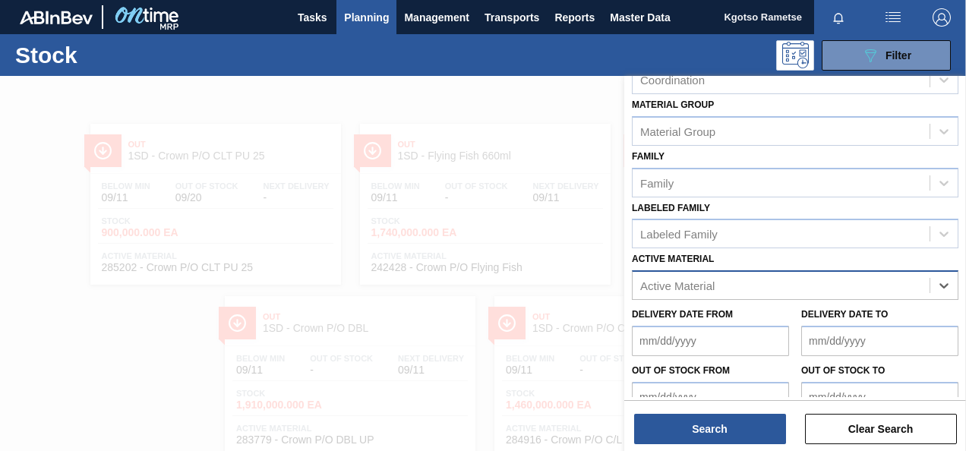
scroll to position [123, 0]
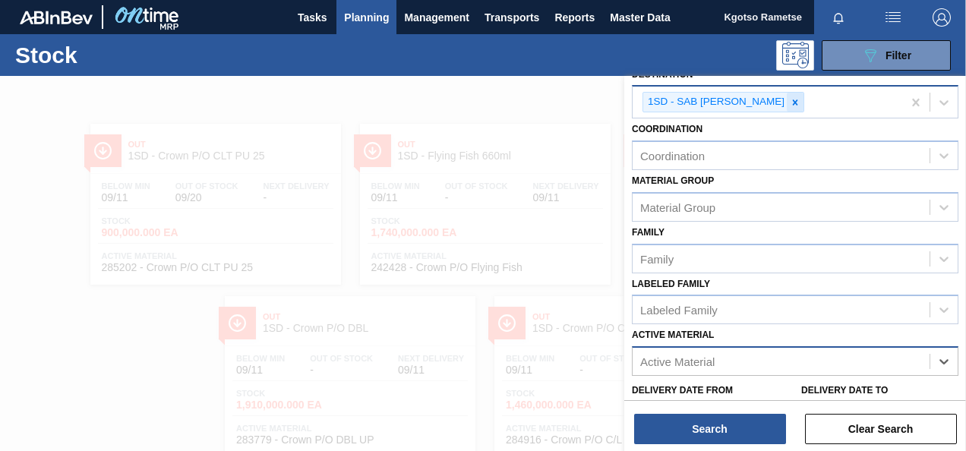
click at [790, 102] on icon at bounding box center [795, 102] width 11 height 11
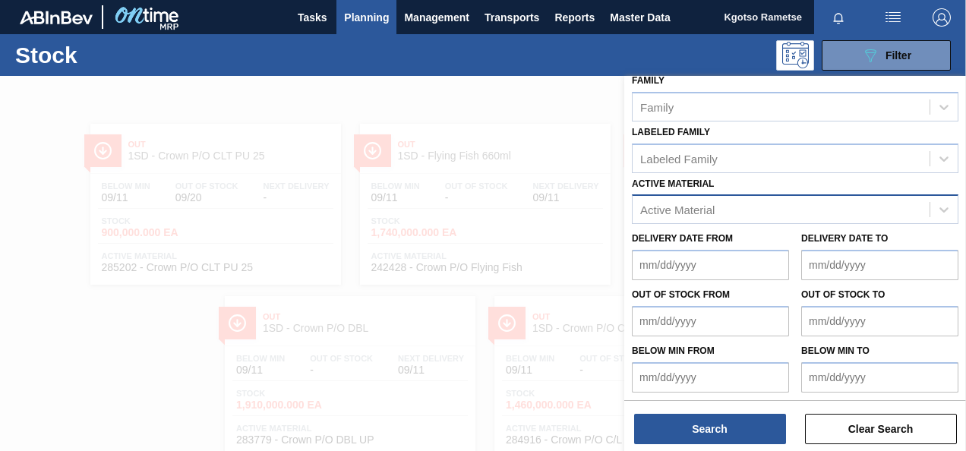
scroll to position [272, 0]
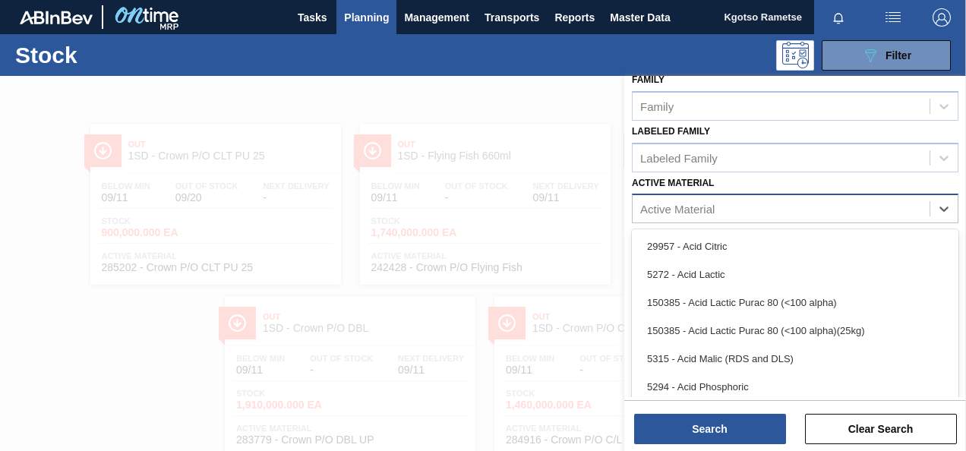
click at [708, 208] on div "Active Material" at bounding box center [677, 209] width 74 height 13
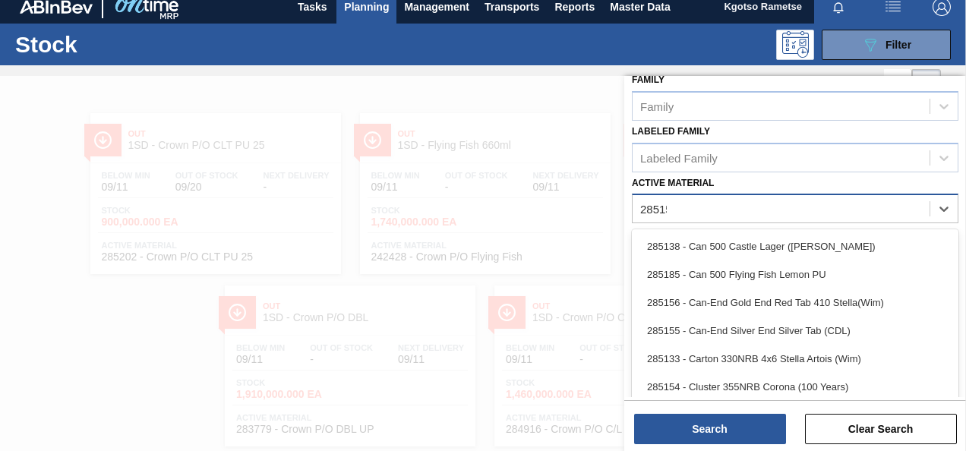
type Material "285152"
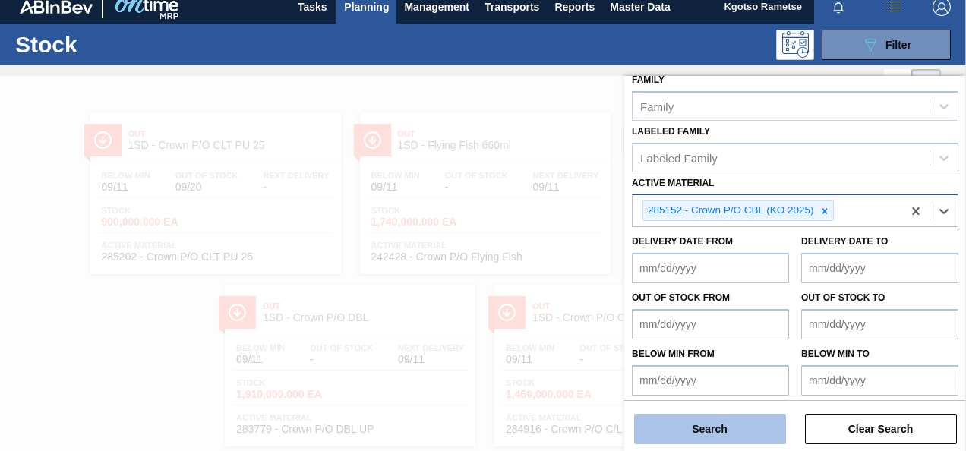
click at [702, 431] on button "Search" at bounding box center [710, 429] width 152 height 30
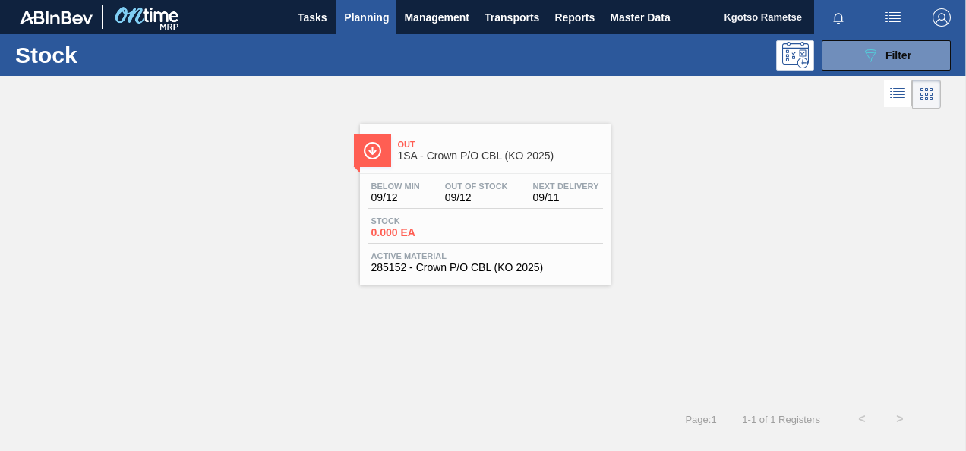
click at [554, 243] on div "Stock 0.000 EA" at bounding box center [484, 229] width 235 height 27
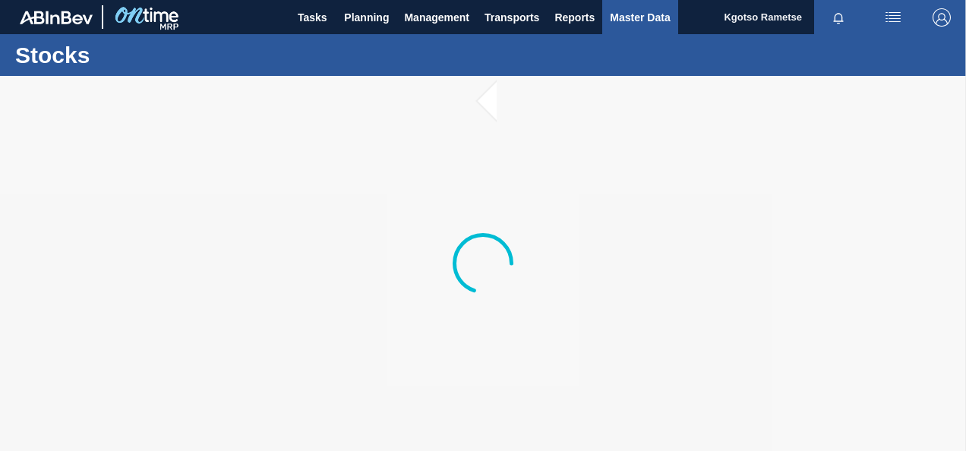
click at [645, 20] on span "Master Data" at bounding box center [640, 17] width 60 height 18
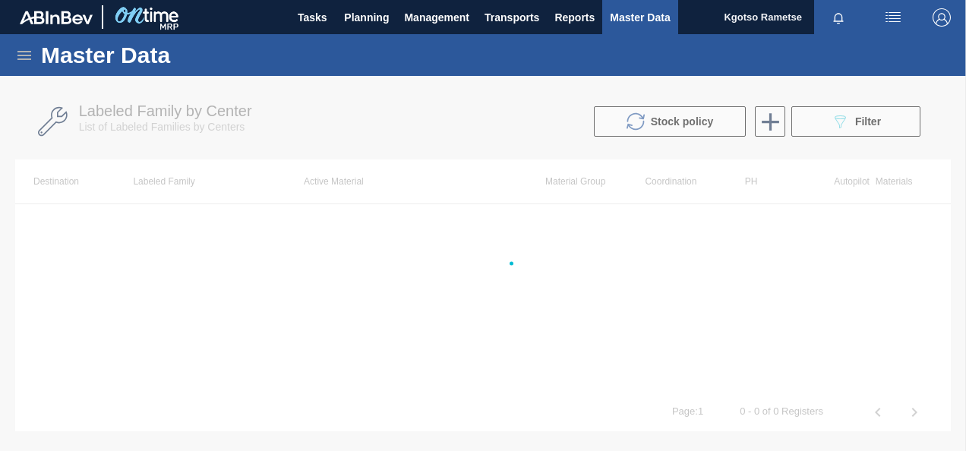
click at [616, 21] on span "Master Data" at bounding box center [640, 17] width 60 height 18
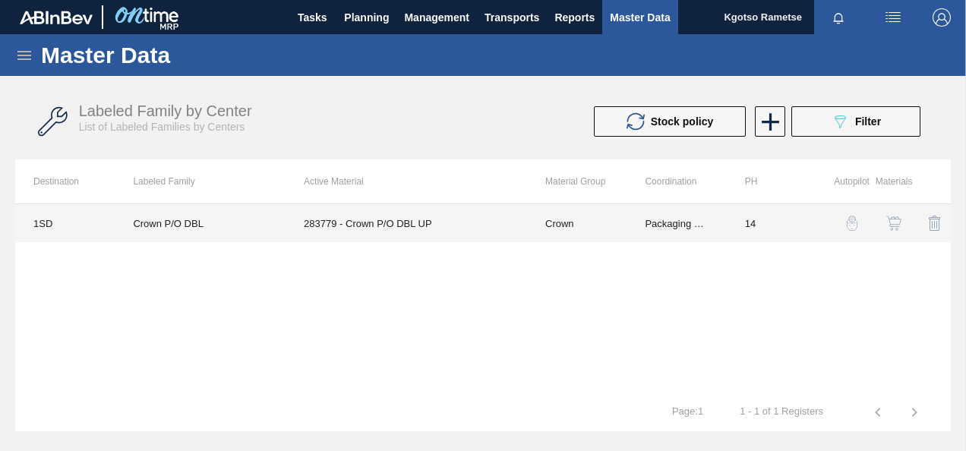
click at [380, 226] on td "283779 - Crown P/O DBL UP" at bounding box center [405, 223] width 241 height 38
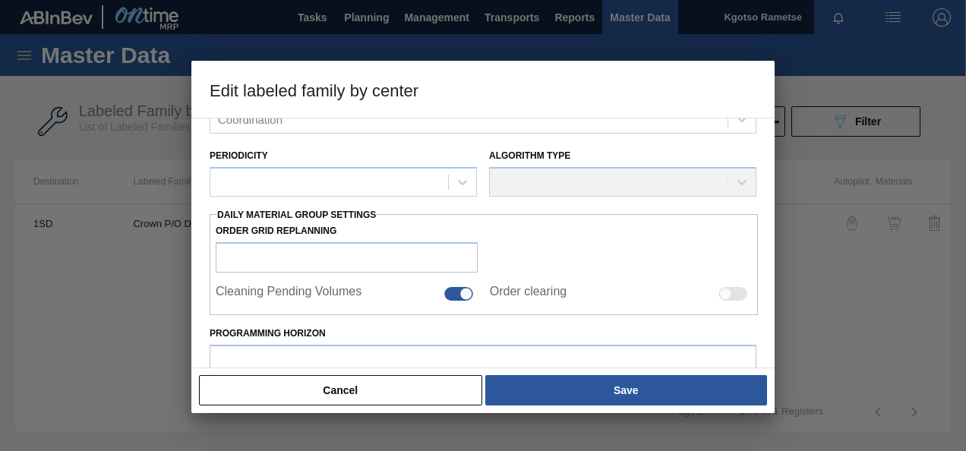
type input "Crown"
type input "P/O"
type input "Crown P/O DBL"
type input "1SD - SAB [PERSON_NAME]"
type input "14"
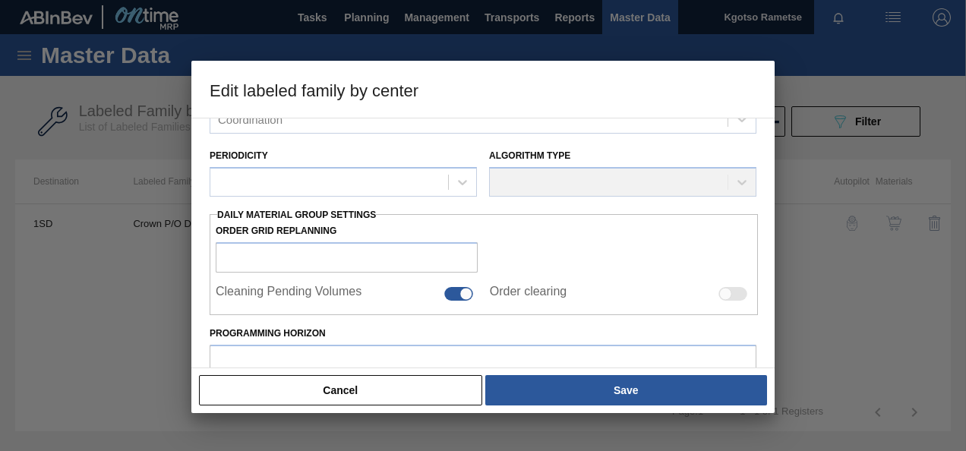
type input "8,124,580.8"
type input "15,168,572"
type input "100"
type input "15,168,572.000"
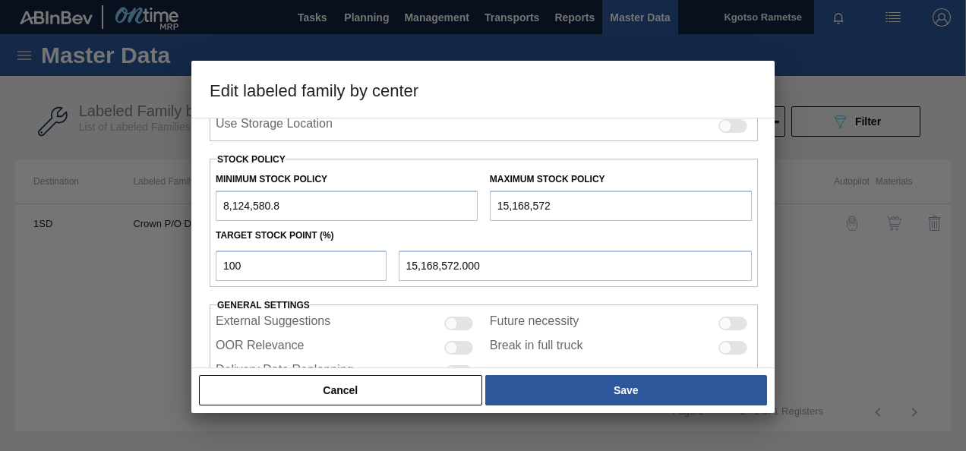
scroll to position [381, 0]
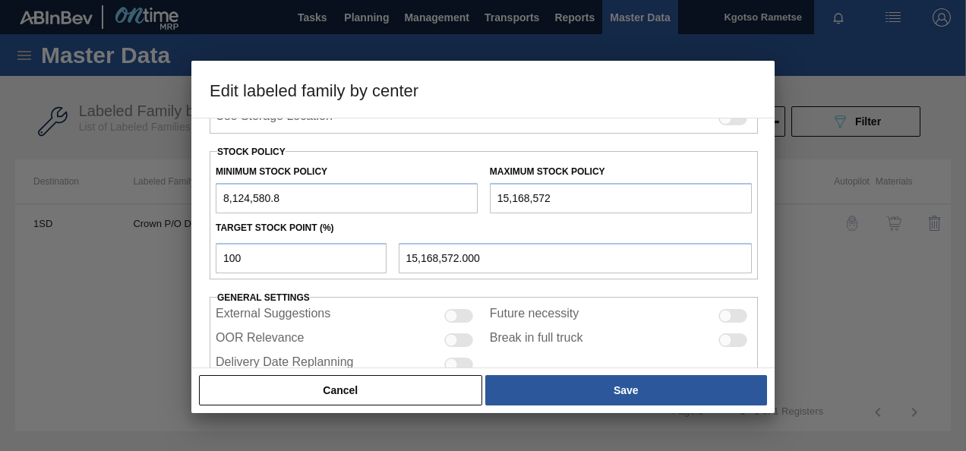
click at [112, 278] on div at bounding box center [483, 225] width 966 height 451
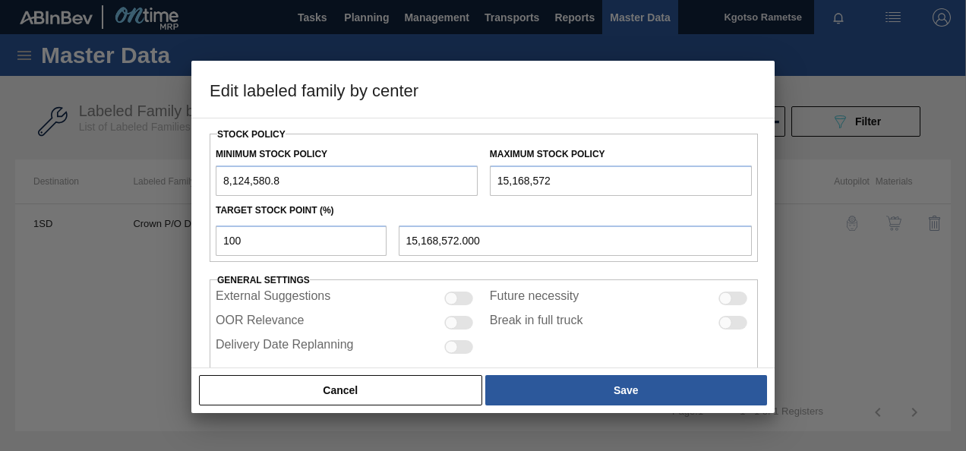
scroll to position [421, 0]
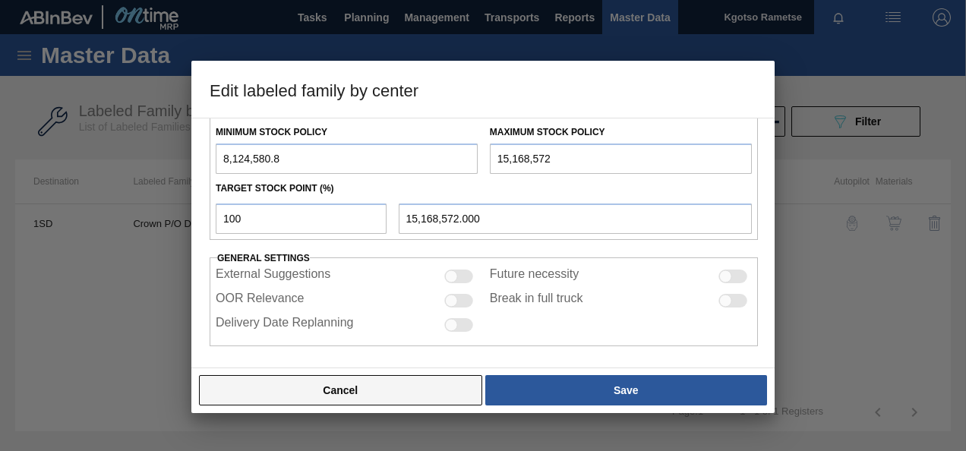
click at [337, 396] on button "Cancel" at bounding box center [340, 390] width 283 height 30
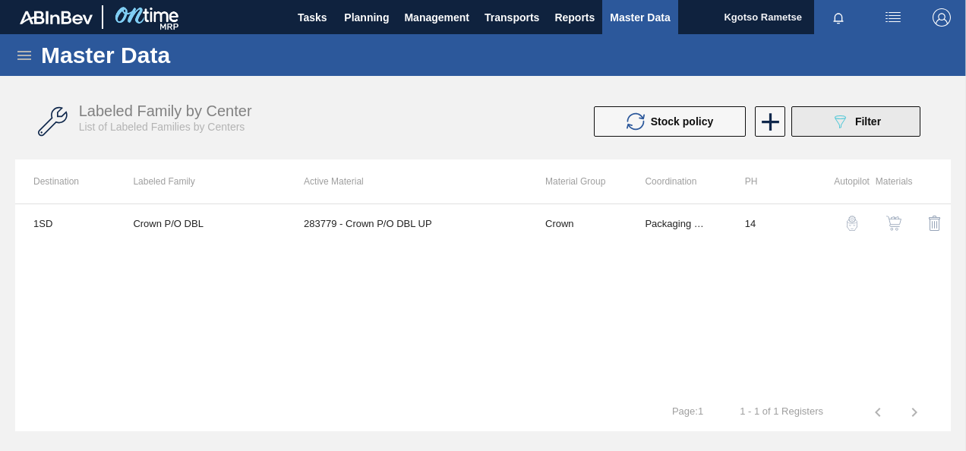
click at [869, 127] on span "Filter" at bounding box center [868, 121] width 26 height 12
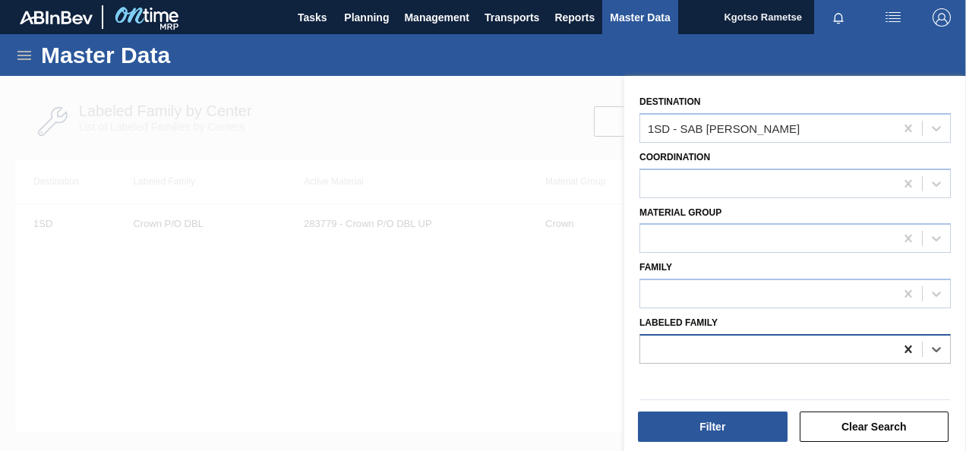
click at [900, 343] on icon at bounding box center [907, 349] width 15 height 15
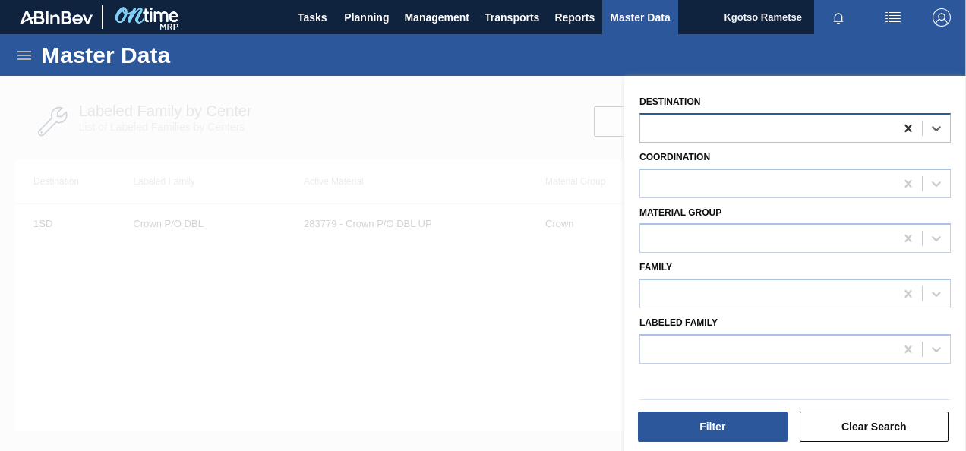
click at [906, 128] on icon at bounding box center [907, 129] width 7 height 8
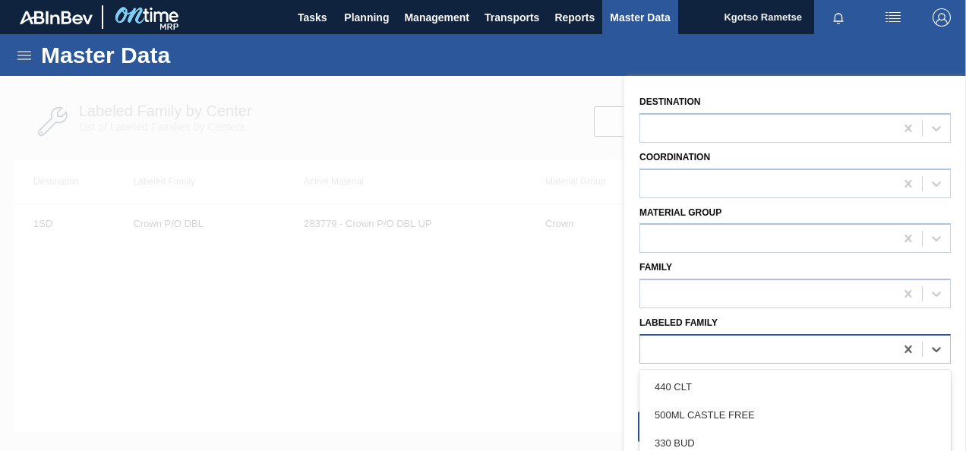
click at [685, 344] on div at bounding box center [767, 349] width 254 height 22
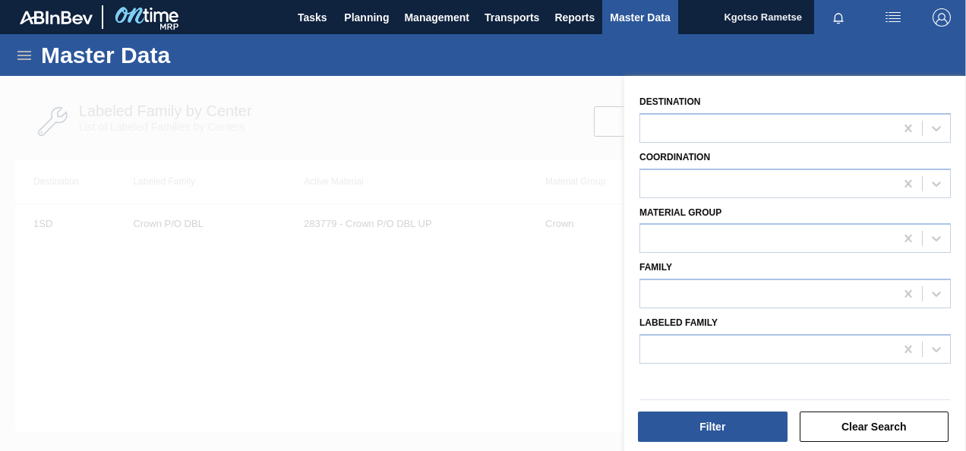
click at [507, 318] on div at bounding box center [483, 301] width 966 height 451
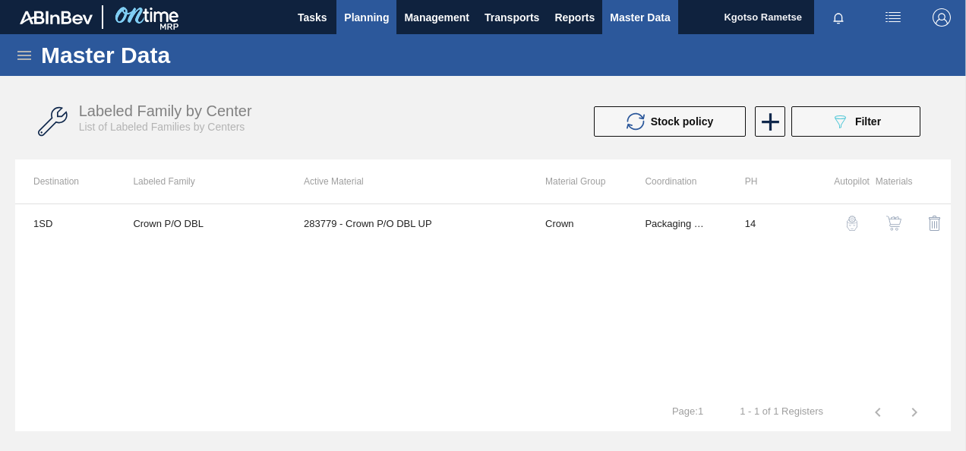
click at [365, 17] on span "Planning" at bounding box center [366, 17] width 45 height 18
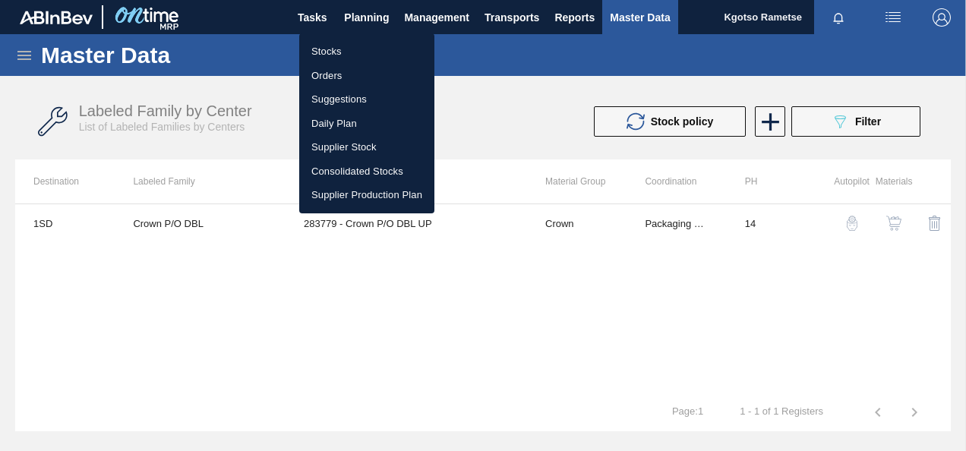
click at [341, 52] on li "Stocks" at bounding box center [366, 51] width 135 height 24
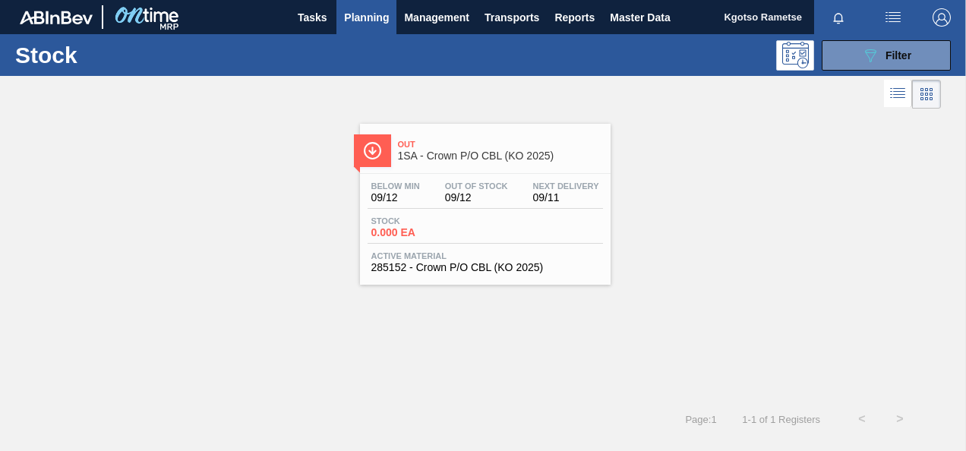
click at [411, 267] on span "285152 - Crown P/O CBL (KO 2025)" at bounding box center [485, 267] width 228 height 11
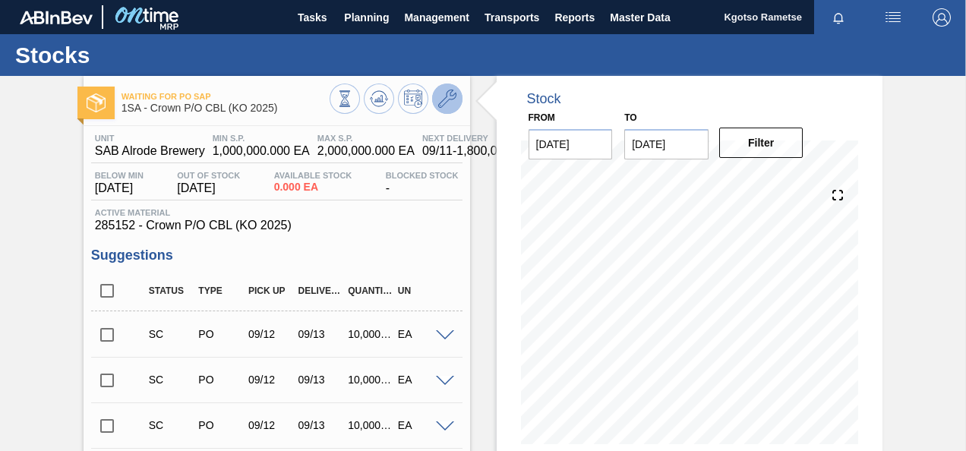
click icon
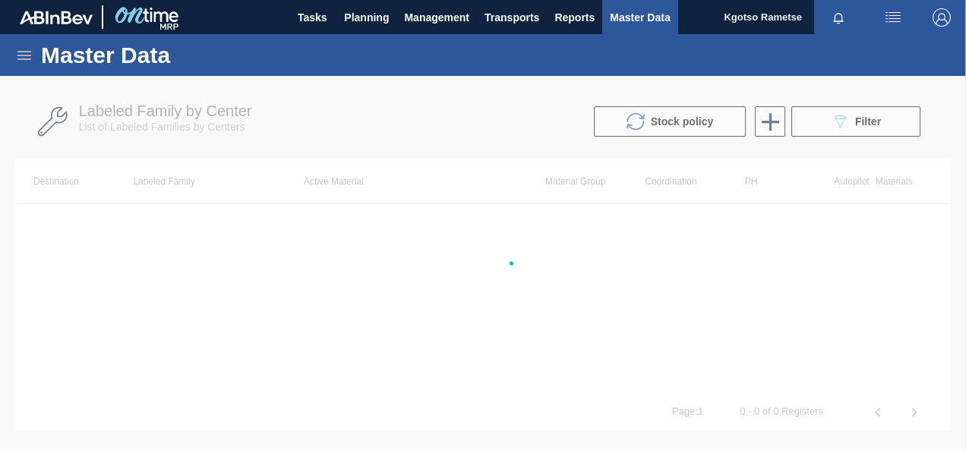
click div
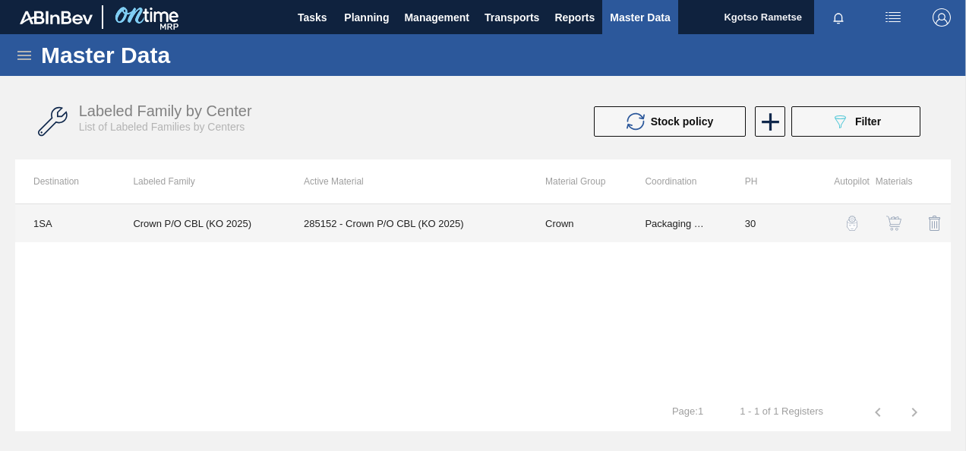
click td "285152 - Crown P/O CBL (KO 2025)"
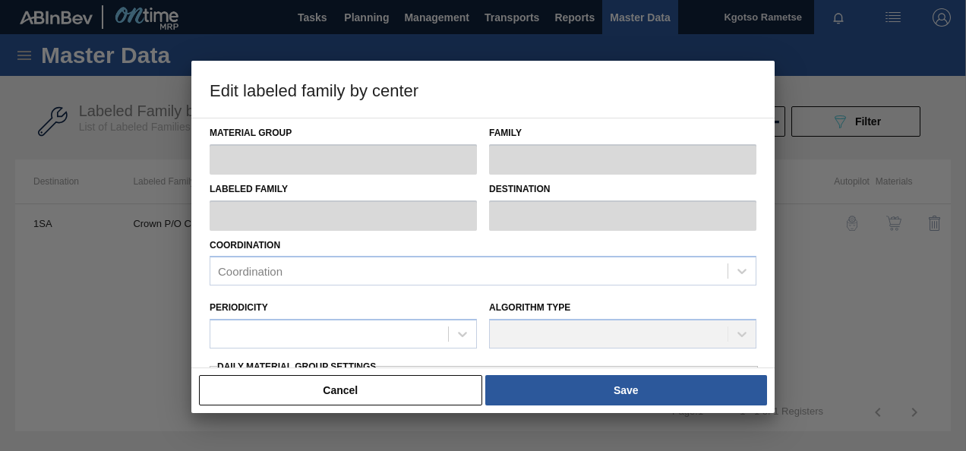
type input "Crown"
type input "P/O"
type input "Crown P/O CBL (KO 2025)"
type input "1SA - SAB Alrode Brewery"
type input "30"
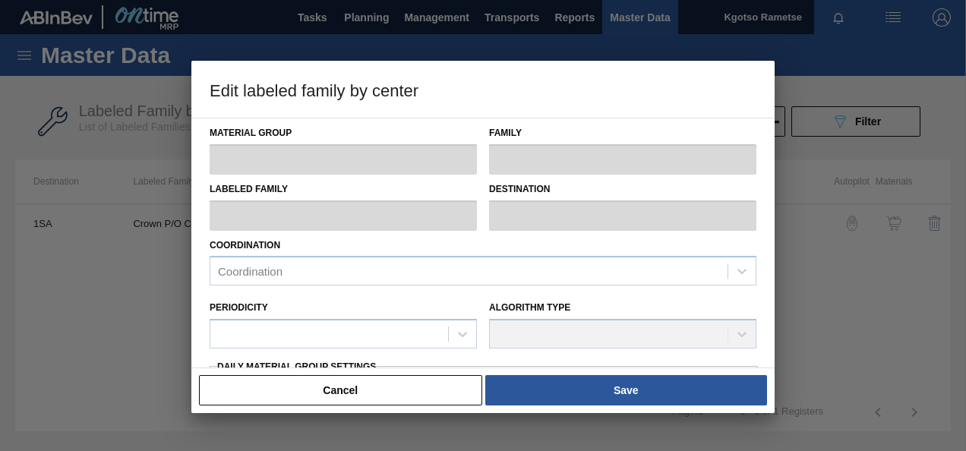
type input "1,000,000"
type input "2,000,000"
type input "100"
type input "2,000,000.000"
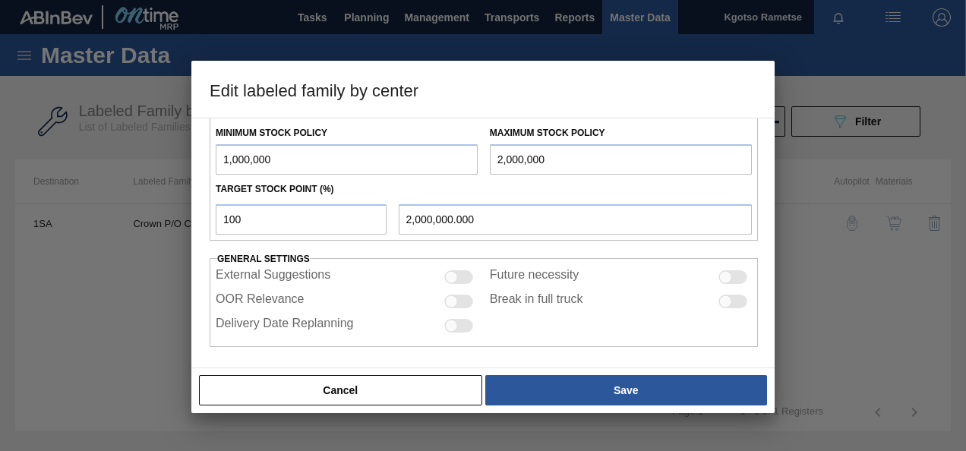
scroll to position [421, 0]
drag, startPoint x: 260, startPoint y: 218, endPoint x: 102, endPoint y: 226, distance: 158.9
click div "Edit labeled family by center Material Group Crown Family P/O Labeled Family Cr…"
type input "0"
type input "1,000,000.000"
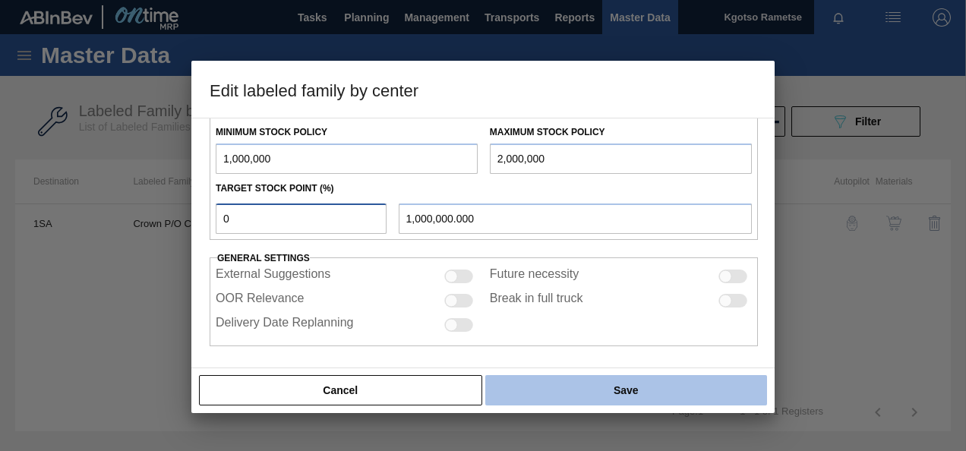
type input "0"
click button "Save"
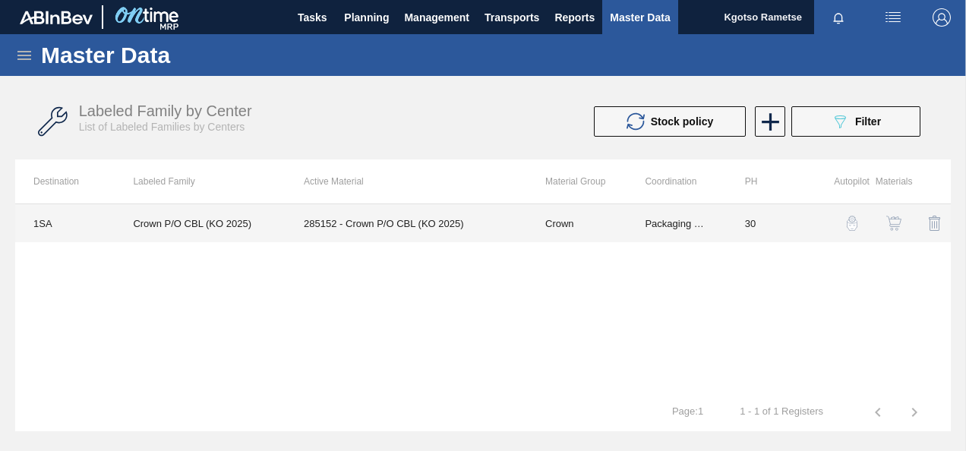
click td "285152 - Crown P/O CBL (KO 2025)"
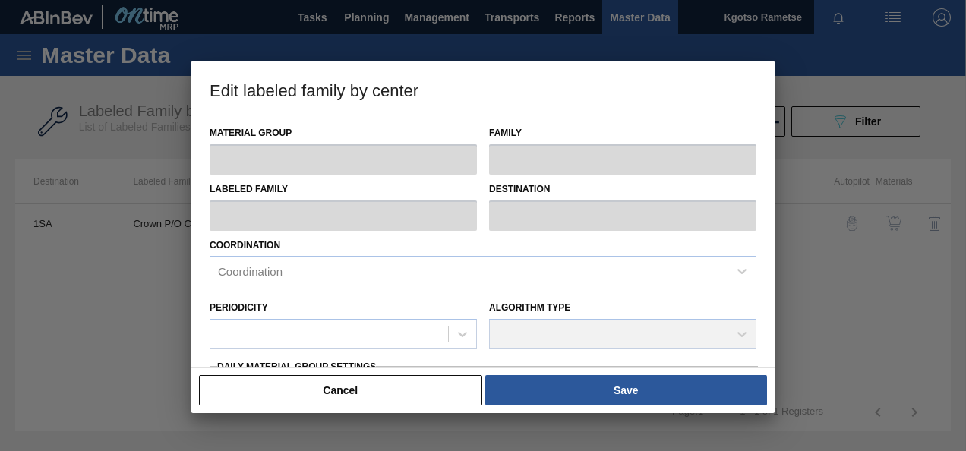
type input "Crown"
type input "P/O"
type input "Crown P/O CBL (KO 2025)"
type input "1SA - SAB Alrode Brewery"
type input "30"
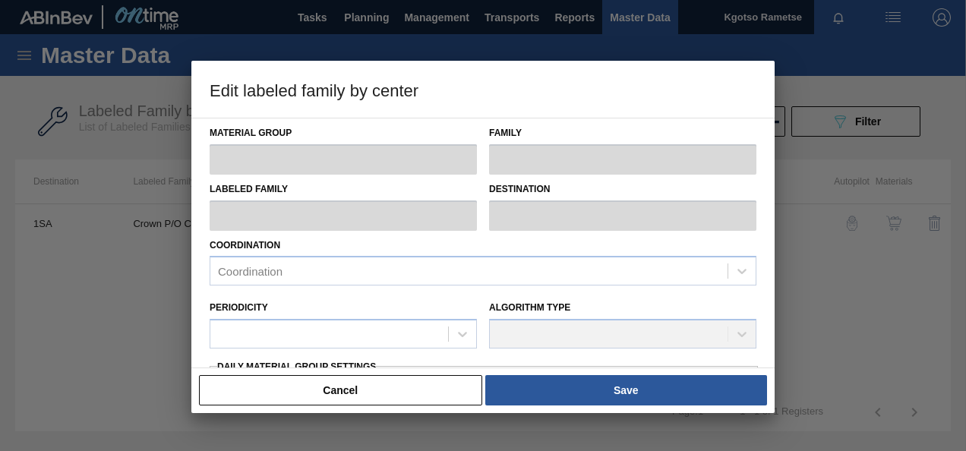
type input "1,000,000"
type input "2,000,000"
type input "0"
type input "1,000,000.000"
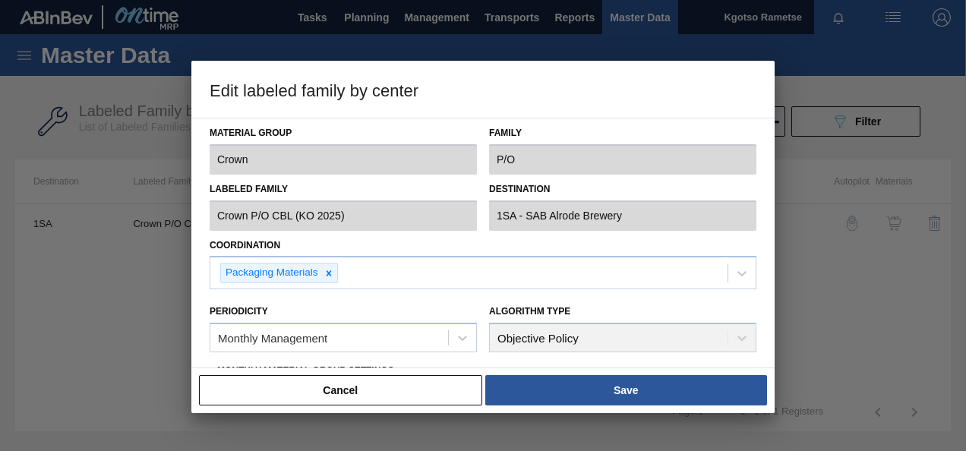
click div "Material Group Crown Family P/O Labeled Family Crown P/O CBL (KO 2025) Destinat…"
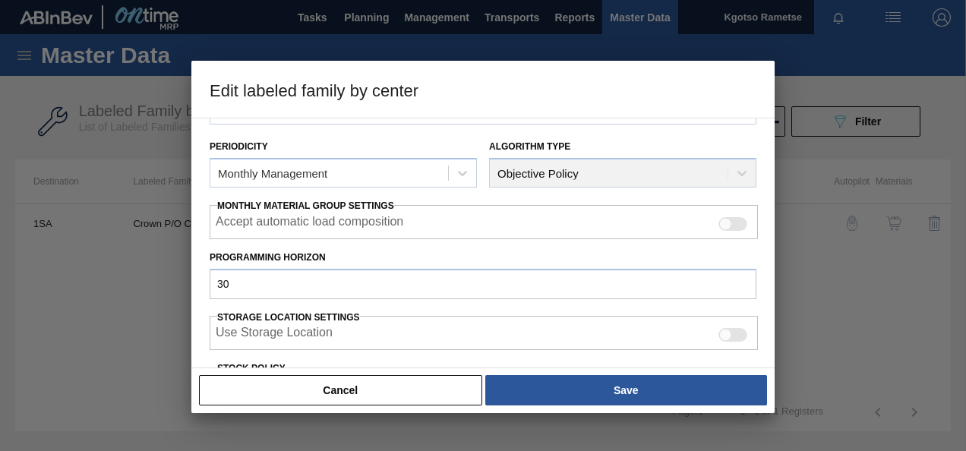
scroll to position [228, 0]
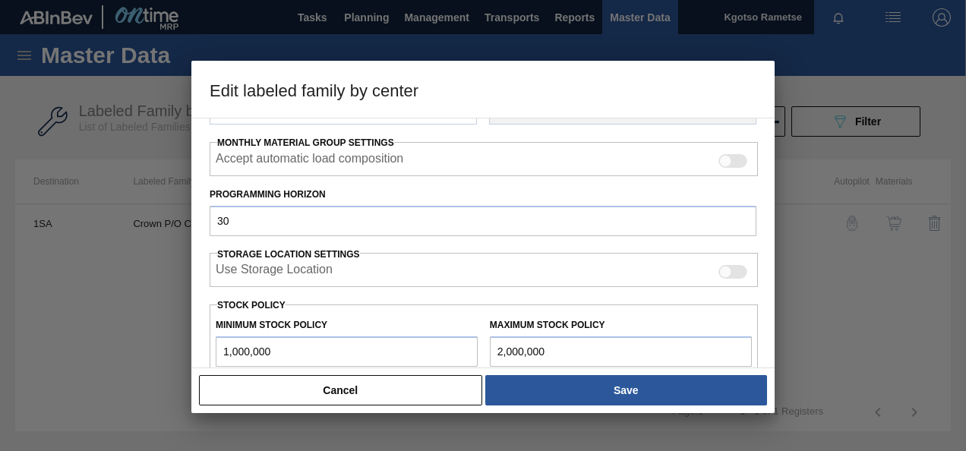
drag, startPoint x: 345, startPoint y: 381, endPoint x: 339, endPoint y: 370, distance: 12.9
click button "Cancel"
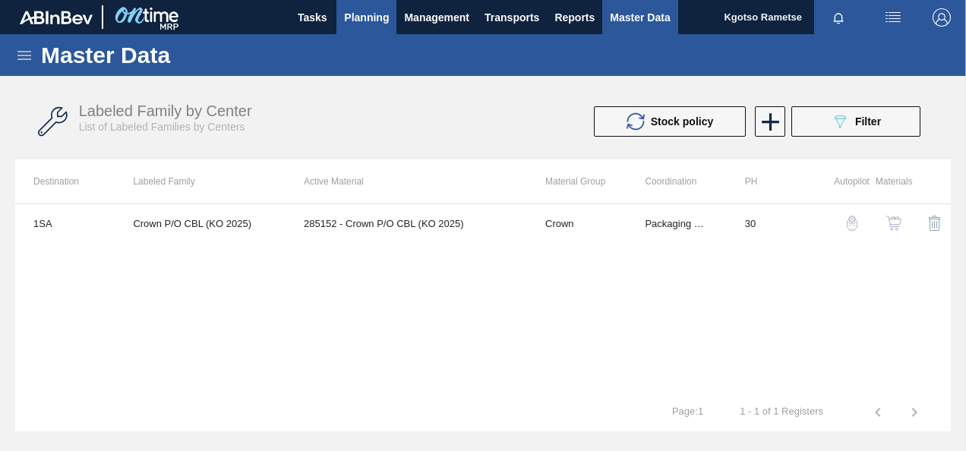
click button "Planning"
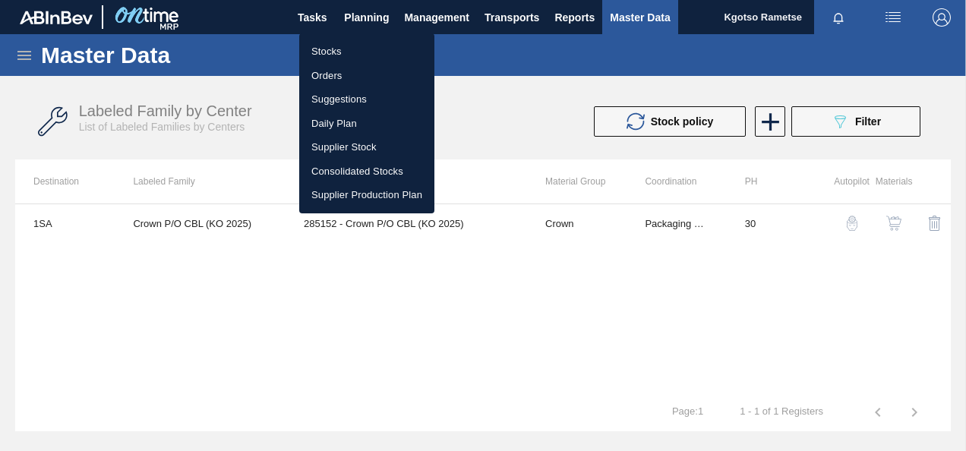
click li "Stocks"
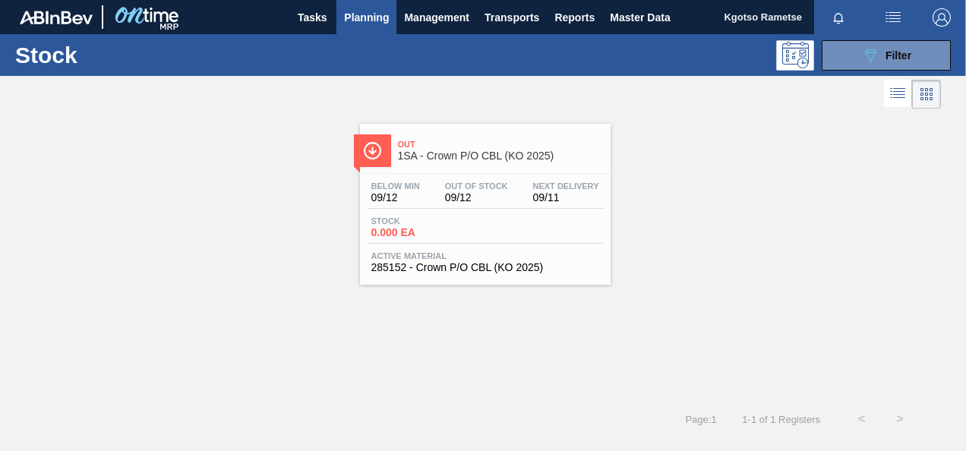
click at [468, 152] on span "1SA - Crown P/O CBL (KO 2025)" at bounding box center [500, 155] width 205 height 11
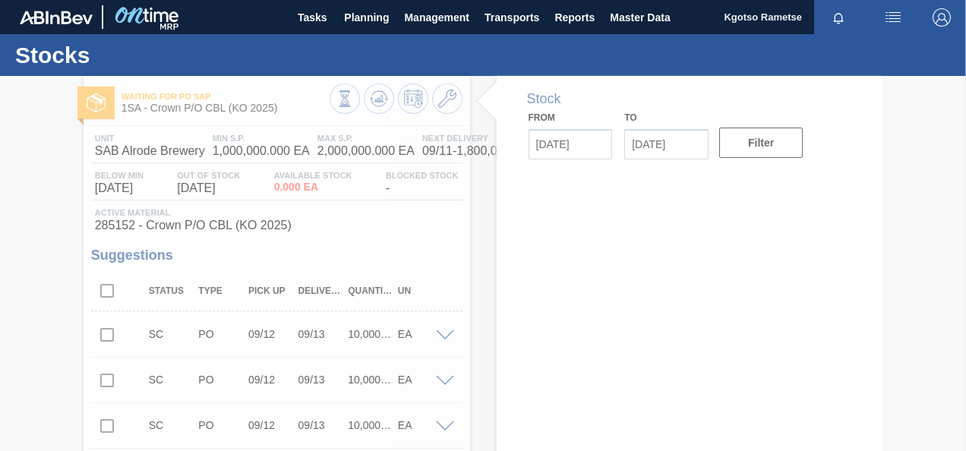
type input "[DATE]"
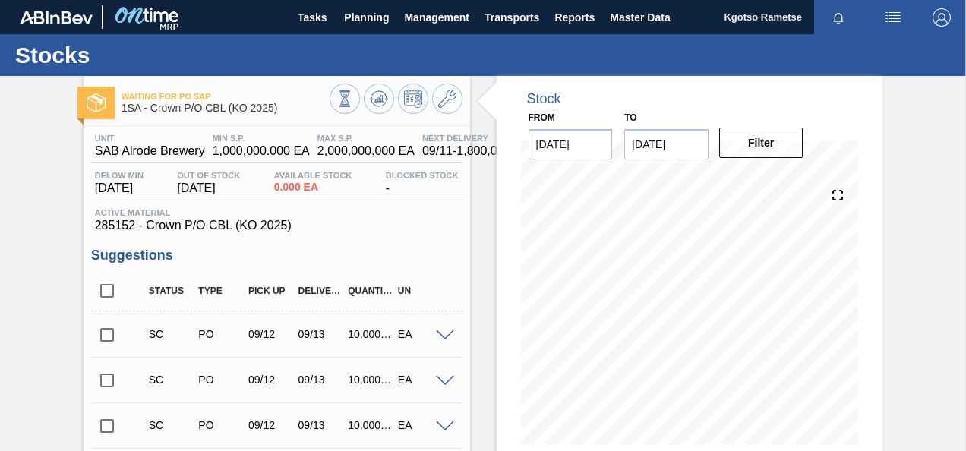
click at [431, 223] on span "285152 - Crown P/O CBL (KO 2025)" at bounding box center [277, 226] width 364 height 14
click at [434, 96] on button at bounding box center [447, 99] width 30 height 30
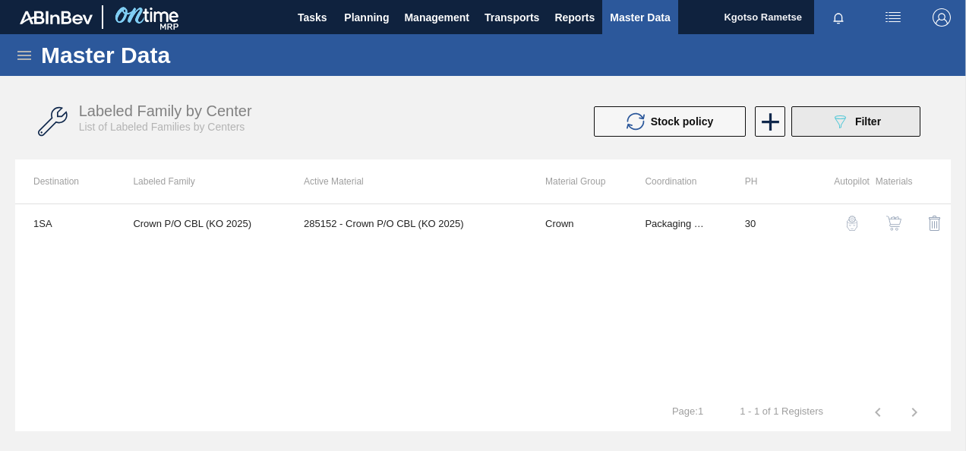
click at [882, 121] on button "089F7B8B-B2A5-4AFE-B5C0-19BA573D28AC Filter" at bounding box center [855, 121] width 129 height 30
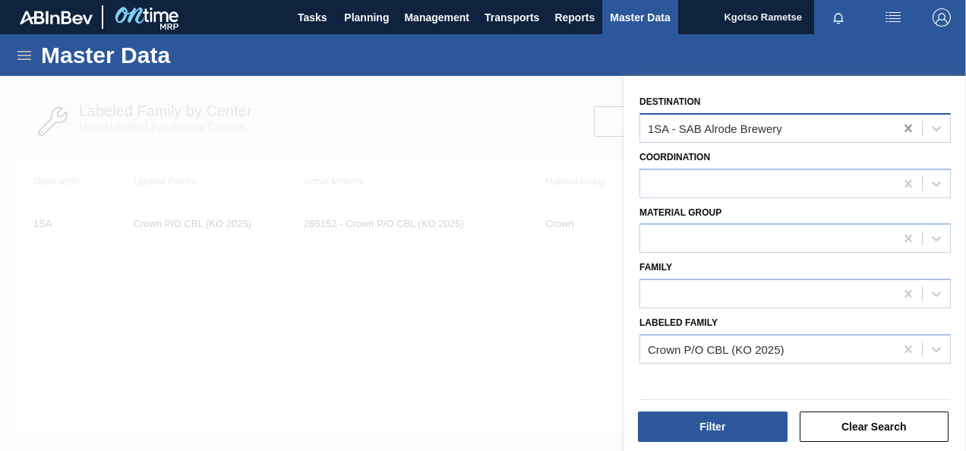
click at [902, 125] on icon at bounding box center [907, 128] width 15 height 15
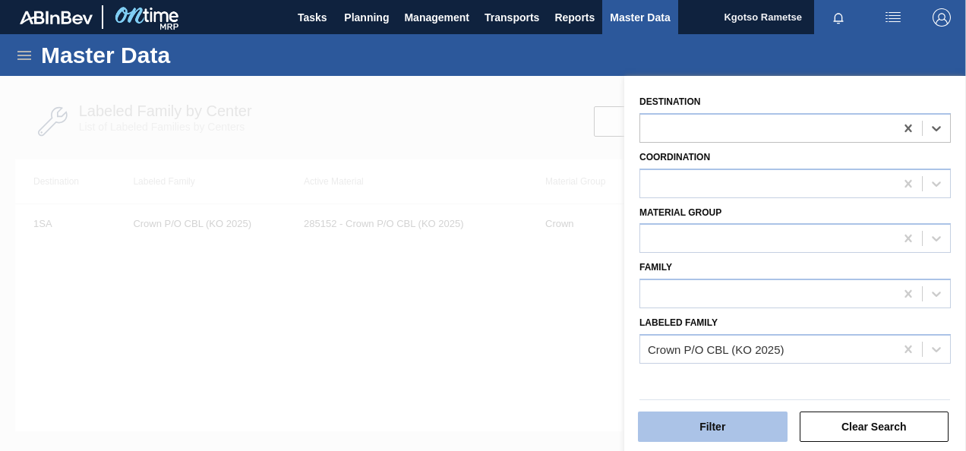
click at [743, 419] on button "Filter" at bounding box center [713, 427] width 150 height 30
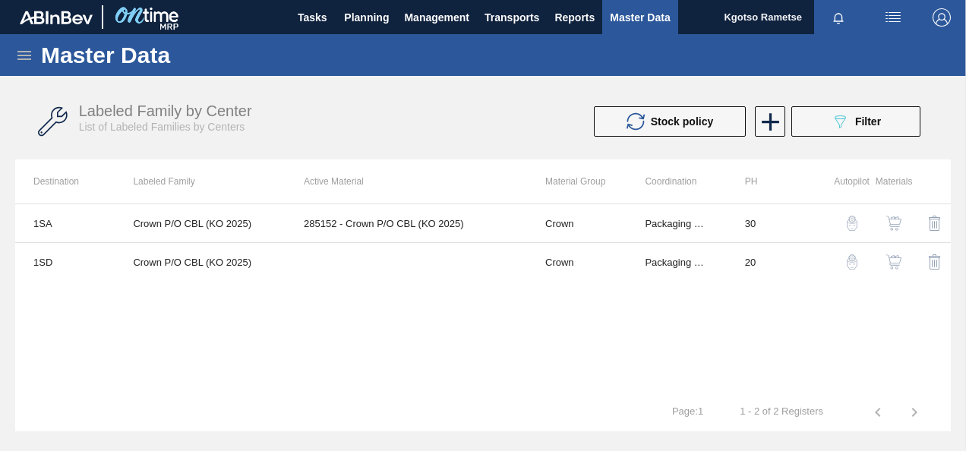
click at [892, 257] on img "button" at bounding box center [893, 261] width 15 height 15
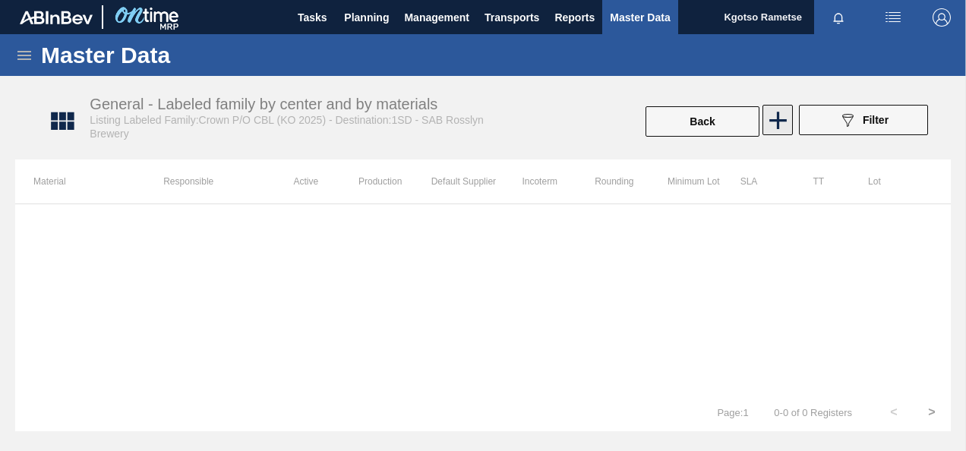
click at [780, 113] on icon at bounding box center [778, 121] width 30 height 30
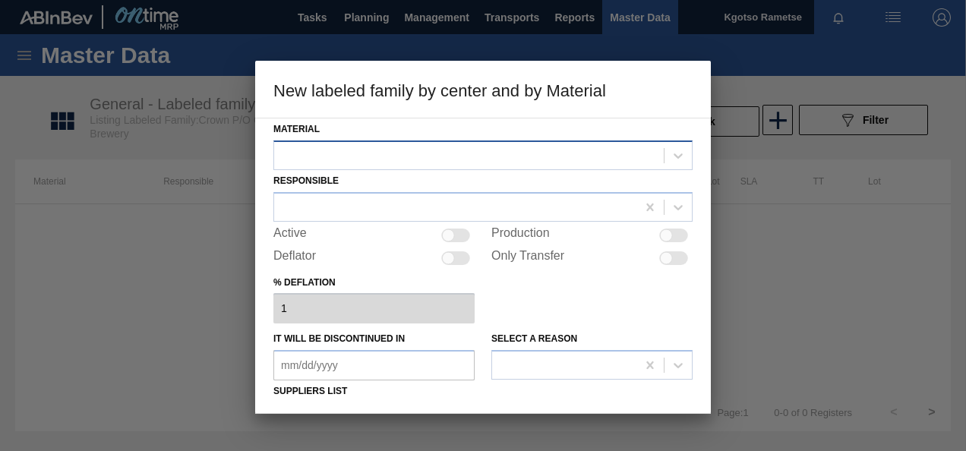
click at [500, 144] on div at bounding box center [468, 155] width 389 height 22
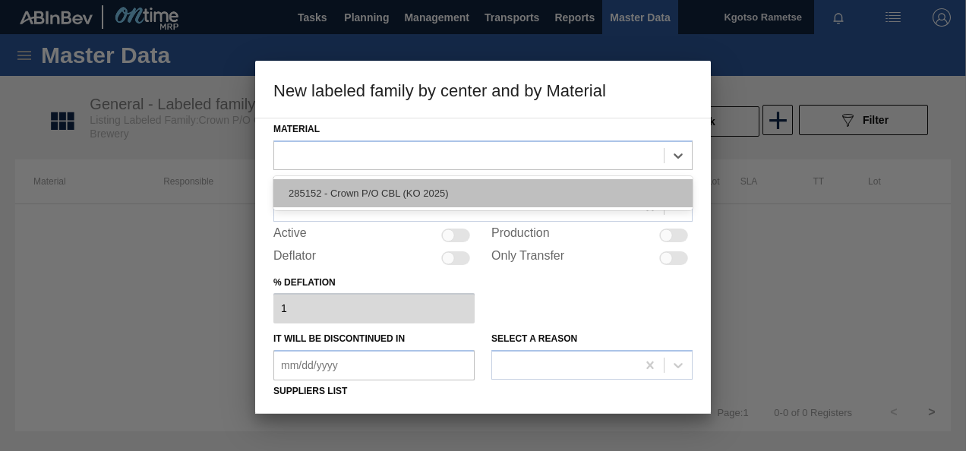
click at [444, 189] on div "285152 - Crown P/O CBL (KO 2025)" at bounding box center [482, 193] width 419 height 28
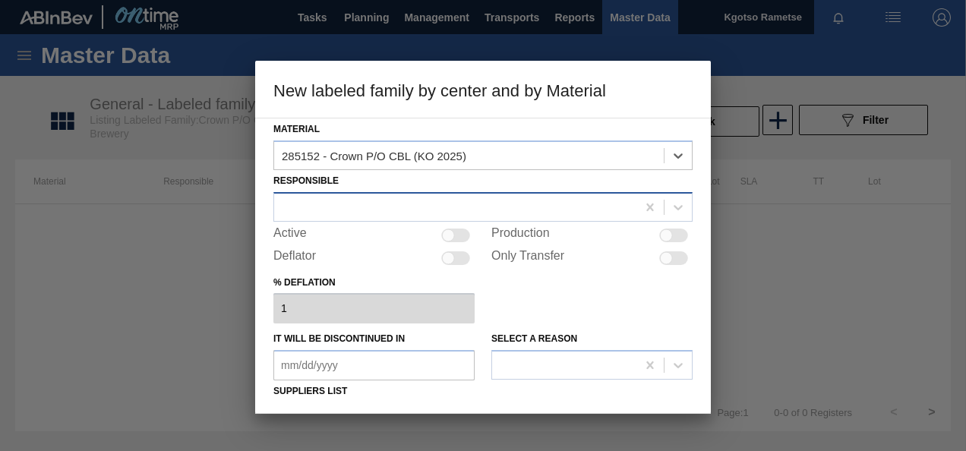
click at [428, 201] on div at bounding box center [455, 207] width 362 height 22
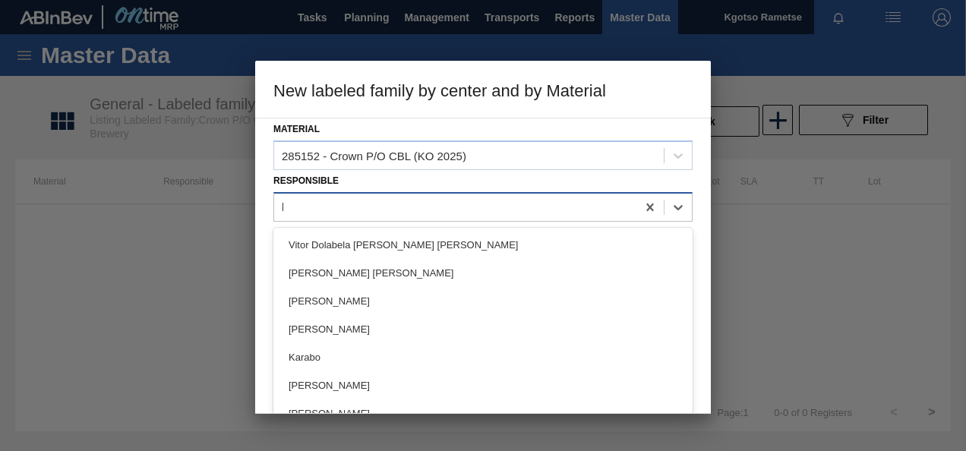
type input "kgo"
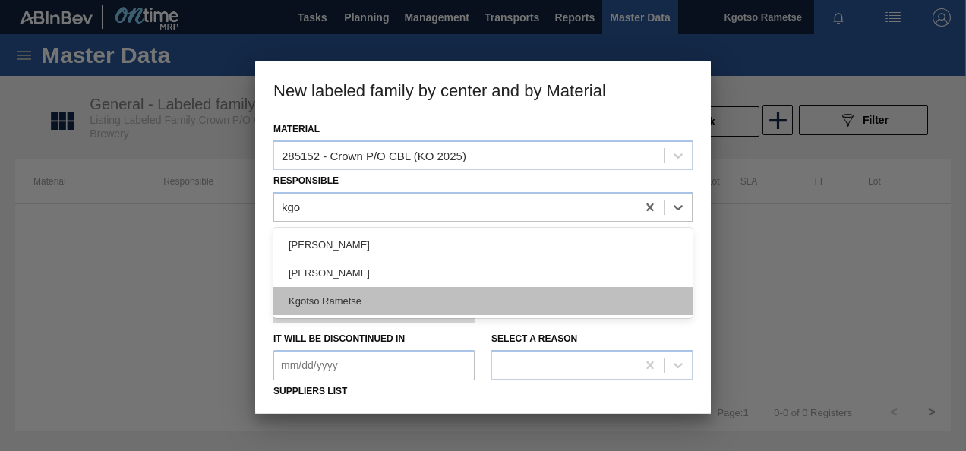
click at [361, 295] on div "Kgotso Rametse" at bounding box center [482, 301] width 419 height 28
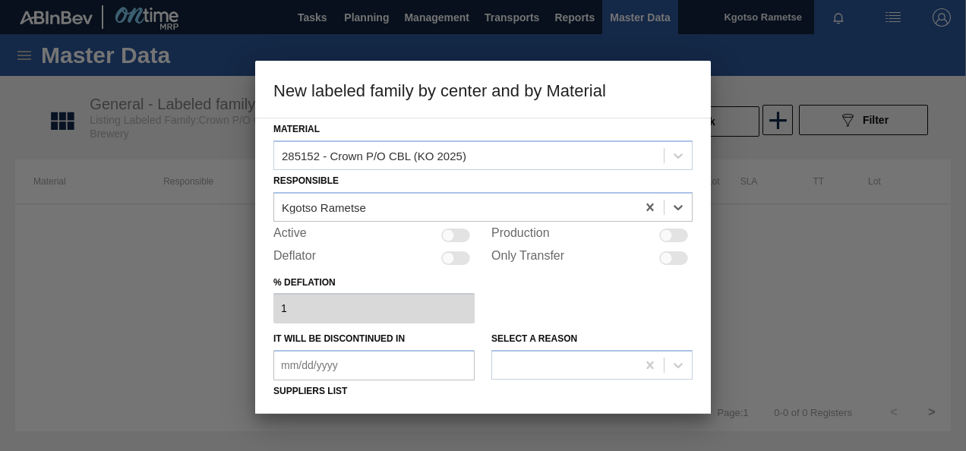
click at [443, 232] on div at bounding box center [448, 235] width 13 height 13
checkbox input "true"
click at [269, 257] on div "Material 285152 - Crown P/O CBL (KO 2025) Responsible Kgotso Rametse Active Pro…" at bounding box center [483, 266] width 456 height 296
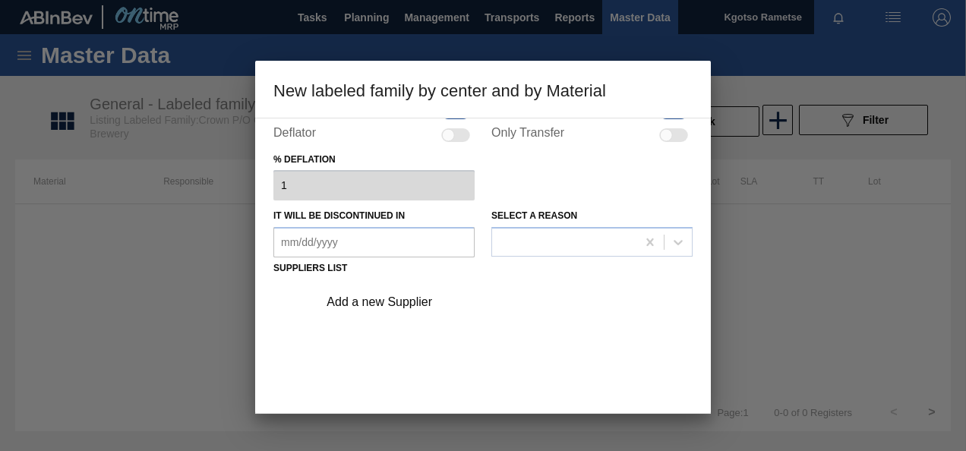
scroll to position [152, 0]
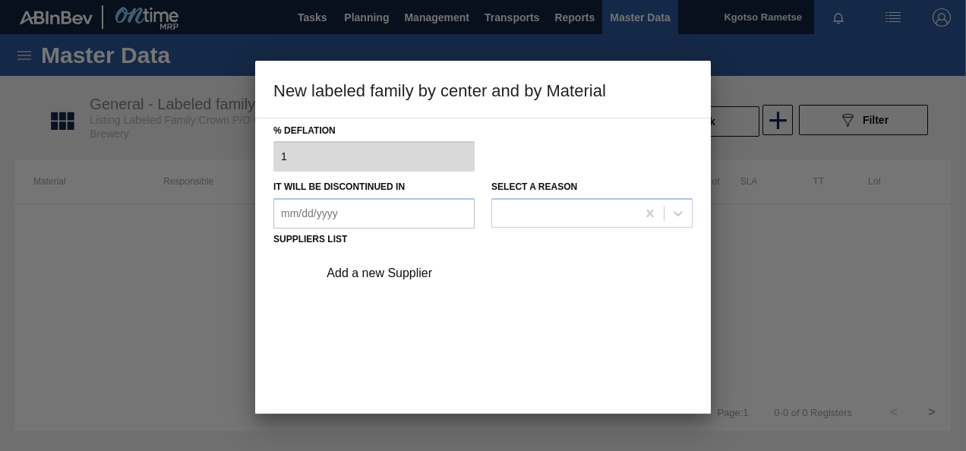
click at [335, 264] on div "Add a new Supplier" at bounding box center [500, 273] width 383 height 38
click at [358, 274] on div "Add a new Supplier" at bounding box center [475, 273] width 298 height 14
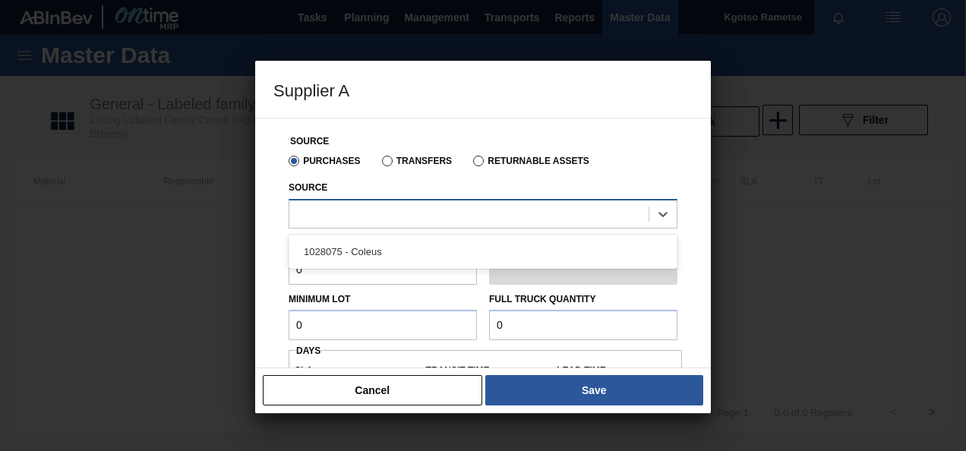
click at [365, 223] on div at bounding box center [468, 214] width 359 height 22
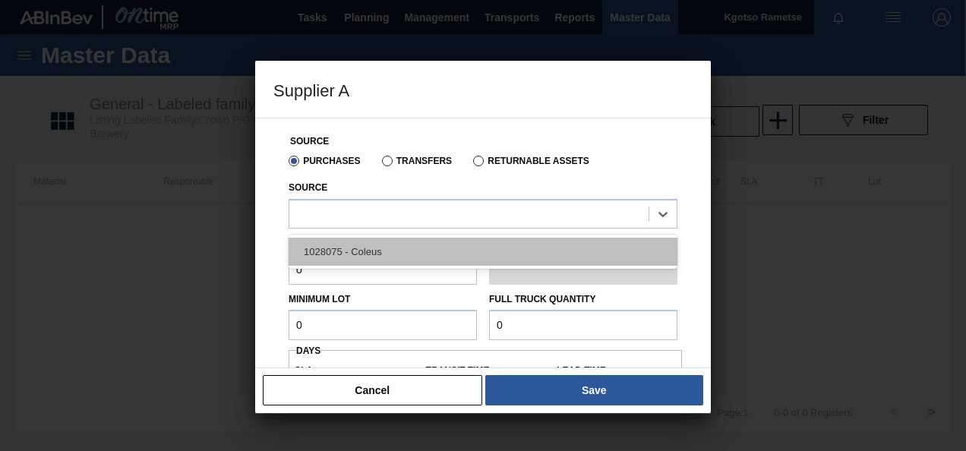
click at [358, 251] on div "1028075 - Coleus" at bounding box center [483, 252] width 389 height 28
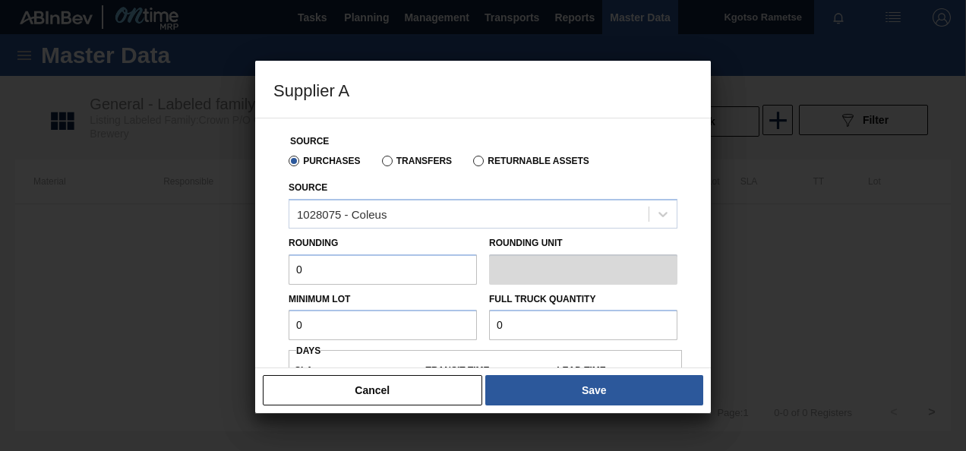
drag, startPoint x: 313, startPoint y: 264, endPoint x: 266, endPoint y: 268, distance: 47.2
click at [266, 268] on div "Source Purchases Transfers Returnable Assets Source 1028075 - Coleus Rounding 0…" at bounding box center [483, 243] width 456 height 251
type input "1"
click at [303, 322] on input "0" at bounding box center [383, 325] width 188 height 30
click at [311, 387] on button "Cancel" at bounding box center [372, 390] width 219 height 30
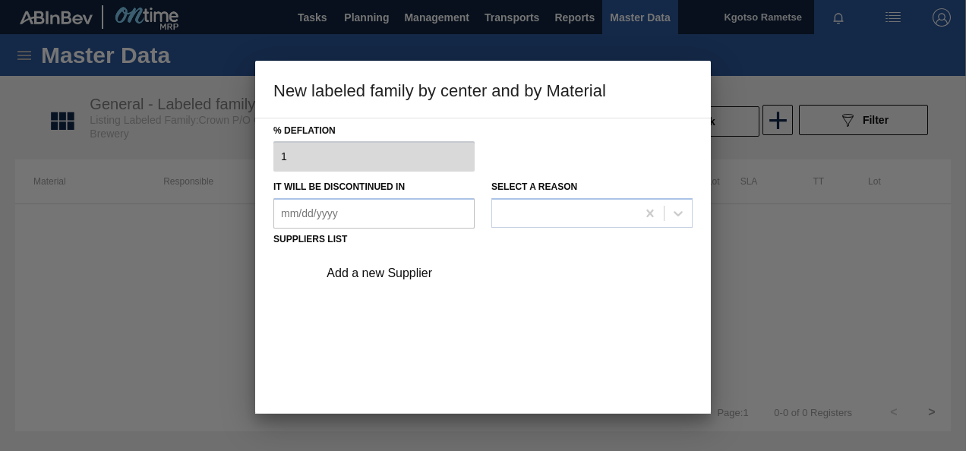
click at [377, 329] on div "Add a new Supplier" at bounding box center [482, 340] width 419 height 178
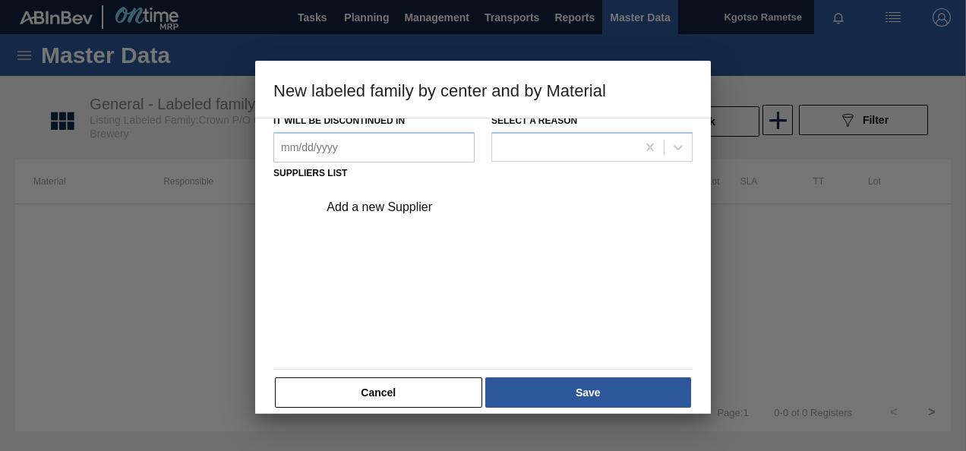
scroll to position [231, 0]
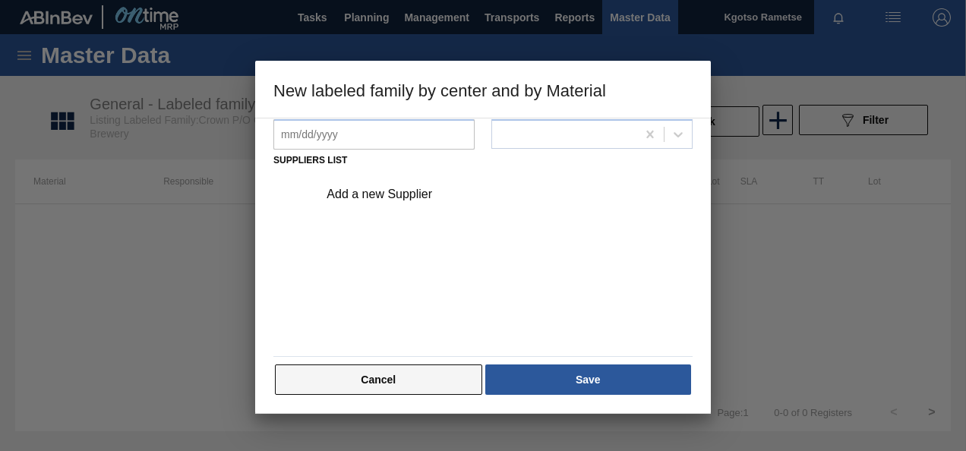
click at [380, 374] on button "Cancel" at bounding box center [378, 379] width 207 height 30
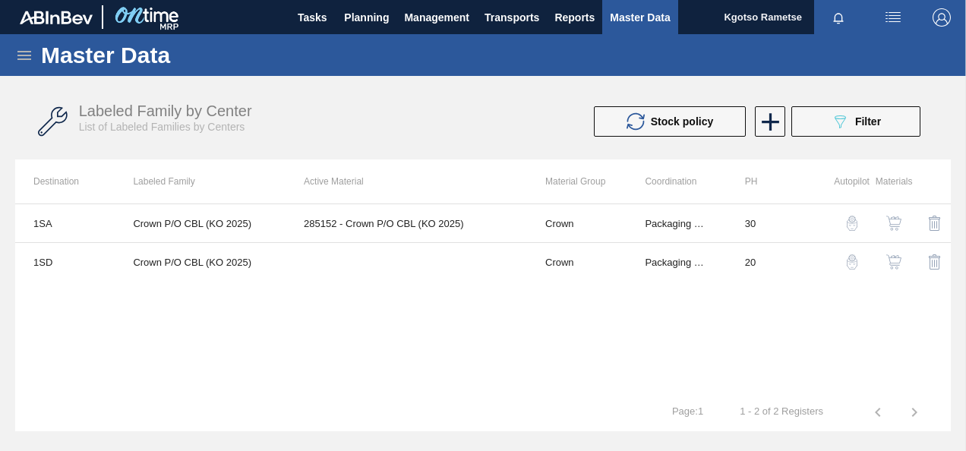
click at [892, 273] on button "button" at bounding box center [893, 262] width 36 height 36
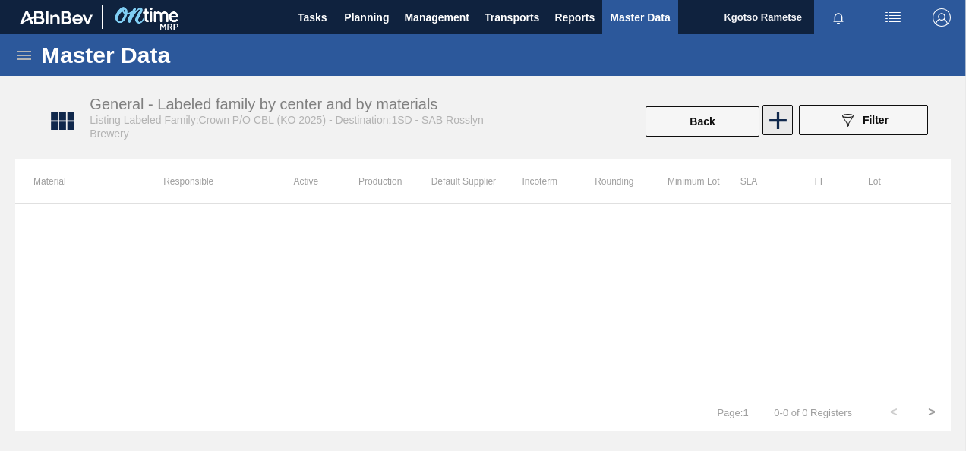
click at [768, 121] on icon at bounding box center [778, 121] width 30 height 30
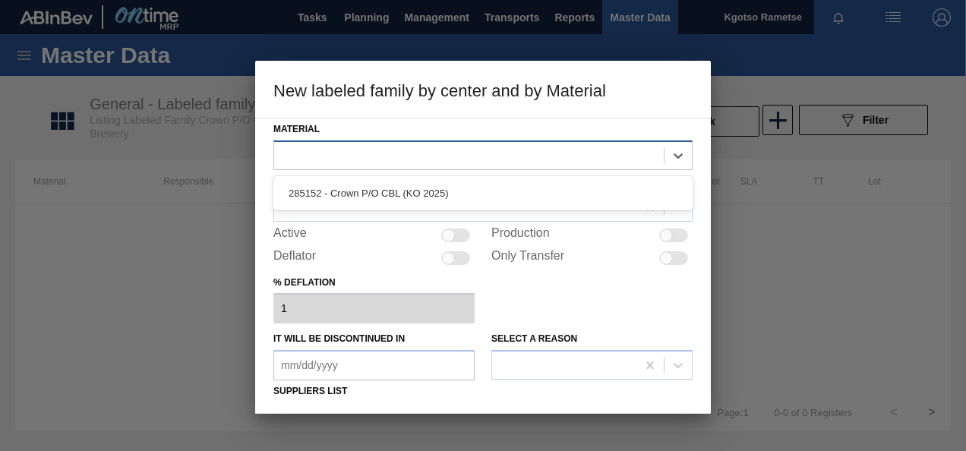
click at [351, 147] on div at bounding box center [468, 155] width 389 height 22
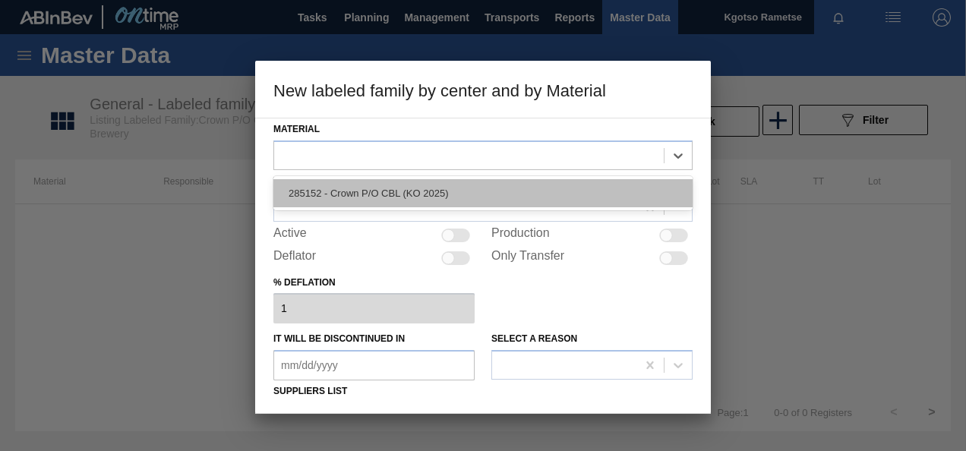
click at [325, 193] on div "285152 - Crown P/O CBL (KO 2025)" at bounding box center [482, 193] width 419 height 28
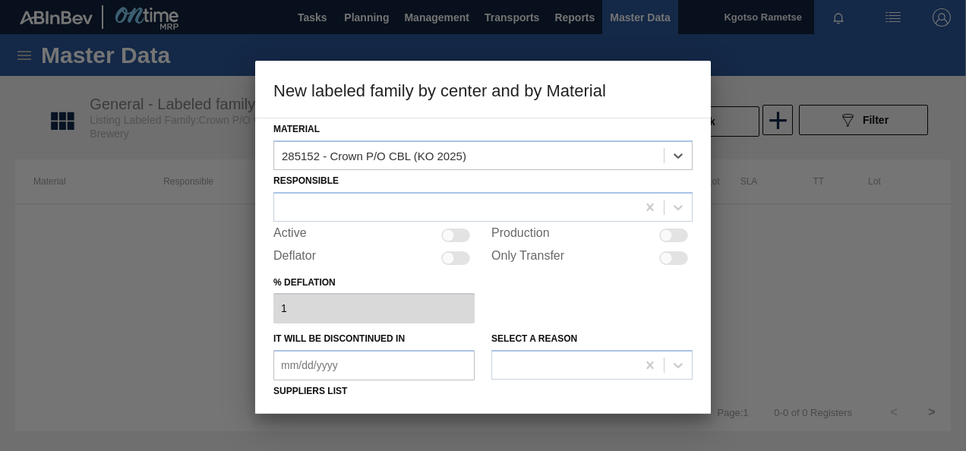
click at [325, 193] on div at bounding box center [482, 207] width 419 height 30
click at [329, 189] on div "Responsible" at bounding box center [482, 196] width 419 height 52
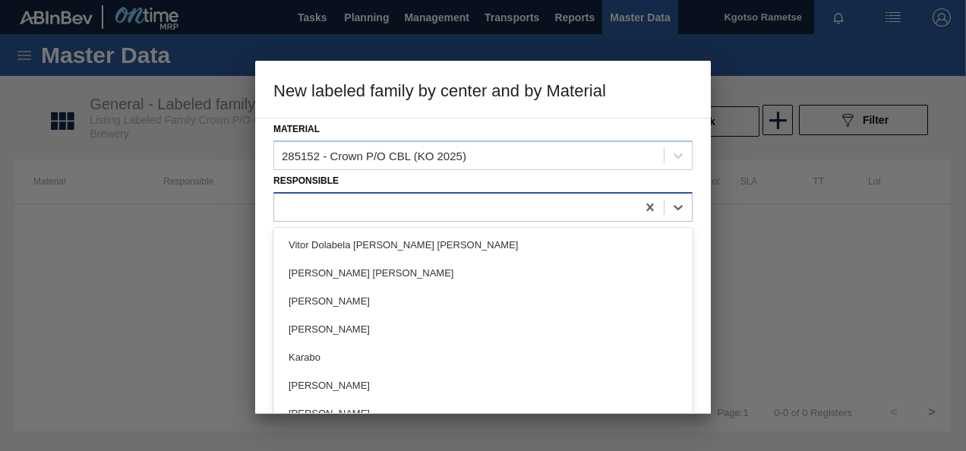
click at [326, 194] on div at bounding box center [482, 207] width 419 height 30
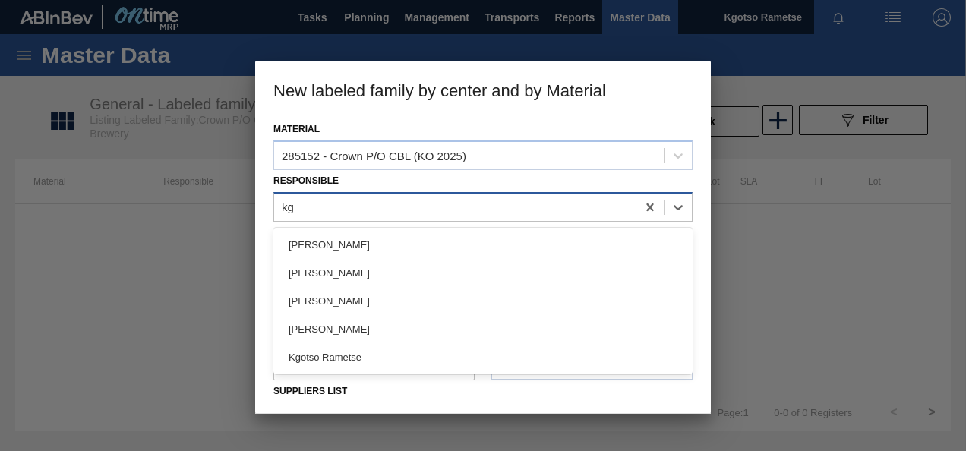
type input "kgo"
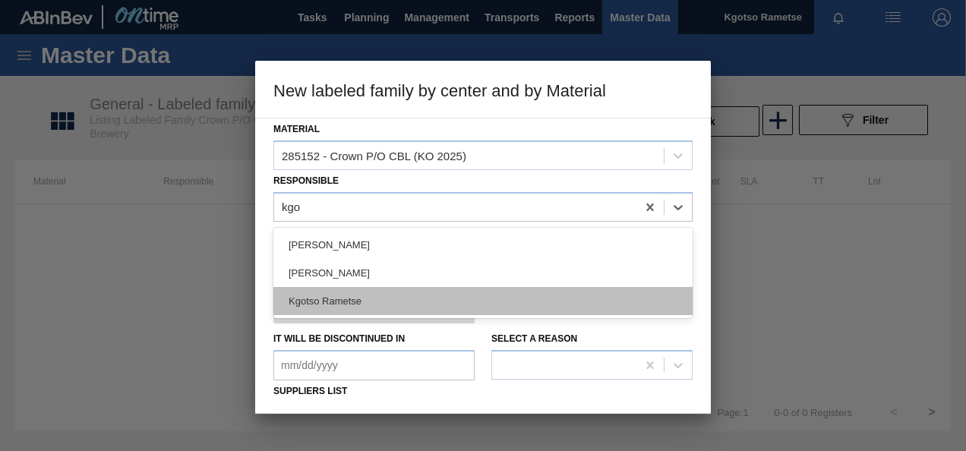
click at [304, 296] on div "Kgotso Rametse" at bounding box center [482, 301] width 419 height 28
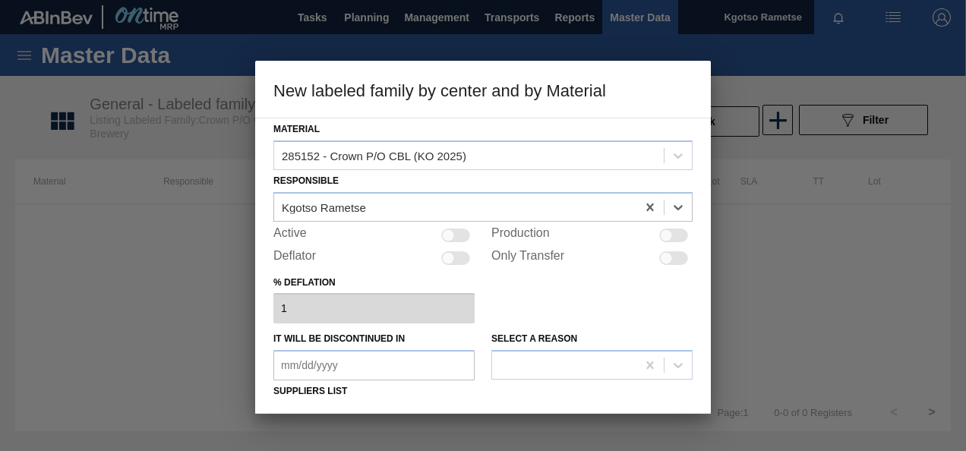
click at [456, 240] on div at bounding box center [455, 236] width 29 height 14
checkbox input "true"
click at [660, 336] on div "Select a reason" at bounding box center [591, 354] width 201 height 52
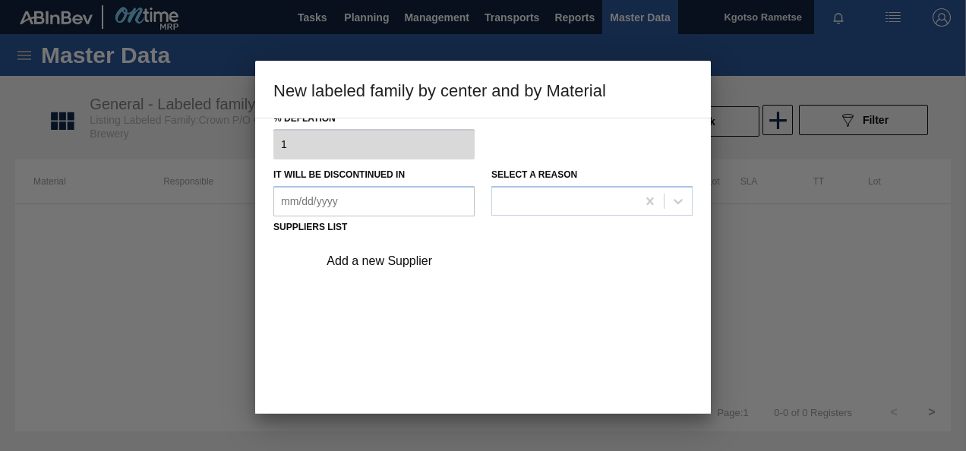
scroll to position [213, 0]
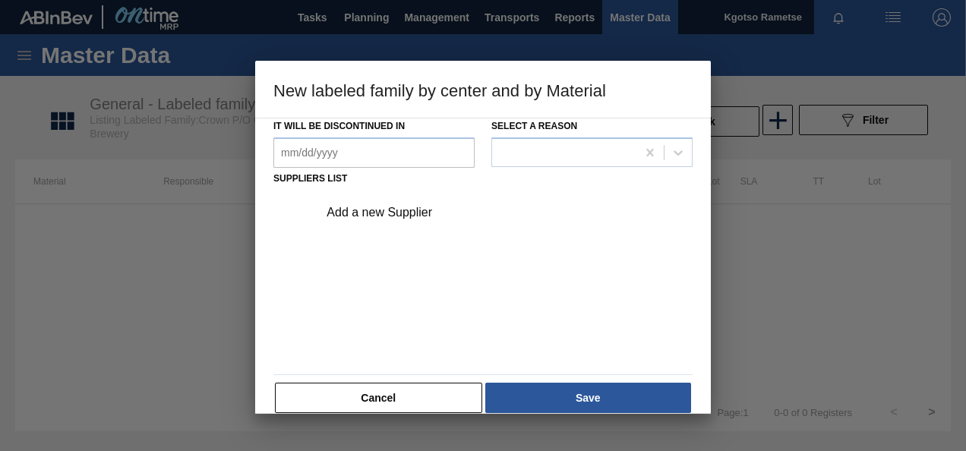
click at [381, 209] on div "Add a new Supplier" at bounding box center [475, 213] width 298 height 14
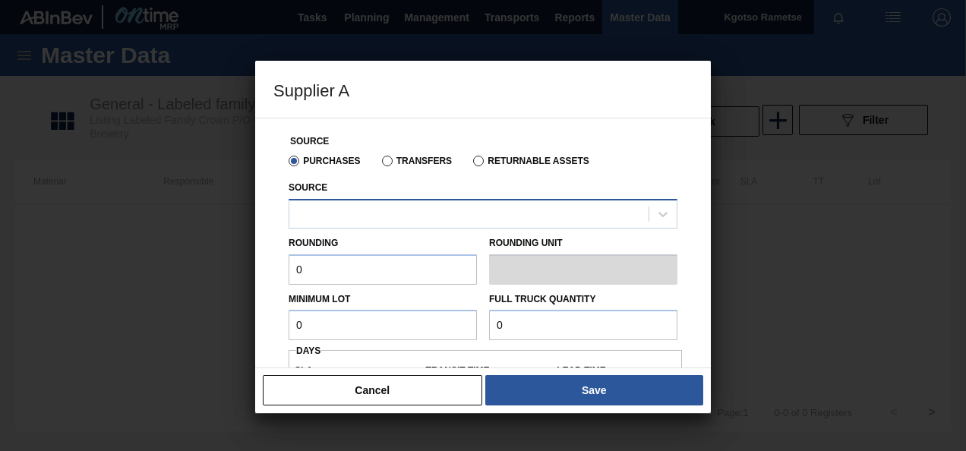
click at [342, 226] on div at bounding box center [483, 214] width 389 height 30
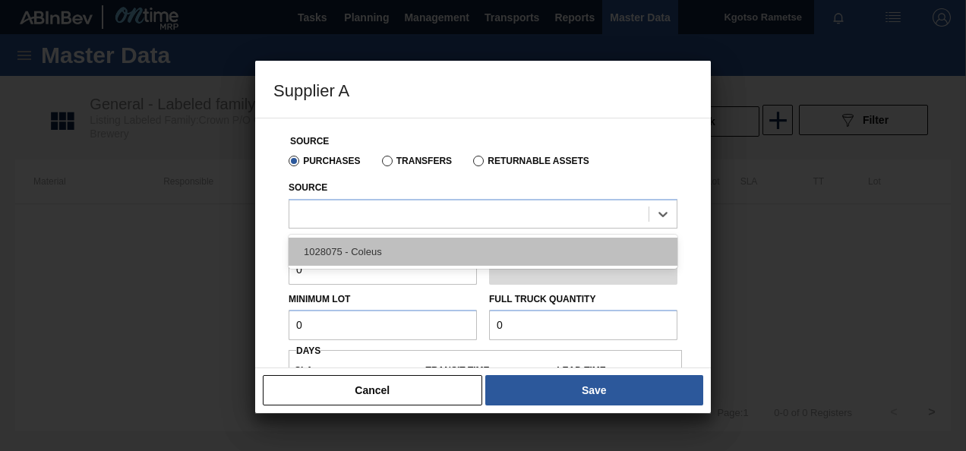
click at [333, 260] on div "1028075 - Coleus" at bounding box center [483, 252] width 389 height 28
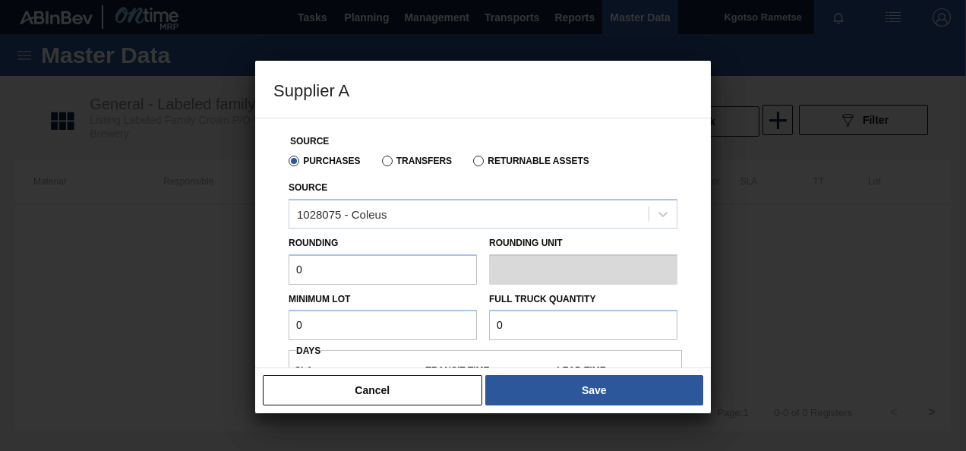
drag, startPoint x: 314, startPoint y: 275, endPoint x: 232, endPoint y: 266, distance: 83.3
click at [232, 266] on div "Supplier A Source Purchases Transfers Returnable Assets Source 1028075 - Coleus…" at bounding box center [483, 225] width 966 height 451
type input "1"
drag, startPoint x: 313, startPoint y: 325, endPoint x: 251, endPoint y: 323, distance: 61.5
click at [251, 323] on div "Supplier A Source Purchases Transfers Returnable Assets Source 1028075 - Coleus…" at bounding box center [483, 225] width 966 height 451
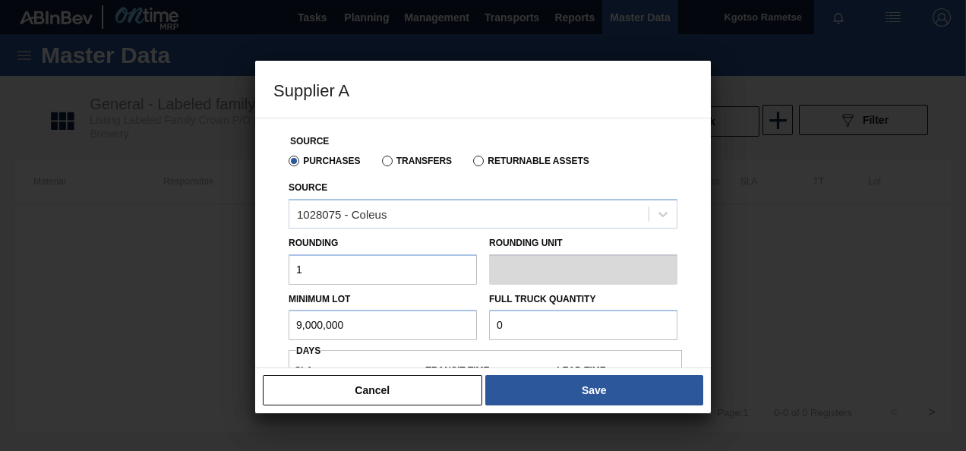
click at [328, 329] on input "9,000,000" at bounding box center [383, 325] width 188 height 30
type input "9,000,000"
click at [503, 329] on input "0" at bounding box center [583, 325] width 188 height 30
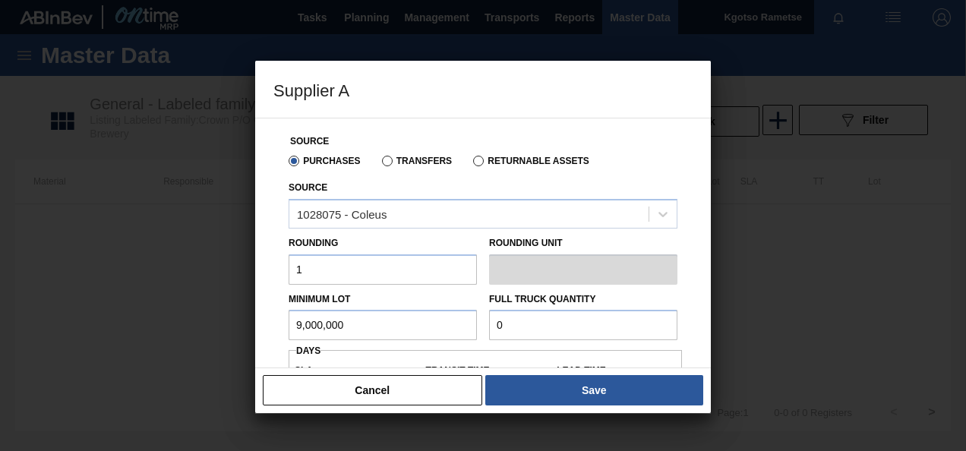
paste input "9,000,00"
type input "9,000,000"
click at [260, 320] on div "Source Purchases Transfers Returnable Assets Source 1028075 - Coleus Rounding 1…" at bounding box center [483, 243] width 456 height 251
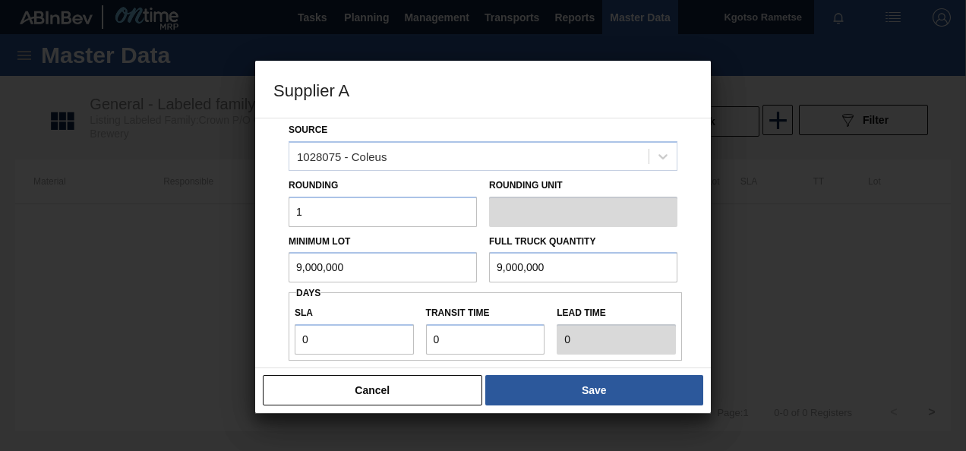
scroll to position [61, 0]
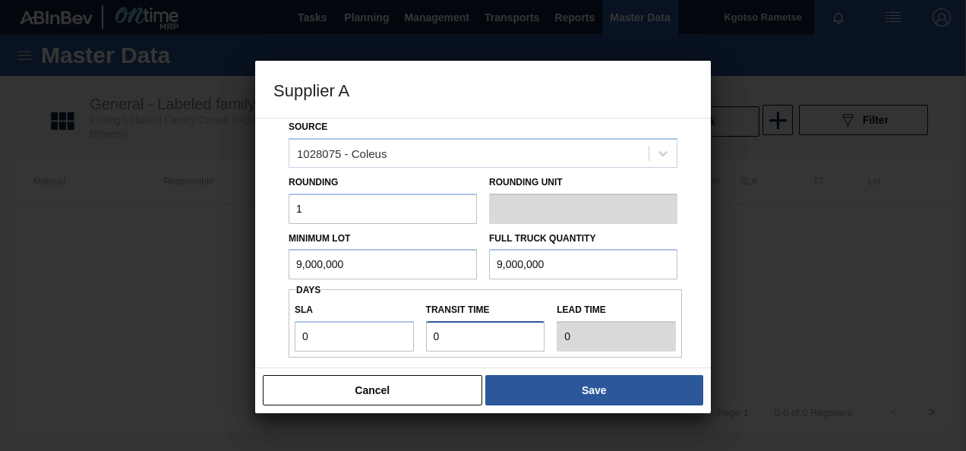
click at [461, 348] on input "Transit time" at bounding box center [485, 336] width 119 height 30
type input "0"
type input "NaN"
type input "1"
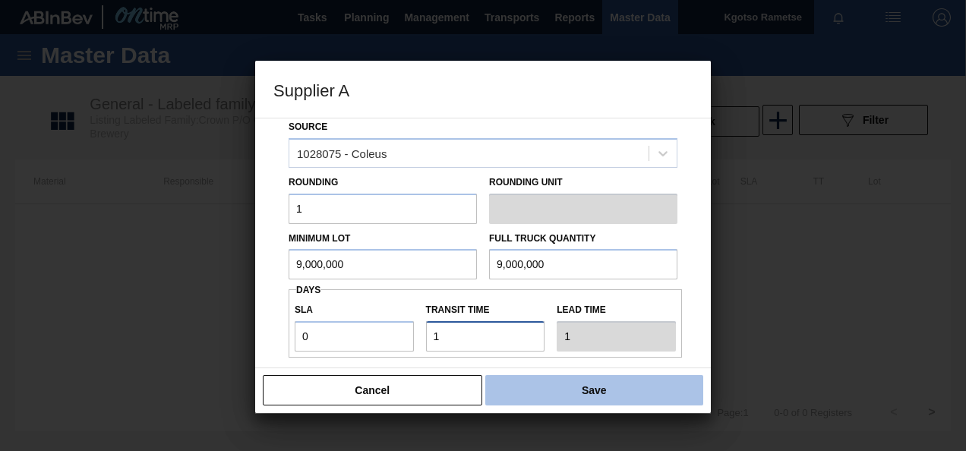
type input "1"
click at [503, 390] on button "Save" at bounding box center [594, 390] width 218 height 30
type input "EA"
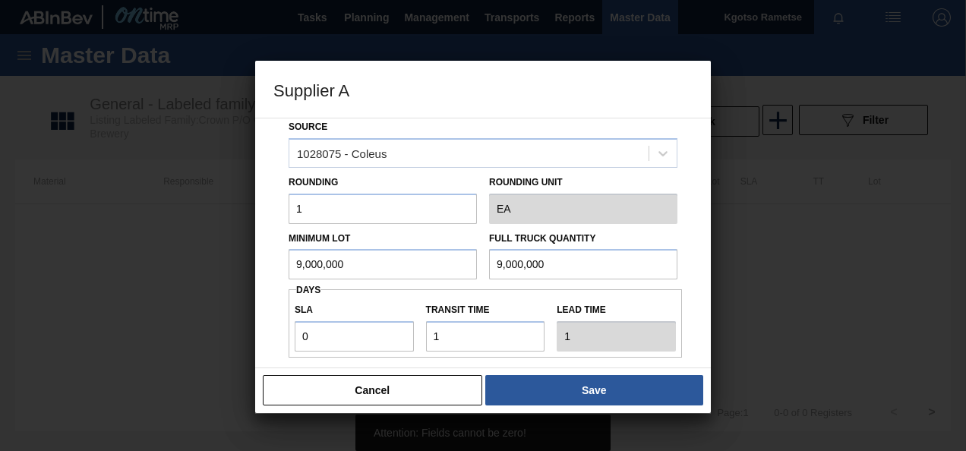
click at [270, 343] on div "Source Purchases Transfers Returnable Assets Source 1028075 - Coleus Rounding 1…" at bounding box center [483, 243] width 456 height 251
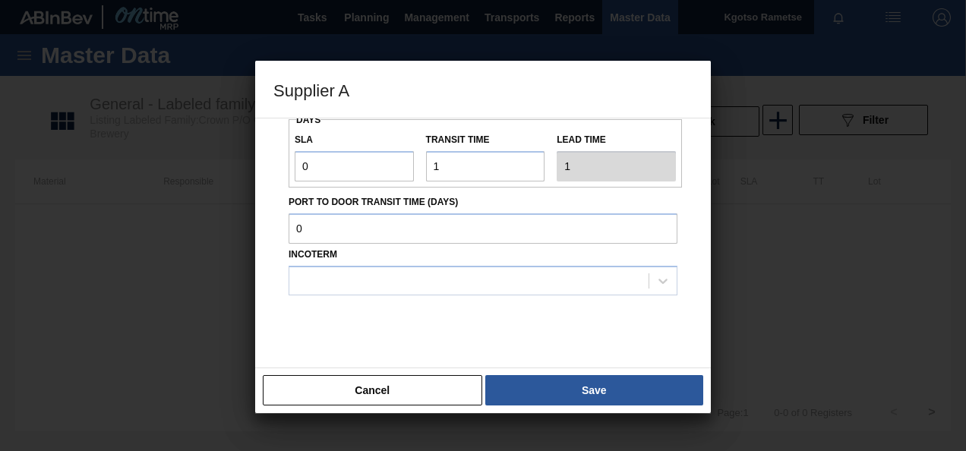
scroll to position [251, 0]
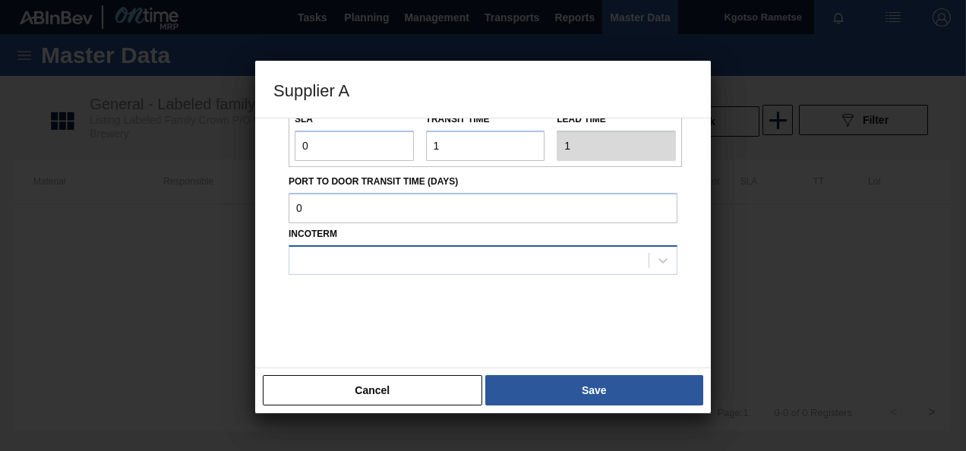
click at [331, 255] on div at bounding box center [468, 260] width 359 height 22
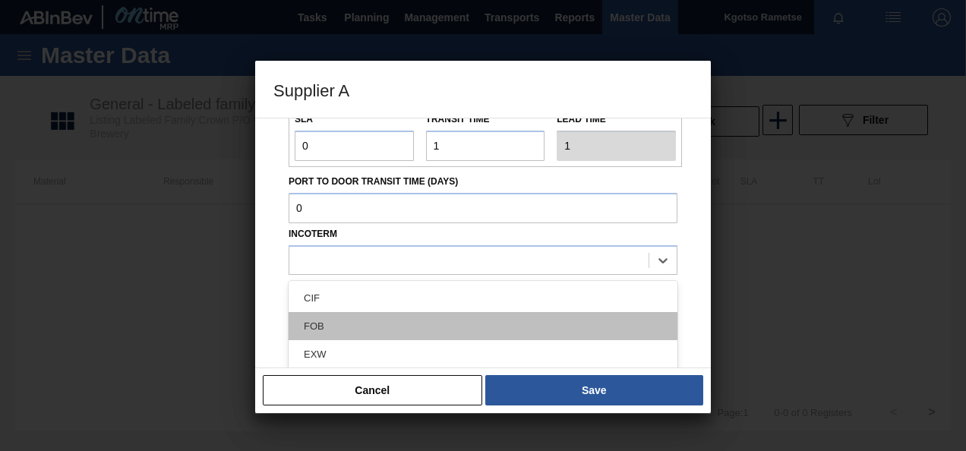
click at [328, 323] on div "FOB" at bounding box center [483, 326] width 389 height 28
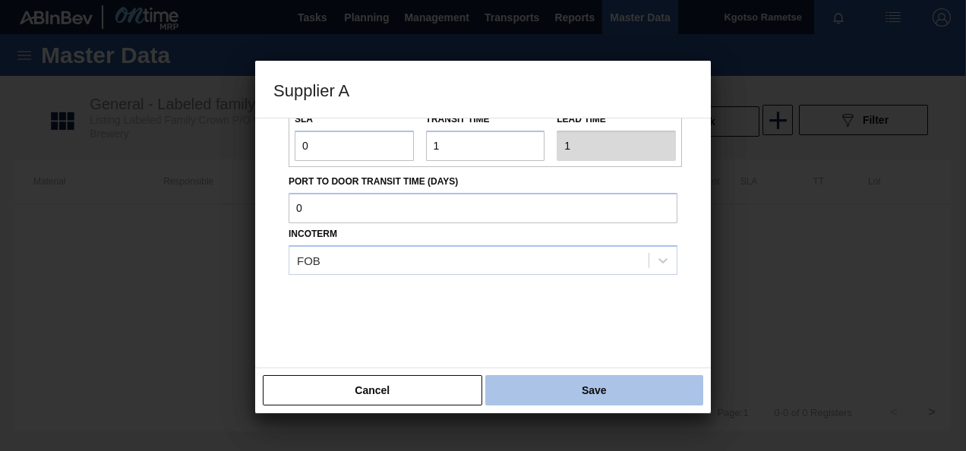
click at [544, 385] on button "Save" at bounding box center [594, 390] width 218 height 30
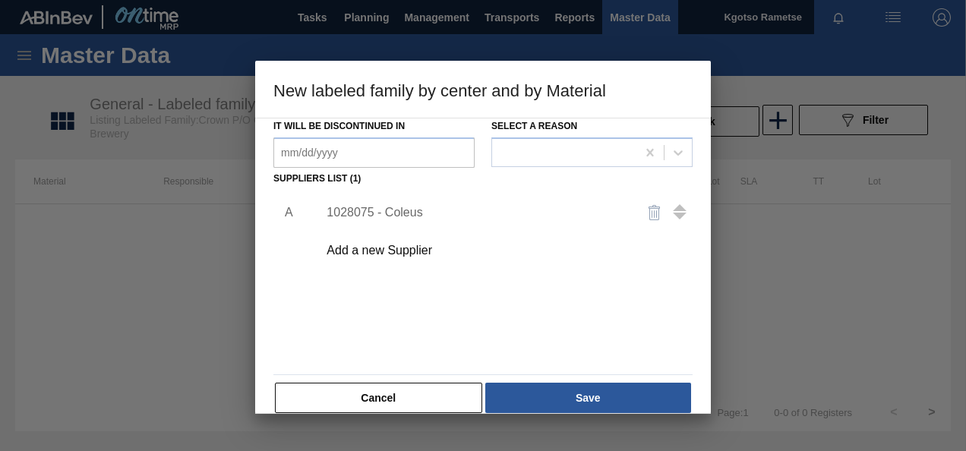
click at [386, 326] on div "A 1028075 - Coleus Add a new Supplier" at bounding box center [482, 279] width 419 height 178
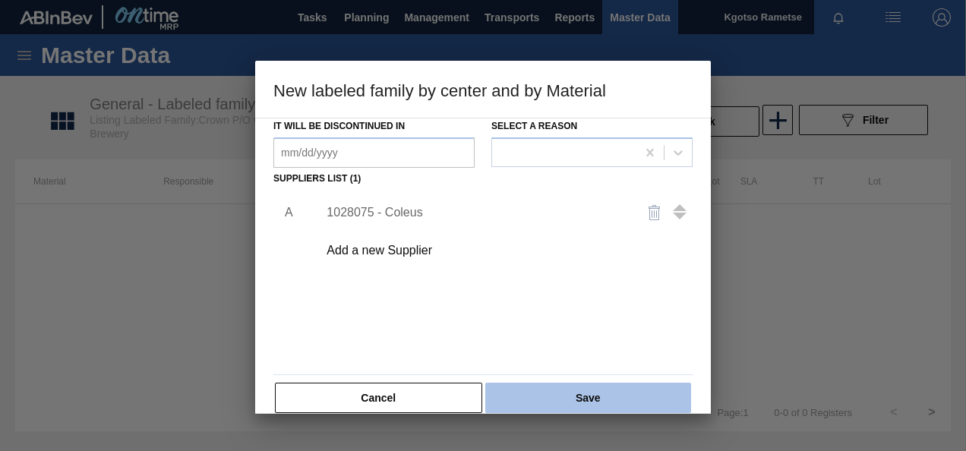
click at [548, 393] on button "Save" at bounding box center [588, 398] width 206 height 30
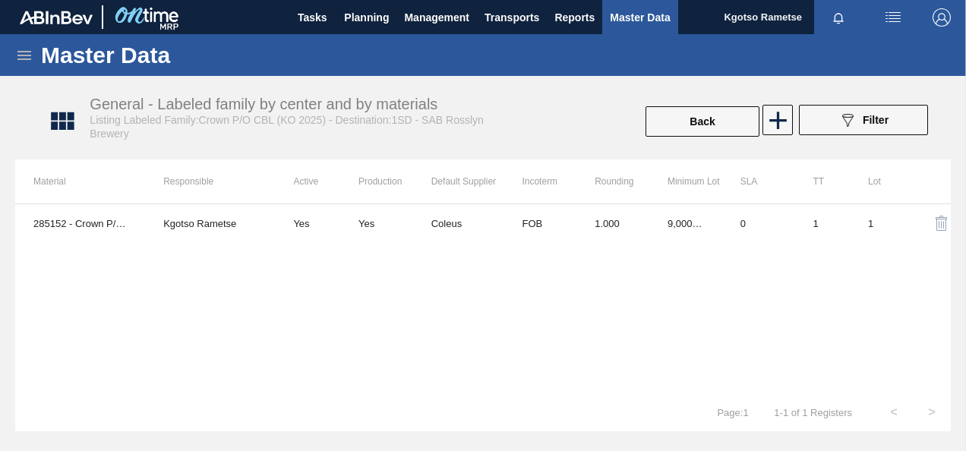
click at [480, 342] on div "285152 - Crown P/O CBL (KO 2025) Kgotso Rametse Yes Yes Coleus FOB 1.000 9,000,…" at bounding box center [482, 298] width 935 height 190
click at [367, 26] on span "Planning" at bounding box center [366, 17] width 45 height 18
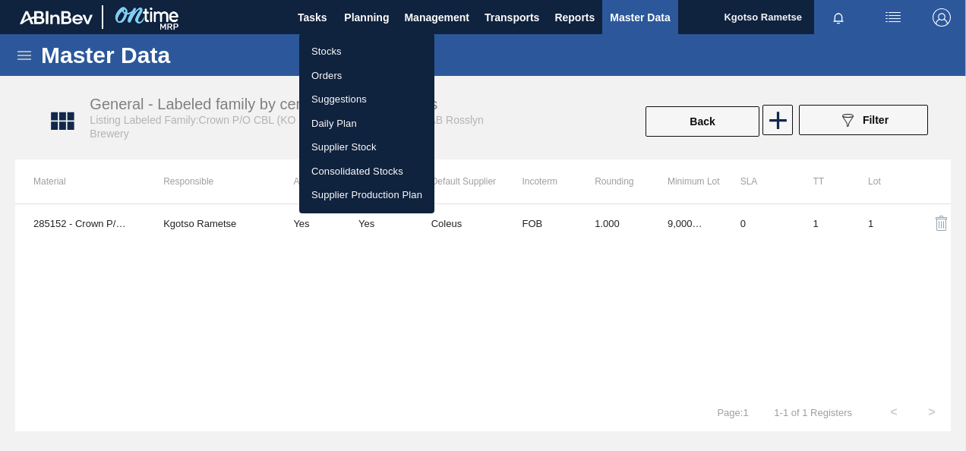
click at [359, 37] on ul "Stocks Orders Suggestions Daily Plan Supplier Stock Consolidated Stocks Supplie…" at bounding box center [366, 123] width 135 height 180
click at [354, 39] on li "Stocks" at bounding box center [366, 51] width 135 height 24
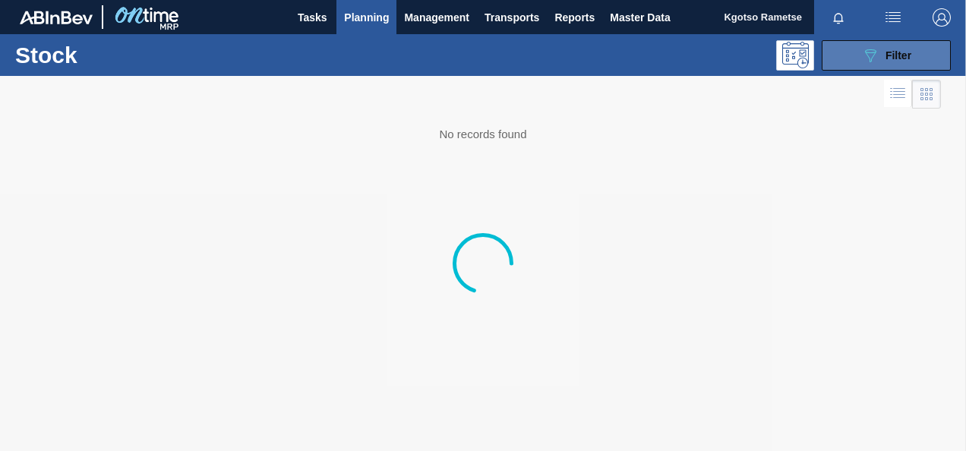
click at [855, 59] on button "089F7B8B-B2A5-4AFE-B5C0-19BA573D28AC Filter" at bounding box center [885, 55] width 129 height 30
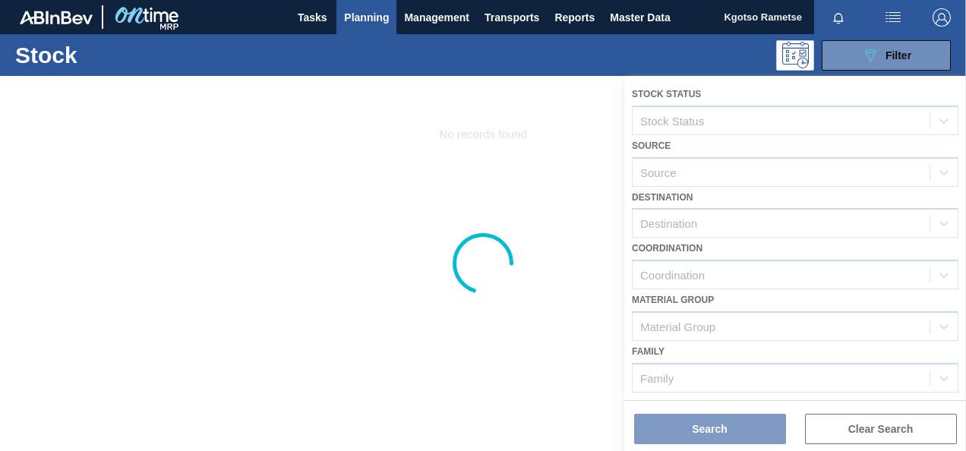
click at [736, 358] on div at bounding box center [483, 263] width 966 height 375
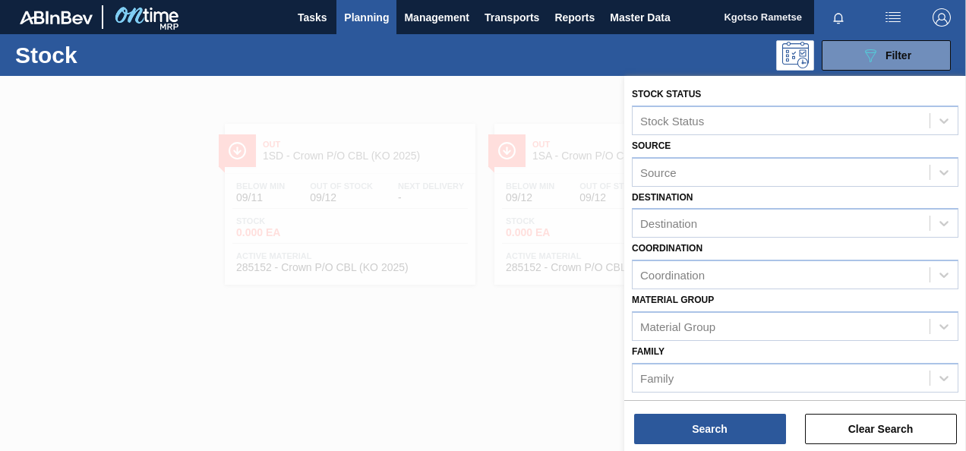
click at [732, 356] on div "Family Family" at bounding box center [795, 367] width 326 height 52
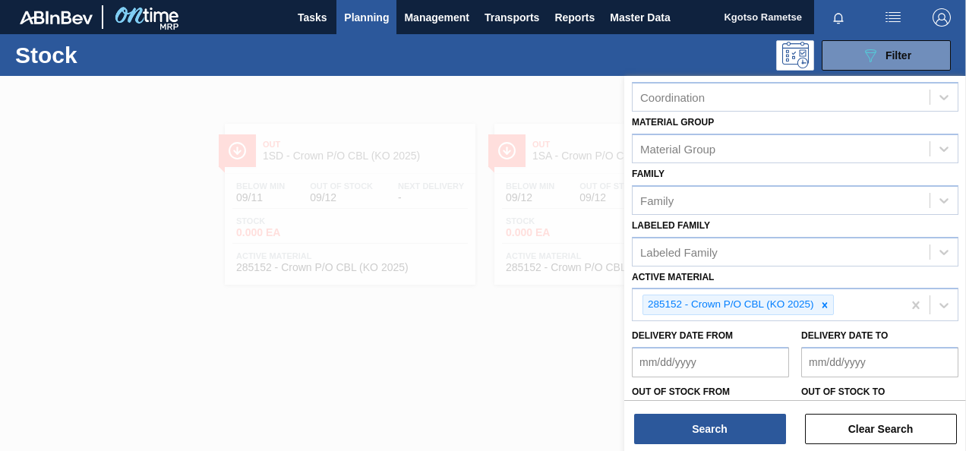
scroll to position [243, 0]
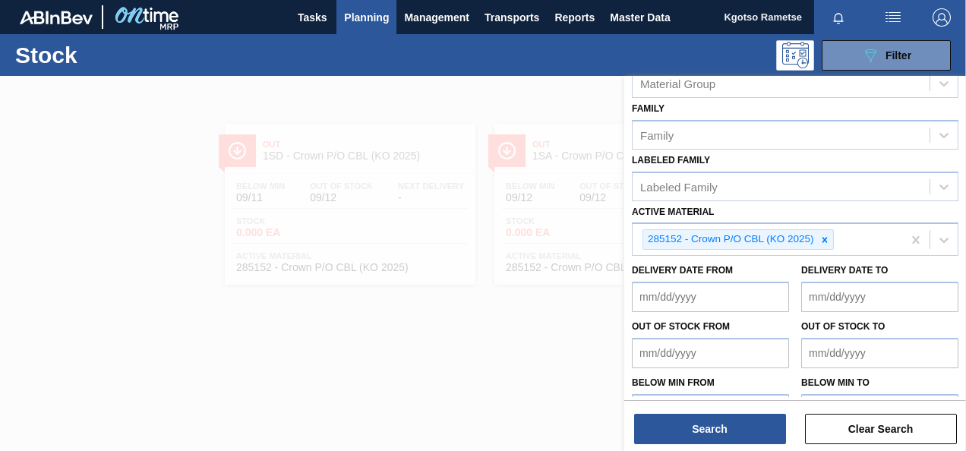
click at [506, 367] on div at bounding box center [483, 301] width 966 height 451
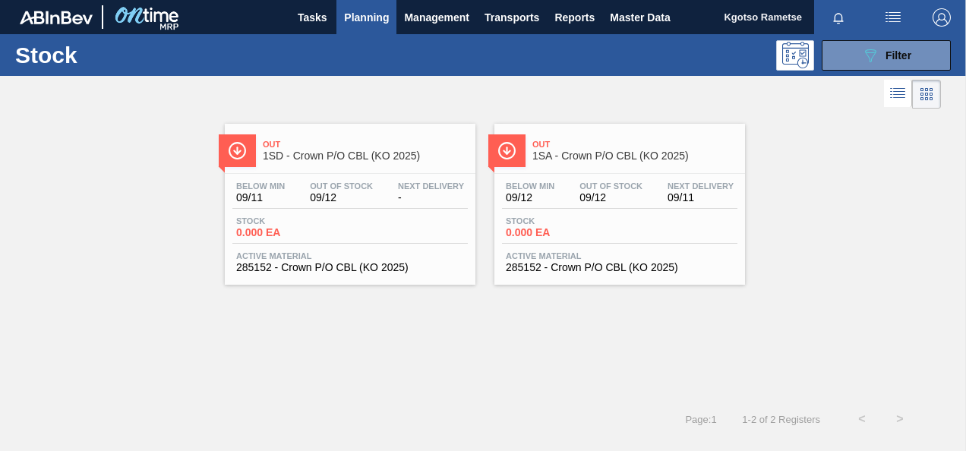
click at [355, 25] on span "Planning" at bounding box center [366, 17] width 45 height 18
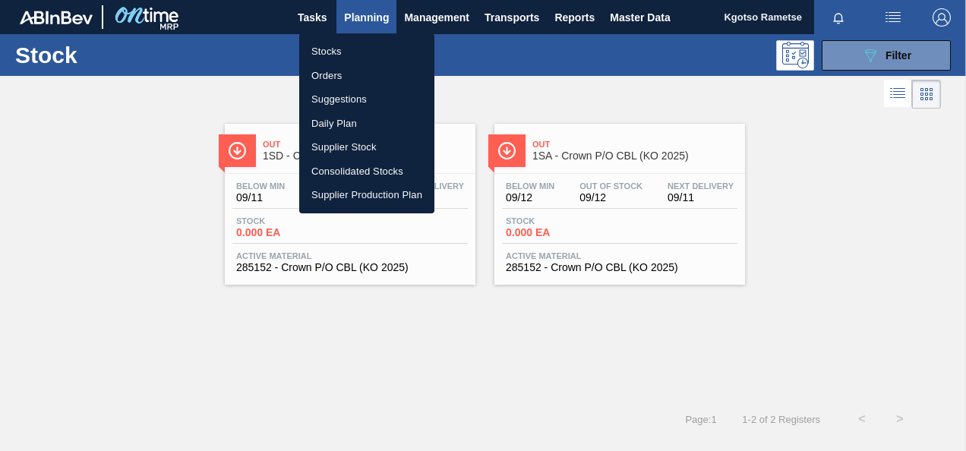
click at [342, 55] on li "Stocks" at bounding box center [366, 51] width 135 height 24
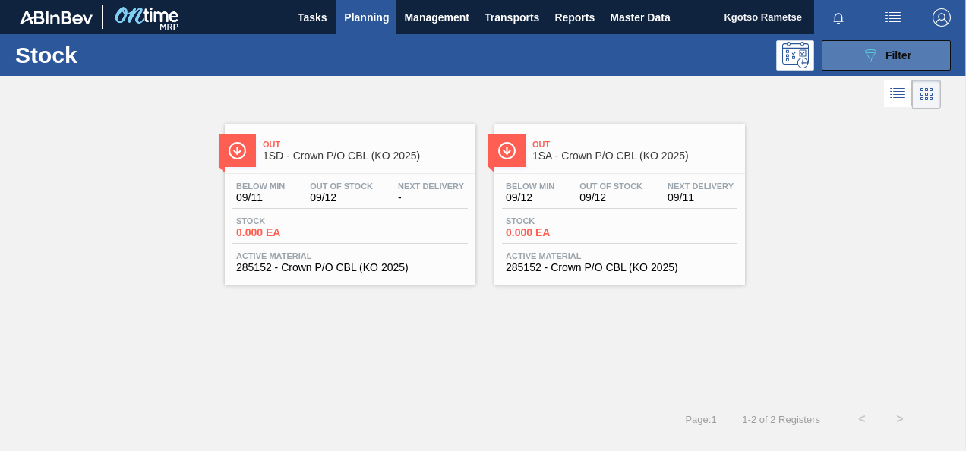
click at [881, 57] on div "089F7B8B-B2A5-4AFE-B5C0-19BA573D28AC Filter" at bounding box center [886, 55] width 50 height 18
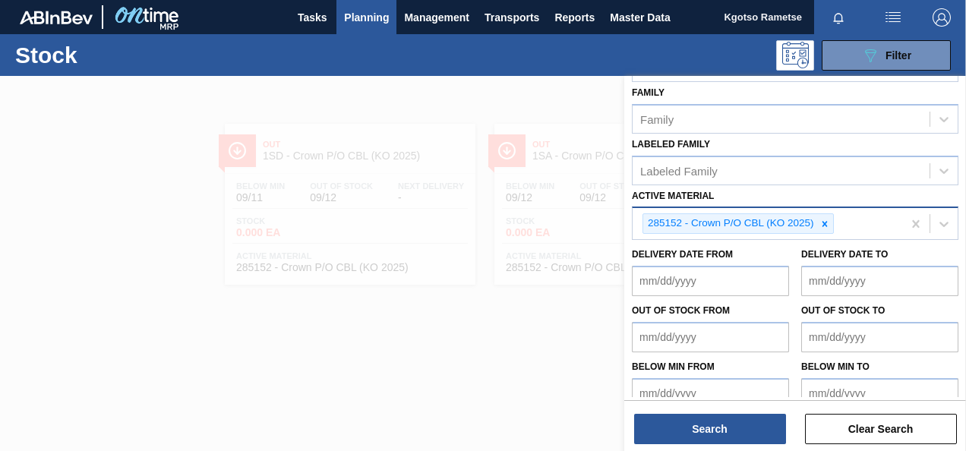
scroll to position [275, 0]
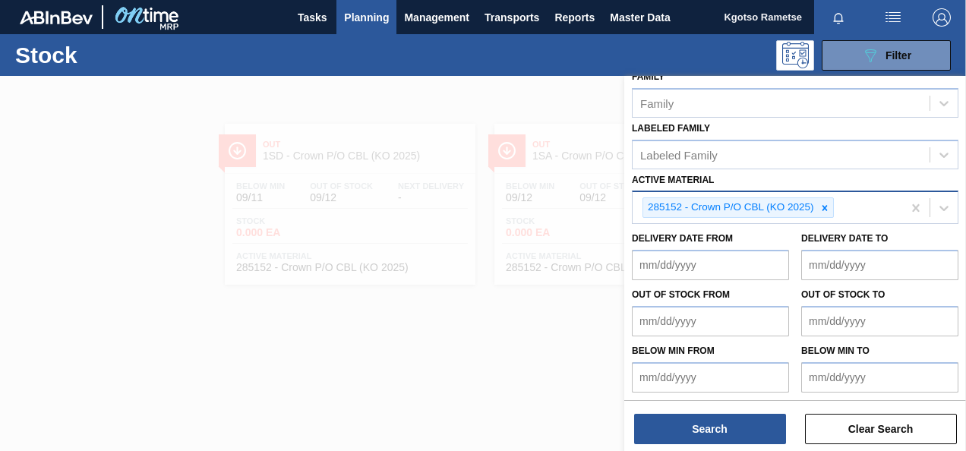
click at [821, 211] on div at bounding box center [824, 207] width 17 height 19
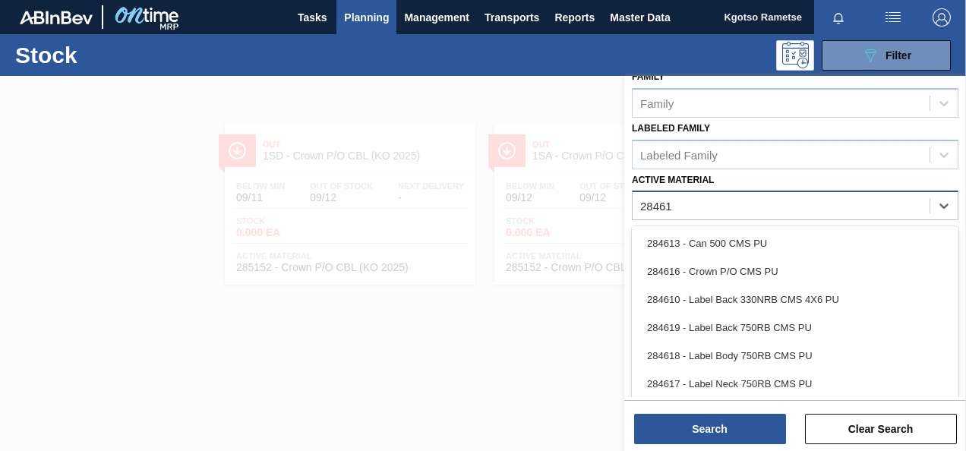
type Material "284612"
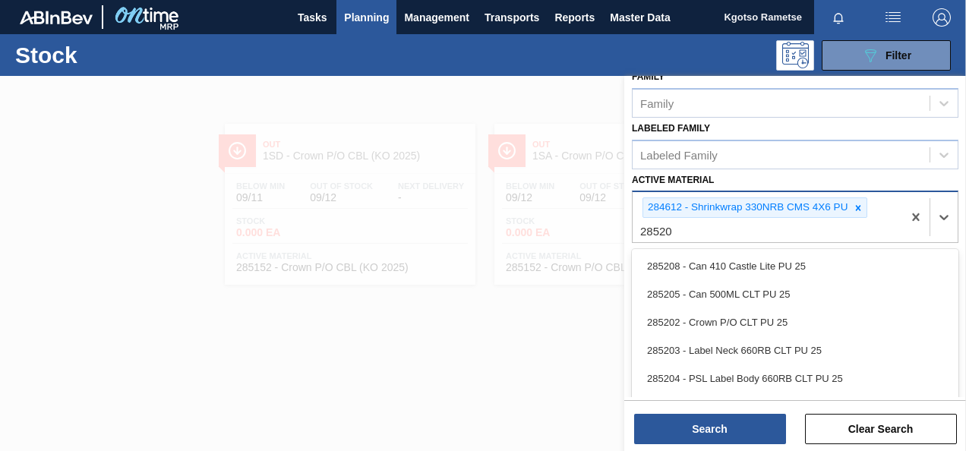
type Material "285201"
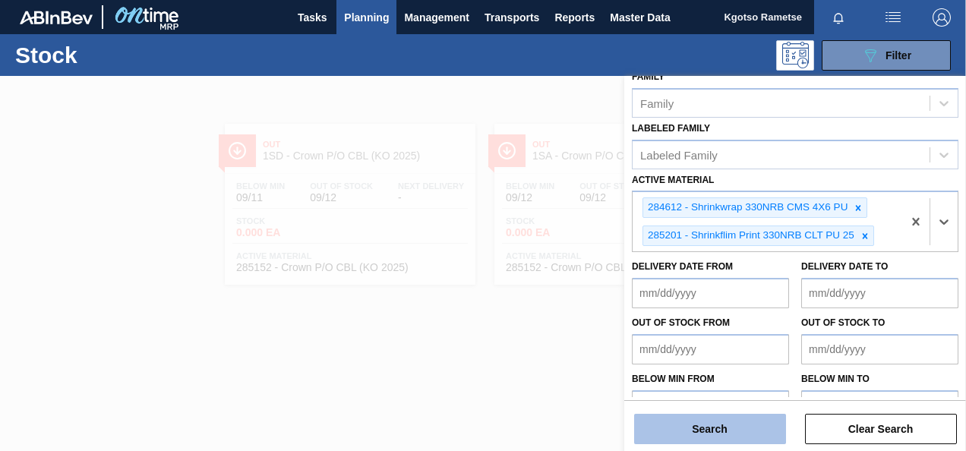
click at [721, 440] on button "Search" at bounding box center [710, 429] width 152 height 30
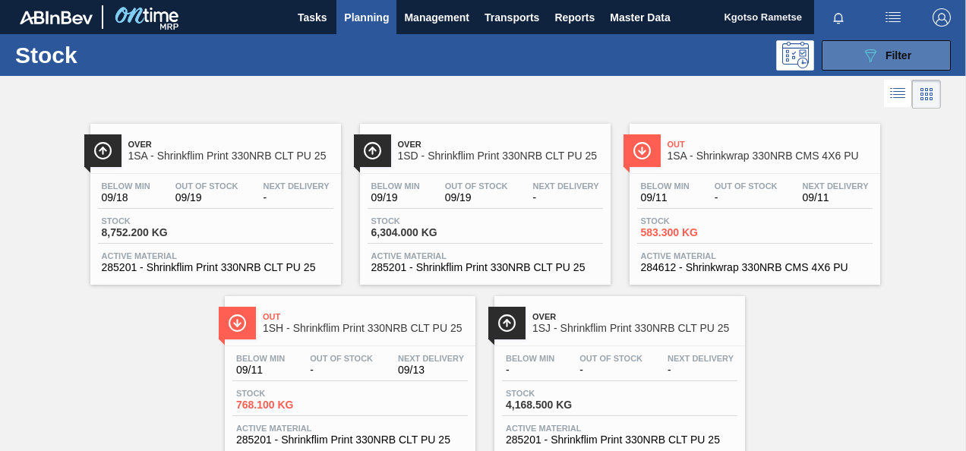
click at [849, 65] on button "089F7B8B-B2A5-4AFE-B5C0-19BA573D28AC Filter" at bounding box center [885, 55] width 129 height 30
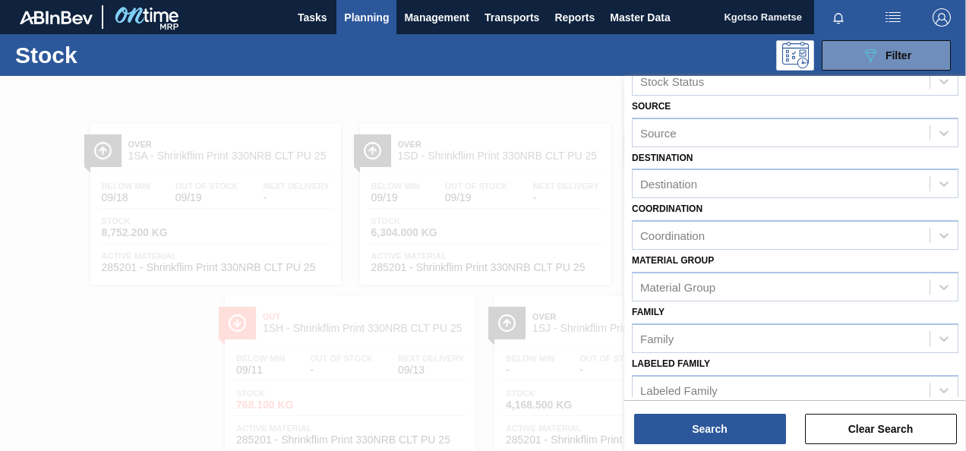
scroll to position [0, 0]
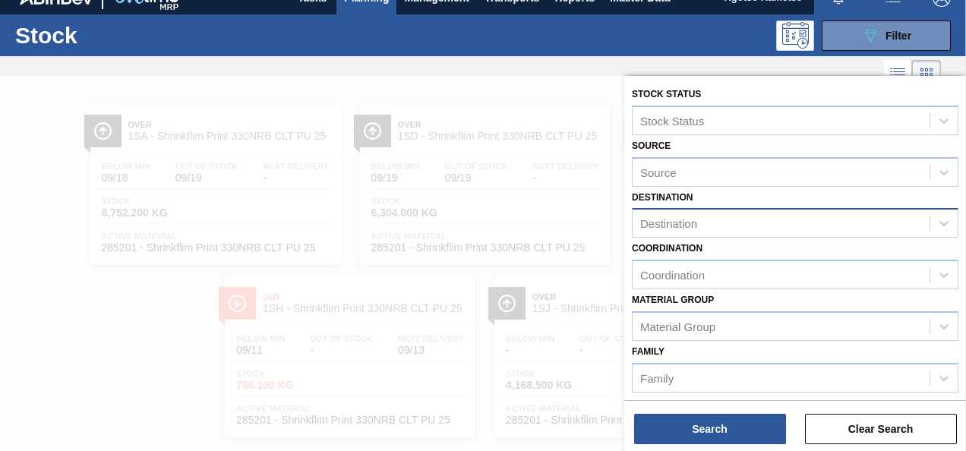
click at [647, 228] on div "Destination" at bounding box center [668, 223] width 57 height 13
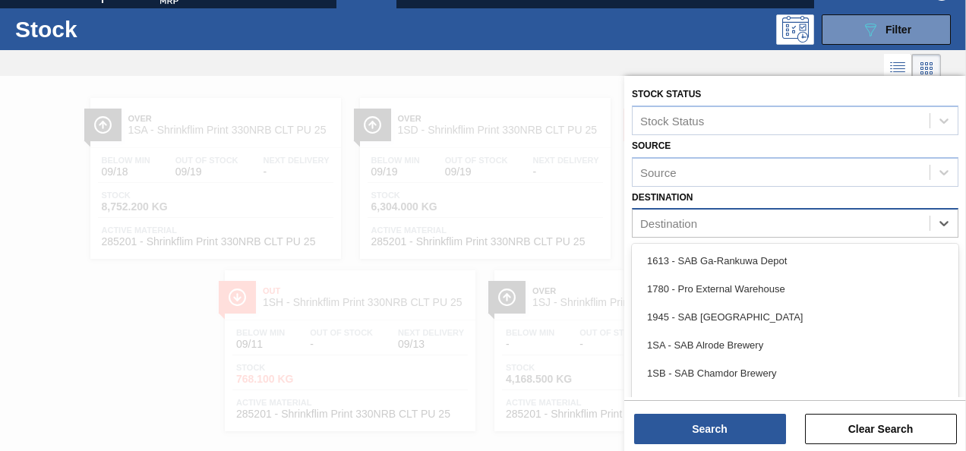
scroll to position [26, 0]
type input "1sa"
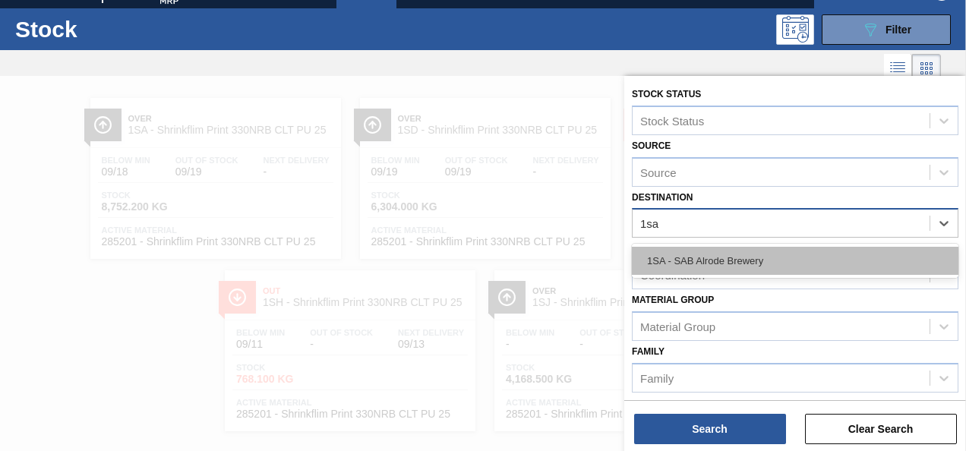
click at [667, 261] on div "1SA - SAB Alrode Brewery" at bounding box center [795, 261] width 326 height 28
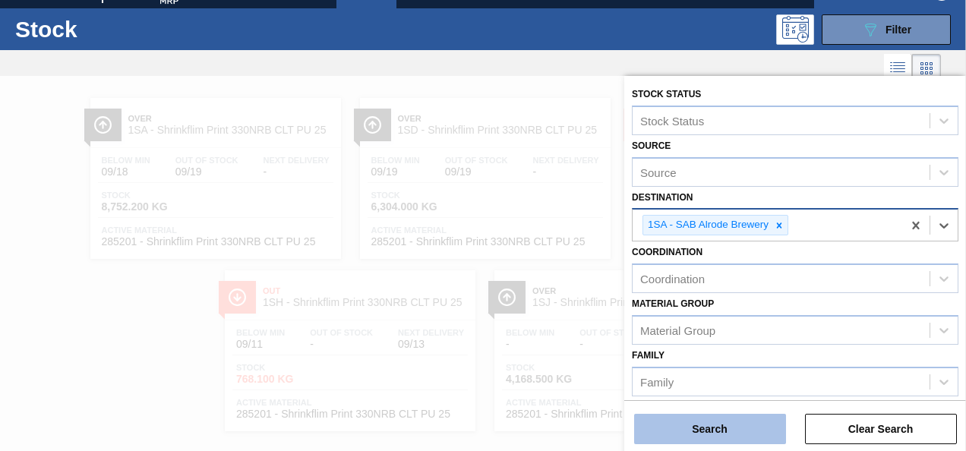
click at [687, 426] on button "Search" at bounding box center [710, 429] width 152 height 30
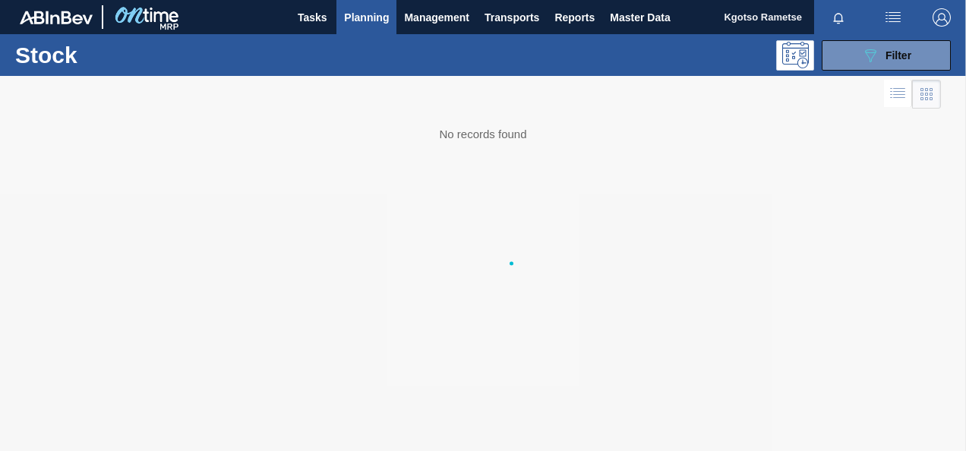
scroll to position [0, 0]
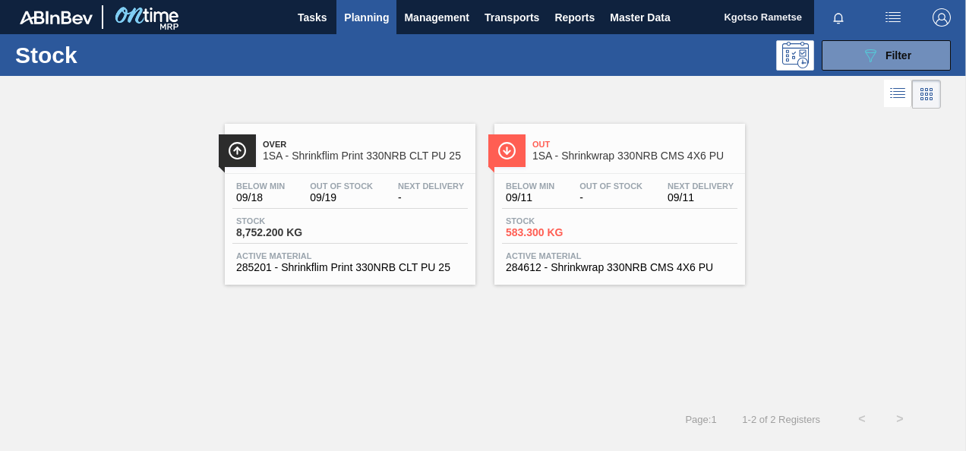
click at [289, 165] on div "Over 1SA - Shrinkflim Print 330NRB CLT PU 25" at bounding box center [365, 151] width 205 height 34
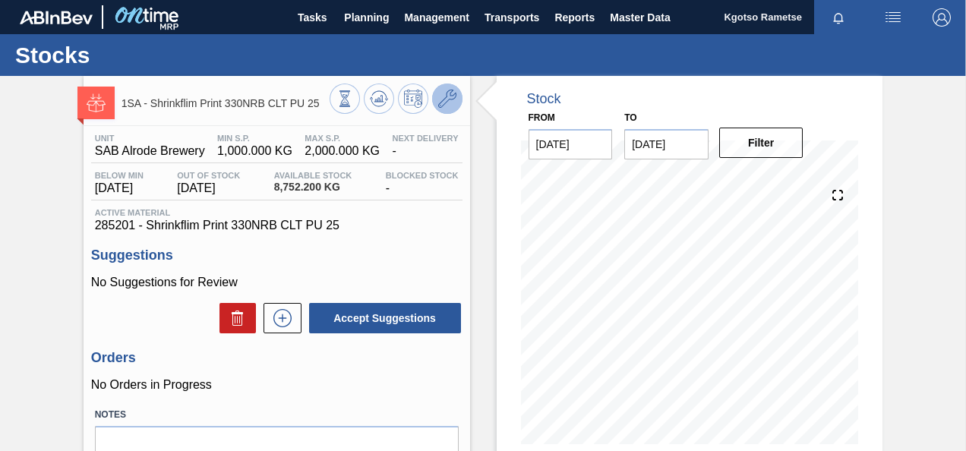
click at [433, 101] on button at bounding box center [447, 99] width 30 height 30
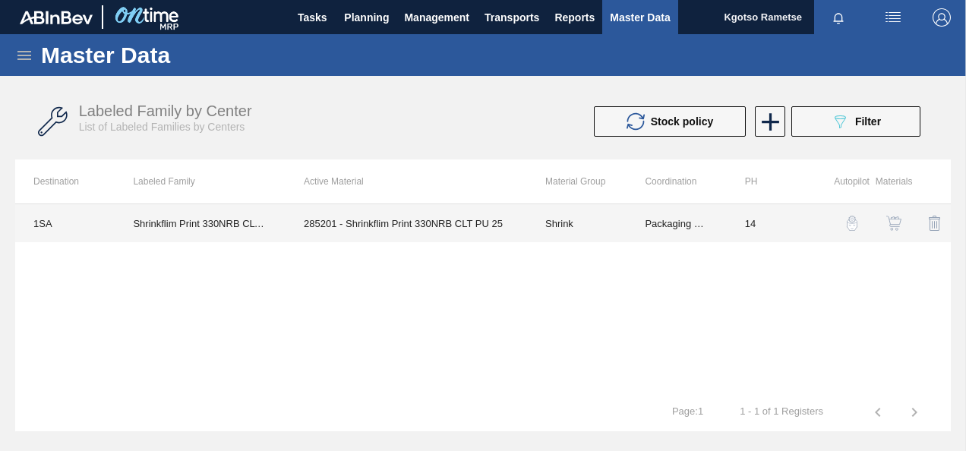
click at [620, 239] on td "Shrink" at bounding box center [576, 223] width 99 height 38
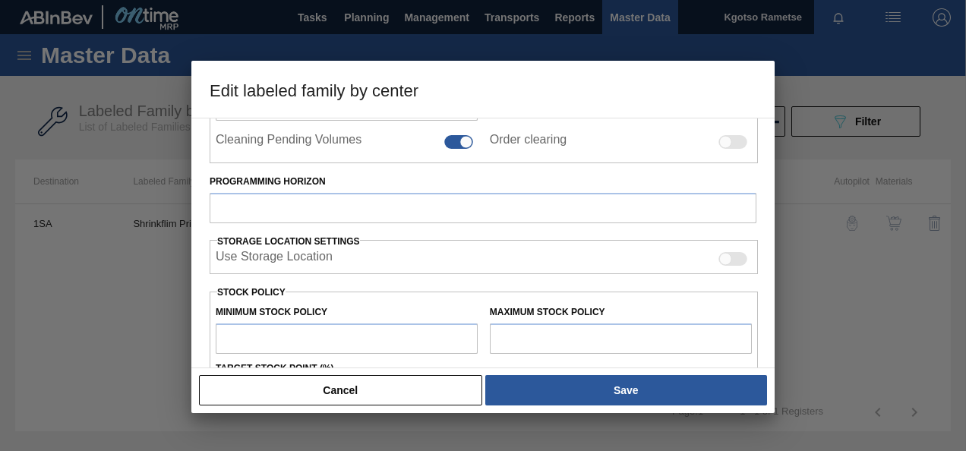
type input "Shrink"
type input "330NRB (Shrink)"
type input "Shrinkflim Print 330NRB CLT PU 25"
type input "1SA - SAB Alrode Brewery"
type input "14"
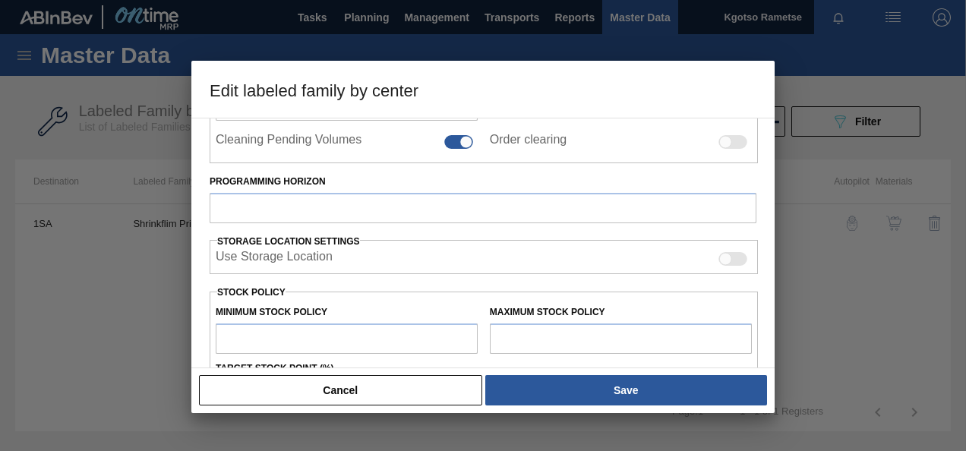
type input "1,000"
type input "2,000"
type input "100"
type input "2,000.000"
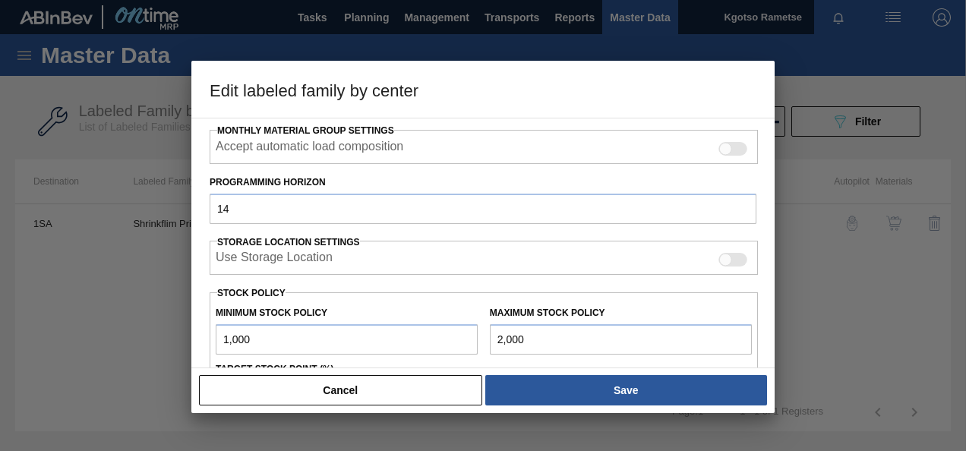
click at [222, 340] on input "1,000" at bounding box center [347, 339] width 262 height 30
click at [223, 339] on input "11,000" at bounding box center [347, 339] width 262 height 30
type input "111,000"
click at [498, 339] on input "2,000" at bounding box center [621, 339] width 262 height 30
type input "12,000"
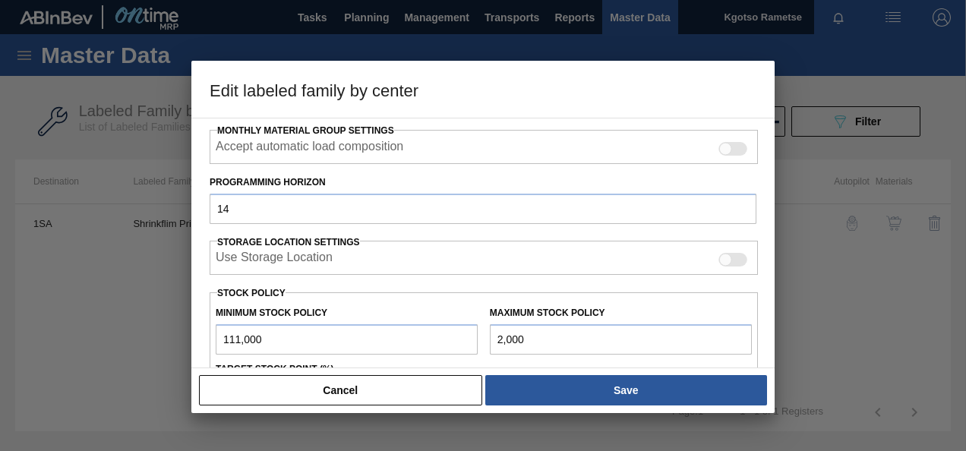
type input "12,000.000"
click at [495, 339] on input "12,000" at bounding box center [621, 339] width 262 height 30
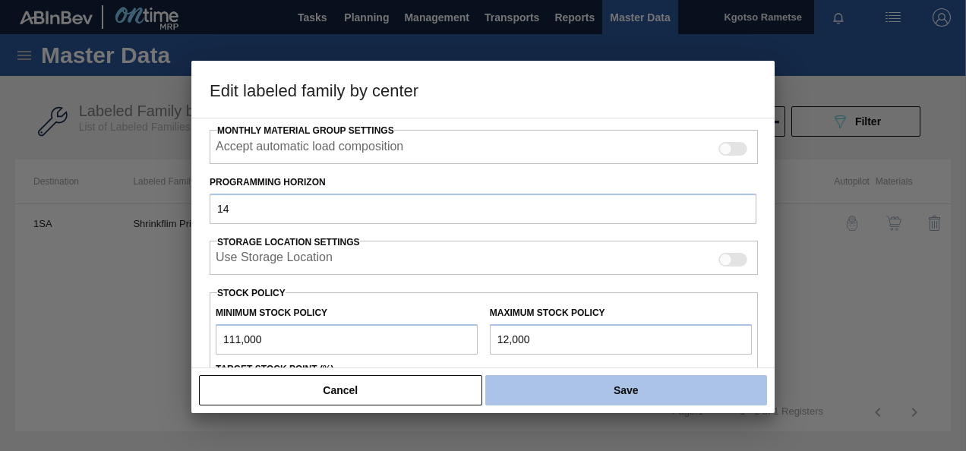
type input "112,000"
type input "112,000.000"
type input "112,000"
click at [534, 386] on button "Save" at bounding box center [626, 390] width 282 height 30
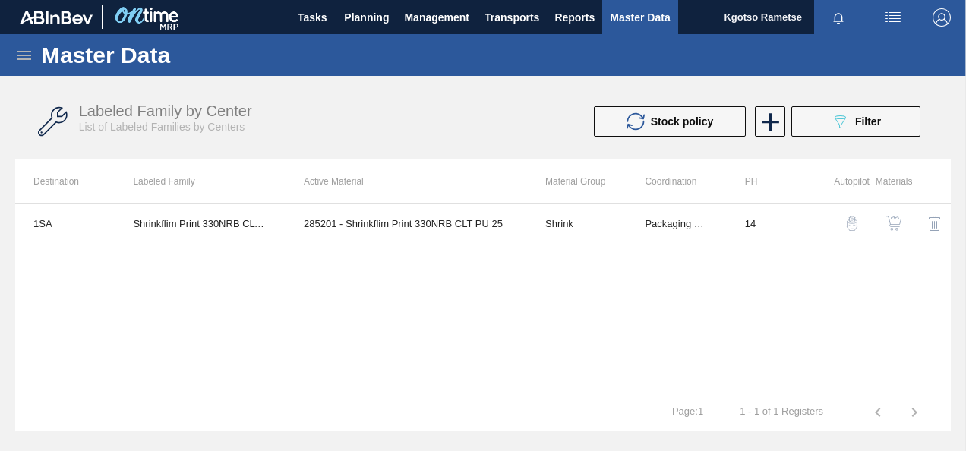
click at [898, 228] on img "button" at bounding box center [893, 223] width 15 height 15
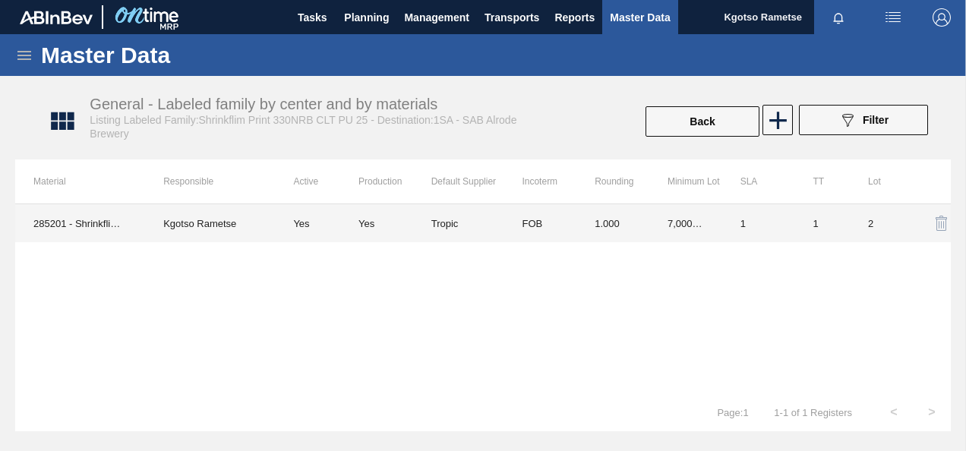
click at [613, 225] on td "1.000" at bounding box center [612, 223] width 73 height 38
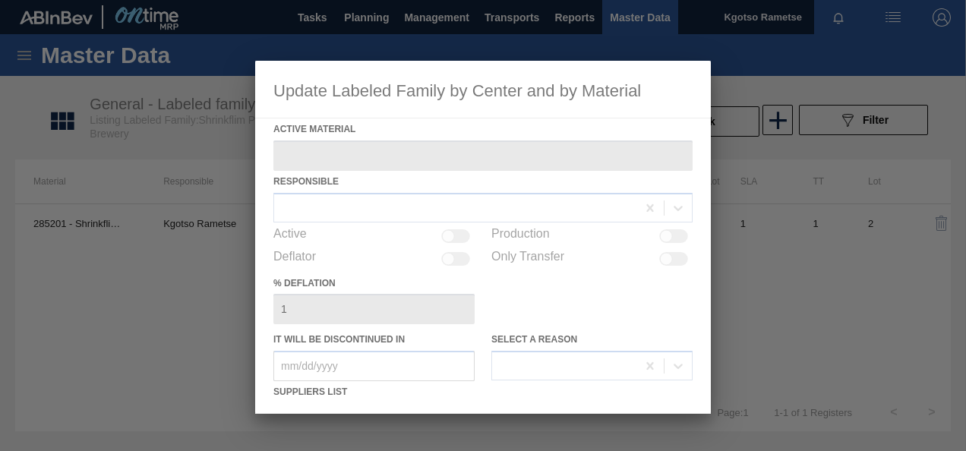
type Material "285201 - Shrinkflim Print 330NRB CLT PU 25"
checkbox input "true"
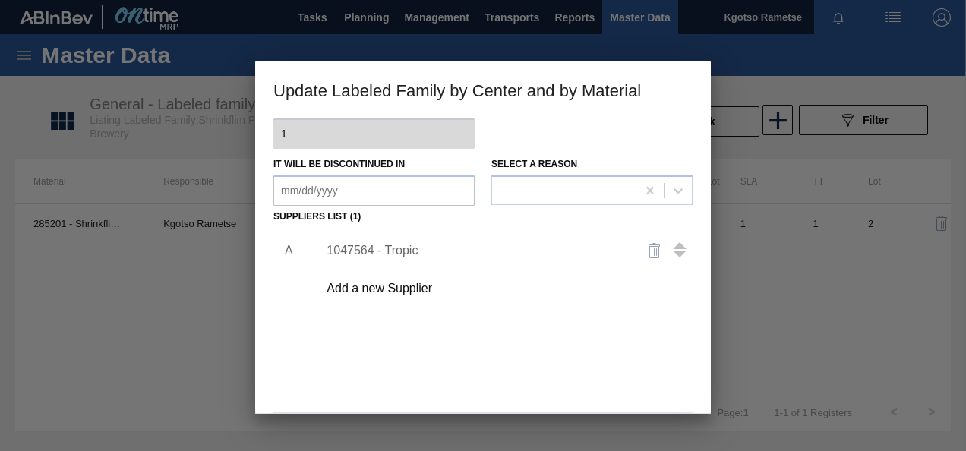
scroll to position [228, 0]
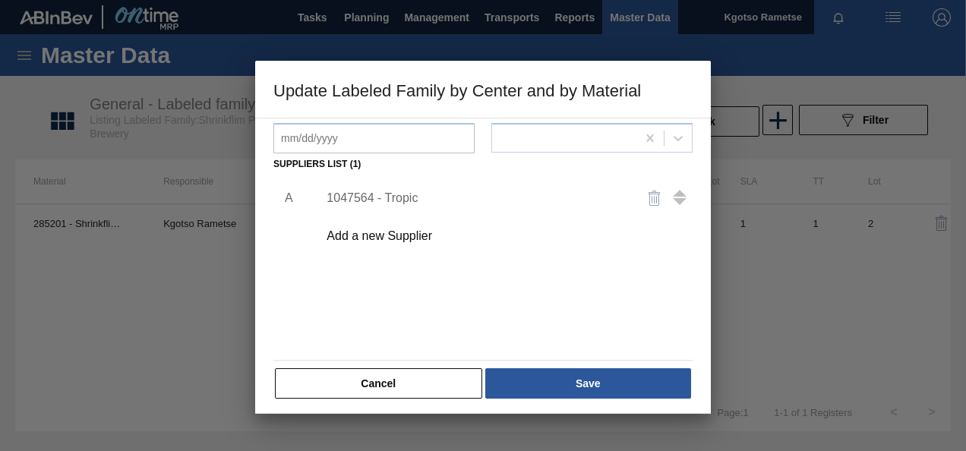
click at [392, 200] on div "1047564 - Tropic" at bounding box center [475, 198] width 298 height 14
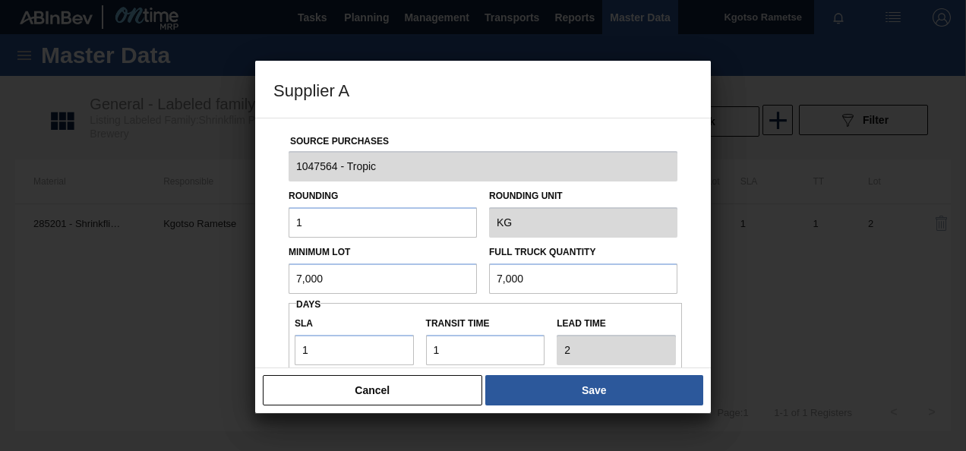
drag, startPoint x: 293, startPoint y: 267, endPoint x: 285, endPoint y: 264, distance: 8.2
click at [289, 266] on input "7,000" at bounding box center [383, 278] width 188 height 30
drag, startPoint x: 352, startPoint y: 271, endPoint x: 241, endPoint y: 272, distance: 111.6
click at [251, 272] on div "Supplier A Source Purchases 1047564 - Tropic Rounding 1 Rounding Unit KG Minimu…" at bounding box center [483, 225] width 966 height 451
type input "1,500"
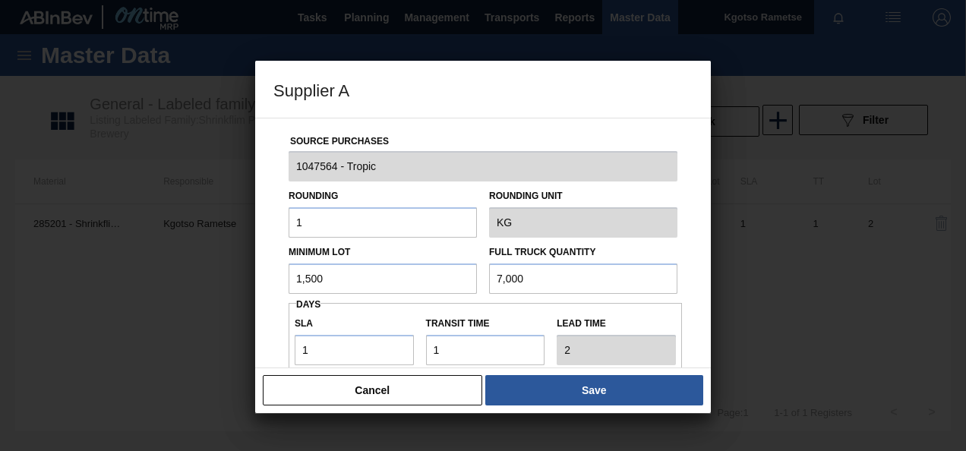
drag, startPoint x: 536, startPoint y: 285, endPoint x: 452, endPoint y: 270, distance: 85.6
click at [463, 272] on div "Minimum Lot 1,500 Full Truck Quantity 7,000" at bounding box center [482, 266] width 401 height 56
paste input "1,5"
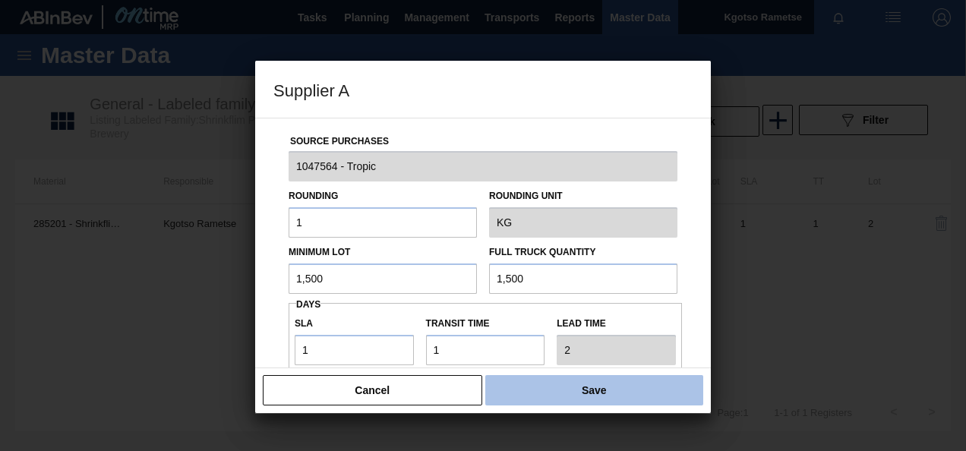
type input "1,500"
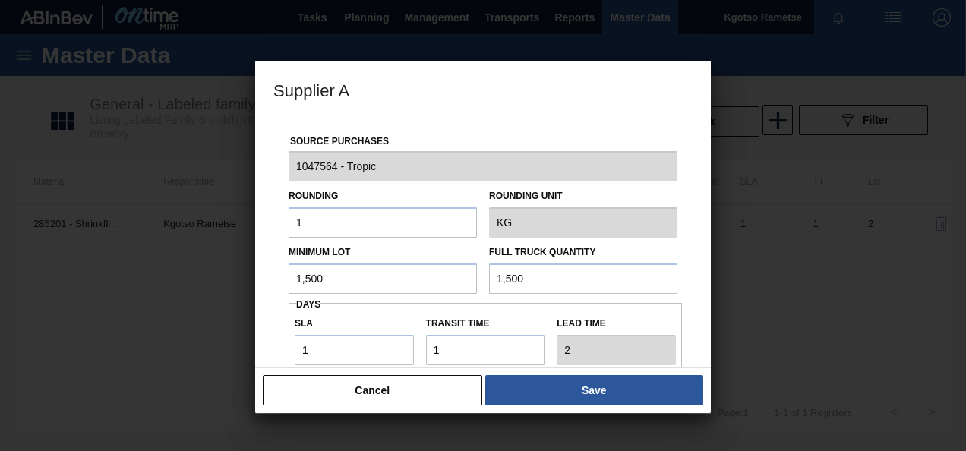
click at [525, 398] on button "Save" at bounding box center [594, 390] width 218 height 30
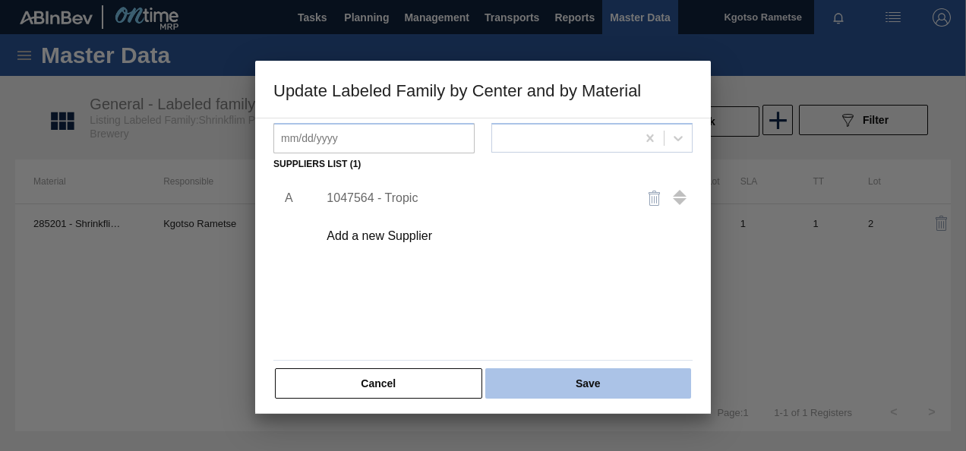
click at [523, 386] on button "Save" at bounding box center [588, 383] width 206 height 30
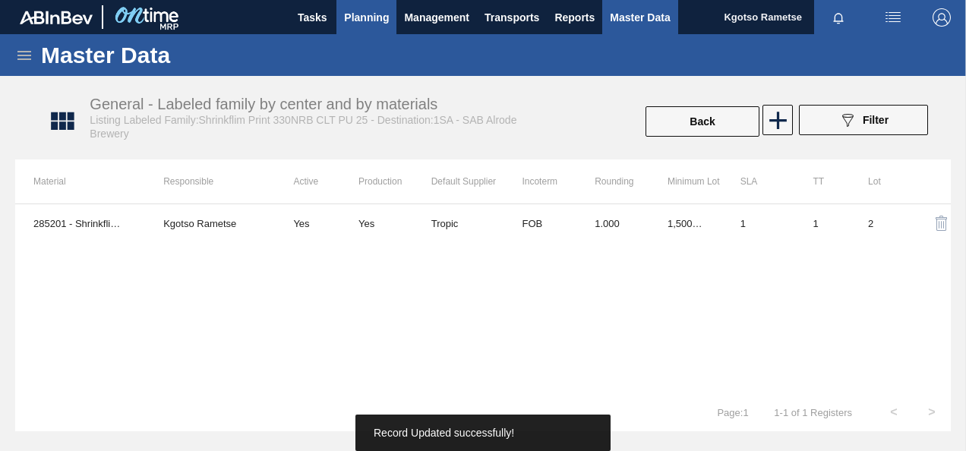
click at [364, 15] on span "Planning" at bounding box center [366, 17] width 45 height 18
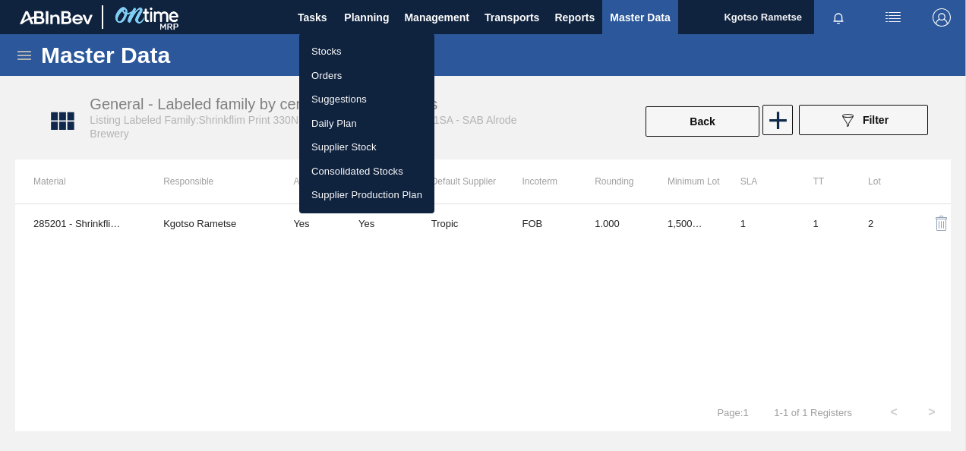
click at [346, 57] on li "Stocks" at bounding box center [366, 51] width 135 height 24
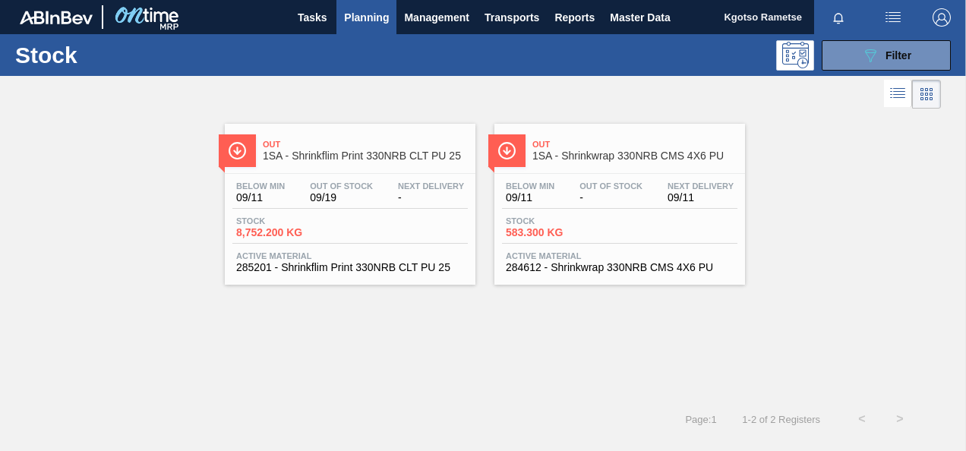
click at [567, 157] on span "1SA - Shrinkwrap 330NRB CMS 4X6 PU" at bounding box center [634, 155] width 205 height 11
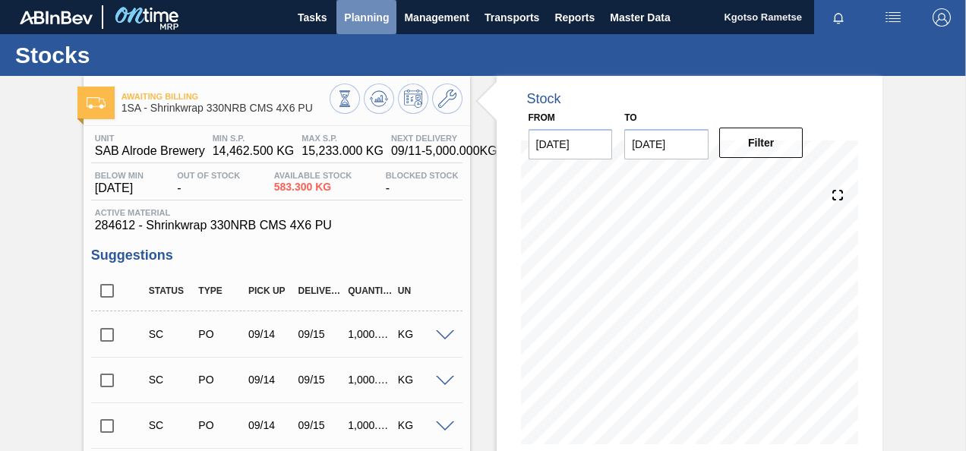
click at [367, 0] on button "Planning" at bounding box center [366, 17] width 60 height 34
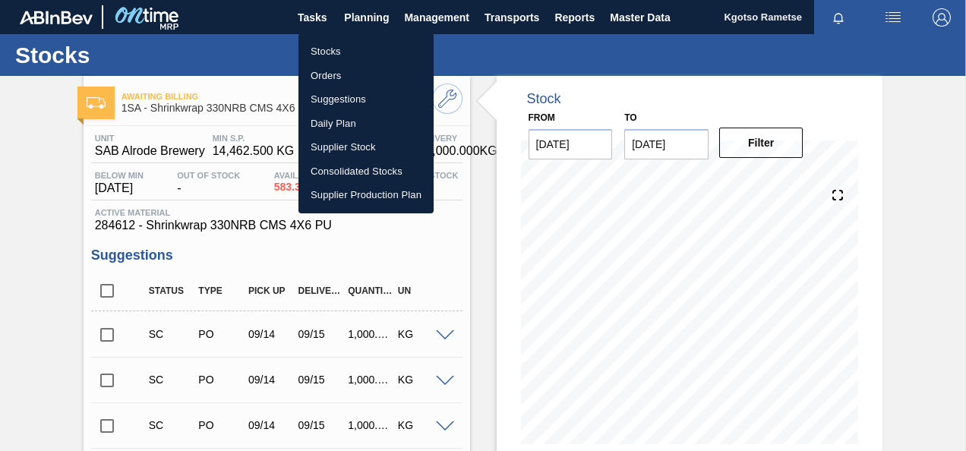
click at [339, 52] on li "Stocks" at bounding box center [365, 51] width 135 height 24
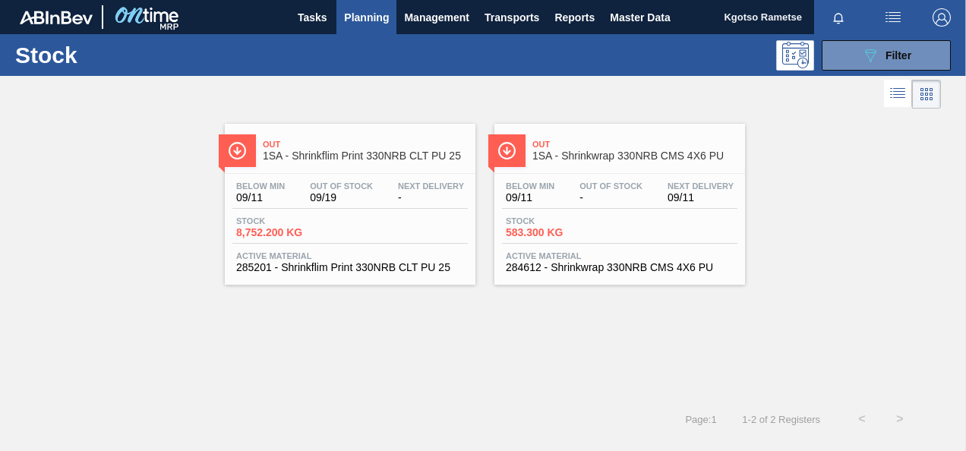
click at [544, 134] on div "Out 1SA - Shrinkwrap 330NRB CMS 4X6 PU" at bounding box center [634, 151] width 205 height 34
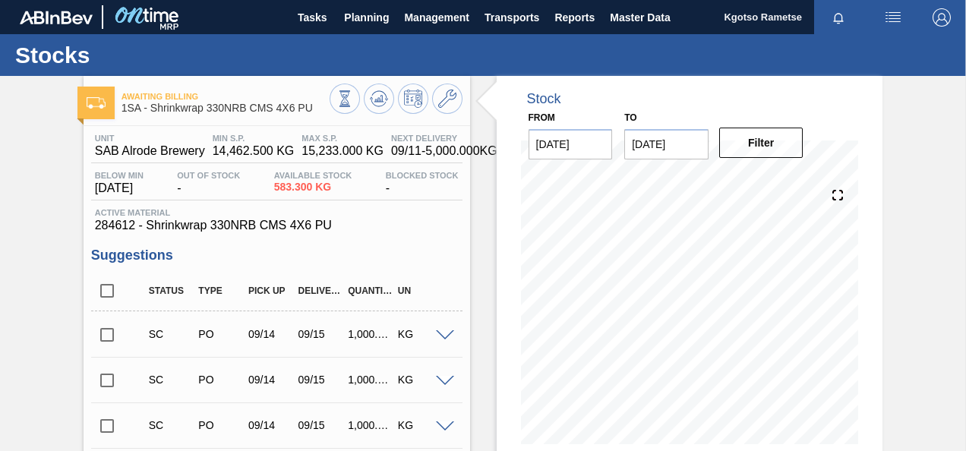
click at [454, 111] on button at bounding box center [447, 99] width 30 height 30
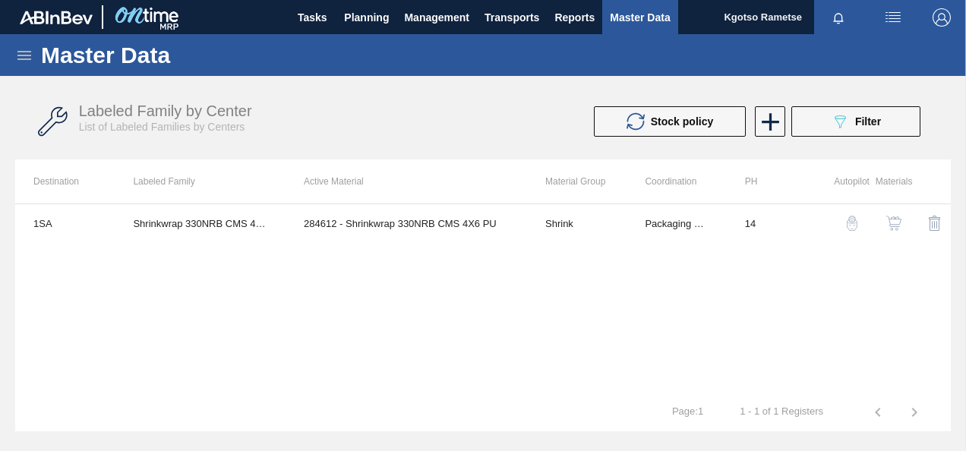
click at [892, 223] on img "button" at bounding box center [893, 223] width 15 height 15
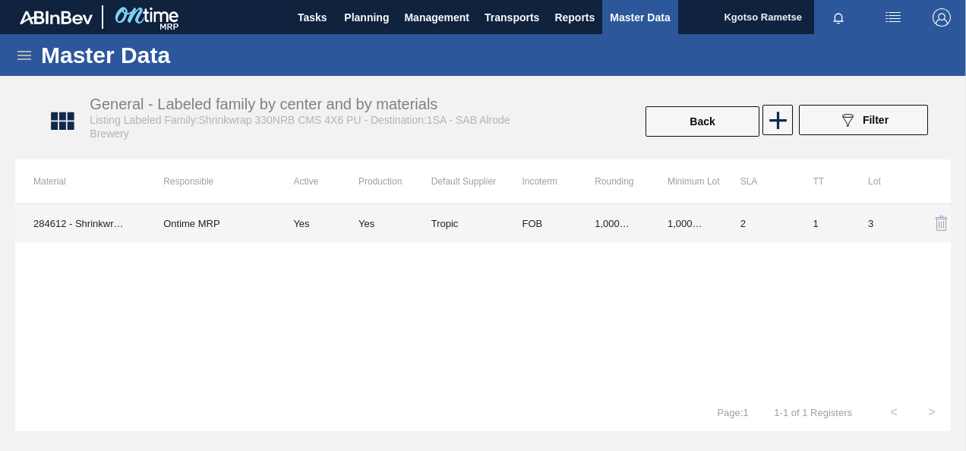
click at [534, 211] on td "FOB" at bounding box center [539, 223] width 73 height 38
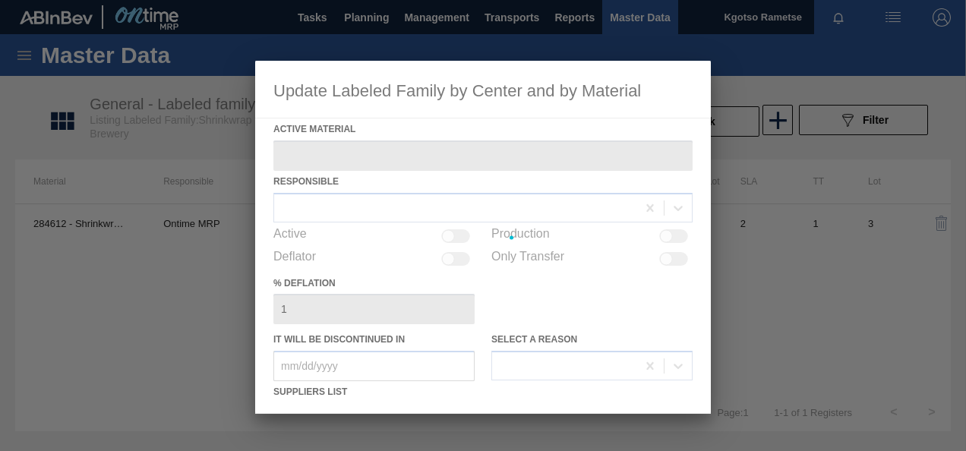
type Material "284612 - Shrinkwrap 330NRB CMS 4X6 PU"
checkbox input "true"
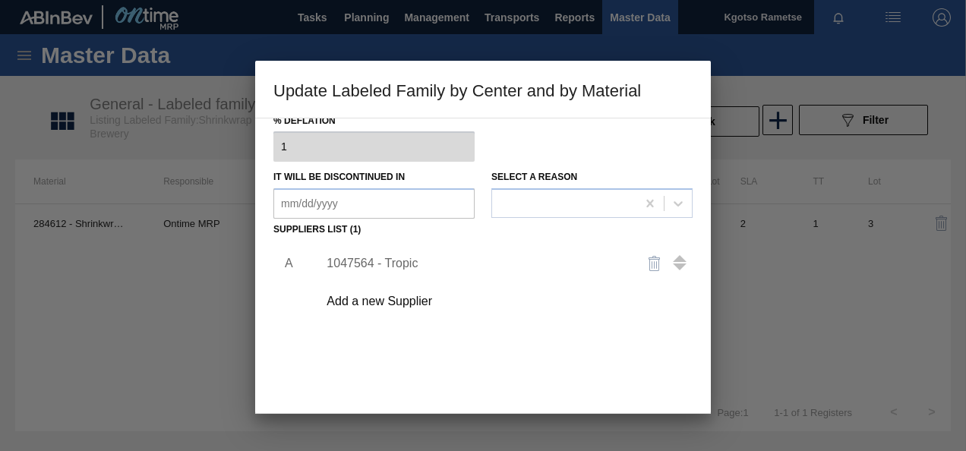
scroll to position [228, 0]
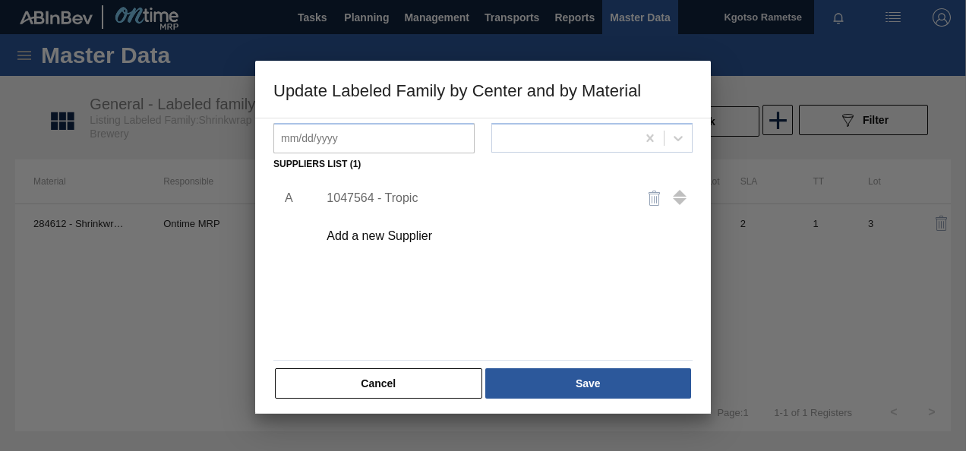
click at [376, 191] on div "1047564 - Tropic" at bounding box center [475, 198] width 298 height 14
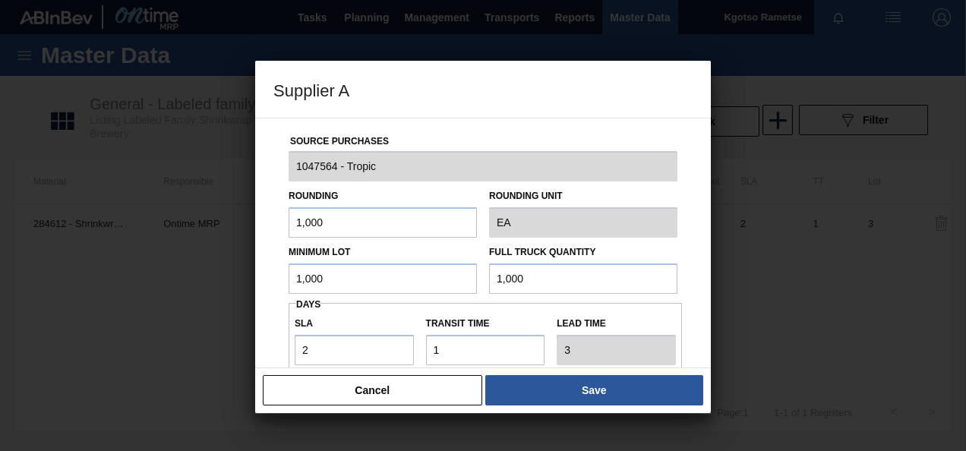
drag, startPoint x: 351, startPoint y: 287, endPoint x: 184, endPoint y: 263, distance: 168.8
click at [213, 259] on div "Supplier A Source Purchases 1047564 - Tropic Rounding 1,000 Rounding Unit EA Mi…" at bounding box center [483, 225] width 966 height 451
drag, startPoint x: 336, startPoint y: 267, endPoint x: 139, endPoint y: 305, distance: 200.3
click at [173, 296] on div "Supplier A Source Purchases 1047564 - Tropic Rounding 1,000 Rounding Unit EA Mi…" at bounding box center [483, 225] width 966 height 451
type input "8,000"
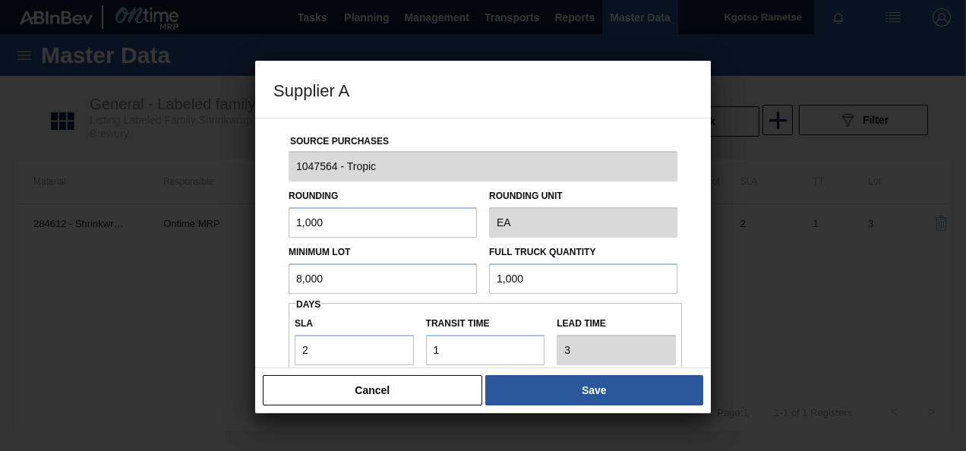
drag, startPoint x: 541, startPoint y: 275, endPoint x: 440, endPoint y: 285, distance: 101.5
click at [442, 279] on div "Minimum Lot 8,000 Full Truck Quantity 1,000" at bounding box center [482, 266] width 401 height 56
paste input "8"
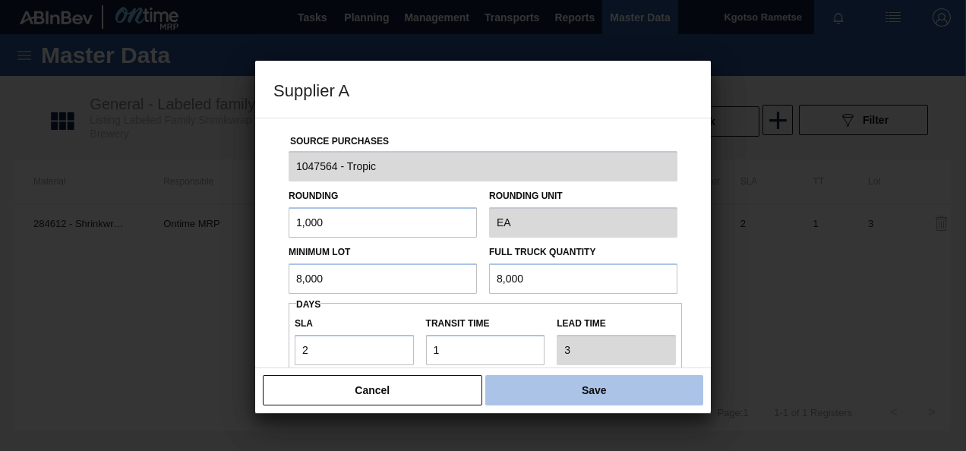
type input "8,000"
click at [522, 390] on button "Save" at bounding box center [594, 390] width 218 height 30
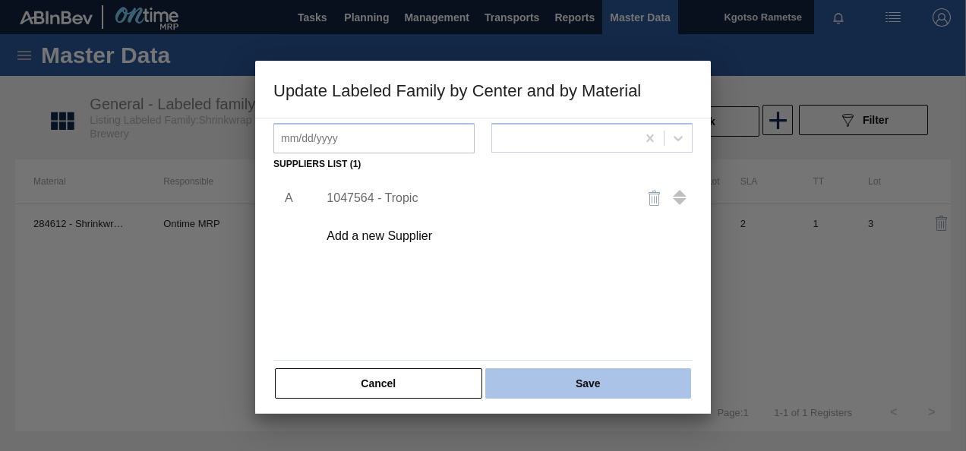
click at [522, 386] on button "Save" at bounding box center [588, 383] width 206 height 30
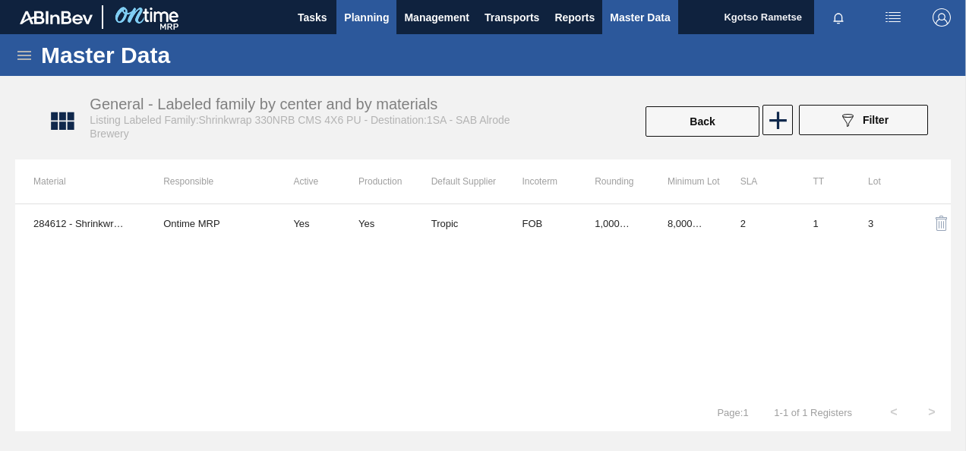
click at [371, 9] on span "Planning" at bounding box center [366, 17] width 45 height 18
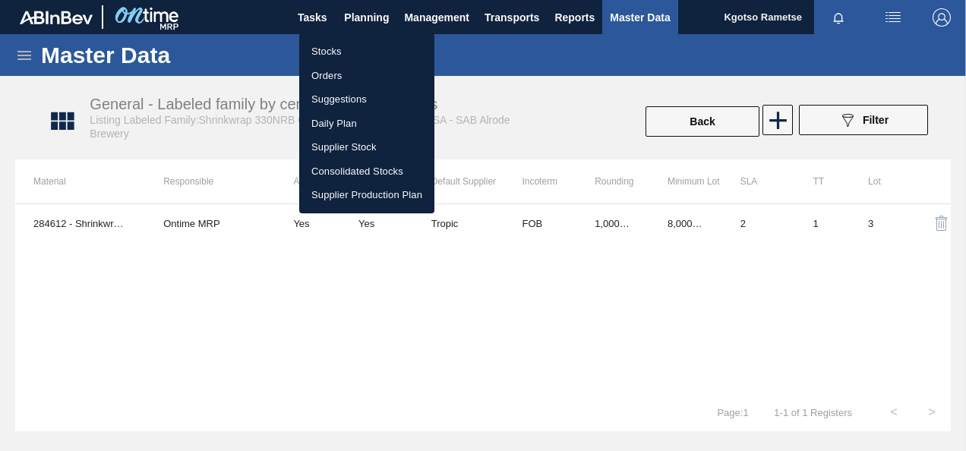
click at [349, 49] on li "Stocks" at bounding box center [366, 51] width 135 height 24
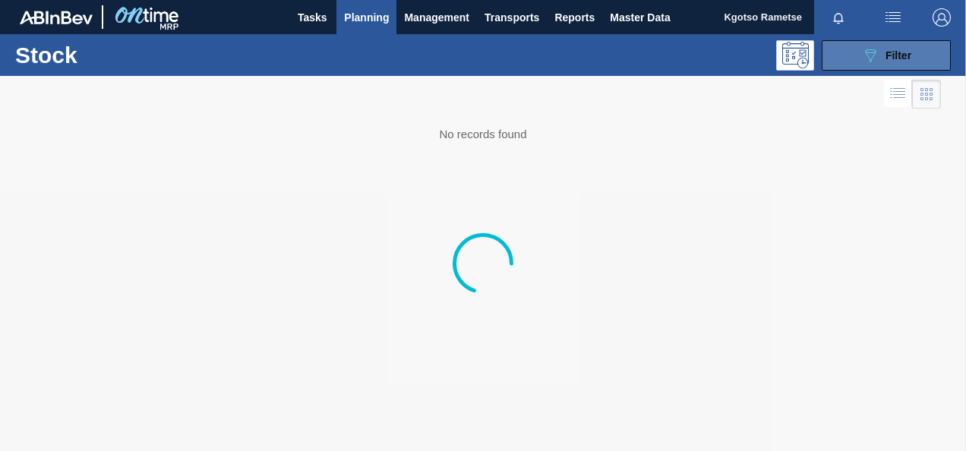
click at [846, 61] on button "089F7B8B-B2A5-4AFE-B5C0-19BA573D28AC Filter" at bounding box center [885, 55] width 129 height 30
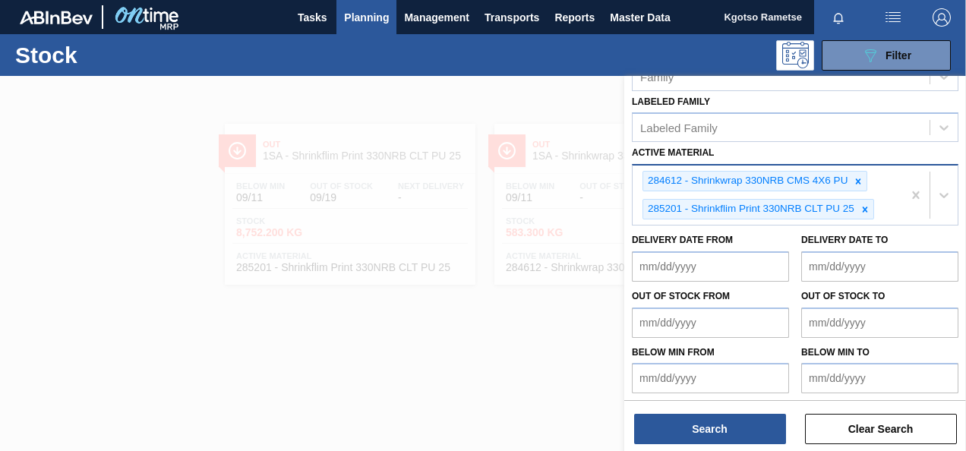
drag, startPoint x: 859, startPoint y: 179, endPoint x: 857, endPoint y: 191, distance: 12.4
click at [860, 180] on icon at bounding box center [858, 181] width 11 height 11
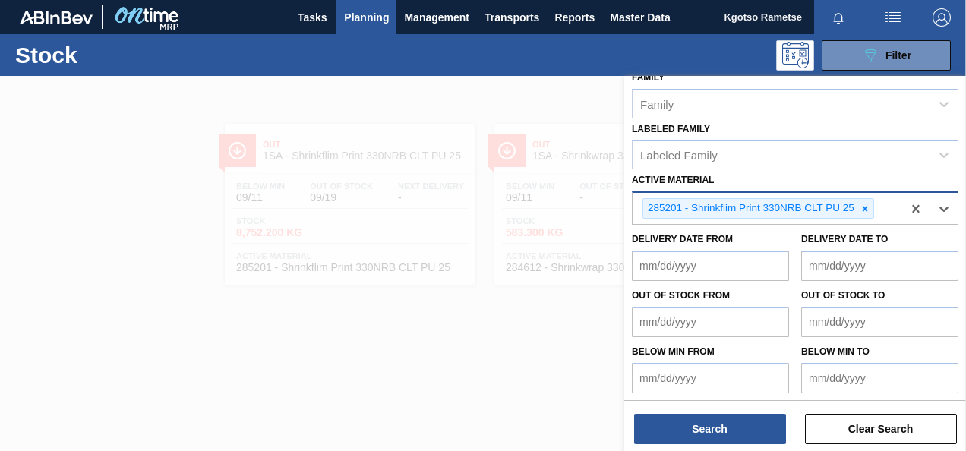
click at [861, 203] on icon at bounding box center [864, 208] width 11 height 11
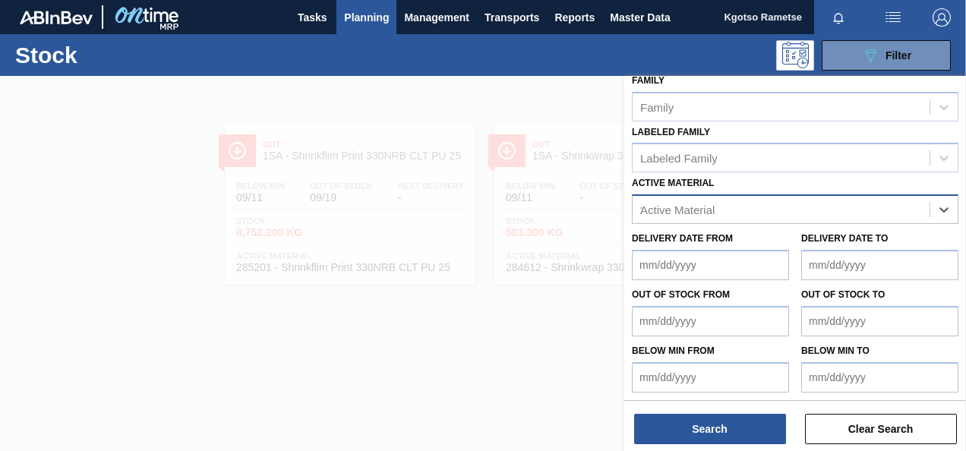
scroll to position [305, 0]
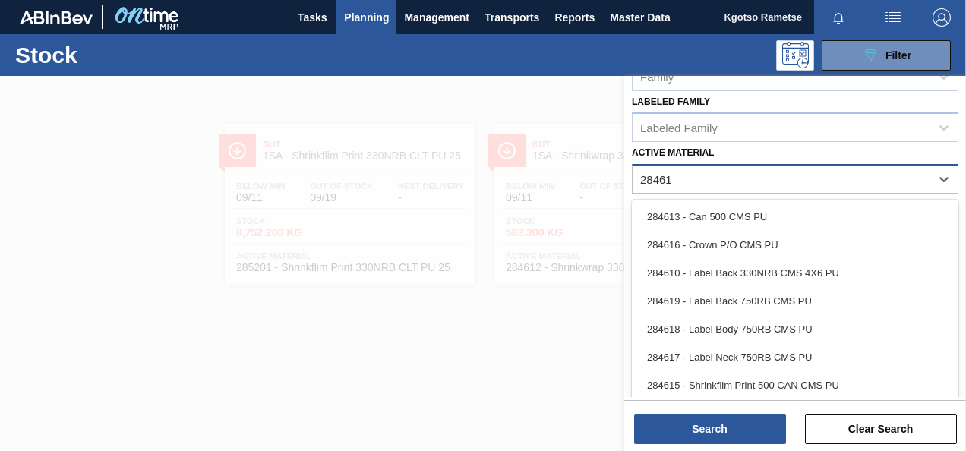
type Material "284611"
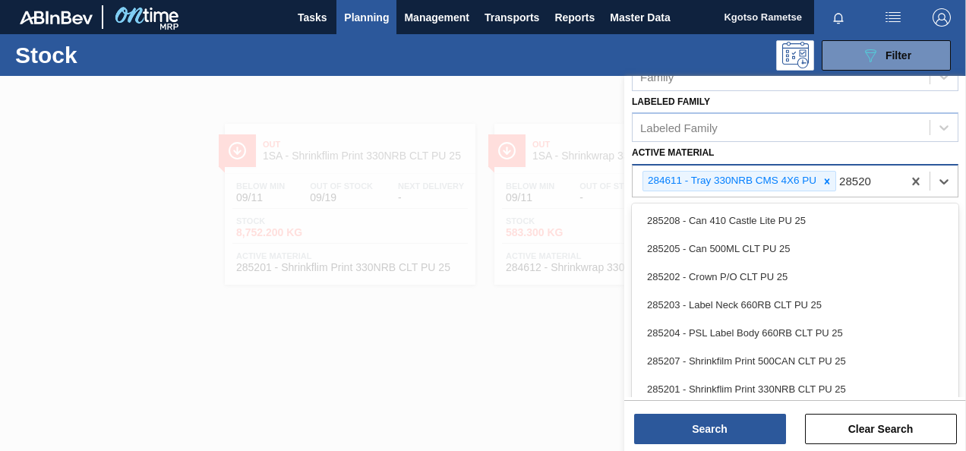
type Material "285200"
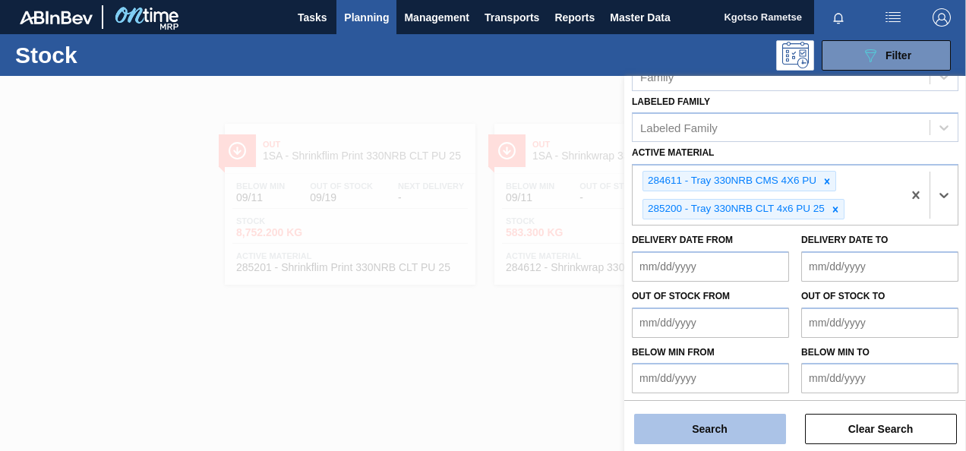
click at [669, 425] on button "Search" at bounding box center [710, 429] width 152 height 30
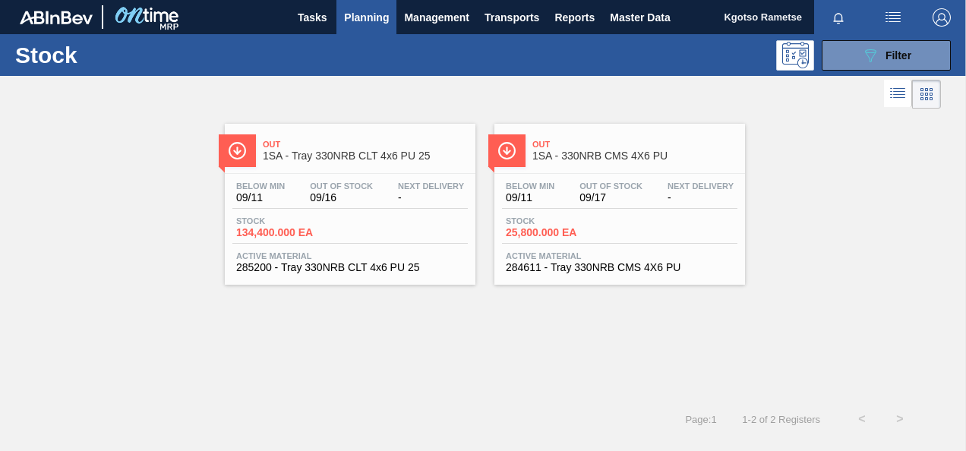
click at [660, 202] on div "Below Min 09/11 Out Of Stock 09/17 Next Delivery -" at bounding box center [619, 194] width 235 height 27
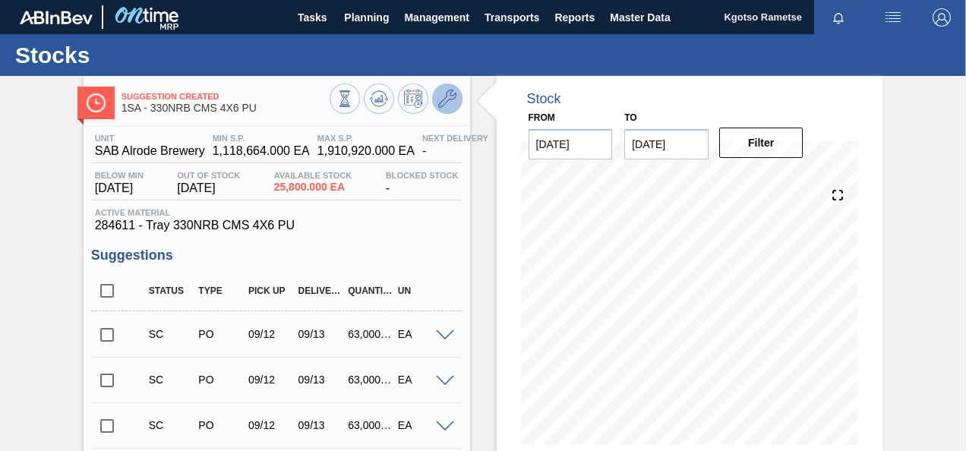
click at [449, 107] on icon at bounding box center [447, 99] width 18 height 18
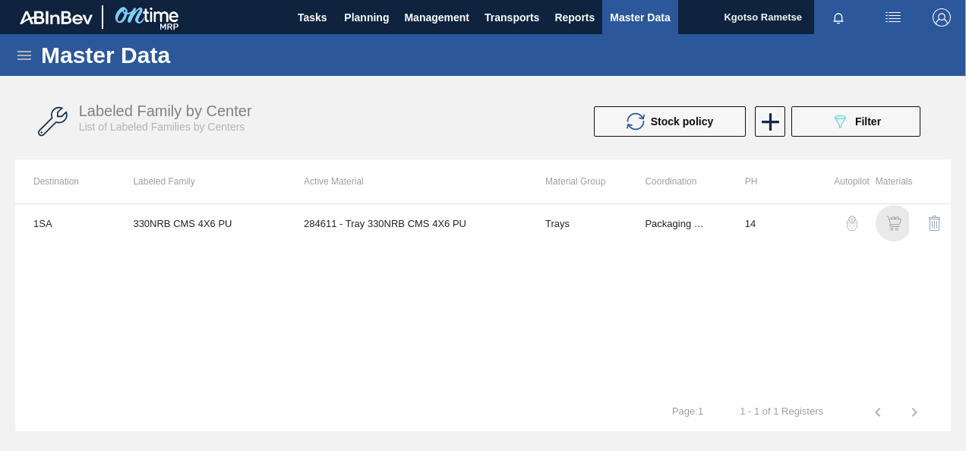
click at [890, 226] on img "button" at bounding box center [893, 223] width 15 height 15
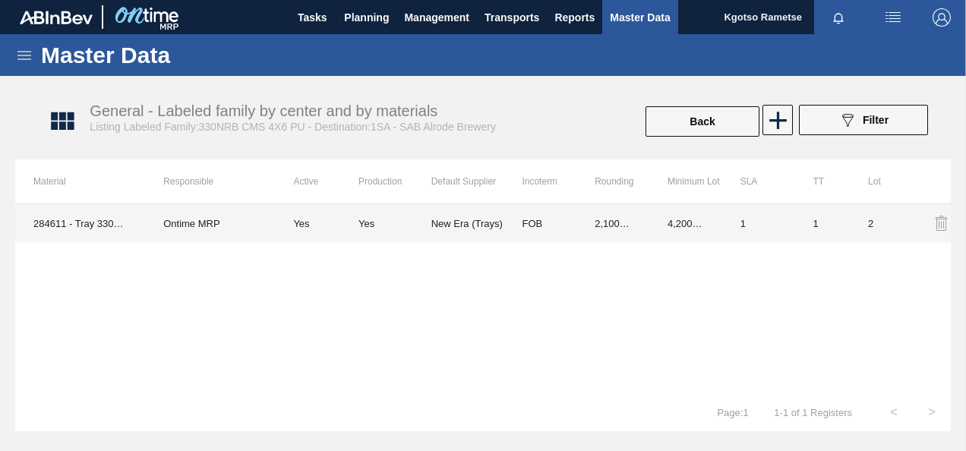
click at [580, 208] on td "2,100.000" at bounding box center [612, 223] width 73 height 38
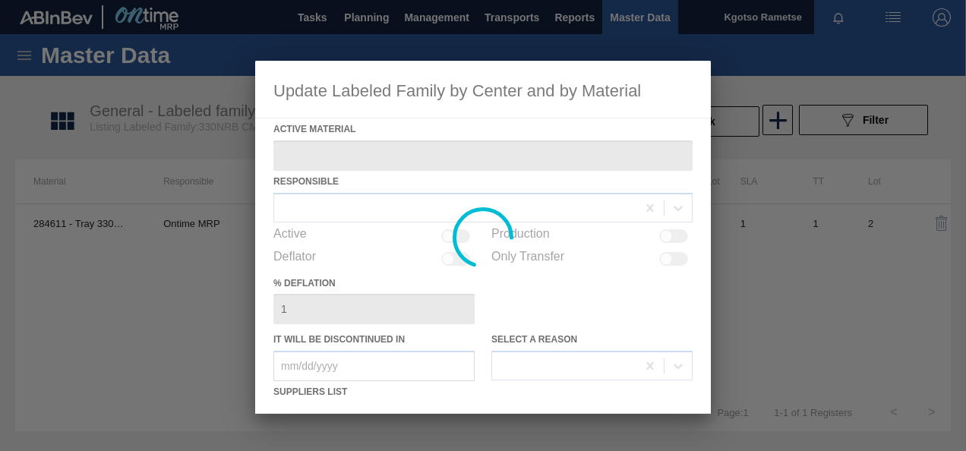
type Material "284611 - Tray 330NRB CMS 4X6 PU"
checkbox input "true"
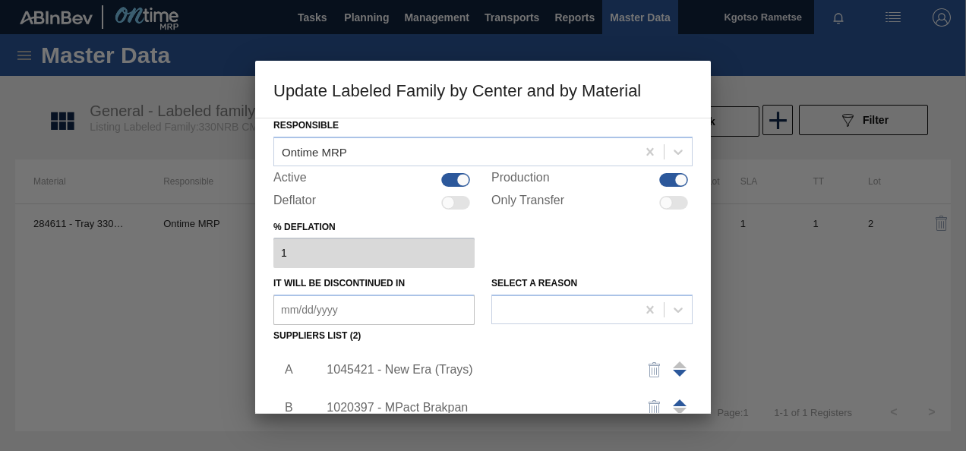
scroll to position [152, 0]
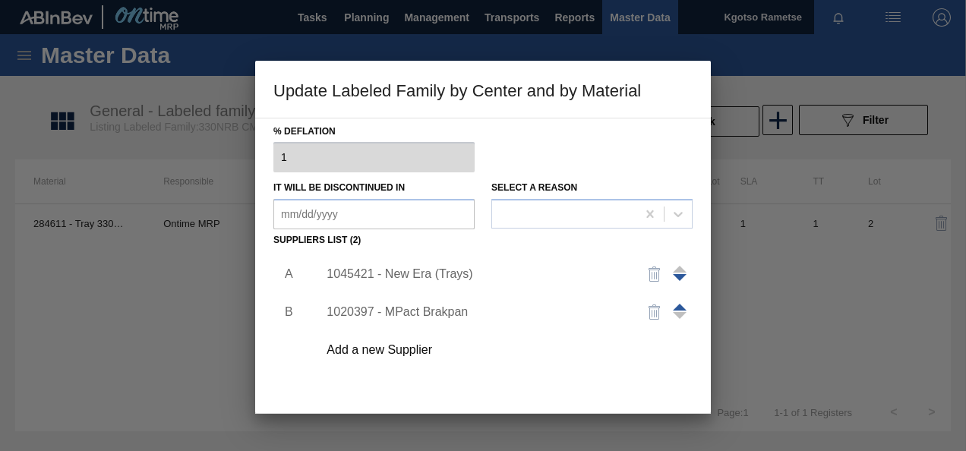
click at [427, 273] on div "1045421 - New Era (Trays)" at bounding box center [475, 274] width 298 height 14
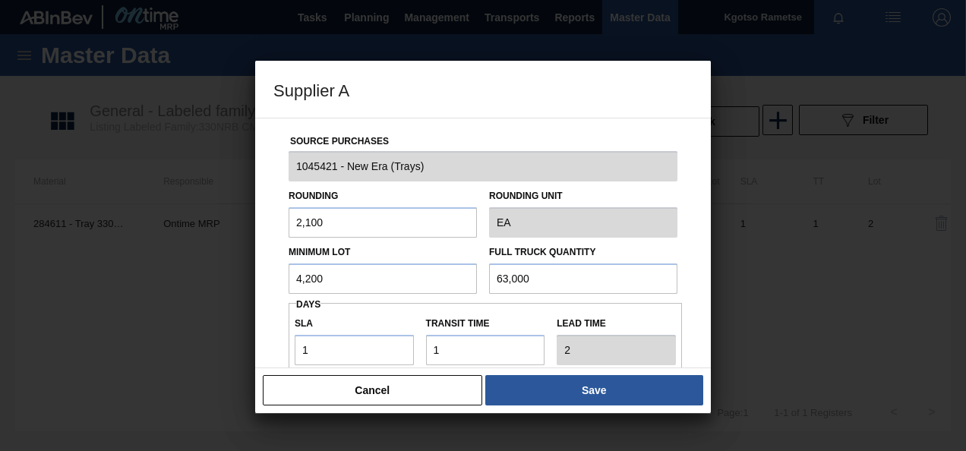
click at [272, 290] on div "Source Purchases 1045421 - New Era (Trays) Rounding 2,100 Rounding Unit EA Mini…" at bounding box center [483, 243] width 456 height 251
click at [317, 284] on input "14,400" at bounding box center [383, 278] width 188 height 30
type input "14,400"
click at [499, 277] on input "63,000" at bounding box center [583, 278] width 188 height 30
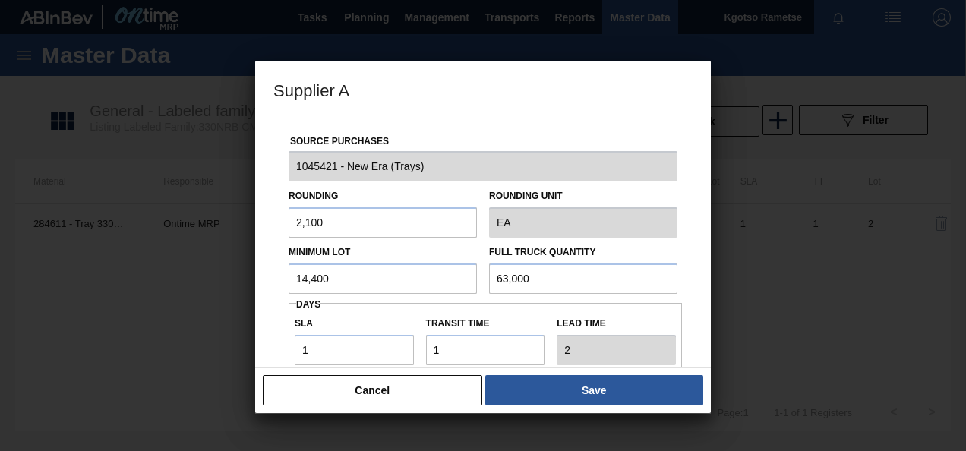
click at [499, 277] on input "63,000" at bounding box center [583, 278] width 188 height 30
paste input "14,4"
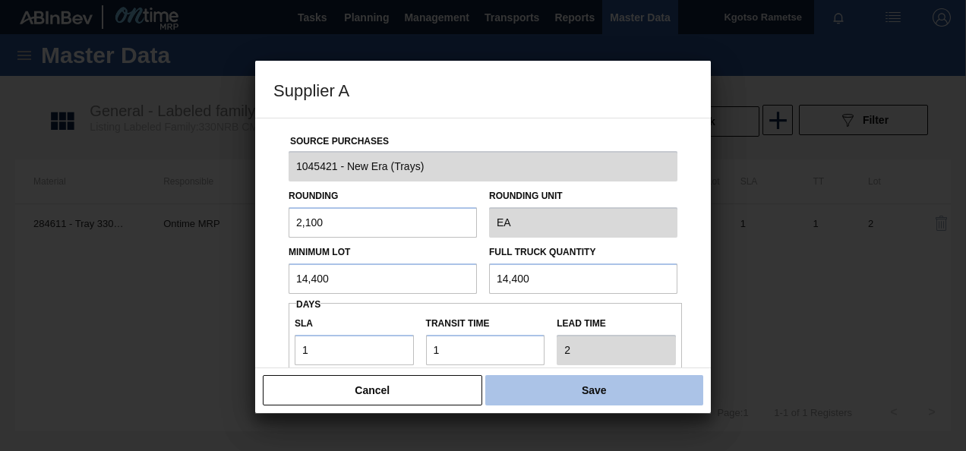
type input "14,400"
click at [524, 390] on button "Save" at bounding box center [594, 390] width 218 height 30
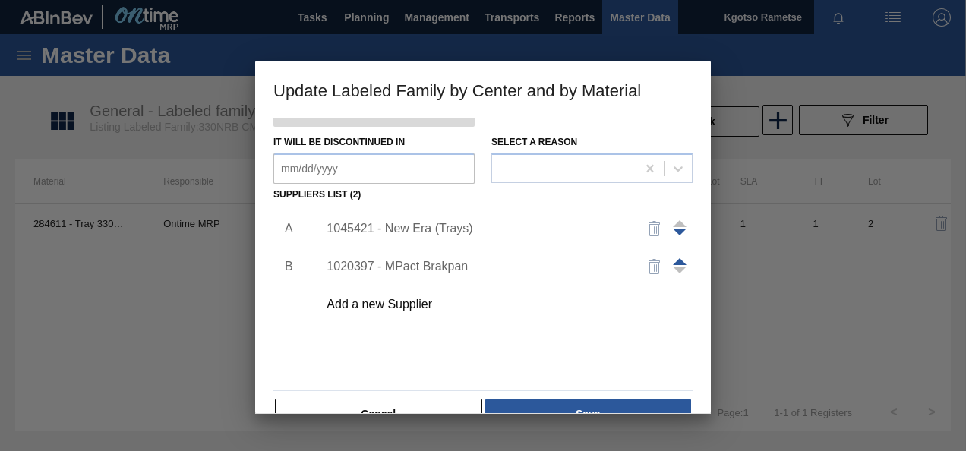
scroll to position [232, 0]
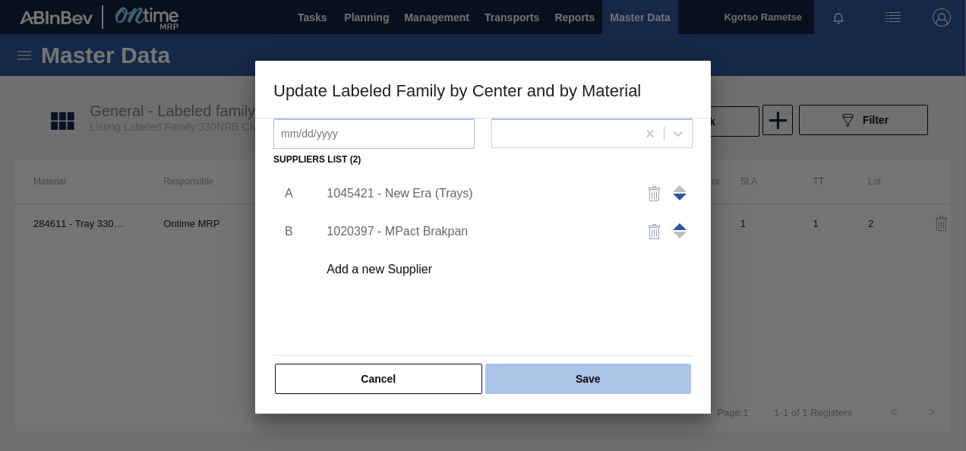
click at [536, 390] on button "Save" at bounding box center [588, 379] width 206 height 30
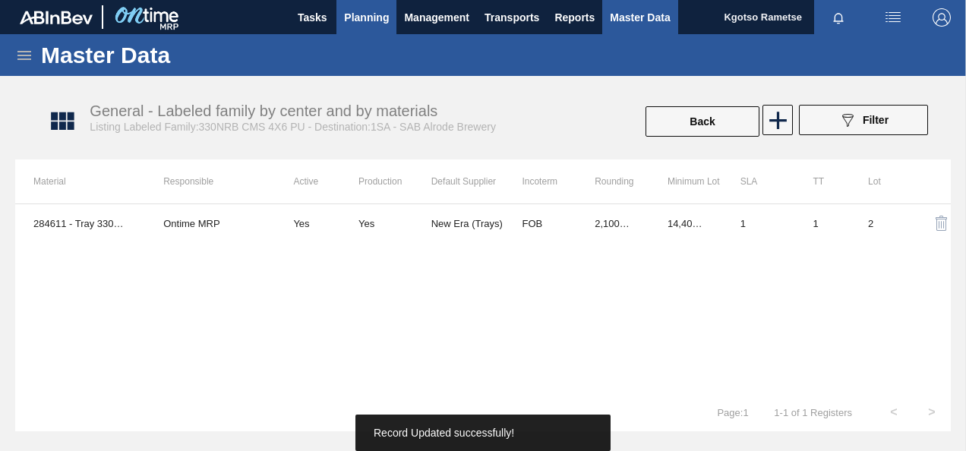
click at [364, 23] on span "Planning" at bounding box center [366, 17] width 45 height 18
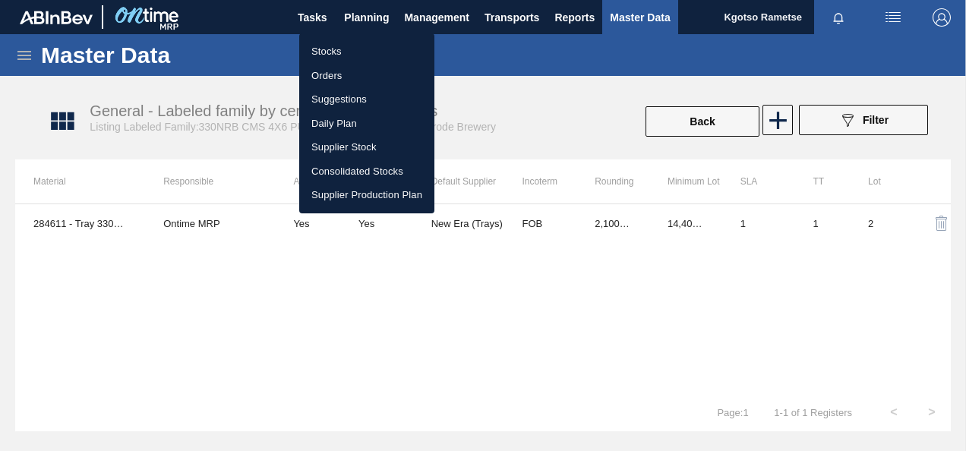
click at [358, 54] on li "Stocks" at bounding box center [366, 51] width 135 height 24
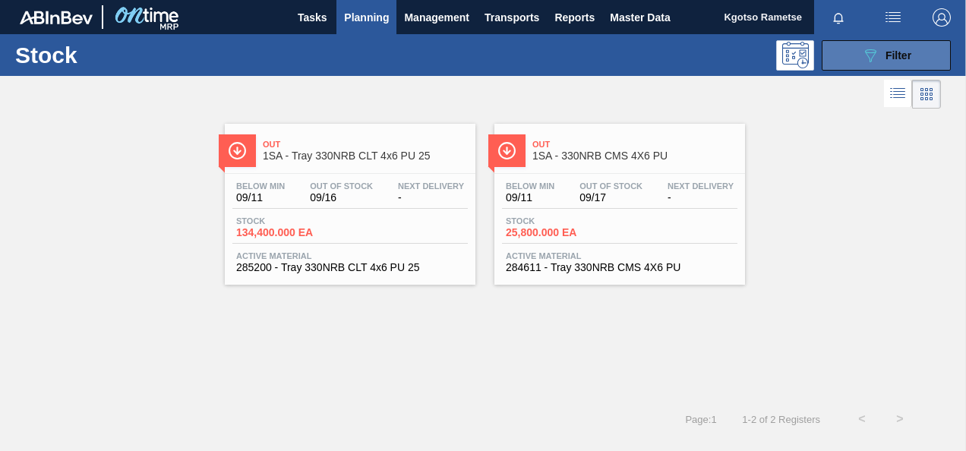
click at [867, 68] on button "089F7B8B-B2A5-4AFE-B5C0-19BA573D28AC Filter" at bounding box center [885, 55] width 129 height 30
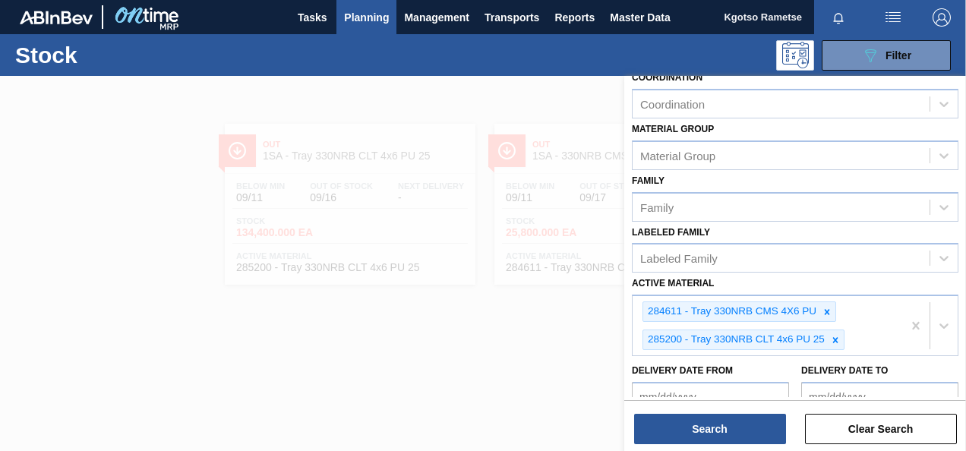
scroll to position [305, 0]
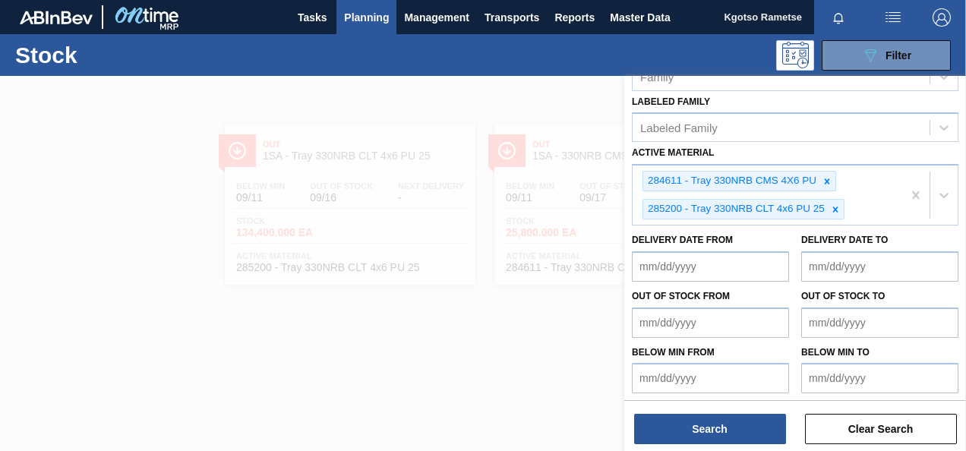
click at [489, 395] on div at bounding box center [483, 301] width 966 height 451
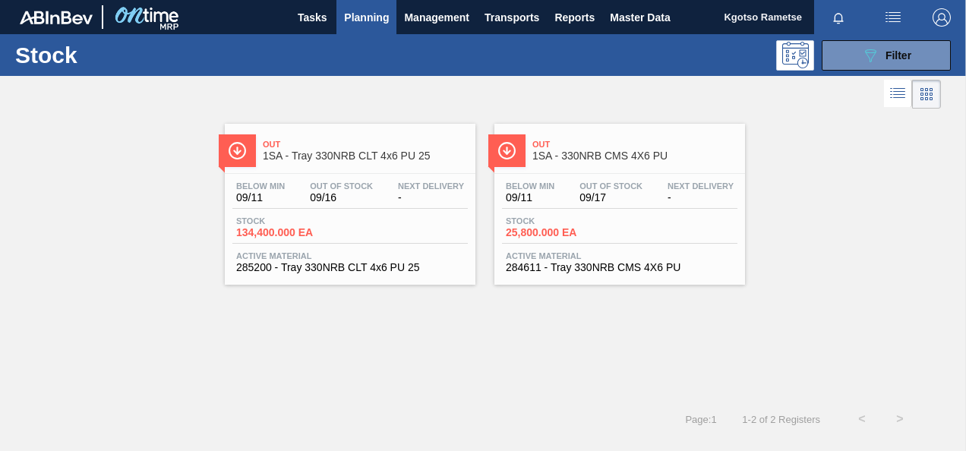
click at [413, 193] on span "-" at bounding box center [431, 197] width 66 height 11
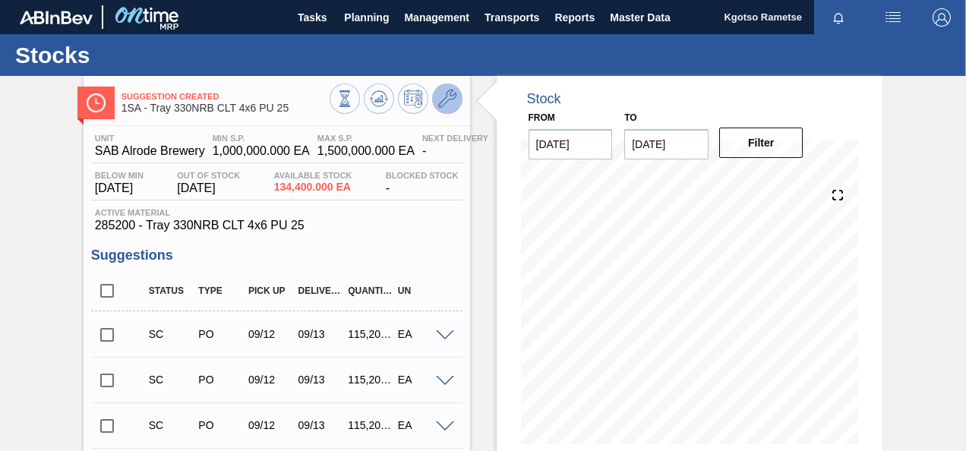
click at [443, 109] on button at bounding box center [447, 99] width 30 height 30
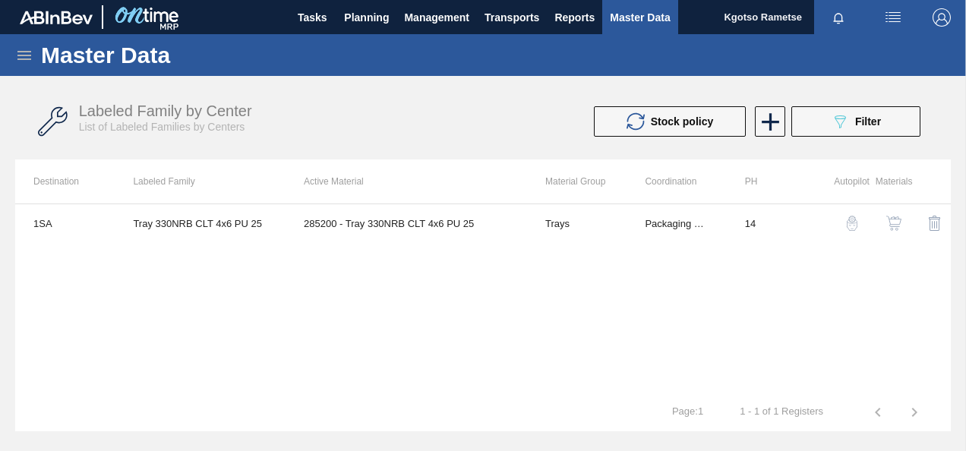
click at [893, 223] on img "button" at bounding box center [893, 223] width 15 height 15
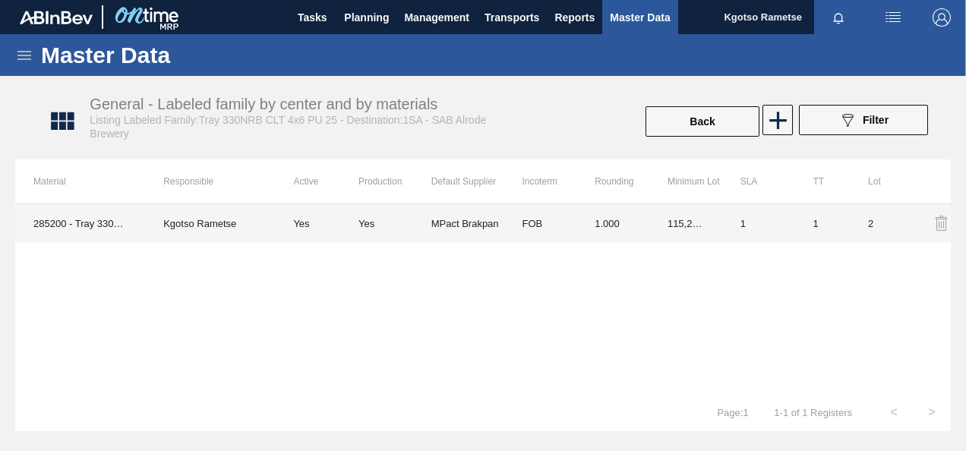
click at [595, 225] on td "1.000" at bounding box center [612, 223] width 73 height 38
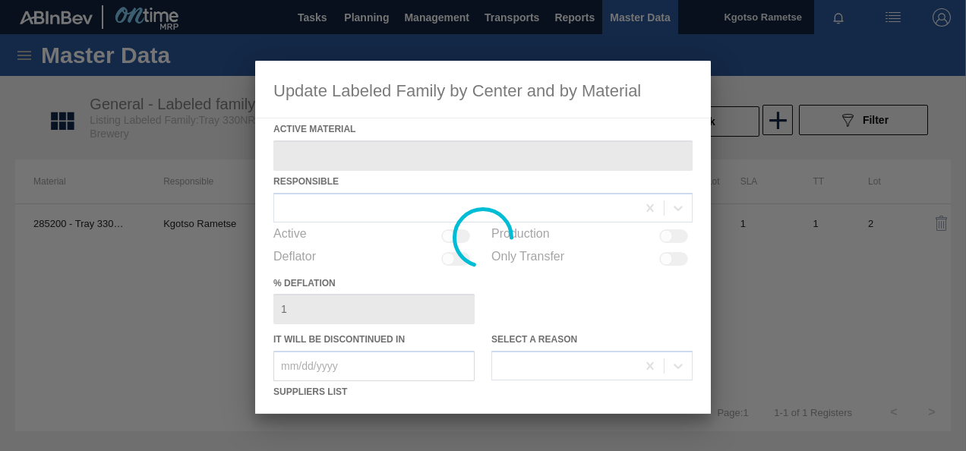
type Material "285200 - Tray 330NRB CLT 4x6 PU 25"
checkbox input "true"
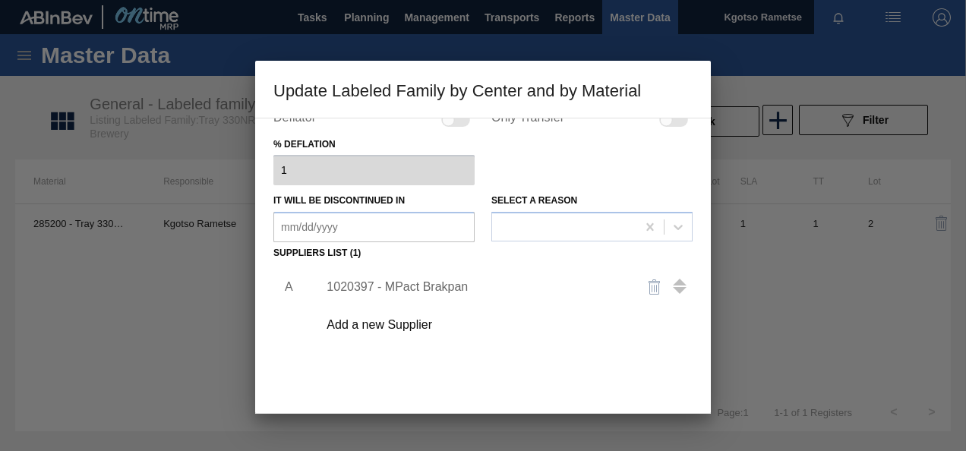
scroll to position [228, 0]
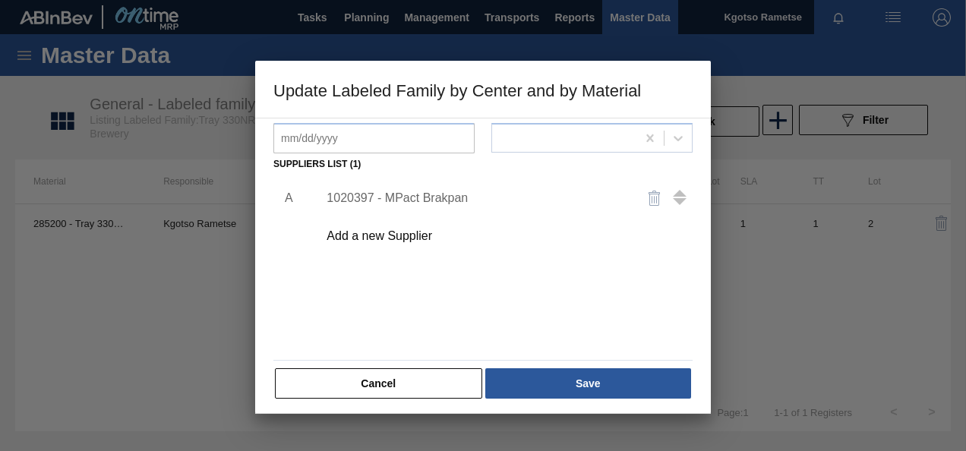
click at [406, 190] on div "1020397 - MPact Brakpan" at bounding box center [500, 198] width 383 height 38
click at [424, 202] on div "1020397 - MPact Brakpan" at bounding box center [475, 198] width 298 height 14
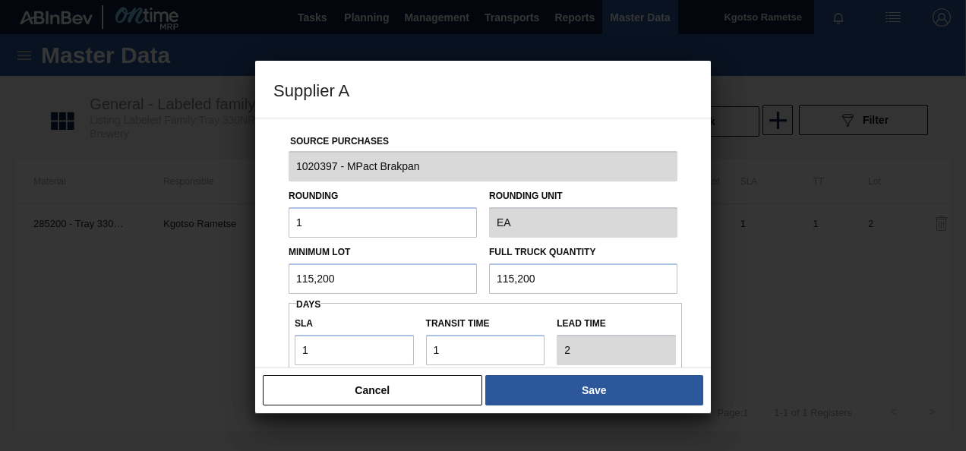
drag, startPoint x: 378, startPoint y: 278, endPoint x: 311, endPoint y: 285, distance: 67.2
click at [339, 284] on input "115,200" at bounding box center [383, 278] width 188 height 30
click at [313, 279] on input "115,200" at bounding box center [383, 278] width 188 height 30
click at [321, 288] on input "204,800" at bounding box center [383, 278] width 188 height 30
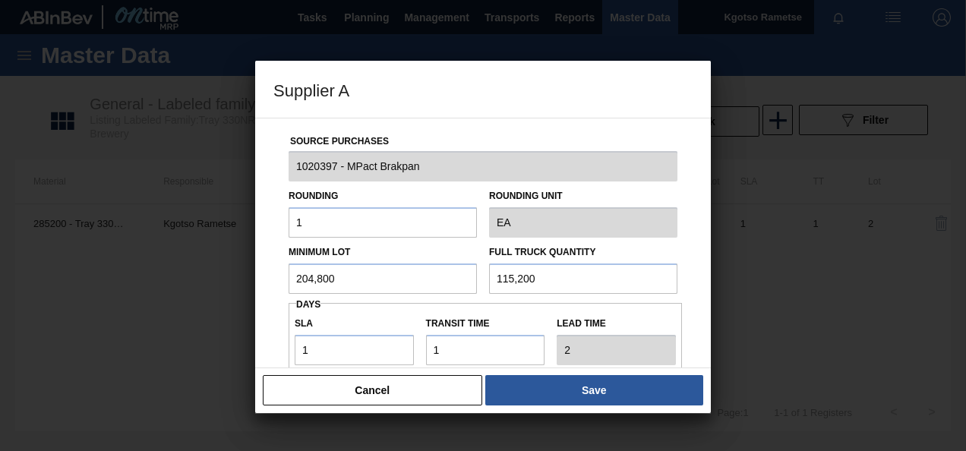
click at [321, 288] on input "204,800" at bounding box center [383, 278] width 188 height 30
type input "204,800"
click at [509, 276] on input "115,200" at bounding box center [583, 278] width 188 height 30
paste input "204,8"
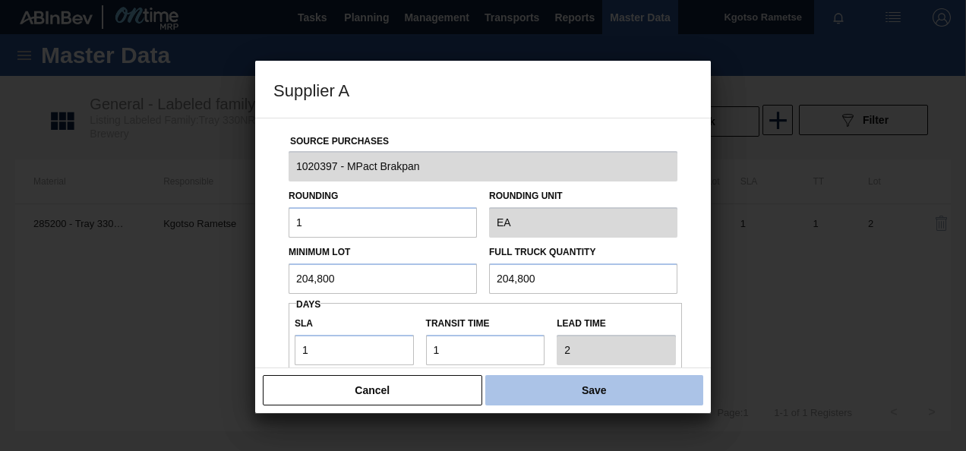
type input "204,800"
click at [559, 387] on button "Save" at bounding box center [594, 390] width 218 height 30
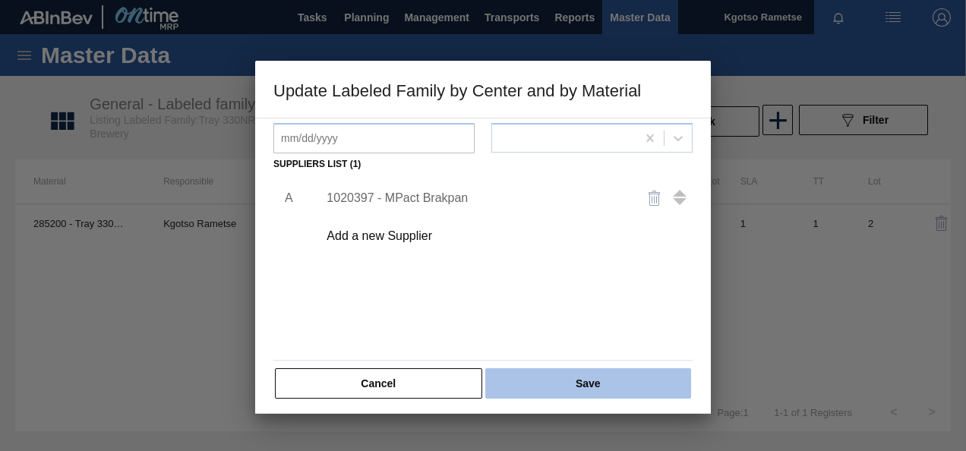
click at [570, 383] on button "Save" at bounding box center [588, 383] width 206 height 30
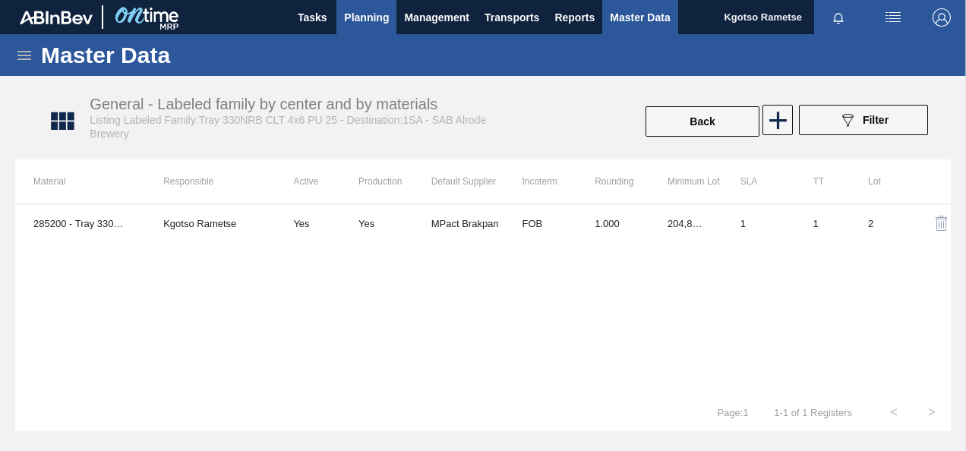
click at [353, 25] on span "Planning" at bounding box center [366, 17] width 45 height 18
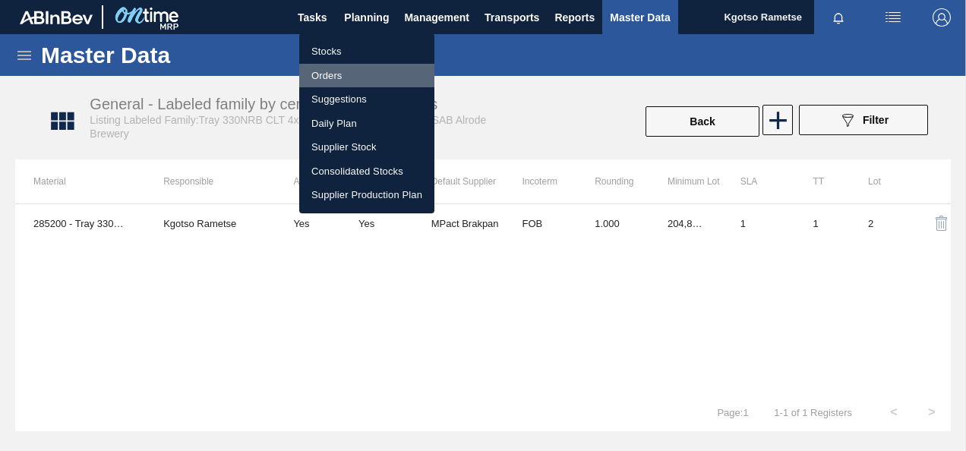
click at [348, 64] on li "Orders" at bounding box center [366, 76] width 135 height 24
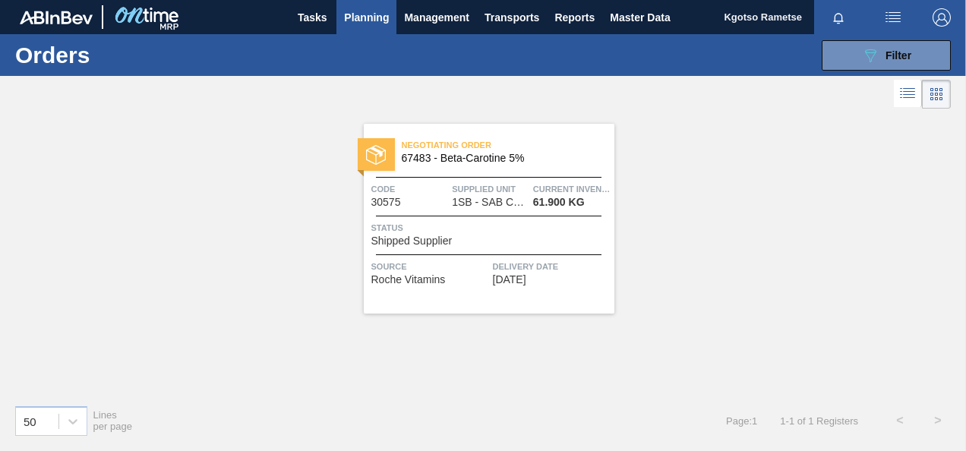
drag, startPoint x: 364, startPoint y: 11, endPoint x: 359, endPoint y: 52, distance: 41.3
click at [362, 12] on span "Planning" at bounding box center [366, 17] width 45 height 18
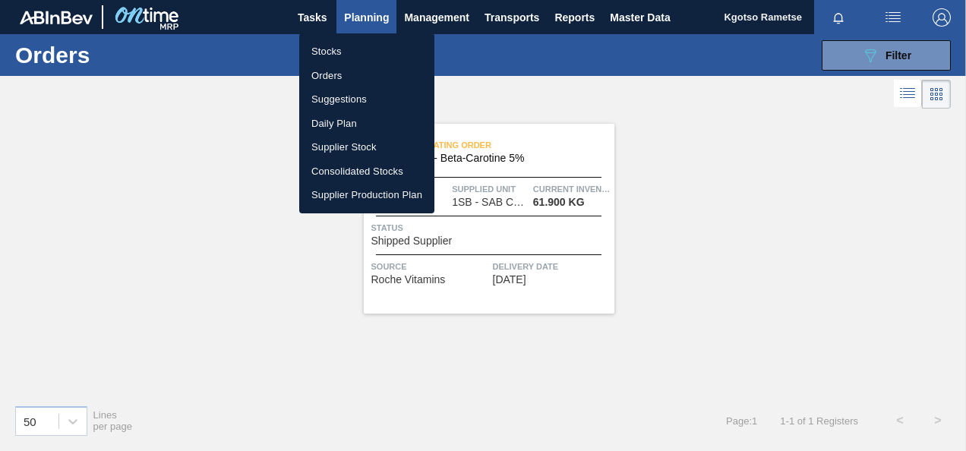
click at [357, 48] on li "Stocks" at bounding box center [366, 51] width 135 height 24
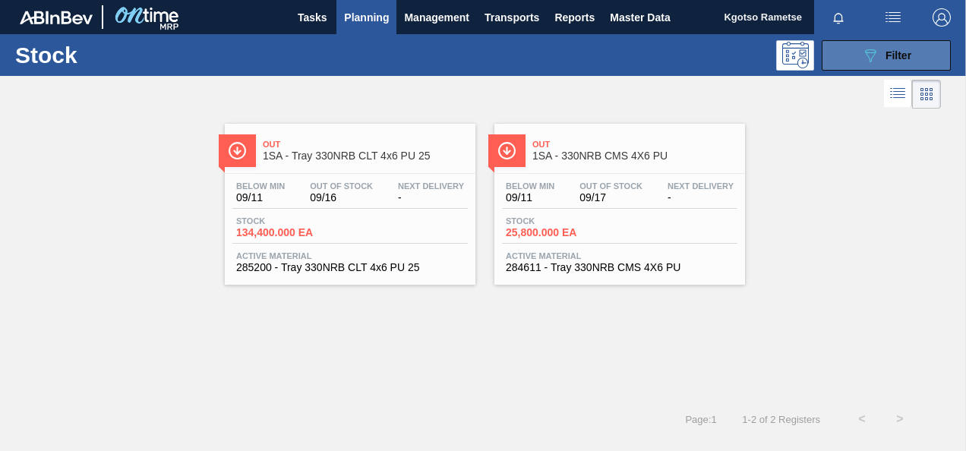
click at [877, 52] on icon "089F7B8B-B2A5-4AFE-B5C0-19BA573D28AC" at bounding box center [870, 55] width 18 height 18
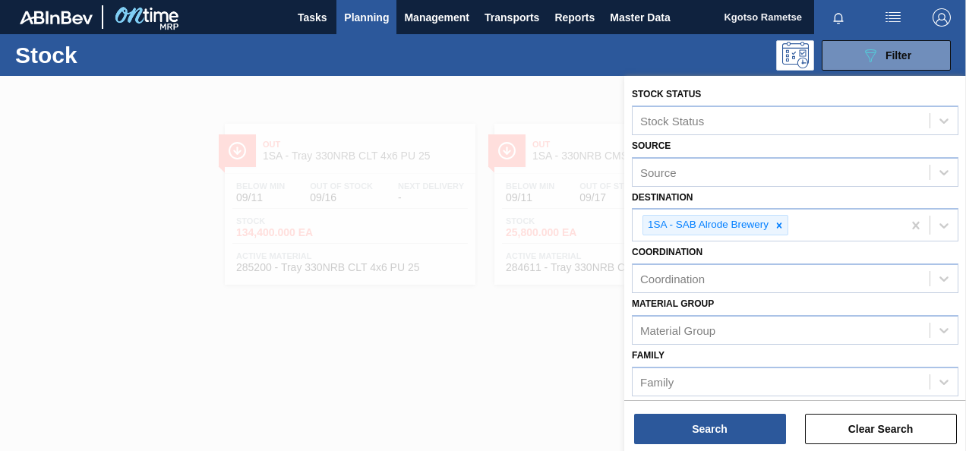
scroll to position [305, 0]
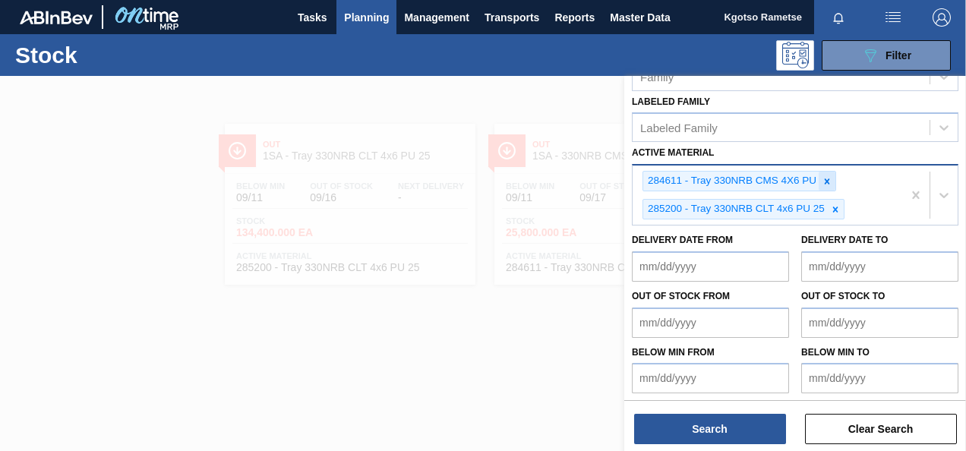
click at [826, 176] on icon at bounding box center [826, 181] width 11 height 11
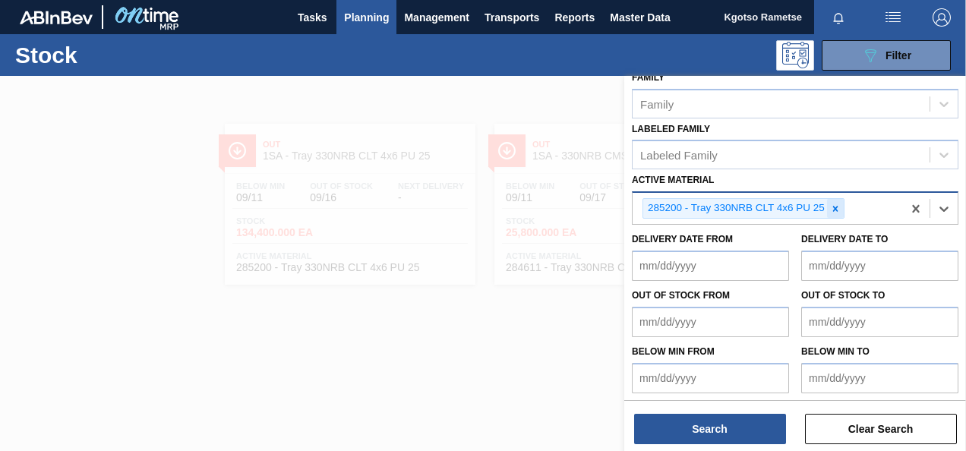
click at [829, 199] on div at bounding box center [835, 208] width 17 height 19
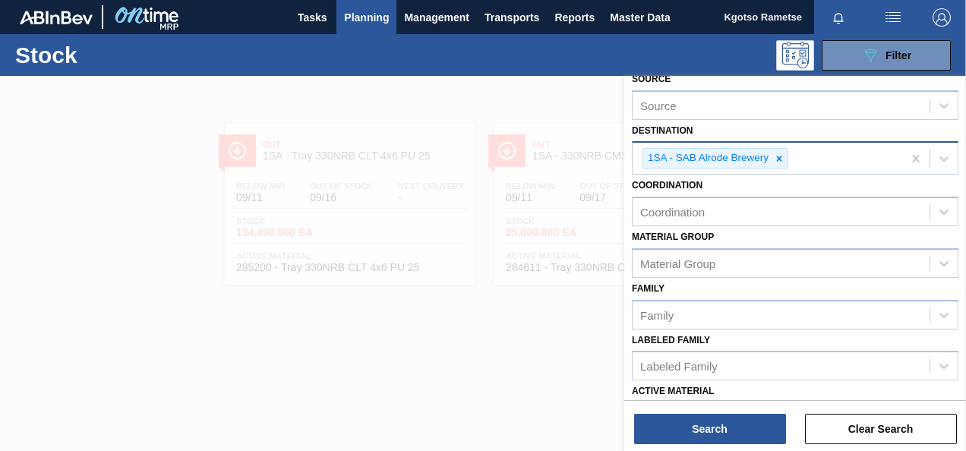
scroll to position [47, 0]
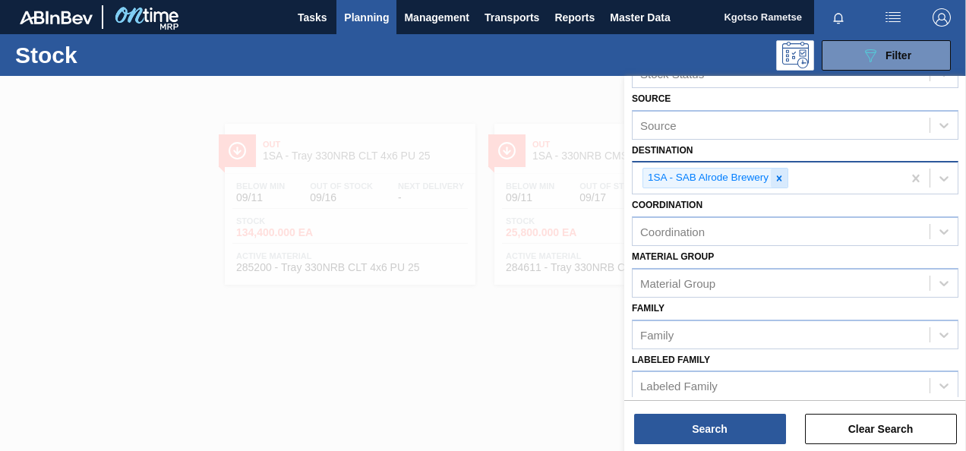
click at [775, 179] on icon at bounding box center [779, 178] width 11 height 11
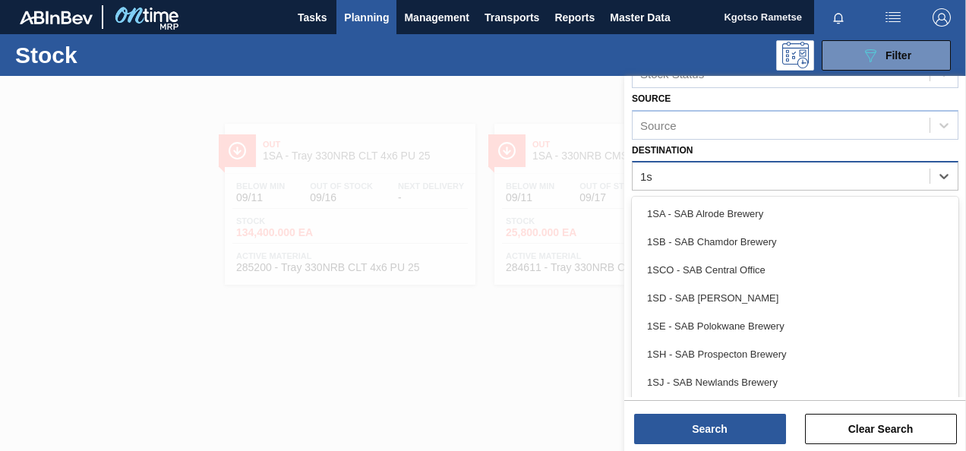
type input "1sb"
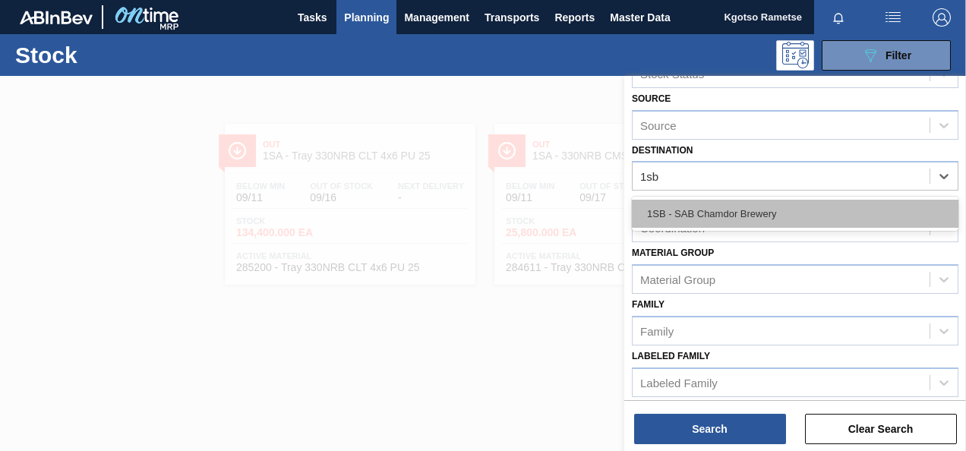
click at [751, 213] on div "1SB - SAB Chamdor Brewery" at bounding box center [795, 214] width 326 height 28
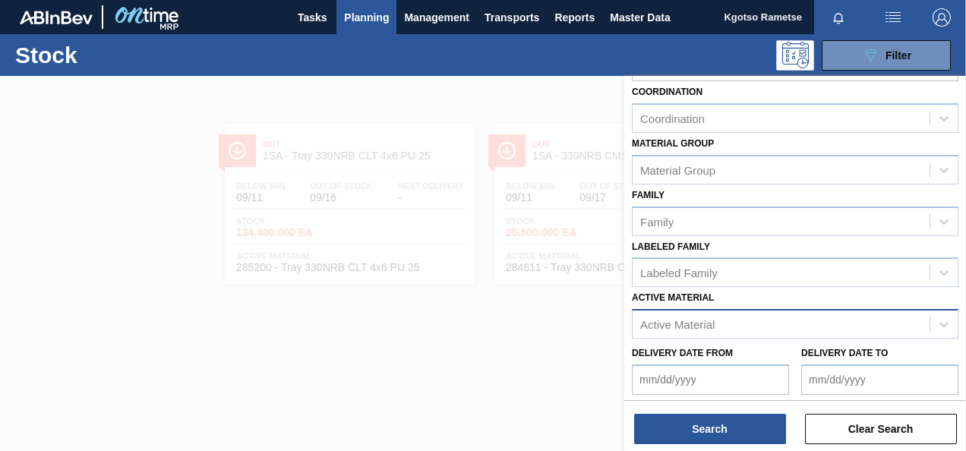
scroll to position [275, 0]
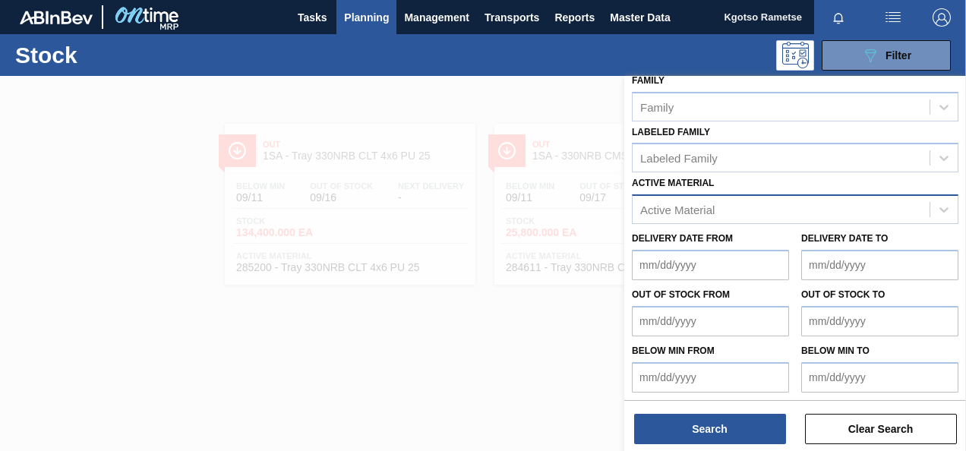
click at [696, 208] on div "Active Material" at bounding box center [677, 209] width 74 height 13
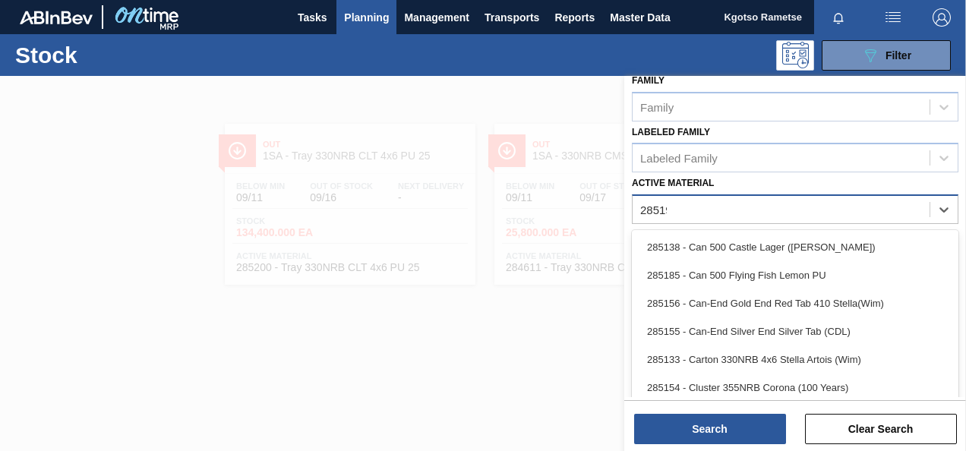
type Material "285191"
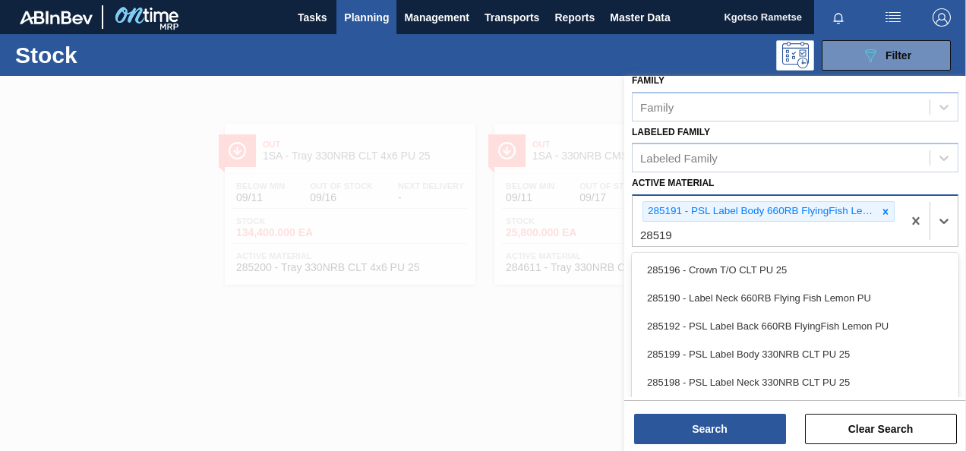
type Material "285192"
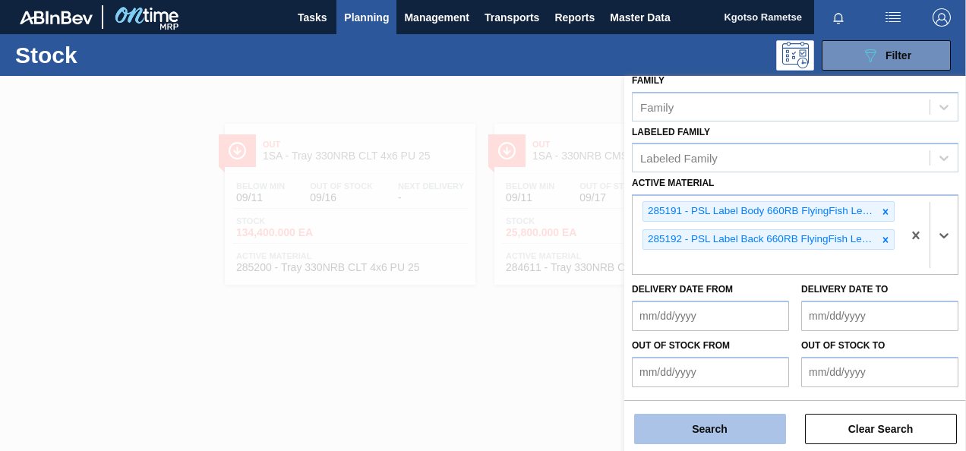
click at [655, 417] on button "Search" at bounding box center [710, 429] width 152 height 30
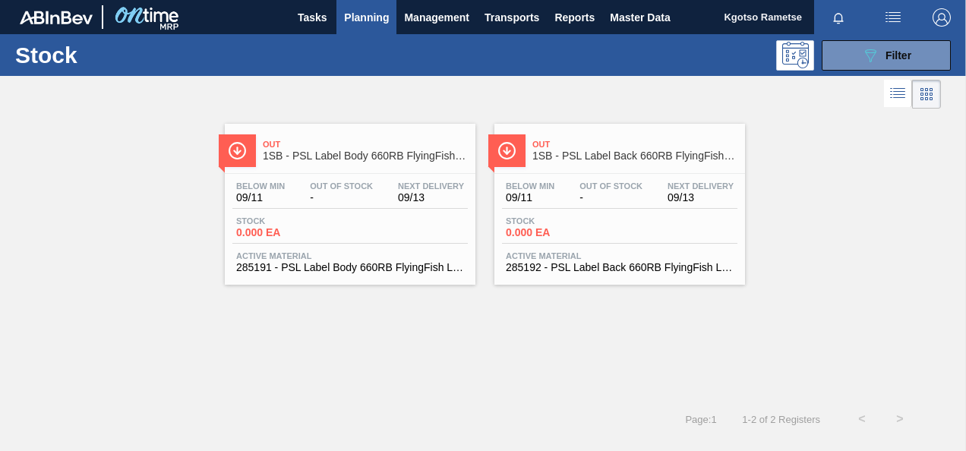
click at [264, 135] on div "Out 1SB - PSL Label Body 660RB FlyingFish Lemon PU" at bounding box center [365, 151] width 205 height 34
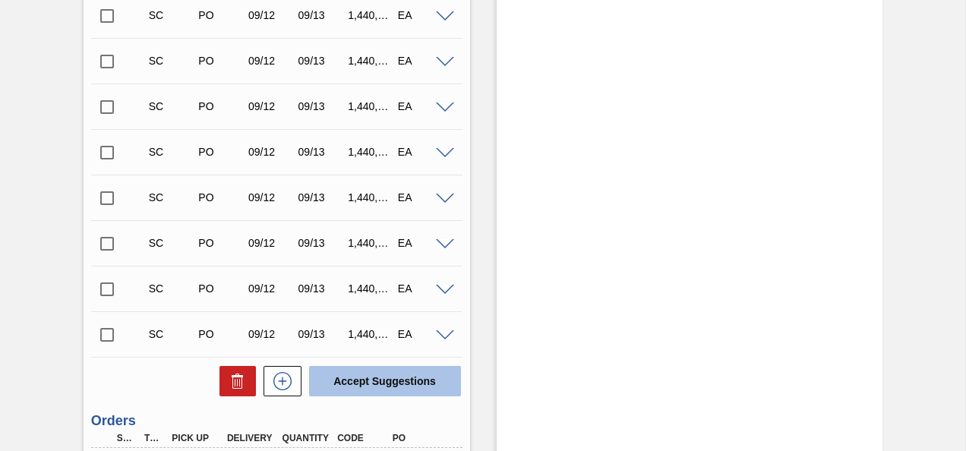
scroll to position [607, 0]
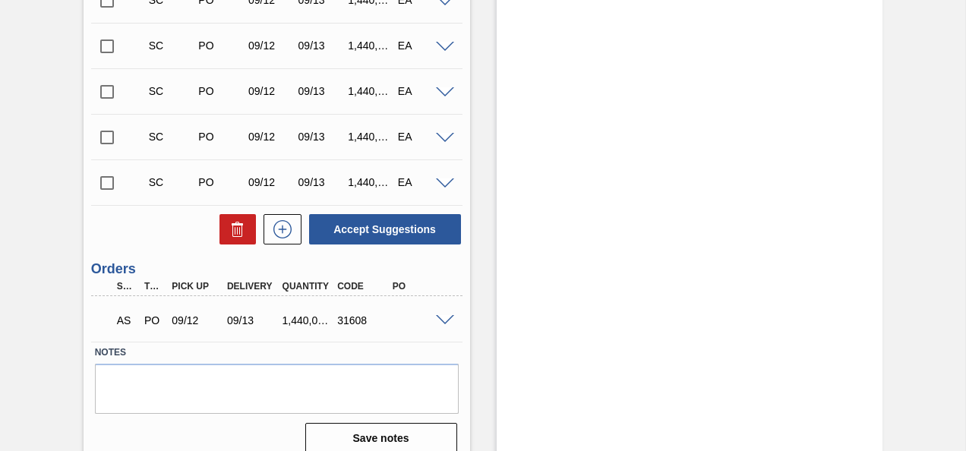
click at [440, 326] on span at bounding box center [445, 320] width 18 height 11
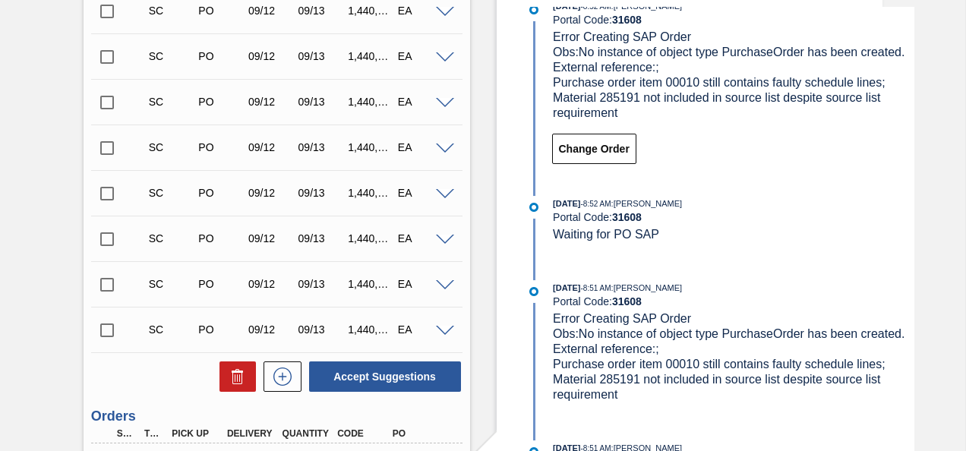
scroll to position [80, 0]
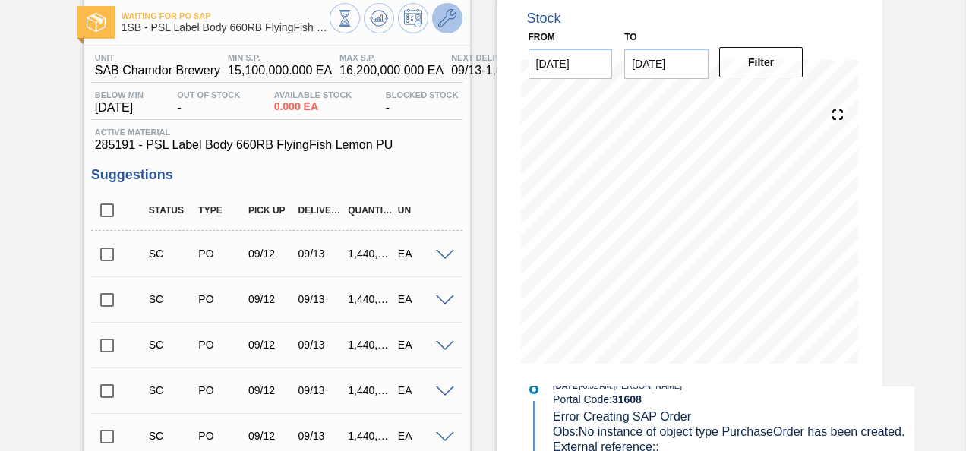
click at [453, 14] on icon at bounding box center [447, 18] width 18 height 18
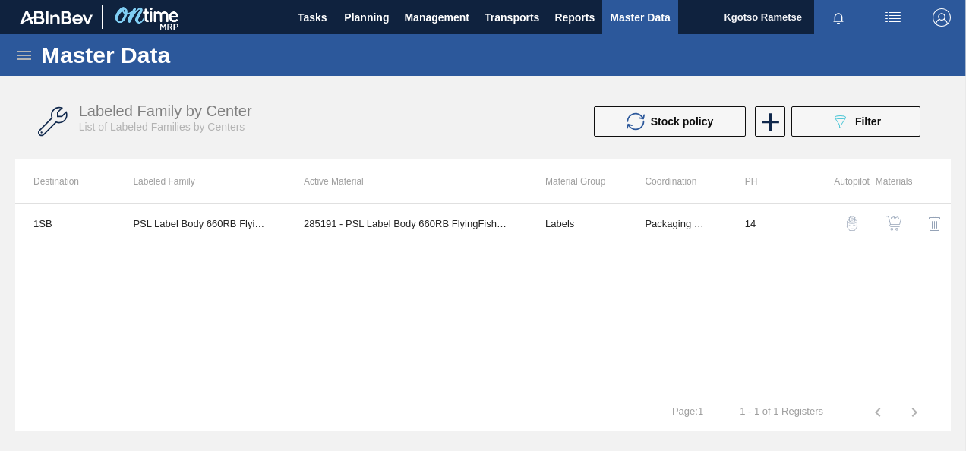
click at [894, 223] on img "button" at bounding box center [893, 223] width 15 height 15
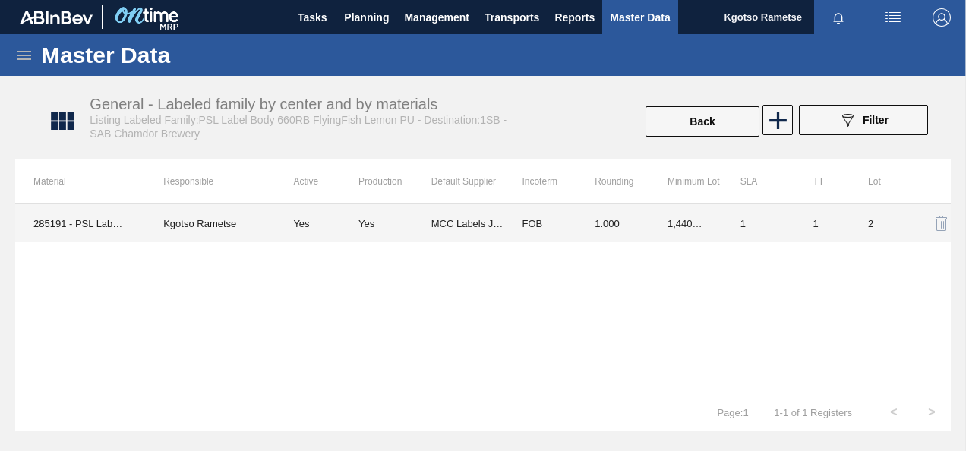
click at [593, 232] on td "1.000" at bounding box center [612, 223] width 73 height 38
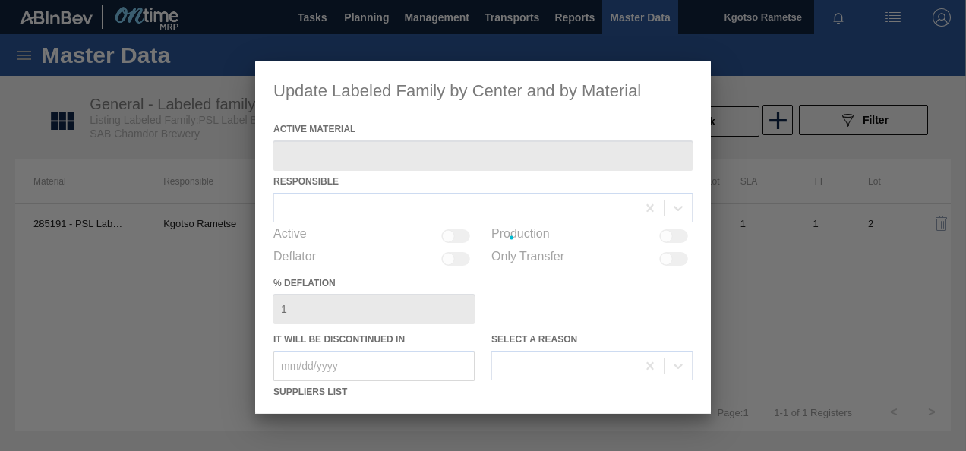
type Material "285191 - PSL Label Body 660RB FlyingFish Lemon PU"
checkbox input "true"
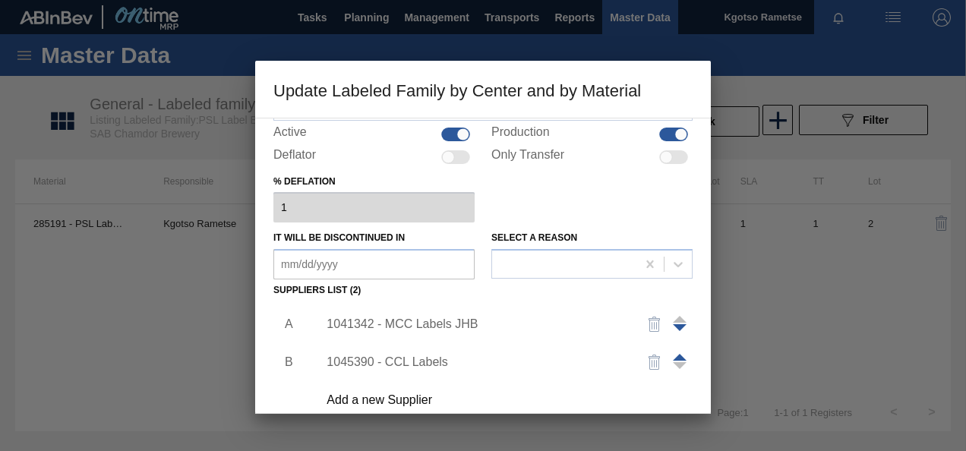
scroll to position [228, 0]
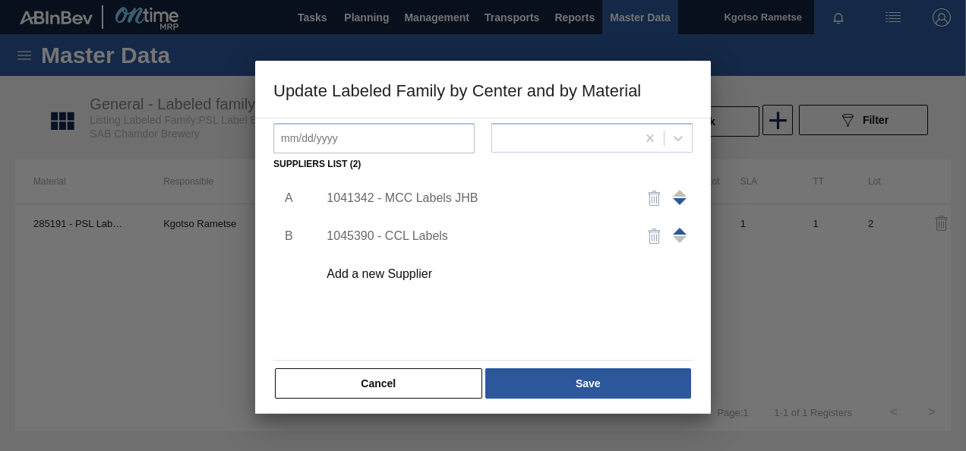
click at [677, 231] on span at bounding box center [680, 231] width 14 height 7
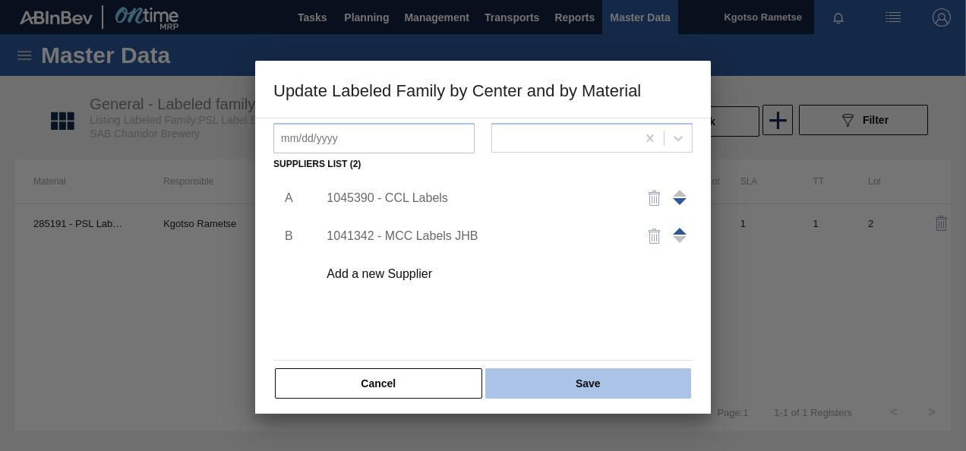
click at [560, 377] on button "Save" at bounding box center [588, 383] width 206 height 30
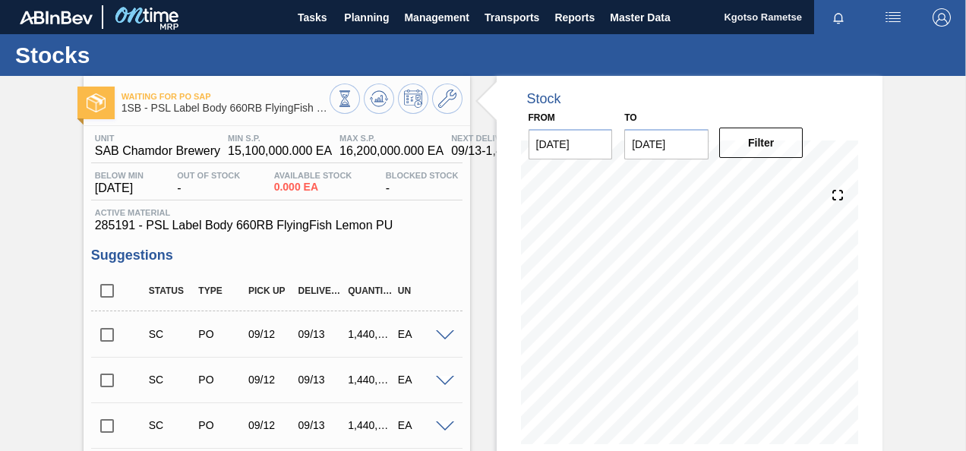
click at [446, 336] on span at bounding box center [445, 335] width 18 height 11
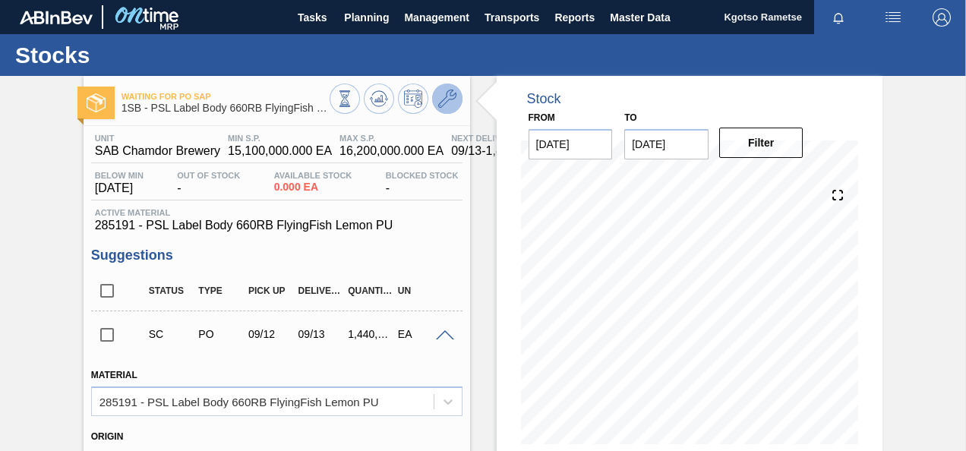
click at [432, 101] on button at bounding box center [447, 99] width 30 height 30
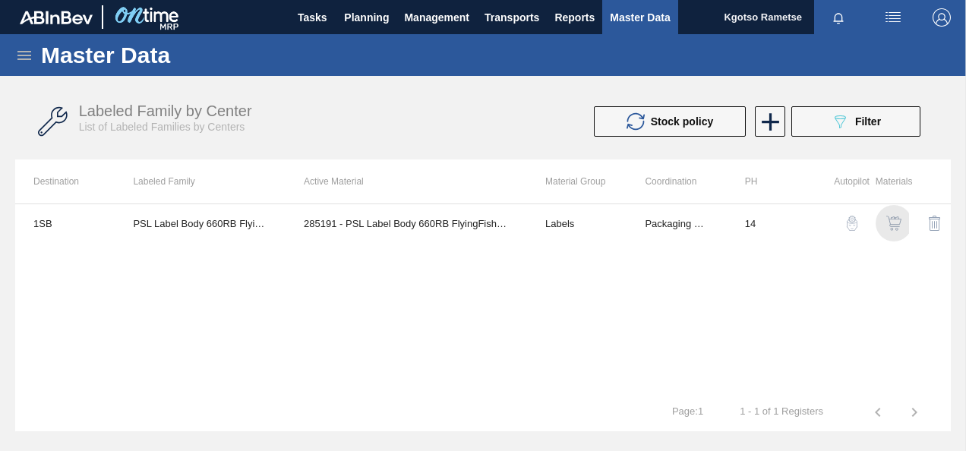
click at [886, 223] on img "button" at bounding box center [893, 223] width 15 height 15
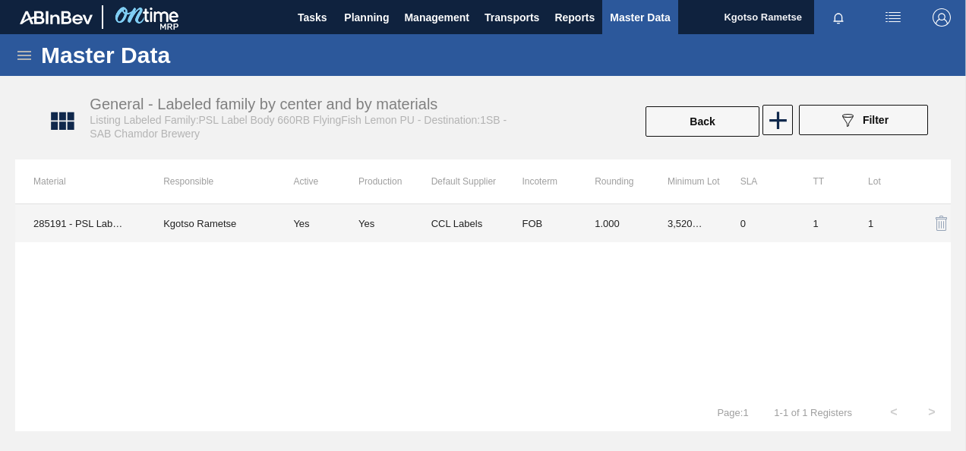
click at [632, 238] on td "1.000" at bounding box center [612, 223] width 73 height 38
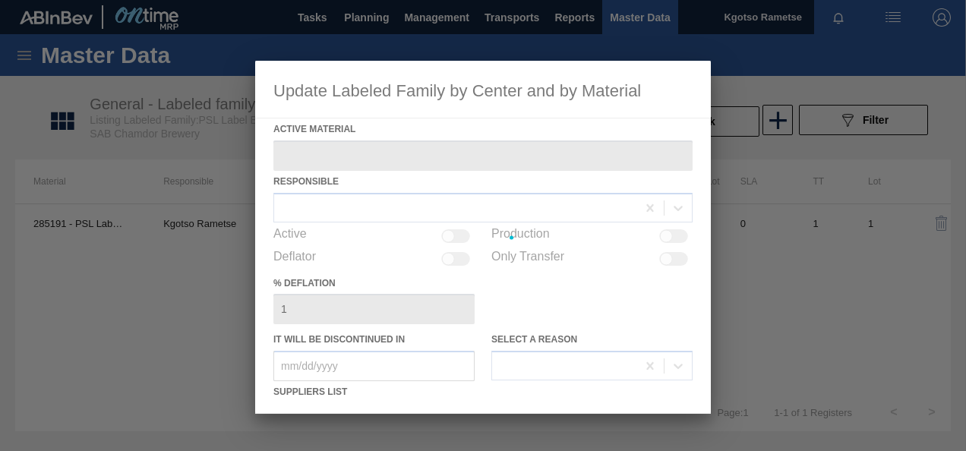
type Material "285191 - PSL Label Body 660RB FlyingFish Lemon PU"
checkbox input "true"
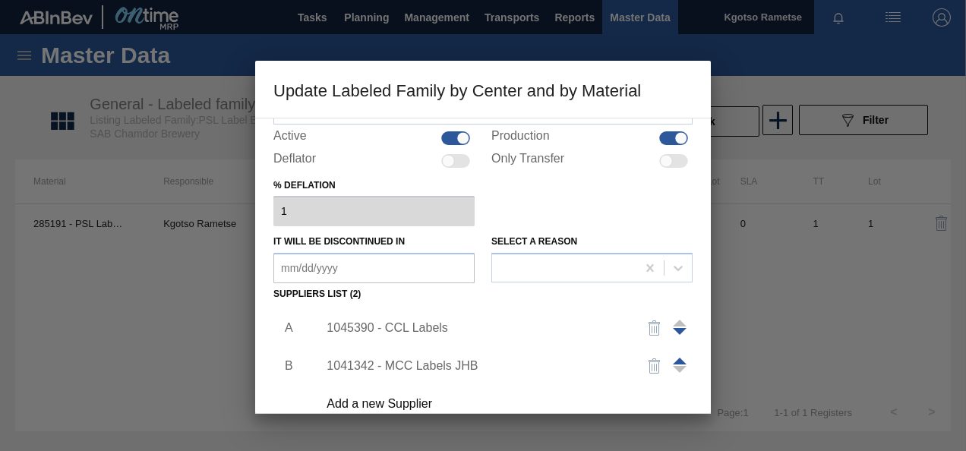
scroll to position [228, 0]
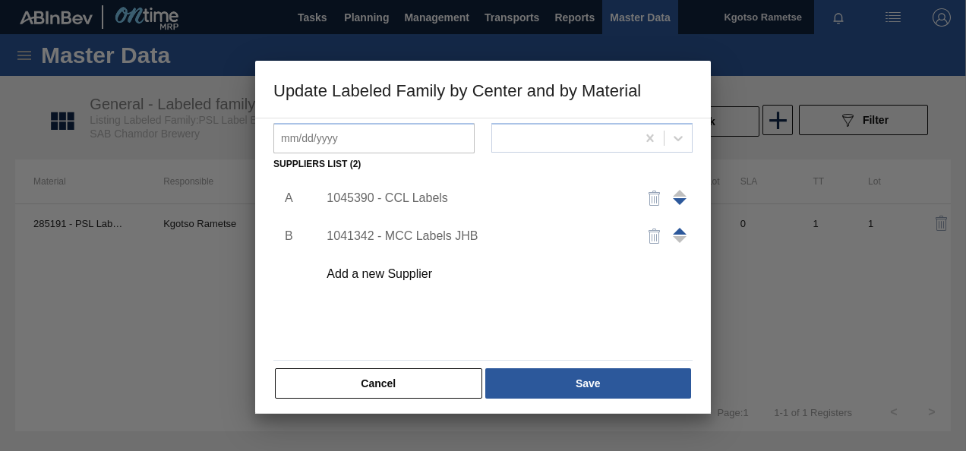
click at [422, 195] on div "1045390 - CCL Labels" at bounding box center [475, 198] width 298 height 14
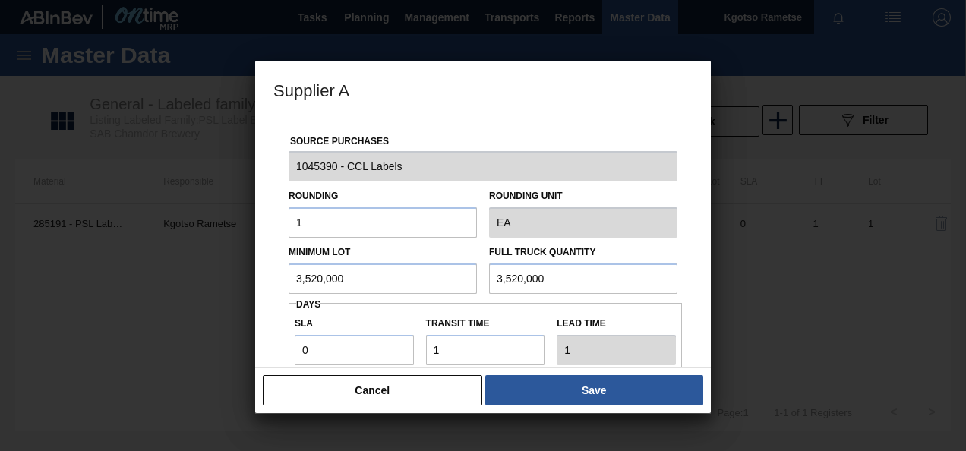
click at [264, 286] on div "Source Purchases 1045390 - CCL Labels Rounding 1 Rounding Unit EA Minimum Lot 3…" at bounding box center [483, 243] width 456 height 251
drag, startPoint x: 347, startPoint y: 275, endPoint x: 148, endPoint y: 278, distance: 198.9
click at [206, 275] on div "Supplier A Source Purchases 1045390 - CCL Labels Rounding 1 Rounding Unit EA Mi…" at bounding box center [483, 225] width 966 height 451
type input "1,440,000"
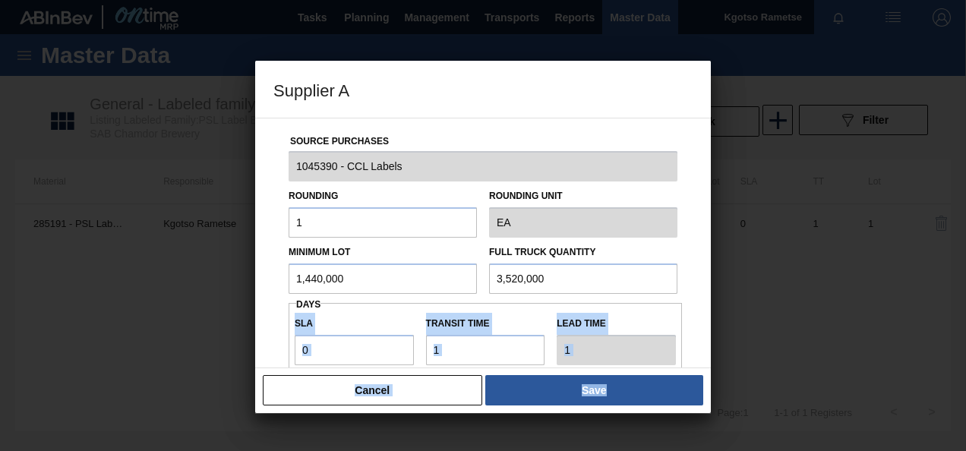
drag, startPoint x: 369, startPoint y: 294, endPoint x: 216, endPoint y: 300, distance: 153.5
click at [216, 300] on div "Supplier A Source Purchases 1045390 - CCL Labels Rounding 1 Rounding Unit EA Mi…" at bounding box center [483, 225] width 966 height 451
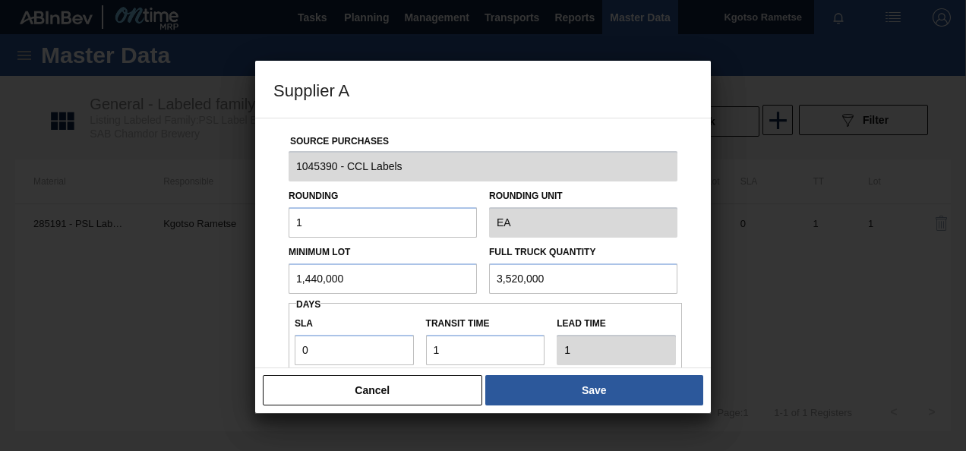
drag, startPoint x: 216, startPoint y: 300, endPoint x: 93, endPoint y: 319, distance: 123.7
click at [150, 310] on div "Supplier A Source Purchases 1045390 - CCL Labels Rounding 1 Rounding Unit EA Mi…" at bounding box center [483, 225] width 966 height 451
drag, startPoint x: 565, startPoint y: 276, endPoint x: 348, endPoint y: 290, distance: 216.9
click at [424, 281] on div "Minimum Lot 1,440,000 Full Truck Quantity 3,520,000" at bounding box center [482, 266] width 401 height 56
paste input "1,44"
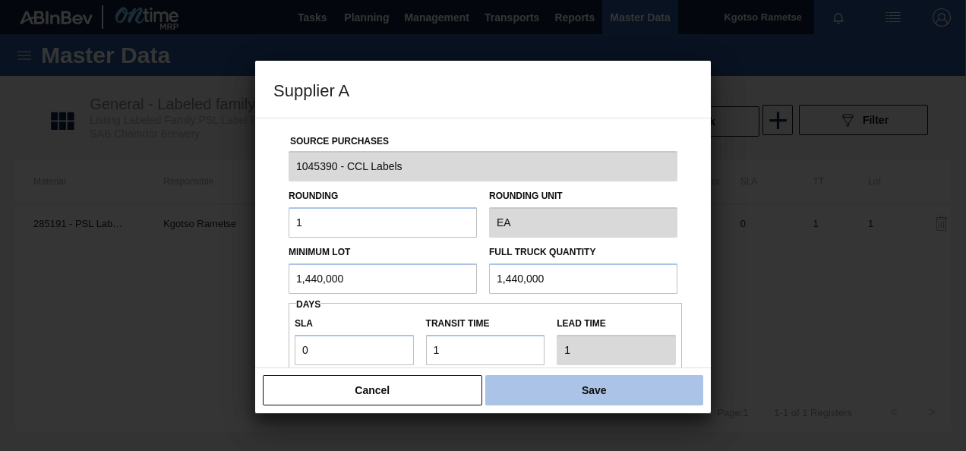
type input "1,440,000"
click at [534, 387] on button "Save" at bounding box center [594, 390] width 218 height 30
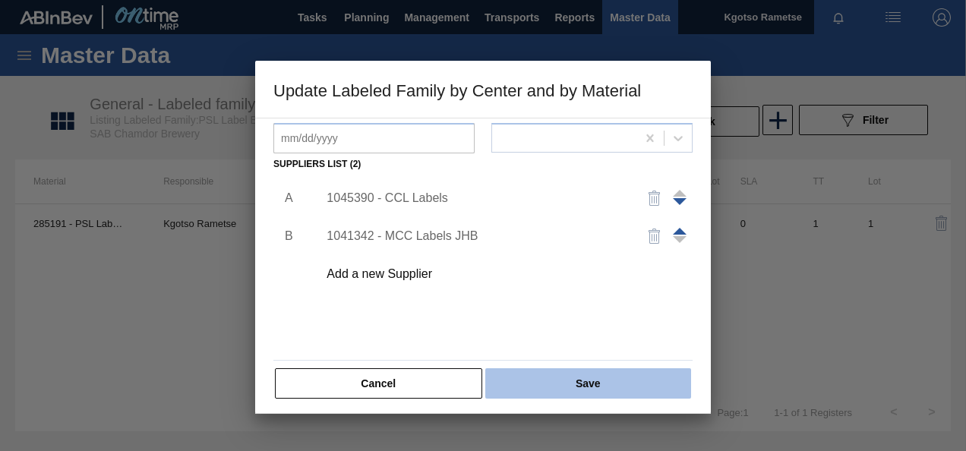
click at [535, 387] on button "Save" at bounding box center [588, 383] width 206 height 30
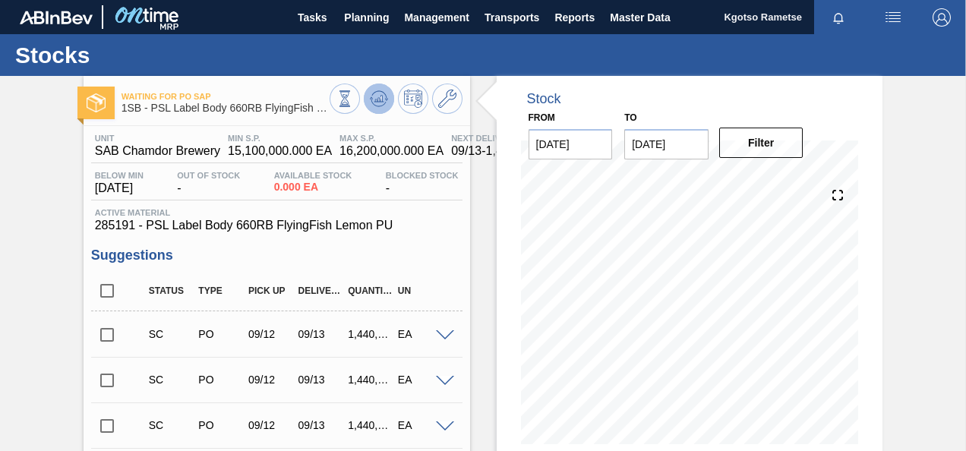
click at [383, 100] on icon at bounding box center [379, 99] width 18 height 18
click at [359, 0] on button "Planning" at bounding box center [366, 17] width 60 height 34
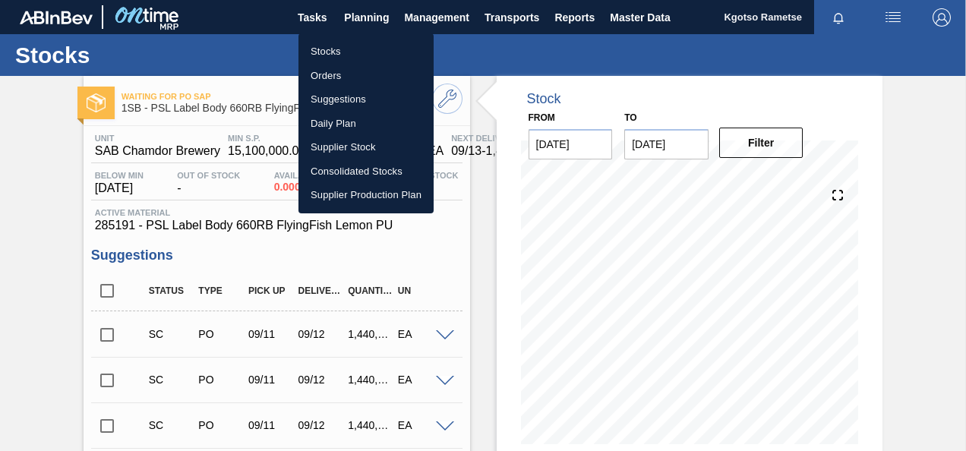
click at [352, 47] on li "Stocks" at bounding box center [365, 51] width 135 height 24
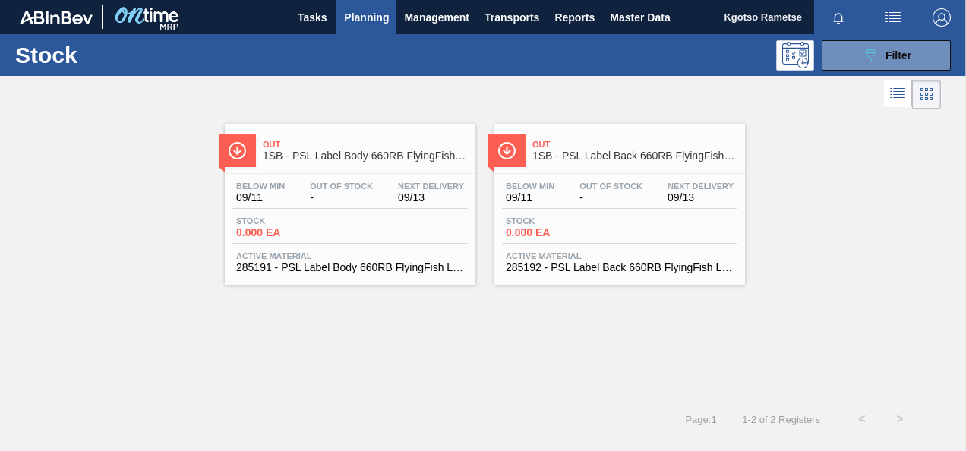
click at [544, 242] on div "Stock 0.000 EA" at bounding box center [619, 229] width 235 height 27
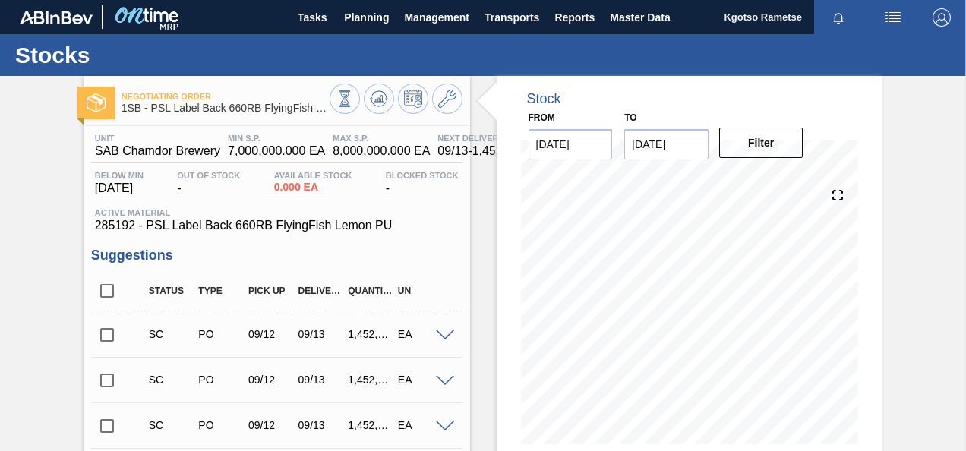
click at [453, 331] on div at bounding box center [447, 334] width 30 height 11
click at [448, 331] on div at bounding box center [447, 334] width 30 height 11
click at [444, 333] on span at bounding box center [445, 335] width 18 height 11
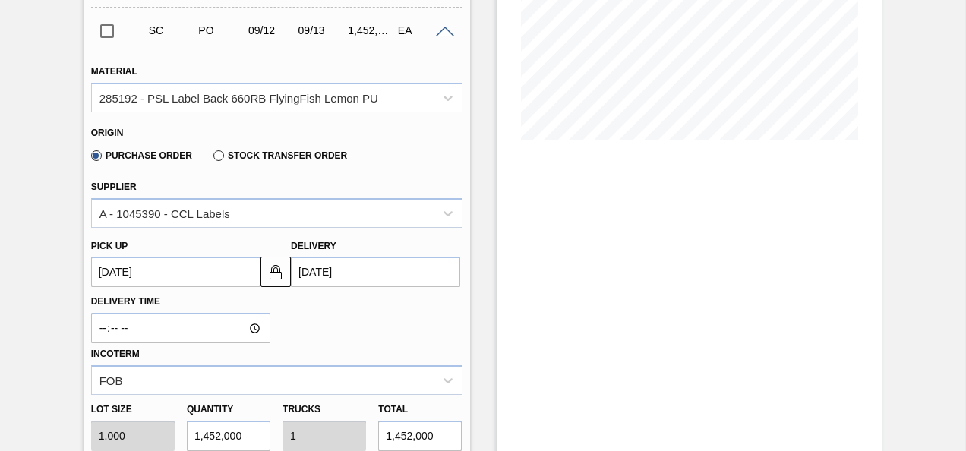
scroll to position [683, 0]
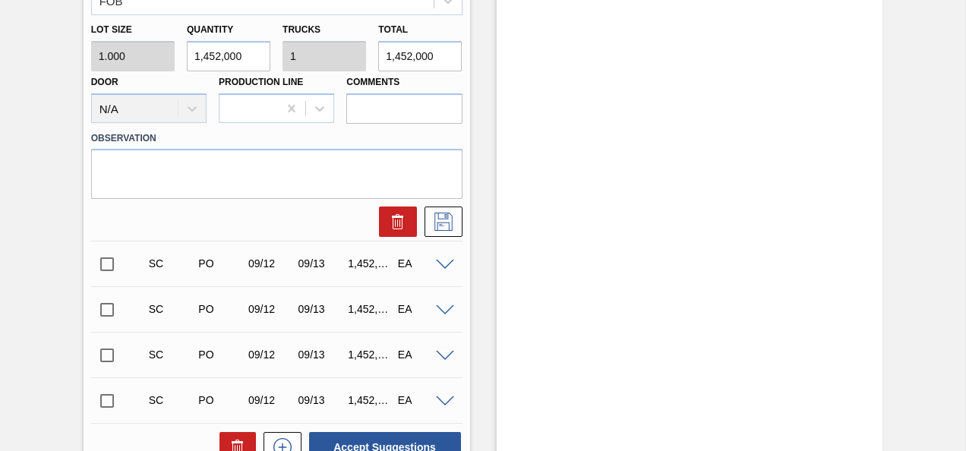
click at [440, 266] on span at bounding box center [445, 265] width 18 height 11
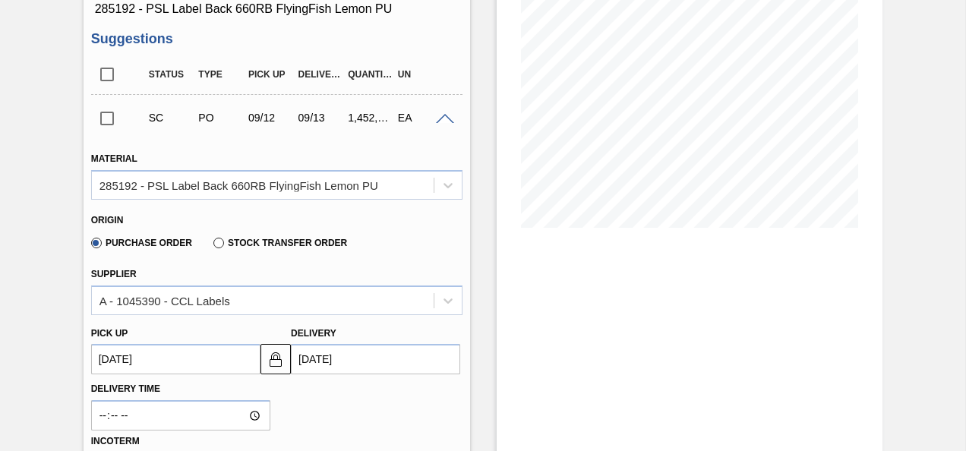
scroll to position [76, 0]
